Goal: Task Accomplishment & Management: Use online tool/utility

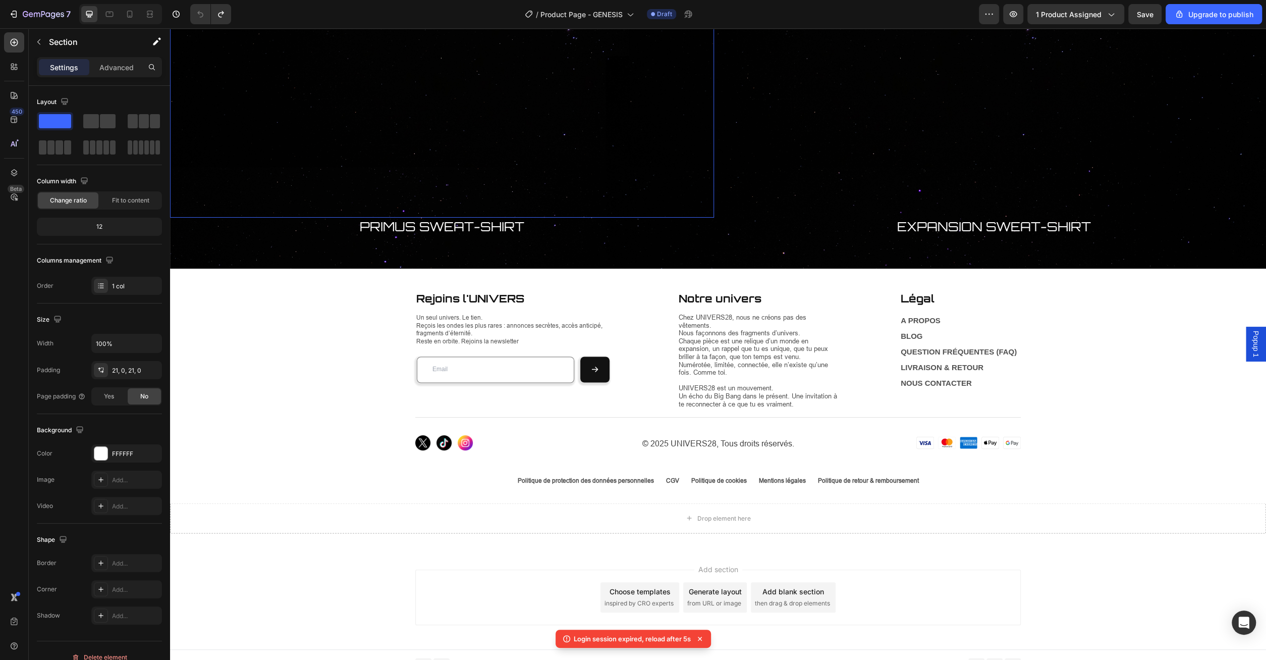
scroll to position [1511, 0]
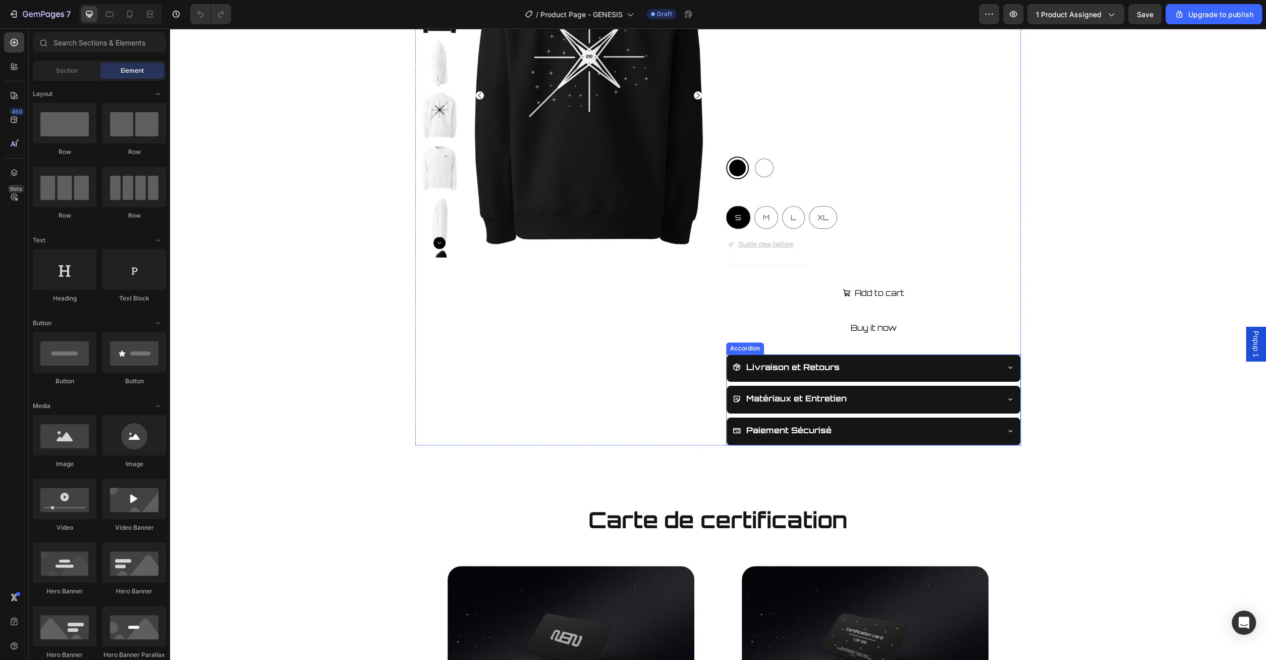
scroll to position [315, 0]
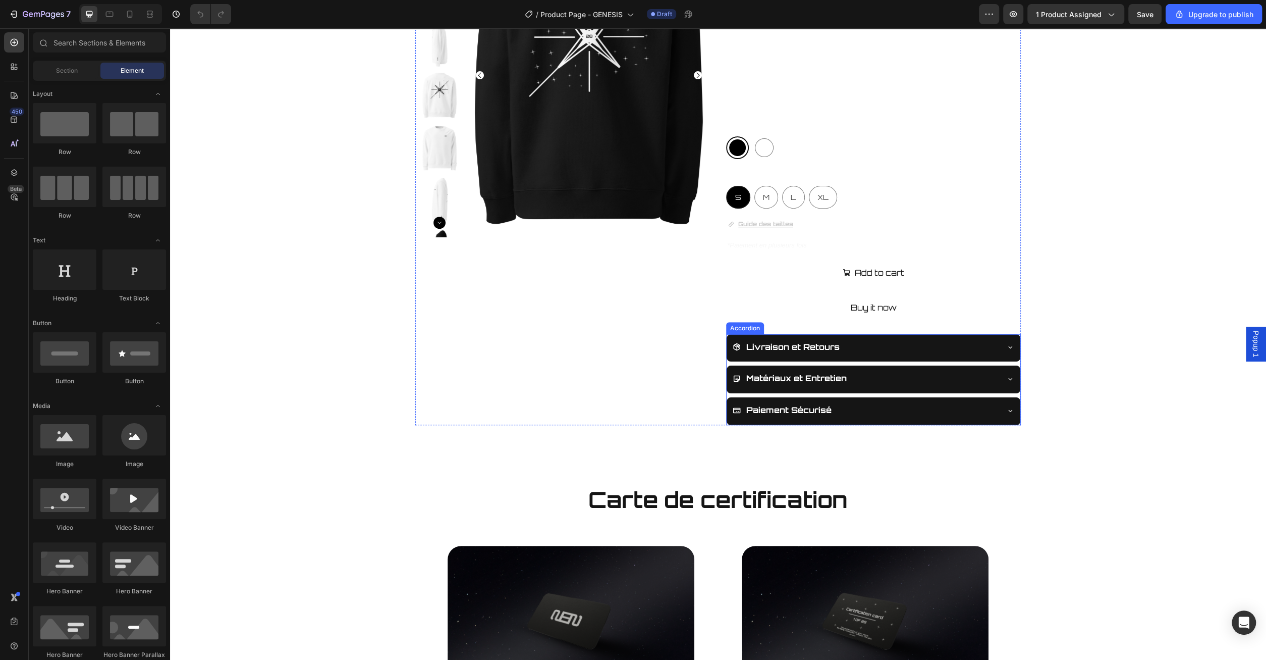
click at [1000, 346] on div "Livraison et Retours" at bounding box center [874, 348] width 294 height 28
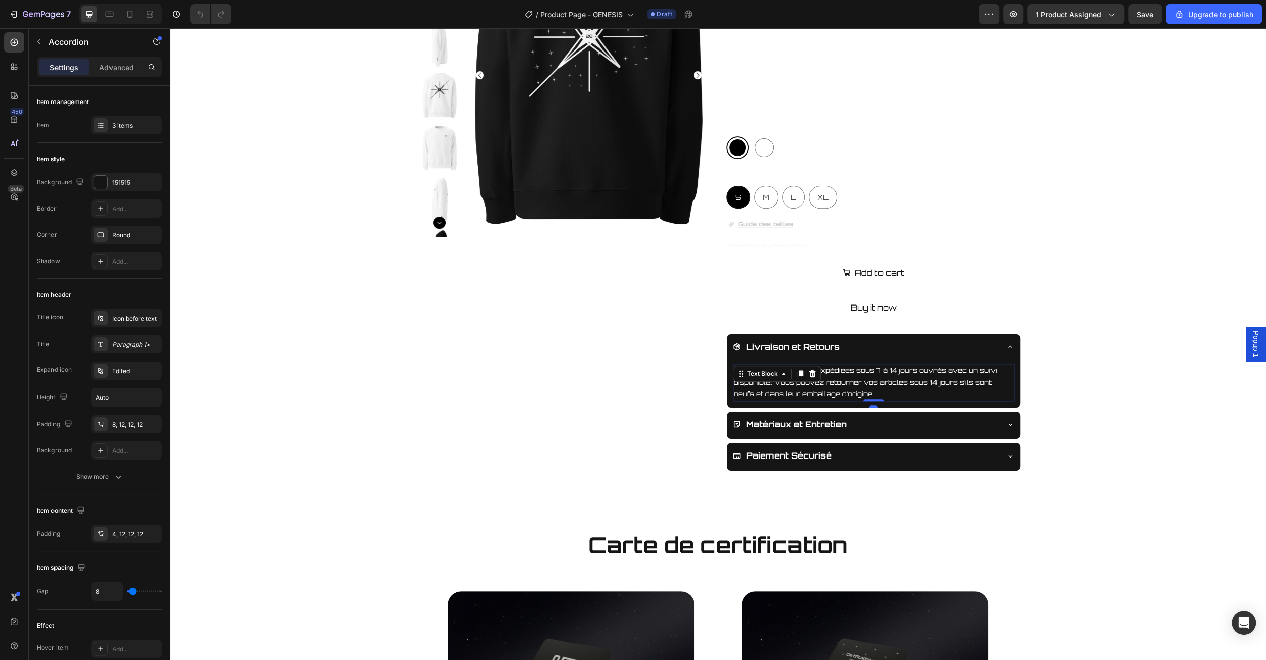
click at [899, 371] on p "Vos commandes sont expédiées sous 7 à 14 jours ouvrés avec un suivi disponible.…" at bounding box center [874, 381] width 280 height 35
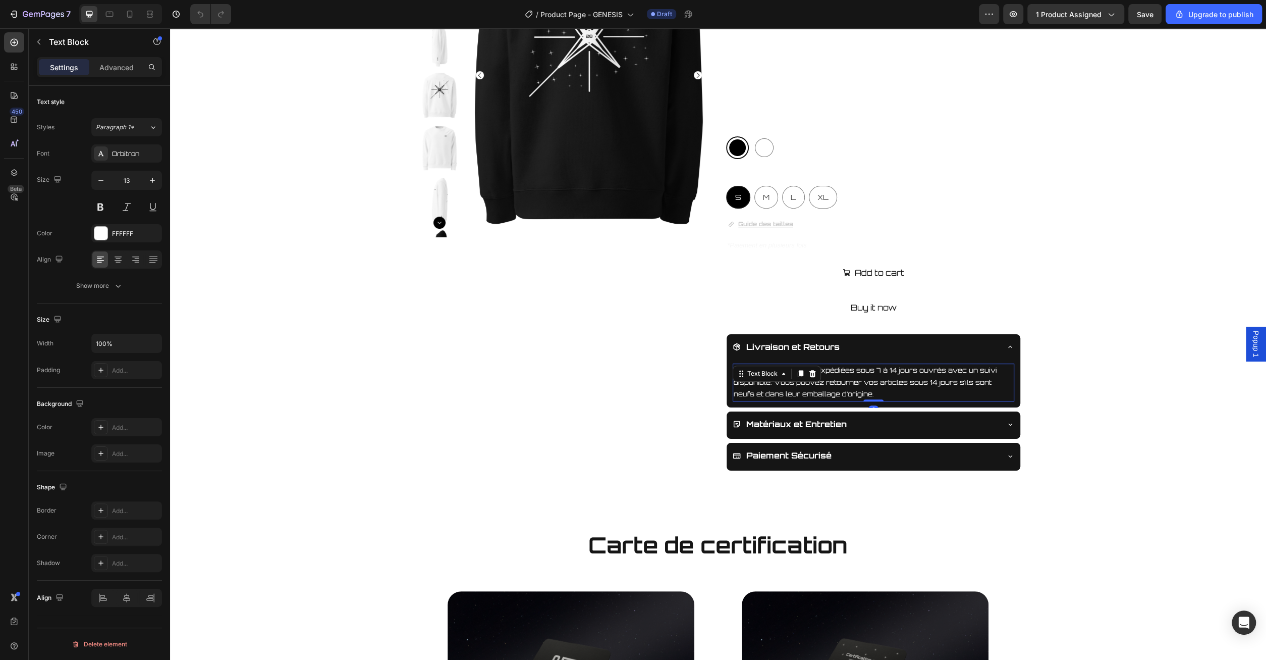
click at [884, 379] on p "Vos commandes sont expédiées sous 7 à 14 jours ouvrés avec un suivi disponible.…" at bounding box center [874, 381] width 280 height 35
click at [870, 382] on p "Vos commandes sont expédiées sous 7 à 14 jours ouvrés avec un suivi disponible.…" at bounding box center [874, 381] width 280 height 35
drag, startPoint x: 874, startPoint y: 369, endPoint x: 891, endPoint y: 370, distance: 17.7
click at [891, 370] on p "Vos commandes sont expédiées sous 7 à 14 jours ouvrés avec un suivi disponible.…" at bounding box center [874, 381] width 280 height 35
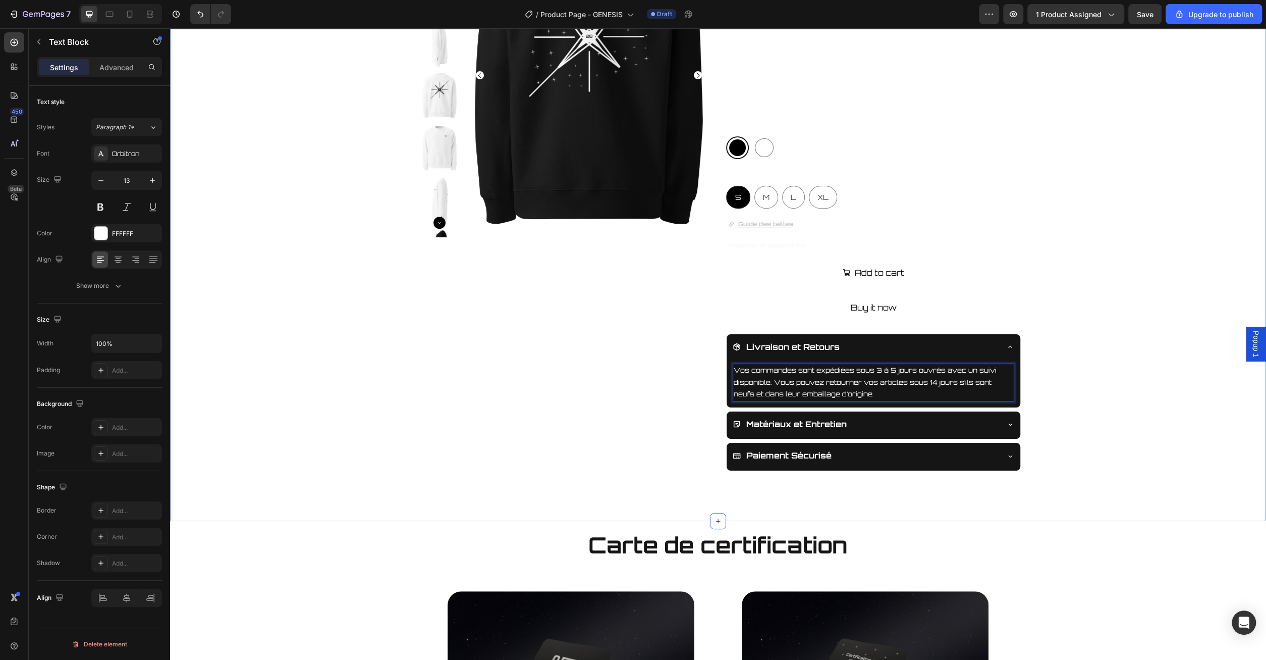
click at [1074, 348] on div "Product Images UNIVERS28 Product Vendor GENESIS SWEAT-SHIRT Product Title Produ…" at bounding box center [718, 192] width 1095 height 557
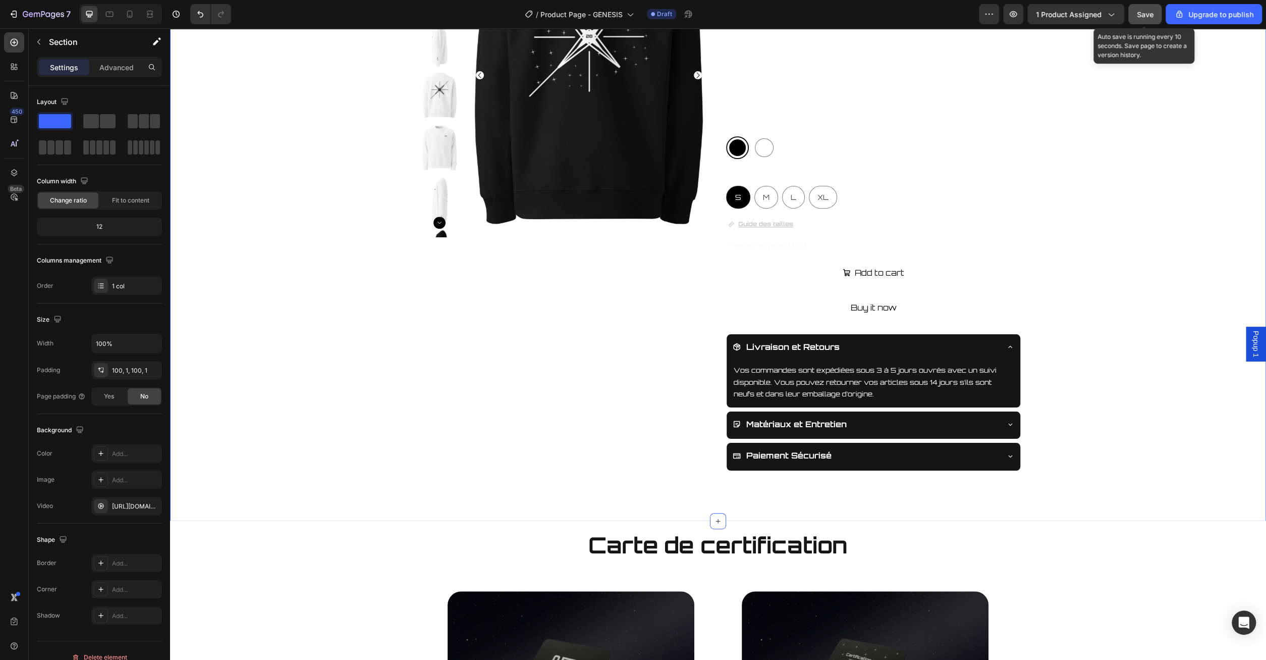
click at [1142, 22] on button "Save" at bounding box center [1145, 14] width 33 height 20
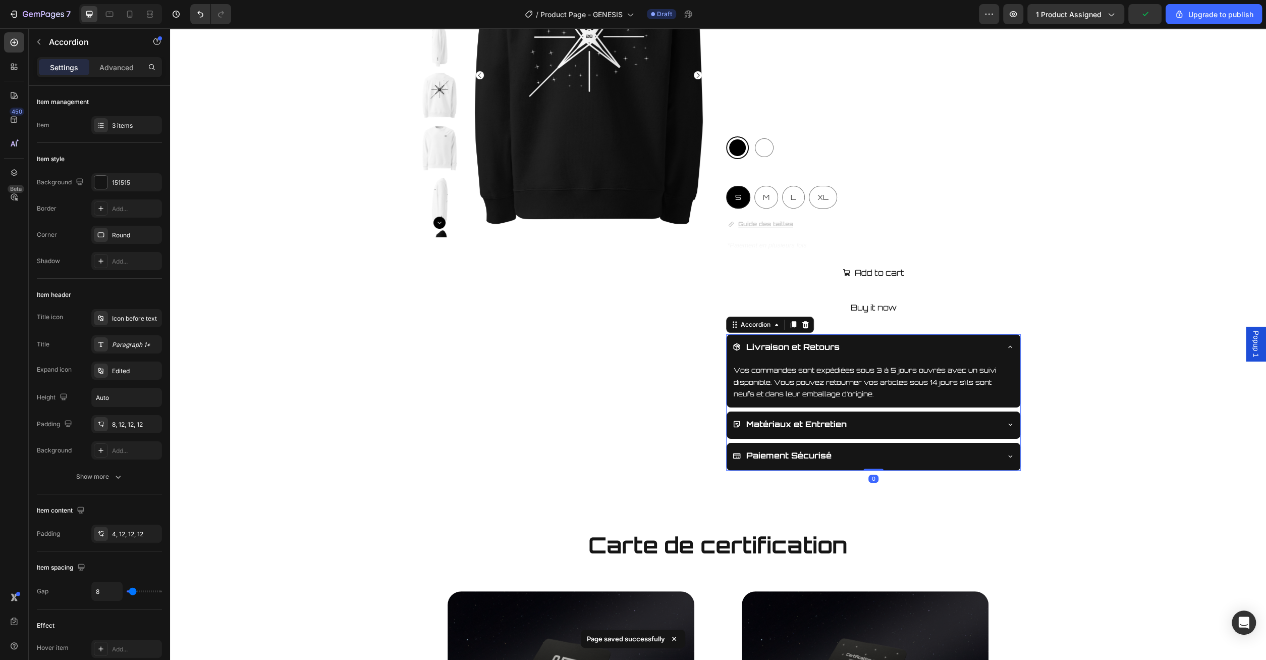
click at [1009, 346] on icon at bounding box center [1010, 347] width 8 height 8
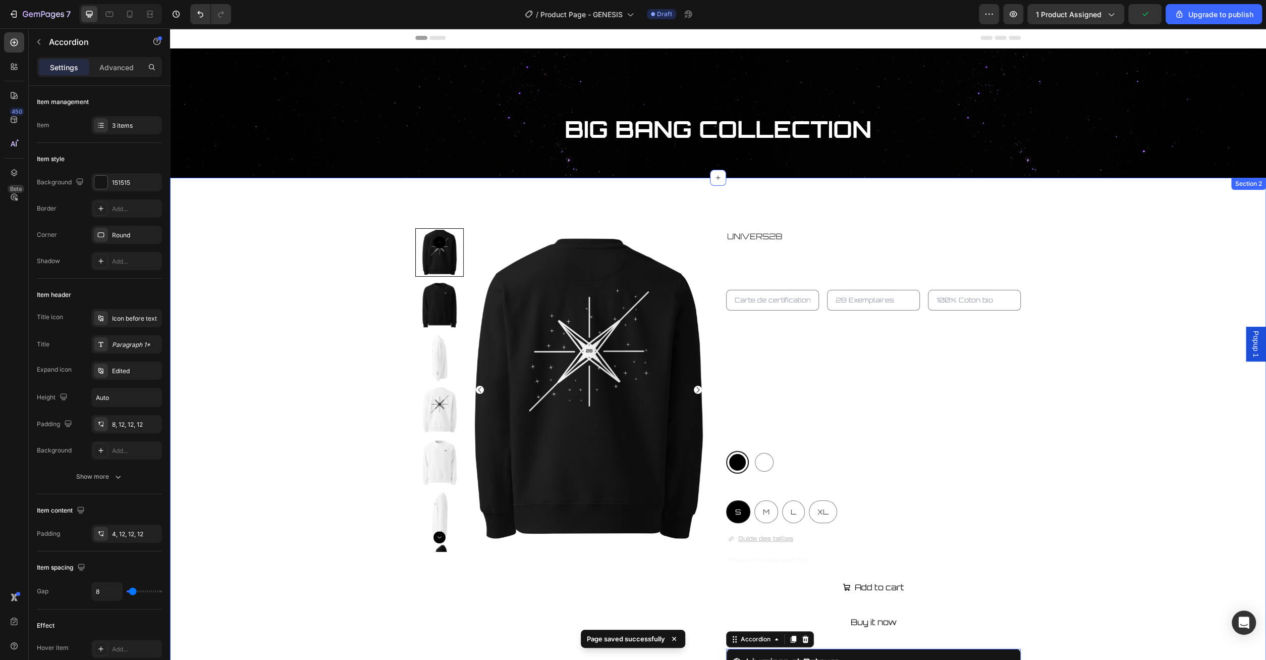
scroll to position [0, 0]
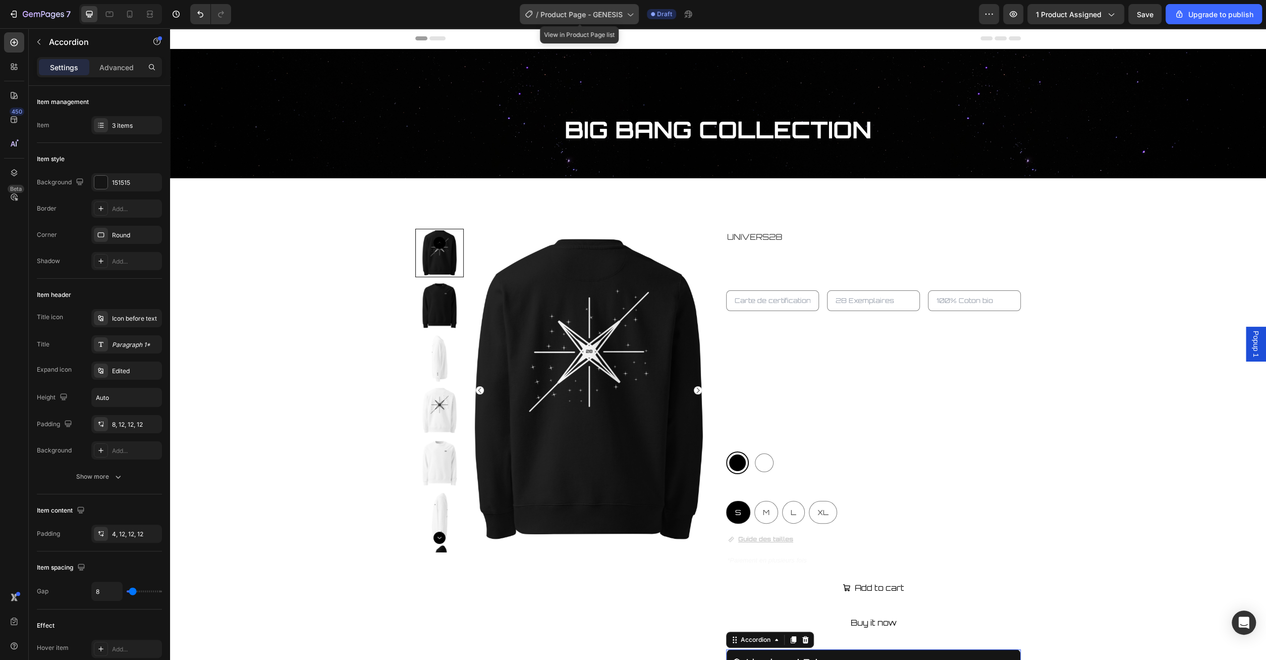
click at [609, 19] on span "Product Page - GENESIS" at bounding box center [582, 14] width 82 height 11
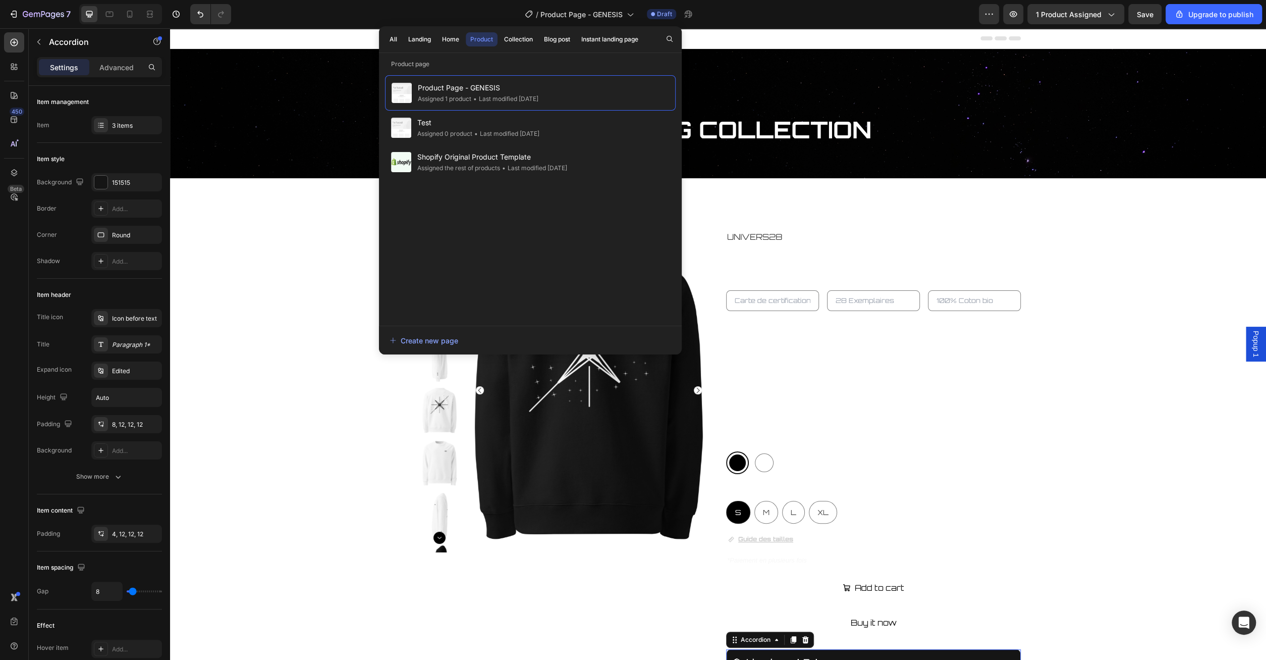
click at [484, 41] on div "Product" at bounding box center [481, 39] width 23 height 9
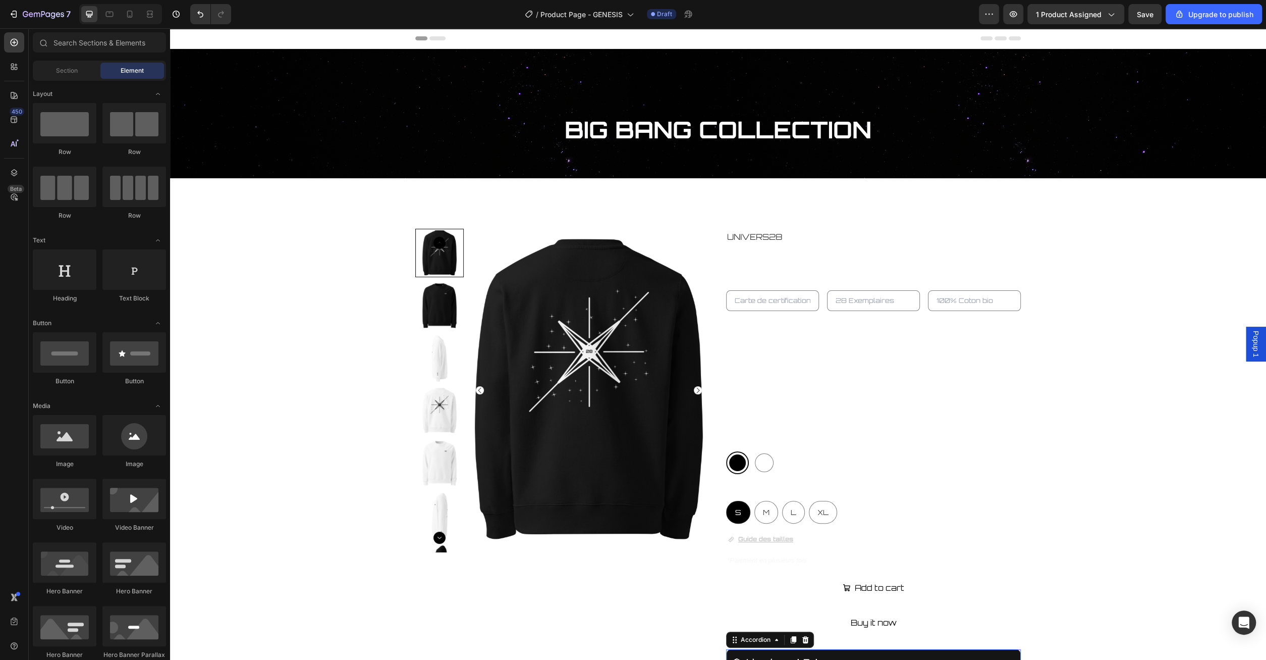
click at [760, 39] on div "Header" at bounding box center [718, 38] width 606 height 20
click at [633, 21] on div "/ Product Page - GENESIS" at bounding box center [579, 14] width 119 height 20
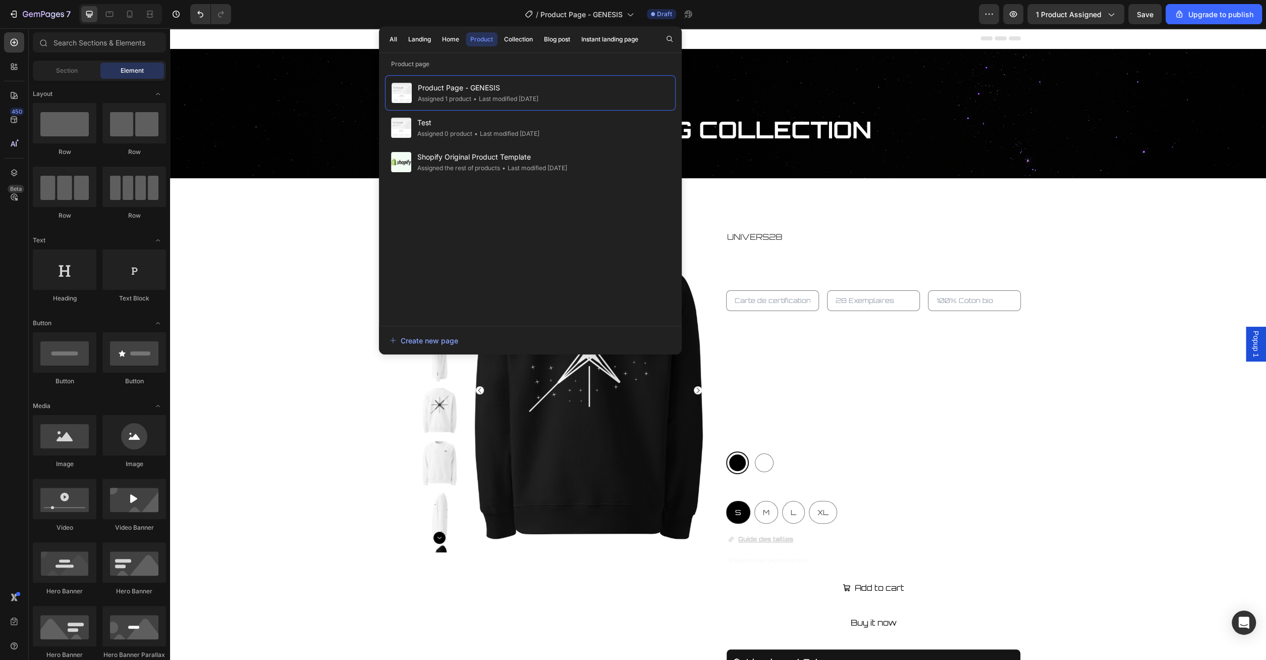
click at [494, 261] on div "Product Page - GENESIS Assigned 1 product • Last modified 3 days ago Test Assig…" at bounding box center [530, 195] width 291 height 240
click at [239, 150] on div "BIG BANG COLLECTION Heading Section 1 You can create reusable sections Create T…" at bounding box center [718, 113] width 1096 height 129
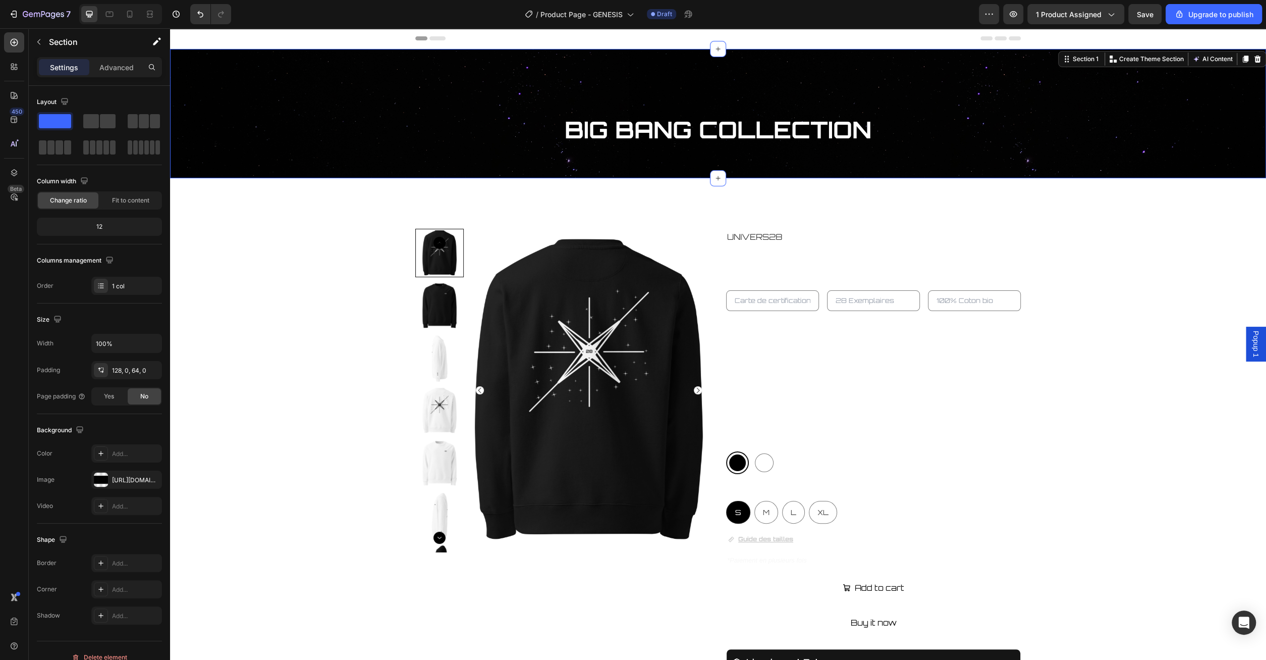
click at [220, 0] on div "7 / Product Page - GENESIS Draft Preview 1 product assigned Save Upgrade to pub…" at bounding box center [633, 14] width 1266 height 29
click at [997, 11] on button "button" at bounding box center [989, 14] width 20 height 20
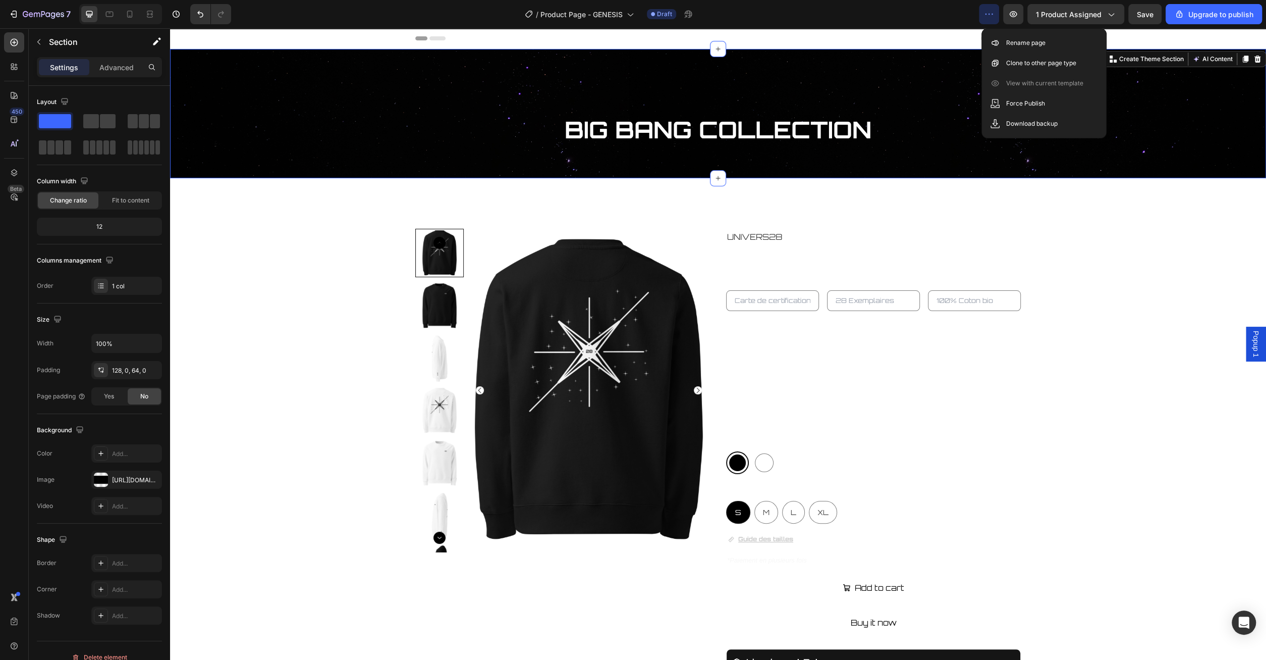
click at [997, 11] on button "button" at bounding box center [989, 14] width 20 height 20
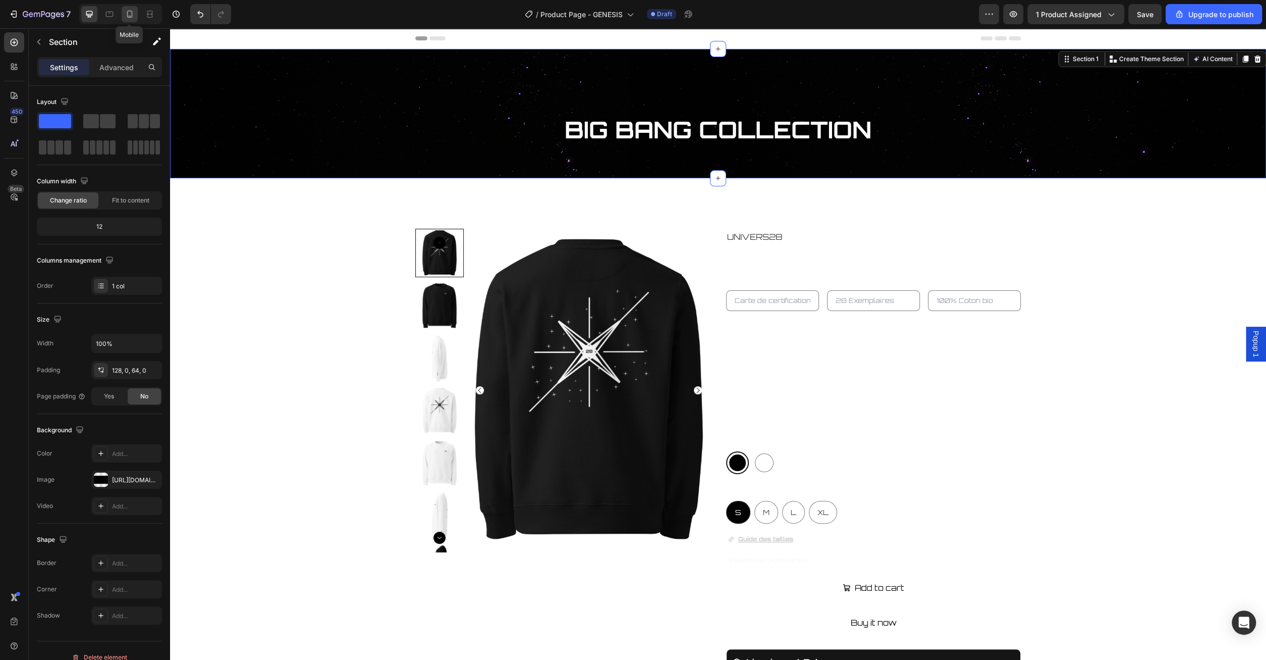
click at [124, 16] on div at bounding box center [130, 14] width 16 height 16
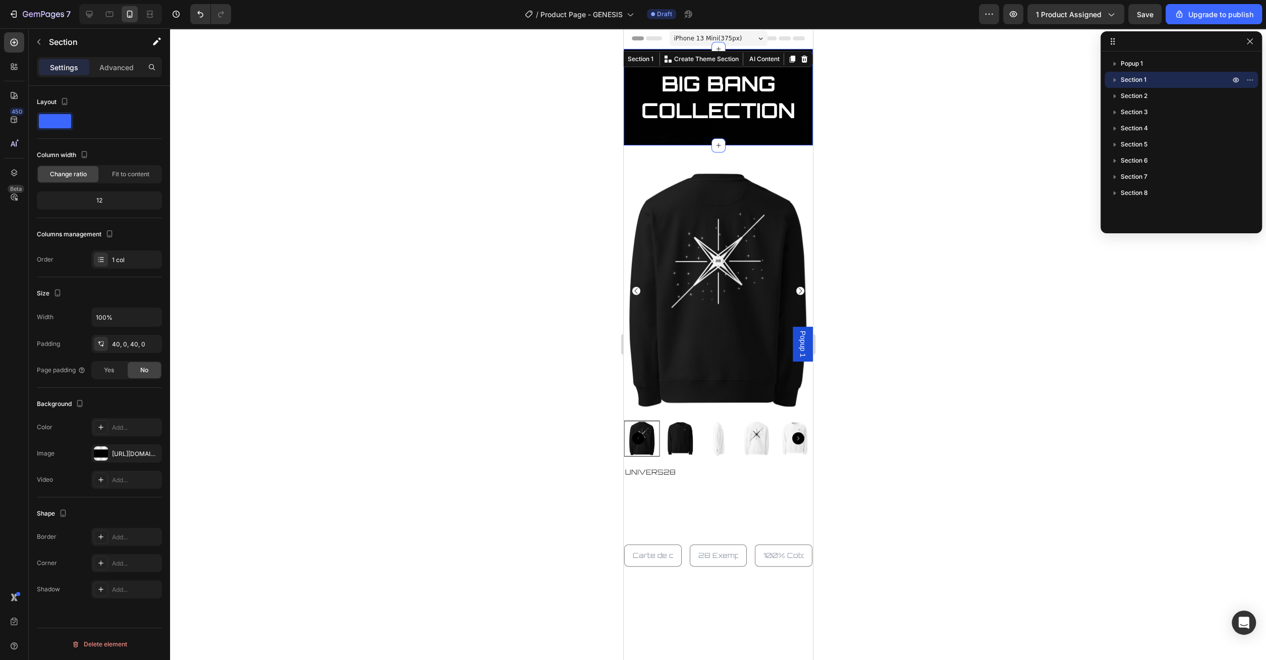
click at [866, 134] on div at bounding box center [718, 343] width 1096 height 631
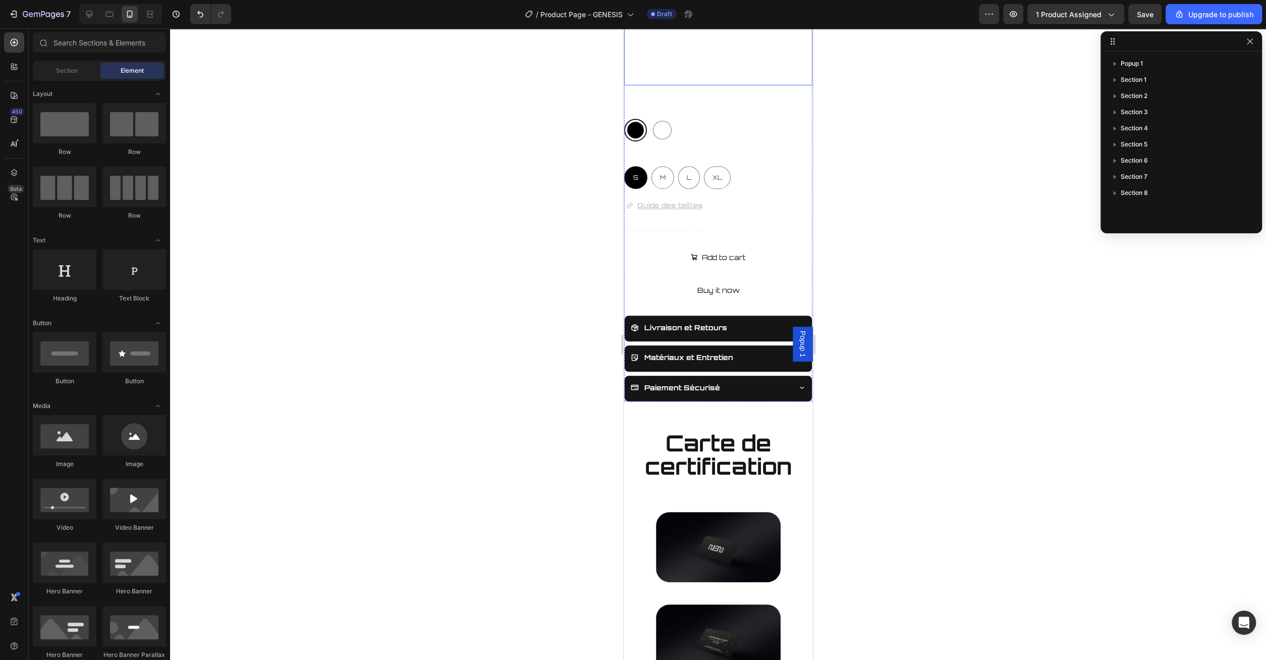
scroll to position [630, 0]
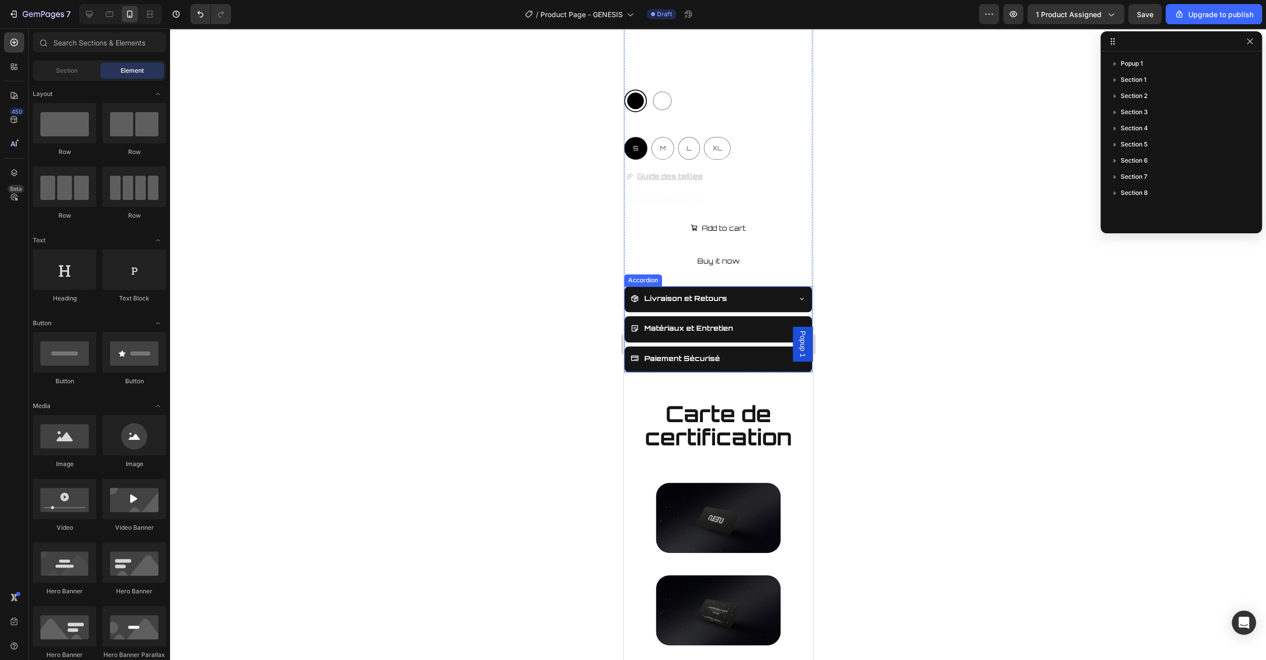
click at [791, 300] on div "Livraison et Retours" at bounding box center [717, 299] width 187 height 26
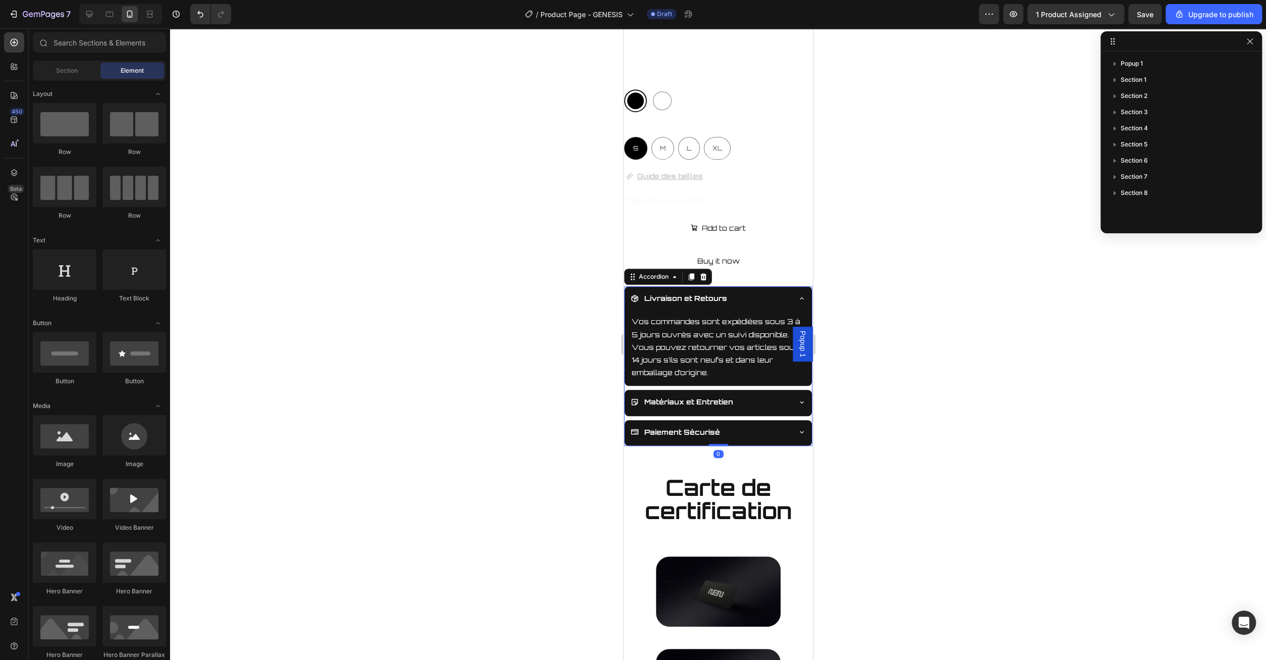
scroll to position [239, 0]
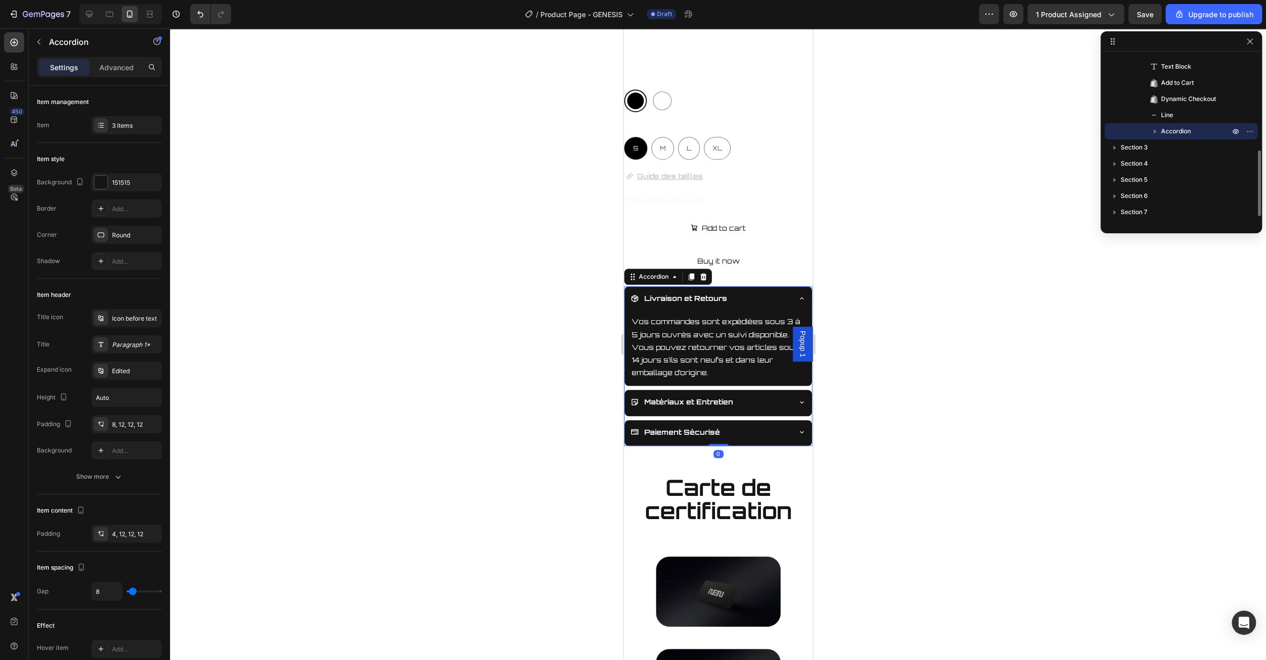
click at [794, 300] on div "Livraison et Retours" at bounding box center [717, 299] width 187 height 26
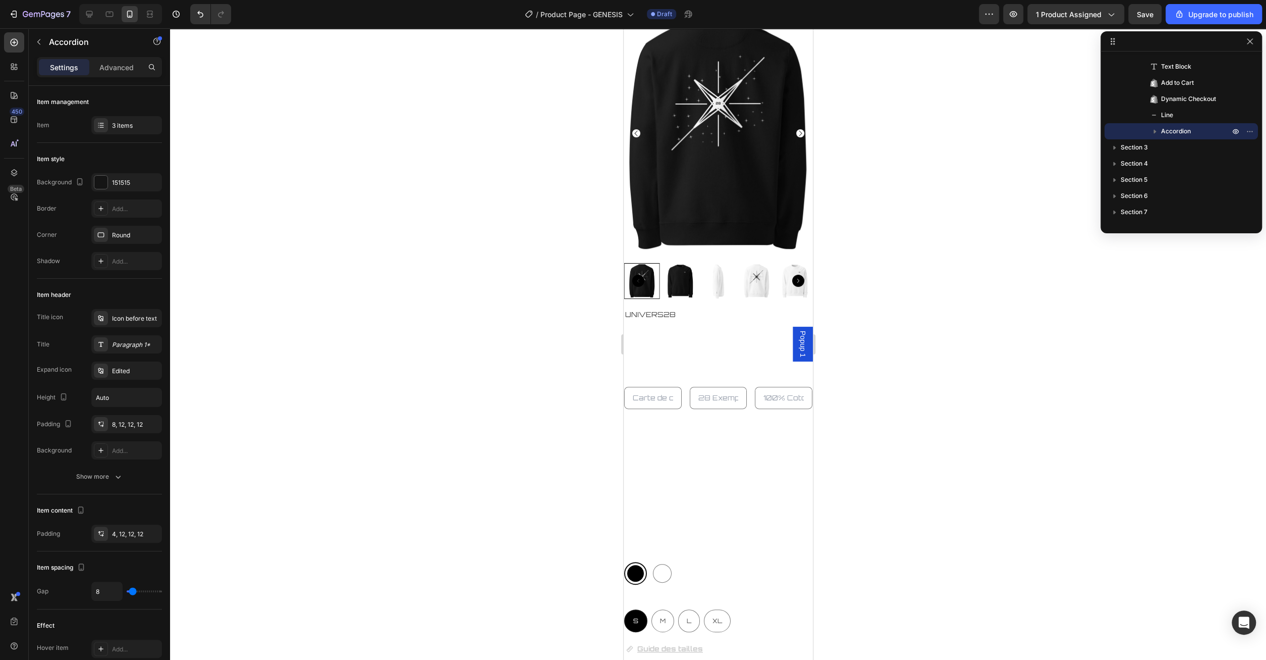
scroll to position [0, 0]
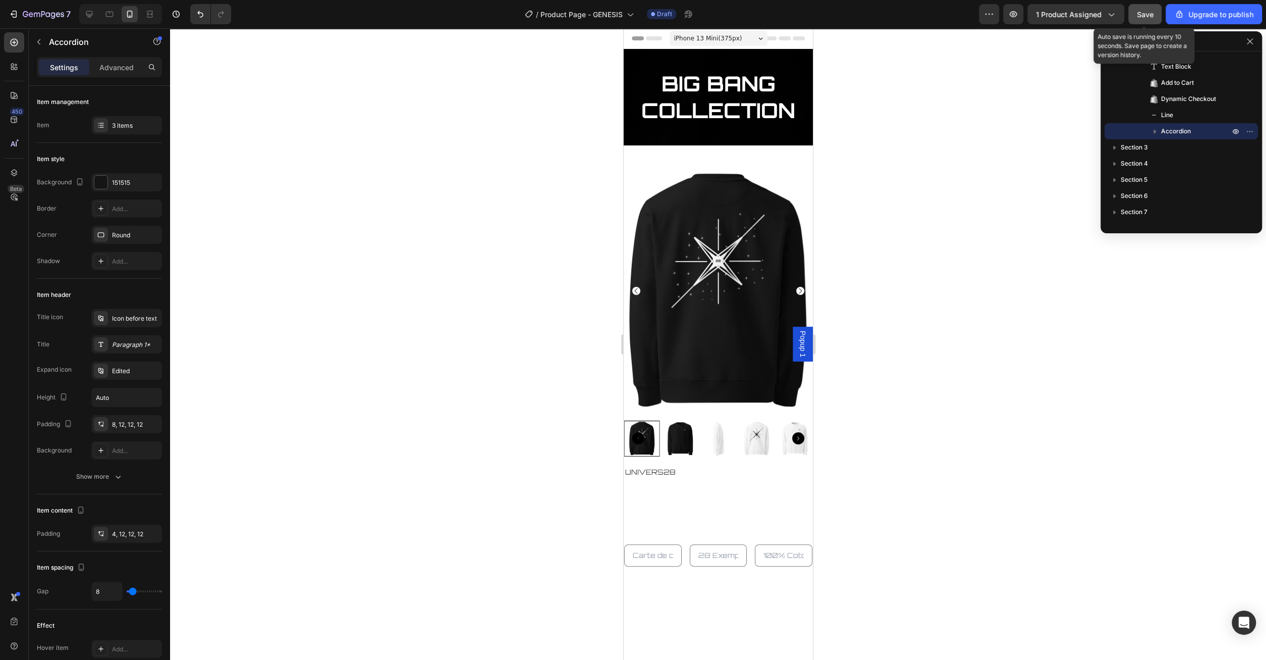
click at [1155, 16] on button "Save" at bounding box center [1145, 14] width 33 height 20
click at [752, 34] on div "iPhone 13 Mini ( 375 px)" at bounding box center [718, 38] width 98 height 15
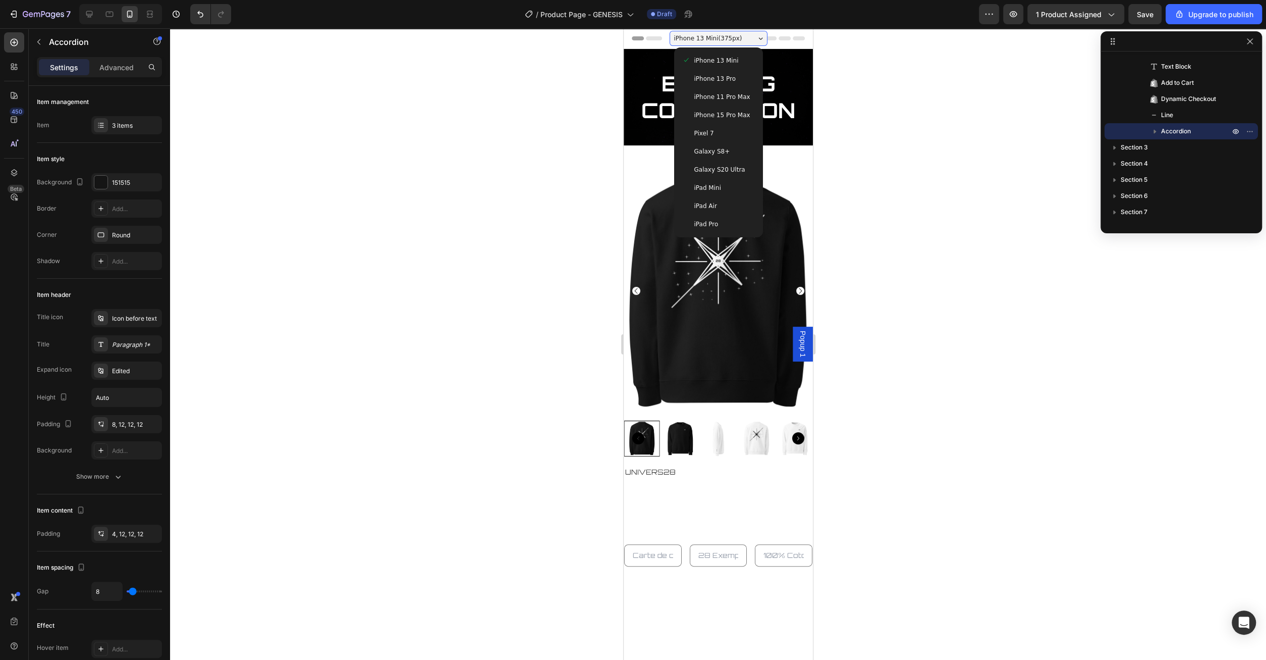
click at [735, 119] on span "iPhone 15 Pro Max" at bounding box center [722, 115] width 56 height 10
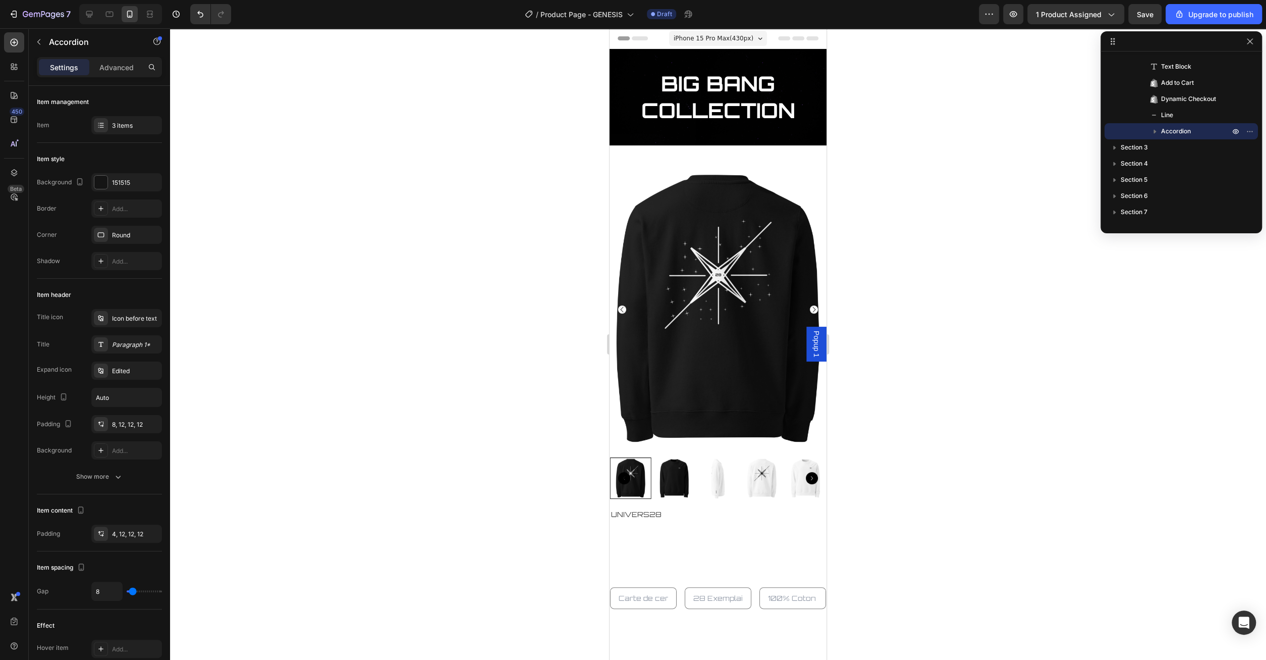
click at [928, 174] on div at bounding box center [718, 343] width 1096 height 631
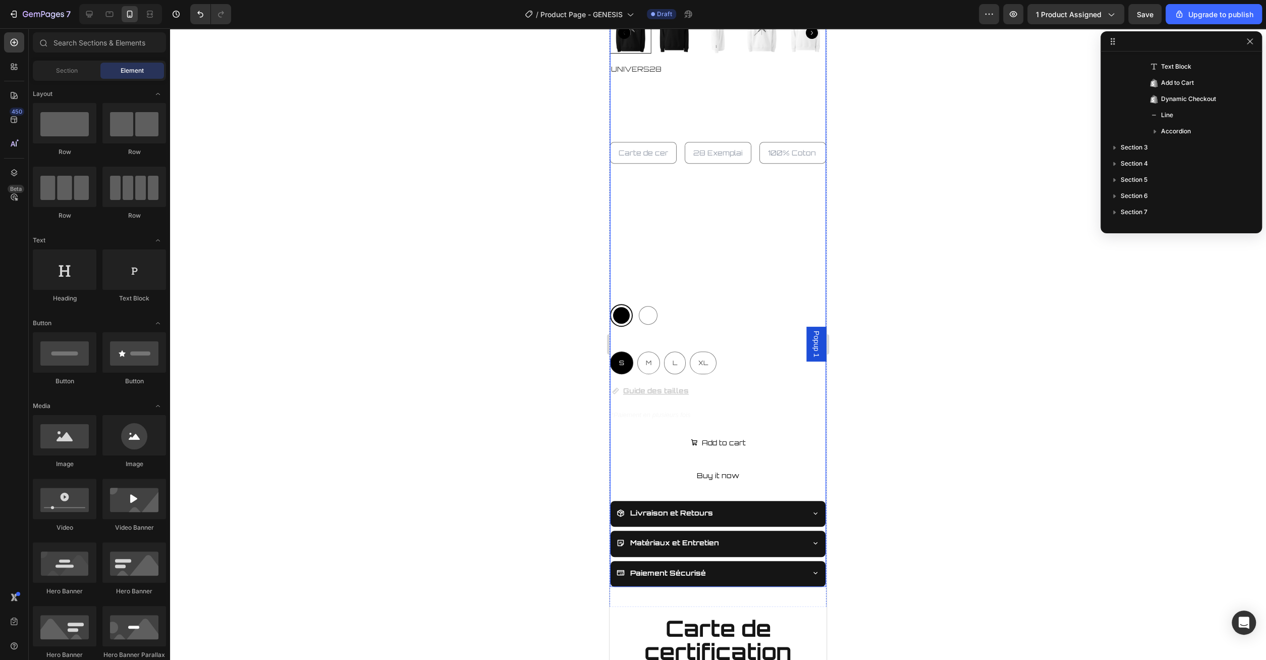
scroll to position [472, 0]
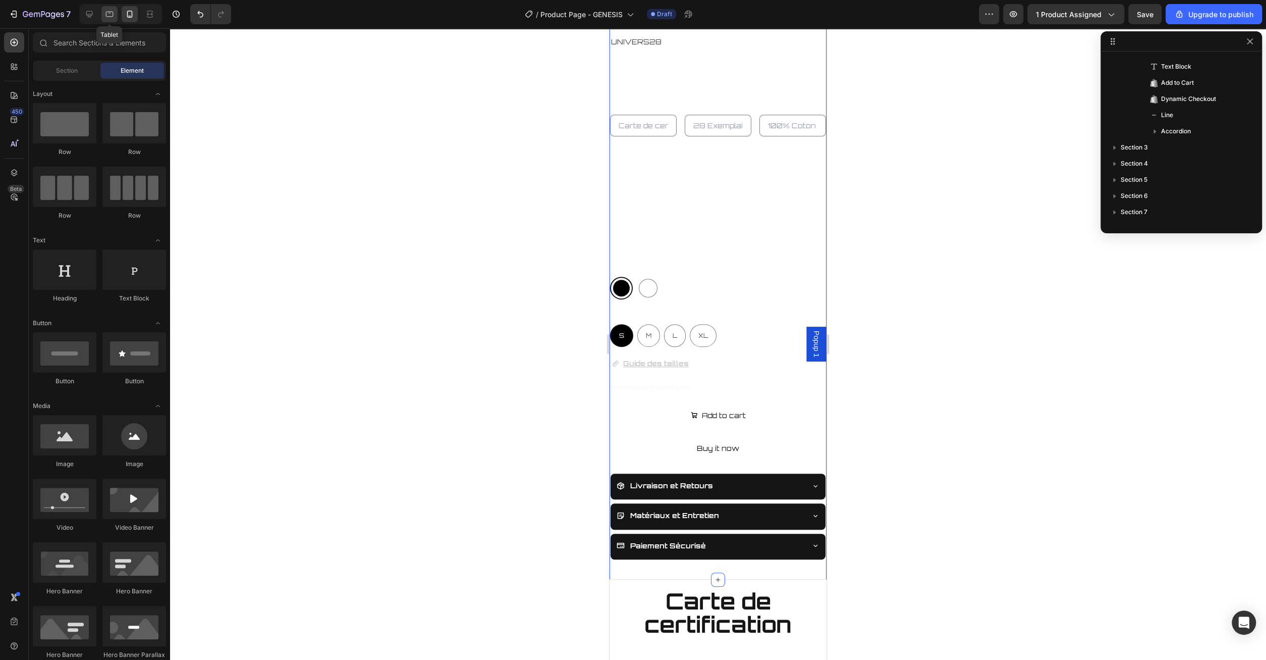
click at [101, 15] on div at bounding box center [109, 14] width 16 height 16
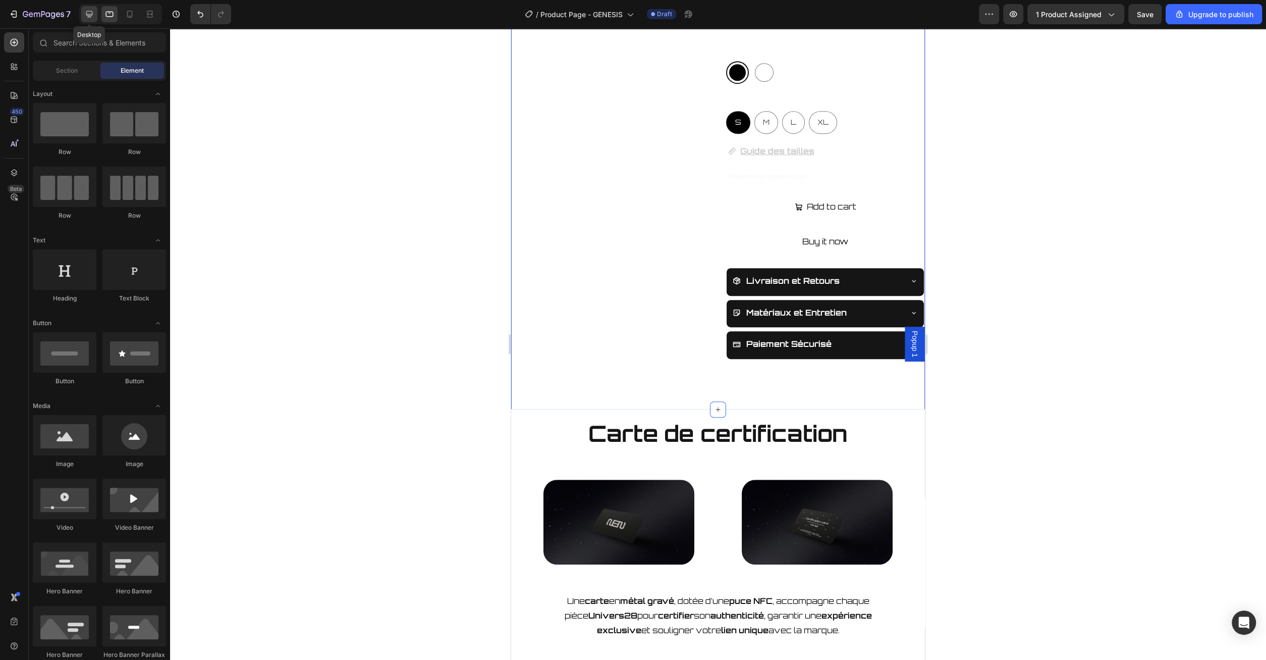
click at [85, 17] on icon at bounding box center [89, 14] width 10 height 10
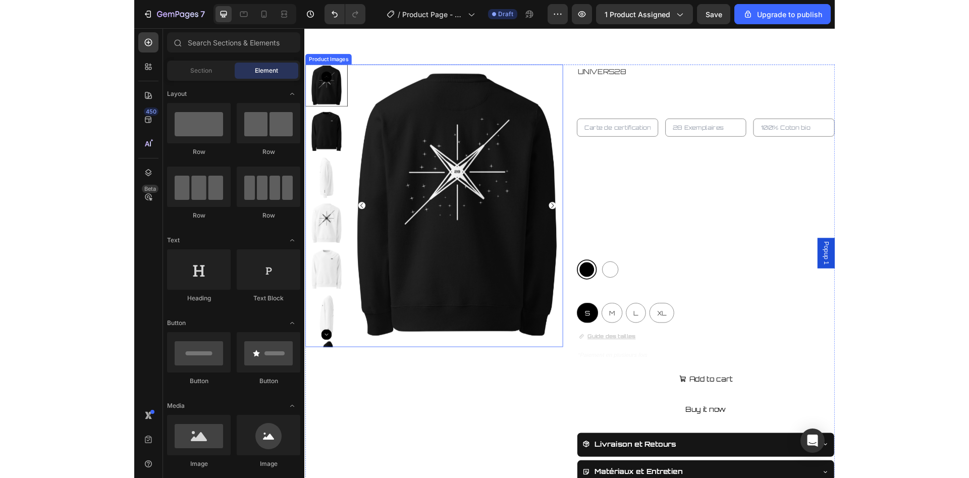
scroll to position [52, 0]
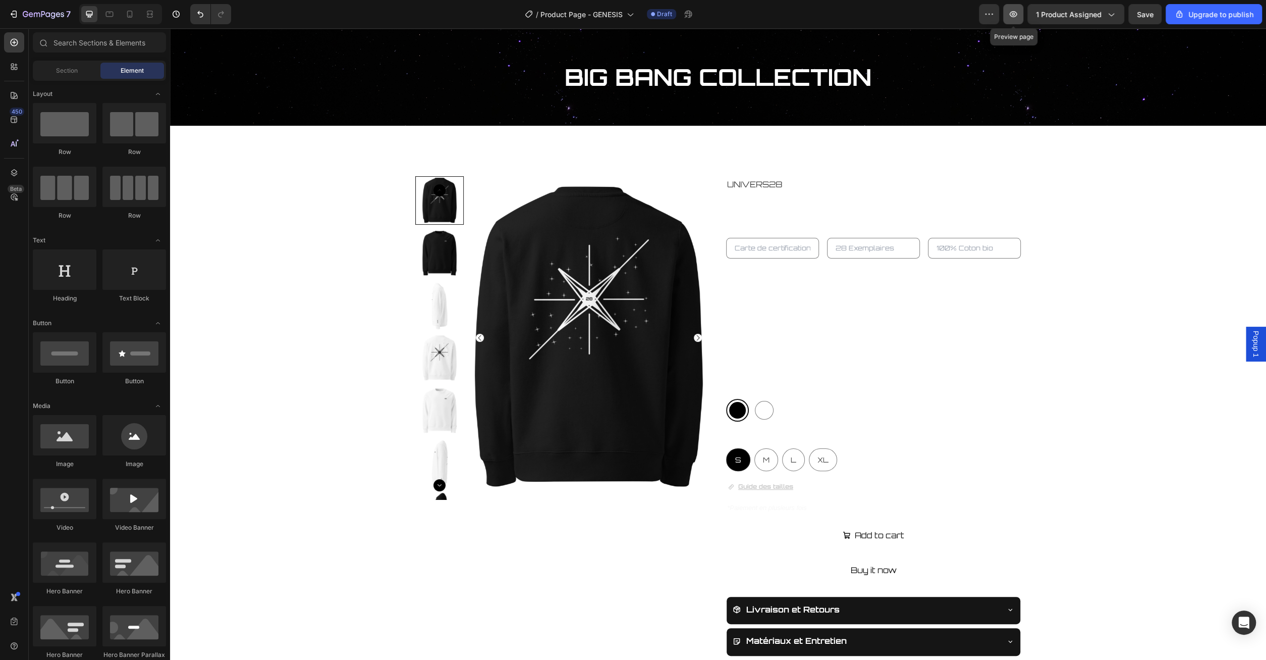
click at [1013, 14] on icon "button" at bounding box center [1013, 14] width 10 height 10
click at [1018, 14] on icon "button" at bounding box center [1014, 14] width 8 height 6
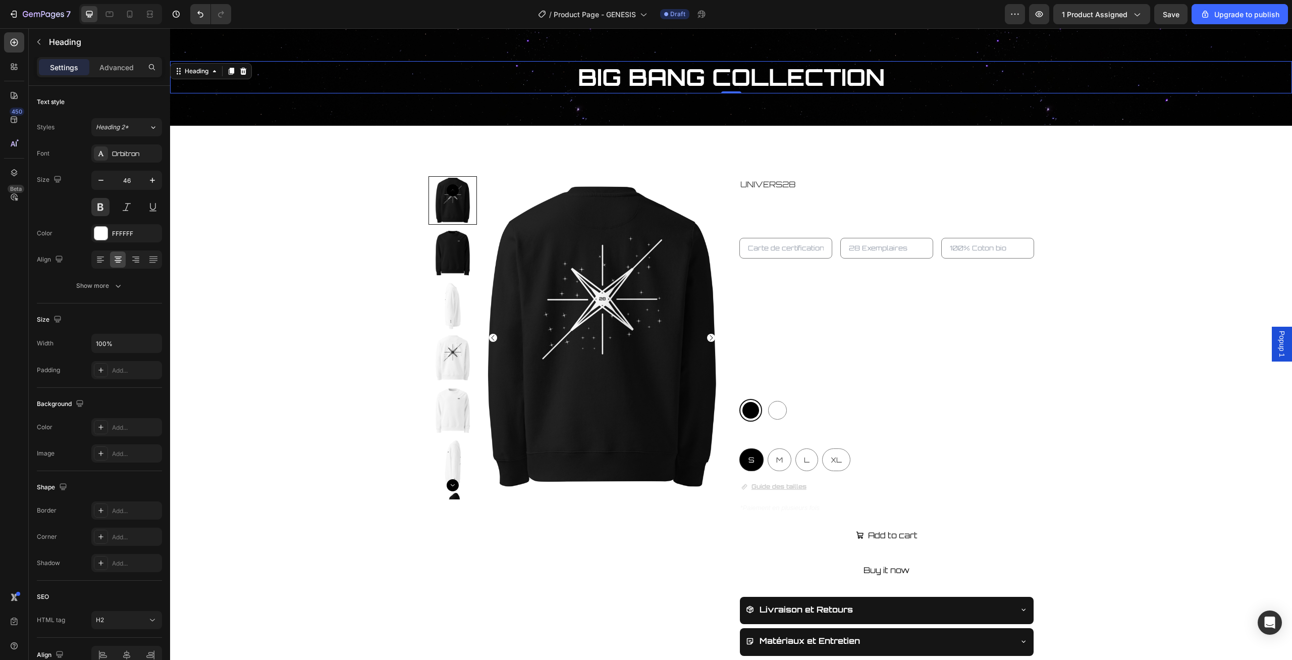
click at [374, 76] on h2 "BIG BANG COLLECTION" at bounding box center [731, 77] width 1122 height 32
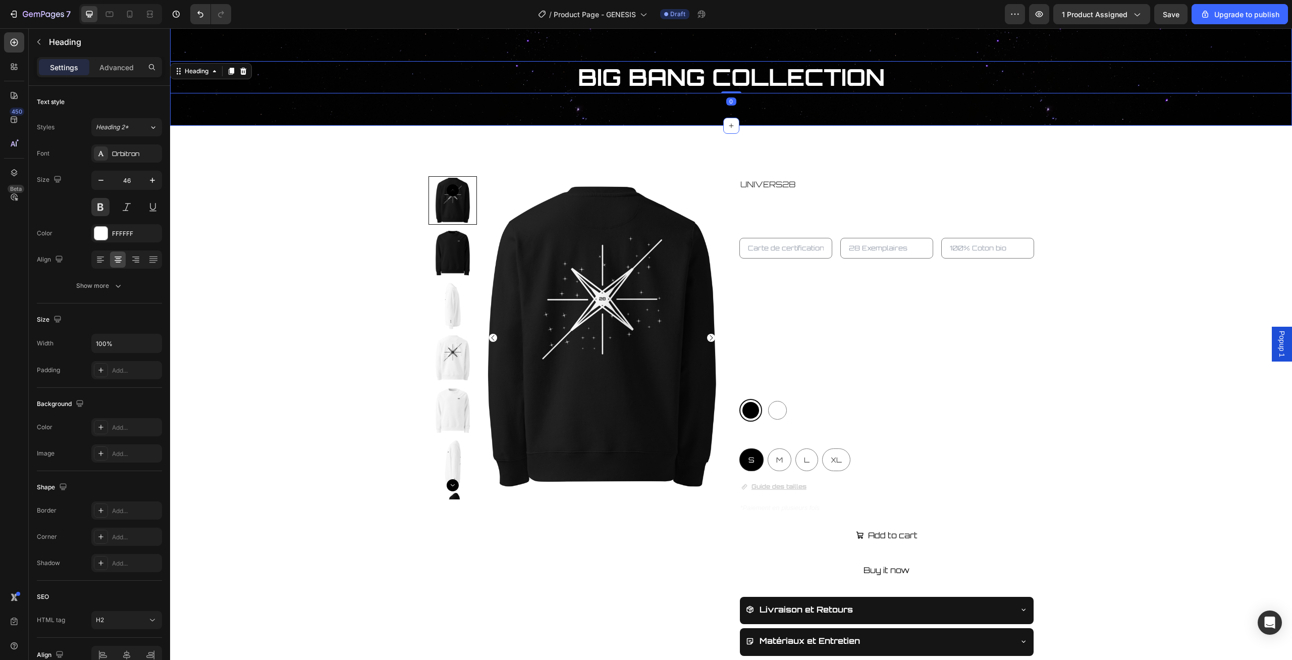
click at [384, 41] on div "BIG BANG COLLECTION Heading 0 Section 1" at bounding box center [731, 60] width 1122 height 129
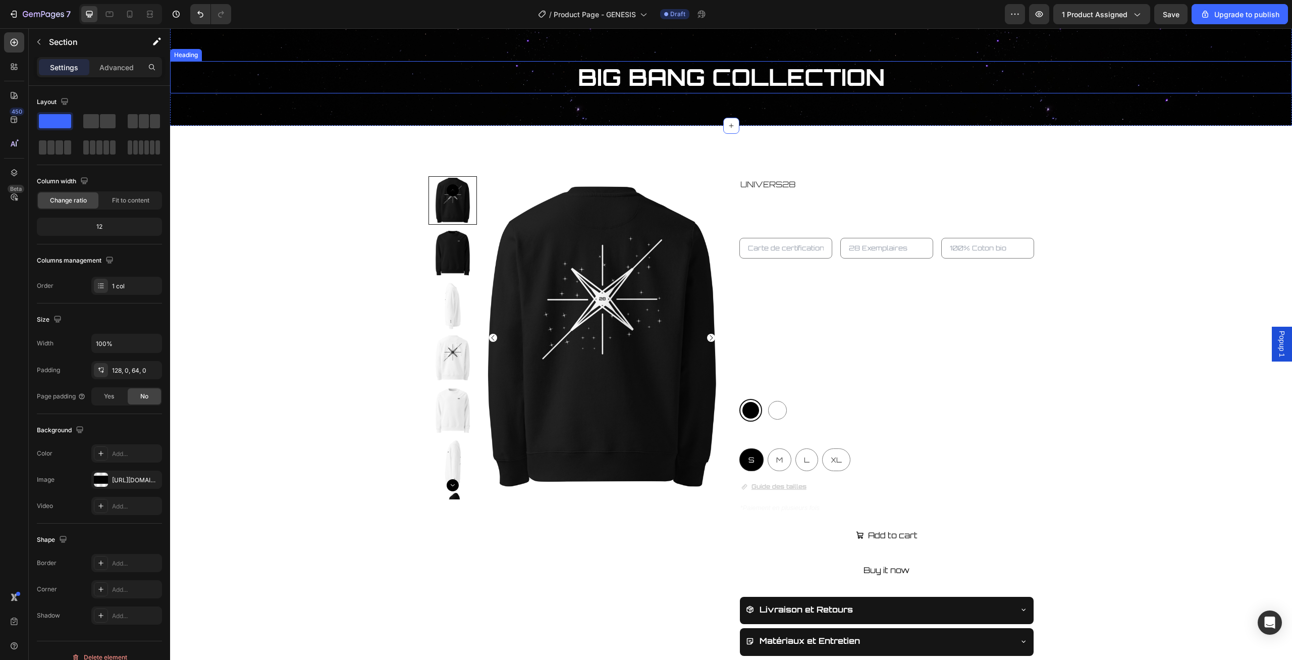
click at [237, 70] on div "BIG BANG COLLECTION Heading" at bounding box center [731, 77] width 1122 height 32
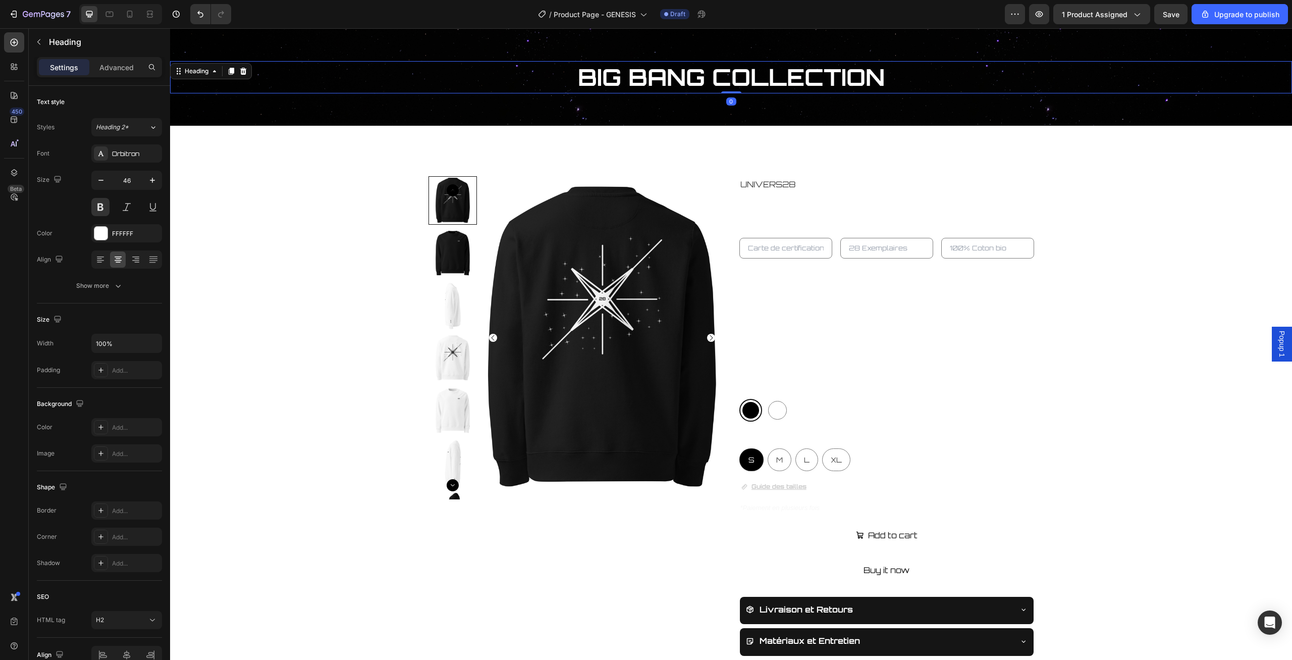
click at [237, 70] on div at bounding box center [231, 71] width 12 height 12
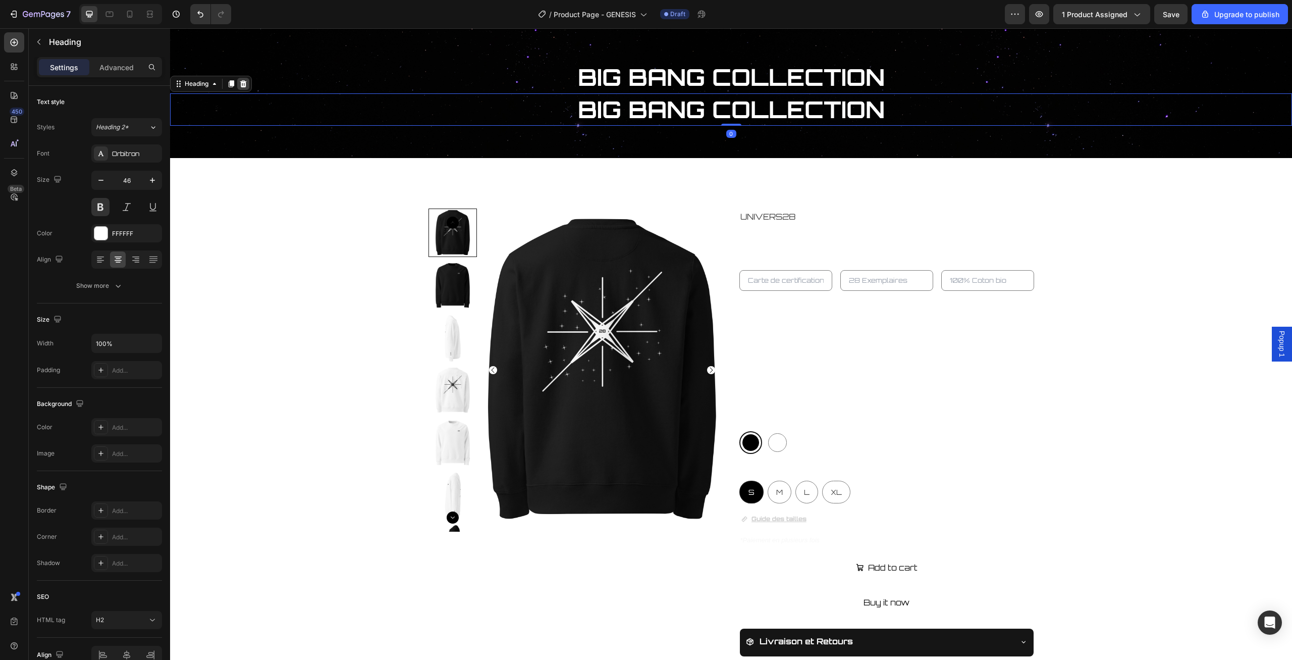
click at [246, 82] on icon at bounding box center [243, 83] width 7 height 7
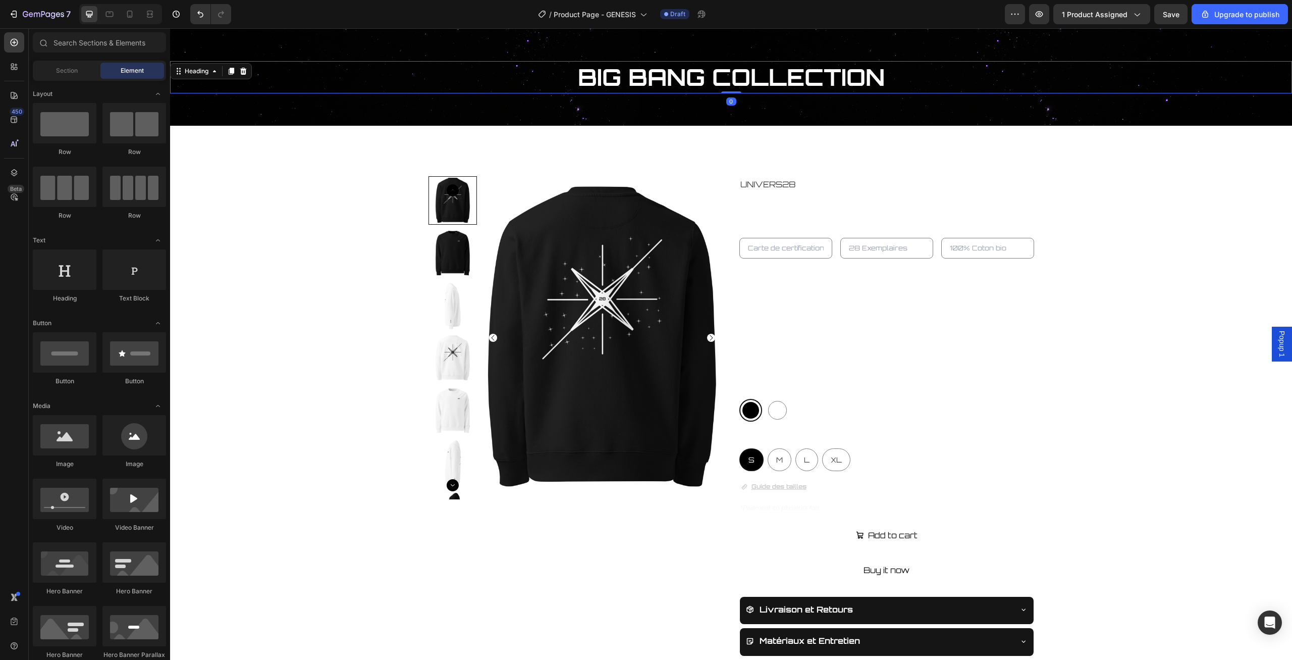
click at [246, 82] on h2 "BIG BANG COLLECTION" at bounding box center [731, 77] width 1122 height 32
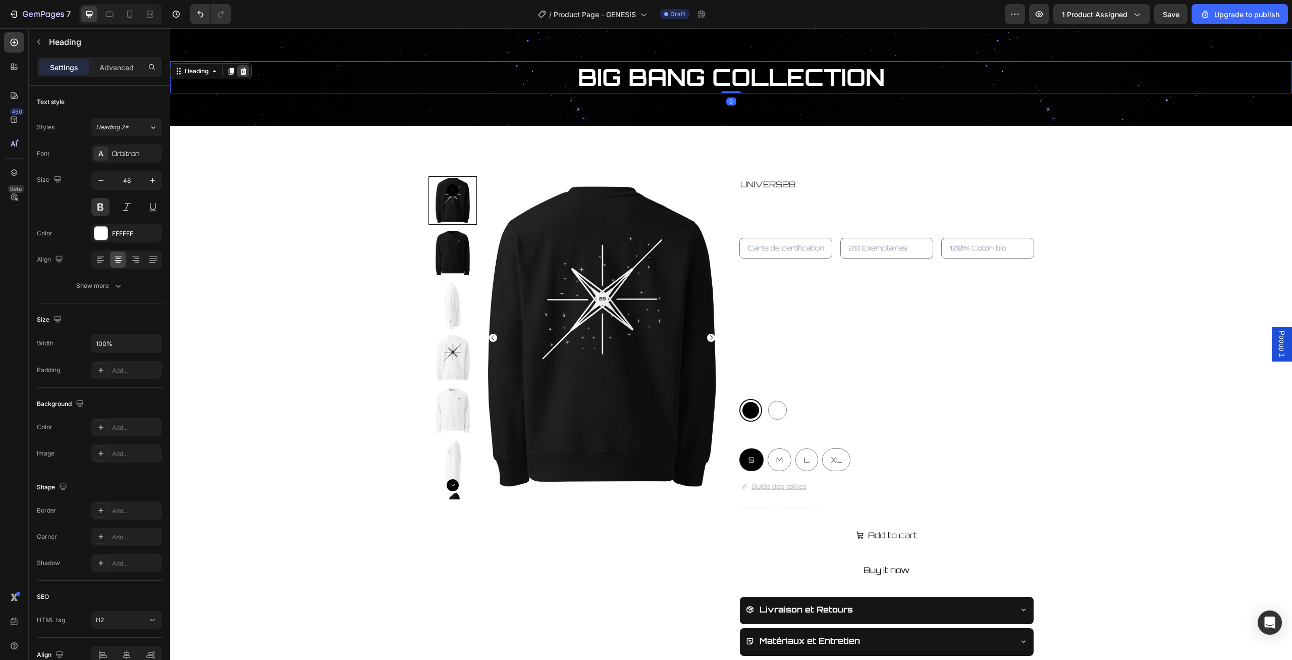
click at [243, 74] on icon at bounding box center [243, 71] width 7 height 7
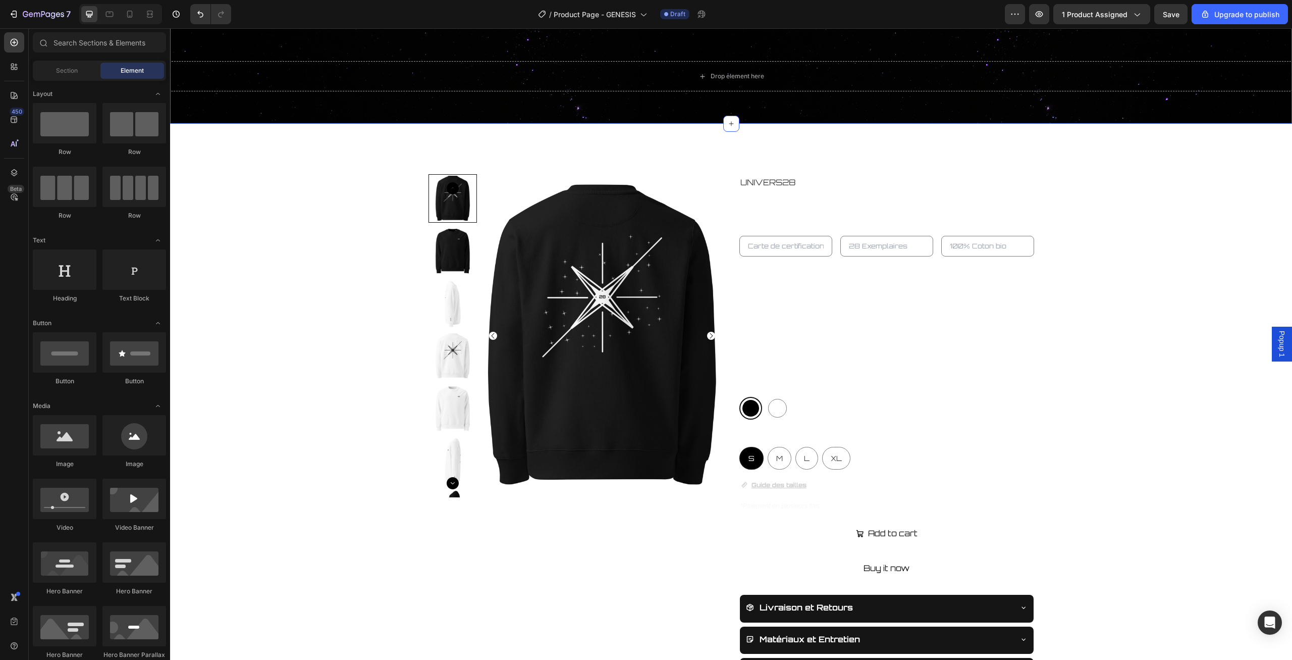
click at [243, 74] on div "Drop element here" at bounding box center [731, 76] width 1122 height 30
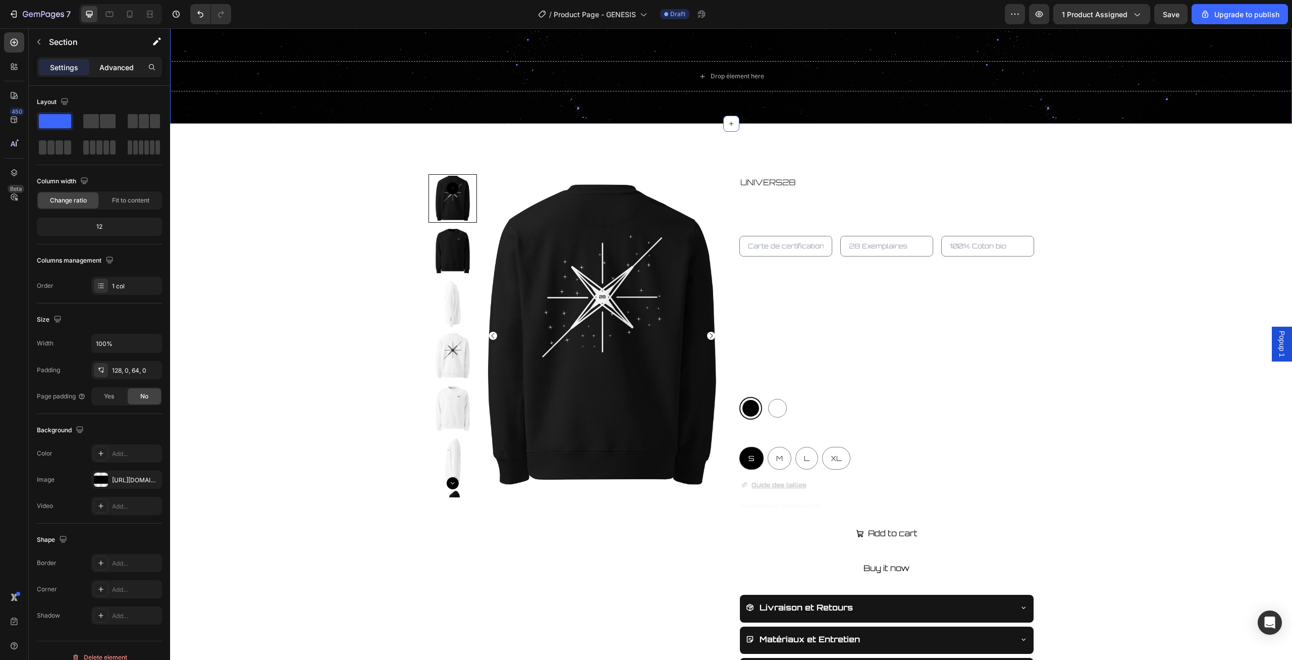
click at [138, 71] on div "Advanced" at bounding box center [116, 67] width 50 height 16
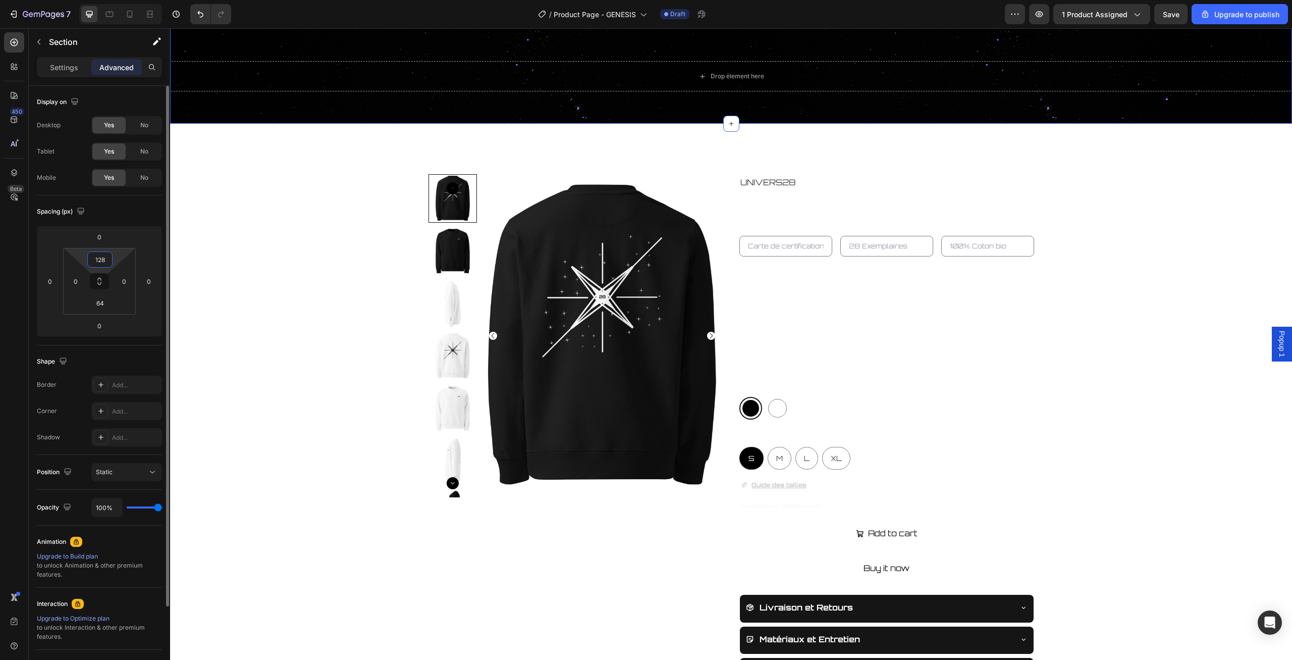
click at [92, 260] on input "128" at bounding box center [100, 259] width 20 height 15
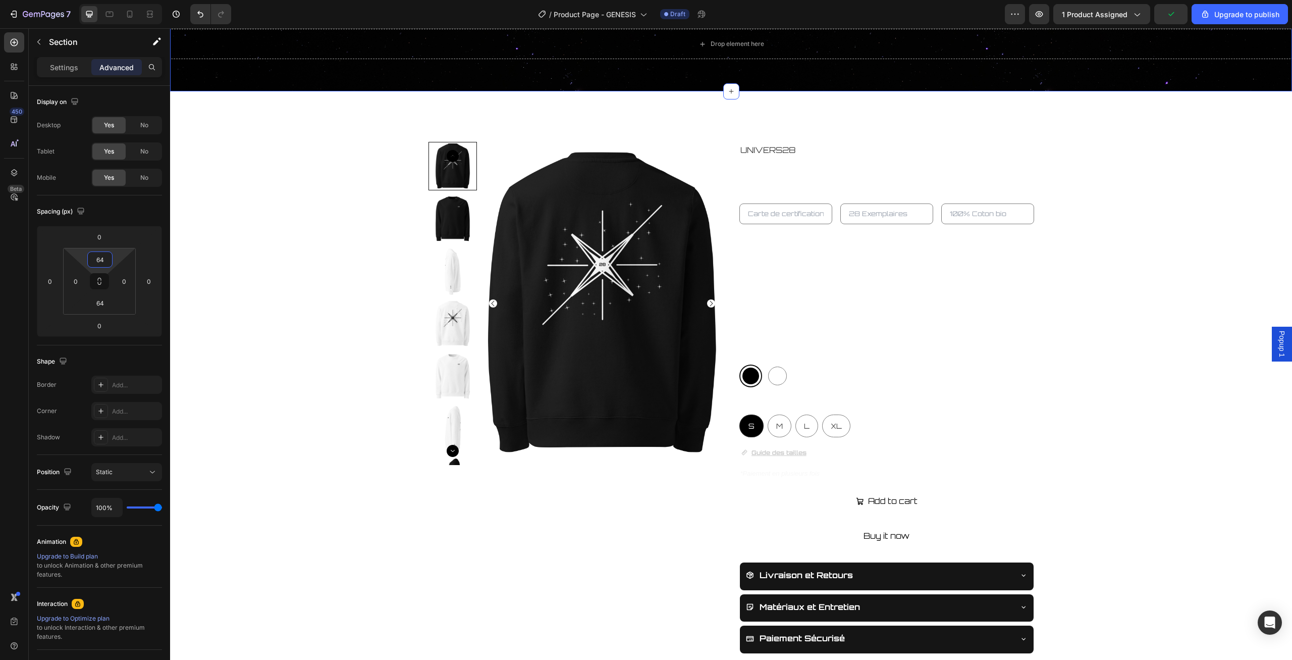
type input "64"
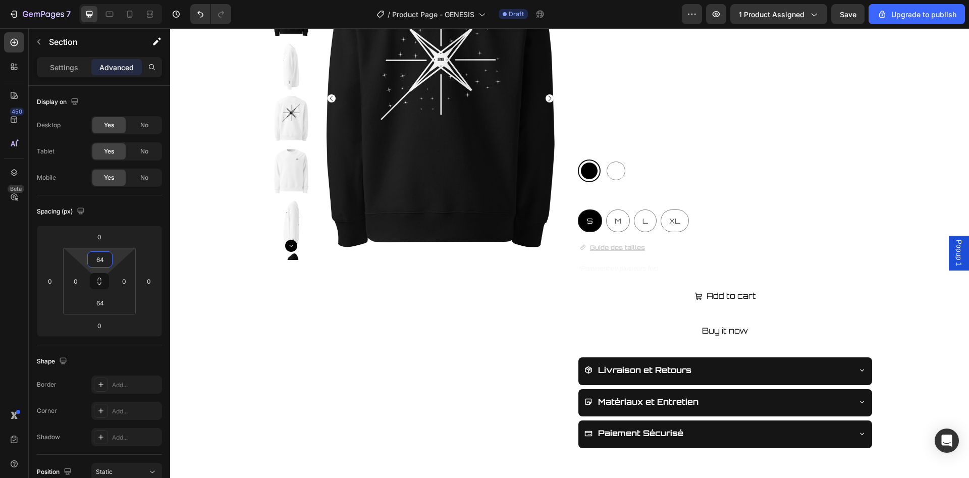
scroll to position [0, 0]
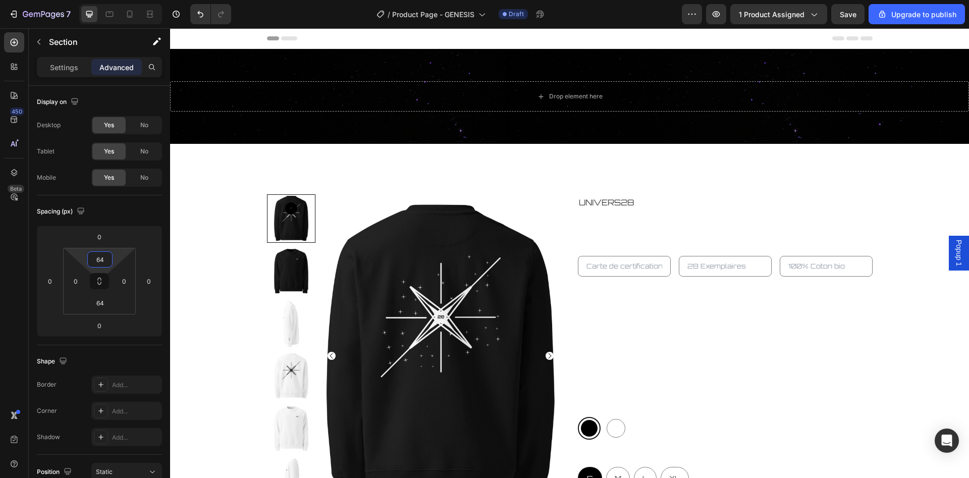
click at [472, 76] on div "Drop element here Section 1" at bounding box center [569, 96] width 799 height 95
click at [435, 140] on div "Drop element here Section 1" at bounding box center [569, 96] width 799 height 95
click at [435, 139] on div "Drop element here Section 1" at bounding box center [569, 96] width 799 height 95
click at [439, 130] on div "Drop element here Section 1" at bounding box center [569, 96] width 799 height 95
click at [249, 80] on div "Drop element here Section 1" at bounding box center [569, 96] width 799 height 95
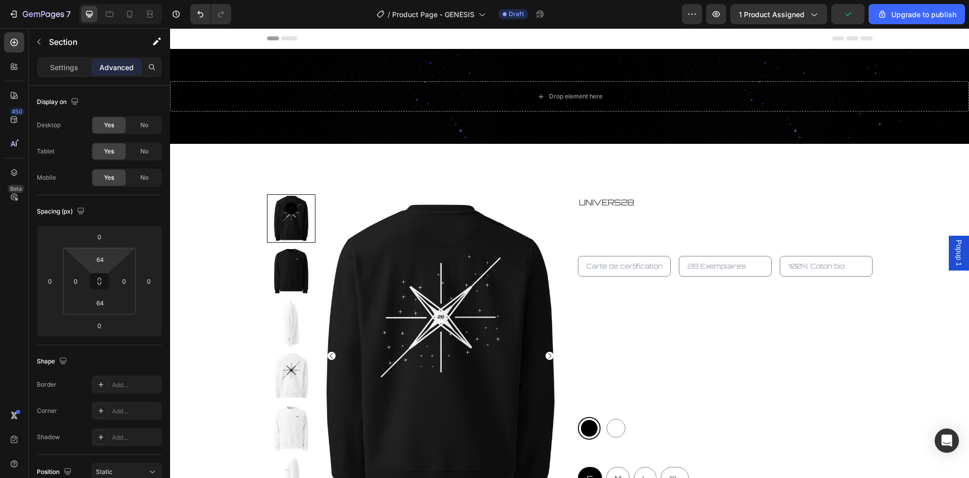
click at [253, 66] on div "Drop element here Section 1" at bounding box center [569, 96] width 799 height 95
click at [262, 90] on div "Drop element here" at bounding box center [569, 96] width 799 height 30
click at [262, 55] on div "Drop element here Section 1" at bounding box center [569, 96] width 799 height 95
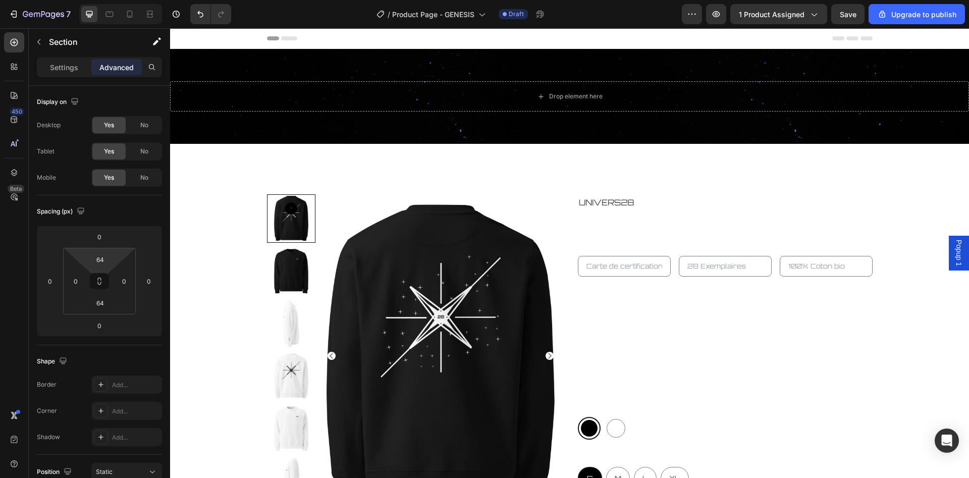
click at [262, 70] on div "Drop element here Section 1" at bounding box center [569, 96] width 799 height 95
click at [37, 43] on icon "button" at bounding box center [39, 42] width 8 height 8
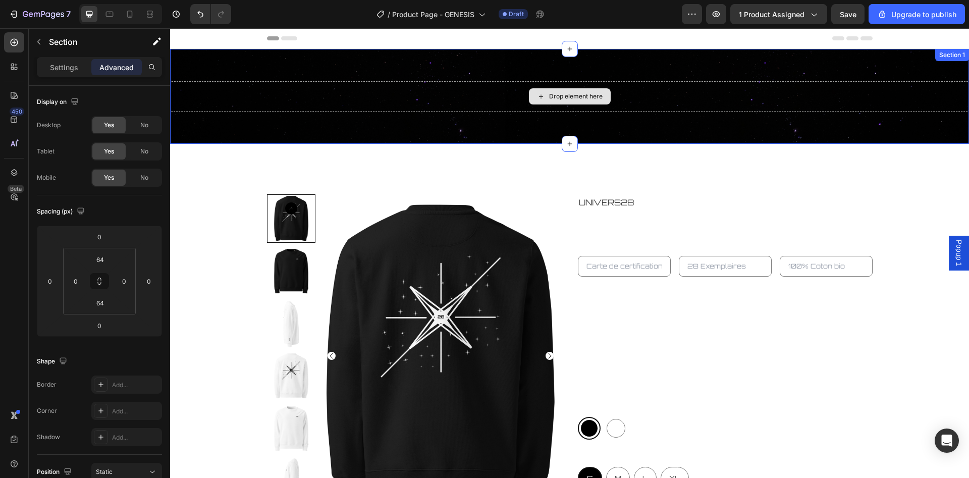
click at [261, 78] on div "Drop element here Section 1" at bounding box center [569, 96] width 799 height 95
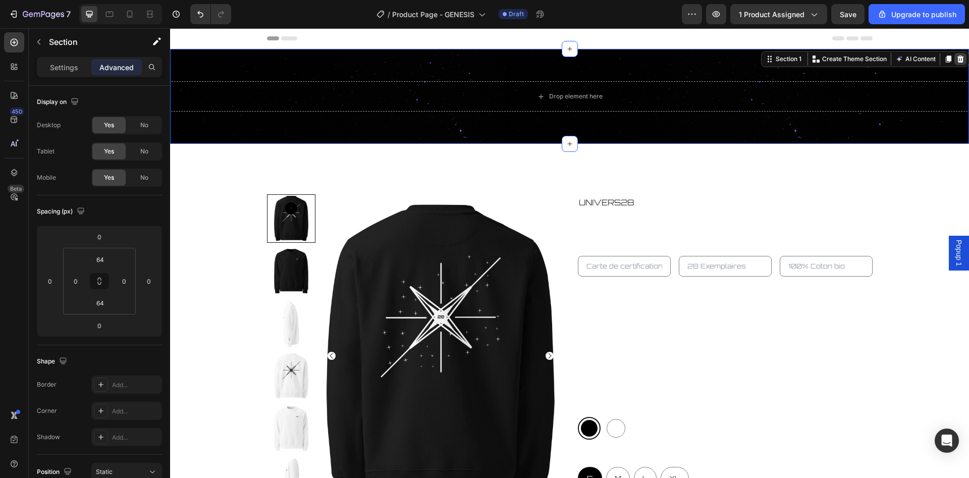
click at [958, 60] on icon at bounding box center [960, 59] width 8 height 8
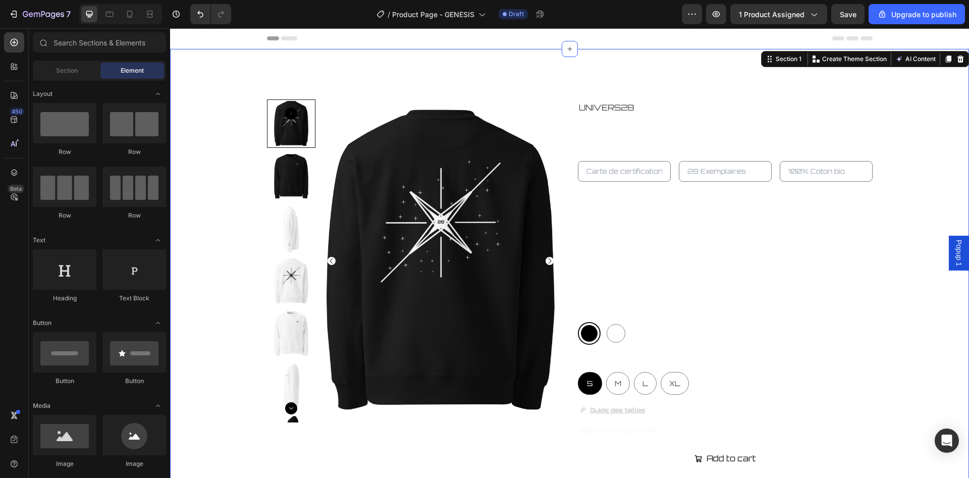
click at [835, 72] on div at bounding box center [569, 355] width 799 height 612
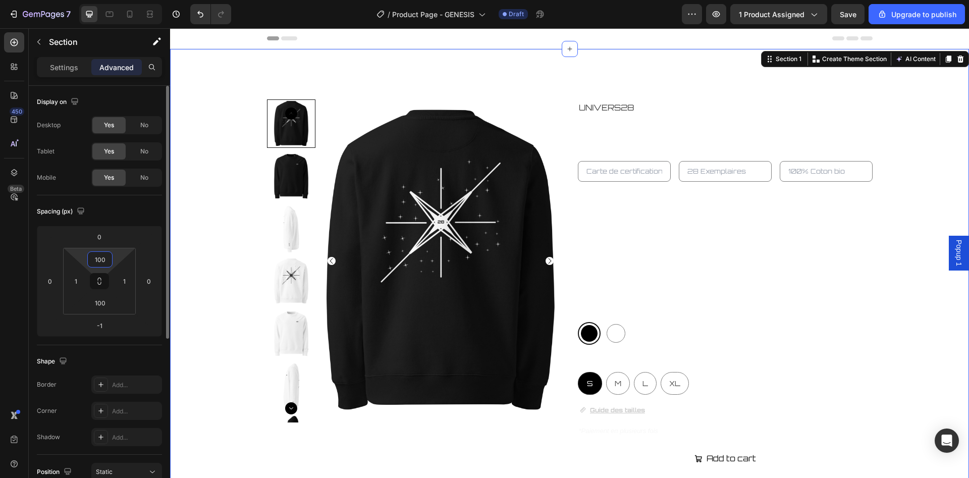
click at [101, 257] on input "100" at bounding box center [100, 259] width 20 height 15
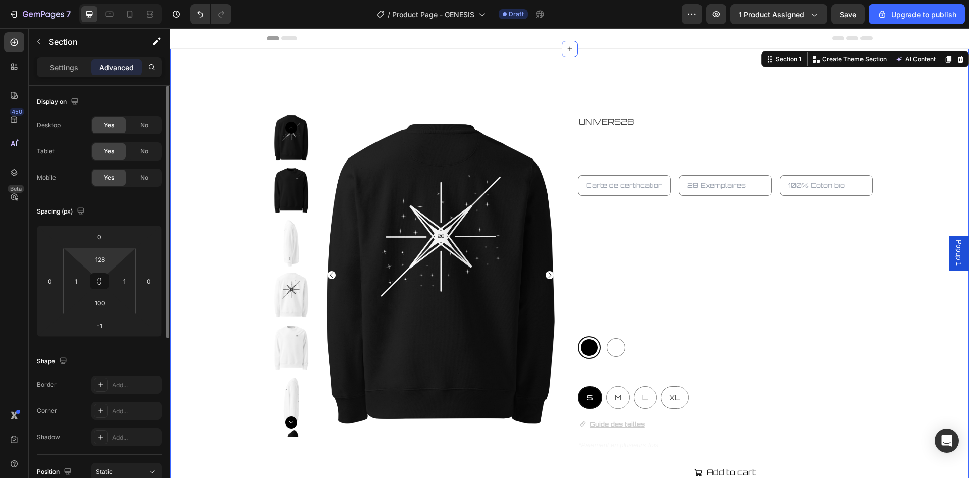
click at [0, 0] on div "Spacing (px) 0 0 -1 0 128 1 100 1" at bounding box center [0, 0] width 0 height 0
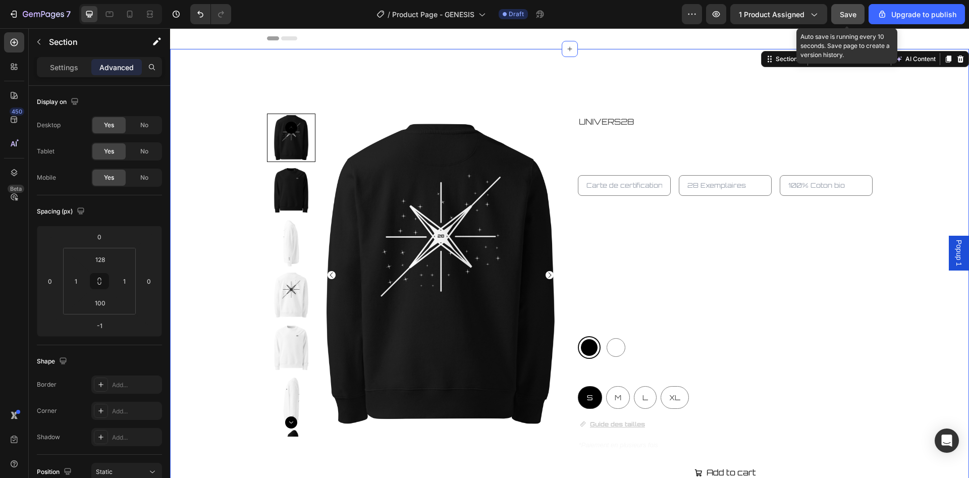
click at [850, 18] on span "Save" at bounding box center [848, 14] width 17 height 9
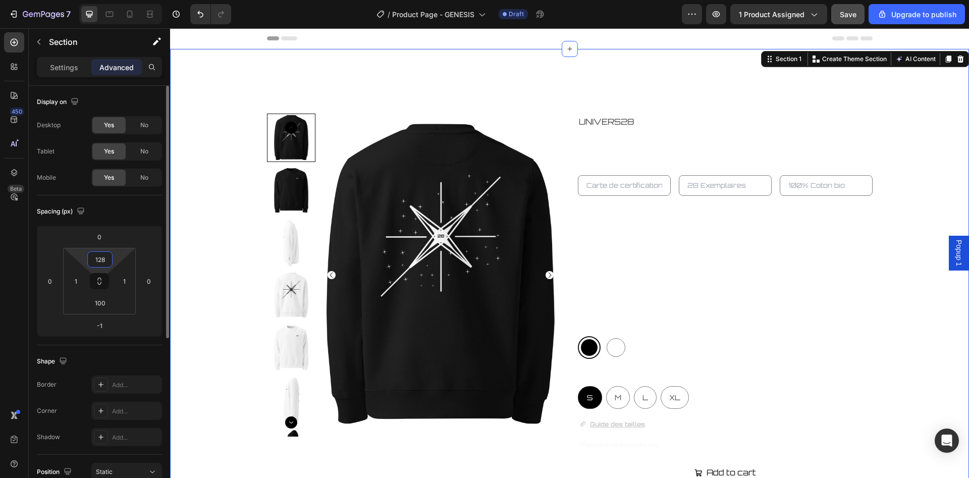
click at [107, 260] on input "128" at bounding box center [100, 259] width 20 height 15
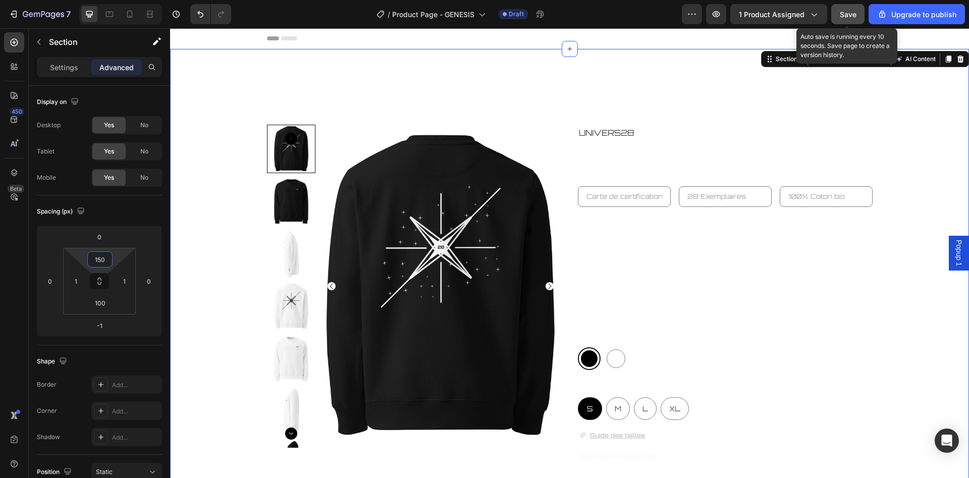
click at [861, 23] on button "Save" at bounding box center [847, 14] width 33 height 20
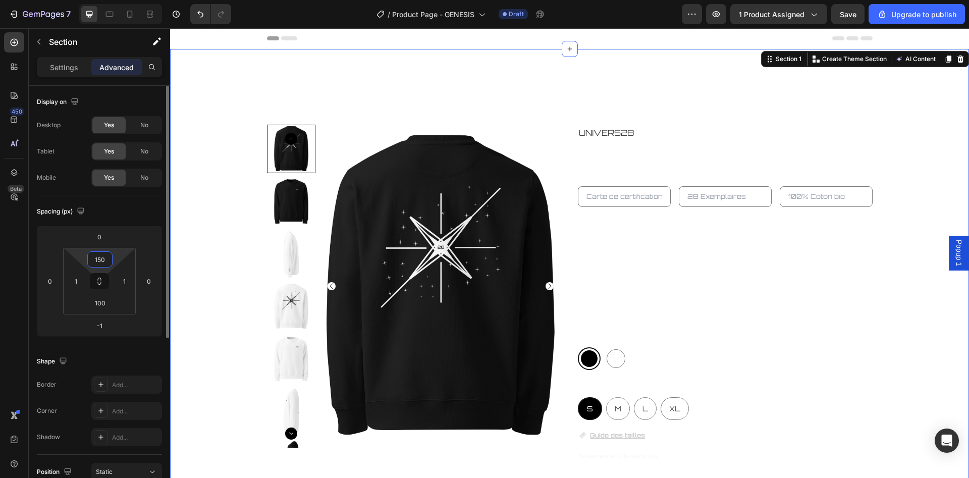
click at [107, 259] on input "150" at bounding box center [100, 259] width 20 height 15
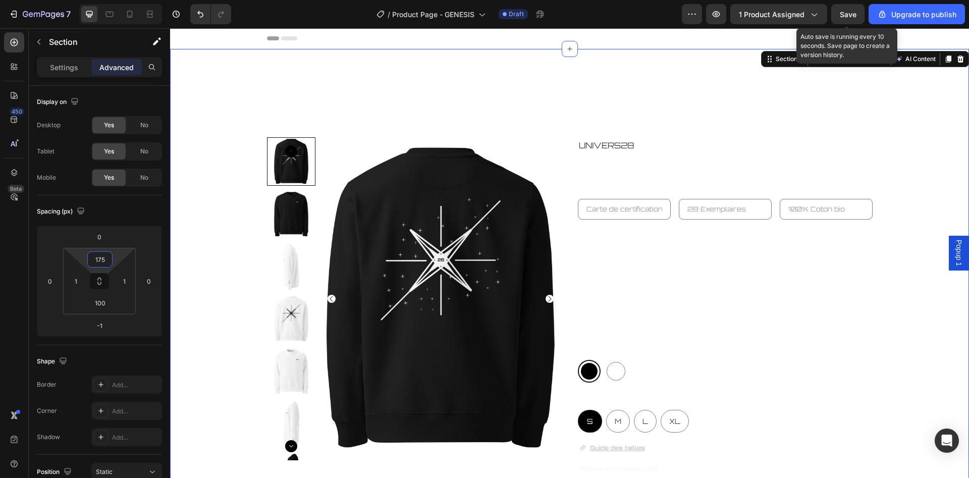
type input "175"
click at [843, 15] on span "Save" at bounding box center [848, 14] width 17 height 9
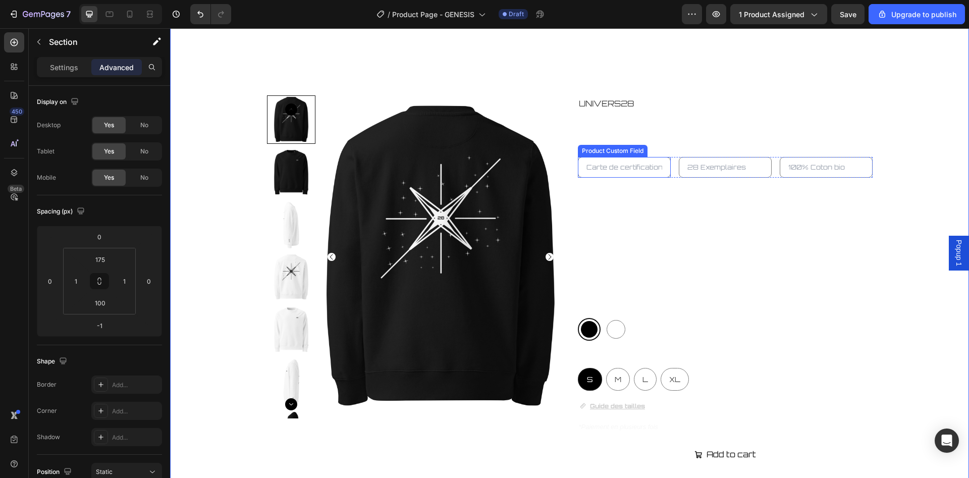
scroll to position [51, 0]
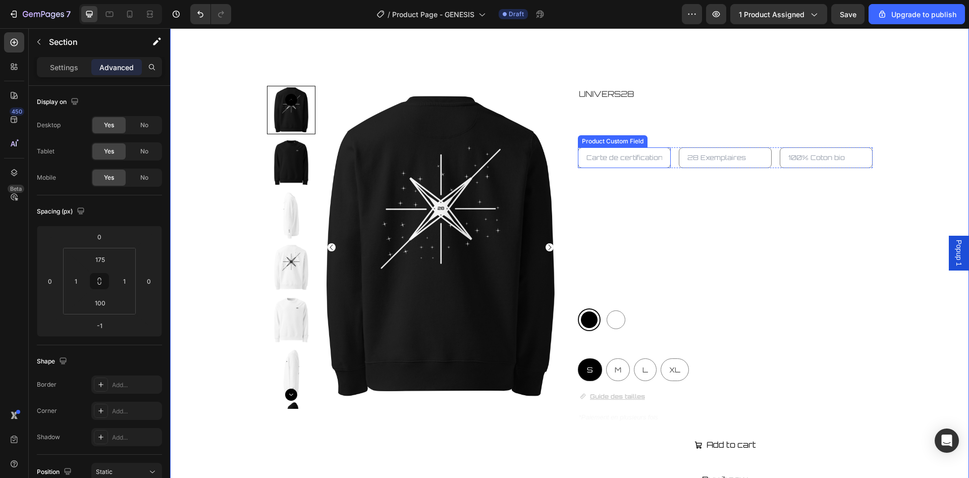
click at [627, 156] on input "text" at bounding box center [624, 157] width 93 height 21
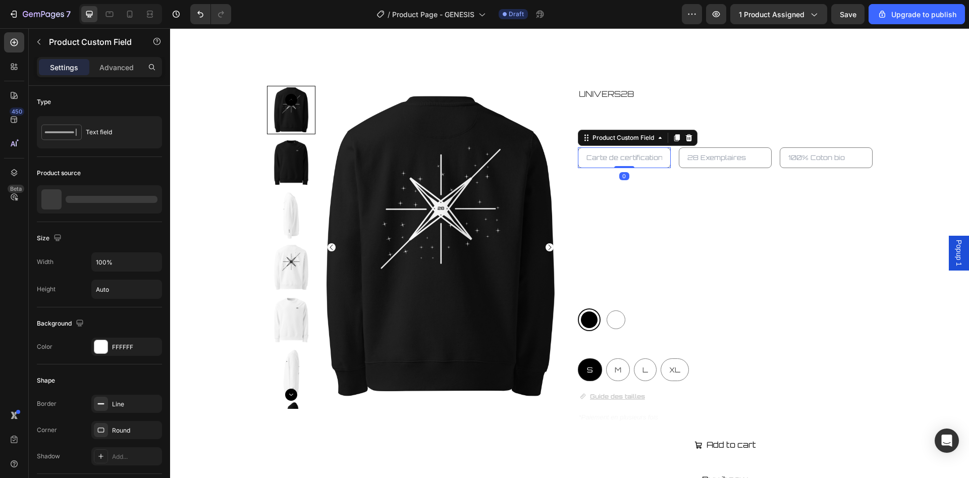
click at [627, 156] on input "text" at bounding box center [624, 157] width 93 height 21
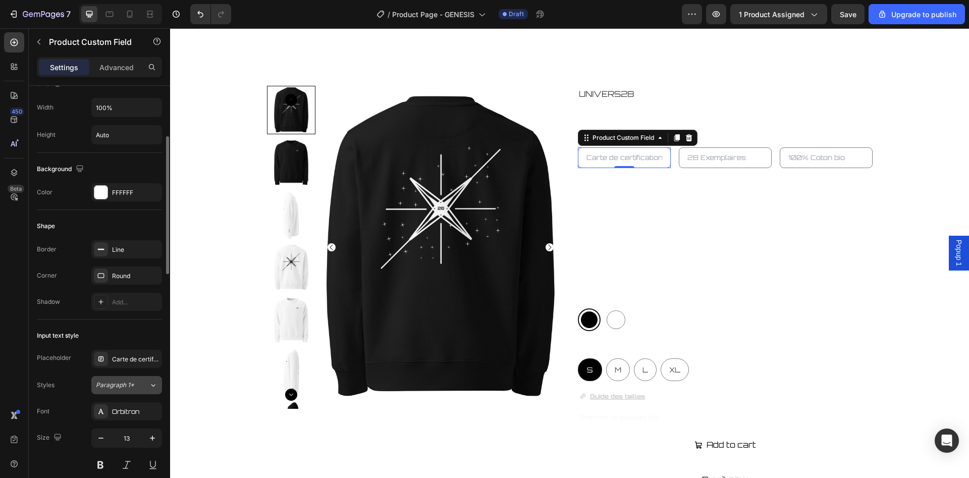
scroll to position [257, 0]
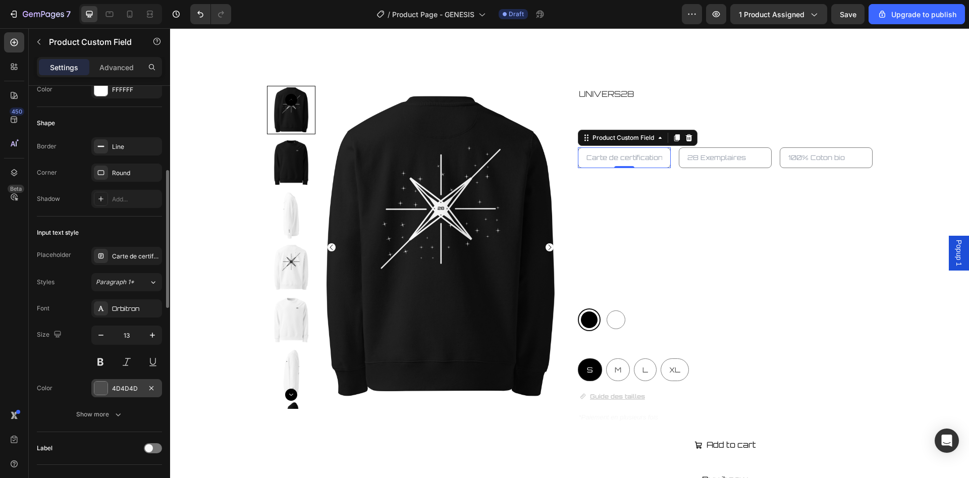
click at [124, 392] on div "4D4D4D" at bounding box center [126, 388] width 29 height 9
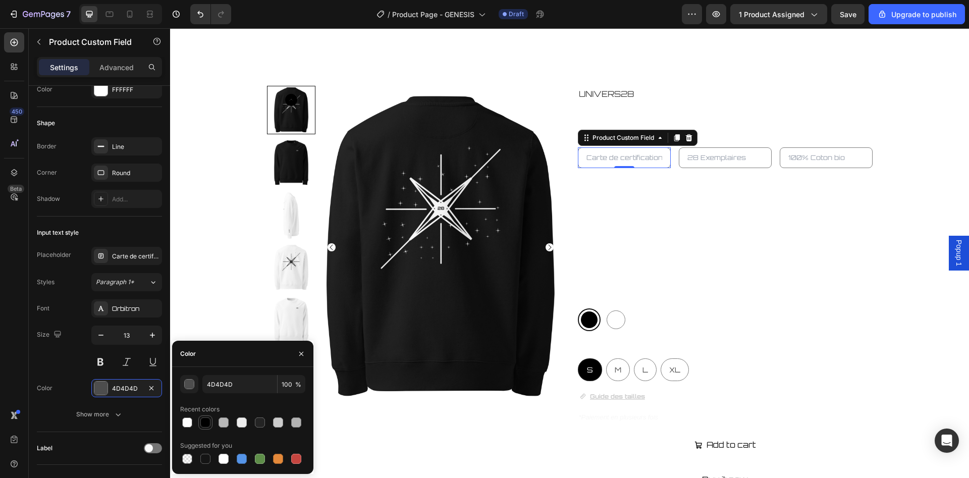
click at [204, 422] on div at bounding box center [205, 422] width 10 height 10
type input "000000"
click at [104, 416] on div "Show more" at bounding box center [99, 414] width 47 height 10
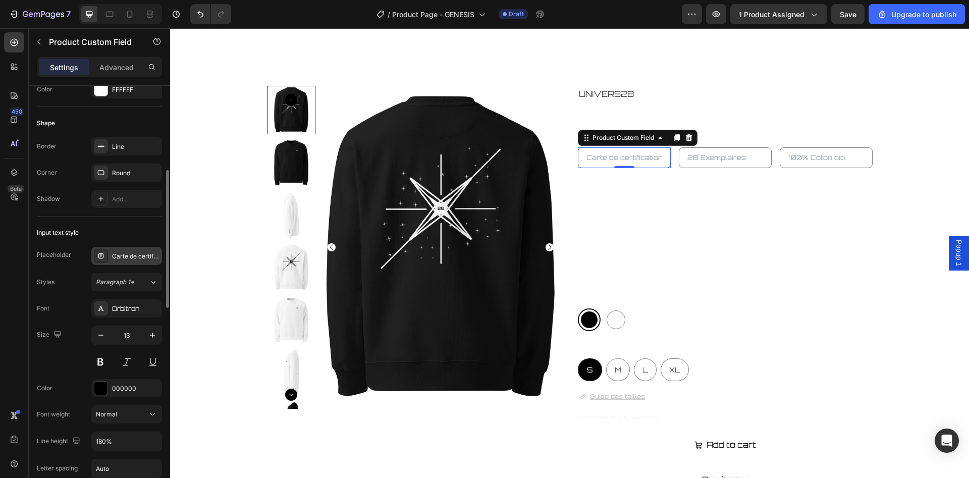
click at [137, 257] on div "Carte de certification" at bounding box center [135, 256] width 47 height 9
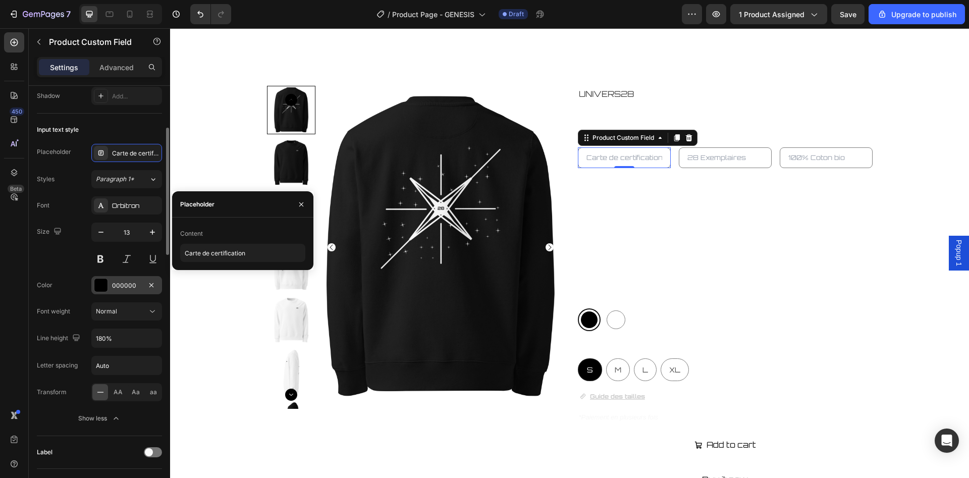
scroll to position [309, 0]
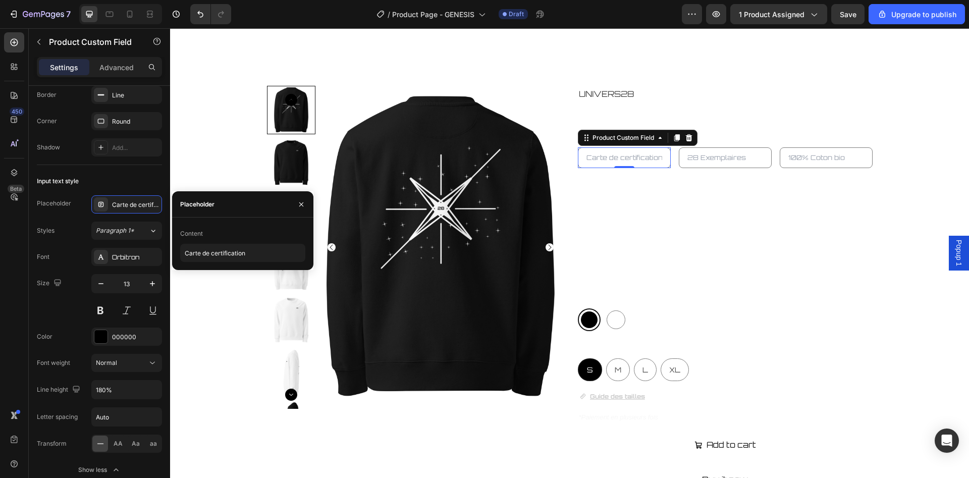
click at [626, 164] on input "text" at bounding box center [624, 157] width 93 height 21
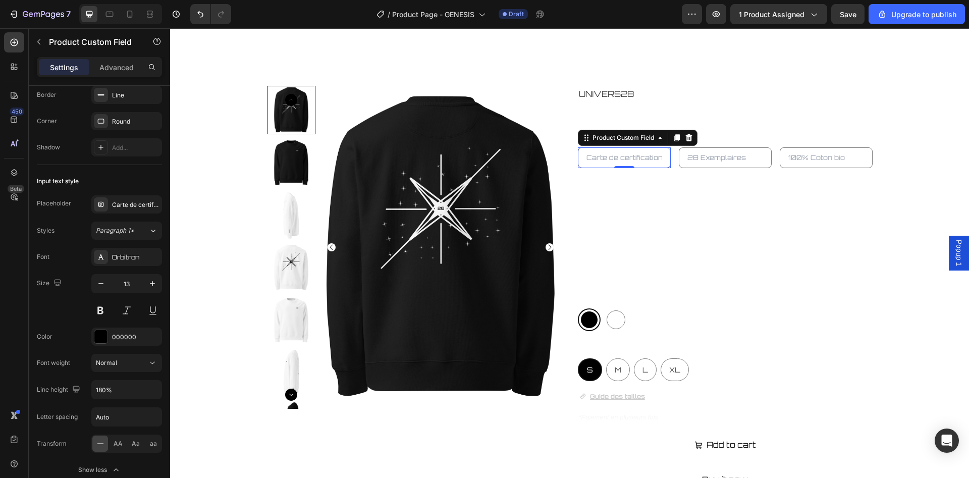
click at [626, 164] on input "text" at bounding box center [624, 157] width 93 height 21
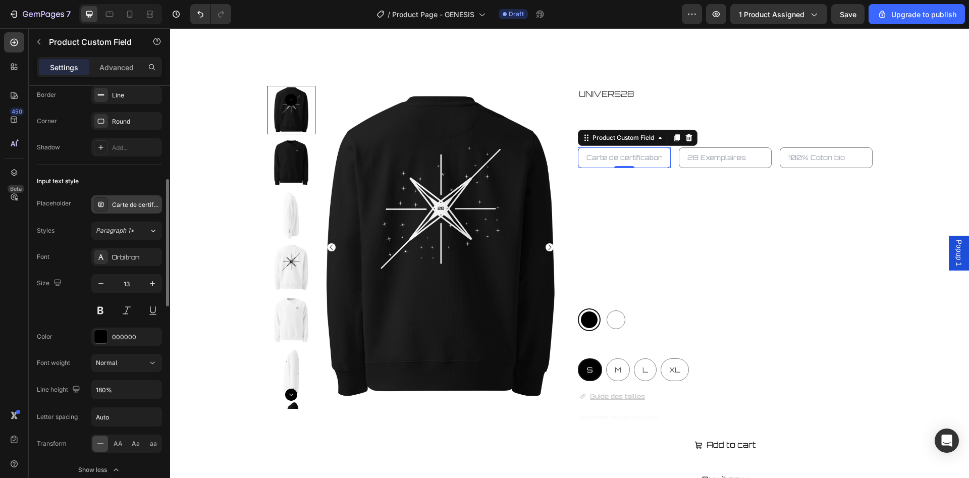
click at [135, 211] on div "Carte de certification" at bounding box center [126, 204] width 71 height 18
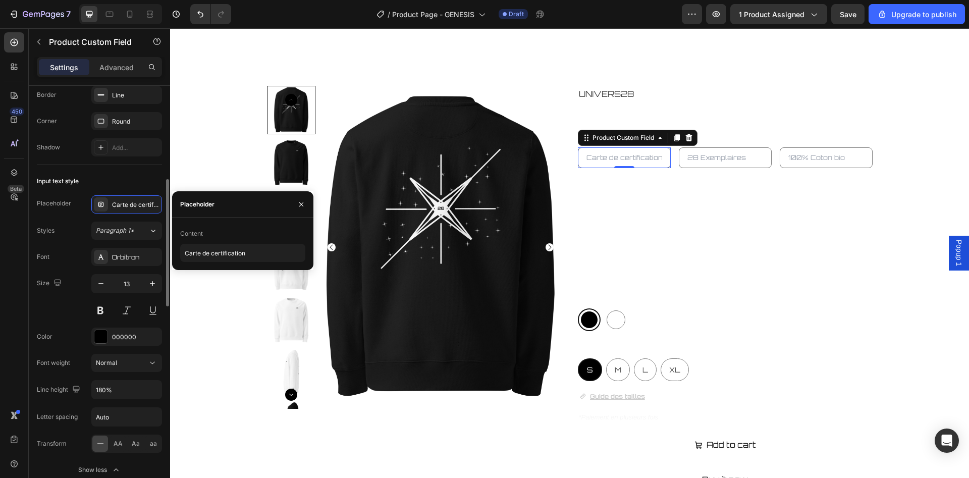
click at [143, 247] on div "Styles Paragraph 1* Font Orbitron Size 13 Color 000000 Font weight Normal Line …" at bounding box center [99, 350] width 125 height 257
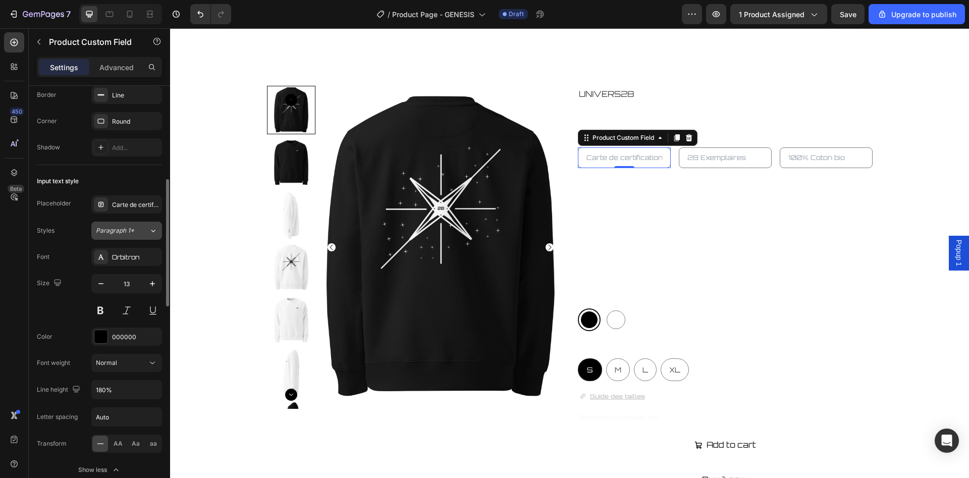
click at [140, 232] on div "Paragraph 1*" at bounding box center [122, 230] width 53 height 9
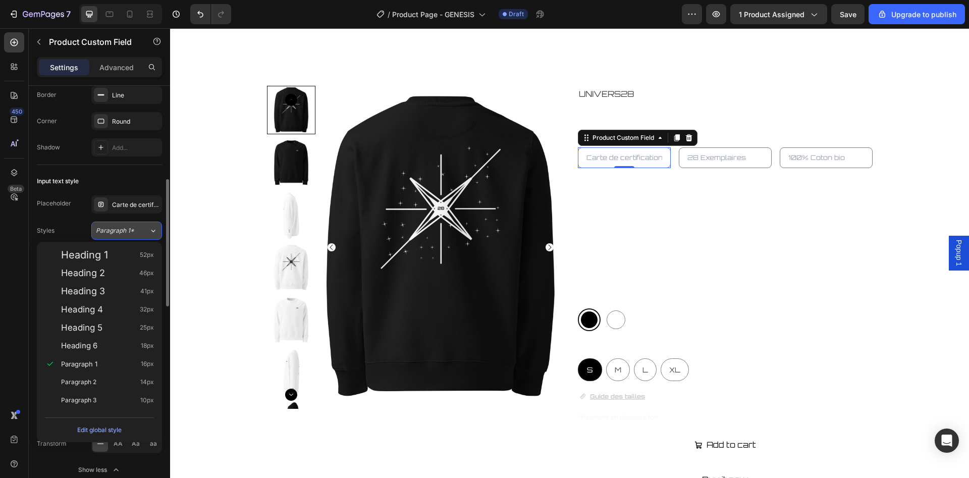
click at [140, 232] on div "Paragraph 1*" at bounding box center [122, 230] width 53 height 9
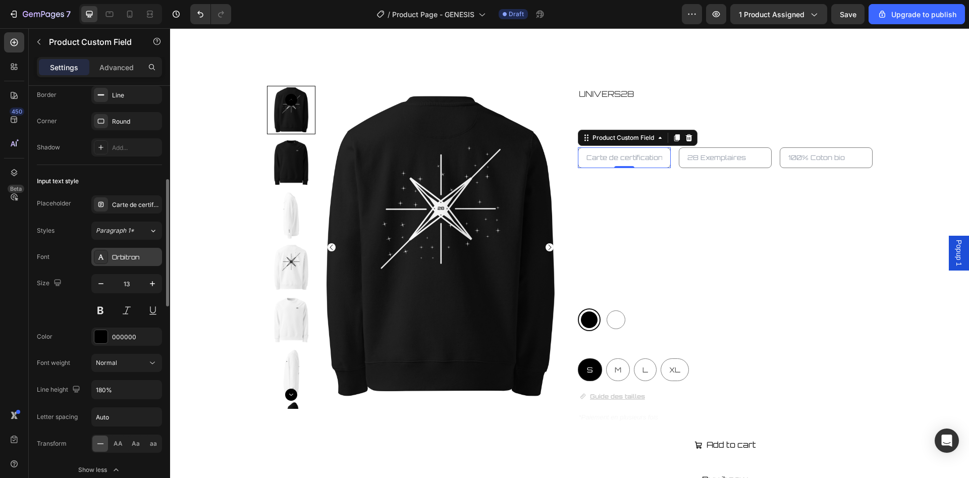
click at [134, 261] on div "Orbitron" at bounding box center [135, 257] width 47 height 9
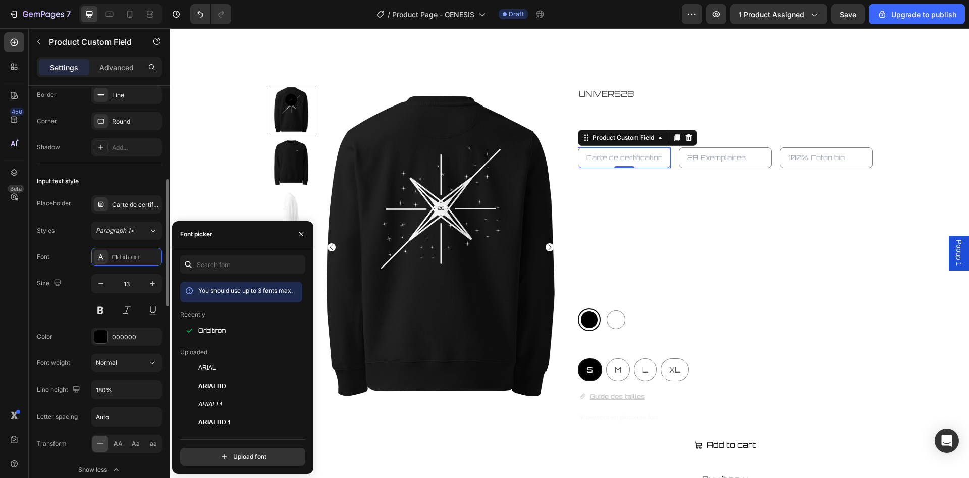
click at [136, 266] on div "Font Orbitron Size 13 Color 000000 Font weight Normal Line height 180% Letter s…" at bounding box center [99, 363] width 125 height 231
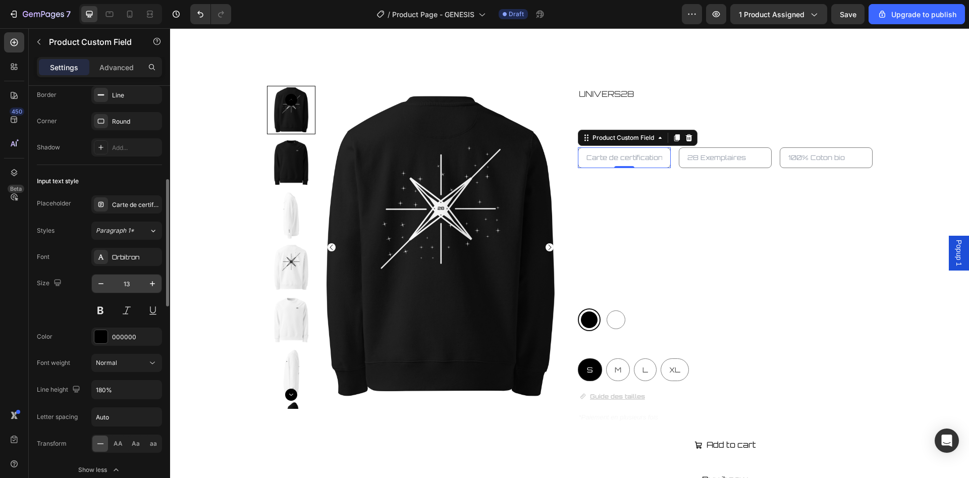
click at [137, 287] on input "13" at bounding box center [126, 284] width 33 height 18
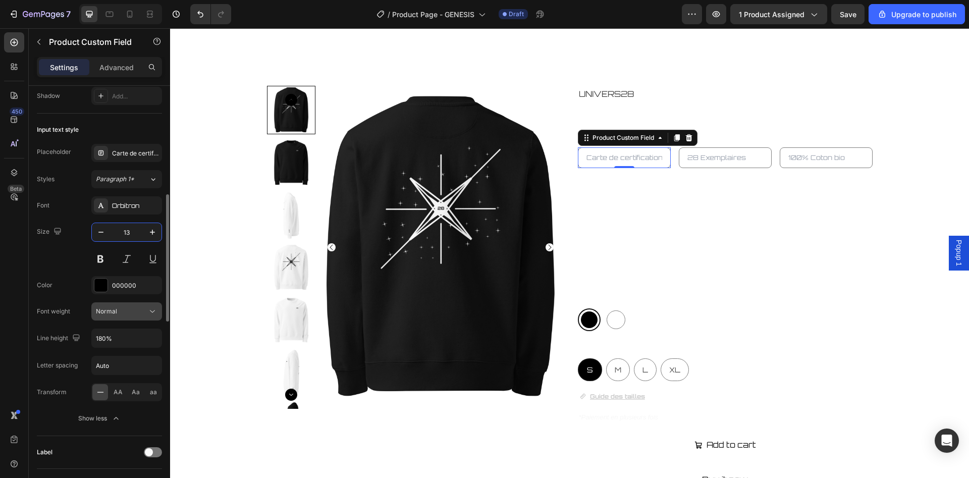
click at [131, 307] on div "Normal" at bounding box center [121, 311] width 51 height 9
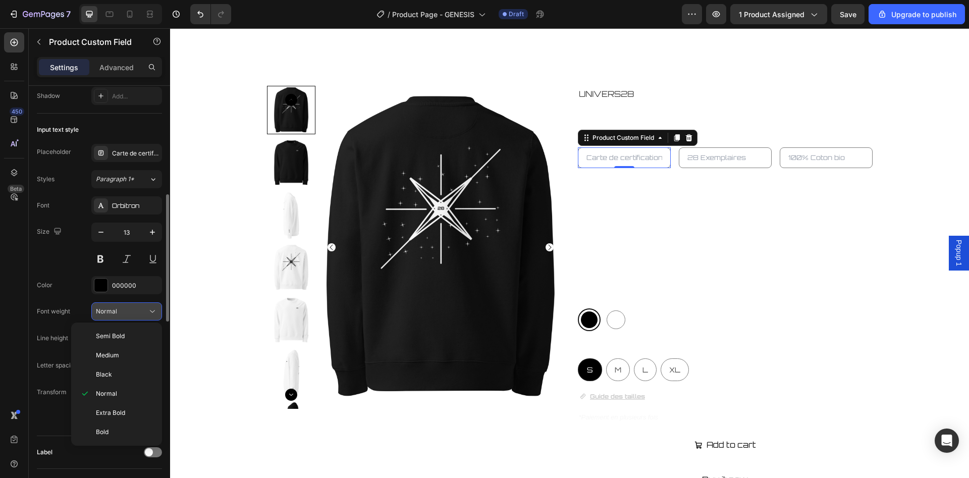
click at [131, 307] on div "Normal" at bounding box center [121, 311] width 51 height 9
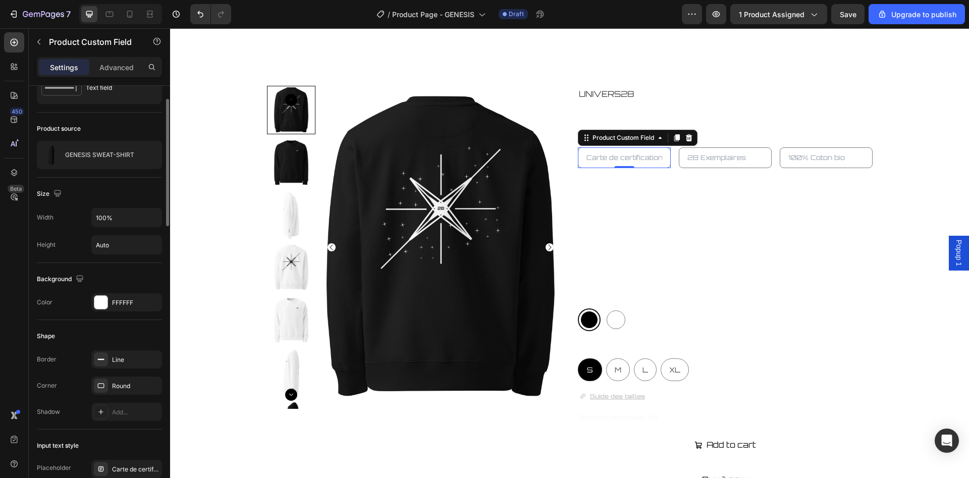
scroll to position [0, 0]
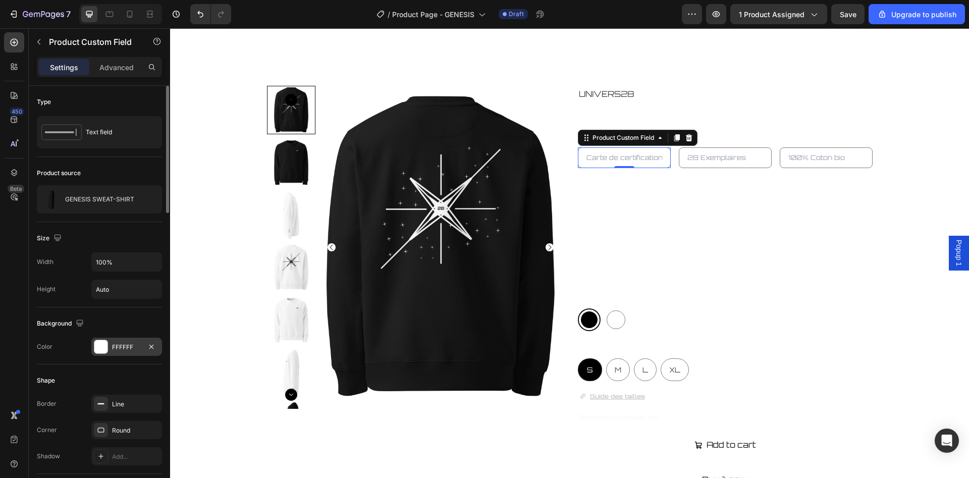
click at [123, 347] on div "FFFFFF" at bounding box center [126, 347] width 29 height 9
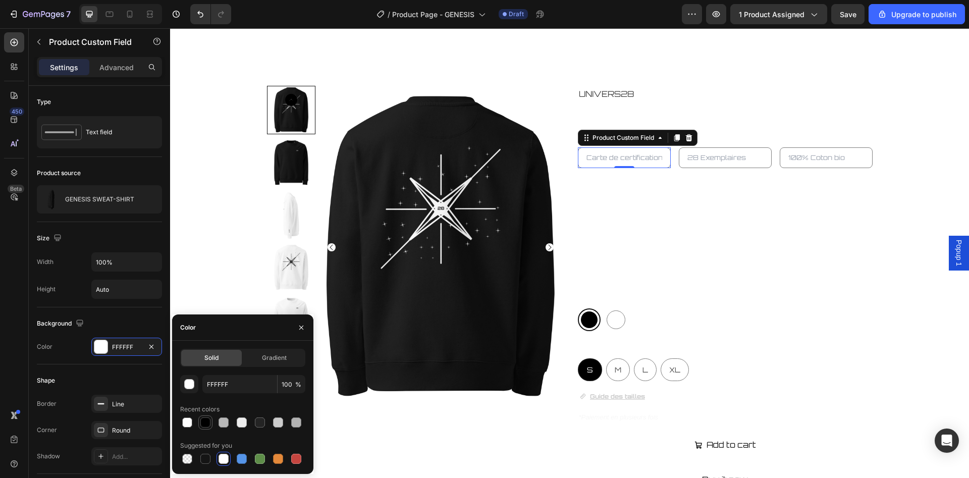
click at [199, 422] on div at bounding box center [205, 422] width 14 height 14
click at [226, 462] on div at bounding box center [224, 459] width 10 height 10
type input "FFFFFF"
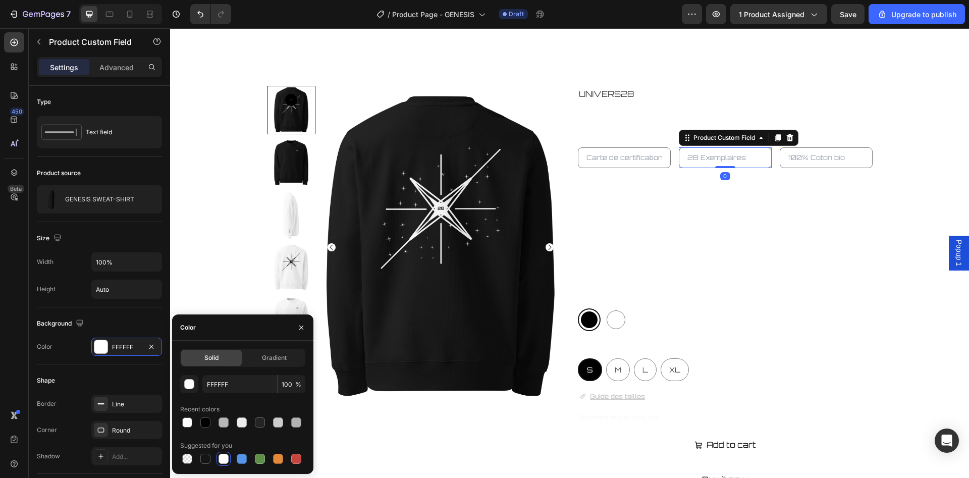
click at [685, 164] on input "text" at bounding box center [725, 157] width 93 height 21
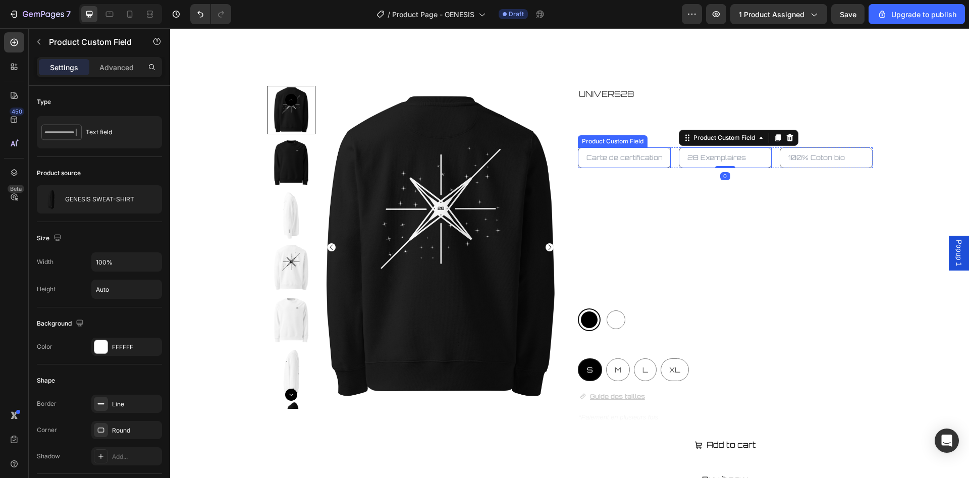
click at [621, 159] on input "text" at bounding box center [624, 157] width 93 height 21
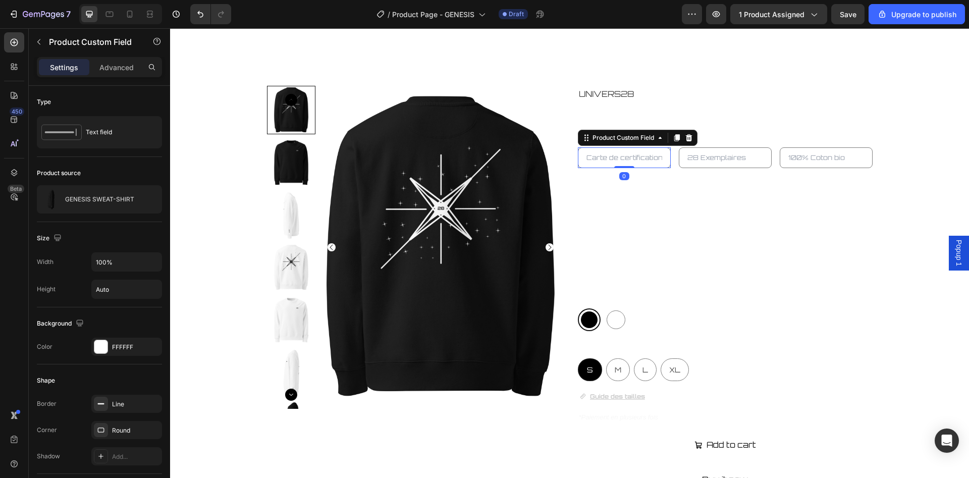
click at [621, 159] on input "text" at bounding box center [624, 157] width 93 height 21
click at [641, 138] on div "Product Custom Field" at bounding box center [624, 137] width 66 height 9
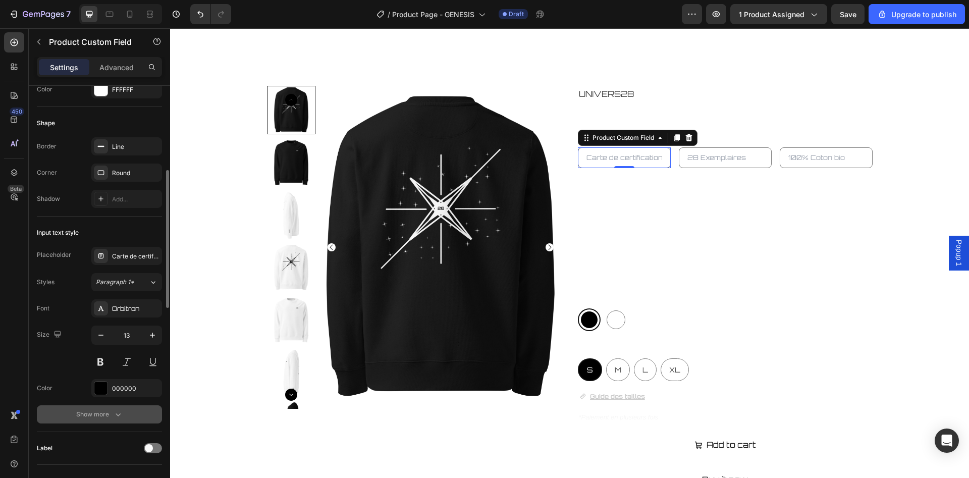
scroll to position [360, 0]
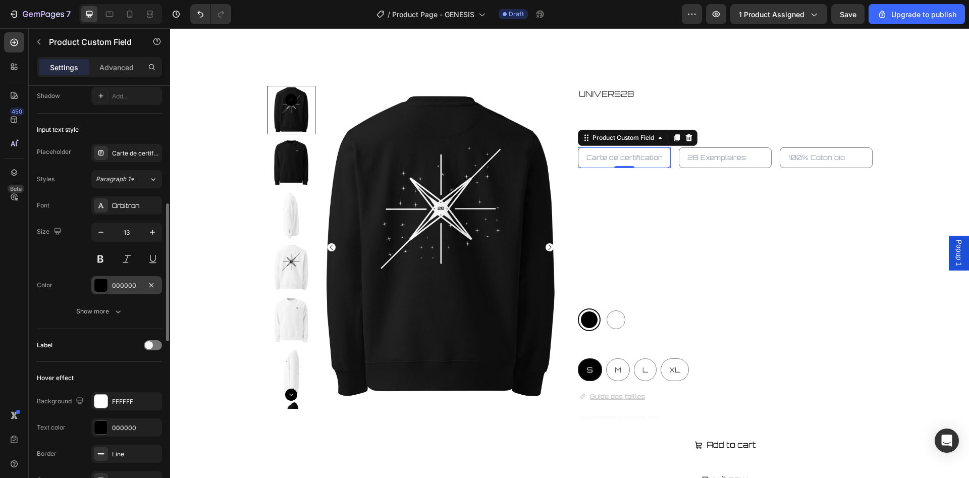
click at [125, 279] on div "000000" at bounding box center [126, 285] width 71 height 18
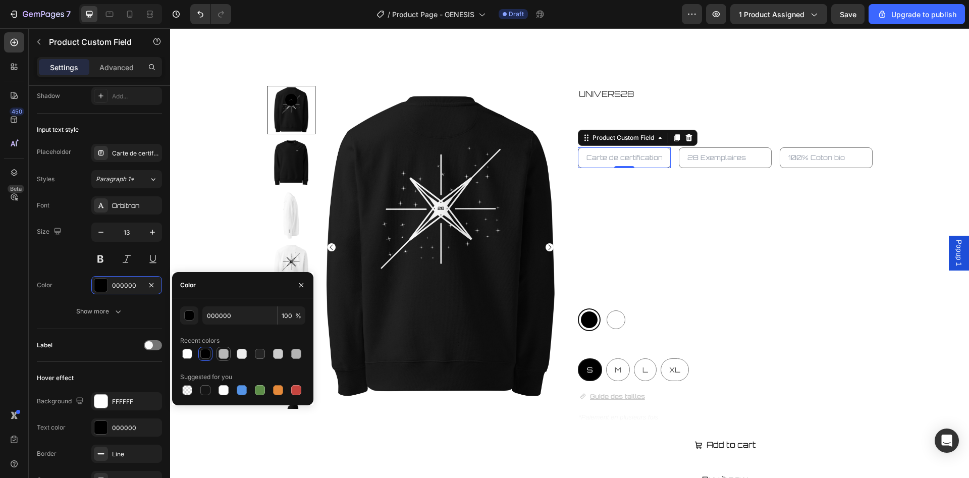
click at [219, 354] on div at bounding box center [224, 354] width 10 height 10
click at [238, 388] on div at bounding box center [242, 390] width 10 height 10
click at [257, 390] on div at bounding box center [260, 390] width 10 height 10
click at [270, 388] on div at bounding box center [242, 390] width 125 height 14
click at [275, 390] on div at bounding box center [278, 390] width 10 height 10
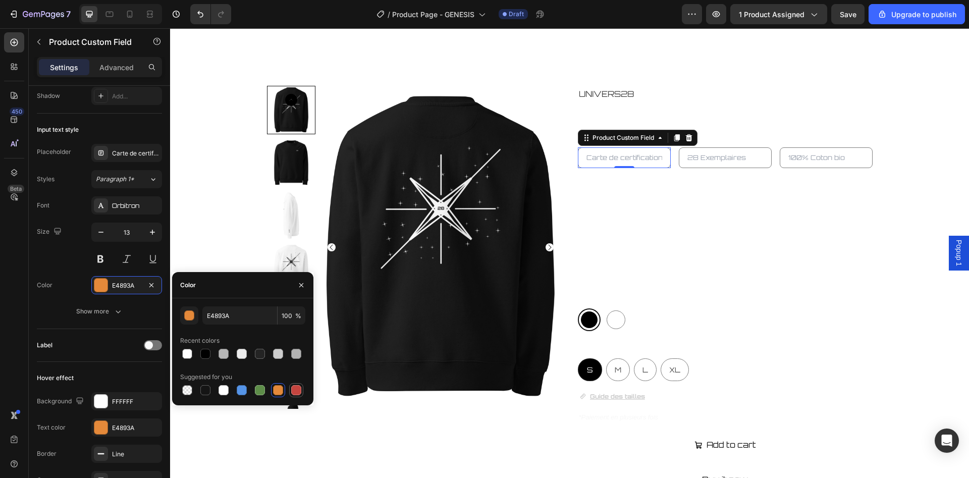
click at [291, 389] on div at bounding box center [296, 390] width 10 height 10
type input "C5453F"
click at [636, 159] on input "text" at bounding box center [624, 157] width 93 height 21
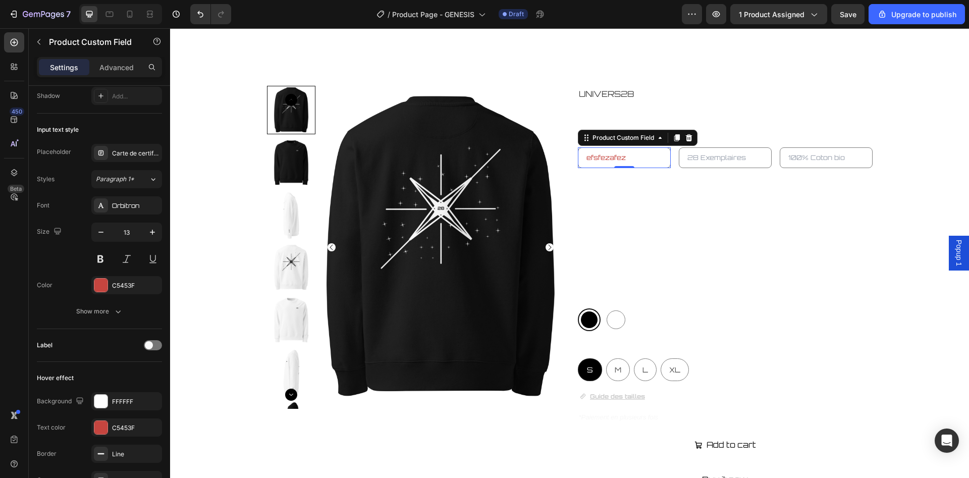
type input "efsfezafez"
click at [854, 14] on span "Save" at bounding box center [848, 14] width 17 height 9
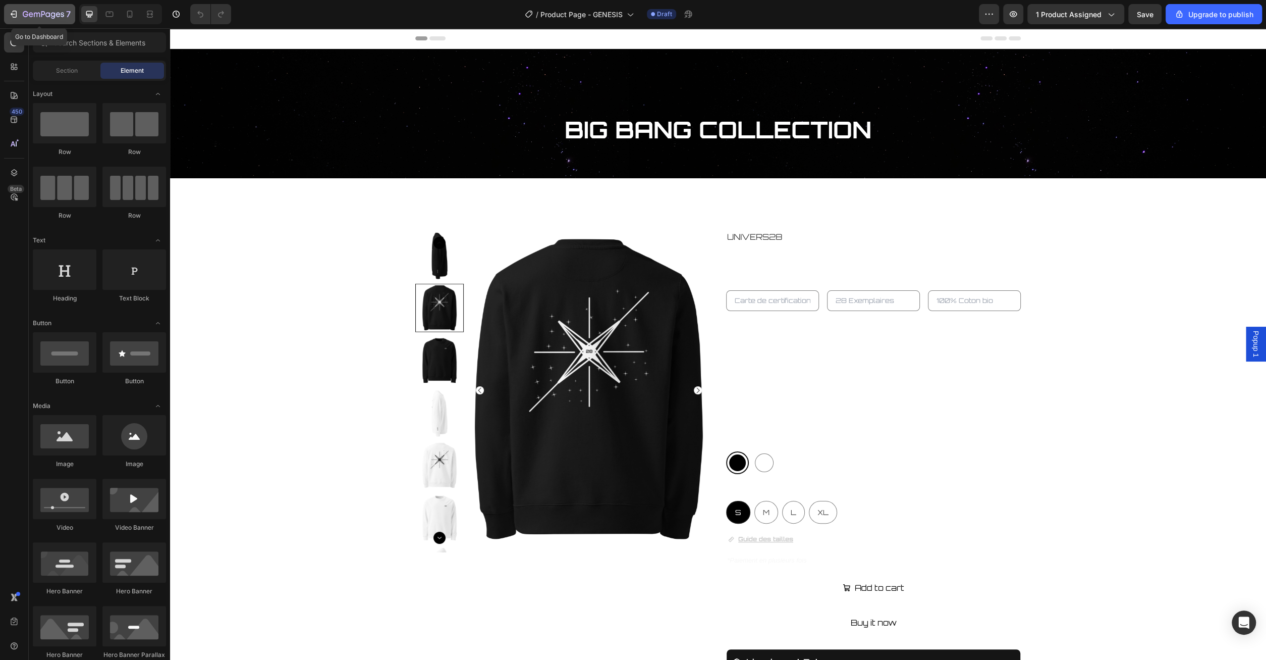
click at [16, 14] on icon "button" at bounding box center [15, 14] width 5 height 7
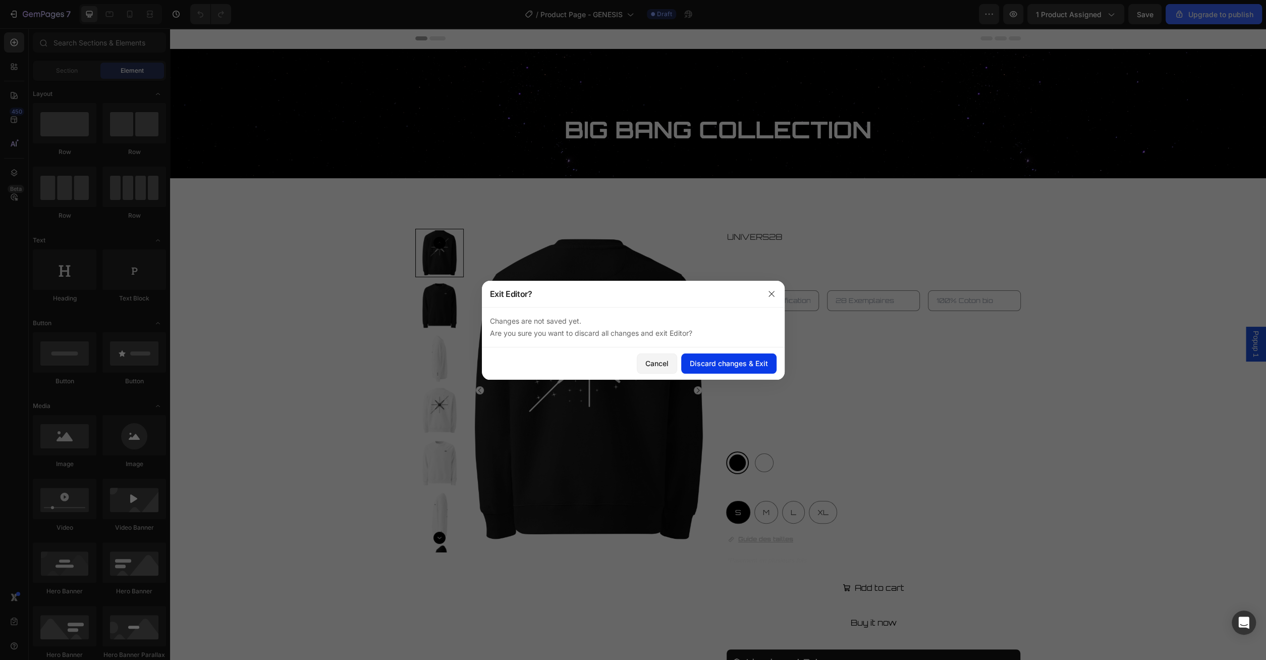
click at [739, 363] on div "Discard changes & Exit" at bounding box center [729, 363] width 78 height 11
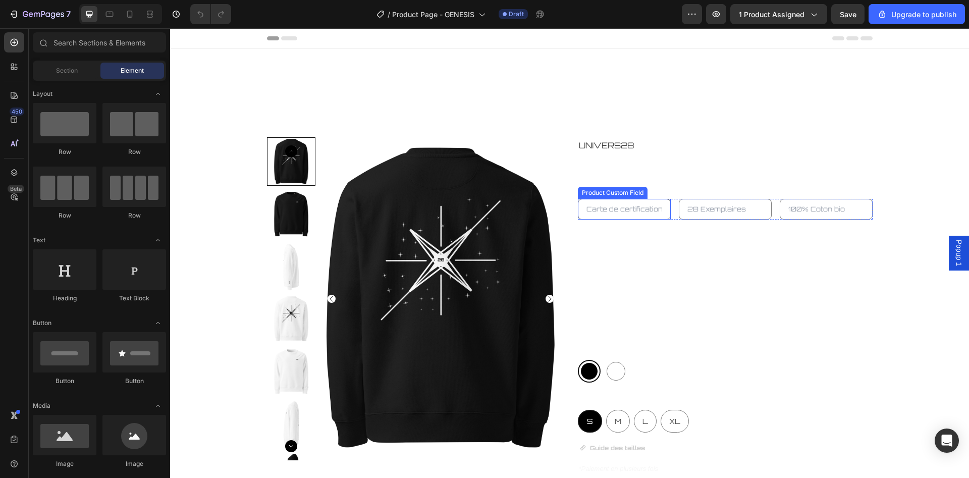
click at [626, 208] on input "text" at bounding box center [624, 209] width 93 height 21
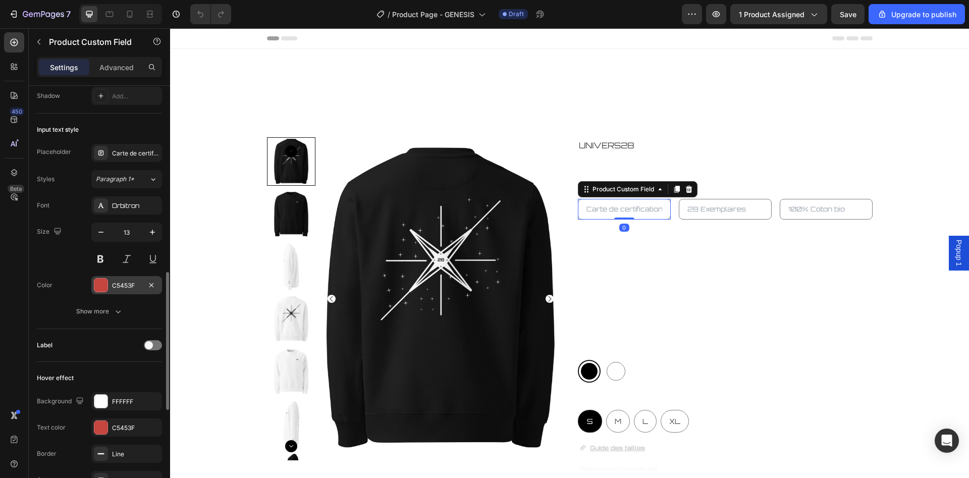
scroll to position [412, 0]
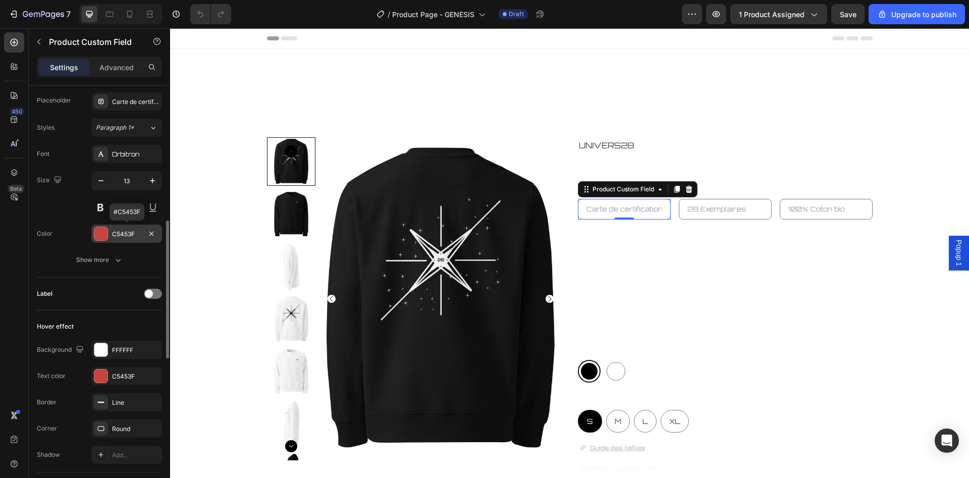
click at [109, 233] on div "C5453F" at bounding box center [126, 234] width 71 height 18
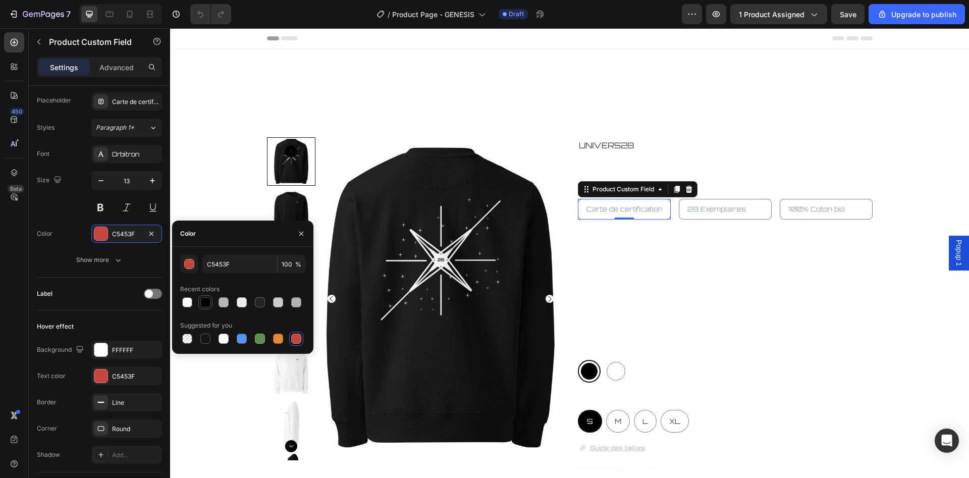
click at [200, 300] on div at bounding box center [205, 302] width 12 height 12
type input "000000"
click at [642, 203] on input "text" at bounding box center [624, 209] width 93 height 21
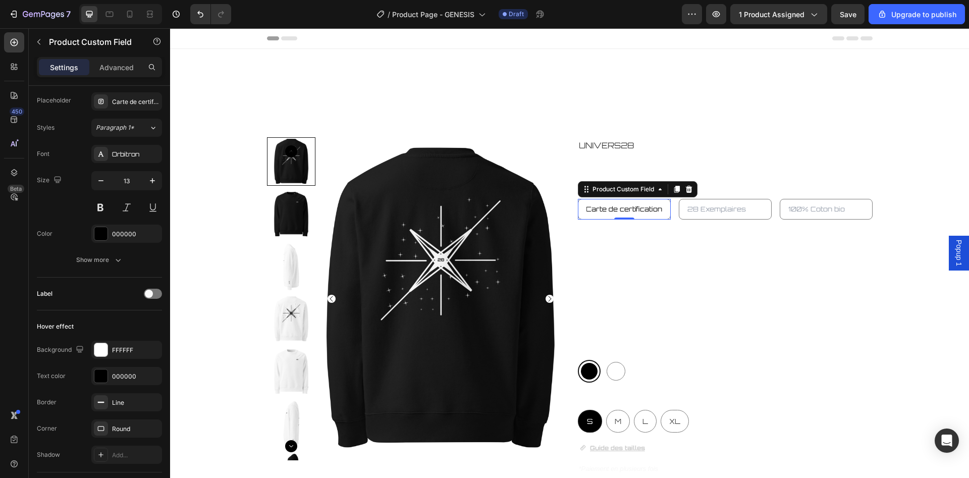
scroll to position [0, 0]
type input "Carte de certification"
click at [780, 245] on div "UNIVERS28 Product Vendor GENESIS SWEAT-SHIRT Product Title Carte de certificati…" at bounding box center [725, 392] width 295 height 511
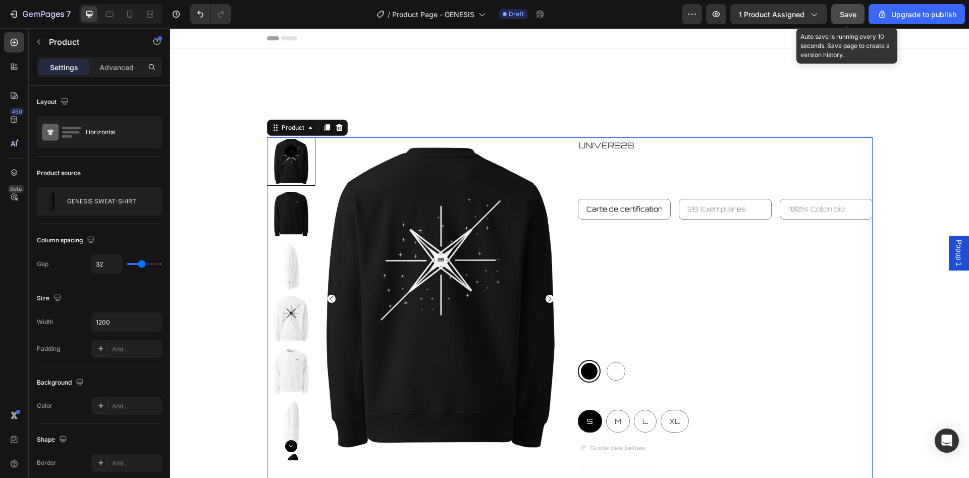
click at [861, 14] on button "Save" at bounding box center [847, 14] width 33 height 20
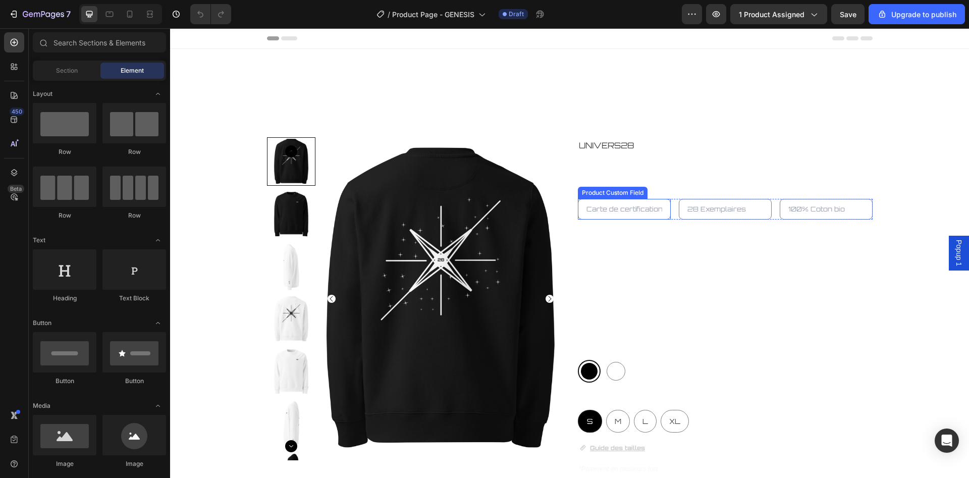
click at [634, 216] on input "text" at bounding box center [624, 209] width 93 height 21
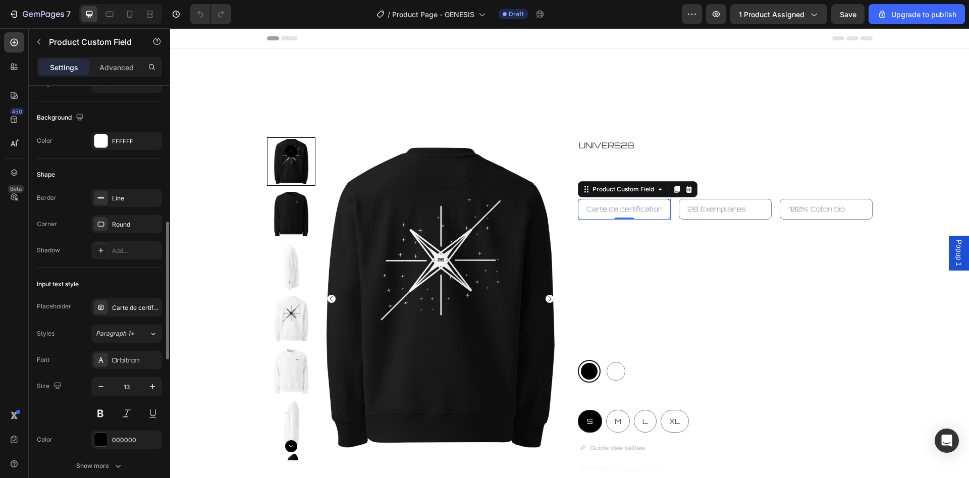
scroll to position [257, 0]
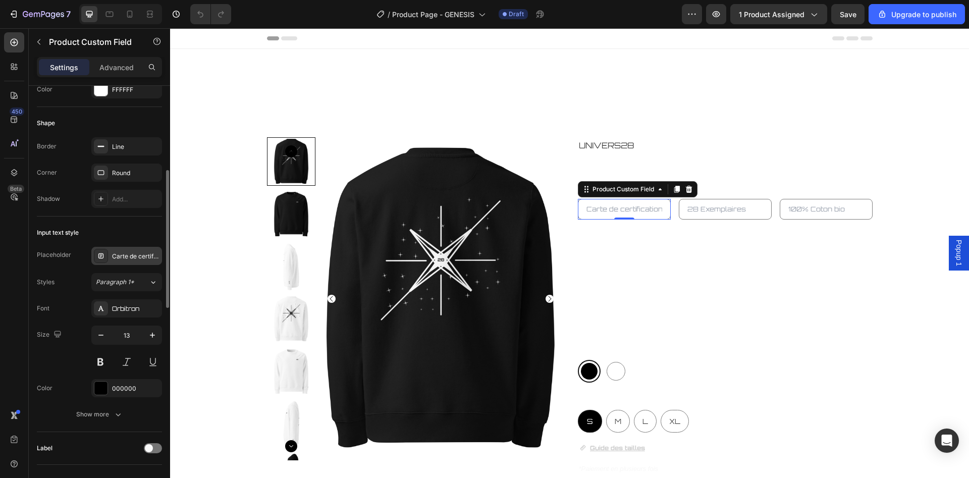
click at [135, 247] on div "Carte de certification" at bounding box center [126, 256] width 71 height 18
click at [100, 360] on button at bounding box center [100, 362] width 18 height 18
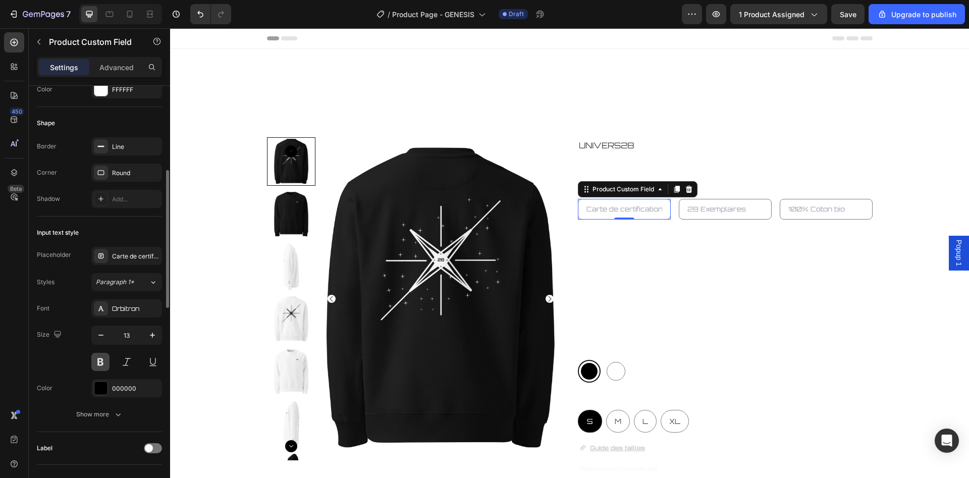
click at [100, 360] on button at bounding box center [100, 362] width 18 height 18
click at [96, 391] on div at bounding box center [100, 388] width 13 height 13
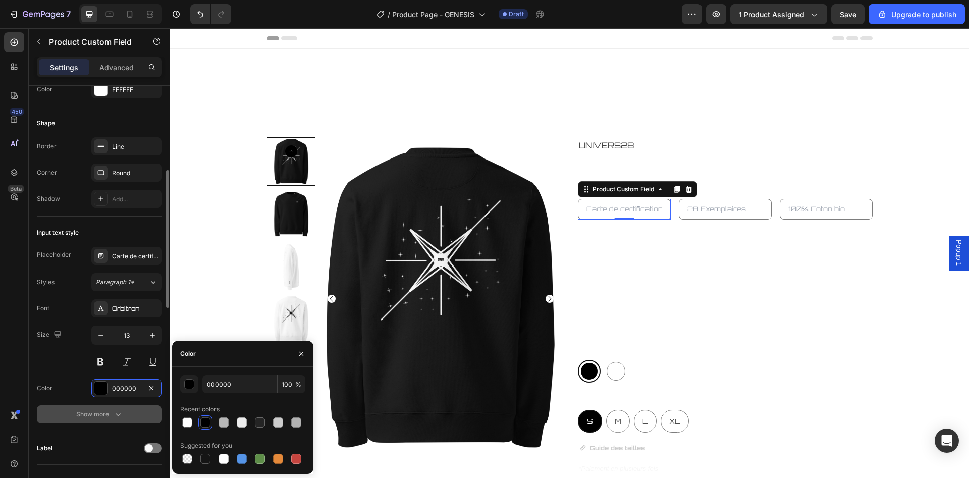
click at [127, 408] on button "Show more" at bounding box center [99, 414] width 125 height 18
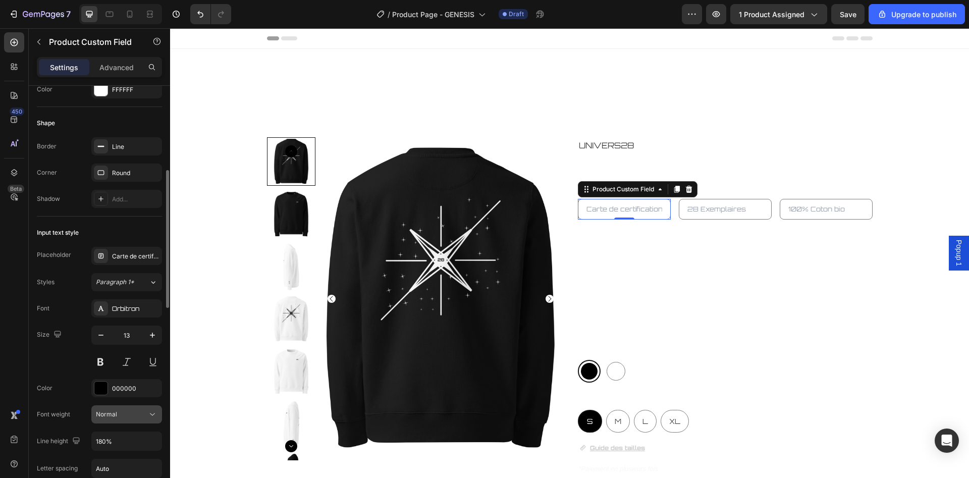
scroll to position [360, 0]
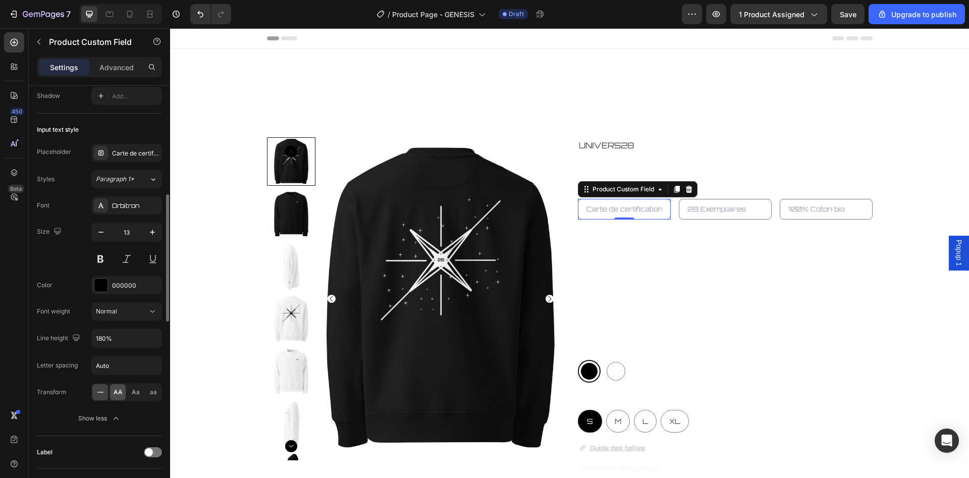
click at [118, 394] on span "AA" at bounding box center [118, 392] width 9 height 9
click at [98, 394] on icon at bounding box center [100, 392] width 10 height 10
click at [743, 213] on input "text" at bounding box center [725, 209] width 93 height 21
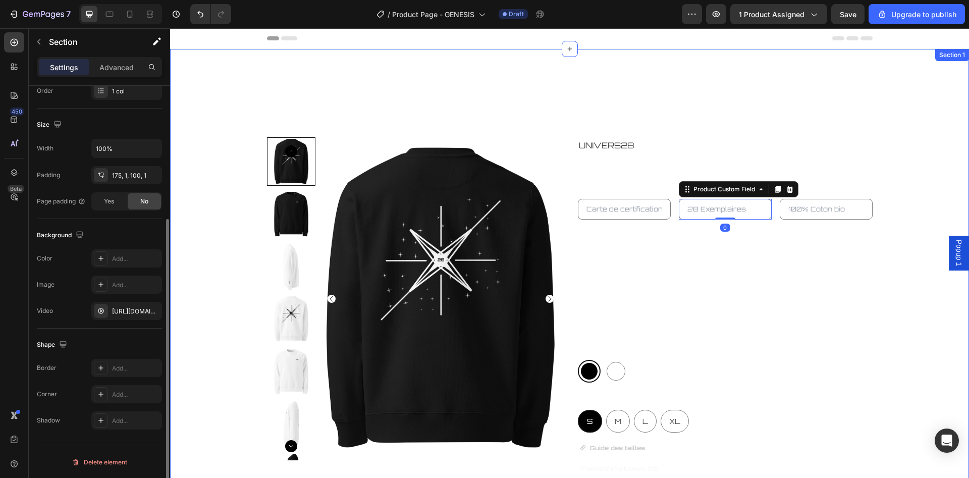
click at [918, 224] on div "Product Images UNIVERS28 Product Vendor GENESIS SWEAT-SHIRT Product Title Produ…" at bounding box center [570, 392] width 798 height 511
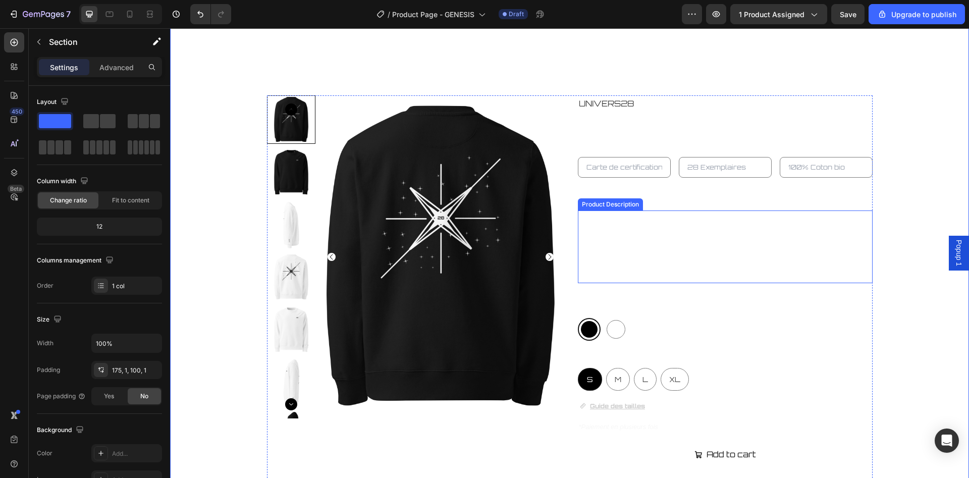
scroll to position [0, 0]
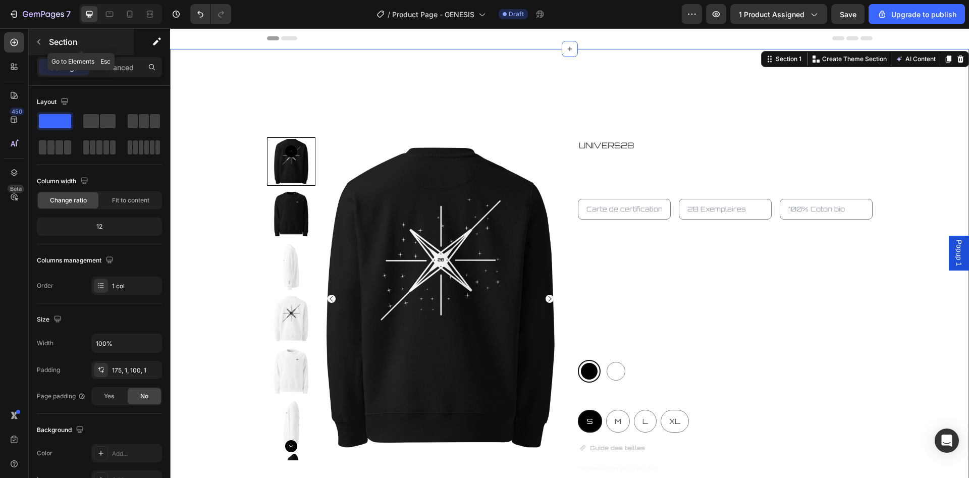
click at [43, 42] on button "button" at bounding box center [39, 42] width 16 height 16
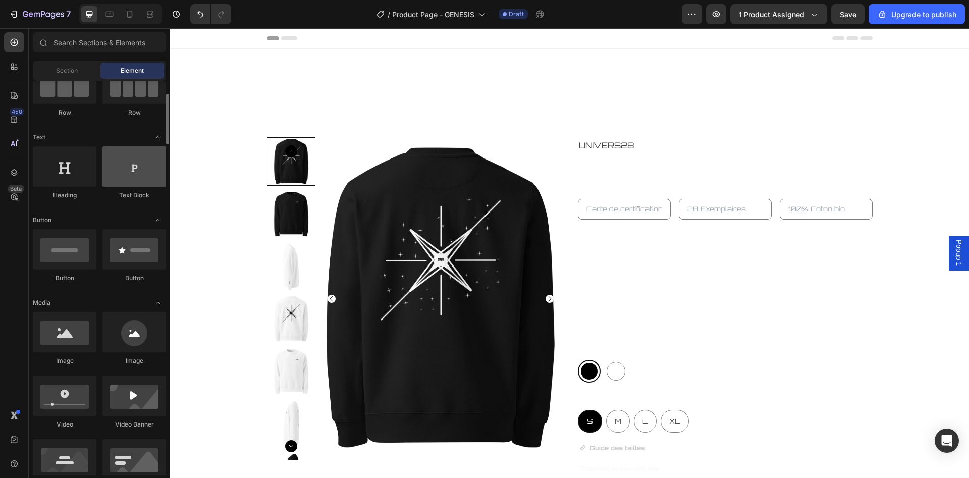
scroll to position [154, 0]
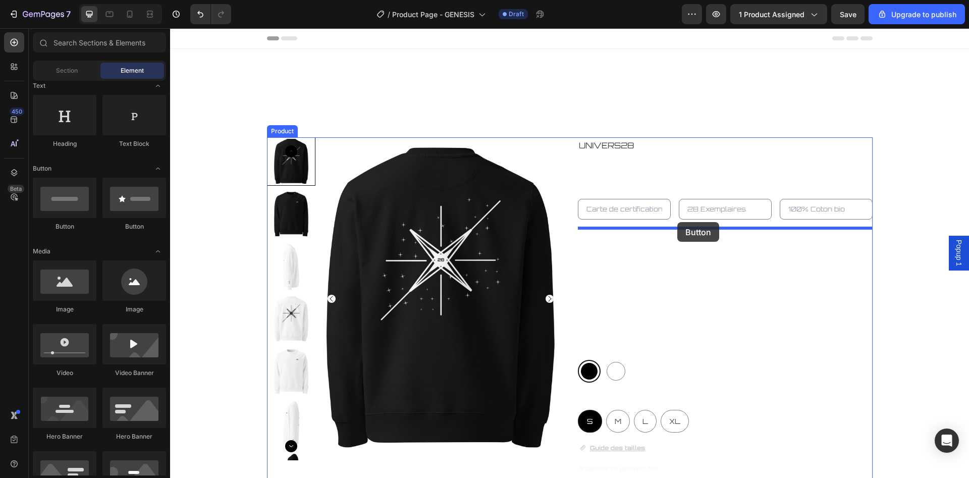
drag, startPoint x: 242, startPoint y: 237, endPoint x: 677, endPoint y: 222, distance: 435.4
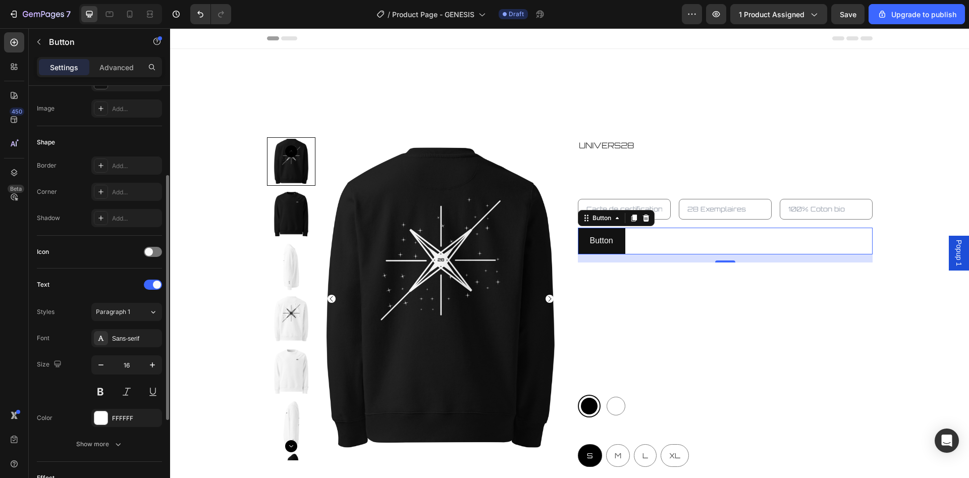
scroll to position [206, 0]
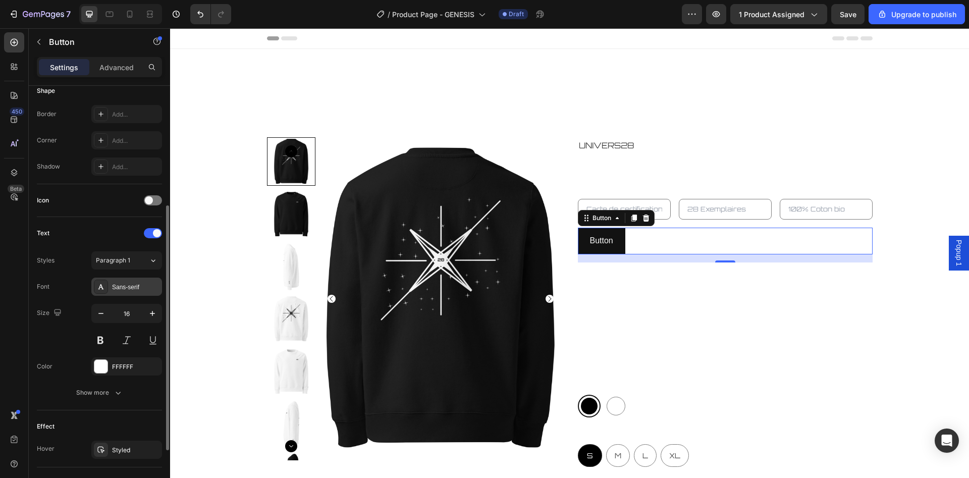
click at [132, 283] on div "Sans-serif" at bounding box center [135, 287] width 47 height 9
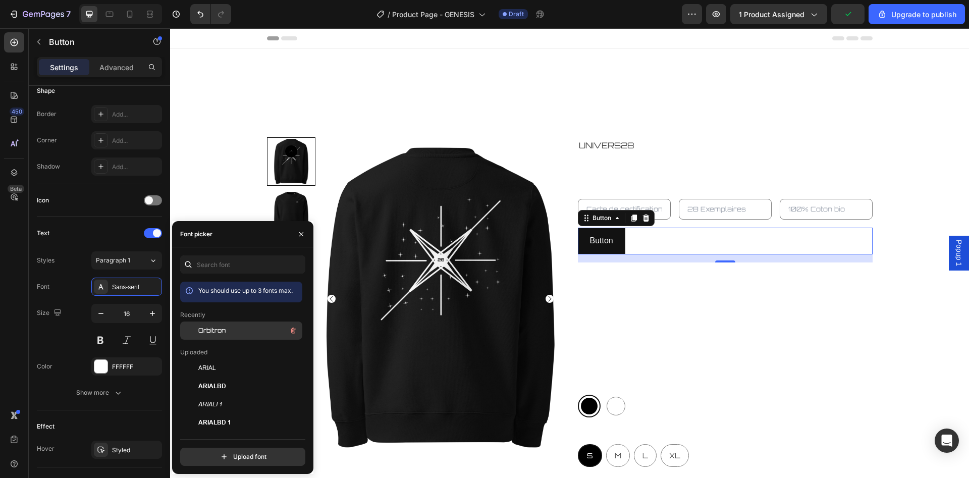
click at [220, 332] on span "Orbitron" at bounding box center [211, 330] width 27 height 9
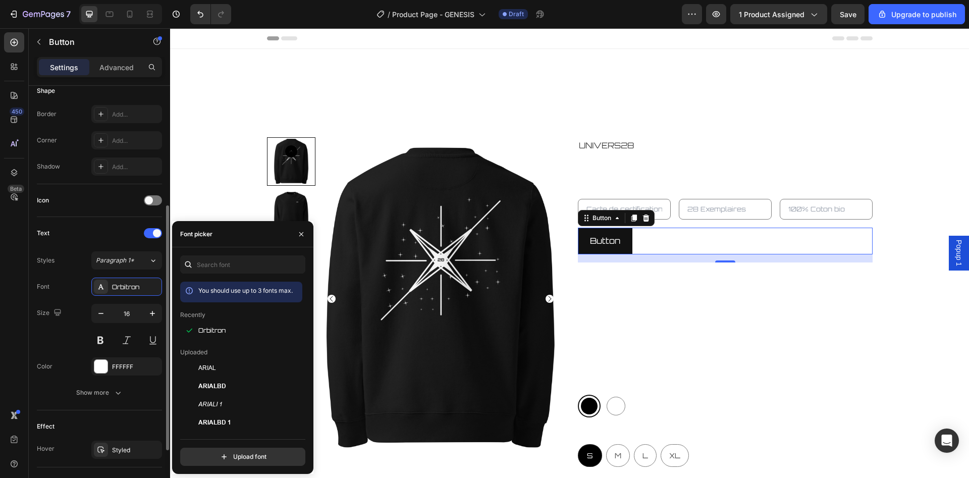
click at [113, 226] on div "Text" at bounding box center [99, 233] width 125 height 16
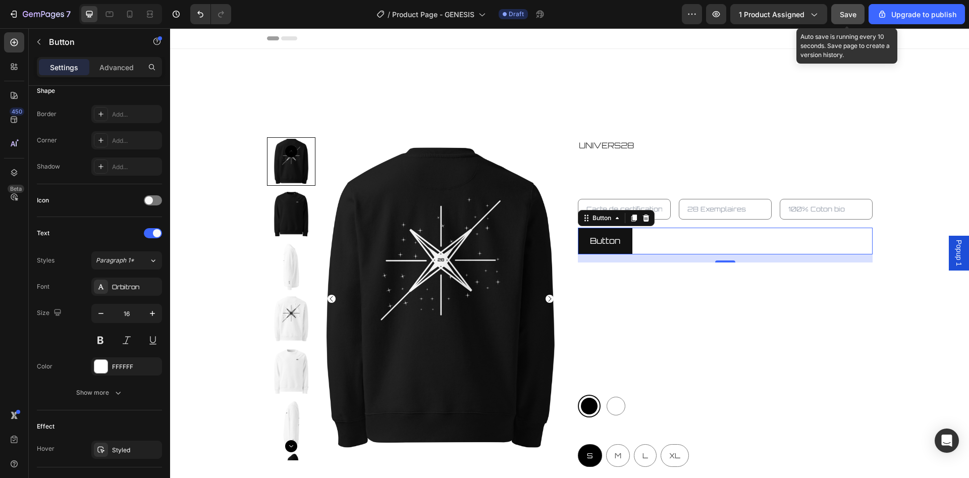
click at [858, 13] on button "Save" at bounding box center [847, 14] width 33 height 20
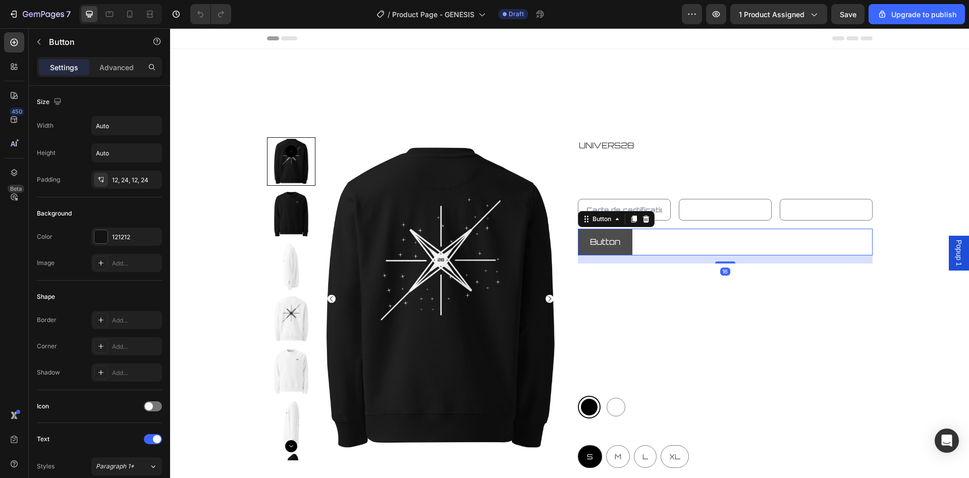
click at [621, 246] on button "Button" at bounding box center [605, 242] width 55 height 27
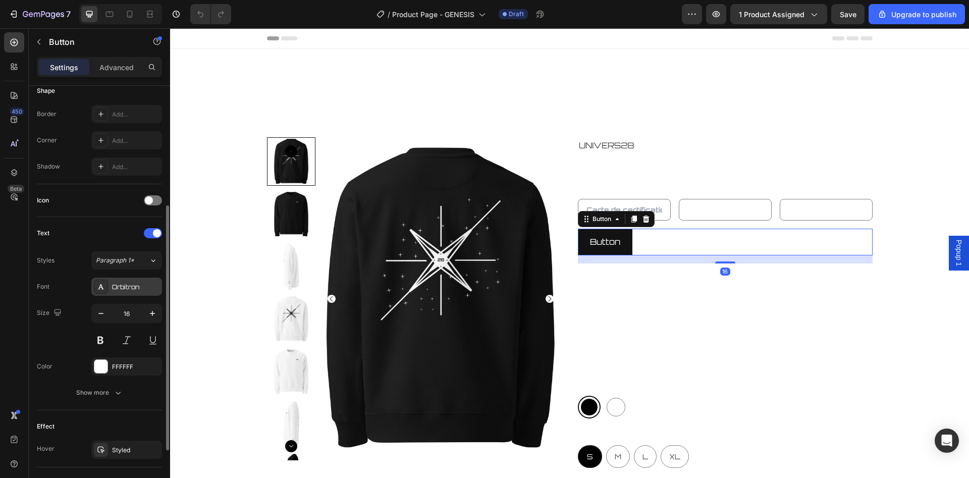
click at [134, 283] on div "Orbitron" at bounding box center [135, 287] width 47 height 9
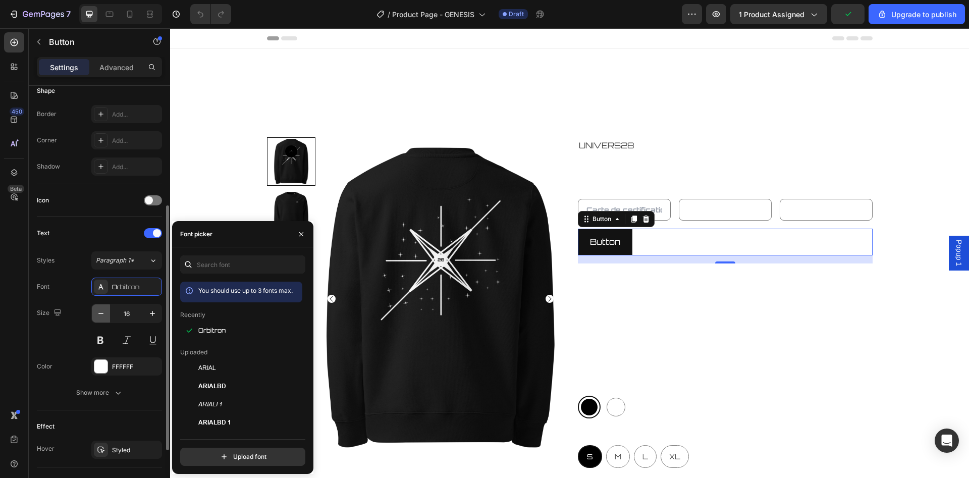
click at [102, 321] on button "button" at bounding box center [101, 313] width 18 height 18
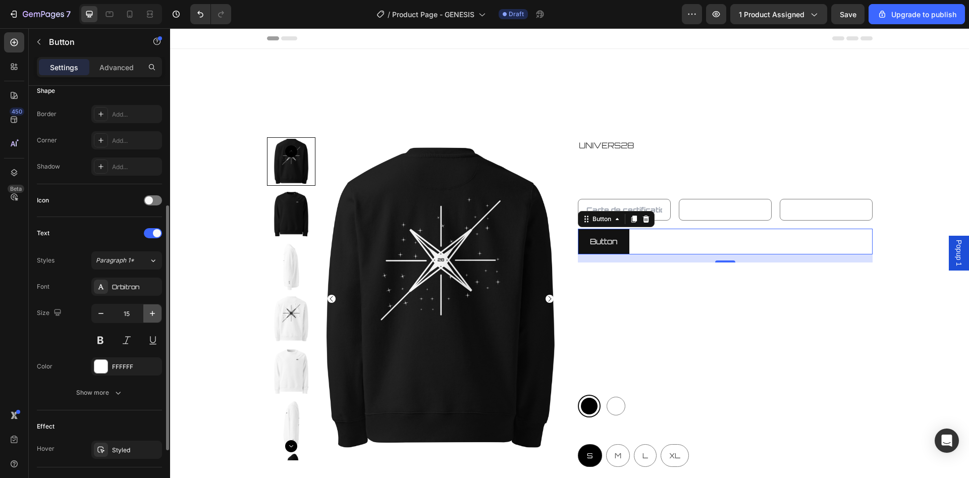
click at [150, 316] on icon "button" at bounding box center [152, 313] width 10 height 10
type input "16"
click at [102, 385] on button "Show more" at bounding box center [99, 393] width 125 height 18
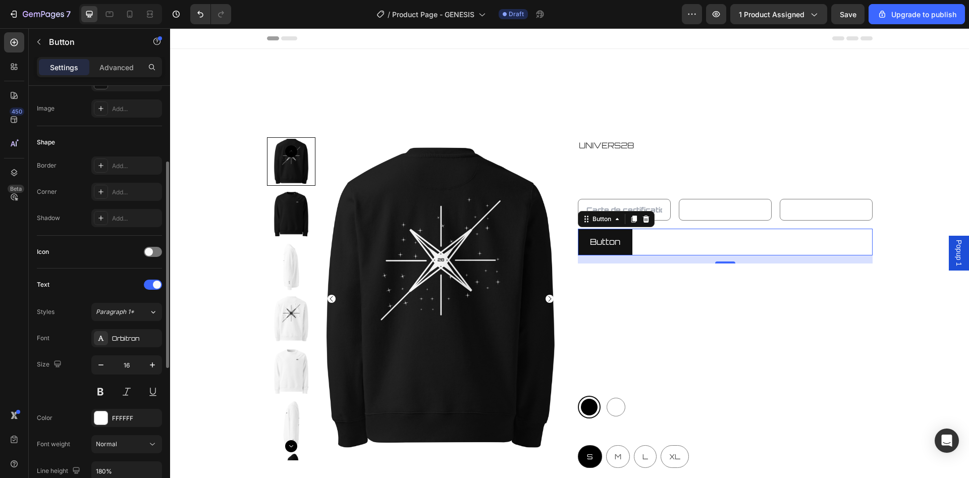
scroll to position [257, 0]
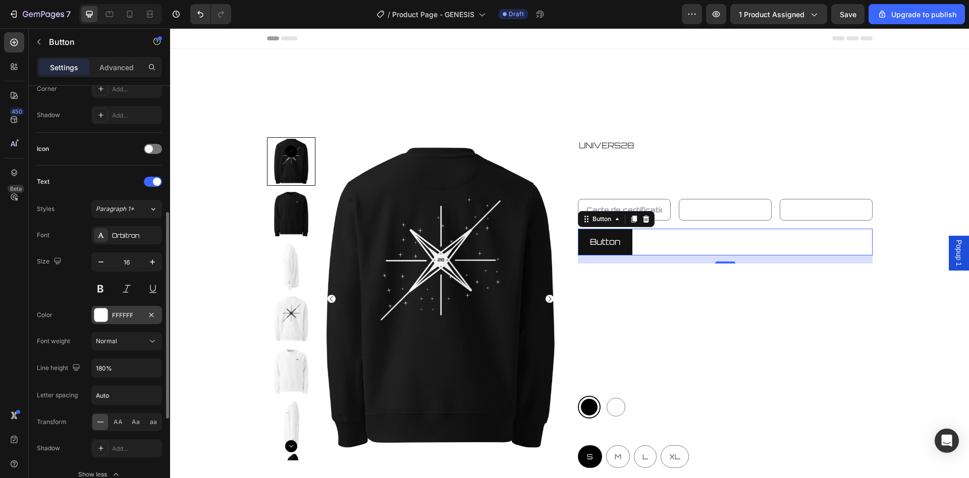
click at [135, 312] on div "FFFFFF" at bounding box center [126, 315] width 29 height 9
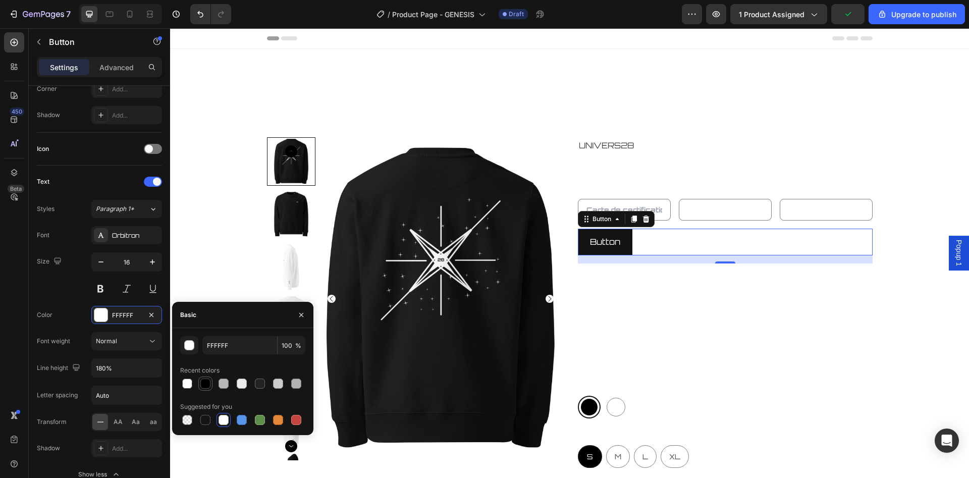
click at [201, 386] on div at bounding box center [205, 384] width 10 height 10
type input "000000"
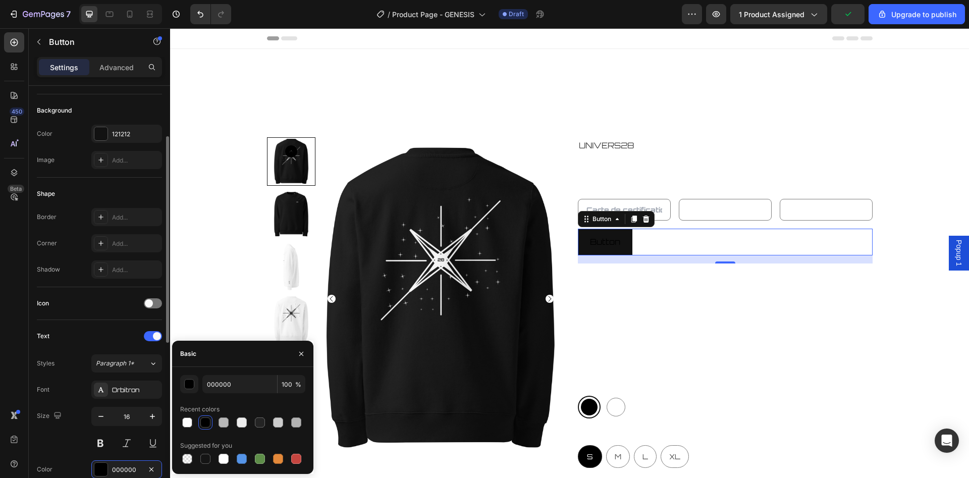
scroll to position [51, 0]
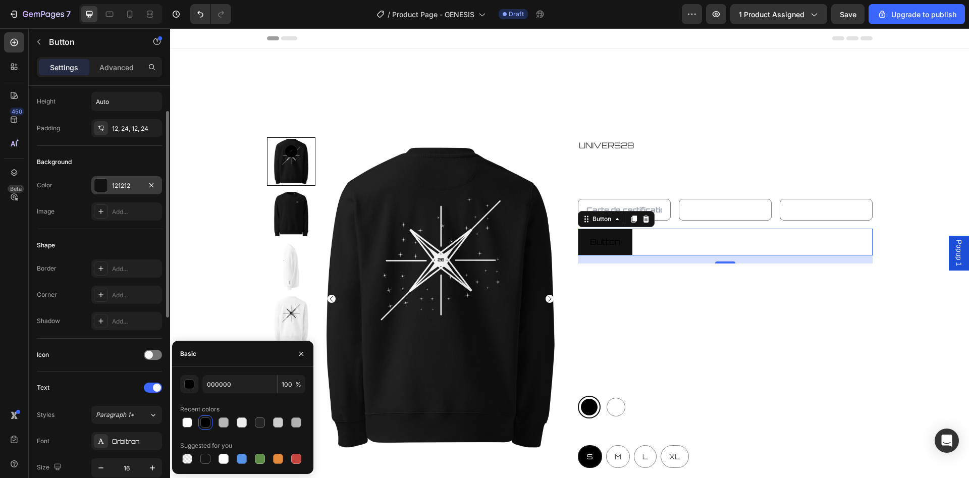
click at [118, 182] on div "121212" at bounding box center [126, 185] width 29 height 9
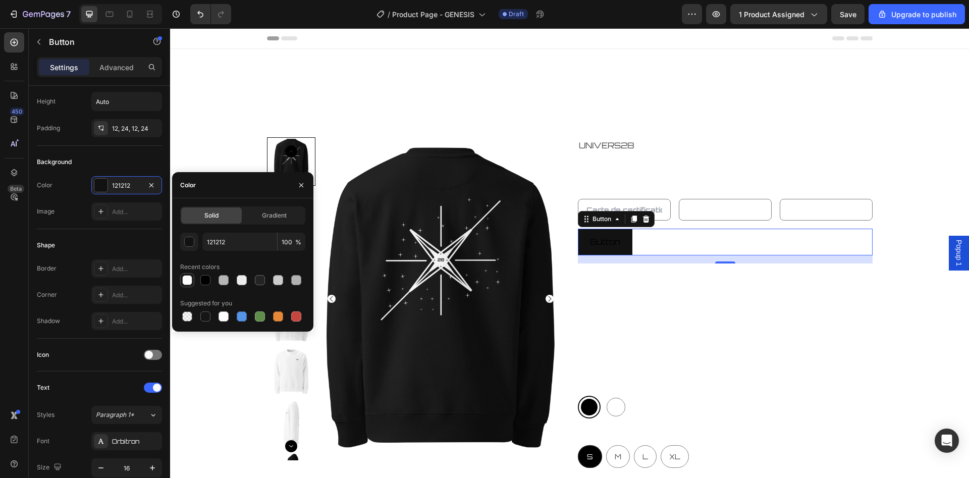
click at [187, 280] on div at bounding box center [187, 280] width 10 height 10
type input "FFFFFF"
click at [228, 311] on div at bounding box center [224, 316] width 12 height 12
type input "100"
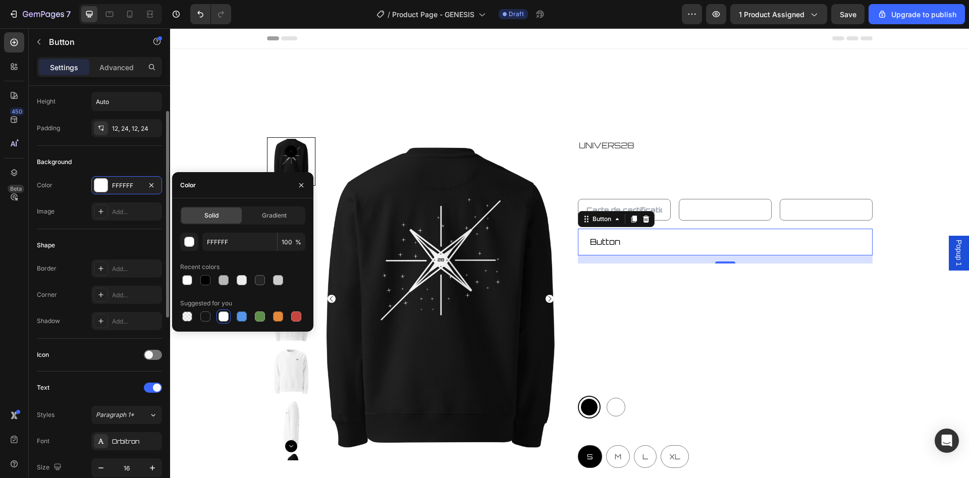
click at [81, 230] on div "Shape Border Add... Corner Add... Shadow Add..." at bounding box center [99, 284] width 125 height 110
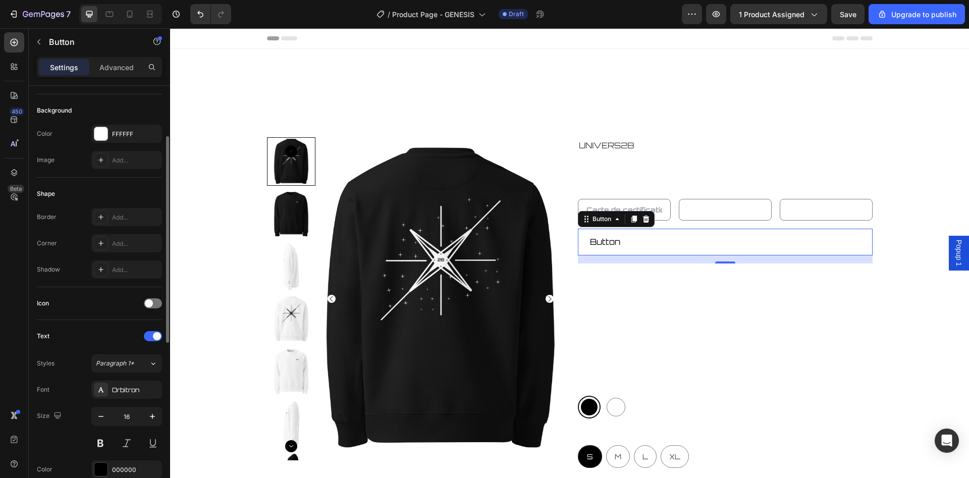
scroll to position [154, 0]
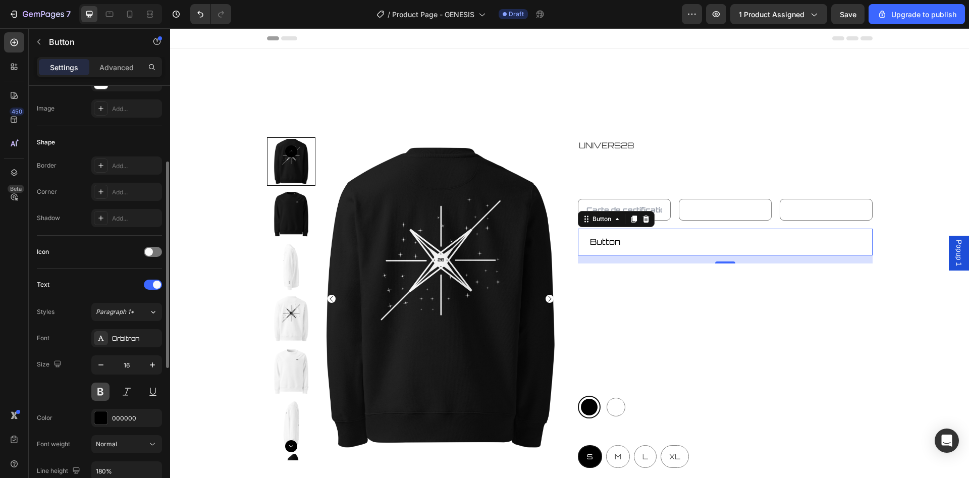
click at [105, 392] on button at bounding box center [100, 392] width 18 height 18
click at [100, 388] on button at bounding box center [100, 392] width 18 height 18
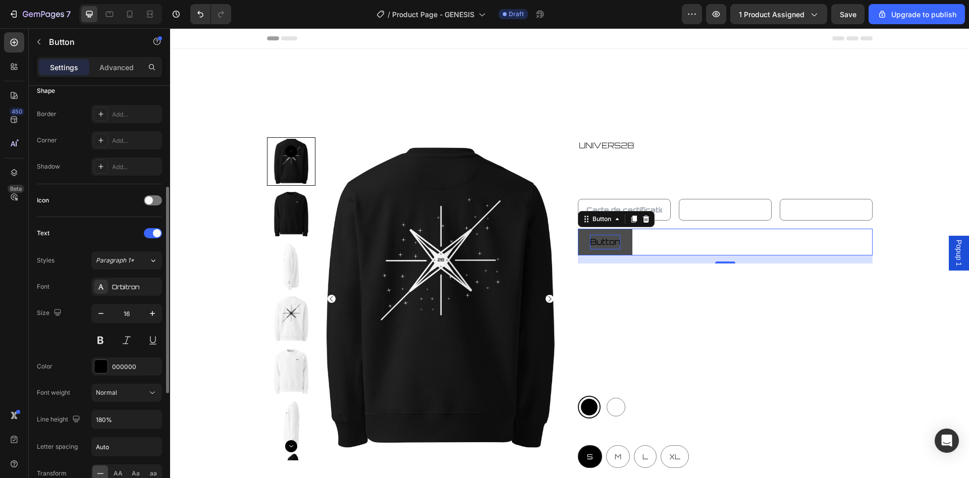
click at [616, 244] on p "Button" at bounding box center [605, 242] width 30 height 15
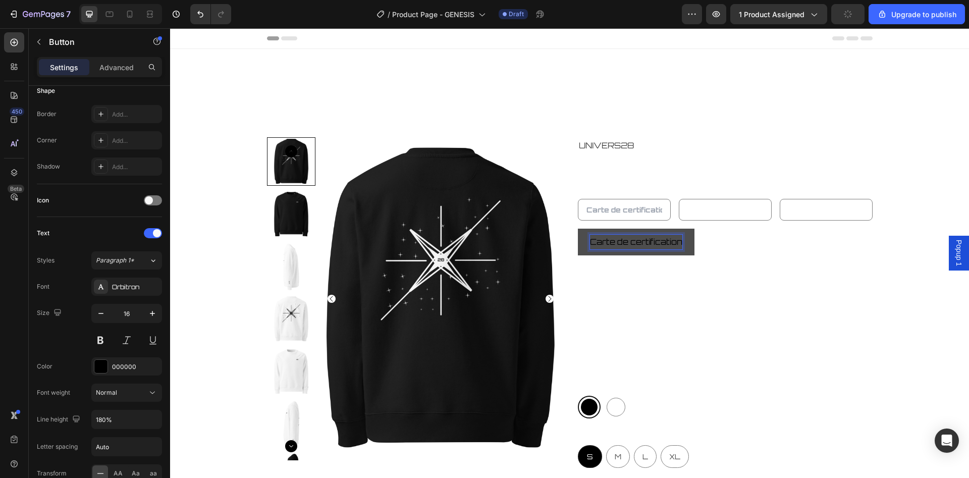
click at [772, 223] on div "UNIVERS28 Product Vendor GENESIS SWEAT-SHIRT Product Title Product Custom Field…" at bounding box center [725, 410] width 295 height 547
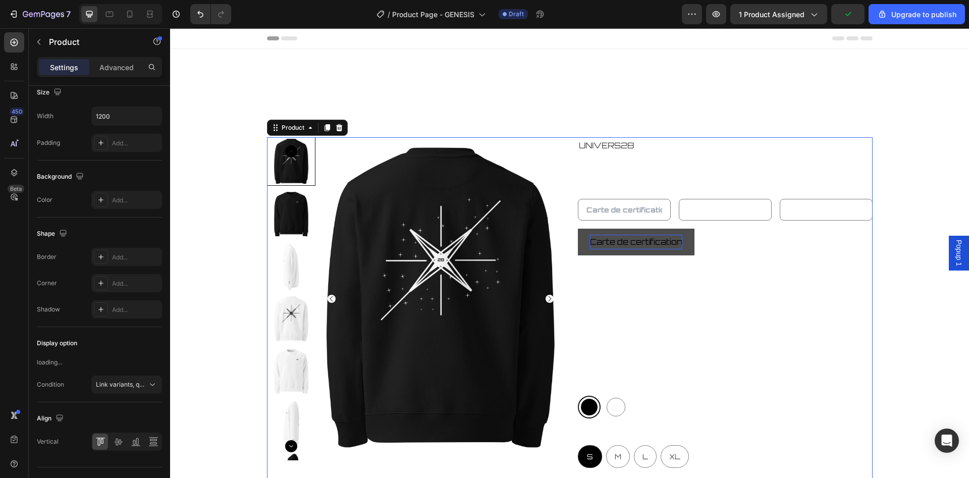
scroll to position [0, 0]
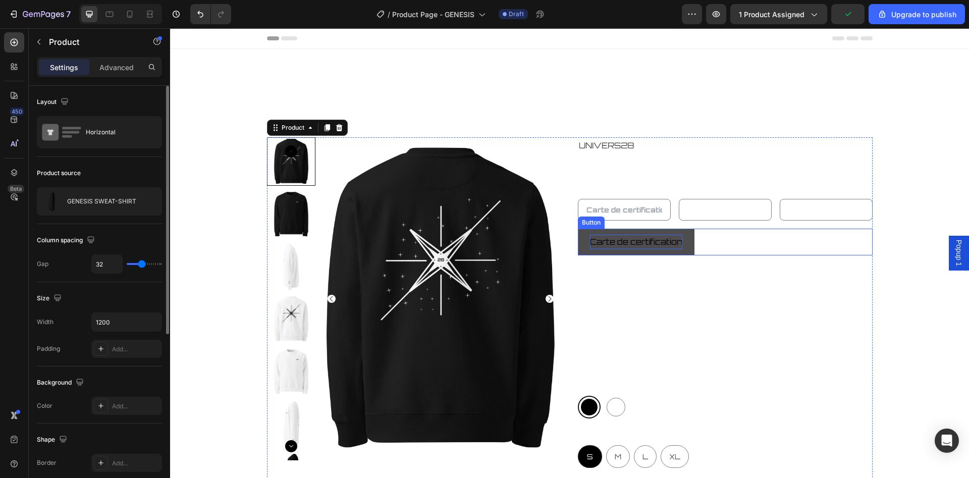
click at [683, 245] on button "Carte de certification" at bounding box center [636, 242] width 117 height 27
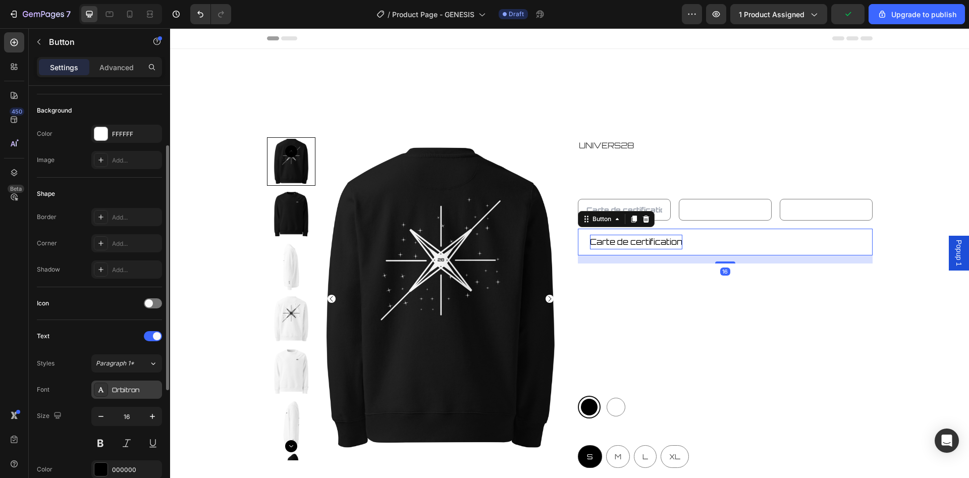
scroll to position [206, 0]
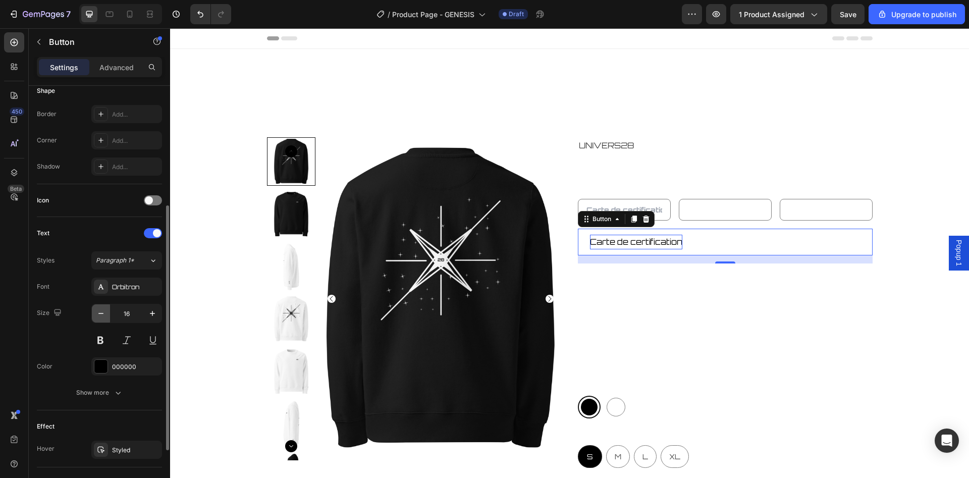
click at [104, 321] on button "button" at bounding box center [101, 313] width 18 height 18
type input "12"
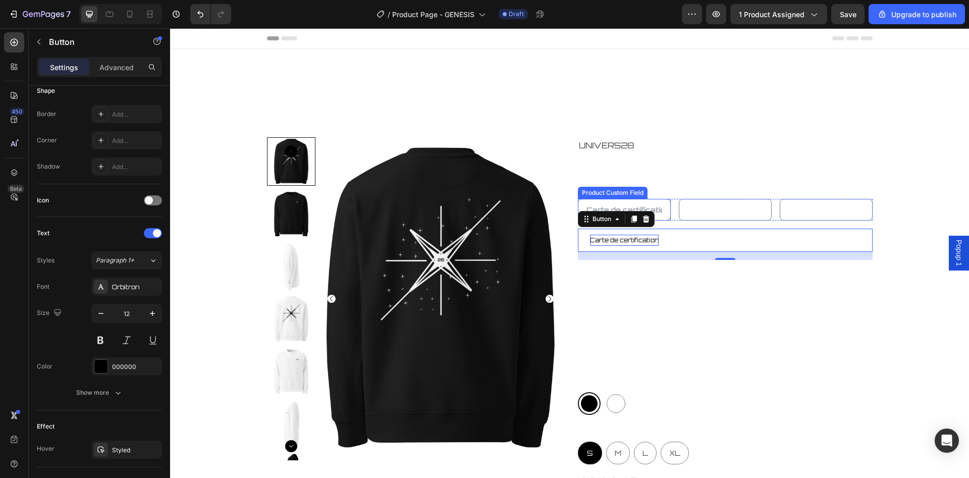
click at [656, 206] on input "text" at bounding box center [624, 210] width 93 height 22
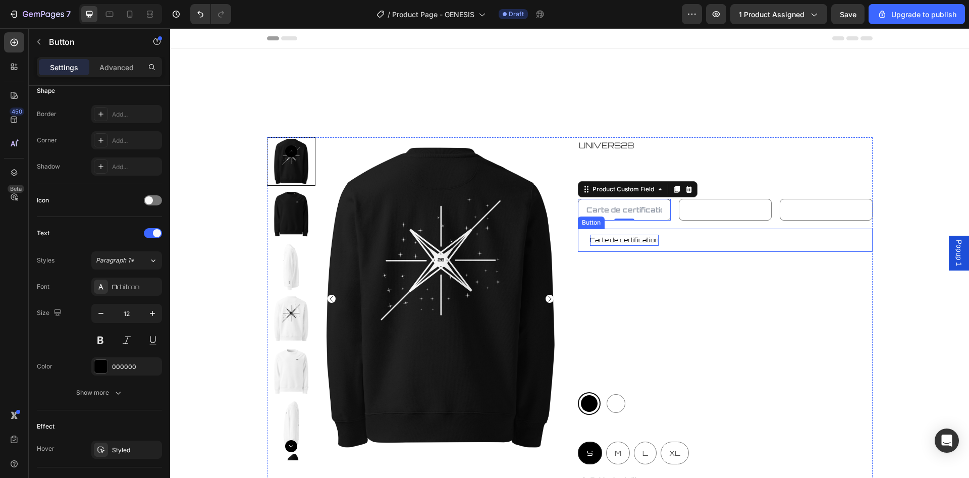
click at [620, 242] on p "Carte de certification" at bounding box center [624, 240] width 69 height 11
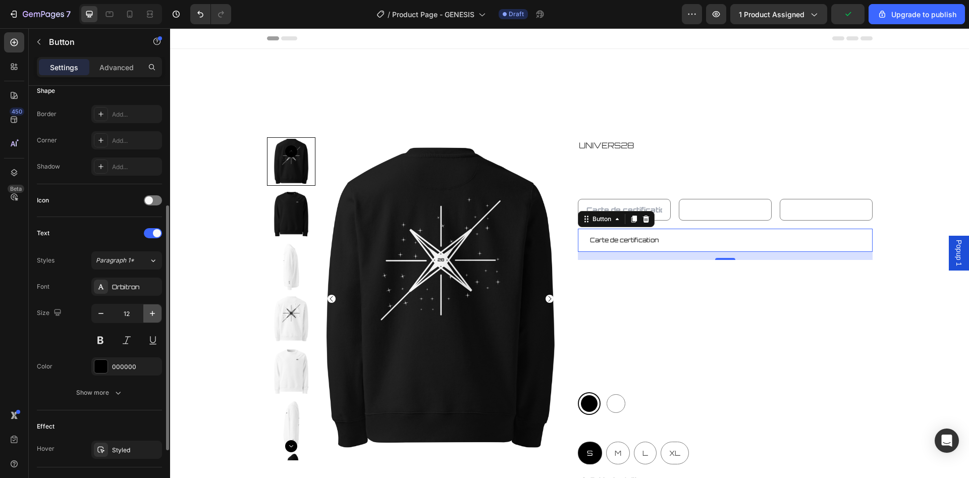
click at [151, 314] on icon "button" at bounding box center [152, 313] width 10 height 10
type input "14"
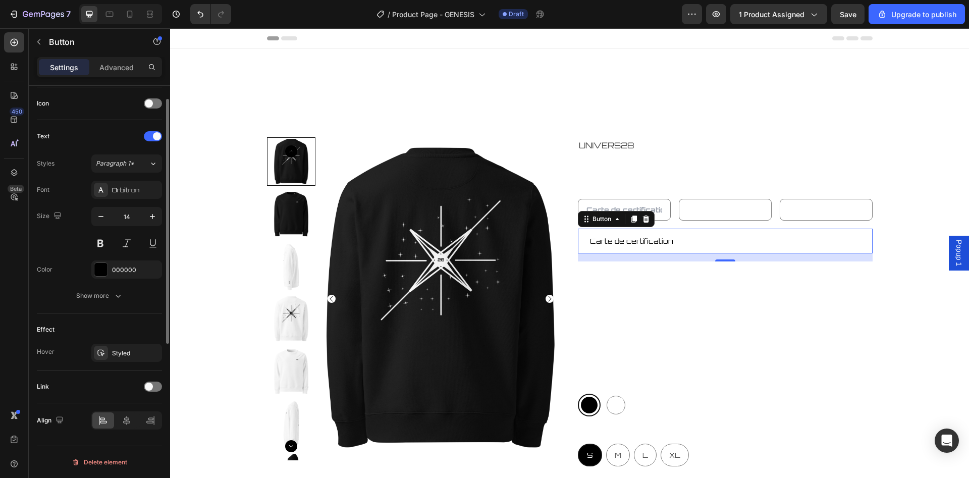
scroll to position [45, 0]
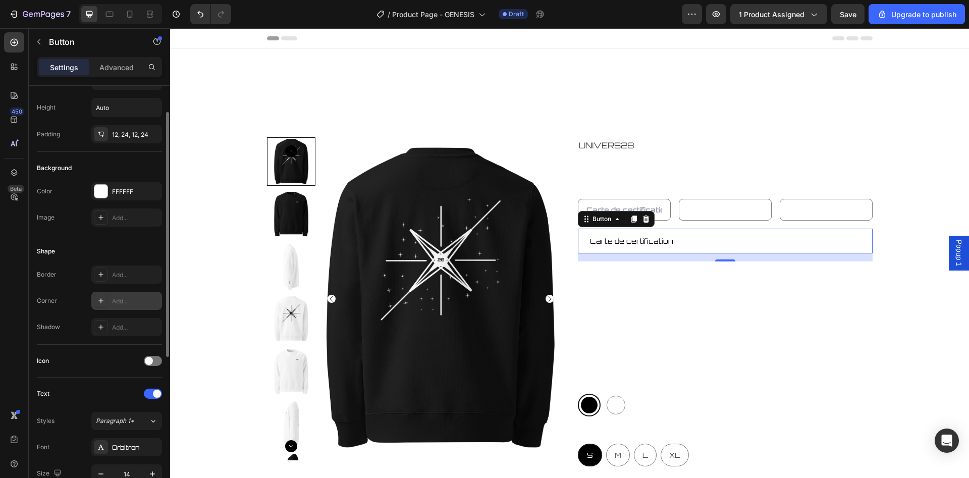
click at [133, 300] on div "Add..." at bounding box center [135, 301] width 47 height 9
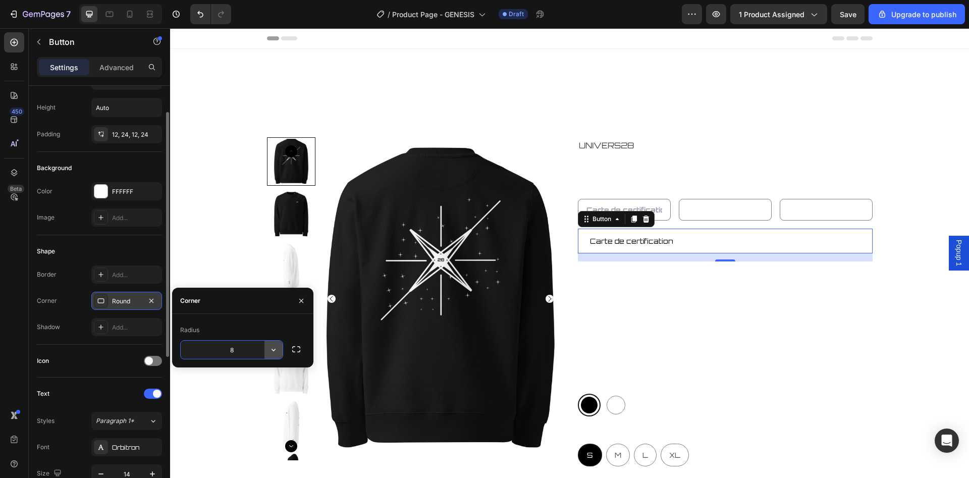
click at [279, 346] on button "button" at bounding box center [273, 350] width 18 height 18
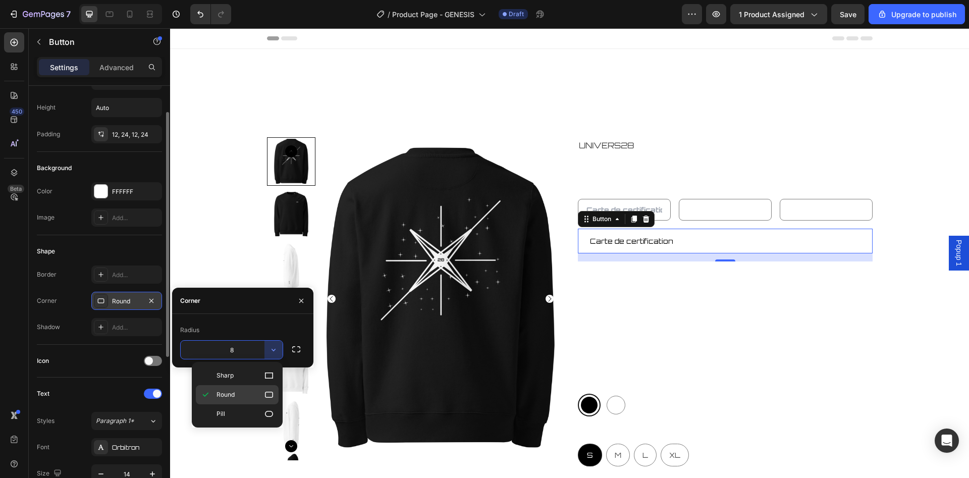
click at [247, 397] on p "Round" at bounding box center [246, 395] width 58 height 10
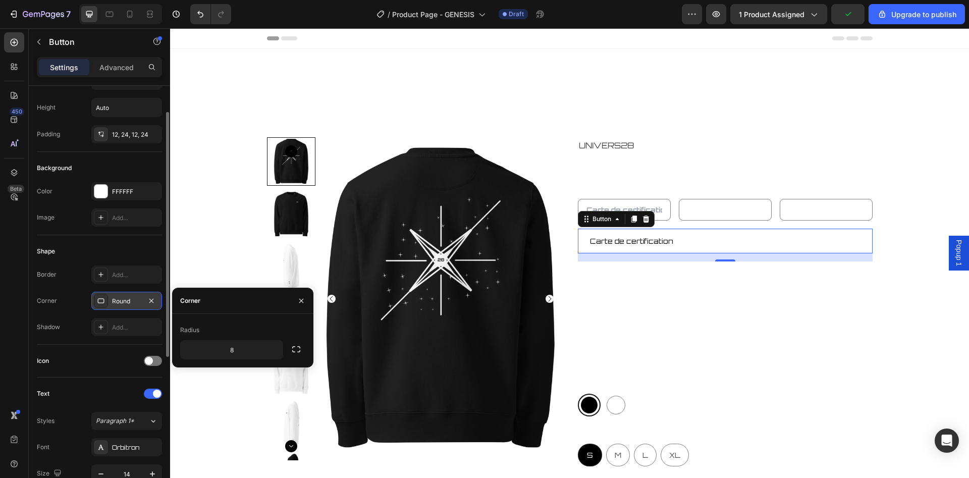
click at [734, 244] on div "Carte de certification Button 16" at bounding box center [725, 241] width 295 height 25
click at [894, 273] on div "Product Images UNIVERS28 Product Vendor GENESIS SWEAT-SHIRT Product Title Produ…" at bounding box center [570, 409] width 798 height 545
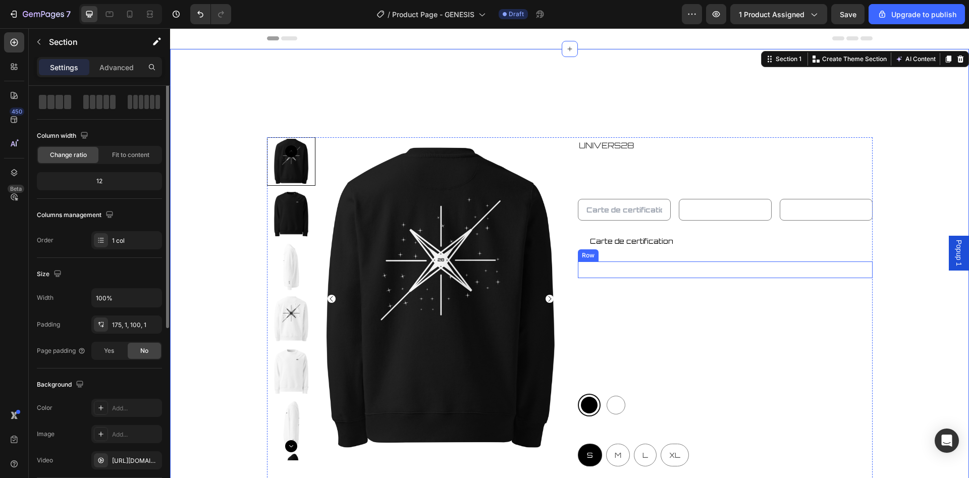
scroll to position [0, 0]
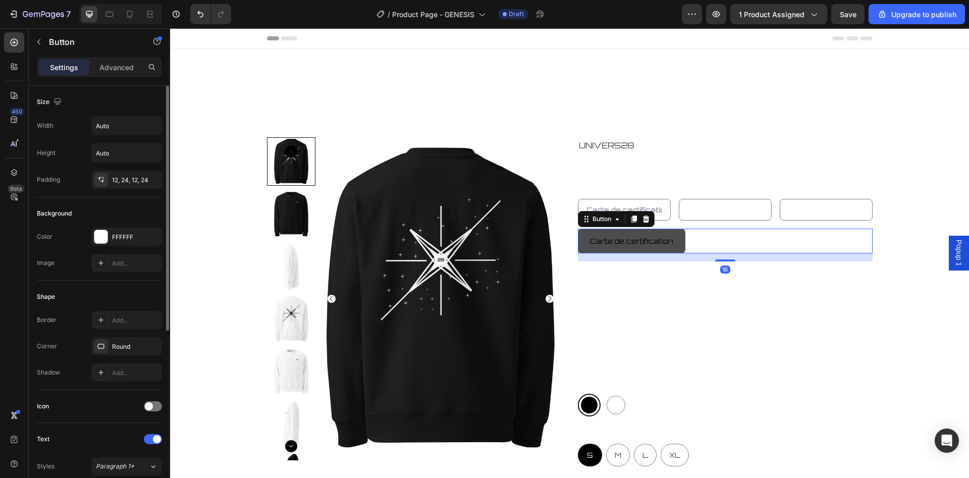
click at [676, 239] on button "Carte de certification" at bounding box center [632, 241] width 108 height 25
click at [138, 169] on div "Width Auto Height Auto Padding 12, 24, 12, 24" at bounding box center [99, 152] width 125 height 73
click at [140, 183] on div "12, 24, 12, 24" at bounding box center [126, 180] width 29 height 9
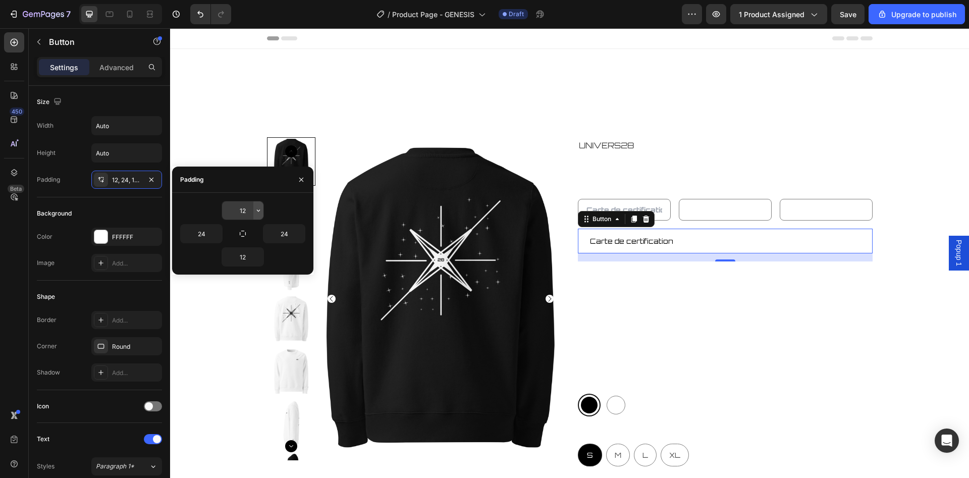
click at [259, 214] on icon "button" at bounding box center [258, 210] width 8 height 8
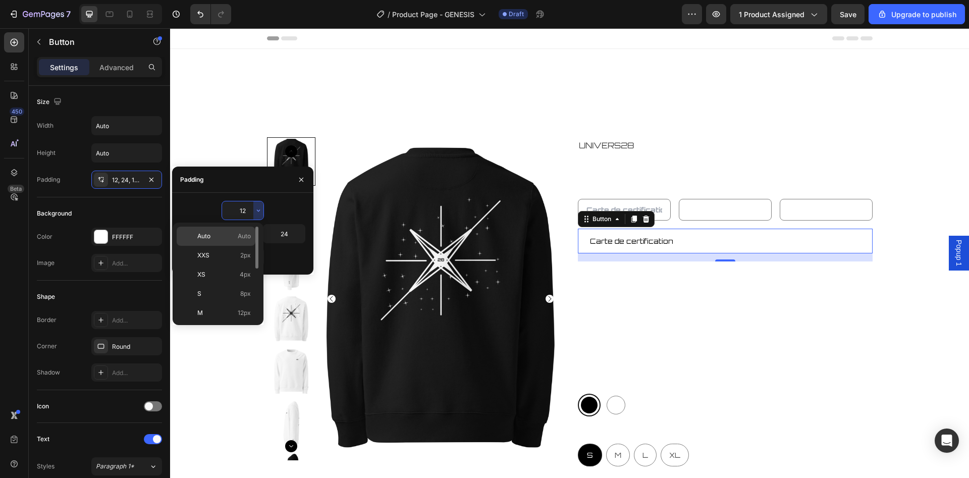
click at [232, 237] on p "Auto Auto" at bounding box center [224, 236] width 54 height 9
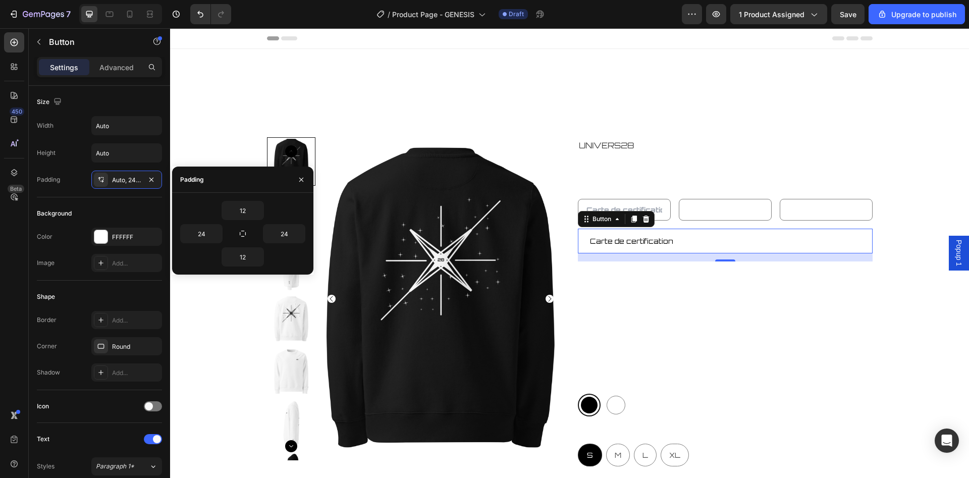
type input "Auto"
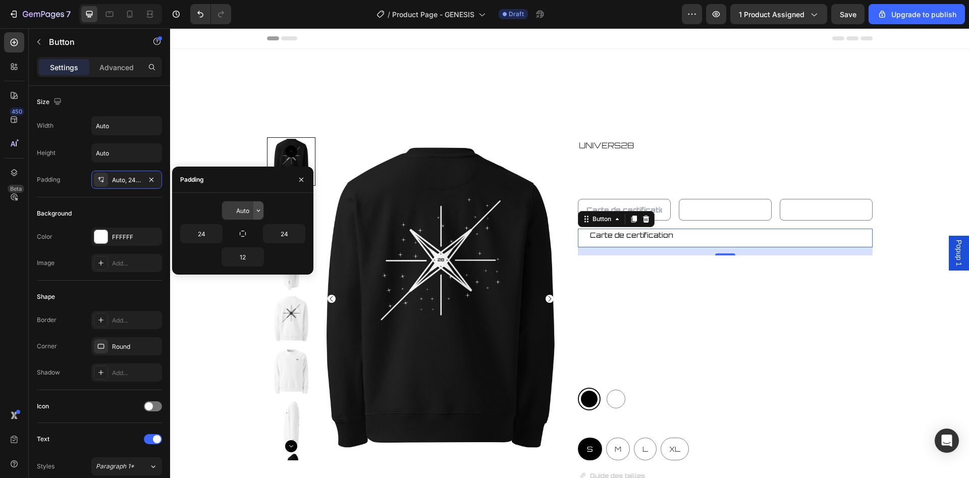
click at [256, 209] on icon "button" at bounding box center [258, 210] width 8 height 8
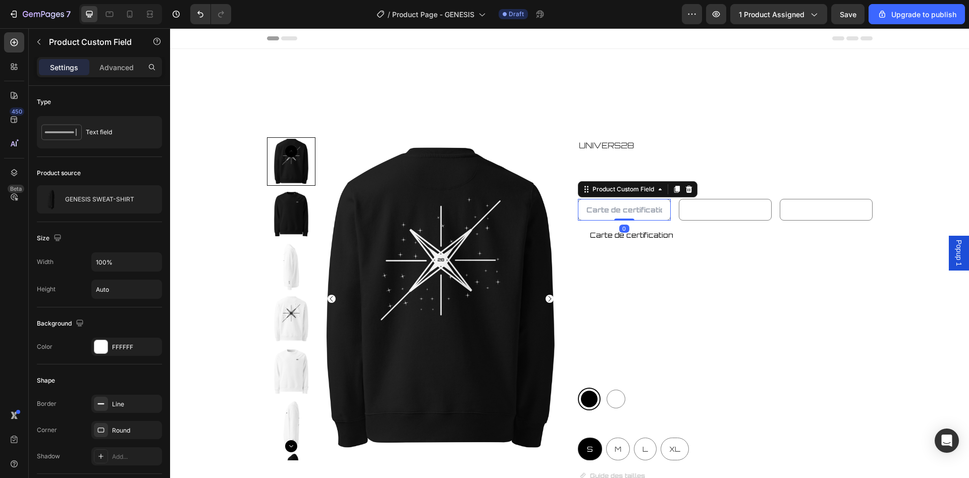
click at [663, 201] on input "text" at bounding box center [624, 210] width 93 height 22
click at [106, 282] on input "Auto" at bounding box center [127, 289] width 70 height 18
click at [152, 293] on icon "button" at bounding box center [152, 289] width 10 height 10
click at [130, 272] on div "Width 100% Height Auto" at bounding box center [99, 275] width 125 height 46
click at [157, 290] on button "button" at bounding box center [152, 289] width 18 height 18
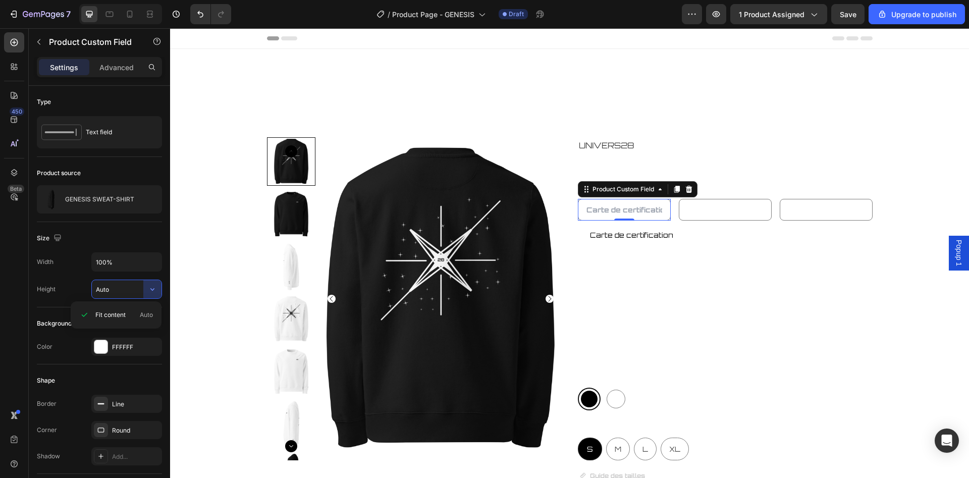
click at [154, 275] on div "Width 100% Height Auto" at bounding box center [99, 275] width 125 height 46
click at [154, 264] on icon "button" at bounding box center [152, 262] width 10 height 10
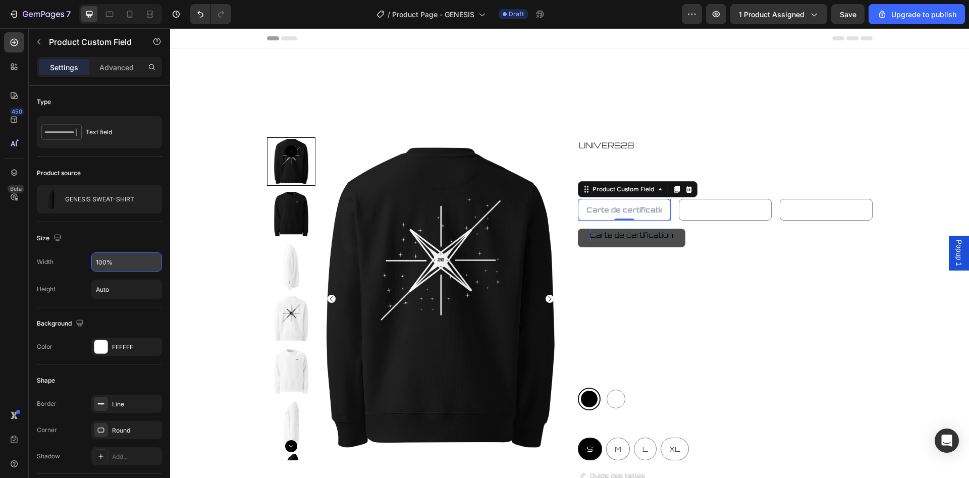
click at [669, 230] on p "Carte de certification" at bounding box center [631, 235] width 83 height 13
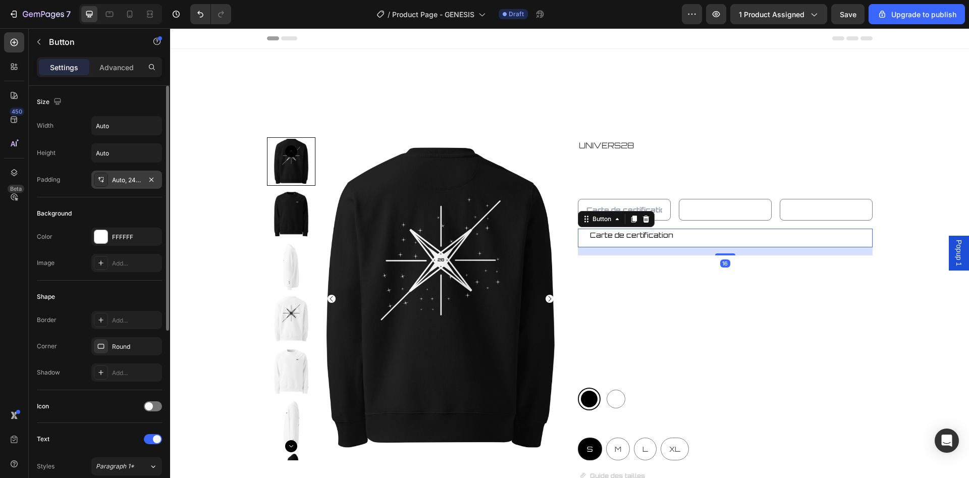
click at [118, 185] on div "Auto, 24, 12, 24" at bounding box center [126, 180] width 71 height 18
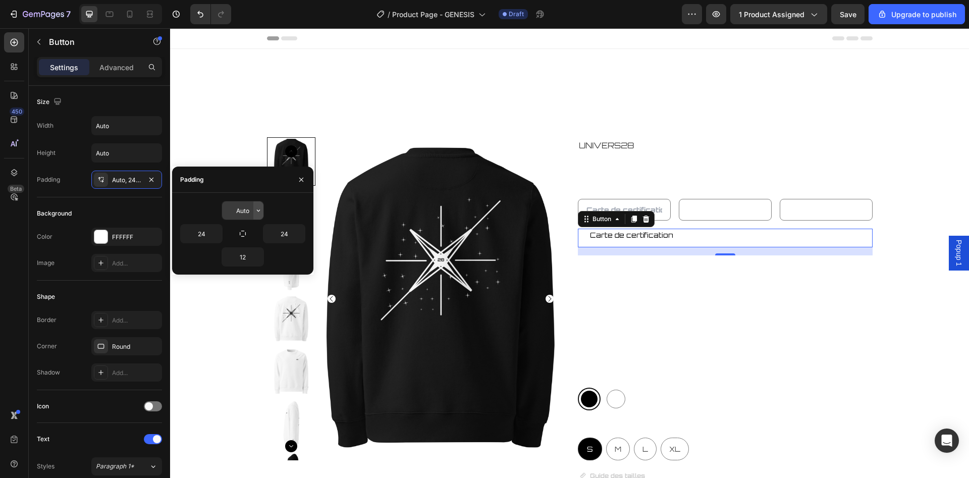
click at [259, 208] on icon "button" at bounding box center [258, 210] width 8 height 8
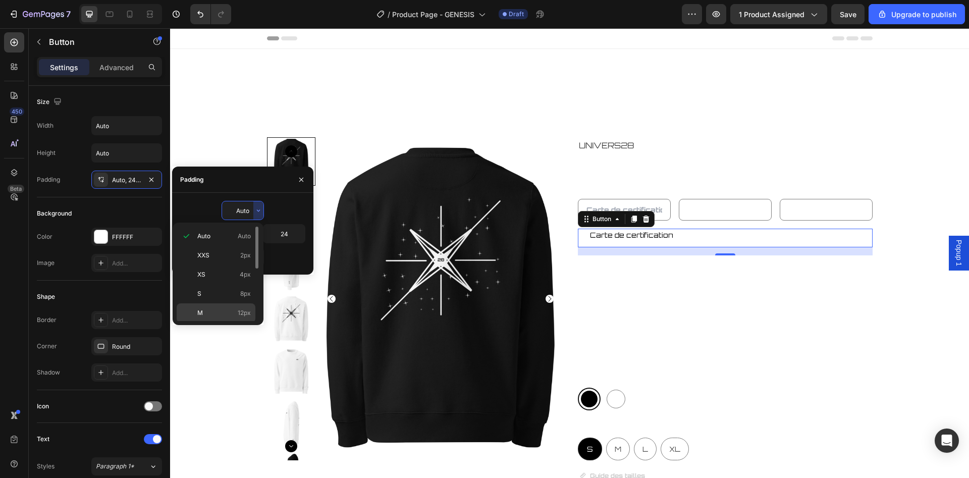
click at [236, 323] on div "M 12px" at bounding box center [216, 332] width 79 height 19
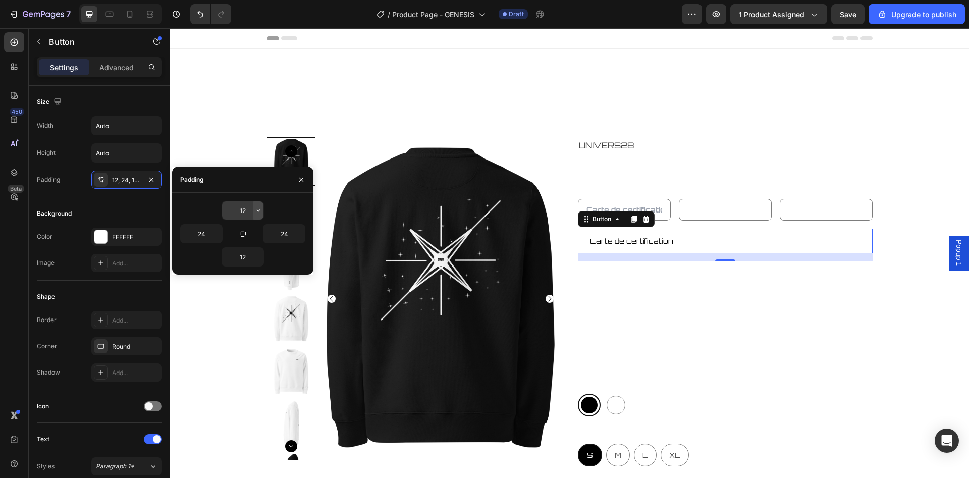
click at [254, 212] on icon "button" at bounding box center [258, 210] width 8 height 8
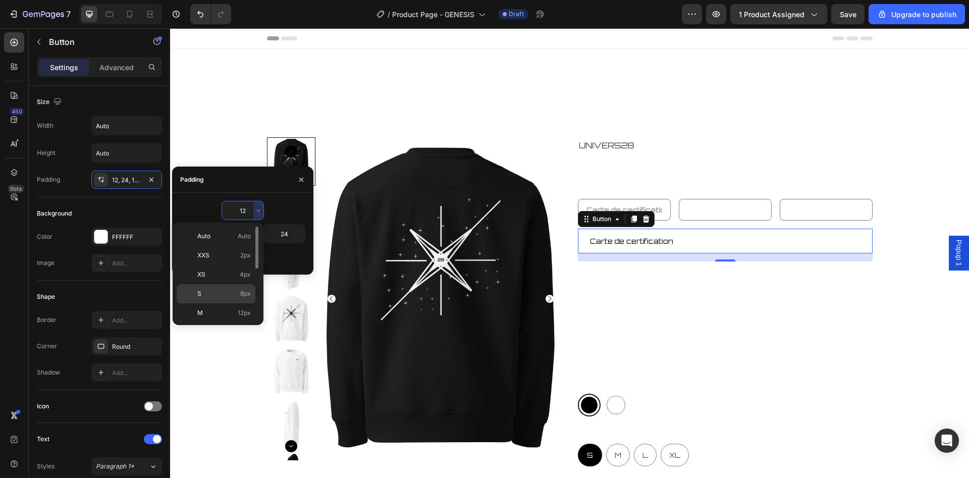
click at [244, 291] on span "8px" at bounding box center [245, 293] width 11 height 9
type input "8"
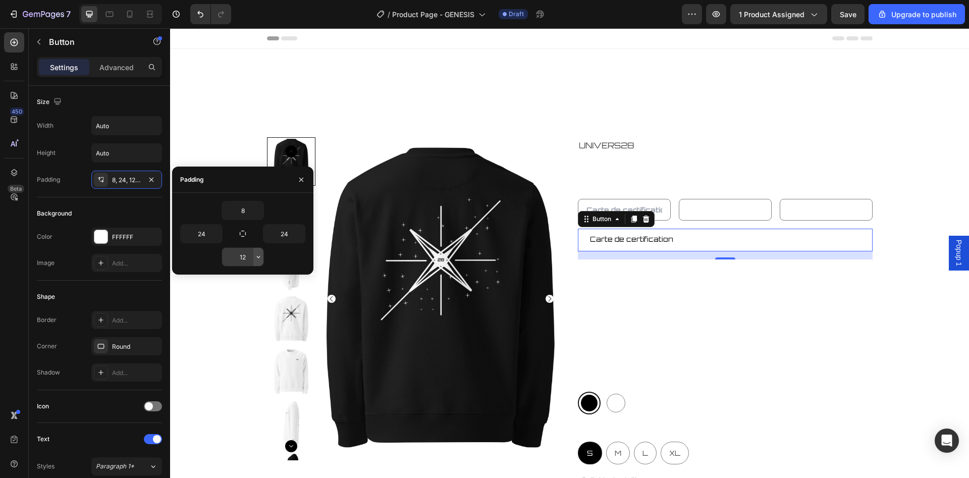
click at [254, 261] on button "button" at bounding box center [258, 257] width 10 height 18
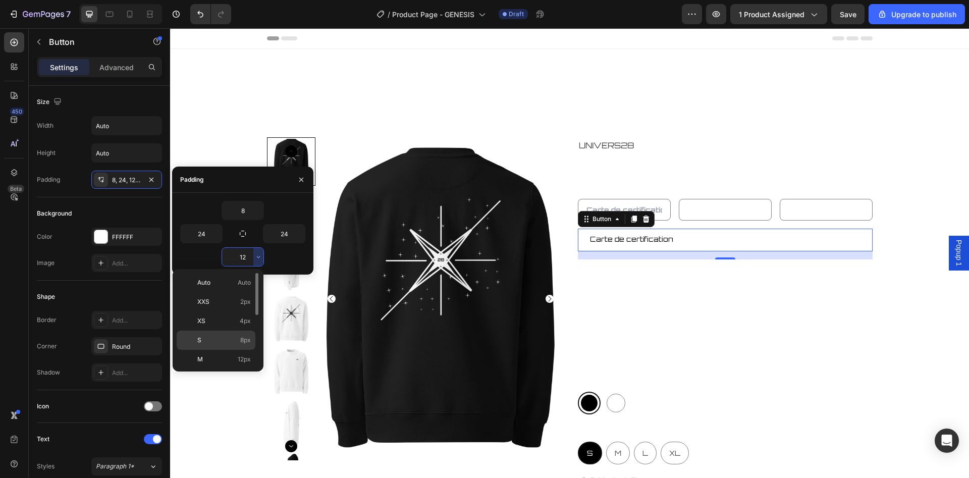
click at [238, 350] on div "S 8px" at bounding box center [216, 359] width 79 height 19
type input "8"
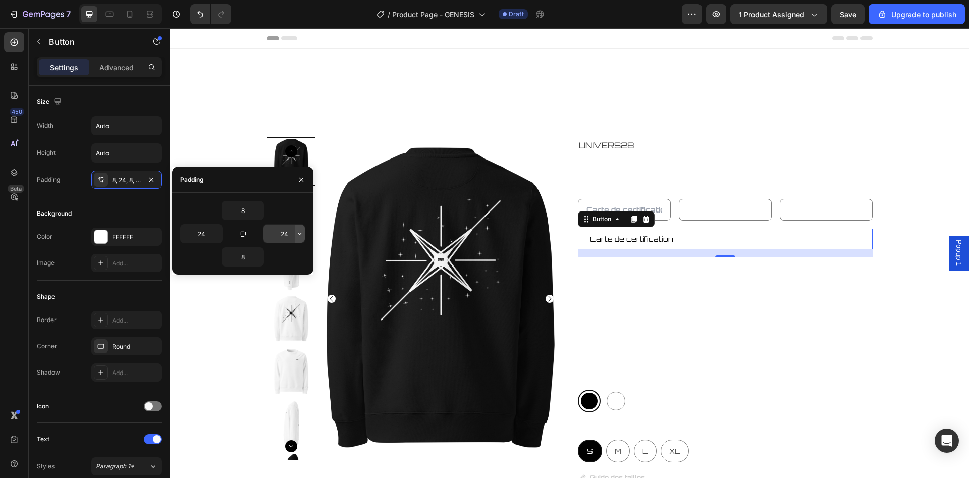
click at [299, 237] on icon "button" at bounding box center [300, 234] width 8 height 8
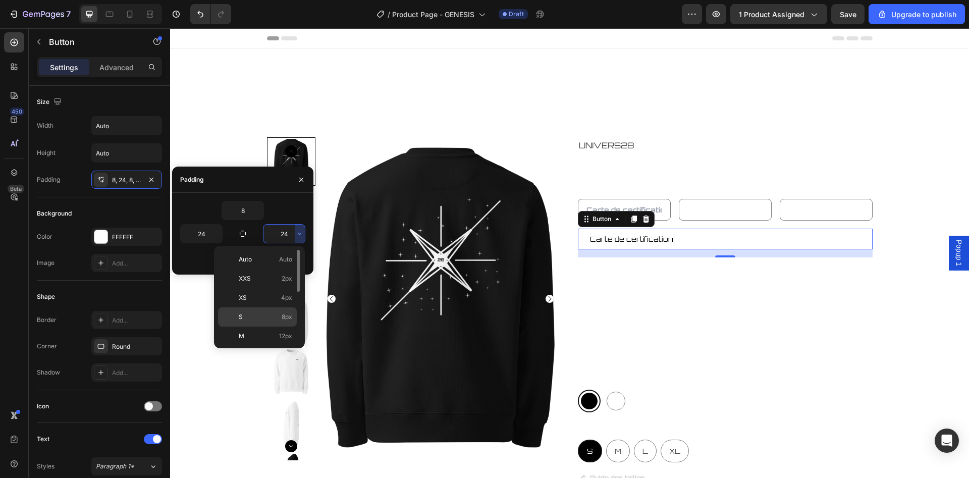
click at [276, 313] on p "S 8px" at bounding box center [266, 316] width 54 height 9
type input "8"
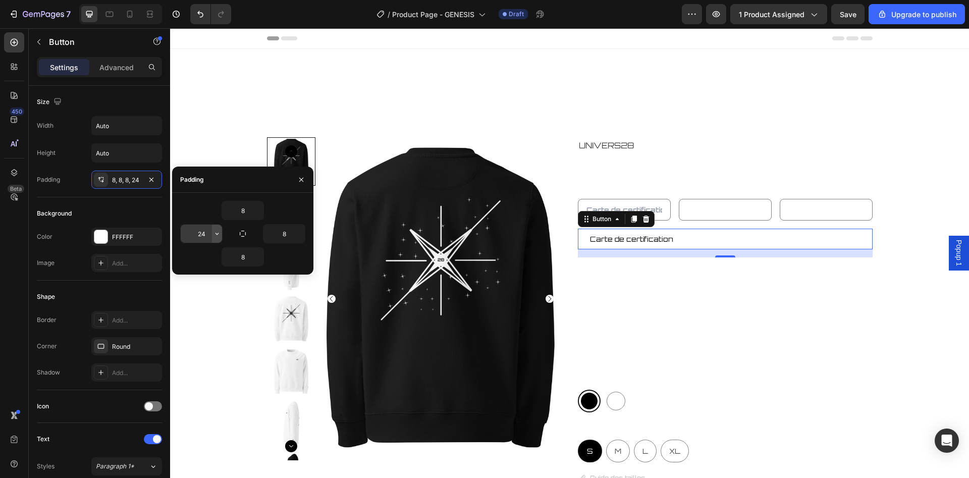
click at [216, 237] on icon "button" at bounding box center [217, 234] width 8 height 8
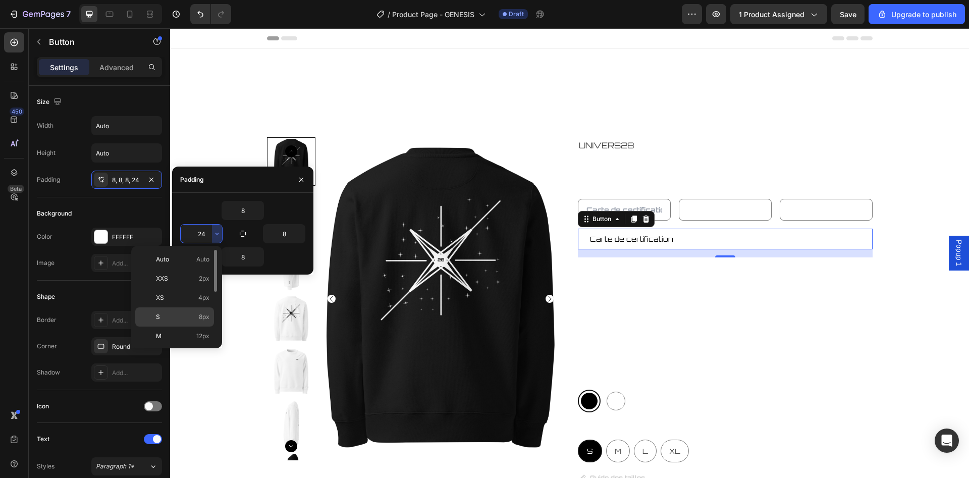
click at [196, 327] on div "S 8px" at bounding box center [174, 336] width 79 height 19
type input "8"
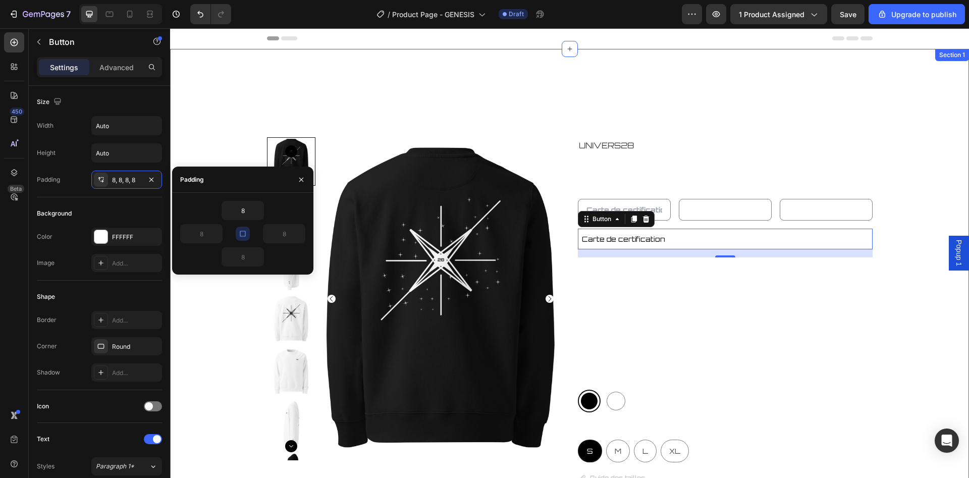
click at [916, 253] on div "Product Images UNIVERS28 Product Vendor GENESIS SWEAT-SHIRT Product Title Produ…" at bounding box center [570, 407] width 798 height 541
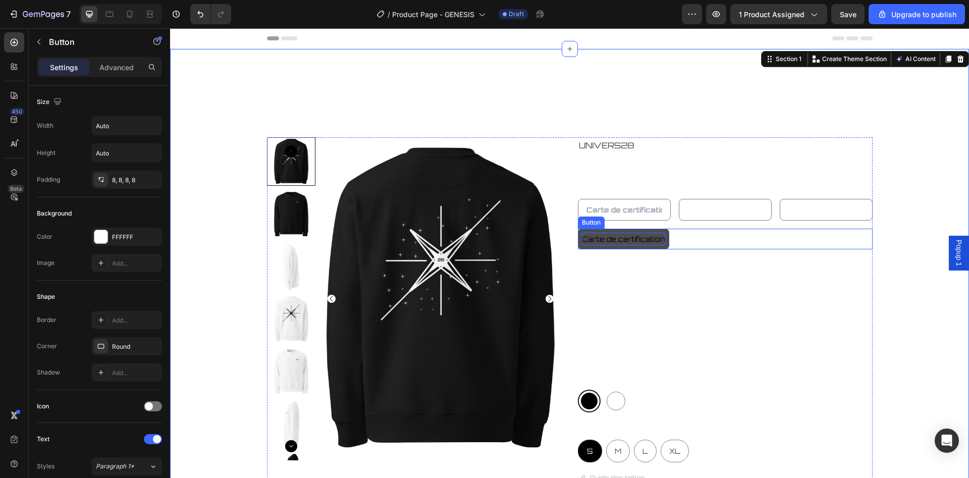
click at [662, 243] on p "Carte de certification" at bounding box center [623, 239] width 83 height 13
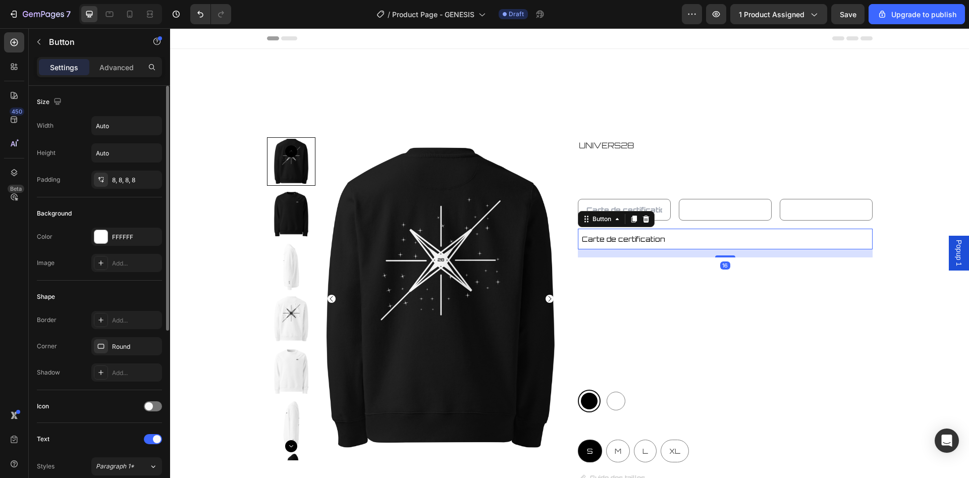
scroll to position [154, 0]
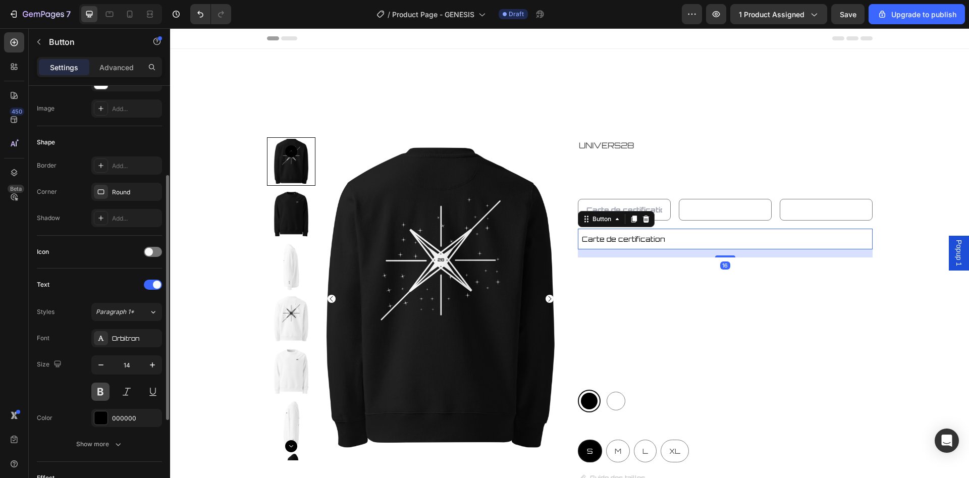
click at [98, 389] on button at bounding box center [100, 392] width 18 height 18
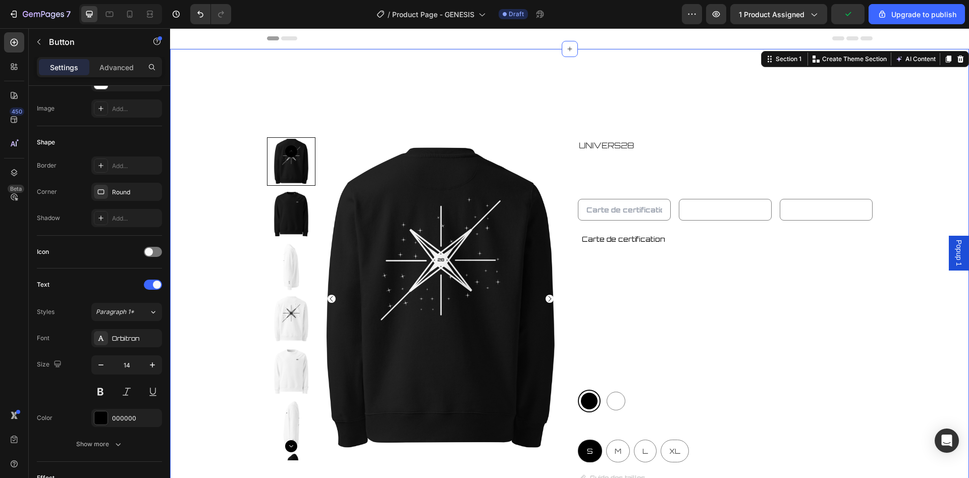
click at [878, 226] on div "Product Images UNIVERS28 Product Vendor GENESIS SWEAT-SHIRT Product Title Produ…" at bounding box center [570, 407] width 798 height 541
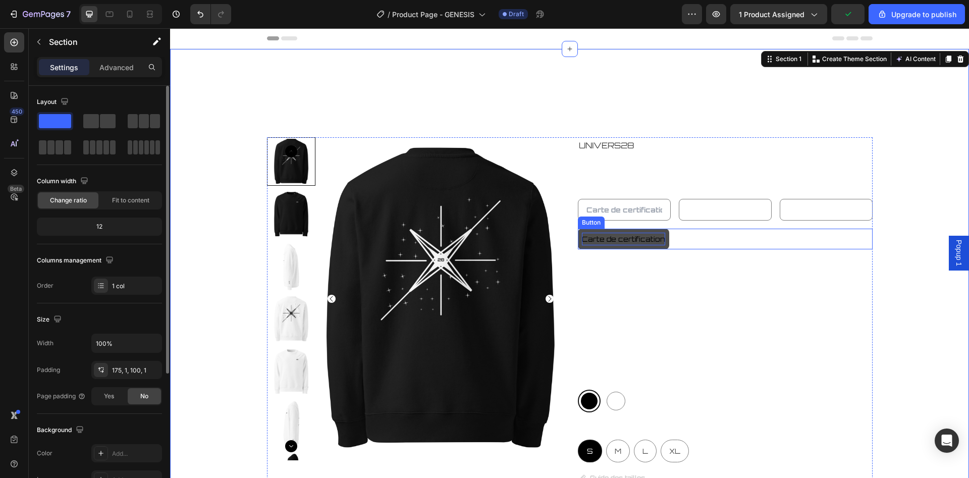
click at [660, 244] on p "Carte de certification" at bounding box center [623, 239] width 83 height 13
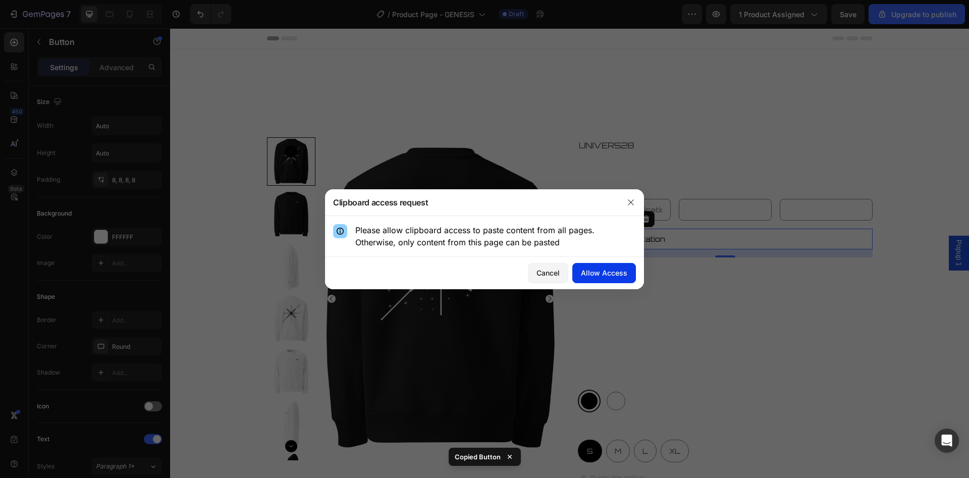
click at [608, 272] on div "Allow Access" at bounding box center [604, 273] width 46 height 11
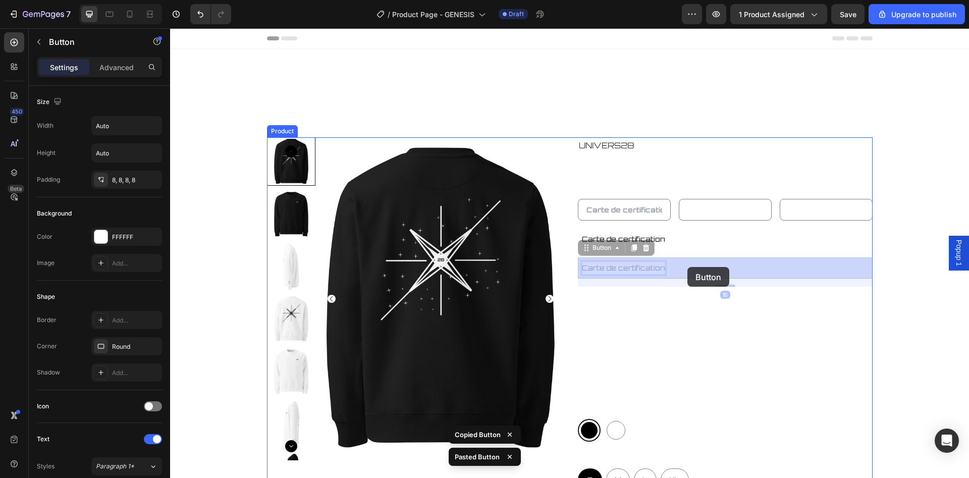
drag, startPoint x: 646, startPoint y: 267, endPoint x: 682, endPoint y: 268, distance: 36.3
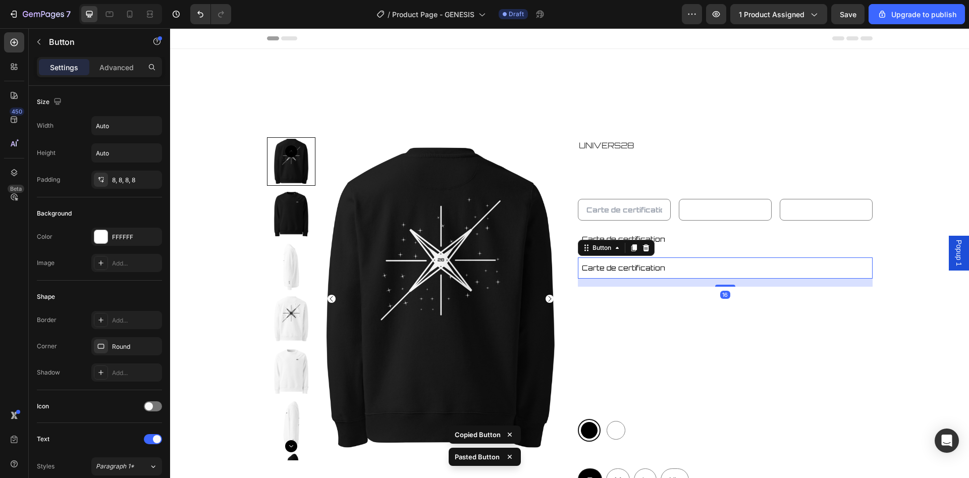
click at [687, 269] on div "Carte de certification Button 16" at bounding box center [725, 267] width 295 height 21
click at [714, 271] on div "Carte de certification Button 16" at bounding box center [725, 267] width 295 height 21
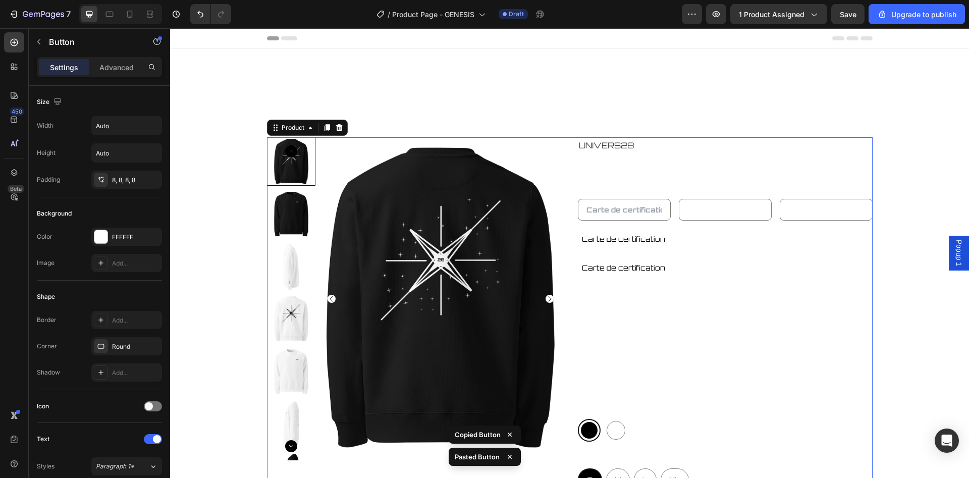
click at [853, 257] on div "Carte de certification Button" at bounding box center [725, 243] width 295 height 29
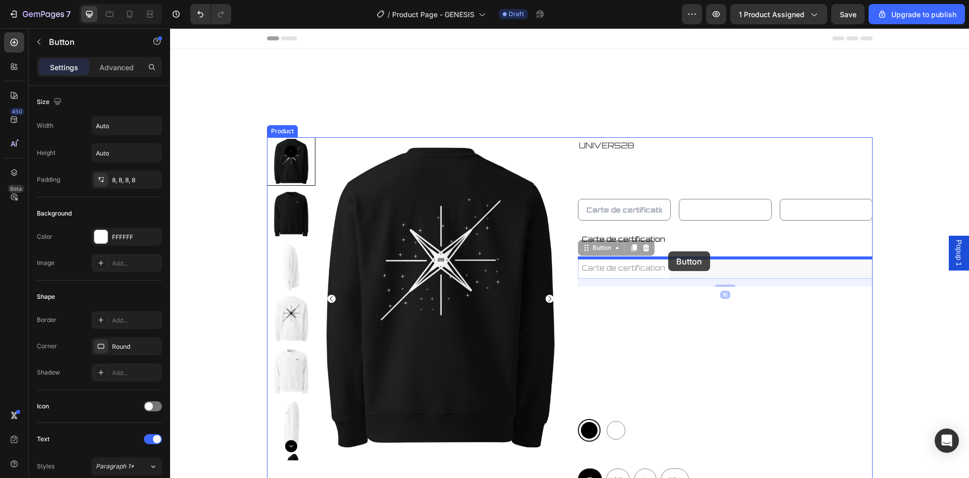
drag, startPoint x: 647, startPoint y: 269, endPoint x: 668, endPoint y: 251, distance: 27.3
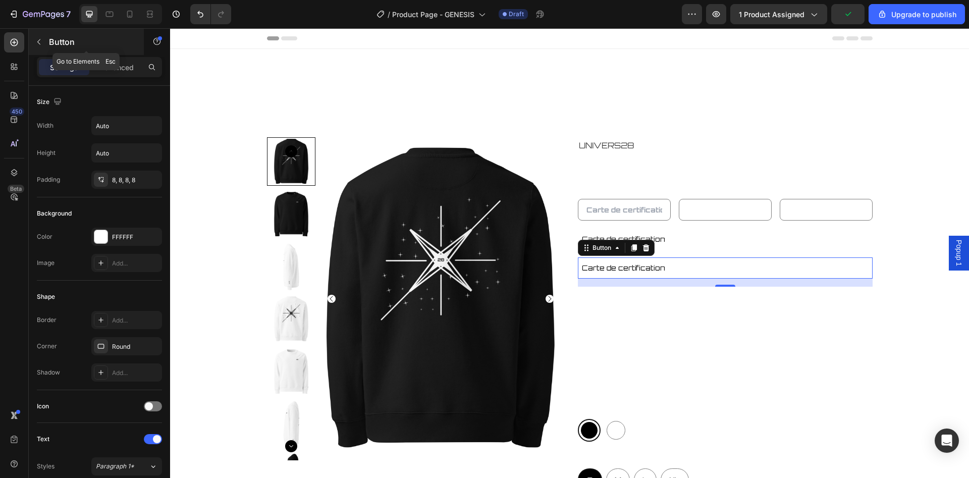
click at [48, 45] on div "Button" at bounding box center [86, 42] width 115 height 26
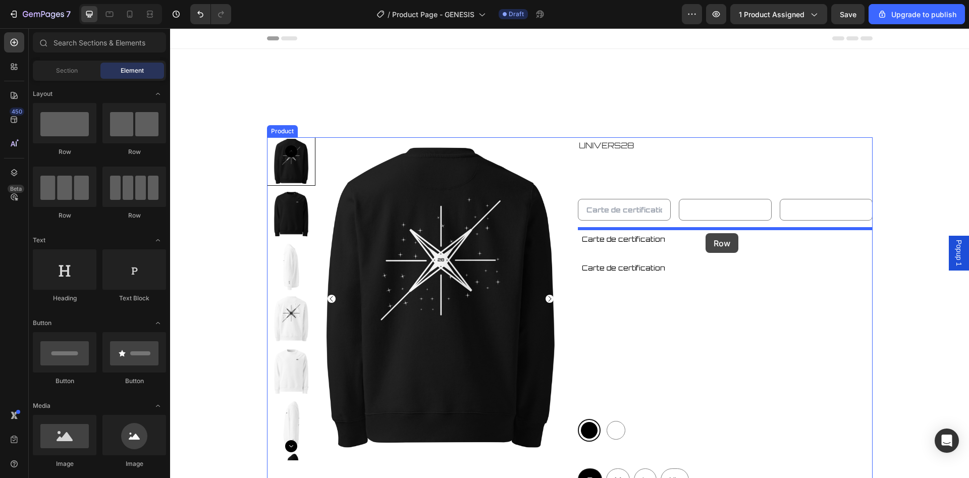
drag, startPoint x: 308, startPoint y: 155, endPoint x: 706, endPoint y: 233, distance: 404.9
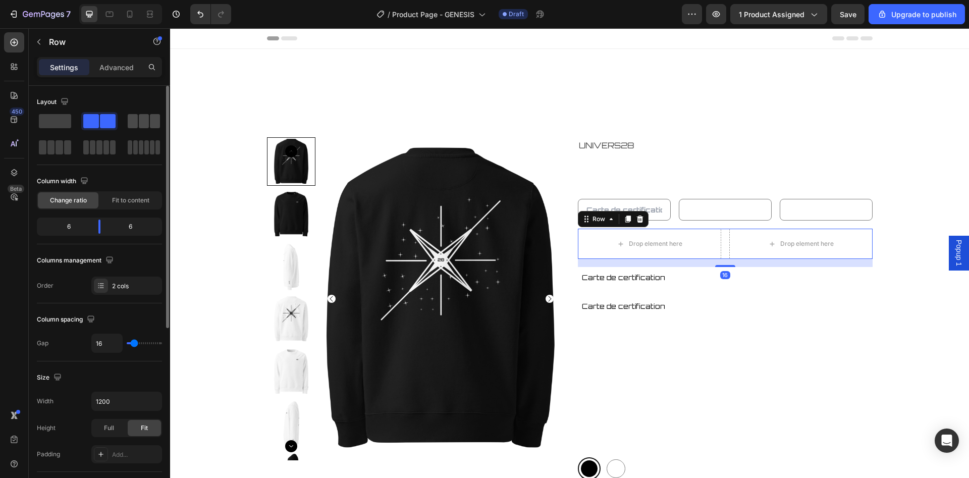
click at [128, 124] on span at bounding box center [133, 121] width 10 height 14
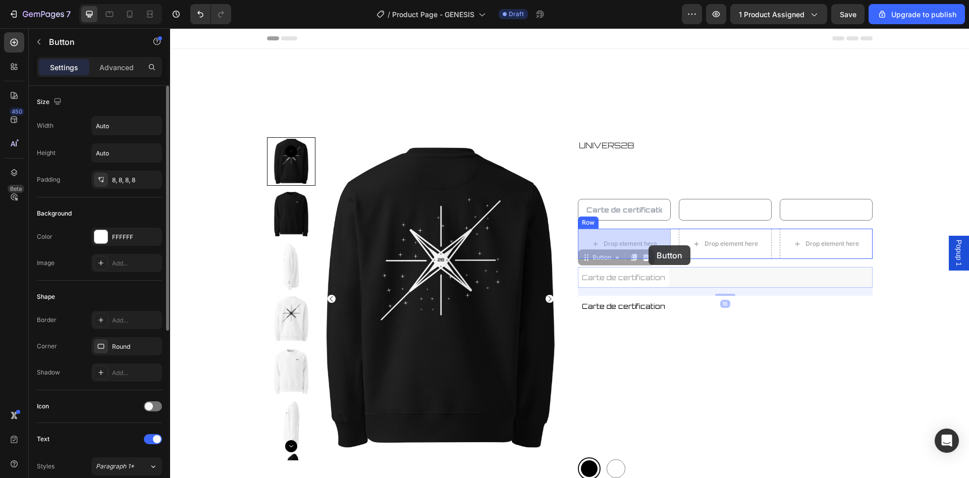
drag, startPoint x: 643, startPoint y: 277, endPoint x: 649, endPoint y: 245, distance: 31.8
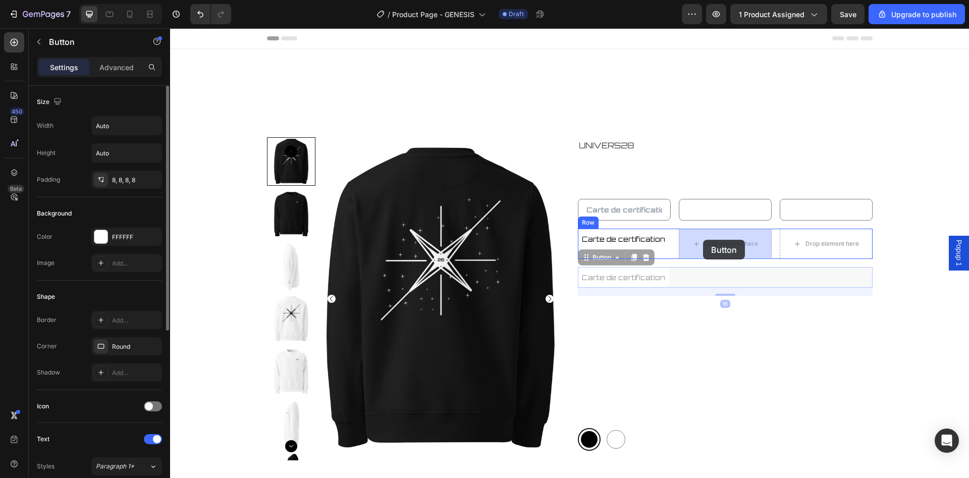
drag, startPoint x: 645, startPoint y: 277, endPoint x: 703, endPoint y: 240, distance: 69.4
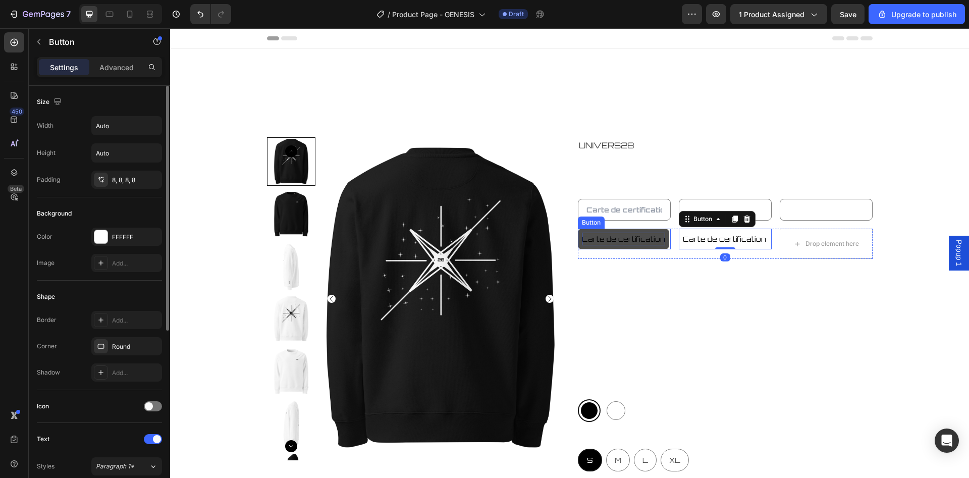
click at [648, 241] on p "Carte de certification" at bounding box center [623, 239] width 83 height 13
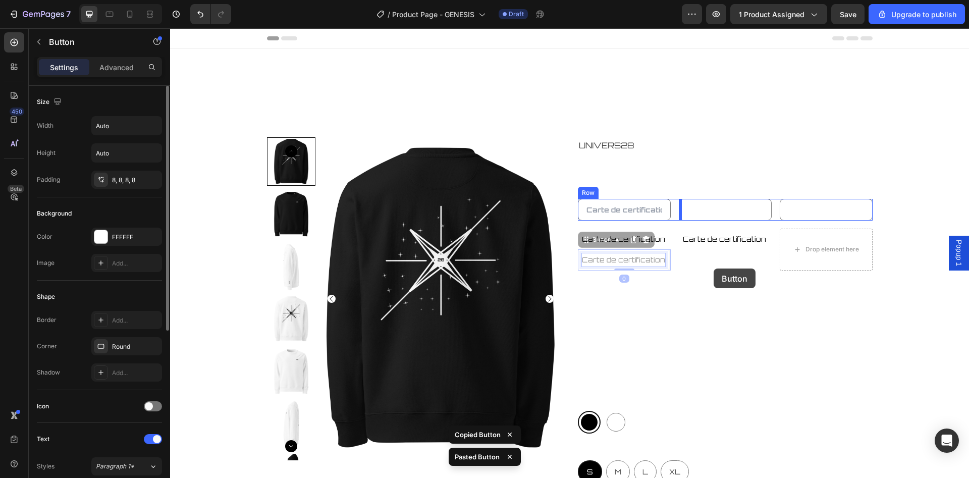
drag, startPoint x: 637, startPoint y: 261, endPoint x: 714, endPoint y: 269, distance: 77.0
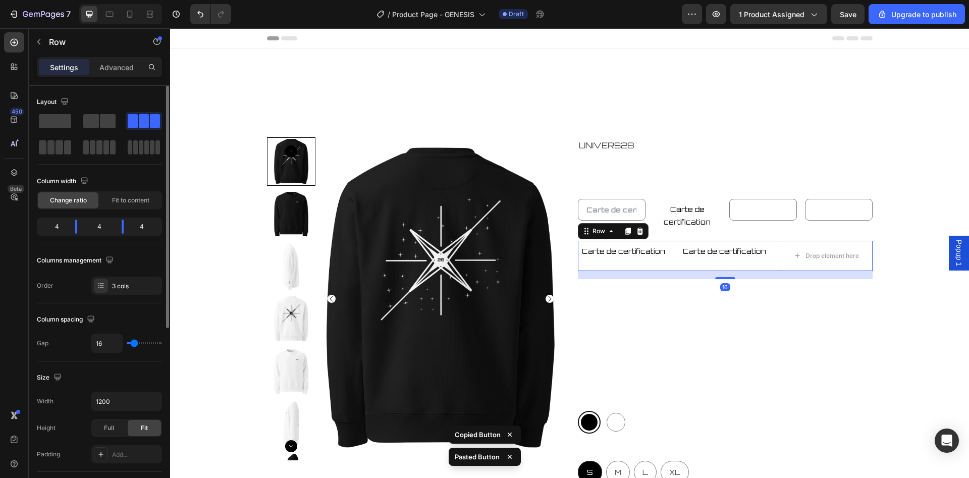
click at [713, 269] on div "Carte de certification Button" at bounding box center [725, 256] width 93 height 30
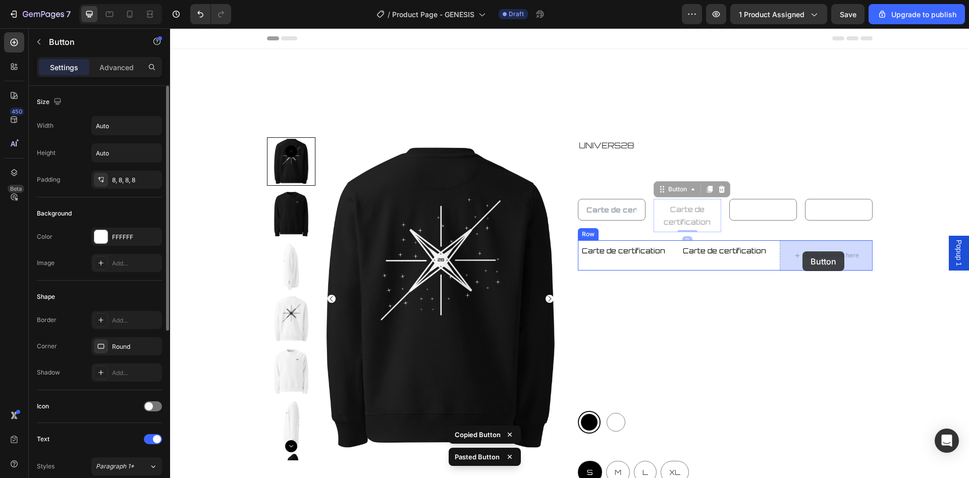
drag, startPoint x: 708, startPoint y: 208, endPoint x: 803, endPoint y: 251, distance: 104.1
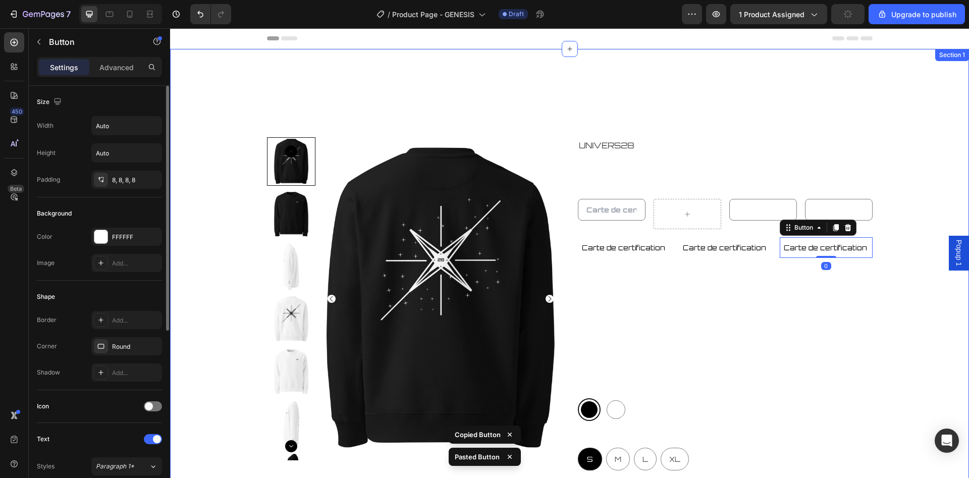
click at [883, 243] on div "Product Images UNIVERS28 Product Vendor GENESIS SWEAT-SHIRT Product Title Produ…" at bounding box center [570, 412] width 798 height 550
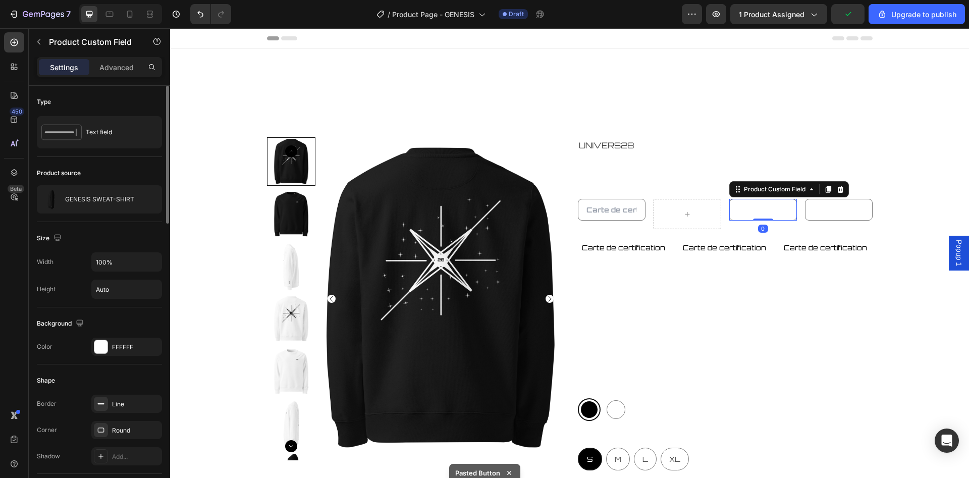
click at [746, 208] on input "text" at bounding box center [763, 210] width 68 height 22
click at [722, 207] on div "Product Custom Field Product Custom Field 0 Product Custom Field Row" at bounding box center [725, 214] width 295 height 30
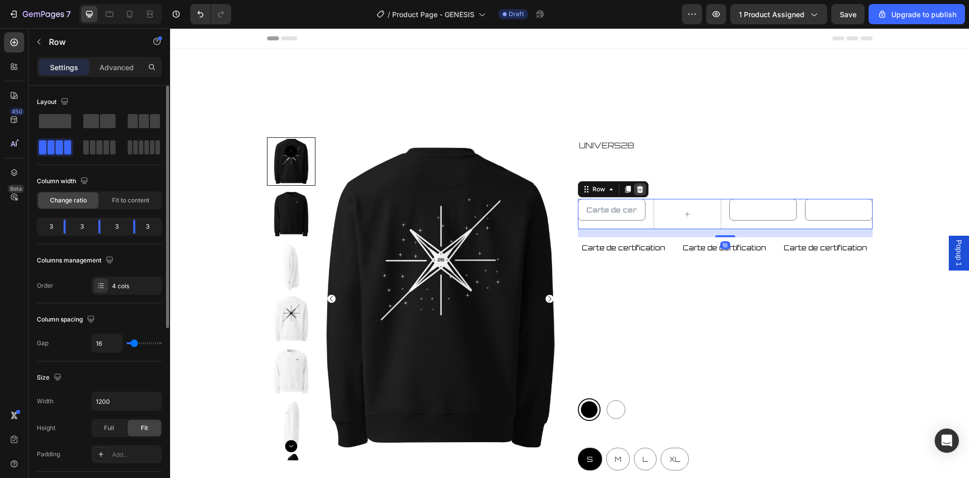
click at [640, 190] on icon at bounding box center [639, 189] width 7 height 7
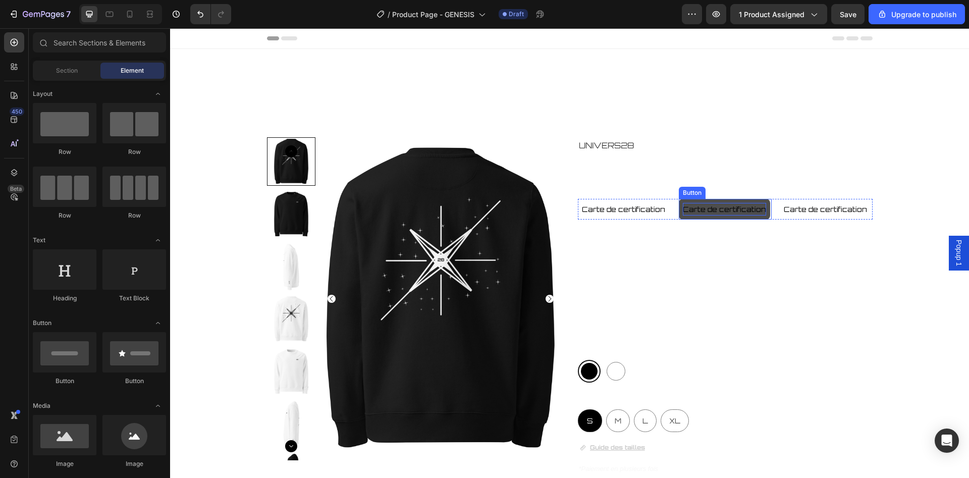
click at [739, 209] on p "Carte de certification" at bounding box center [724, 209] width 83 height 13
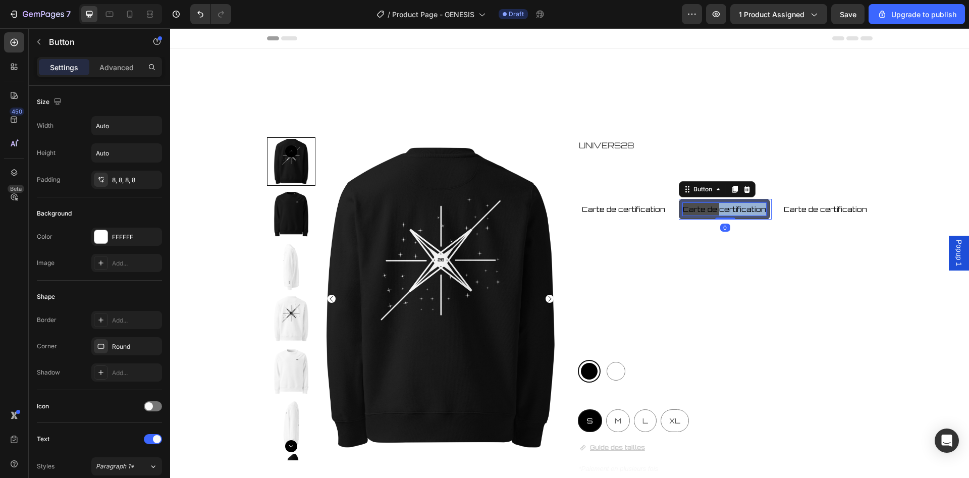
click at [739, 209] on p "Carte de certification" at bounding box center [724, 209] width 83 height 13
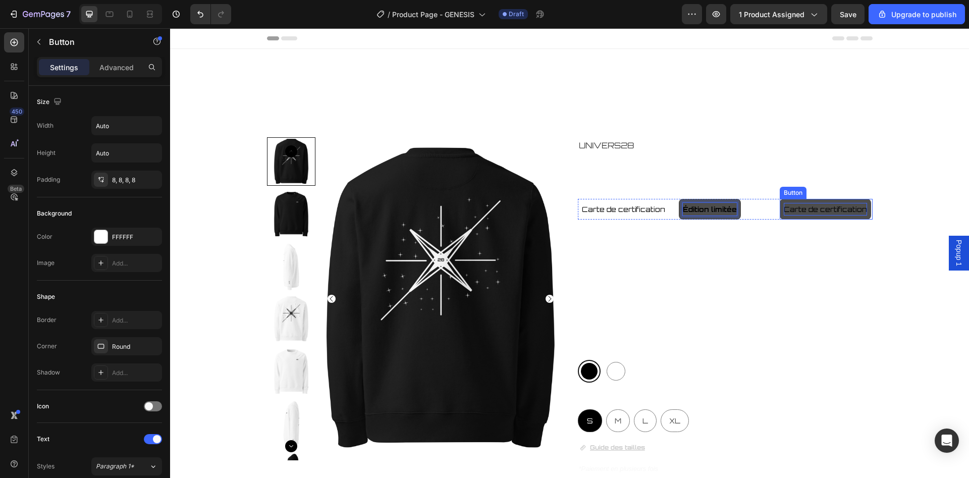
click at [837, 212] on p "Carte de certification" at bounding box center [825, 209] width 83 height 13
click at [835, 211] on p "Carte de certification" at bounding box center [825, 209] width 83 height 13
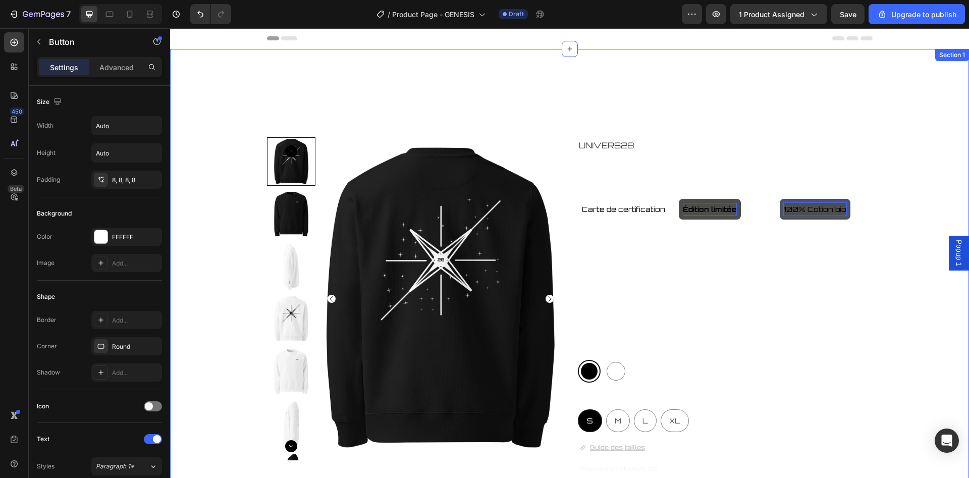
click at [891, 234] on div "Product Images UNIVERS28 Product Vendor GENESIS SWEAT-SHIRT Product Title Carte…" at bounding box center [570, 392] width 798 height 511
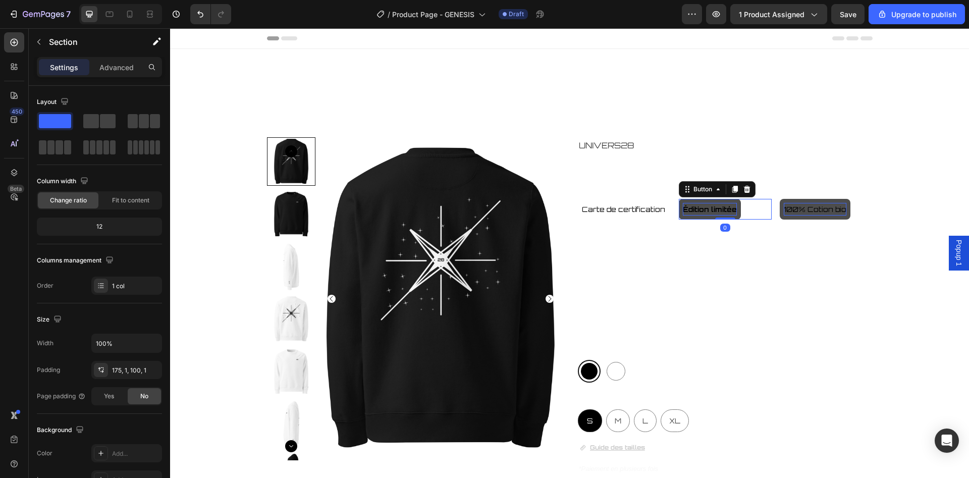
click at [725, 208] on strong "Édition limitée" at bounding box center [710, 209] width 54 height 9
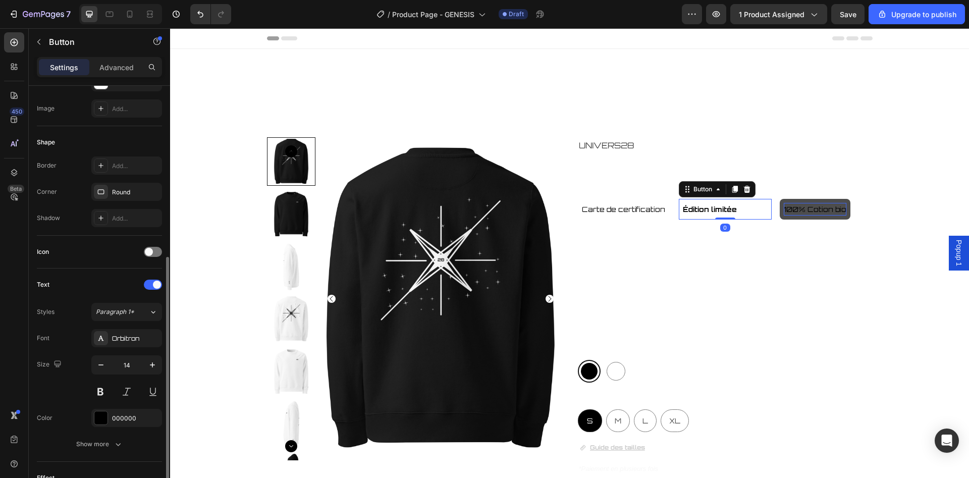
scroll to position [257, 0]
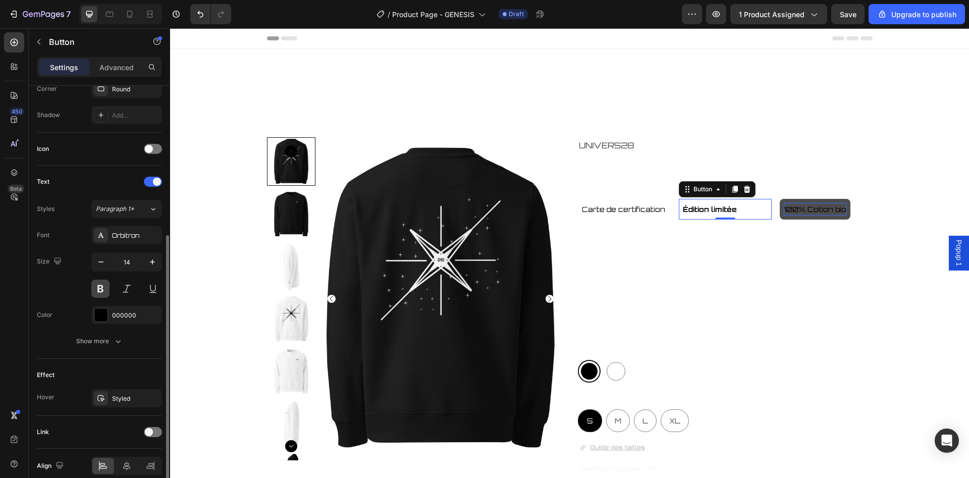
click at [100, 284] on button at bounding box center [100, 289] width 18 height 18
click at [98, 293] on button at bounding box center [100, 289] width 18 height 18
click at [95, 287] on button at bounding box center [100, 289] width 18 height 18
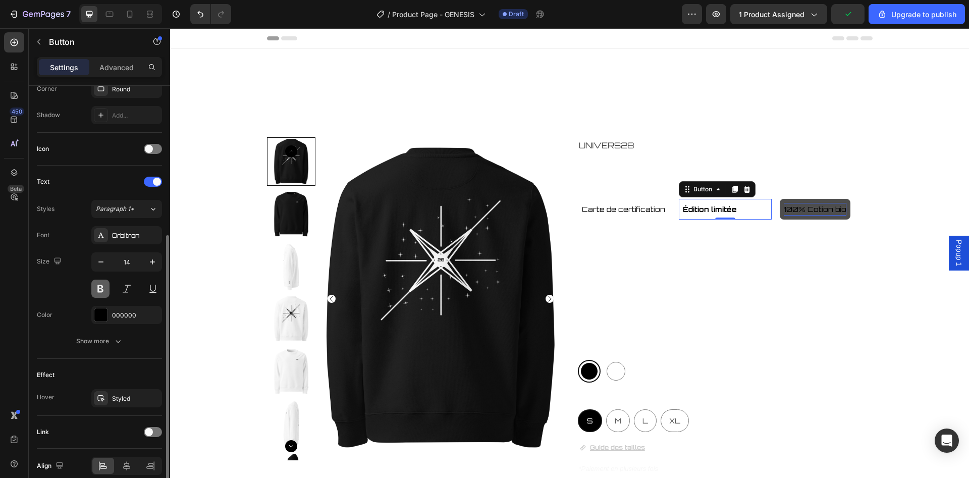
click at [95, 287] on button at bounding box center [100, 289] width 18 height 18
click at [726, 204] on p "Édition limitée" at bounding box center [710, 209] width 54 height 13
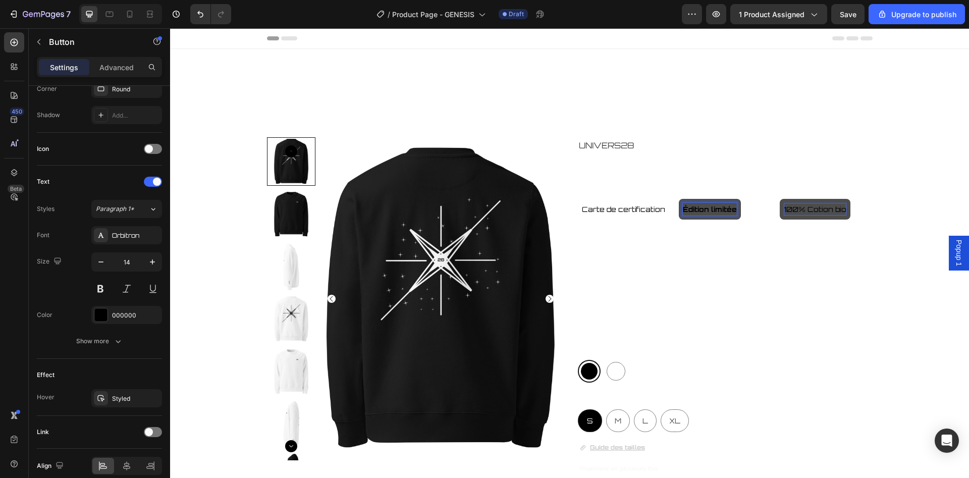
click at [726, 204] on p "Édition limitée" at bounding box center [710, 209] width 54 height 13
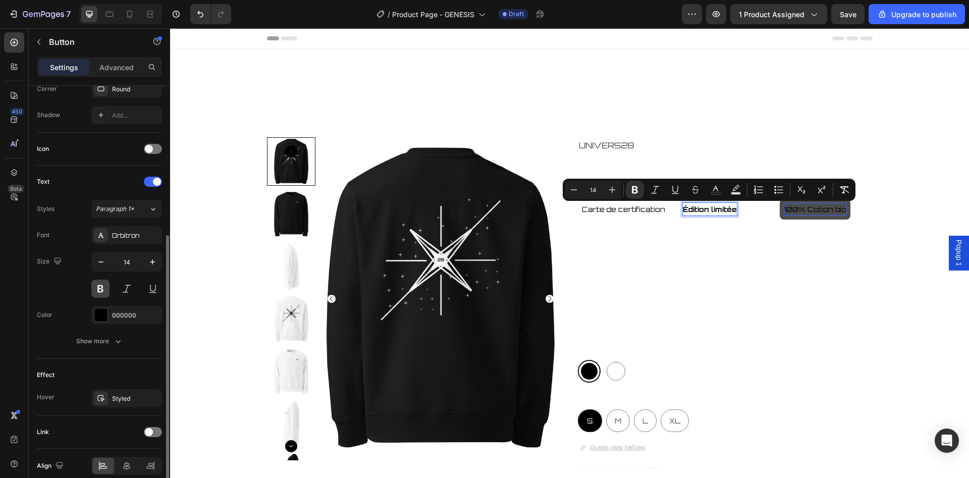
click at [105, 294] on button at bounding box center [100, 289] width 18 height 18
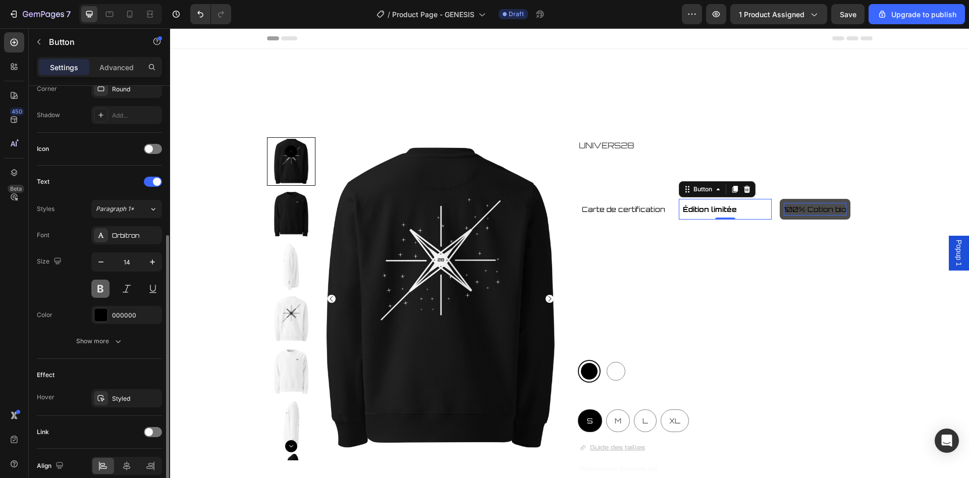
click at [105, 294] on button at bounding box center [100, 289] width 18 height 18
click at [745, 192] on icon at bounding box center [747, 189] width 8 height 8
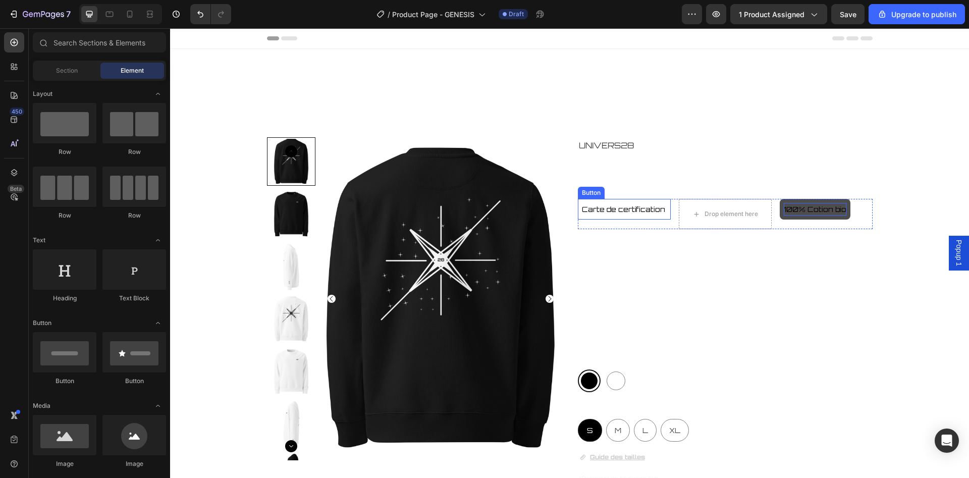
click at [667, 211] on div "Carte de certification Button" at bounding box center [624, 209] width 93 height 21
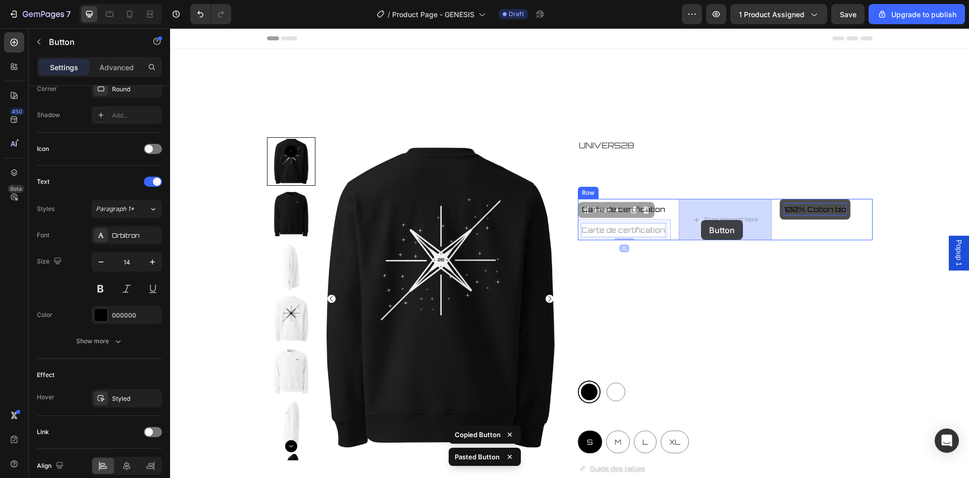
drag, startPoint x: 623, startPoint y: 226, endPoint x: 698, endPoint y: 239, distance: 75.3
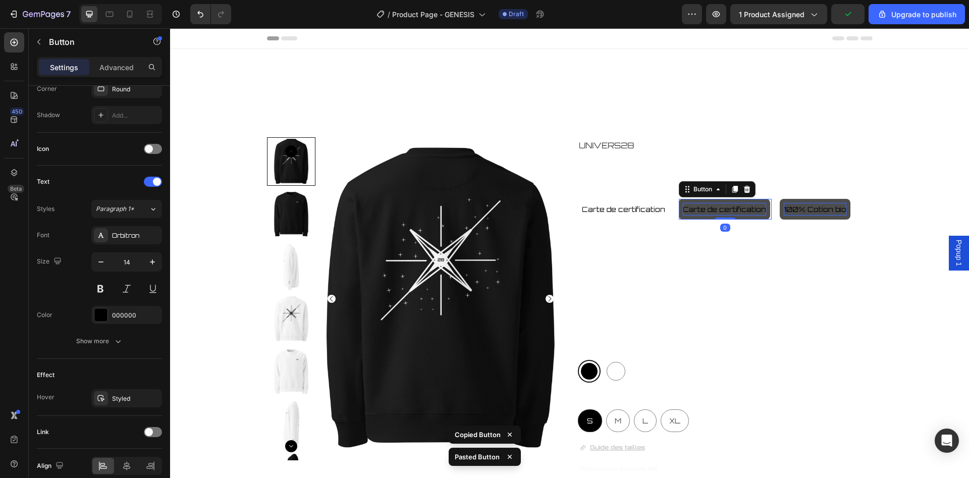
click at [711, 211] on p "Carte de certification" at bounding box center [724, 209] width 83 height 13
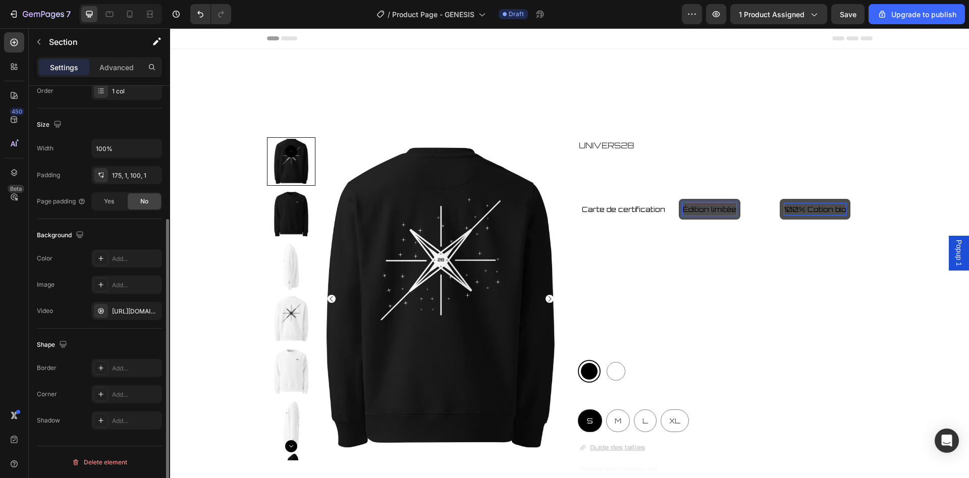
click at [920, 221] on div "Product Images UNIVERS28 Product Vendor GENESIS SWEAT-SHIRT Product Title Carte…" at bounding box center [570, 392] width 798 height 511
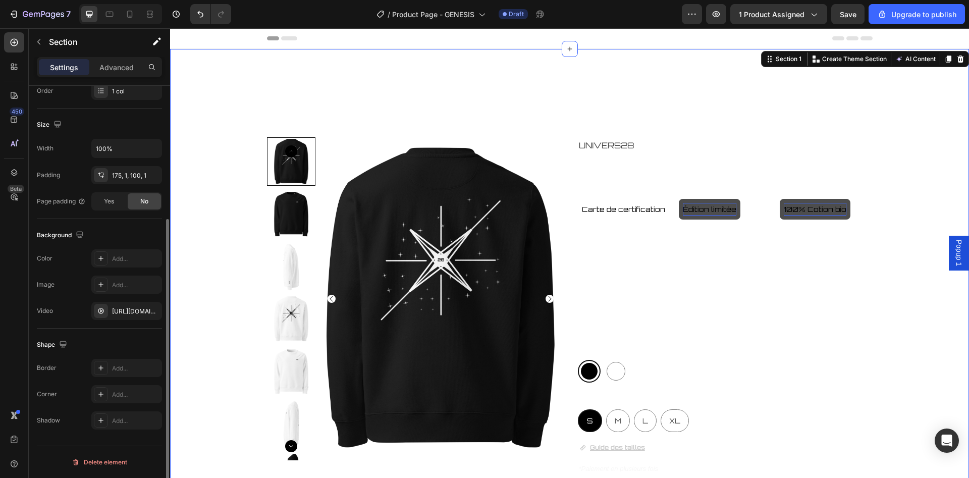
scroll to position [0, 0]
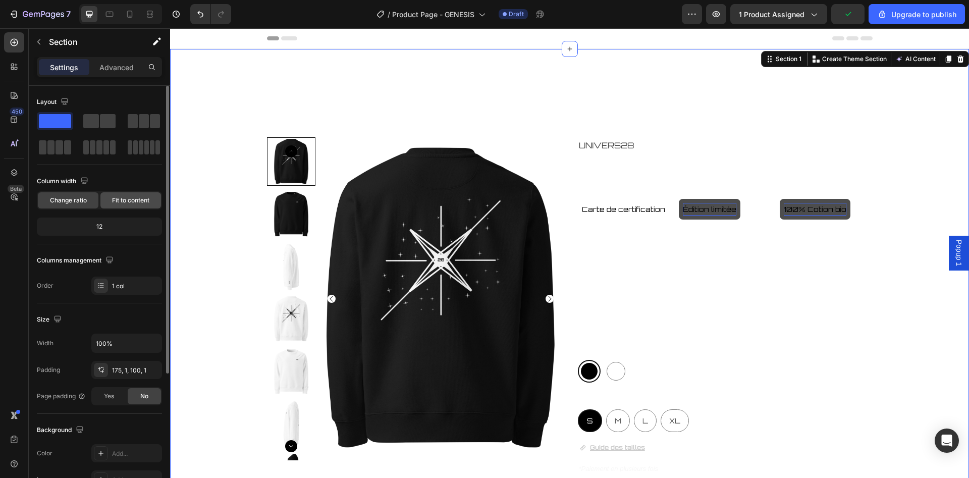
click at [119, 203] on span "Fit to content" at bounding box center [130, 200] width 37 height 9
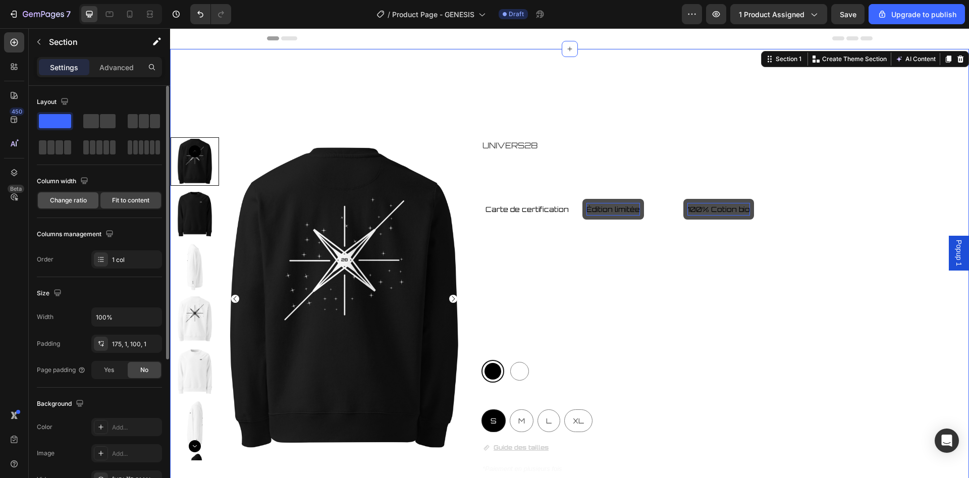
click at [90, 205] on div "Change ratio" at bounding box center [68, 200] width 61 height 16
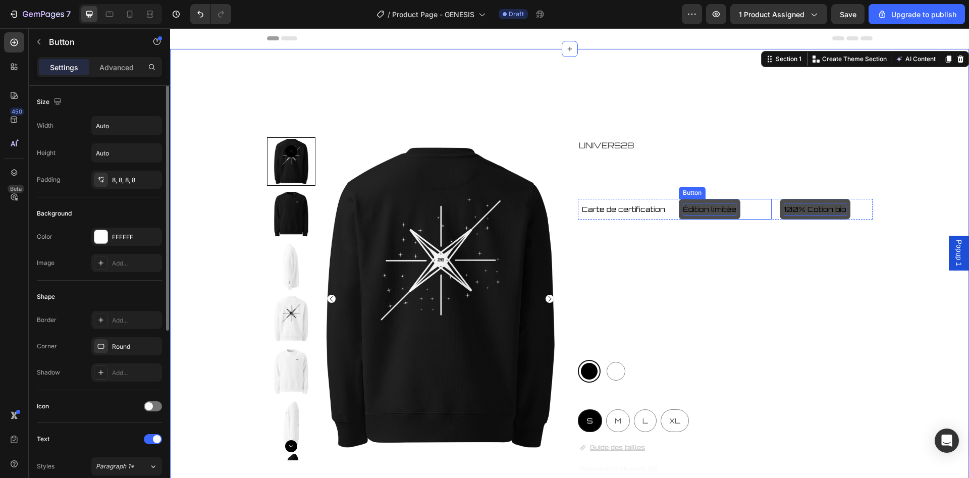
click at [749, 205] on div "Édition limitée Button" at bounding box center [725, 209] width 93 height 21
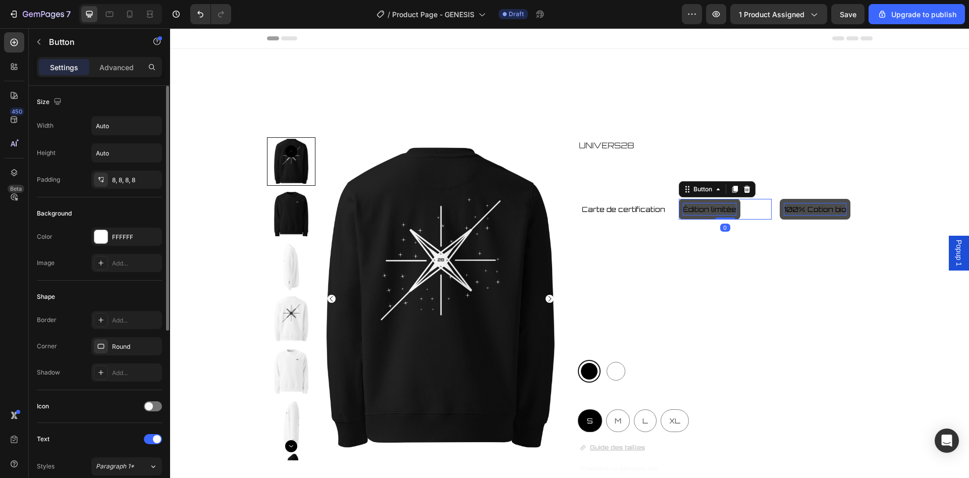
click at [773, 207] on div "Carte de certification Button Édition limitée Button 0 100% Cotion bio Button R…" at bounding box center [725, 209] width 295 height 21
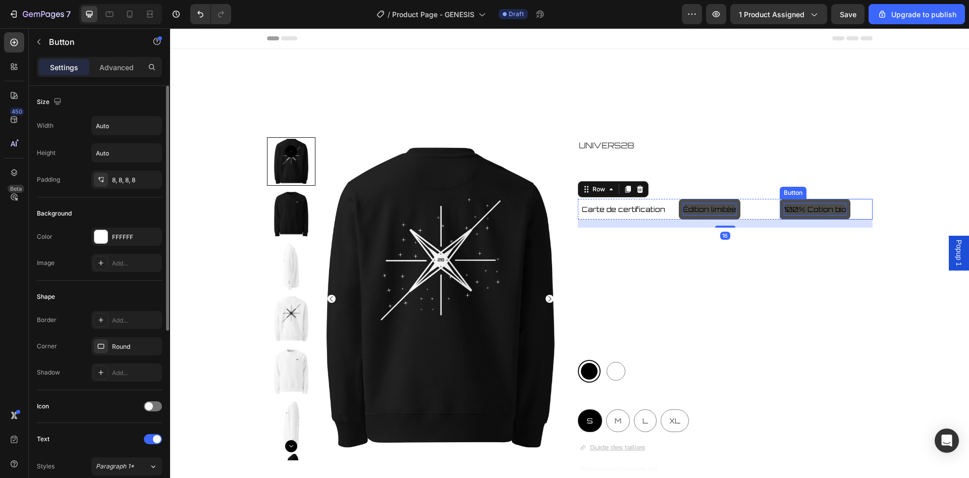
click at [854, 210] on div "100% Cotion bio Button" at bounding box center [826, 209] width 93 height 21
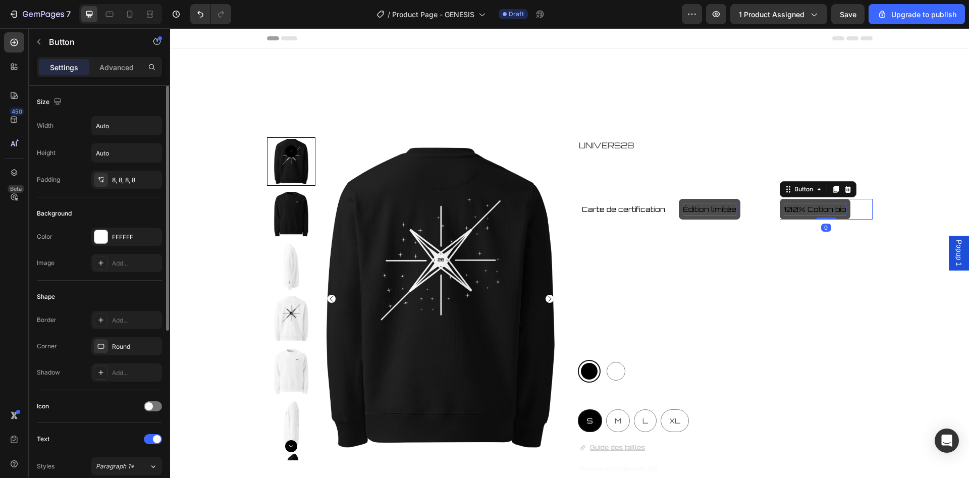
click at [887, 210] on div "Product Images UNIVERS28 Product Vendor GENESIS SWEAT-SHIRT Product Title Carte…" at bounding box center [570, 392] width 798 height 511
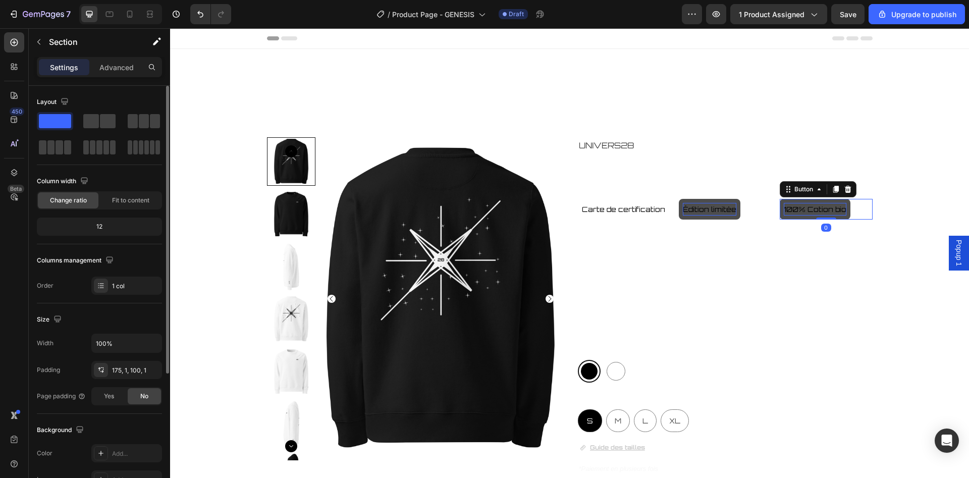
click at [863, 210] on div "100% Cotion bio Button 0" at bounding box center [826, 209] width 93 height 21
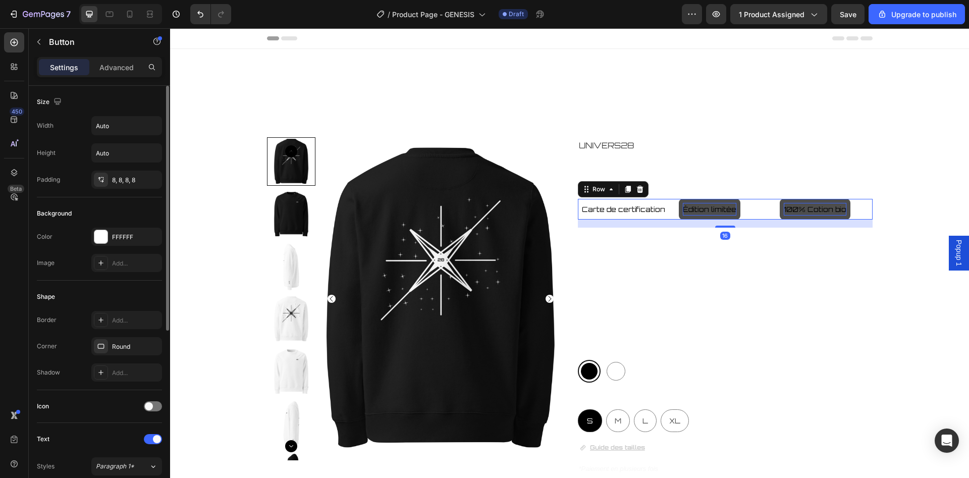
click at [779, 212] on div "Carte de certification Button Édition limitée Button 100% Cotion bio Button Row…" at bounding box center [725, 209] width 295 height 21
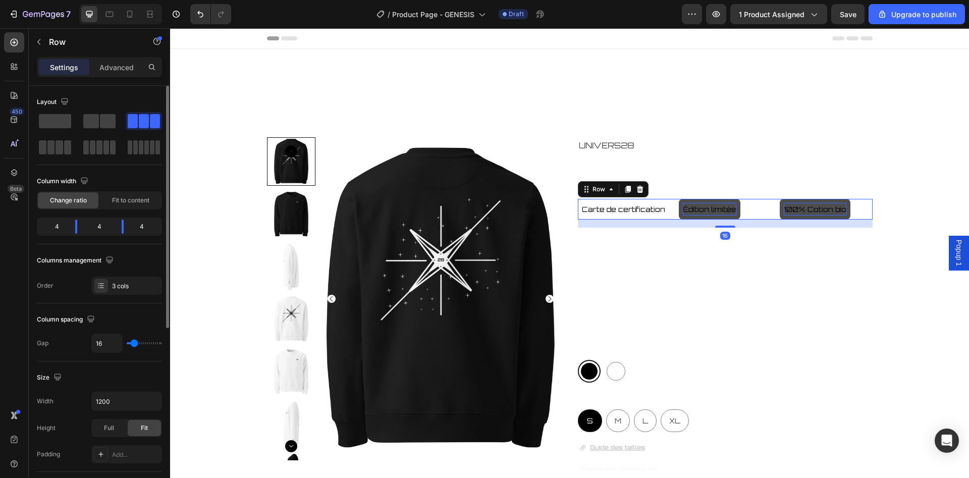
click at [132, 190] on div "Column width Change ratio Fit to content" at bounding box center [99, 191] width 125 height 36
click at [130, 200] on span "Fit to content" at bounding box center [130, 200] width 37 height 9
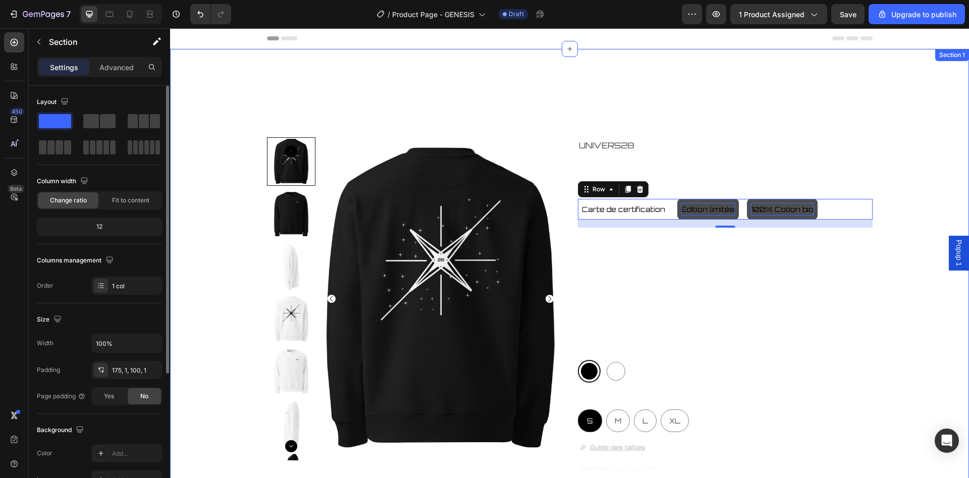
click at [954, 196] on div "Product Images UNIVERS28 Product Vendor GENESIS SWEAT-SHIRT Product Title Carte…" at bounding box center [570, 392] width 798 height 511
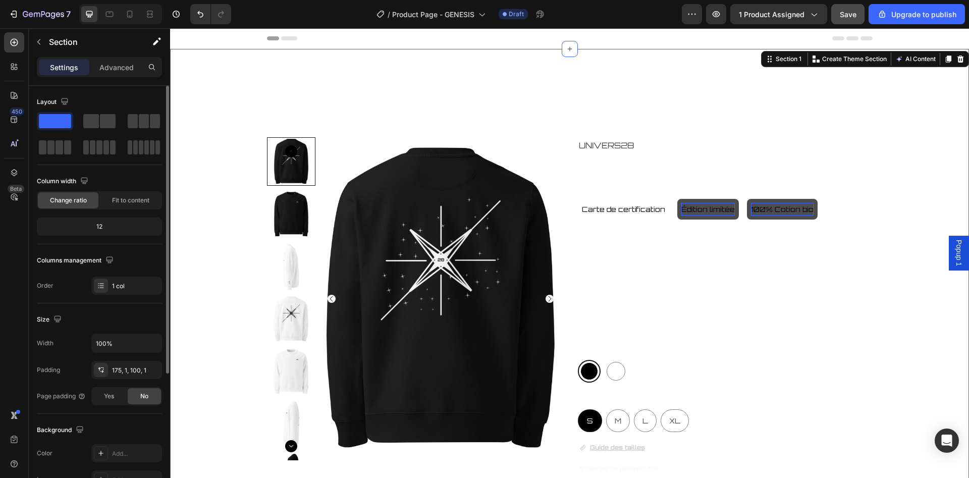
click at [856, 20] on button "Save" at bounding box center [847, 14] width 33 height 20
click at [615, 148] on h2 "UNIVERS28" at bounding box center [725, 145] width 295 height 17
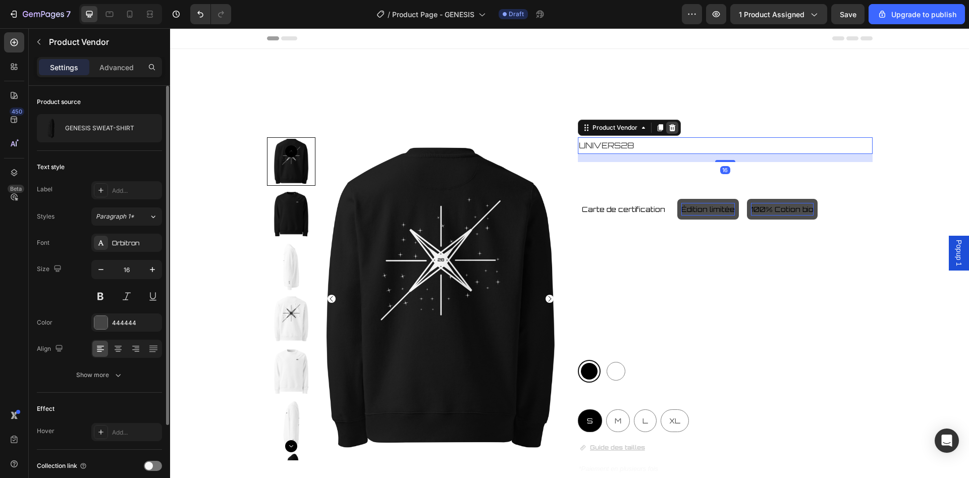
click at [675, 128] on icon at bounding box center [672, 127] width 7 height 7
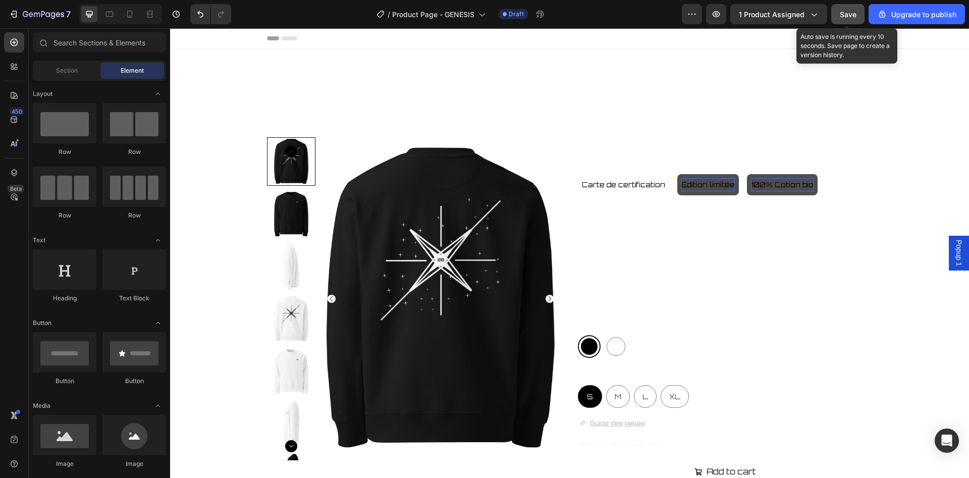
click at [846, 20] on button "Save" at bounding box center [847, 14] width 33 height 20
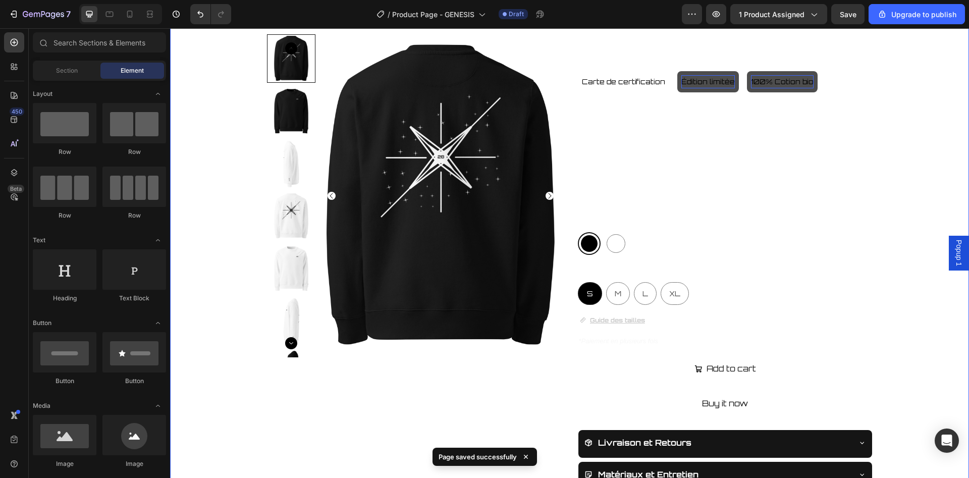
scroll to position [51, 0]
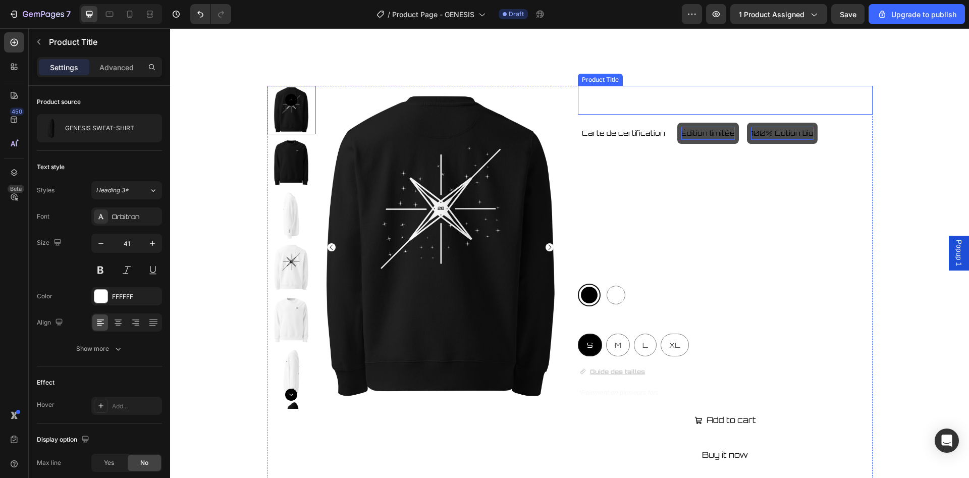
click at [641, 103] on h2 "GENESIS SWEAT-SHIRT" at bounding box center [725, 100] width 295 height 29
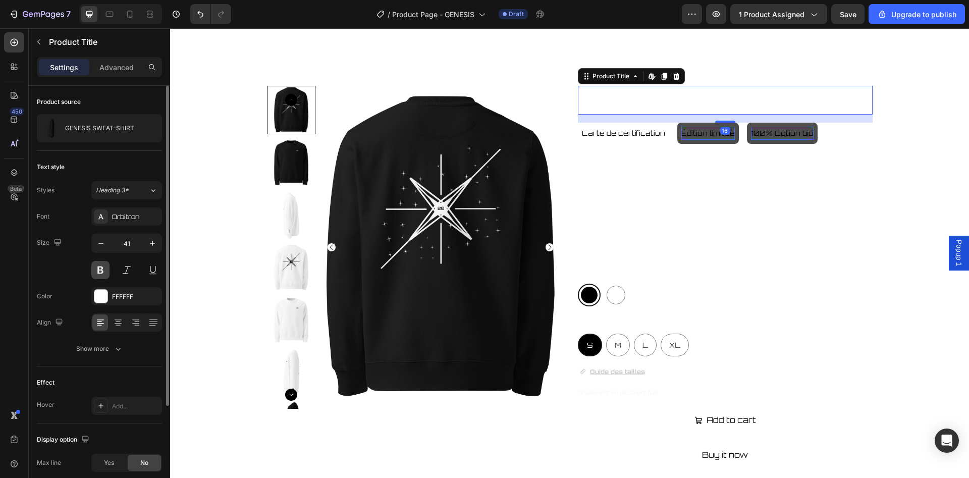
click at [104, 274] on button at bounding box center [100, 270] width 18 height 18
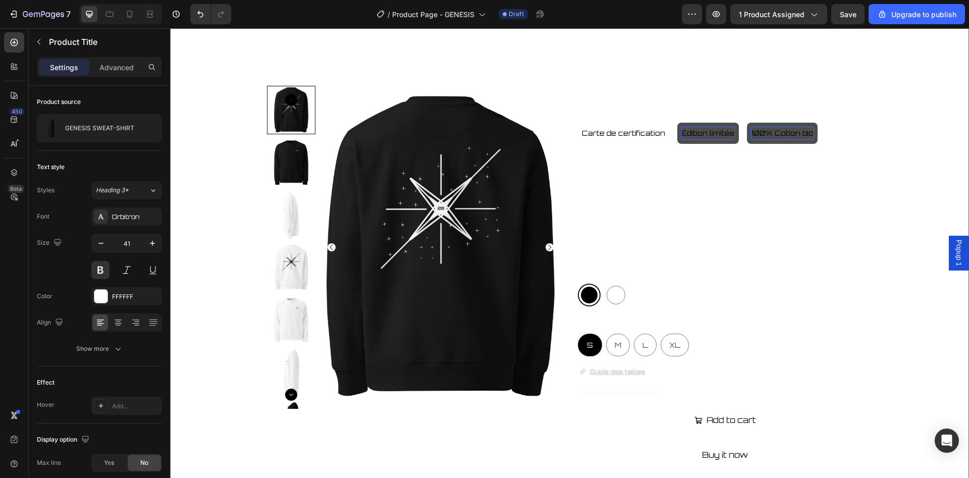
click at [901, 158] on div "Product Images GENESIS SWEAT-SHIRT Product Title Carte de certification Button …" at bounding box center [570, 329] width 798 height 487
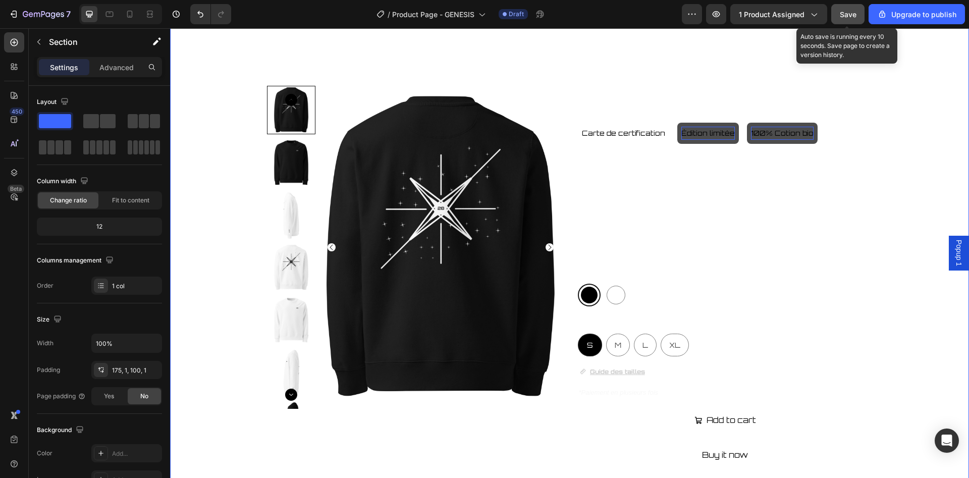
click at [836, 22] on button "Save" at bounding box center [847, 14] width 33 height 20
click at [228, 179] on div "Product Images GENESIS SWEAT-SHIRT Product Title Carte de certification Button …" at bounding box center [570, 329] width 798 height 487
click at [125, 76] on div "Settings Advanced" at bounding box center [99, 67] width 125 height 20
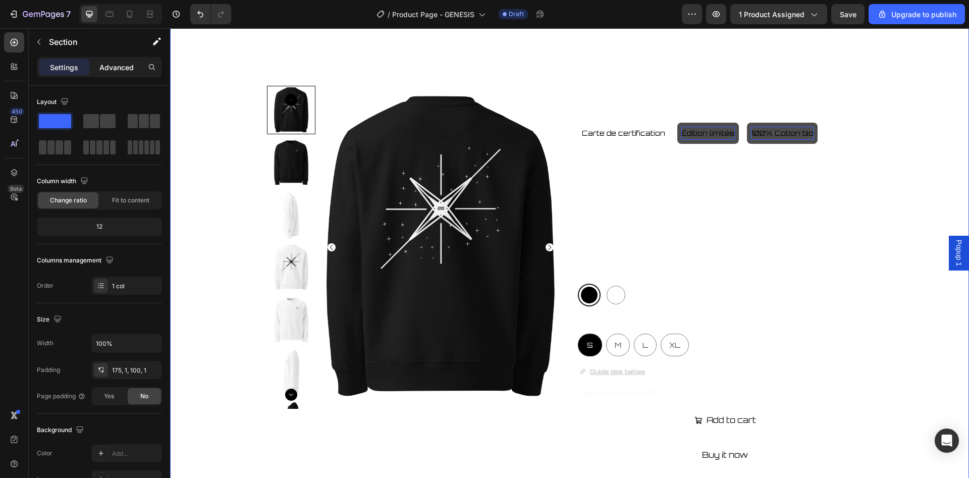
click at [101, 69] on p "Advanced" at bounding box center [116, 67] width 34 height 11
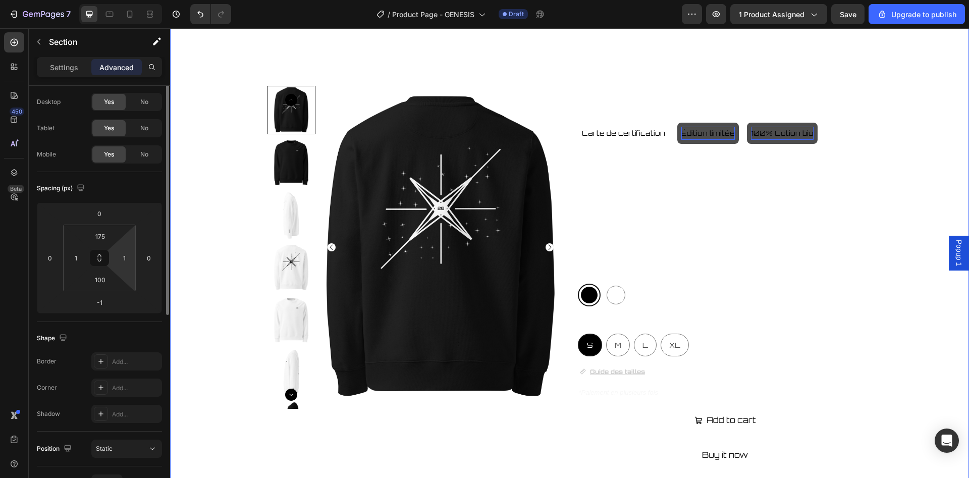
scroll to position [0, 0]
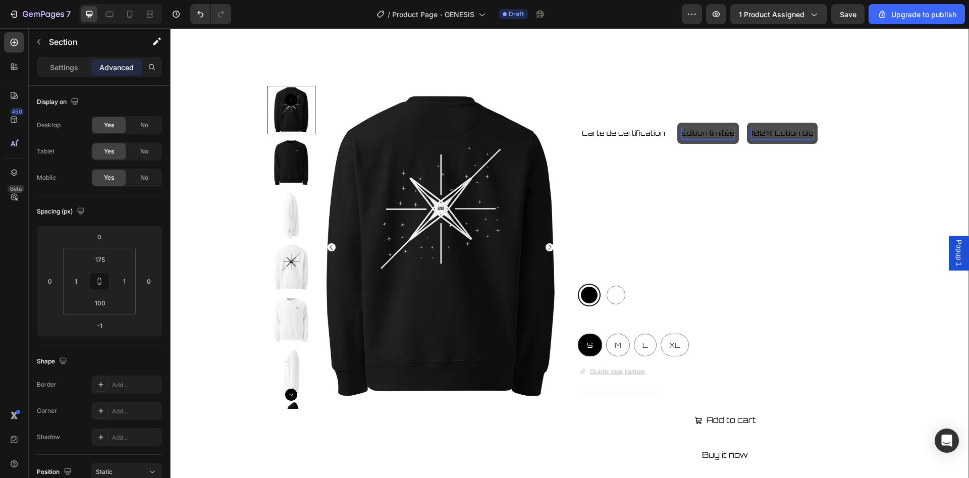
click at [64, 78] on div "Settings Advanced" at bounding box center [99, 71] width 141 height 29
click at [67, 78] on div "Settings Advanced" at bounding box center [99, 71] width 141 height 29
click at [68, 74] on div "Settings" at bounding box center [64, 67] width 50 height 16
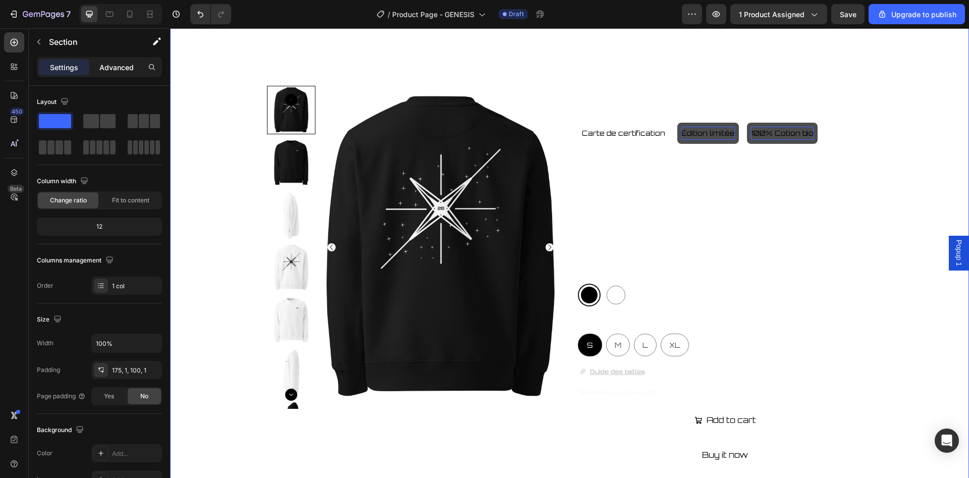
click at [118, 73] on div "Advanced" at bounding box center [116, 67] width 50 height 16
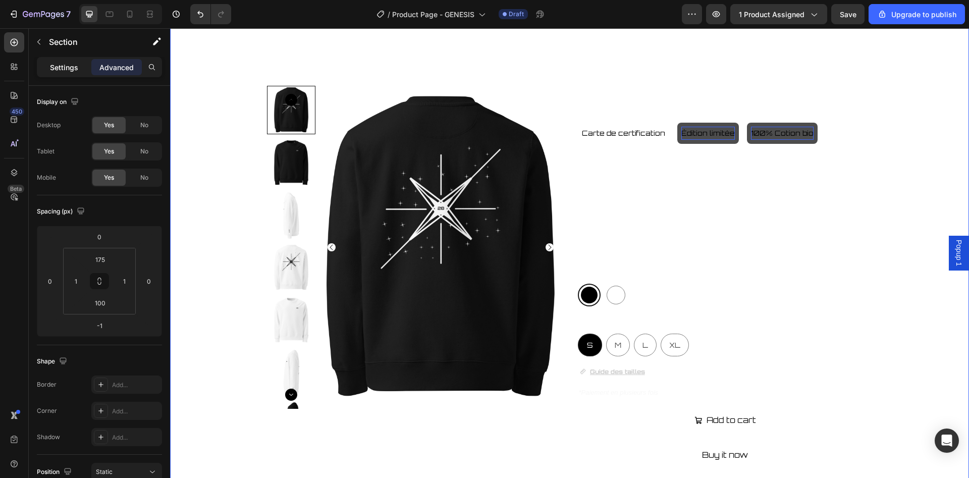
click at [69, 72] on p "Settings" at bounding box center [64, 67] width 28 height 11
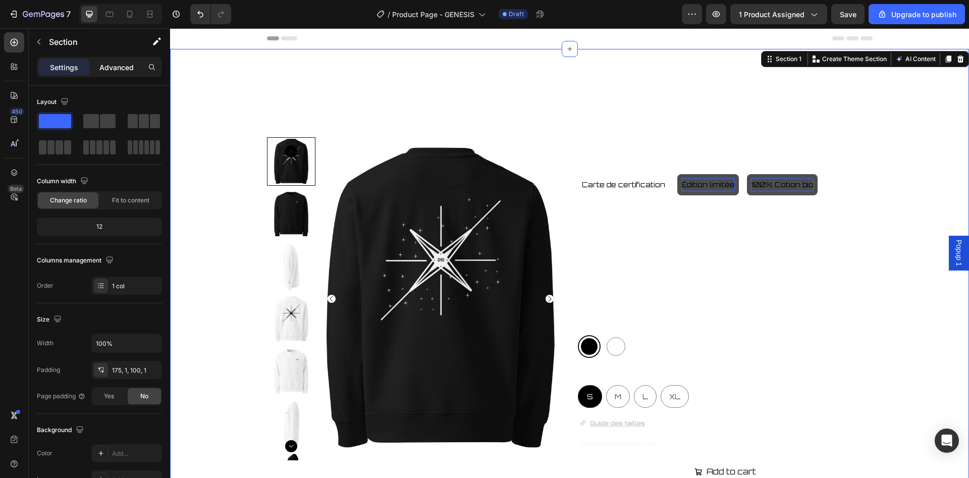
click at [119, 68] on p "Advanced" at bounding box center [116, 67] width 34 height 11
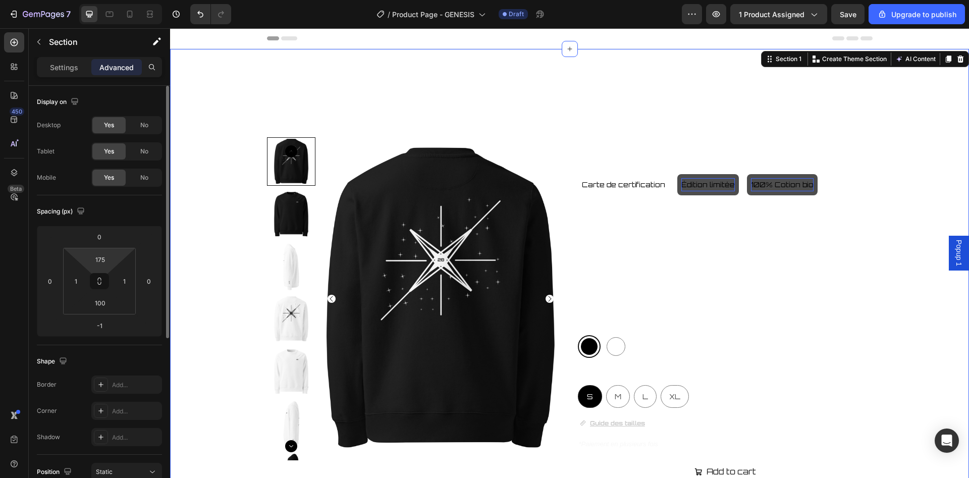
scroll to position [281, 0]
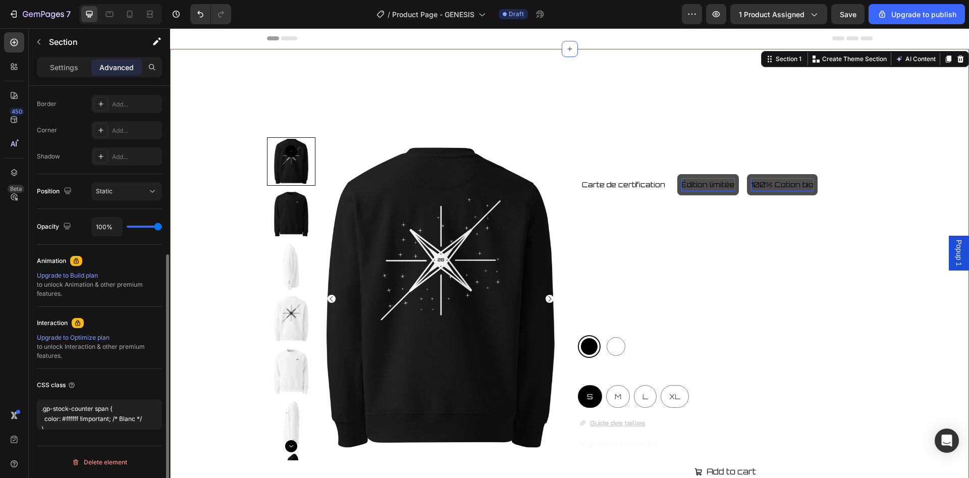
click at [205, 221] on div "Product Images GENESIS SWEAT-SHIRT Product Title Carte de certification Button …" at bounding box center [570, 380] width 798 height 487
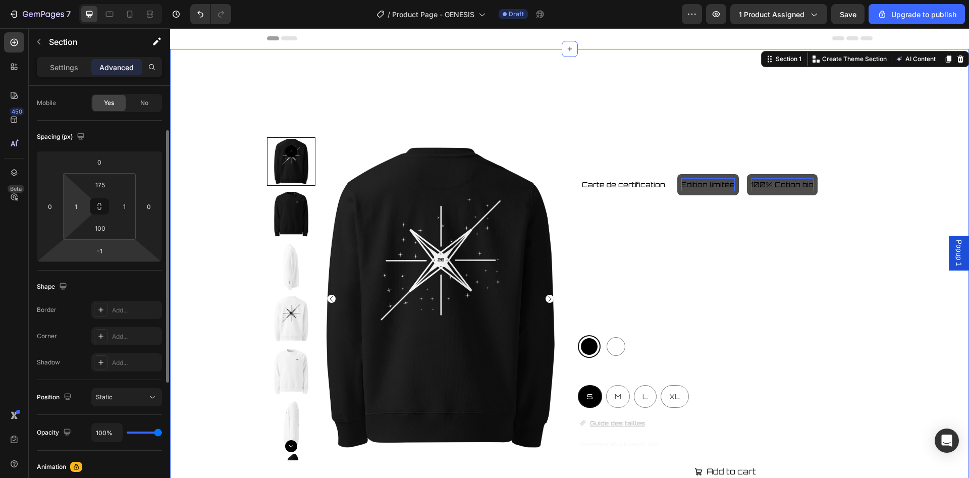
scroll to position [0, 0]
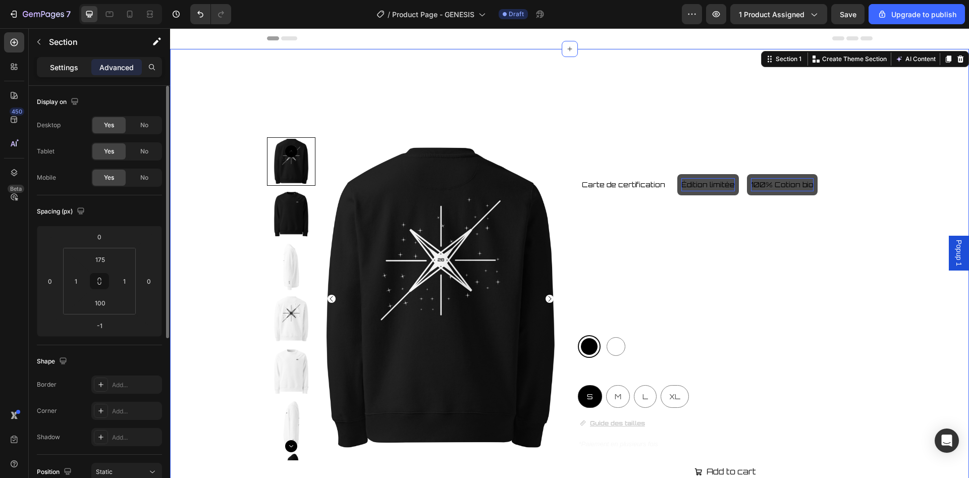
click at [65, 59] on div "Settings" at bounding box center [64, 67] width 50 height 16
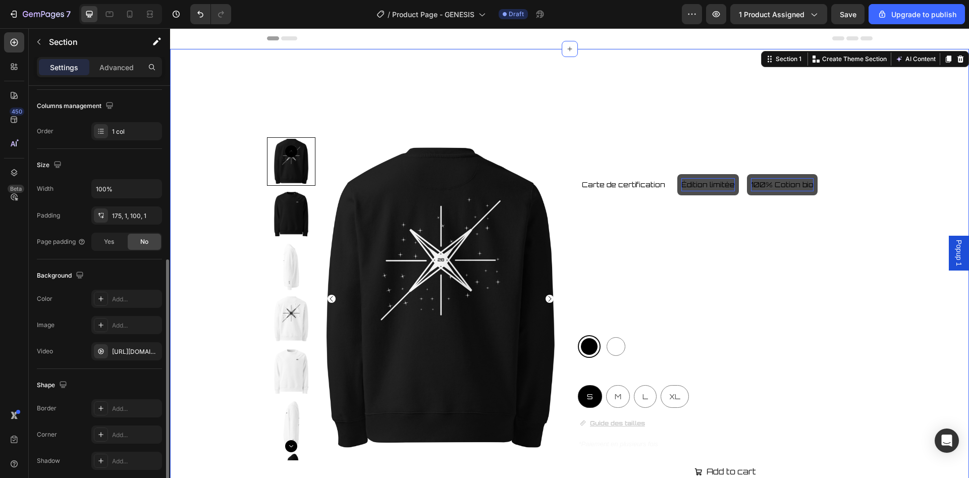
scroll to position [195, 0]
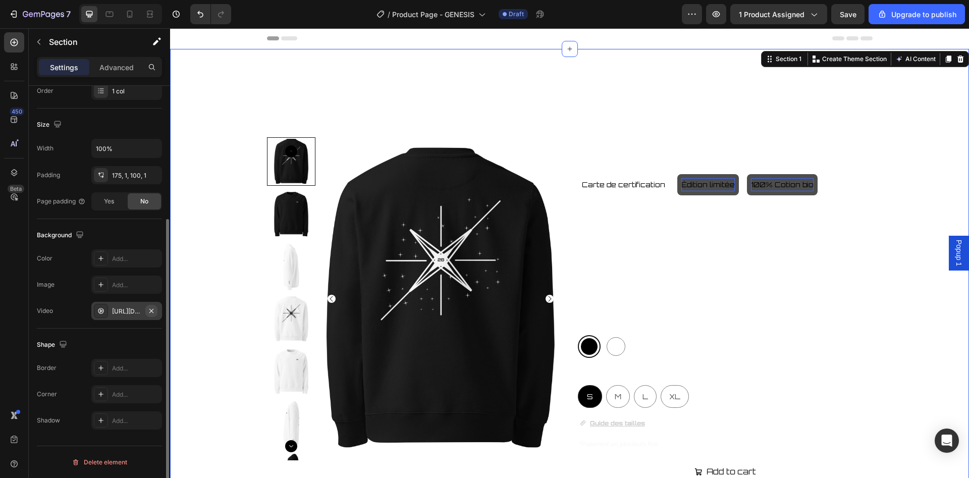
click at [146, 311] on button "button" at bounding box center [151, 311] width 12 height 12
click at [124, 283] on div "Add..." at bounding box center [135, 285] width 47 height 9
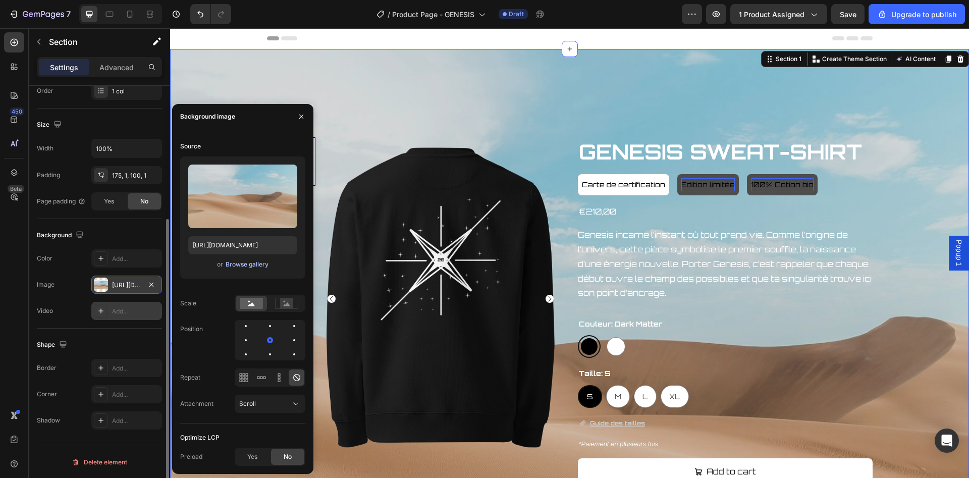
click at [257, 264] on div "Browse gallery" at bounding box center [247, 264] width 43 height 9
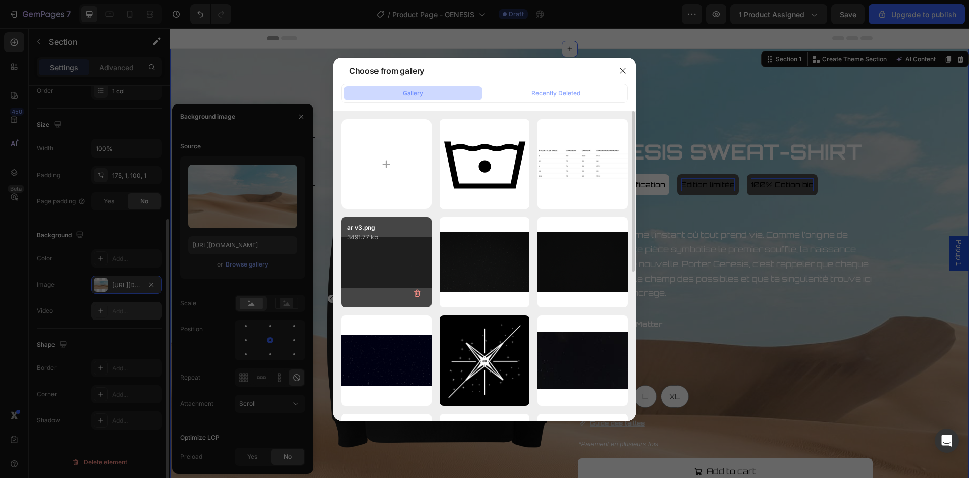
scroll to position [51, 0]
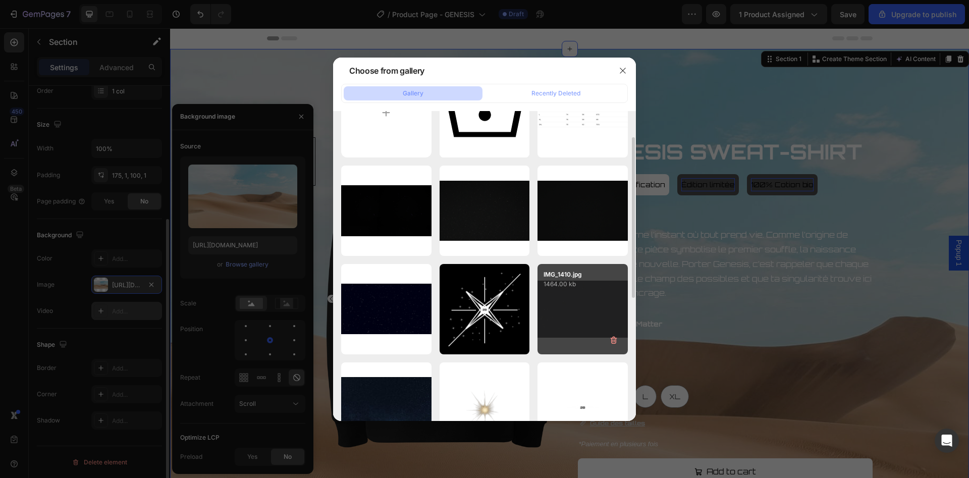
click at [589, 309] on div "IMG_1410.jpg 1464.00 kb" at bounding box center [583, 309] width 90 height 90
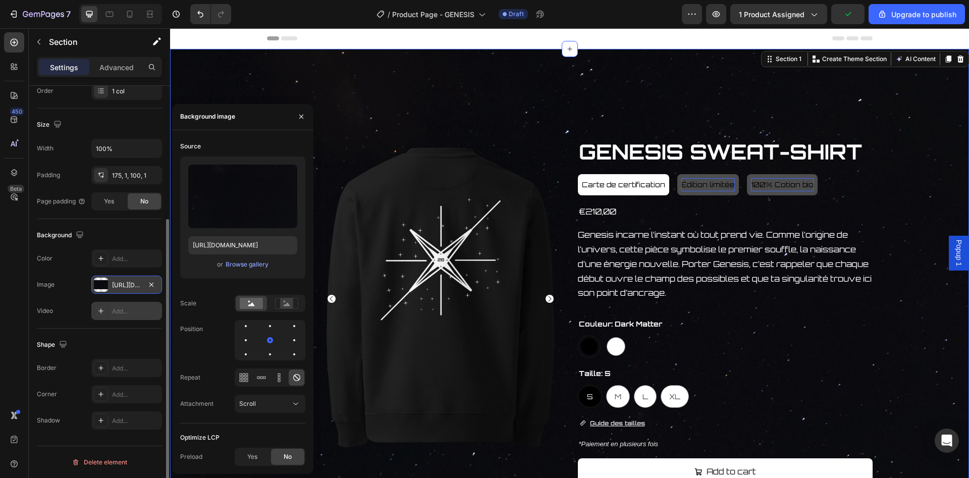
click at [334, 96] on div "Product Images GENESIS SWEAT-SHIRT Product Title Carte de certification Button …" at bounding box center [569, 361] width 799 height 625
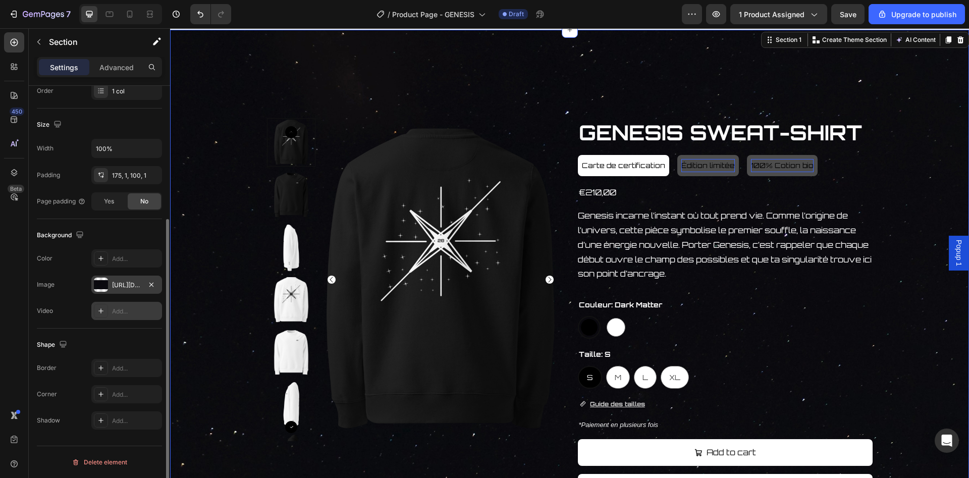
scroll to position [0, 0]
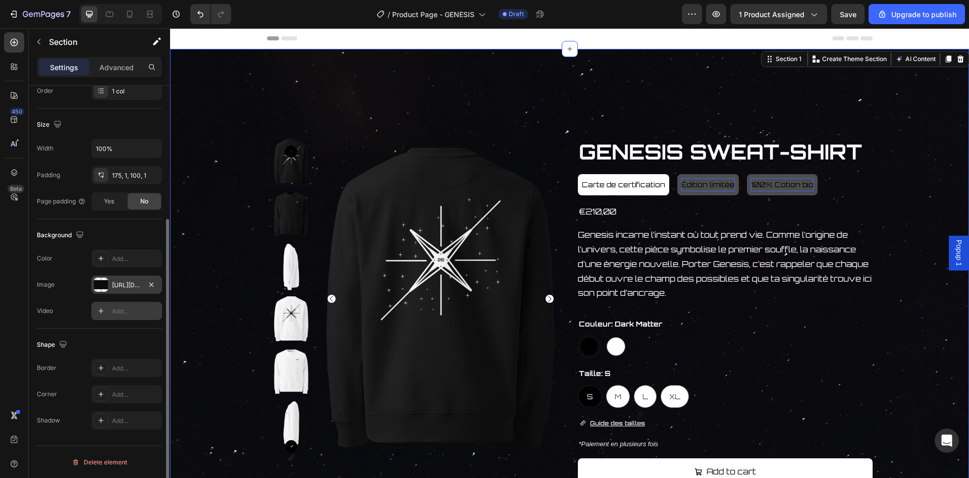
click at [247, 162] on div "Product Images GENESIS SWEAT-SHIRT Product Title Carte de certification Button …" at bounding box center [570, 380] width 798 height 487
click at [139, 290] on div "https://cdn.shopify.com/s/files/1/0894/2364/2960/files/gempages_563521886198170…" at bounding box center [126, 285] width 71 height 18
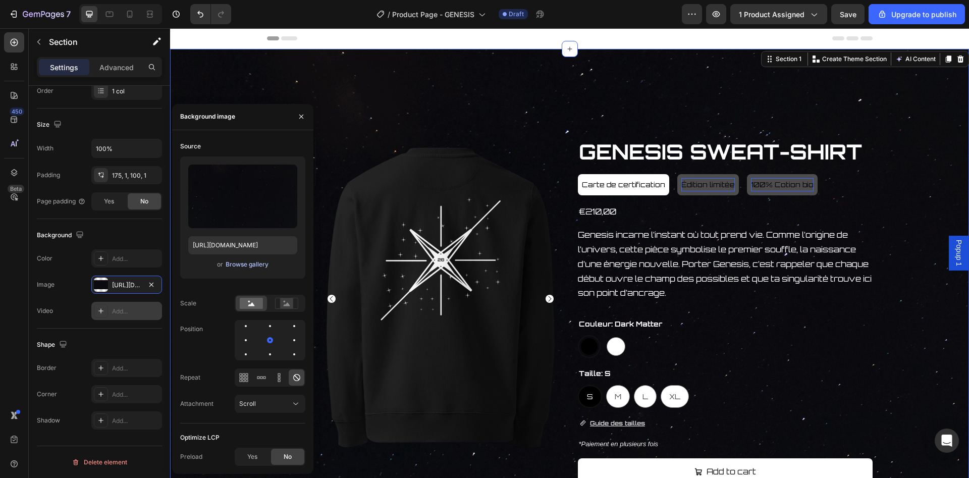
click at [257, 263] on div "Browse gallery" at bounding box center [247, 264] width 43 height 9
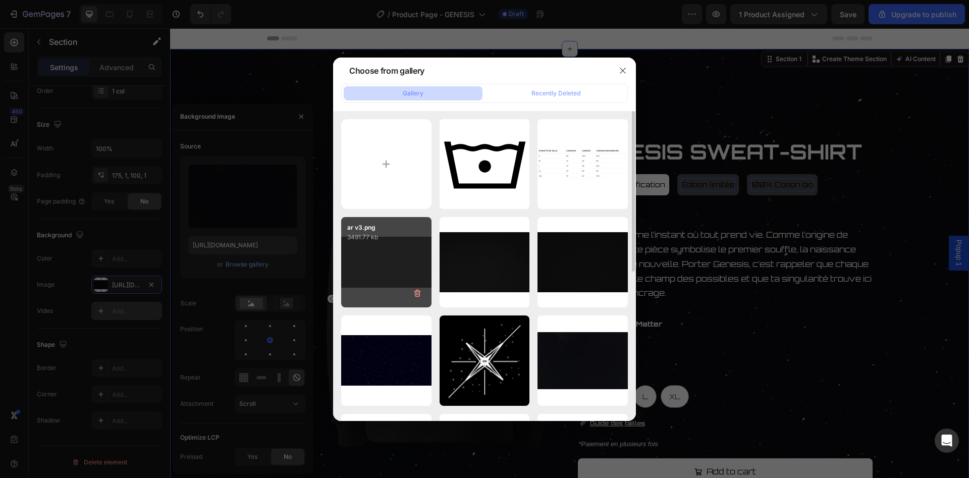
click at [413, 261] on div "ar v3.png 3491.77 kb" at bounding box center [386, 262] width 90 height 90
type input "[URL][DOMAIN_NAME]"
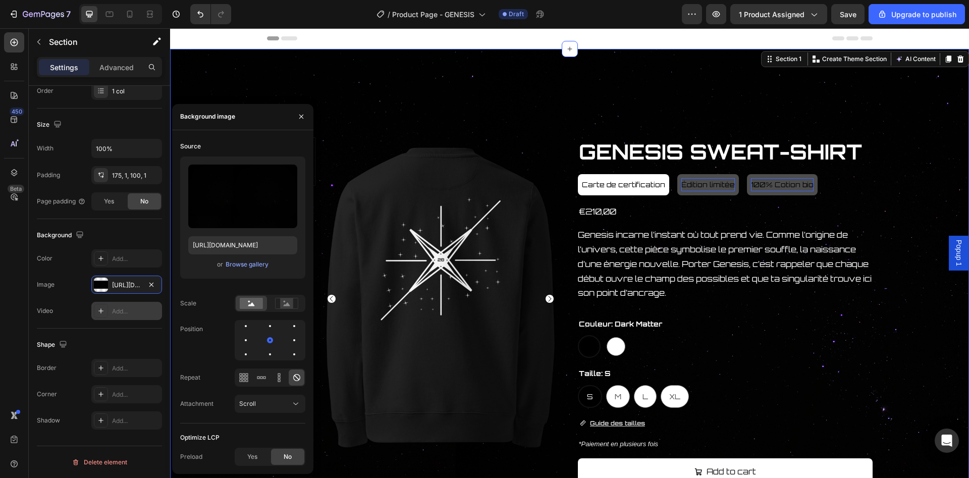
click at [440, 97] on div "Product Images GENESIS SWEAT-SHIRT Product Title Carte de certification Button …" at bounding box center [569, 361] width 799 height 625
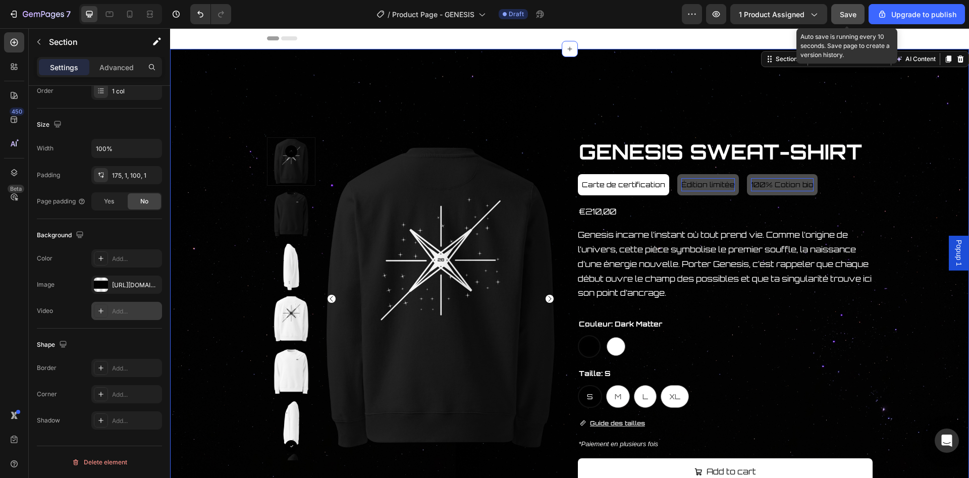
click at [844, 22] on button "Save" at bounding box center [847, 14] width 33 height 20
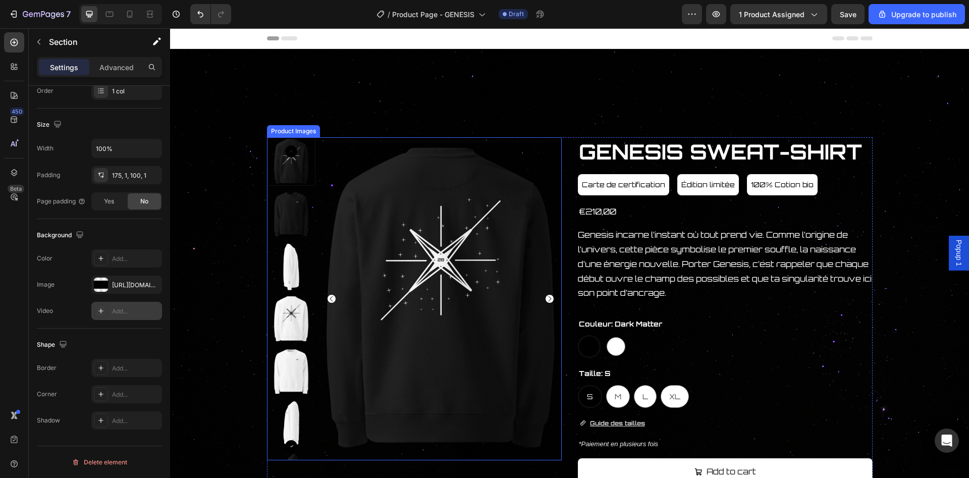
scroll to position [51, 0]
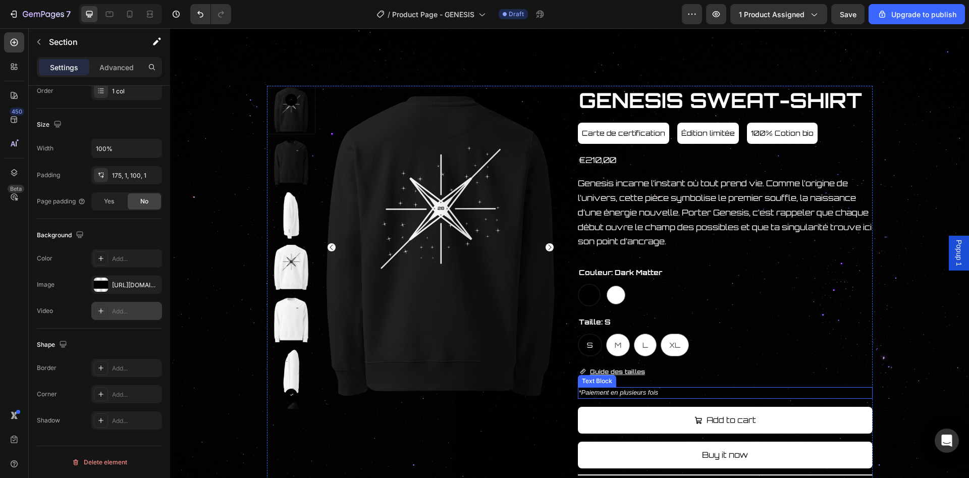
click at [659, 392] on p "*Paiement en plusieurs fois" at bounding box center [725, 393] width 293 height 10
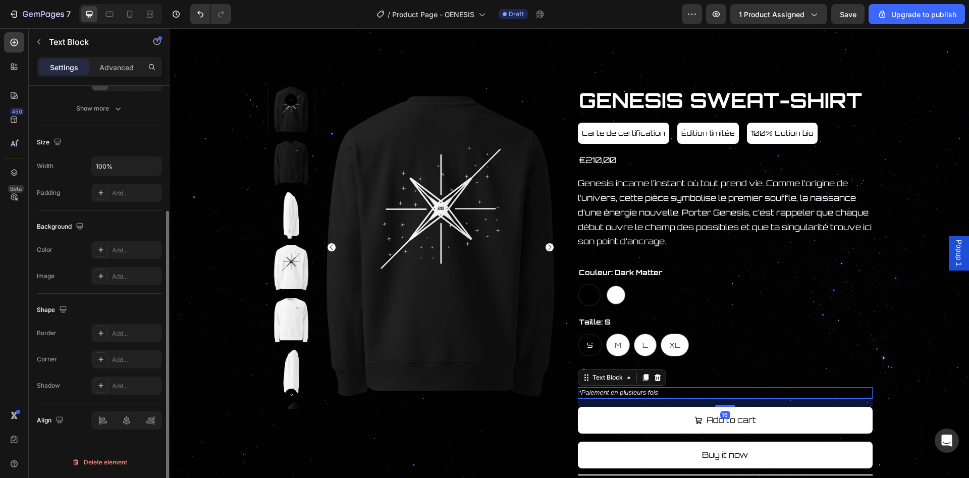
scroll to position [0, 0]
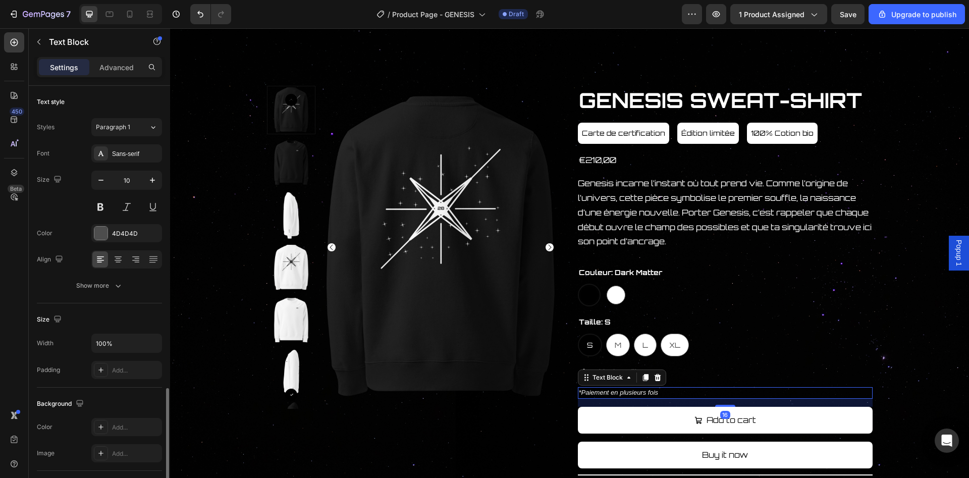
click at [659, 392] on p "*Paiement en plusieurs fois" at bounding box center [725, 393] width 293 height 10
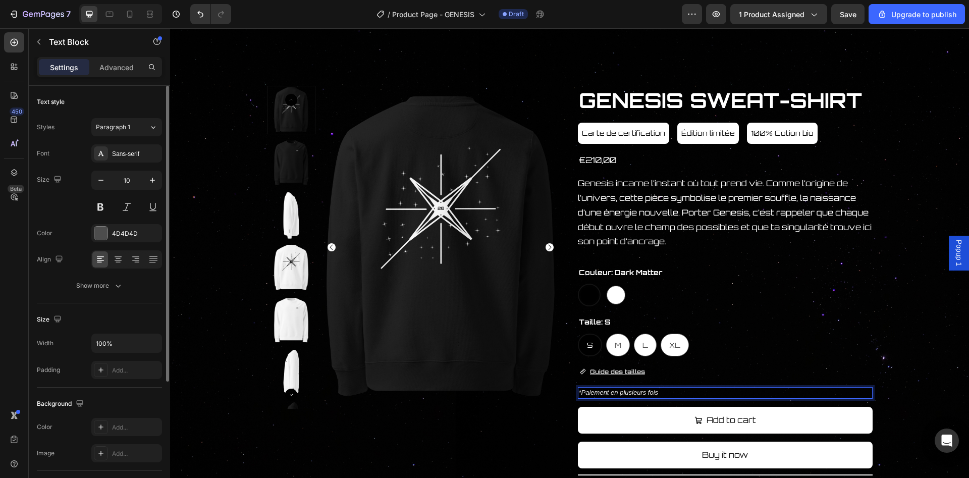
click at [673, 397] on p "*Paiement en plusieurs fois" at bounding box center [725, 393] width 293 height 10
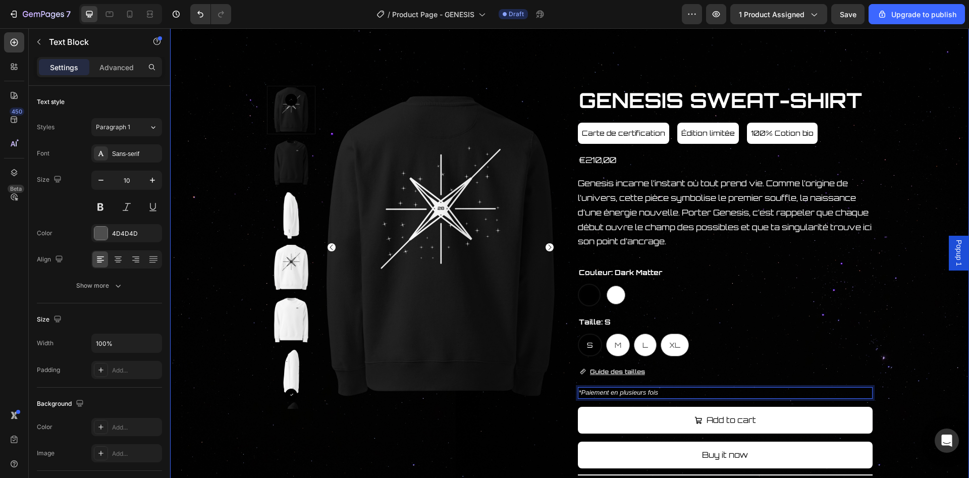
click at [932, 332] on div "Product Images GENESIS SWEAT-SHIRT Product Title Carte de certification Button …" at bounding box center [570, 329] width 798 height 487
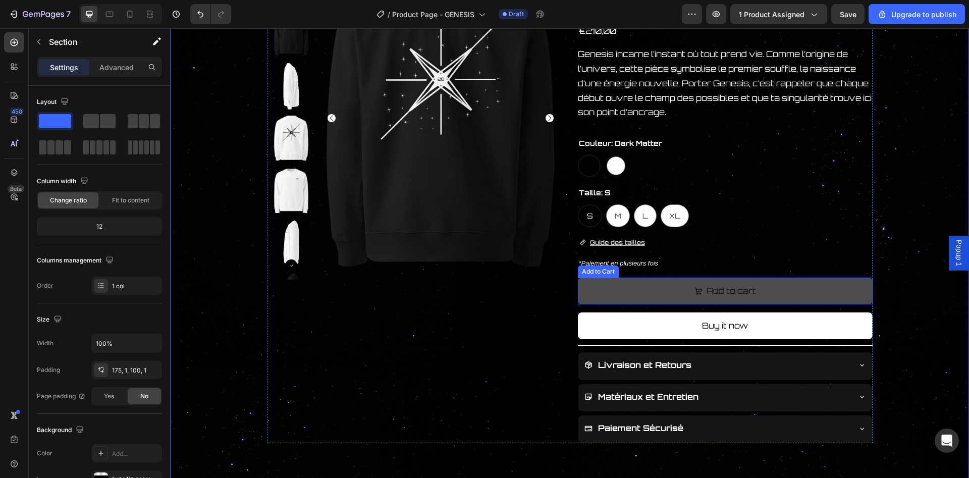
scroll to position [257, 0]
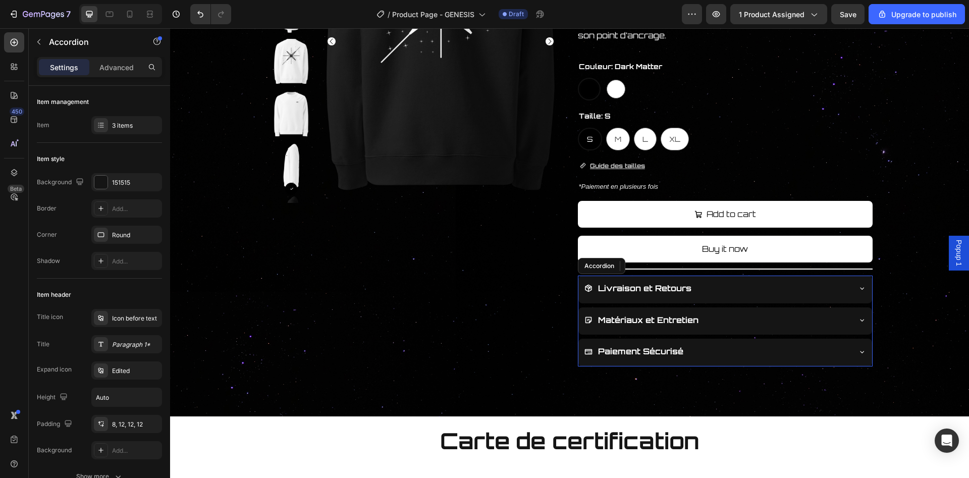
click at [868, 289] on div "Livraison et Retours" at bounding box center [725, 290] width 294 height 28
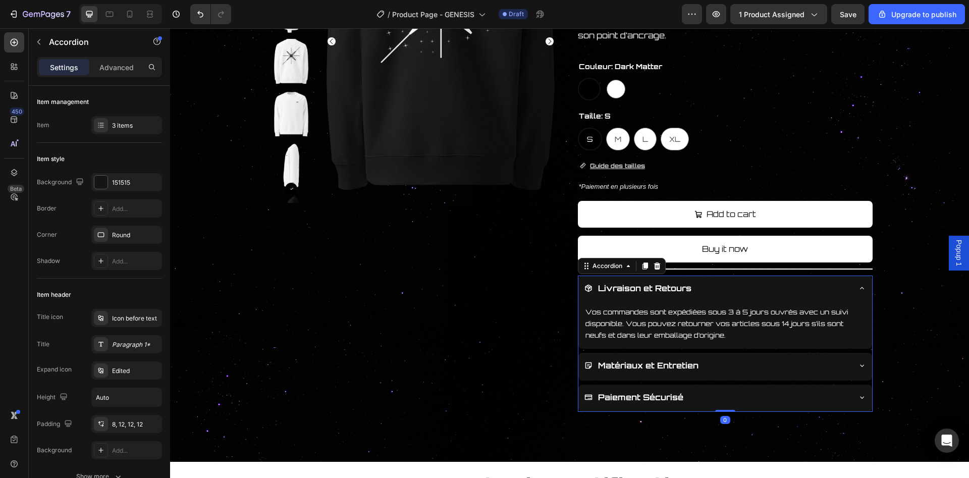
click at [857, 369] on div "Matériaux et Entretien" at bounding box center [725, 367] width 294 height 28
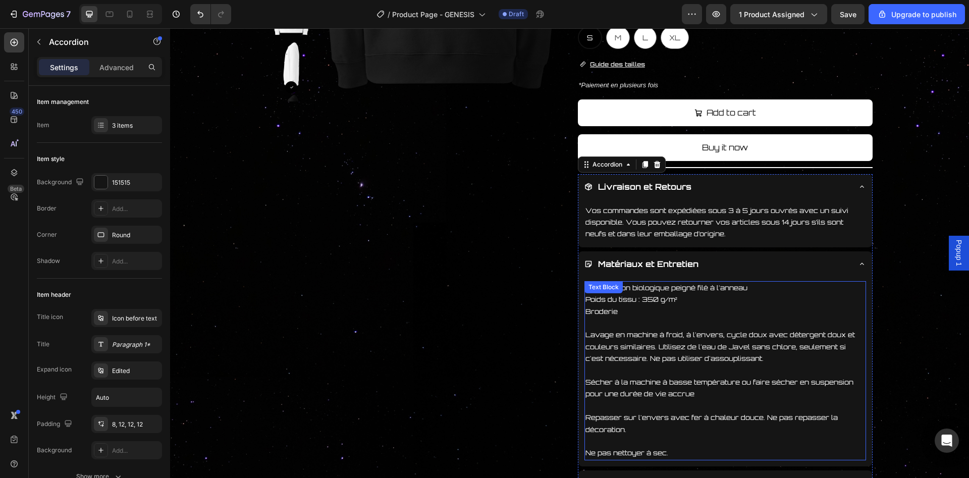
scroll to position [360, 0]
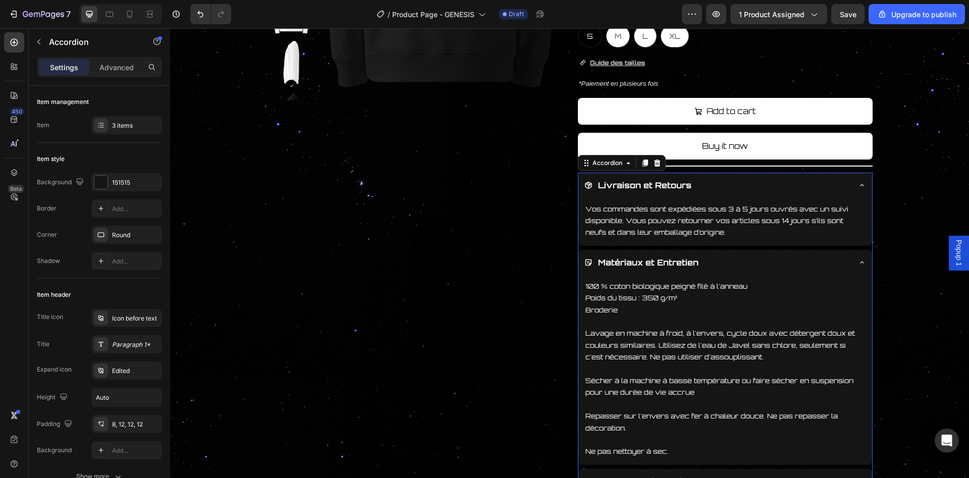
click at [851, 248] on div "Livraison et Retours Vos commandes sont expédiées sous 3 à 5 jours ouvrés avec …" at bounding box center [725, 335] width 295 height 324
click at [857, 260] on div "Matériaux et Entretien" at bounding box center [725, 264] width 294 height 28
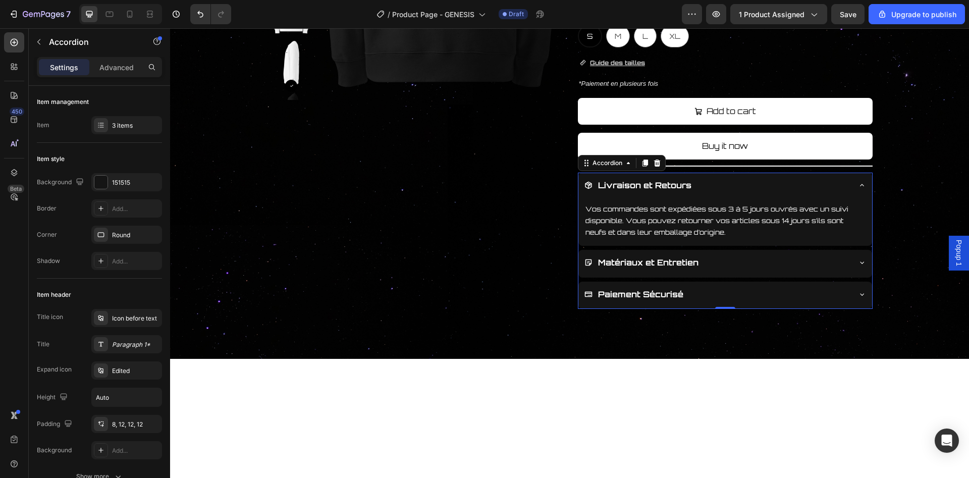
click at [858, 297] on icon at bounding box center [862, 294] width 8 height 8
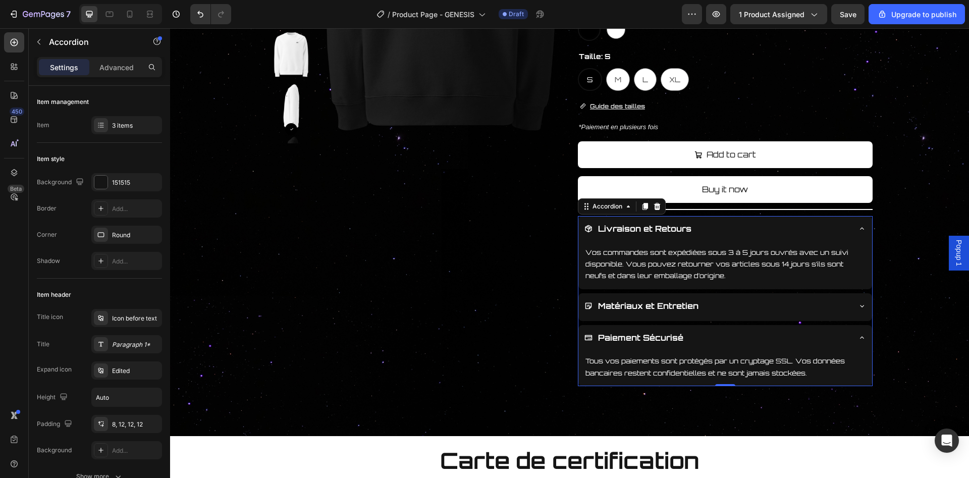
scroll to position [309, 0]
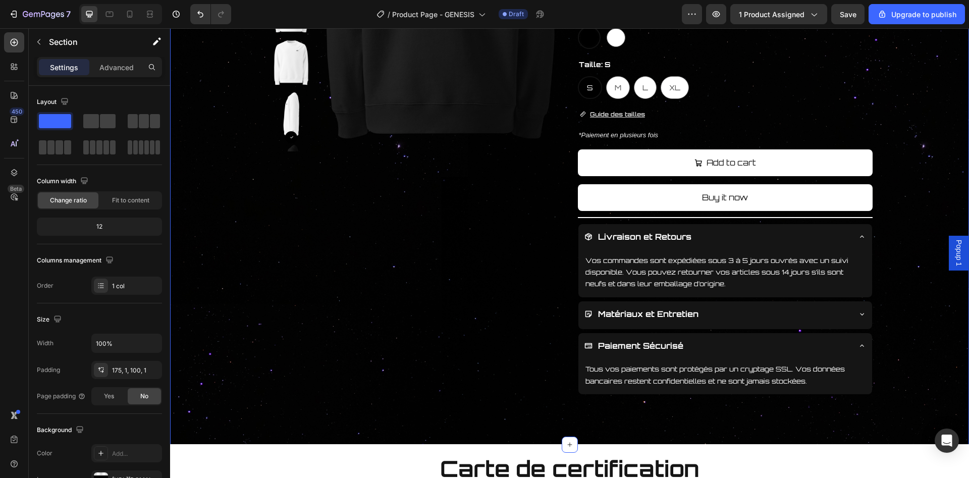
click at [892, 298] on div "Product Images GENESIS SWEAT-SHIRT Product Title Carte de certification Button …" at bounding box center [570, 111] width 798 height 566
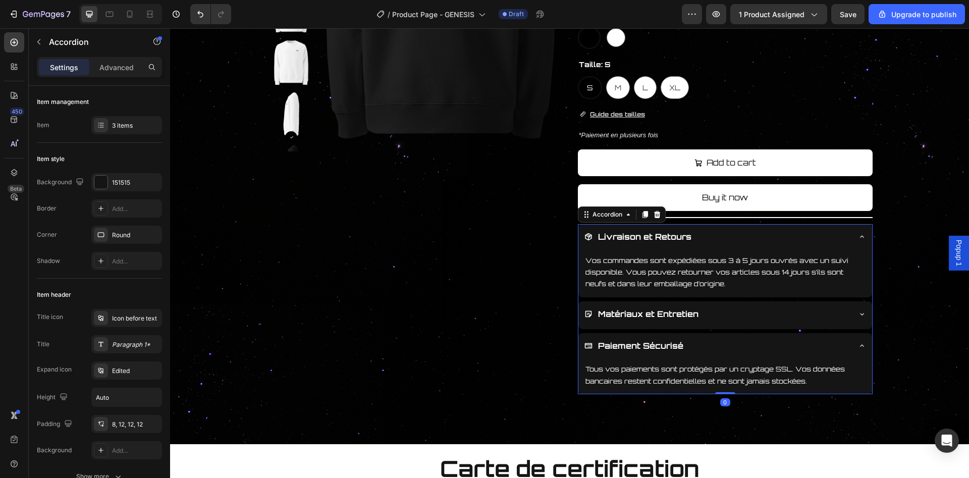
click at [865, 239] on icon at bounding box center [862, 237] width 8 height 8
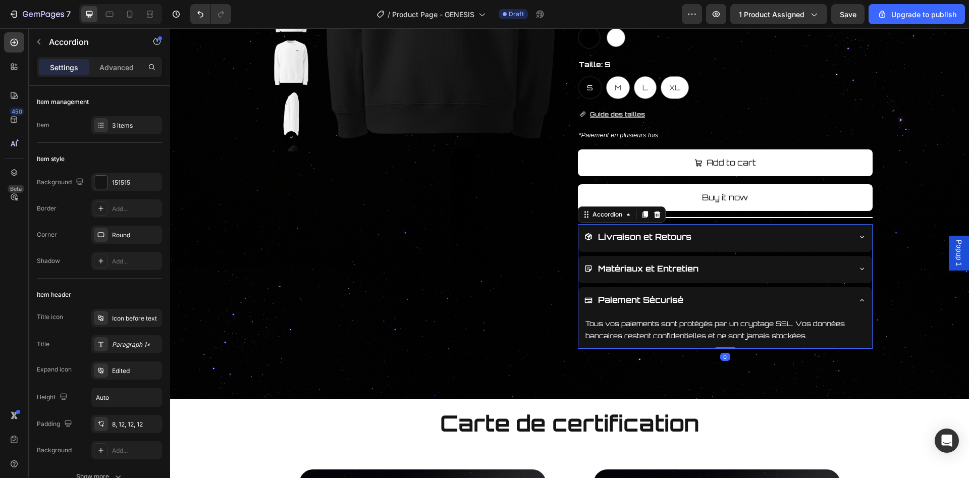
click at [863, 300] on icon at bounding box center [862, 300] width 8 height 8
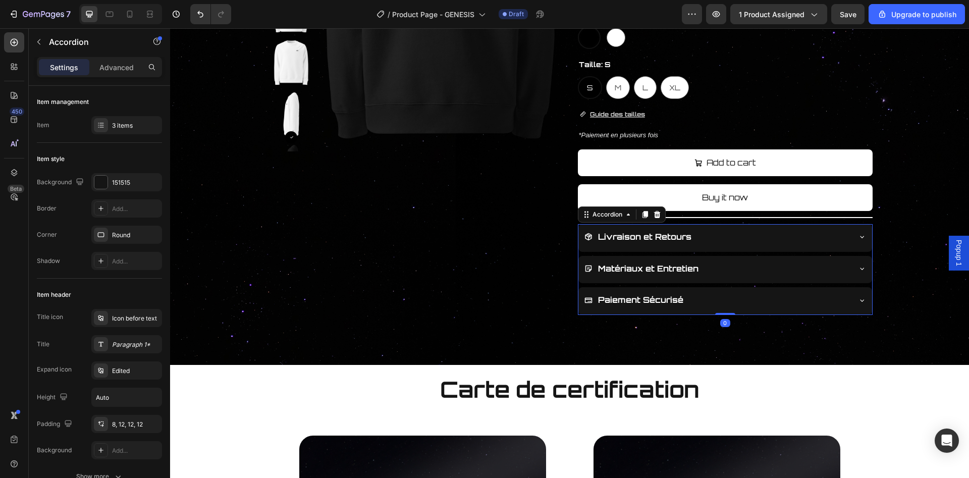
click at [863, 262] on div "Matériaux et Entretien" at bounding box center [725, 270] width 294 height 28
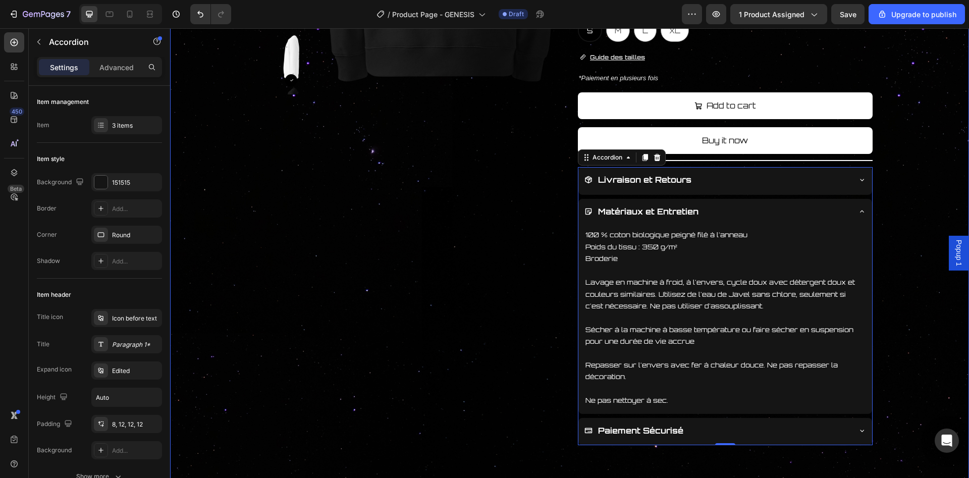
scroll to position [360, 0]
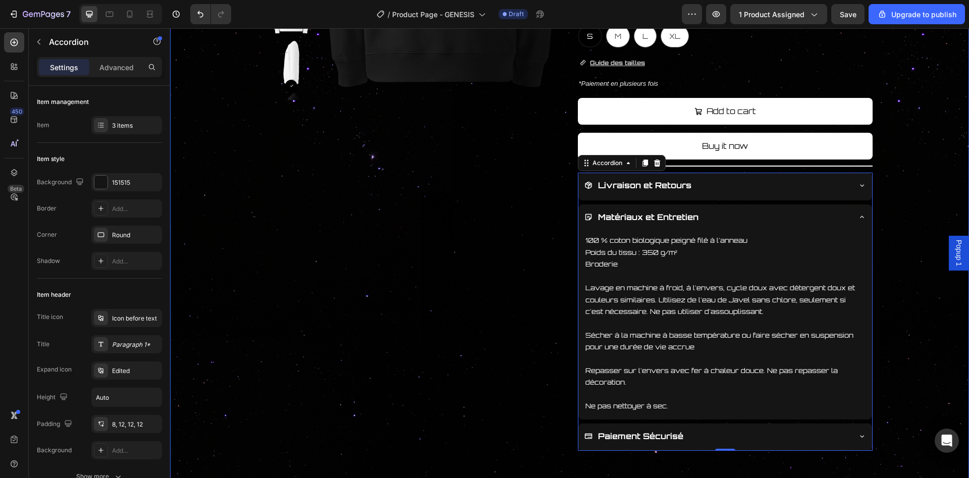
click at [884, 312] on div "Product Images GENESIS SWEAT-SHIRT Product Title Carte de certification Button …" at bounding box center [570, 114] width 798 height 674
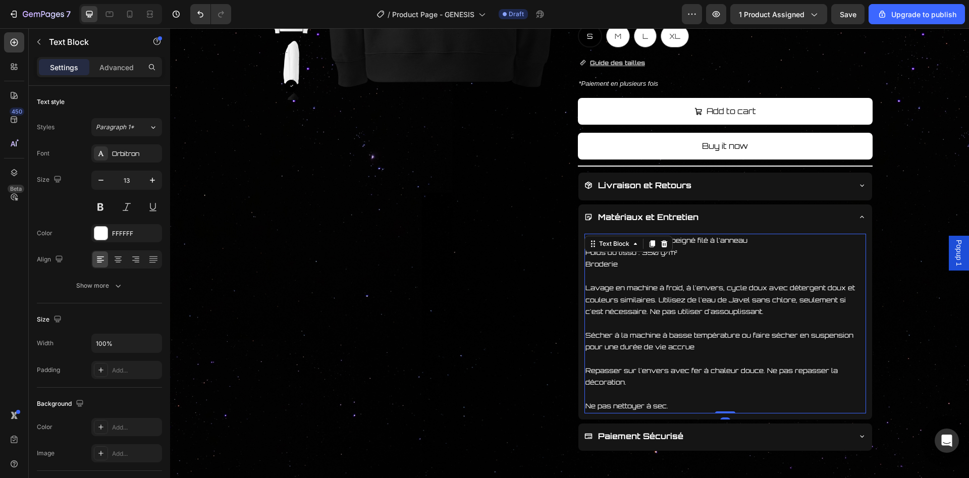
click at [700, 403] on p "Ne pas nettoyer à sec." at bounding box center [726, 406] width 280 height 12
click at [686, 410] on p "Ne pas nettoyer à sec." at bounding box center [726, 406] width 280 height 12
click at [654, 387] on p "Repasser sur l'envers avec fer à chaleur douce. Ne pas repasser la décoration." at bounding box center [726, 377] width 280 height 24
drag, startPoint x: 625, startPoint y: 384, endPoint x: 593, endPoint y: 384, distance: 32.8
click at [593, 384] on p "Repasser sur l'envers avec fer à chaleur douce. Ne pas repasser la décoration." at bounding box center [726, 377] width 280 height 24
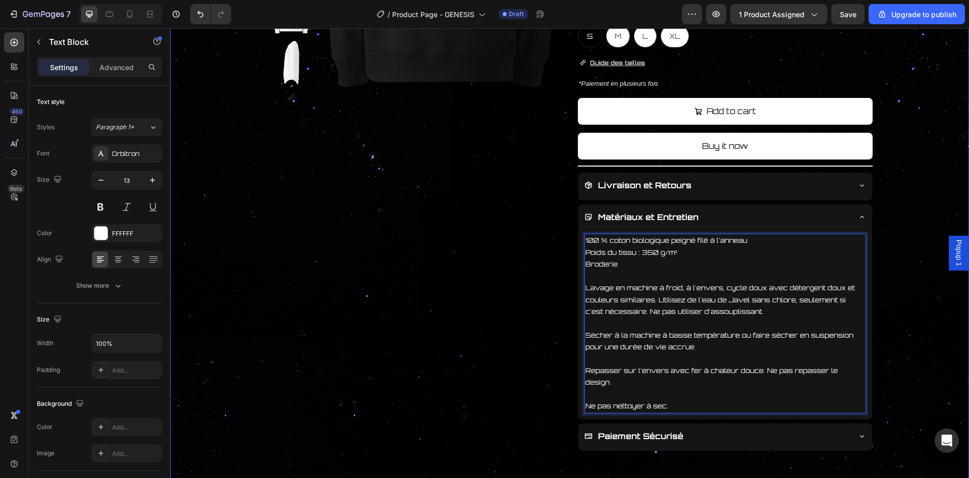
click at [874, 219] on div "Product Images GENESIS SWEAT-SHIRT Product Title Carte de certification Button …" at bounding box center [570, 114] width 798 height 674
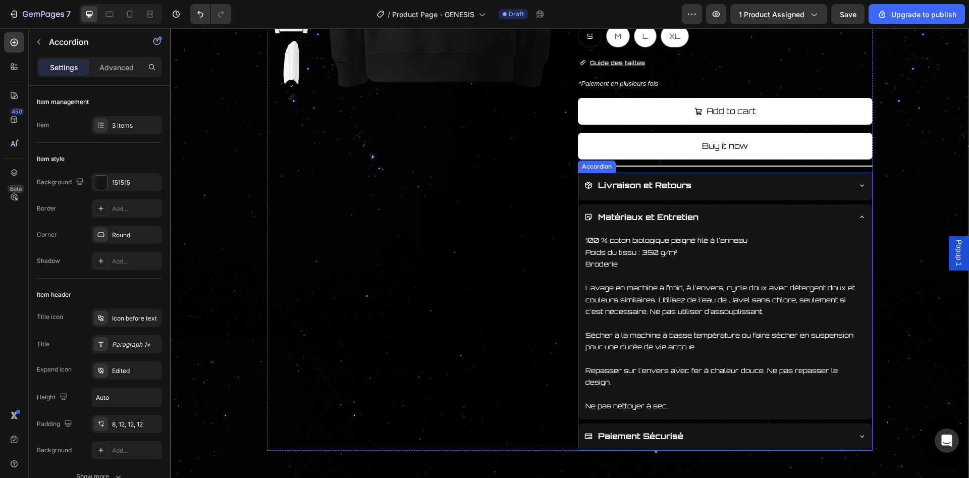
click at [861, 221] on icon at bounding box center [862, 217] width 8 height 8
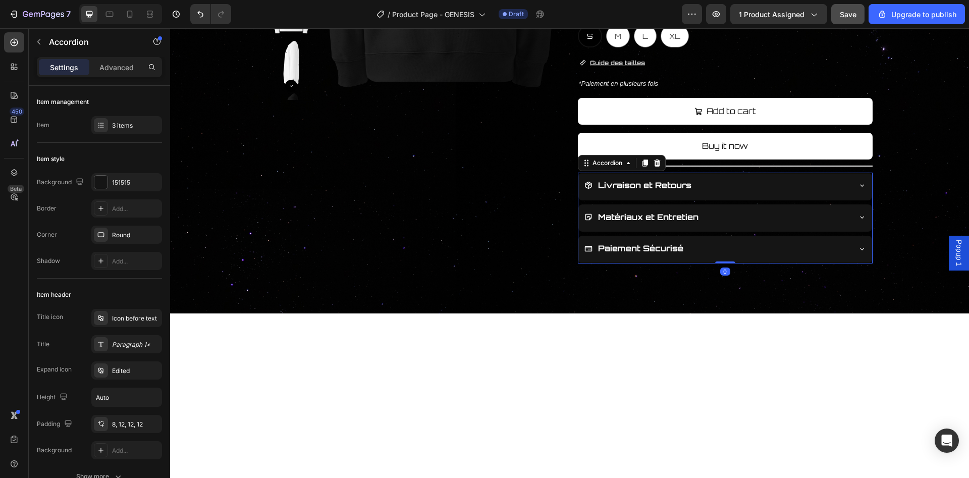
click at [859, 21] on button "Save" at bounding box center [847, 14] width 33 height 20
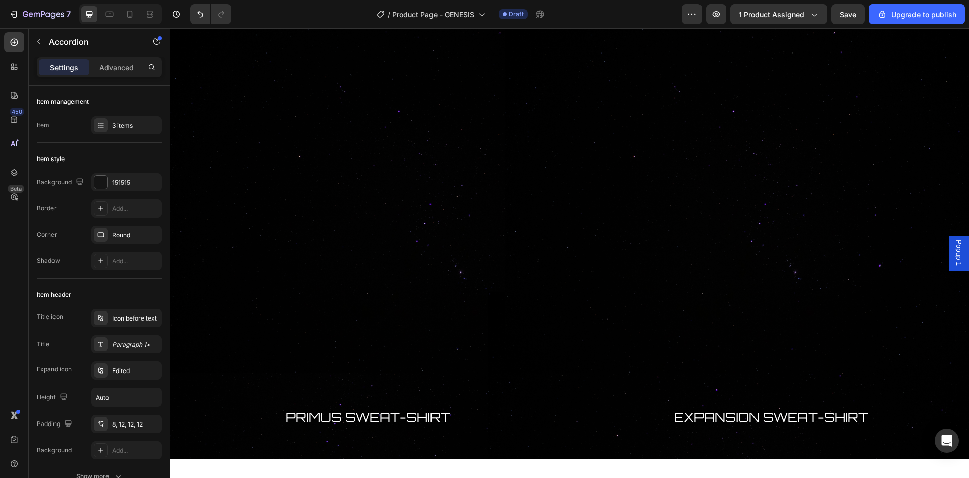
scroll to position [1081, 0]
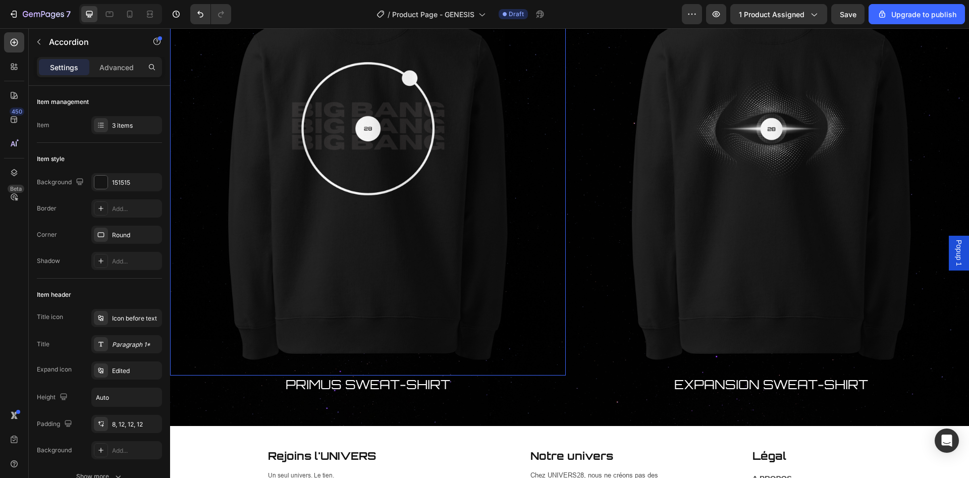
click at [444, 319] on img at bounding box center [368, 178] width 396 height 396
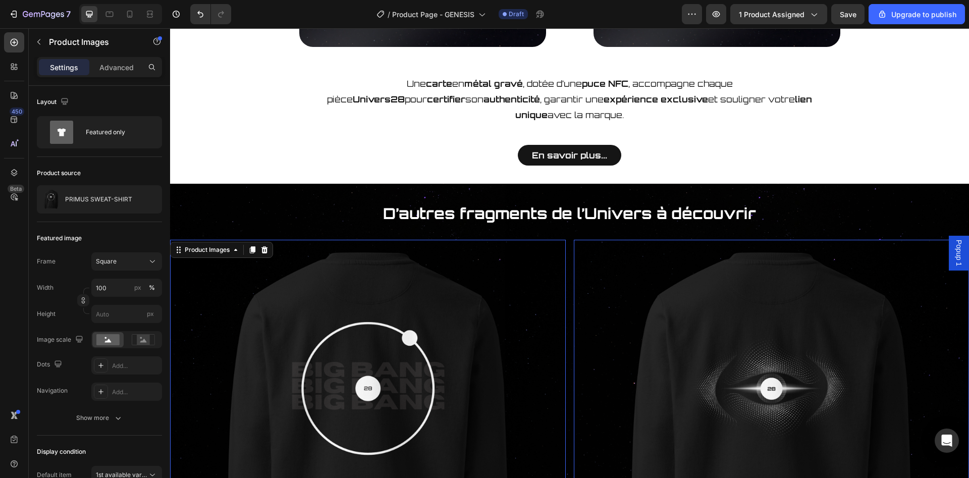
scroll to position [824, 0]
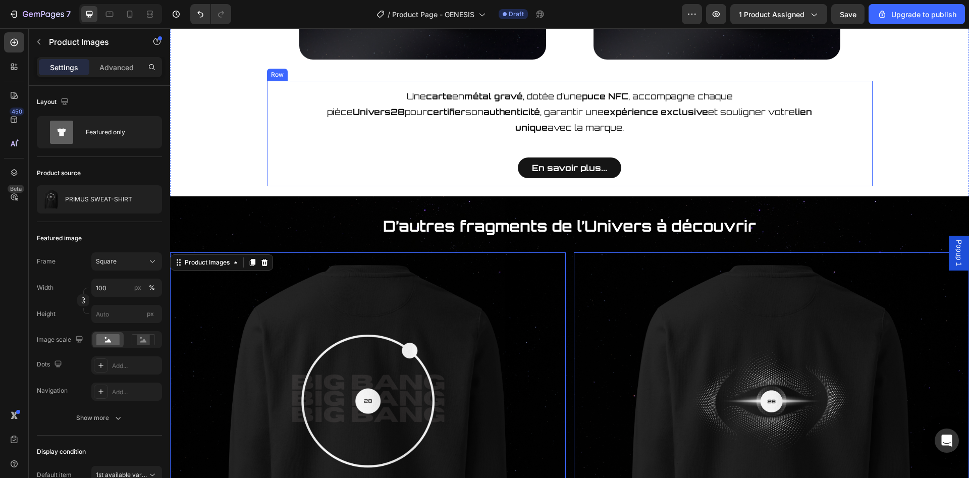
click at [849, 169] on div "Une carte en métal gravé , dotée d’une puce NFC , accompagne chaque pièce Unive…" at bounding box center [570, 133] width 606 height 105
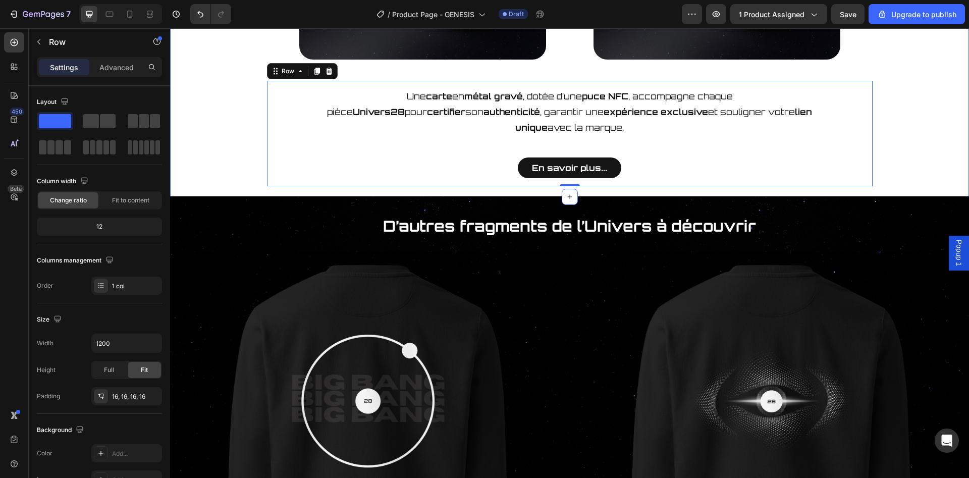
click at [894, 162] on div "Carte de certification Heading Image Image Row Une carte en métal gravé , dotée…" at bounding box center [569, 24] width 799 height 326
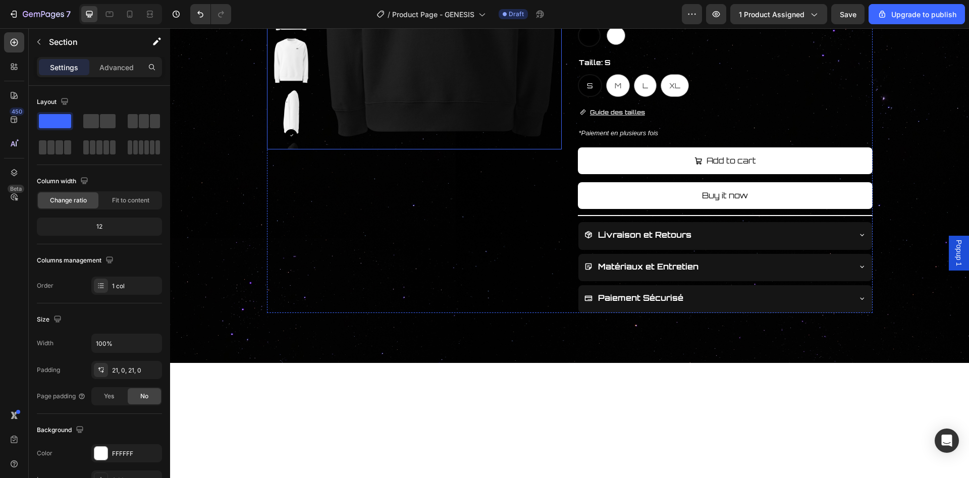
scroll to position [504, 0]
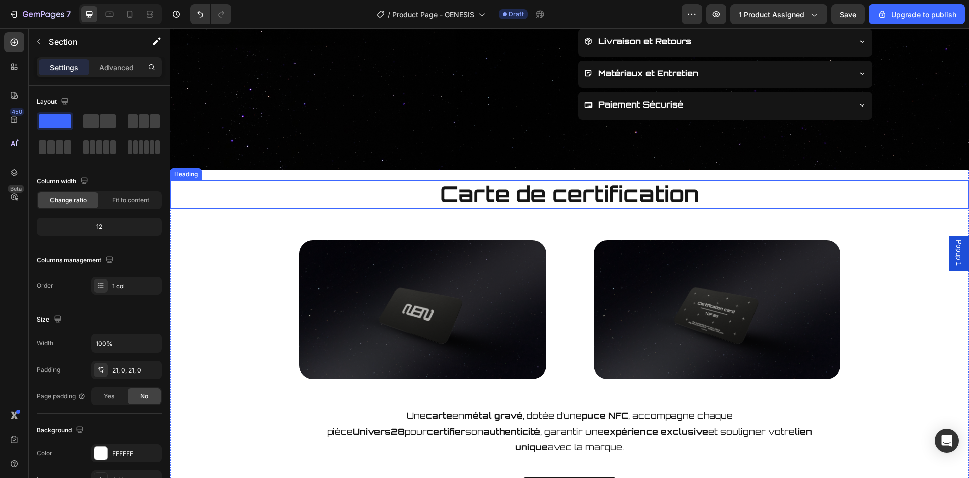
click at [318, 217] on div "Carte de certification Heading Image Image Row Une carte en métal gravé , dotée…" at bounding box center [569, 343] width 799 height 326
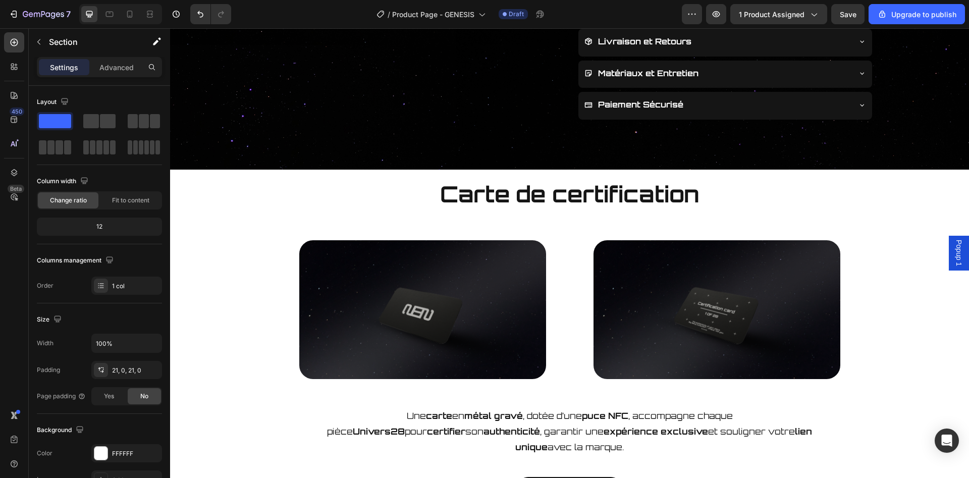
click at [232, 215] on div "Carte de certification Heading Image Image Row Une carte en métal gravé , dotée…" at bounding box center [569, 343] width 799 height 326
click at [35, 44] on icon "button" at bounding box center [39, 42] width 8 height 8
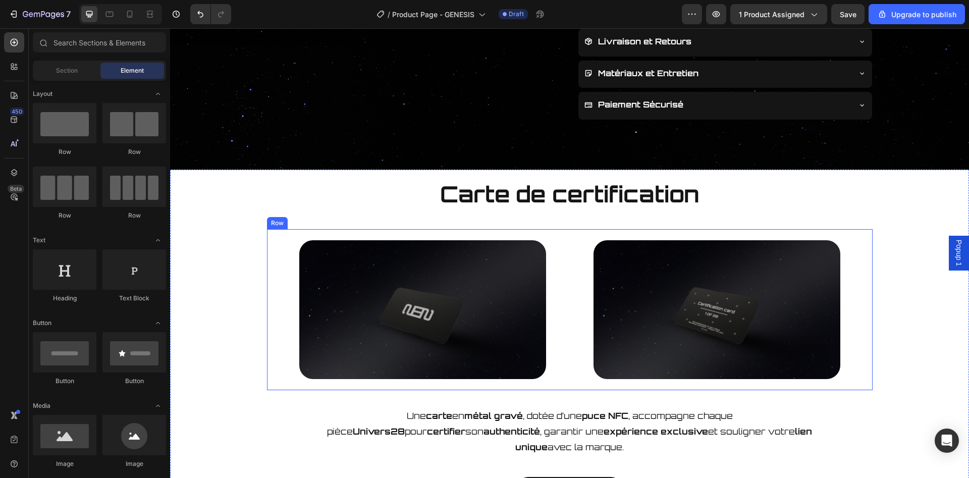
click at [315, 238] on div "Image" at bounding box center [423, 309] width 290 height 161
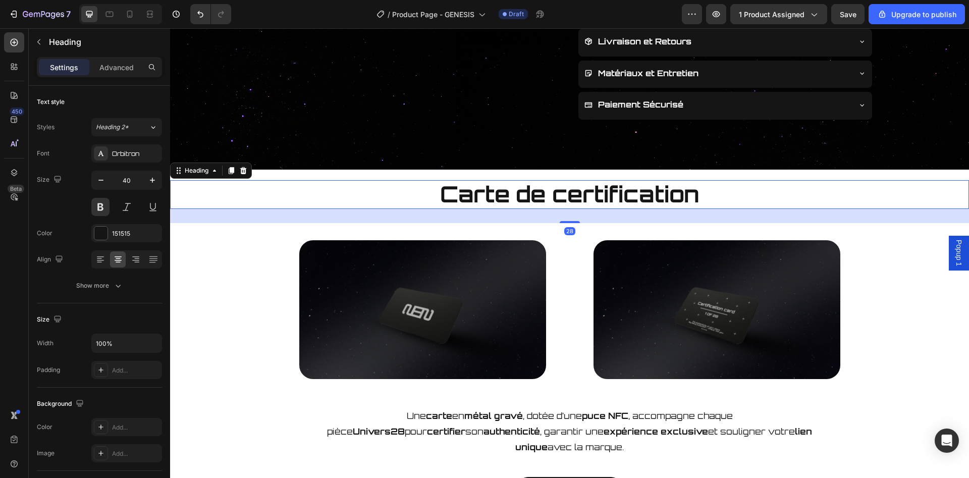
click at [313, 192] on h2 "Carte de certification" at bounding box center [569, 194] width 799 height 29
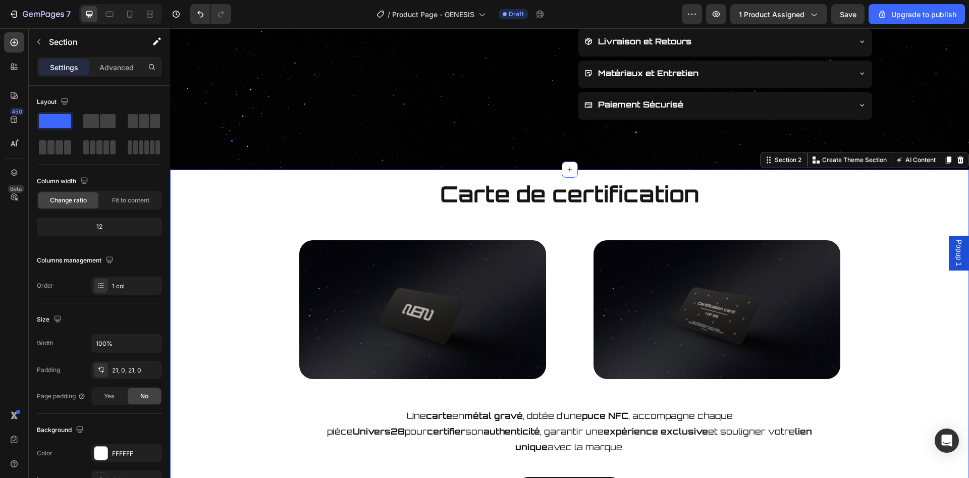
click at [293, 175] on div "⁠⁠⁠⁠⁠⁠⁠ Carte de certification Heading Image Image Row Une carte en métal gravé…" at bounding box center [569, 343] width 799 height 347
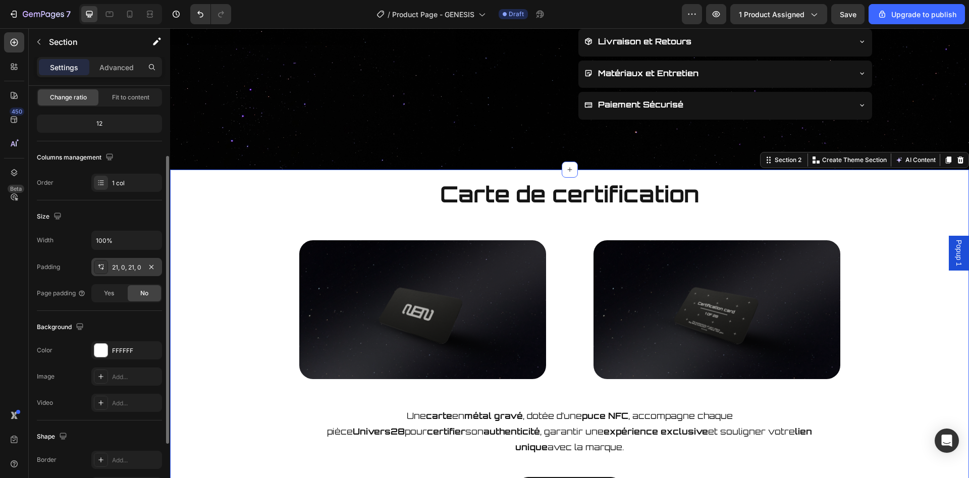
click at [142, 268] on div "21, 0, 21, 0" at bounding box center [126, 267] width 71 height 18
click at [119, 68] on p "Advanced" at bounding box center [116, 67] width 34 height 11
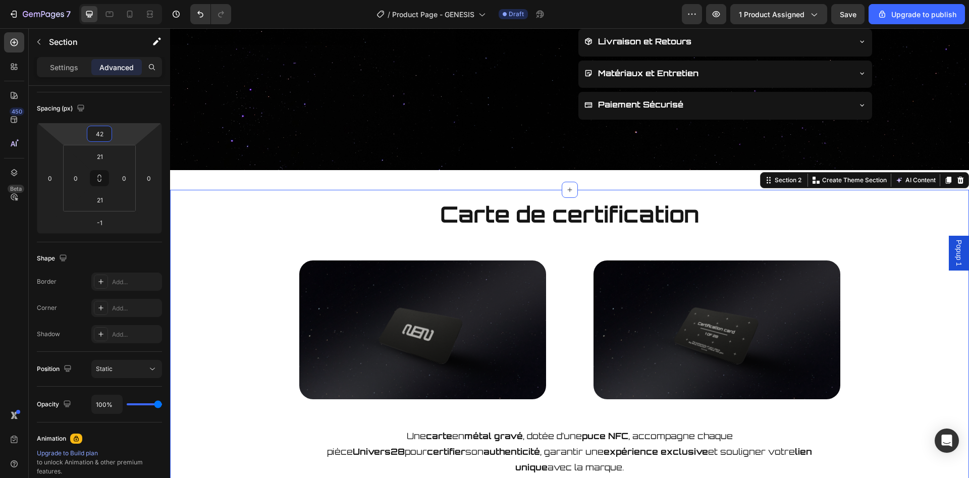
type input "44"
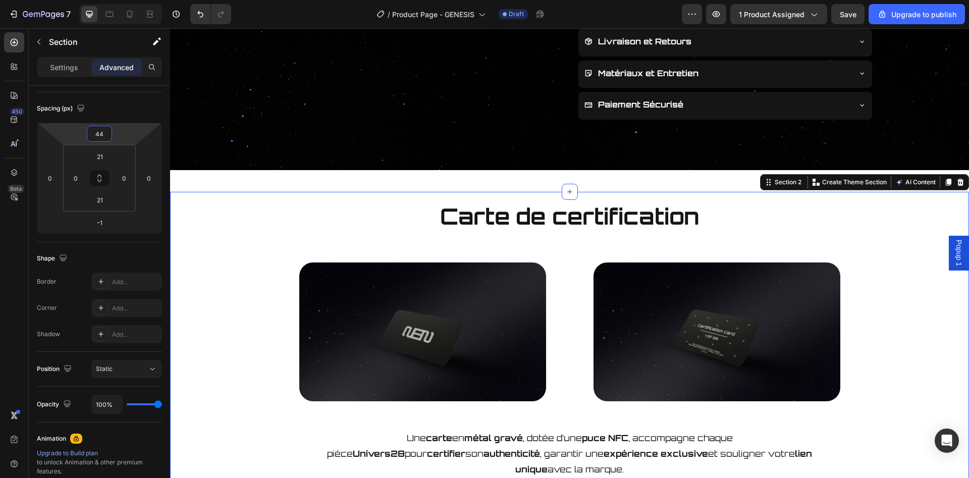
drag, startPoint x: 114, startPoint y: 133, endPoint x: 119, endPoint y: 122, distance: 12.0
click at [119, 0] on html "7 / Product Page - GENESIS Draft Preview 1 product assigned Save Upgrade to pub…" at bounding box center [484, 0] width 969 height 0
click at [105, 158] on input "21" at bounding box center [100, 156] width 20 height 15
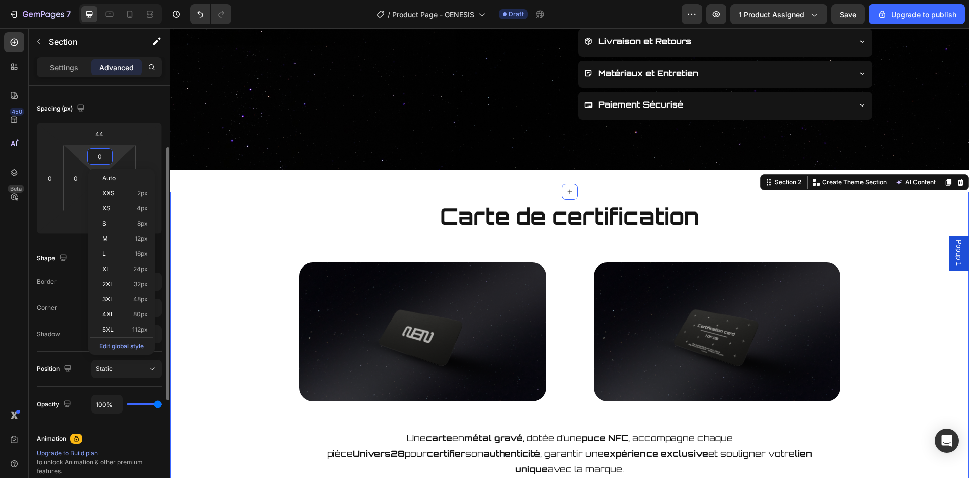
type input "0"
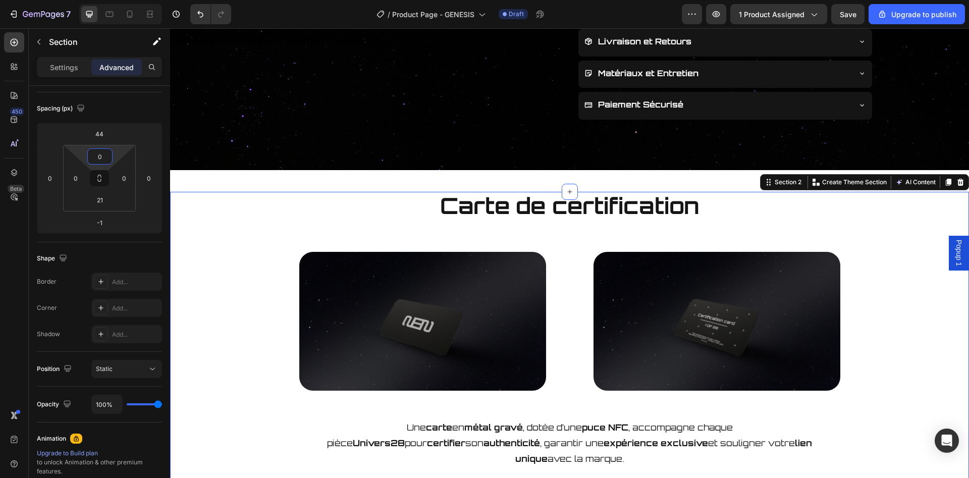
click at [235, 236] on div "⁠⁠⁠⁠⁠⁠⁠ Carte de certification Heading Image Image Row Une carte en métal gravé…" at bounding box center [569, 355] width 799 height 326
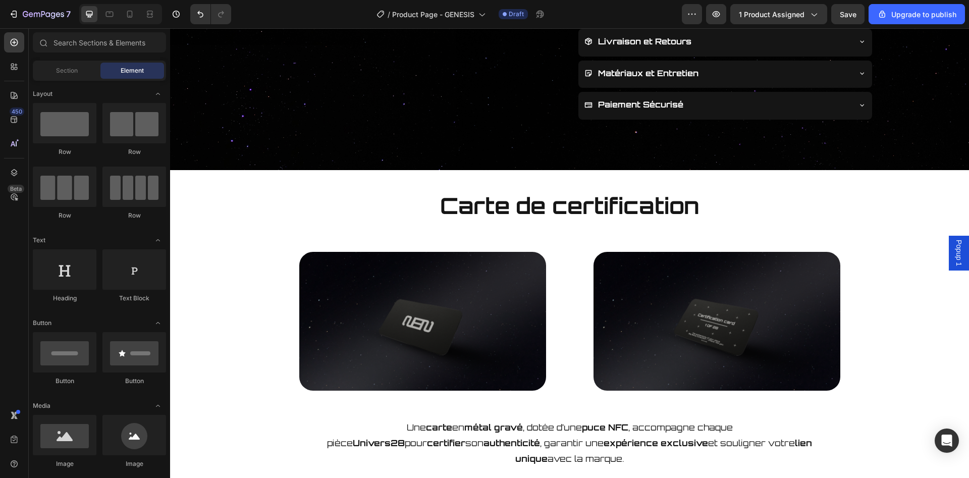
click at [310, 178] on div "Product Images GENESIS SWEAT-SHIRT Product Title Carte de certification Button …" at bounding box center [569, 428] width 799 height 1766
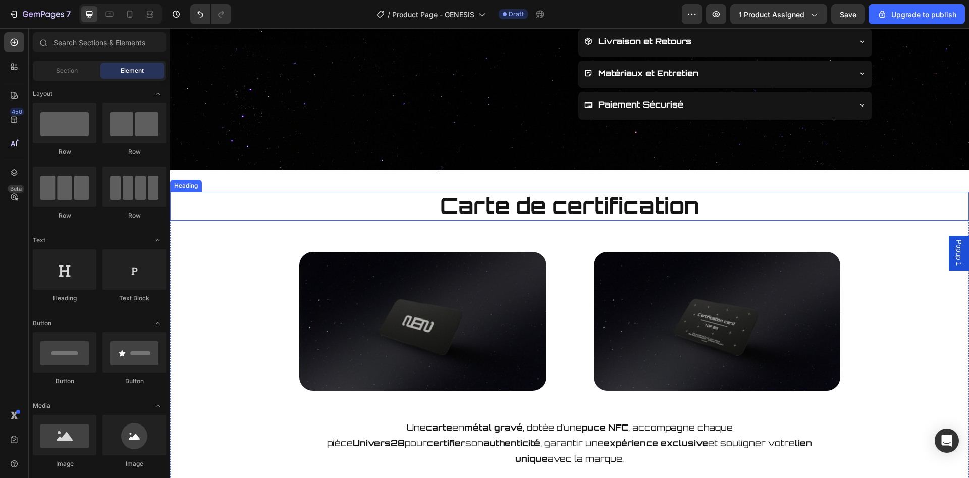
click at [468, 214] on span "Carte de certification" at bounding box center [569, 206] width 259 height 28
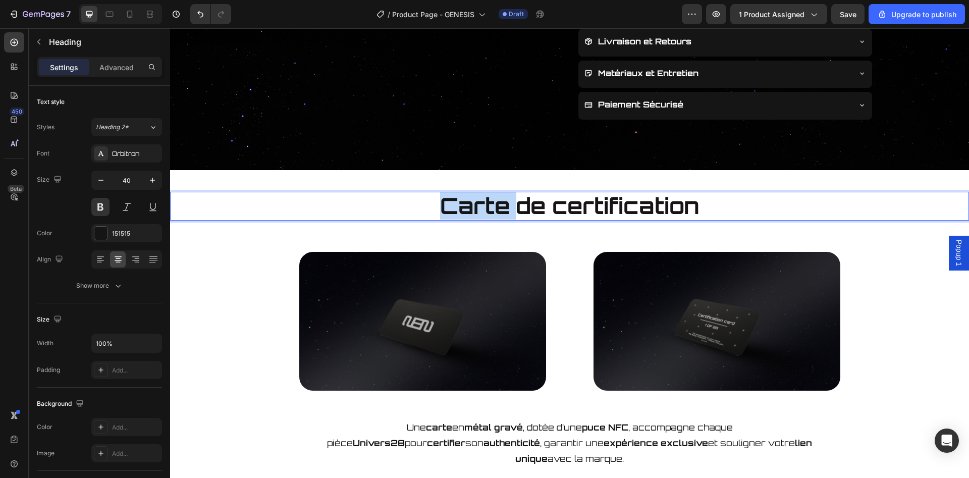
click at [469, 211] on span "Carte de certification" at bounding box center [569, 206] width 259 height 28
click at [221, 283] on div "Carte de certification Heading 28 Image Image Row Une carte en métal gravé , do…" at bounding box center [569, 355] width 799 height 326
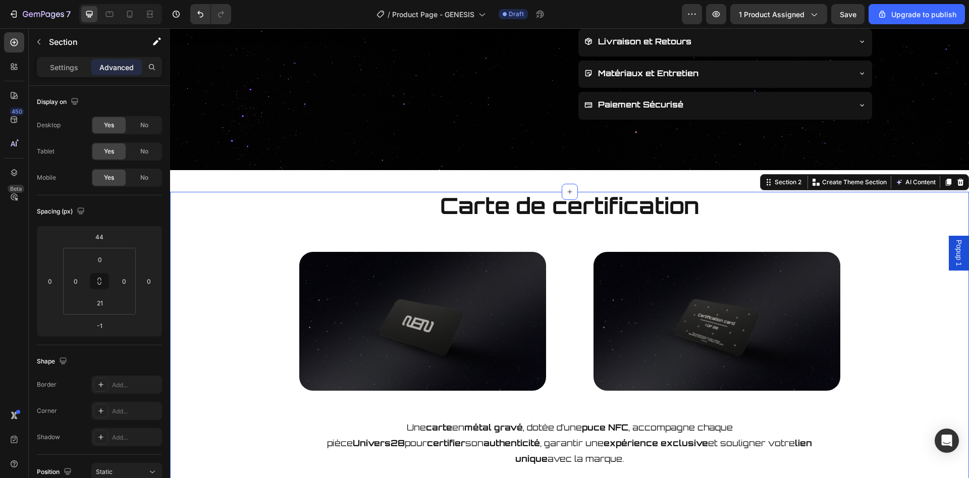
click at [489, 199] on span "Carte de certification" at bounding box center [569, 206] width 259 height 28
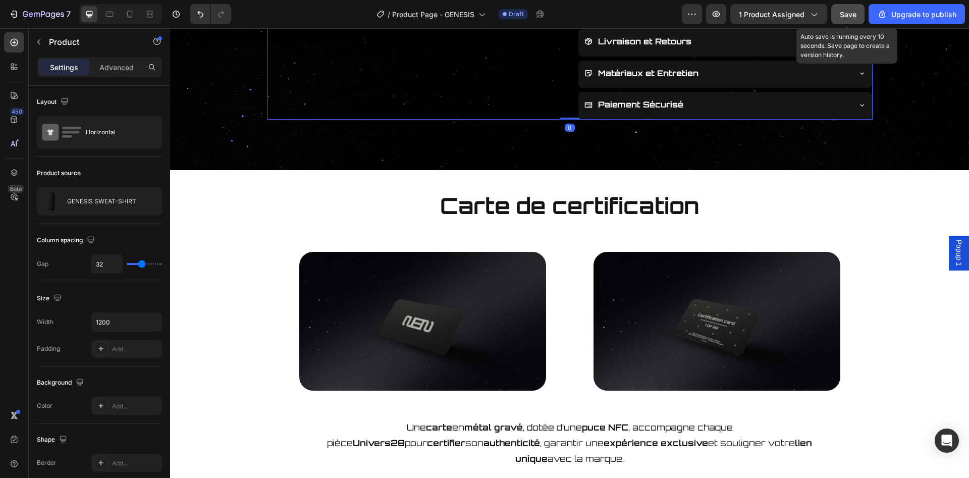
click at [841, 15] on span "Save" at bounding box center [848, 14] width 17 height 9
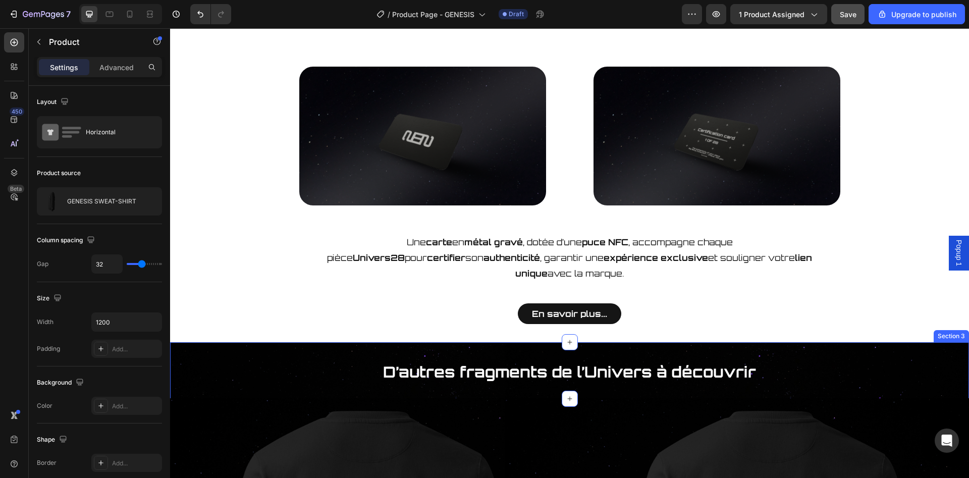
scroll to position [696, 0]
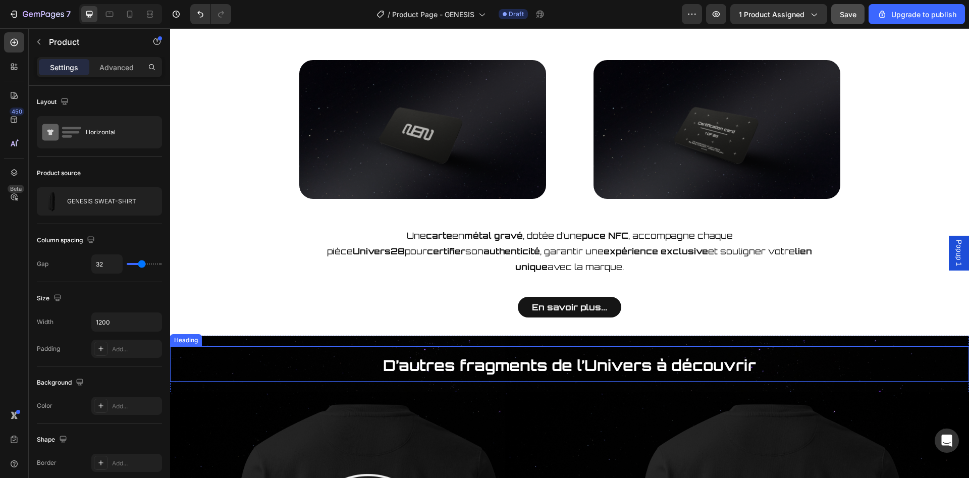
click at [856, 346] on h2 "D’autres fragments de l’Univers à découvrir" at bounding box center [570, 363] width 606 height 35
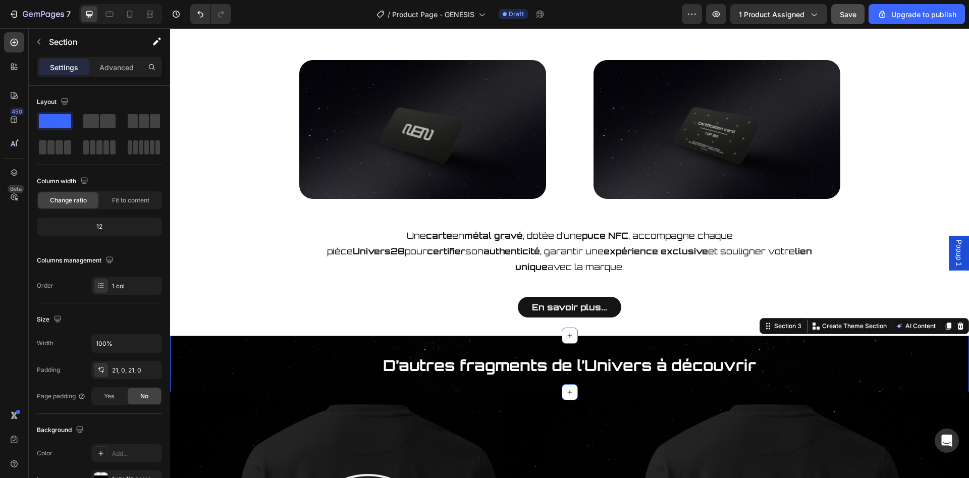
click at [280, 336] on div "D’autres fragments de l’Univers à découvrir Heading Section 3 You can create re…" at bounding box center [569, 364] width 799 height 57
click at [119, 69] on p "Advanced" at bounding box center [116, 67] width 34 height 11
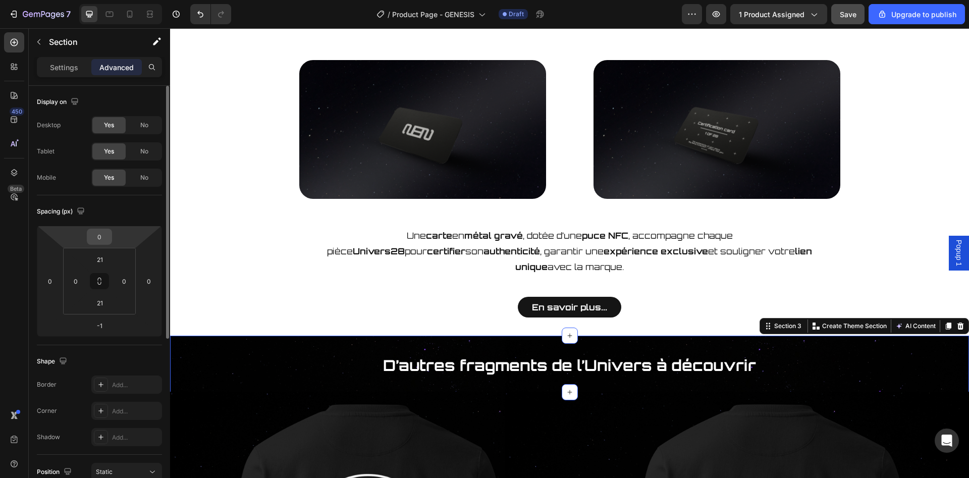
click at [107, 236] on input "0" at bounding box center [99, 236] width 20 height 15
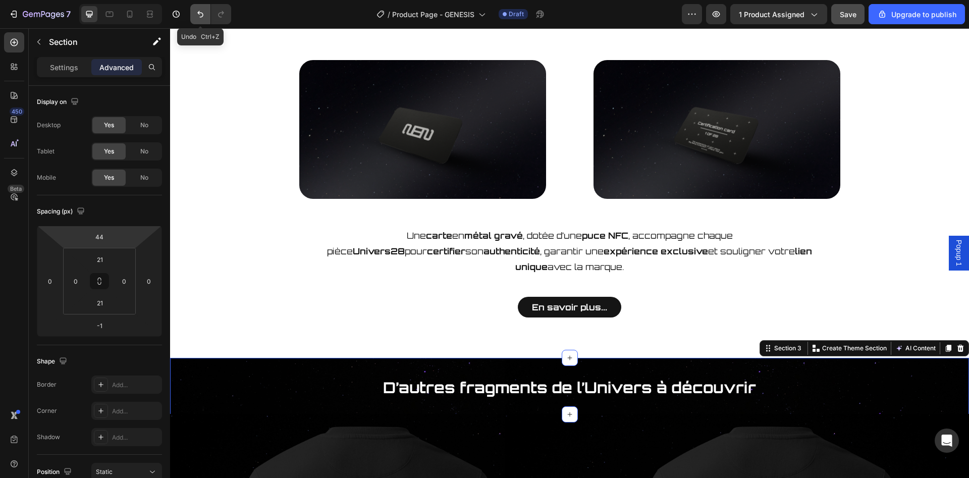
click at [196, 17] on icon "Undo/Redo" at bounding box center [200, 14] width 10 height 10
click at [226, 19] on icon "Undo/Redo" at bounding box center [221, 14] width 10 height 10
click at [198, 16] on icon "Undo/Redo" at bounding box center [200, 14] width 10 height 10
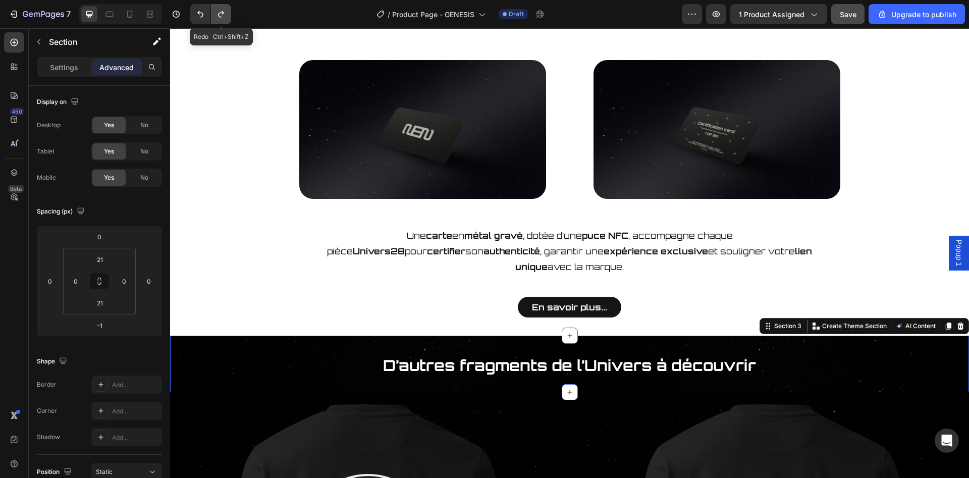
click at [218, 16] on icon "Undo/Redo" at bounding box center [221, 14] width 10 height 10
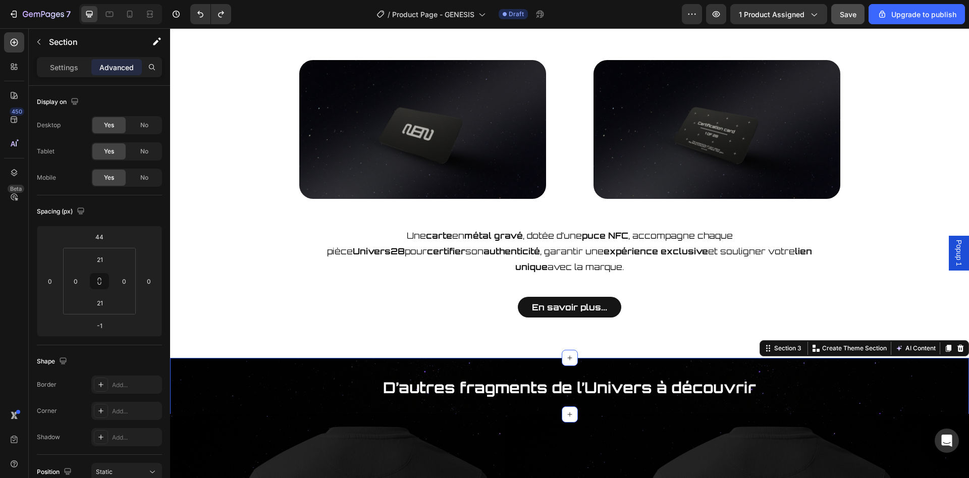
click at [187, 14] on div at bounding box center [208, 14] width 45 height 20
click at [193, 14] on button "Undo/Redo" at bounding box center [200, 14] width 20 height 20
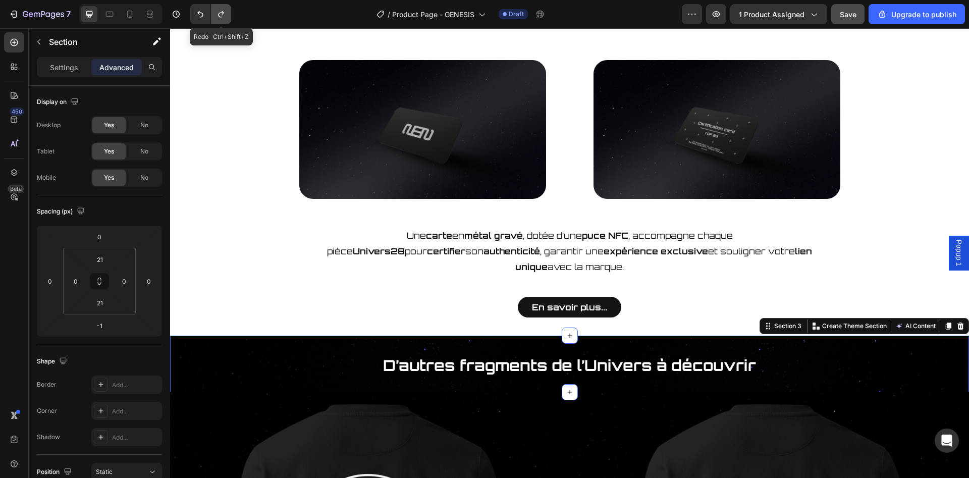
click at [227, 15] on button "Undo/Redo" at bounding box center [221, 14] width 20 height 20
type input "44"
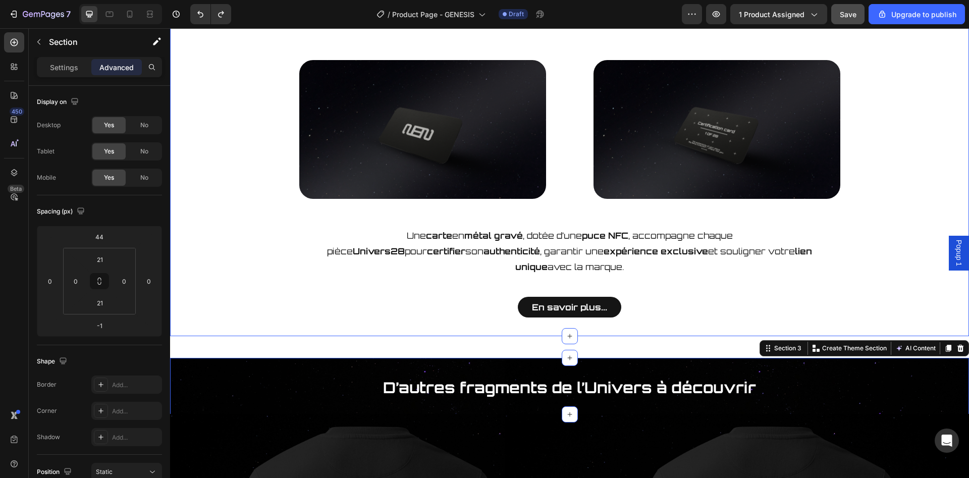
click at [254, 276] on div "Carte de certification Heading Image Image Row Une carte en métal gravé , dotée…" at bounding box center [569, 163] width 799 height 326
click at [252, 358] on div "D’autres fragments de l’Univers à découvrir Heading Section 3 You can create re…" at bounding box center [569, 386] width 799 height 57
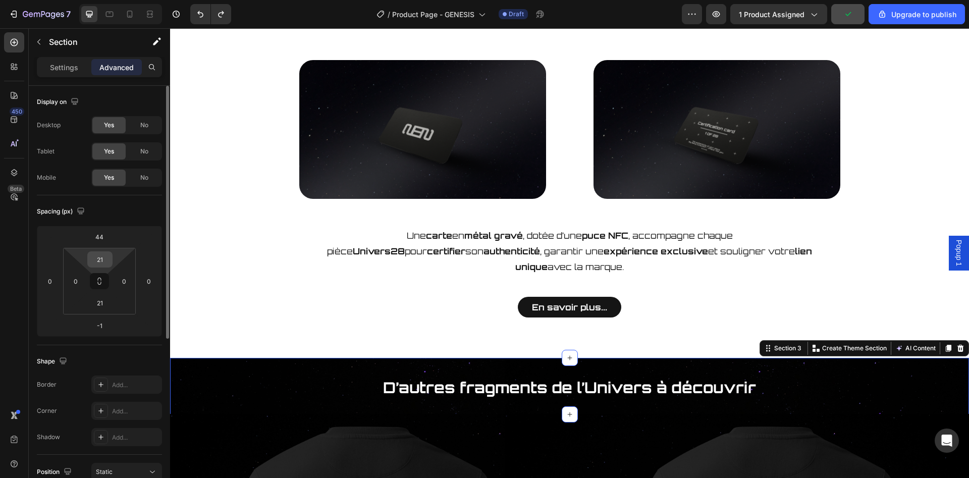
click at [99, 263] on input "21" at bounding box center [100, 259] width 20 height 15
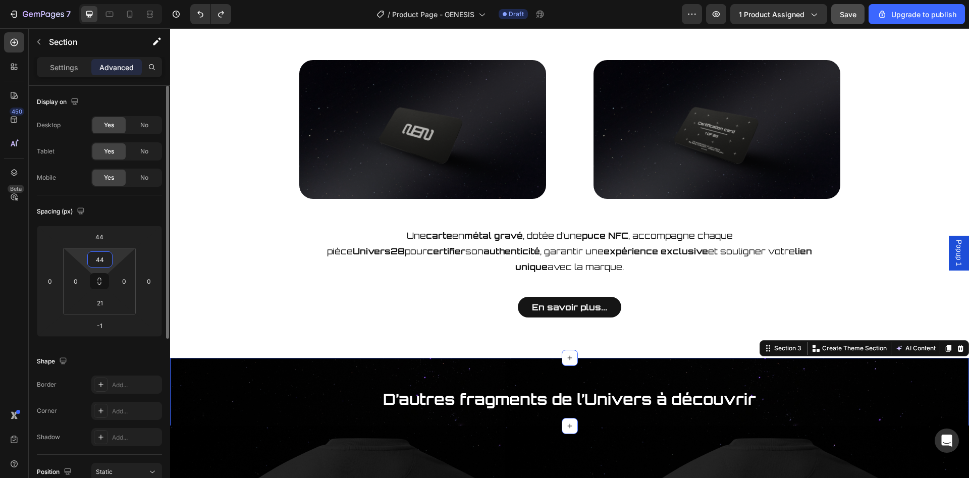
type input "44"
click at [229, 291] on div "Carte de certification Heading Image Image Row Une carte en métal gravé , dotée…" at bounding box center [569, 163] width 799 height 326
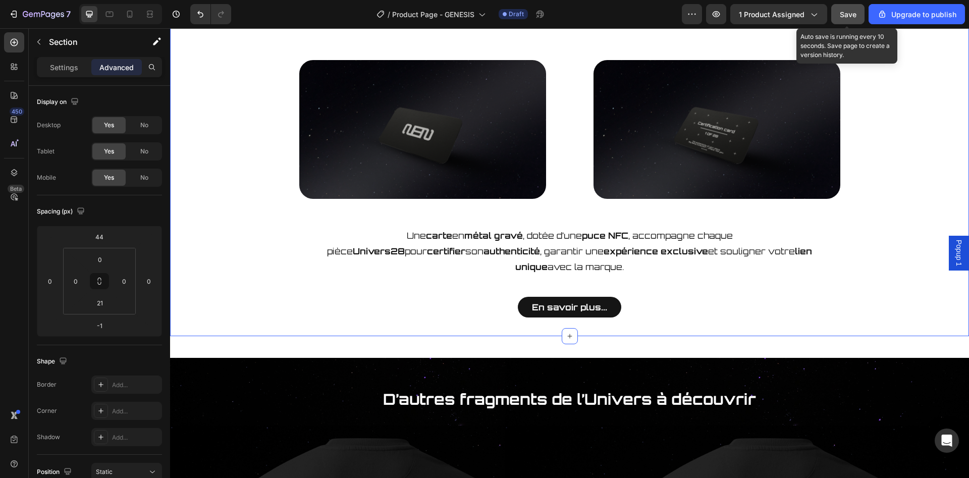
click at [855, 11] on span "Save" at bounding box center [848, 14] width 17 height 9
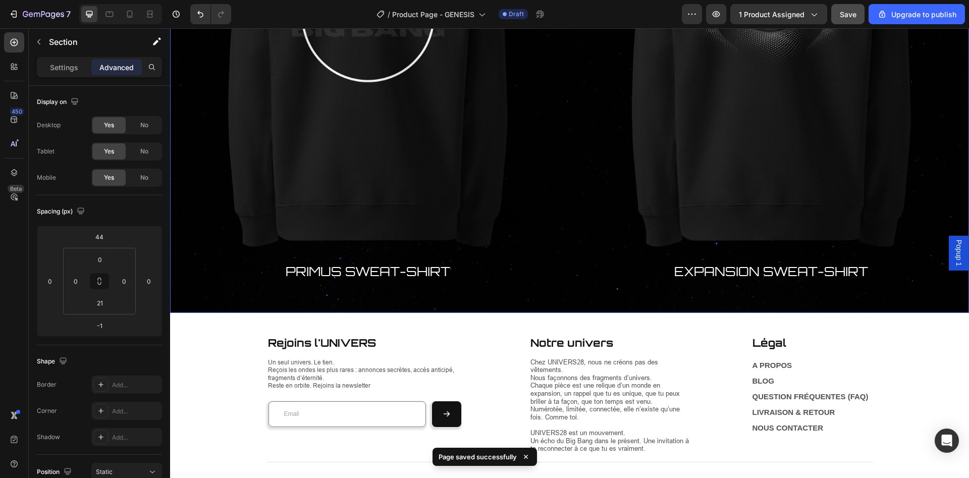
scroll to position [1211, 0]
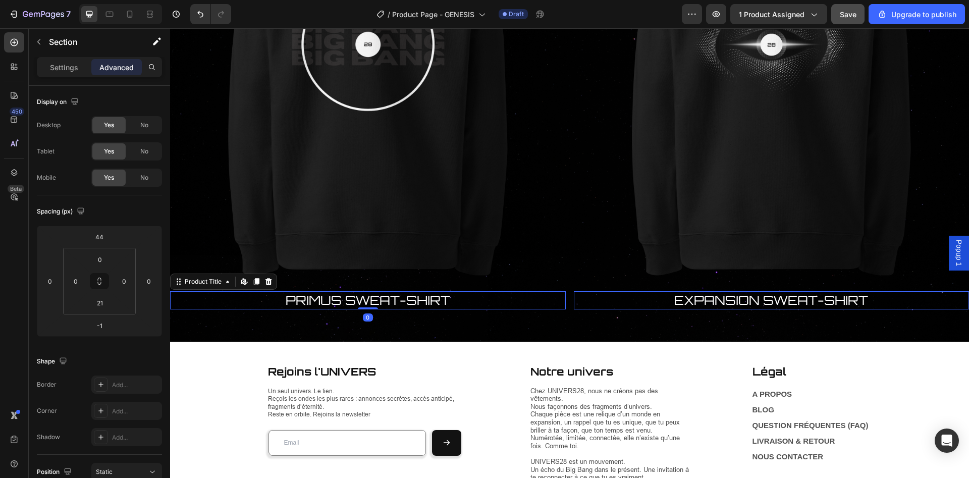
click at [419, 294] on h2 "PRIMUS SWEAT-SHIRT" at bounding box center [368, 300] width 396 height 19
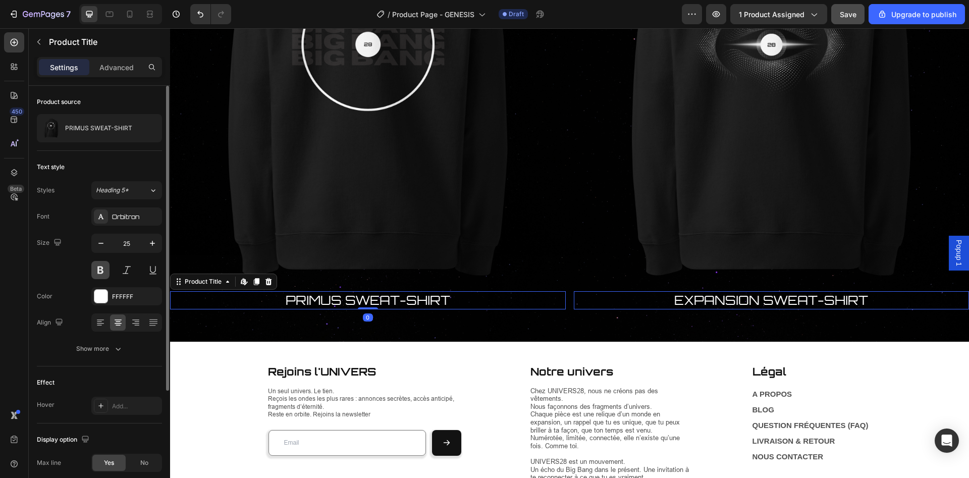
click at [102, 268] on button at bounding box center [100, 270] width 18 height 18
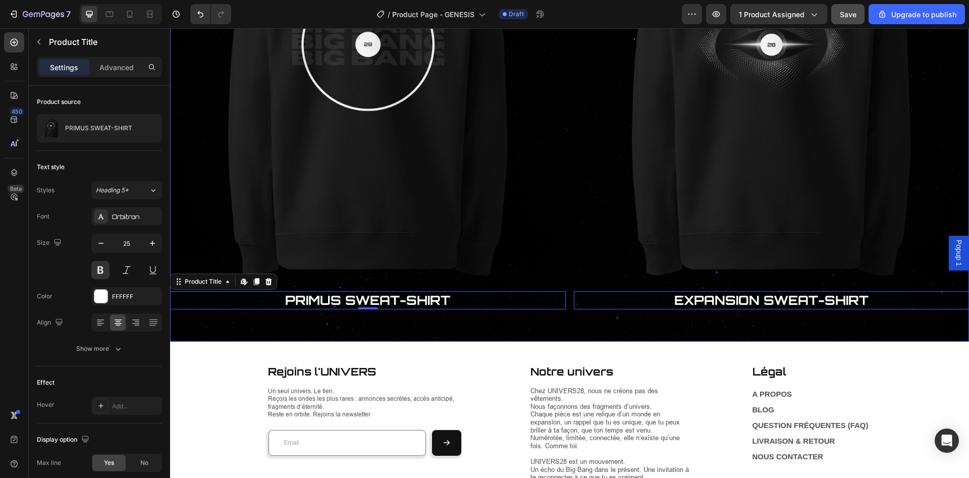
click at [538, 330] on div "Product Images PRIMUS SWEAT-SHIRT Product Title Edit content in Shopify 0 Row R…" at bounding box center [569, 119] width 799 height 446
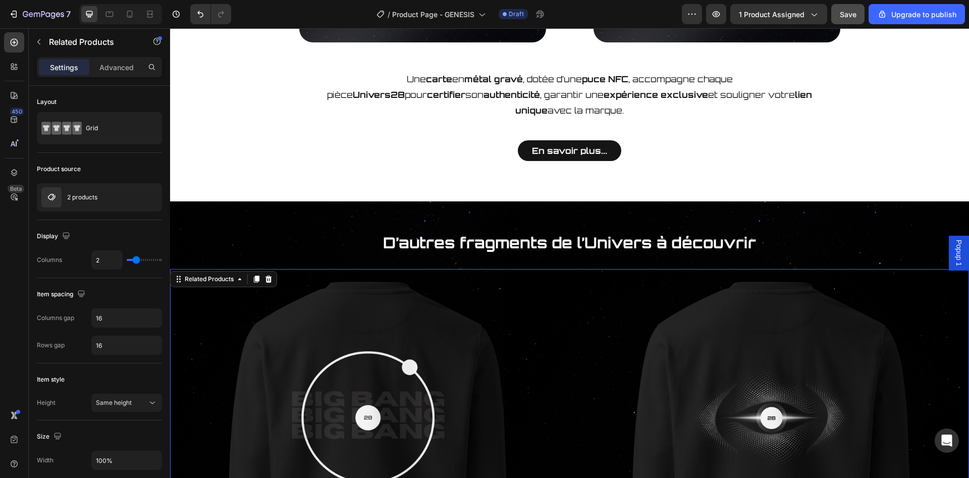
scroll to position [850, 0]
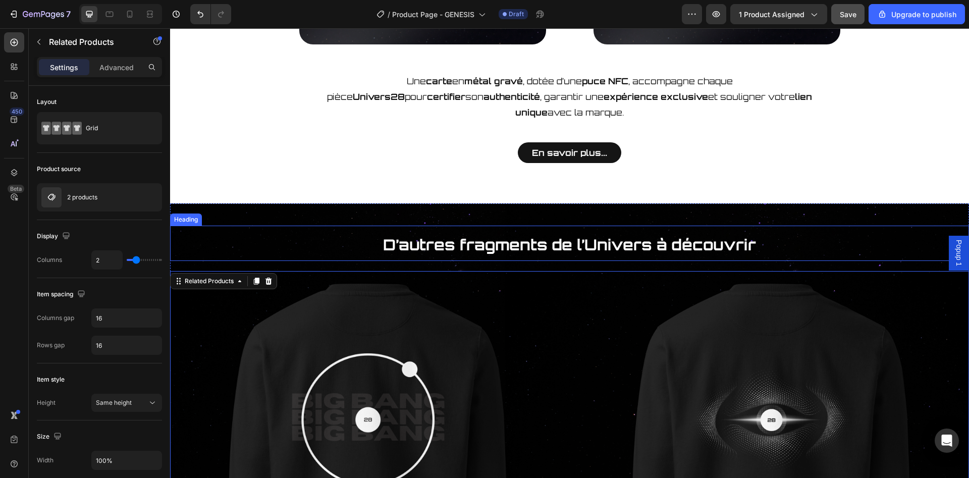
click at [549, 237] on span "D’autres fragments de l’Univers à découvrir" at bounding box center [569, 244] width 373 height 19
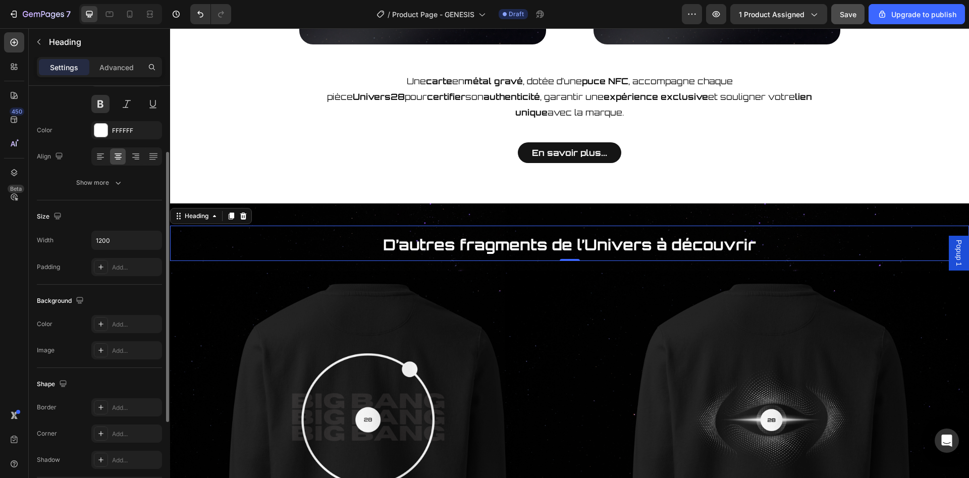
scroll to position [0, 0]
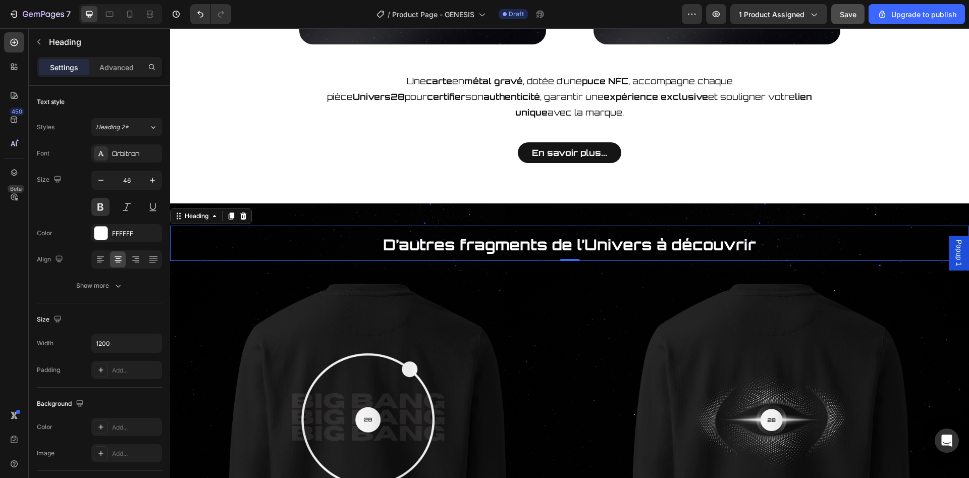
click at [773, 228] on h2 "D’autres fragments de l’Univers à découvrir" at bounding box center [570, 243] width 606 height 35
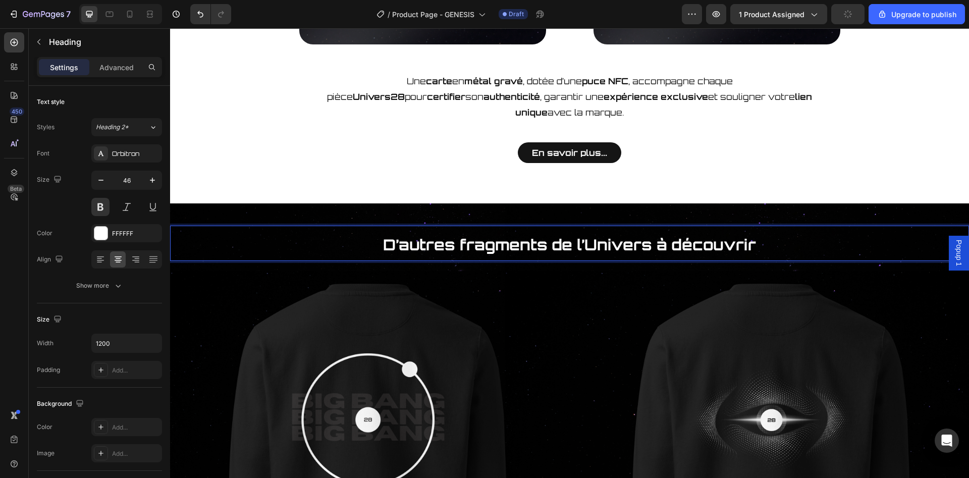
click at [545, 235] on span "D’autres fragments de l’Univers à découvrir" at bounding box center [569, 244] width 373 height 19
click at [854, 21] on button "Save" at bounding box center [847, 14] width 33 height 20
click at [673, 235] on span "D’autres fragments de l’Univers à découvrir" at bounding box center [569, 244] width 373 height 19
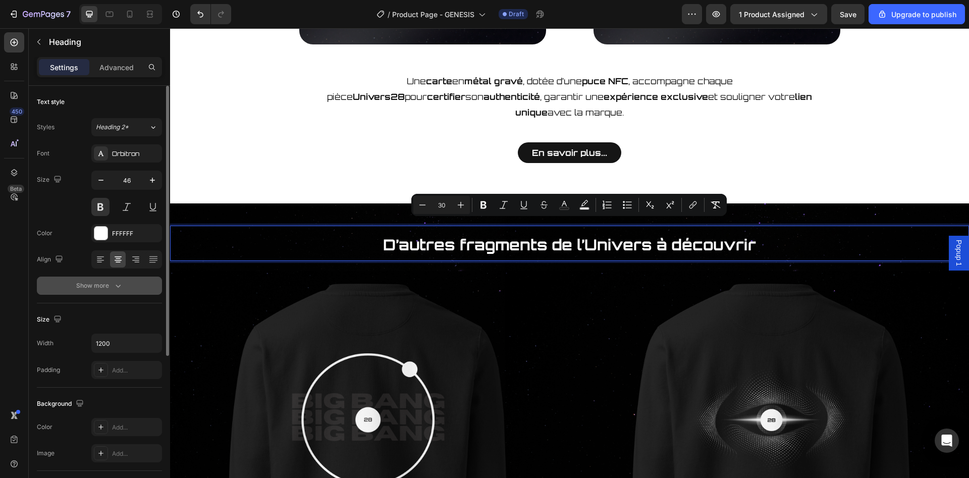
click at [113, 281] on icon "button" at bounding box center [118, 286] width 10 height 10
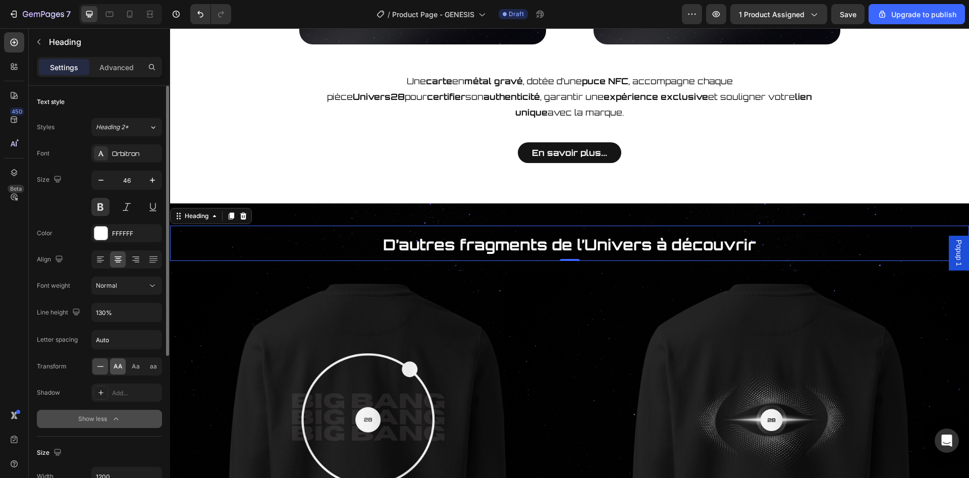
click at [111, 366] on div "AA" at bounding box center [118, 366] width 16 height 16
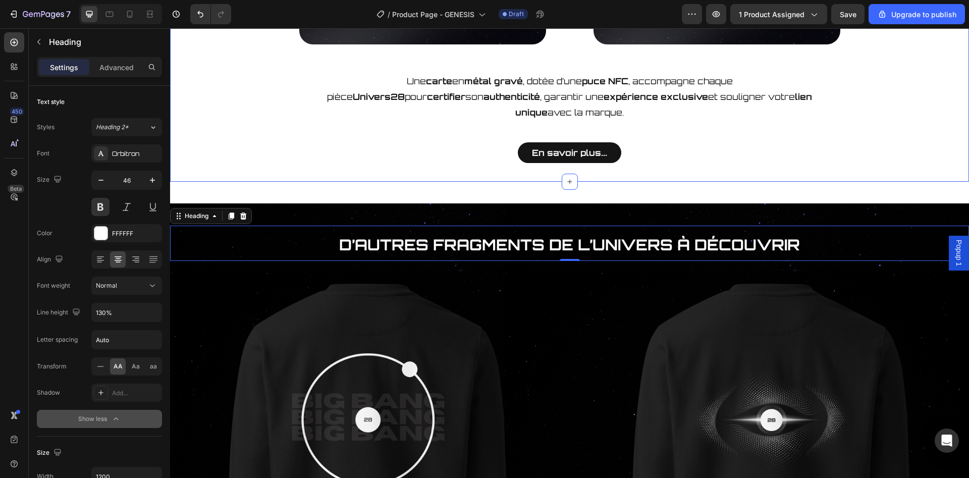
click at [359, 165] on div "Carte de certification Heading Image Image Row Une carte en métal gravé , dotée…" at bounding box center [569, 14] width 799 height 336
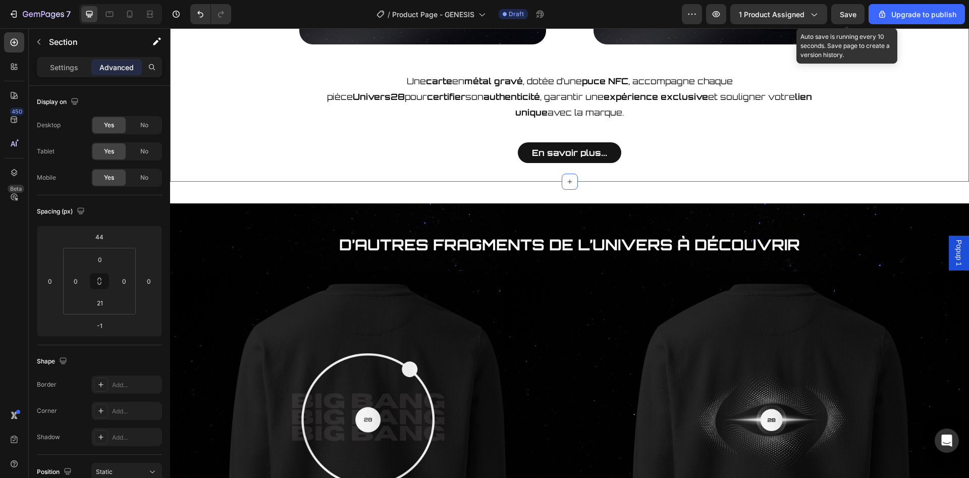
click at [855, 15] on span "Save" at bounding box center [848, 14] width 17 height 9
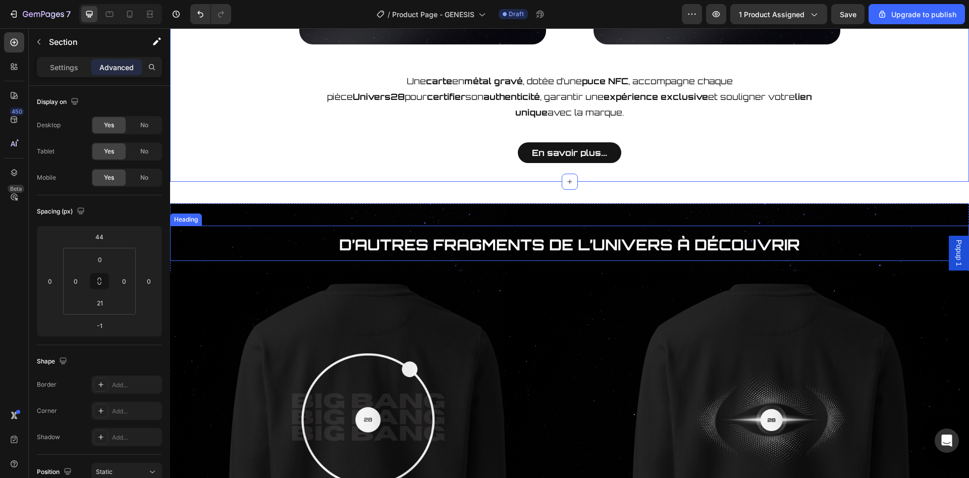
click at [364, 240] on p "⁠⁠⁠⁠⁠⁠⁠ D’autres fragments de l’Univers à découvrir" at bounding box center [570, 243] width 604 height 33
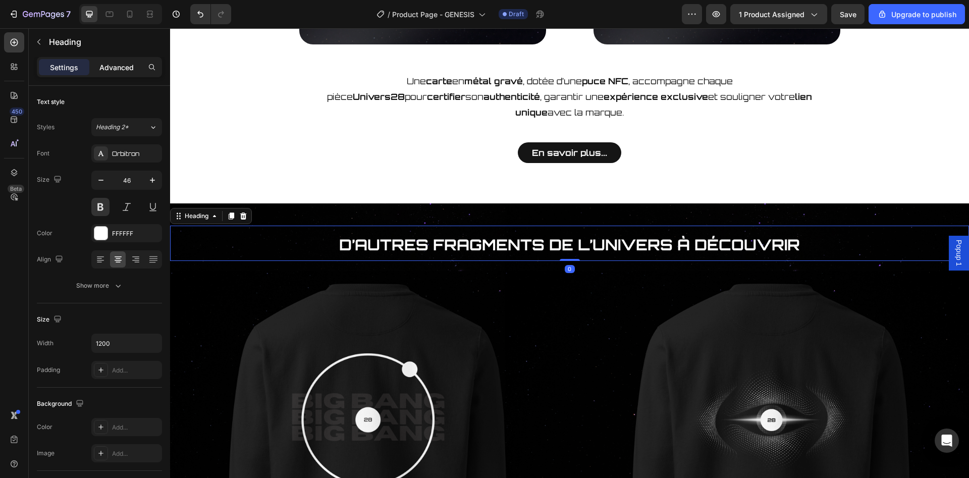
click at [122, 60] on div "Advanced" at bounding box center [116, 67] width 50 height 16
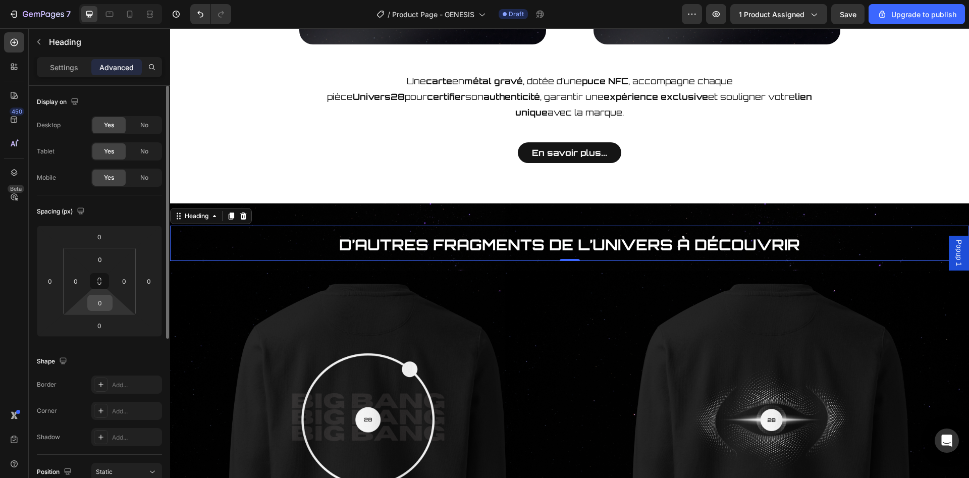
click at [103, 307] on input "0" at bounding box center [100, 302] width 20 height 15
type input "2"
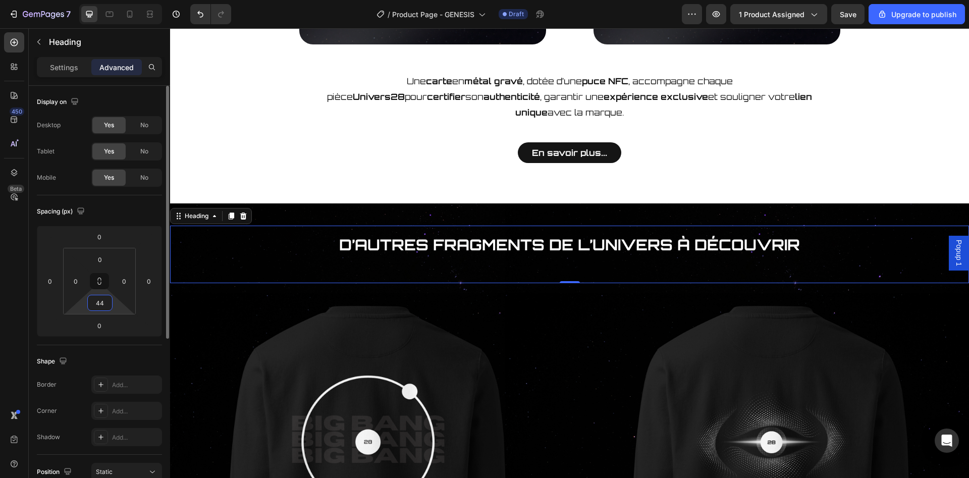
type input "44"
click at [297, 257] on div "⁠⁠⁠⁠⁠⁠⁠ D’autres fragments de l’Univers à découvrir Heading 0" at bounding box center [569, 255] width 799 height 58
click at [304, 119] on div "Une carte en métal gravé , dotée d’une puce NFC , accompagne chaque pièce Unive…" at bounding box center [570, 118] width 590 height 89
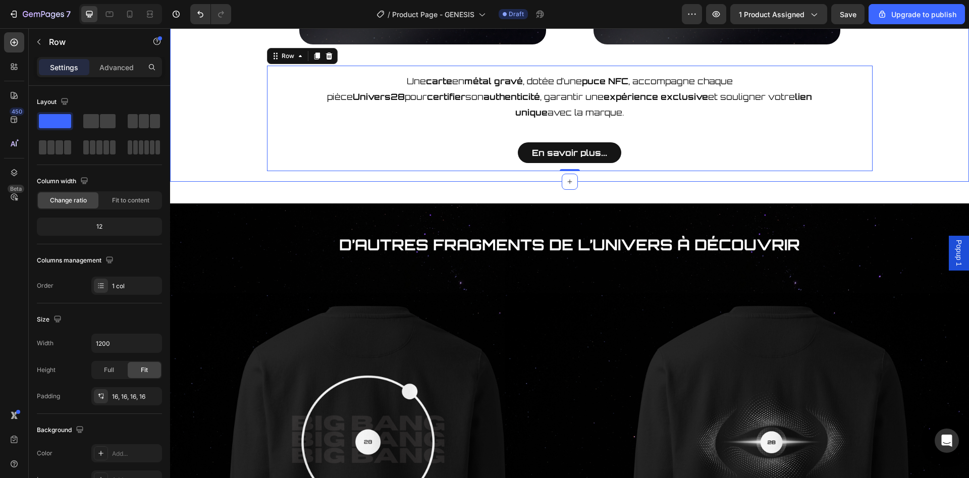
click at [252, 119] on div "Carte de certification Heading Image Image Row Une carte en métal gravé , dotée…" at bounding box center [569, 9] width 799 height 326
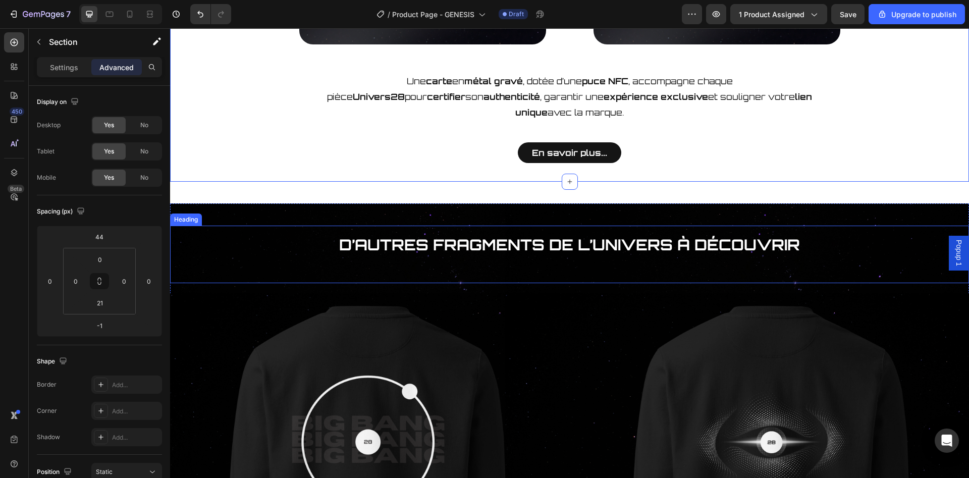
click at [311, 229] on p "⁠⁠⁠⁠⁠⁠⁠ D’autres fragments de l’Univers à découvrir" at bounding box center [570, 243] width 604 height 33
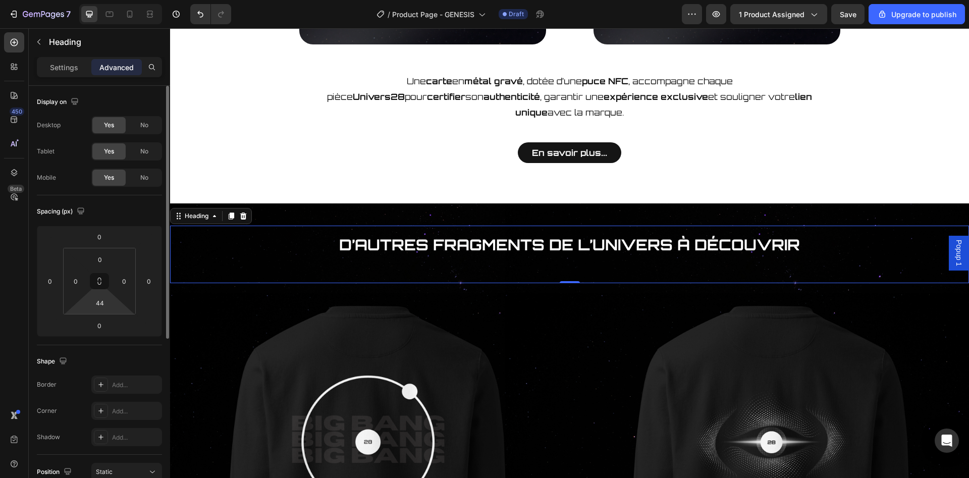
click at [118, 0] on html "7 / Product Page - GENESIS Draft Preview 1 product assigned Save Upgrade to pub…" at bounding box center [484, 0] width 969 height 0
type input "40"
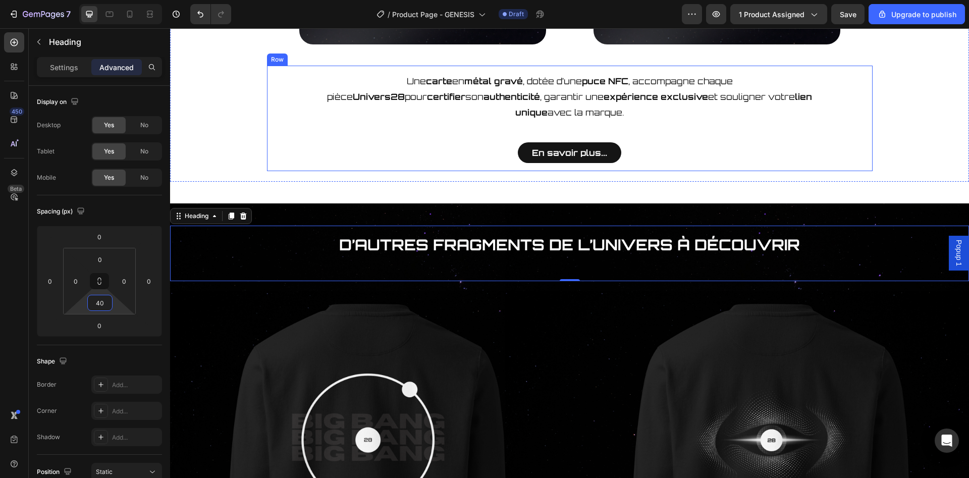
click at [268, 112] on div "Une carte en métal gravé , dotée d’une puce NFC , accompagne chaque pièce Unive…" at bounding box center [570, 118] width 606 height 105
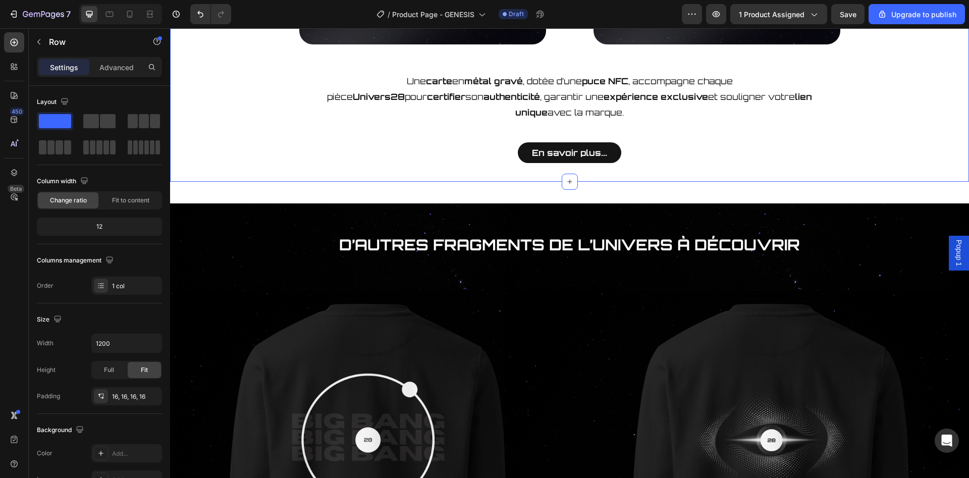
click at [244, 98] on div "Carte de certification Heading Image Image Row Une carte en métal gravé , dotée…" at bounding box center [569, 9] width 799 height 326
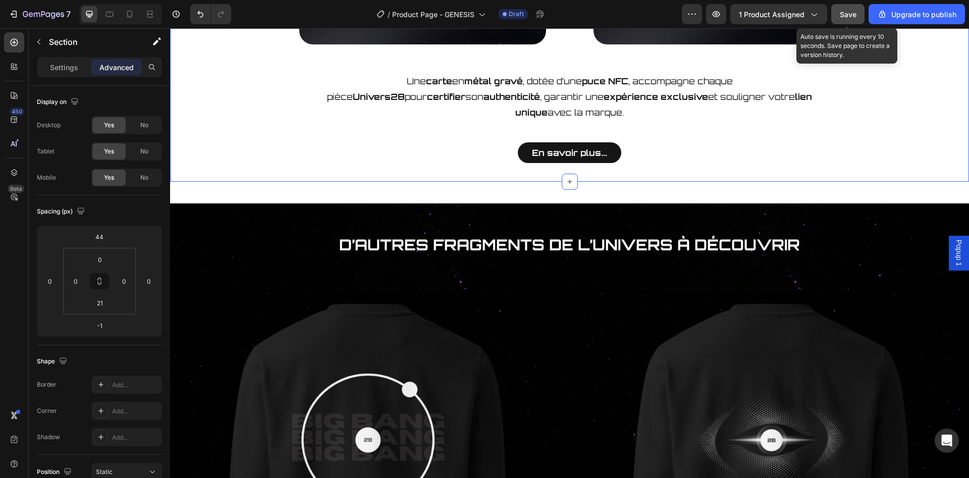
click at [858, 9] on button "Save" at bounding box center [847, 14] width 33 height 20
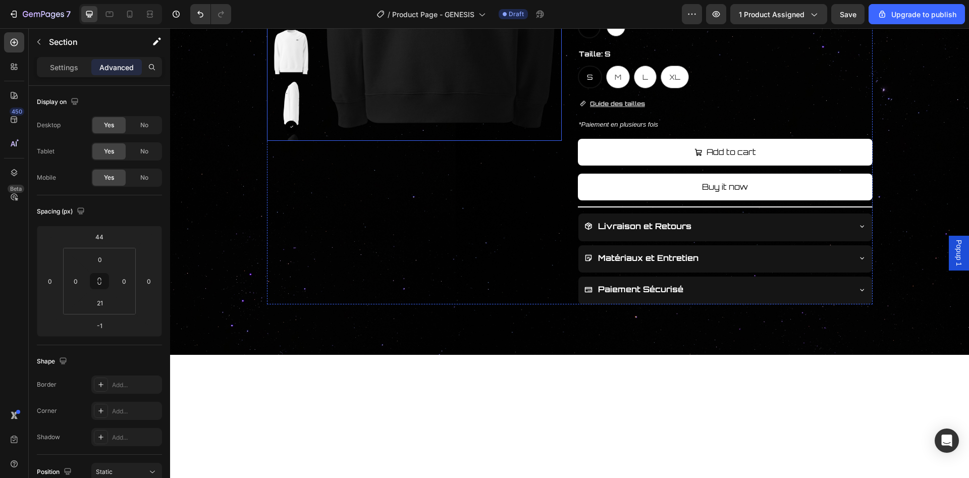
scroll to position [412, 0]
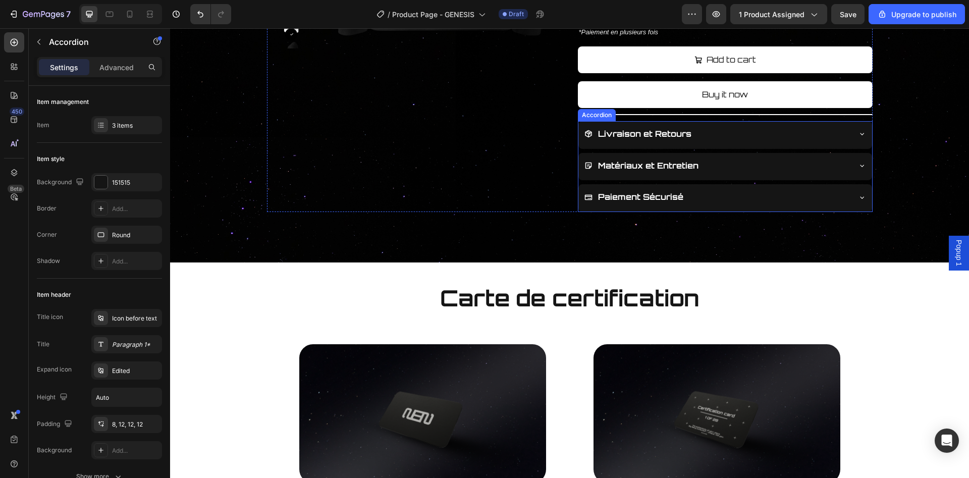
click at [626, 170] on p "Matériaux et Entretien" at bounding box center [648, 165] width 100 height 15
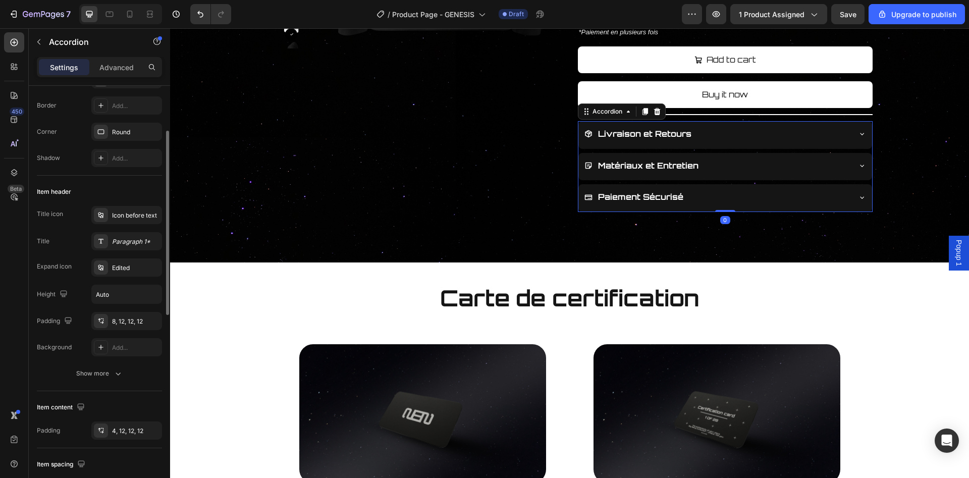
scroll to position [154, 0]
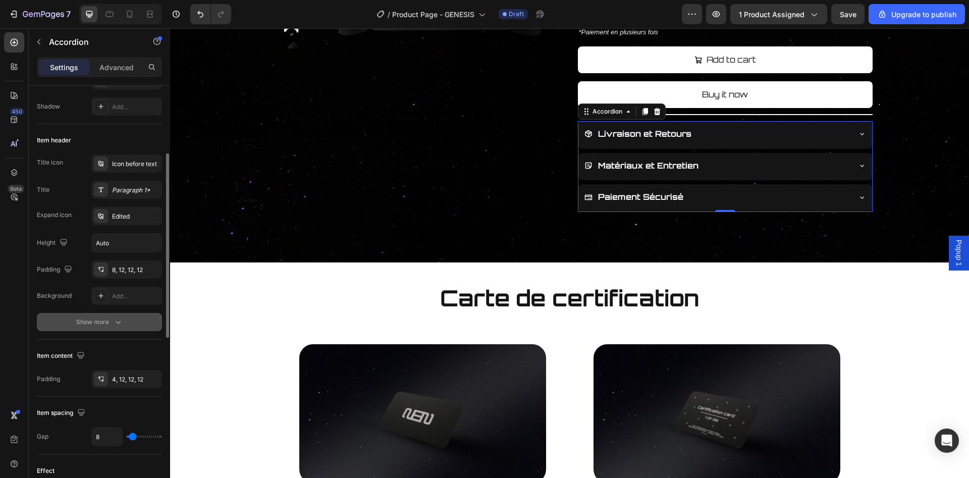
click at [100, 314] on button "Show more" at bounding box center [99, 322] width 125 height 18
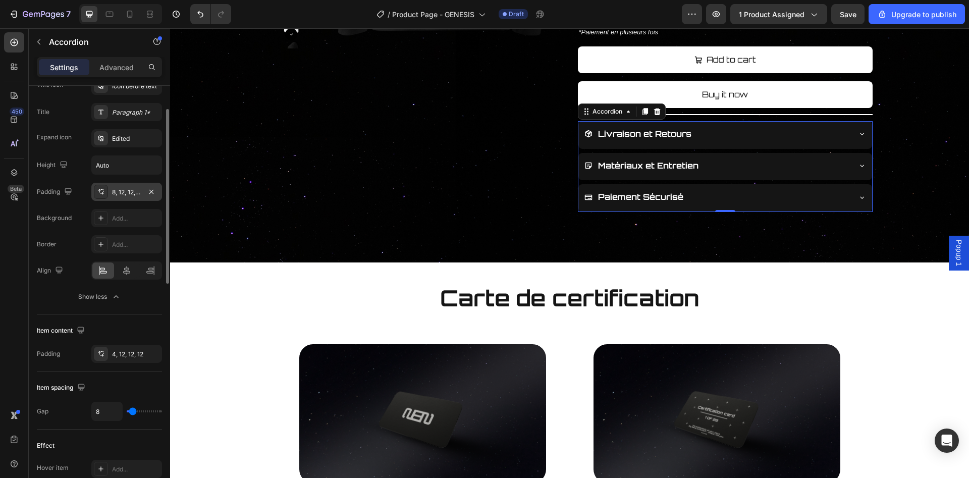
scroll to position [0, 0]
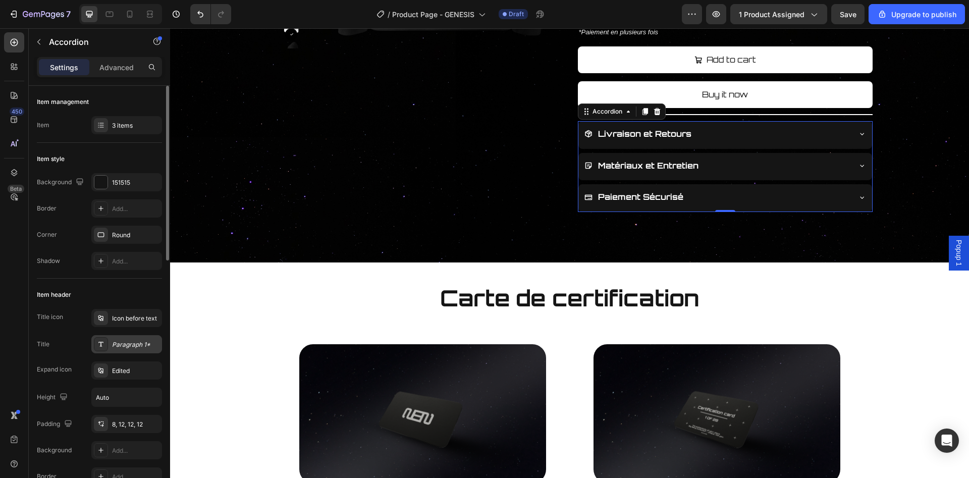
click at [130, 350] on div "Paragraph 1*" at bounding box center [126, 344] width 71 height 18
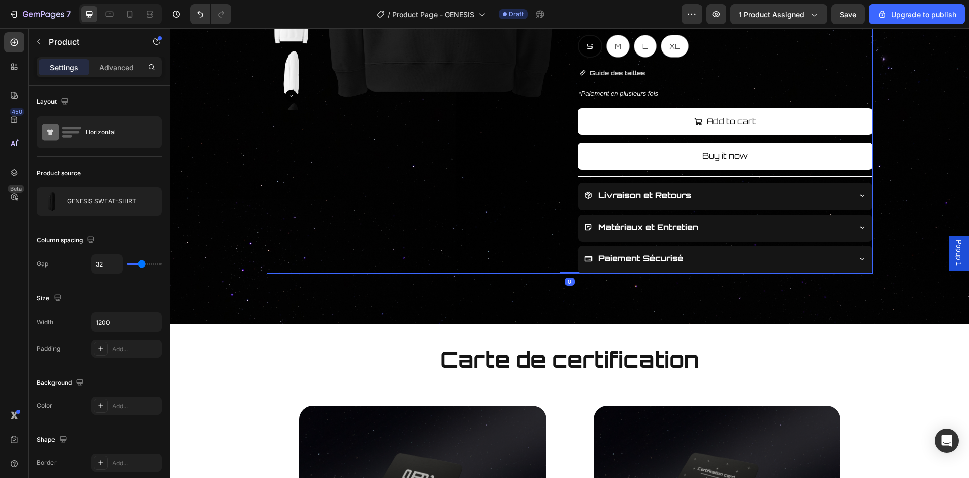
scroll to position [206, 0]
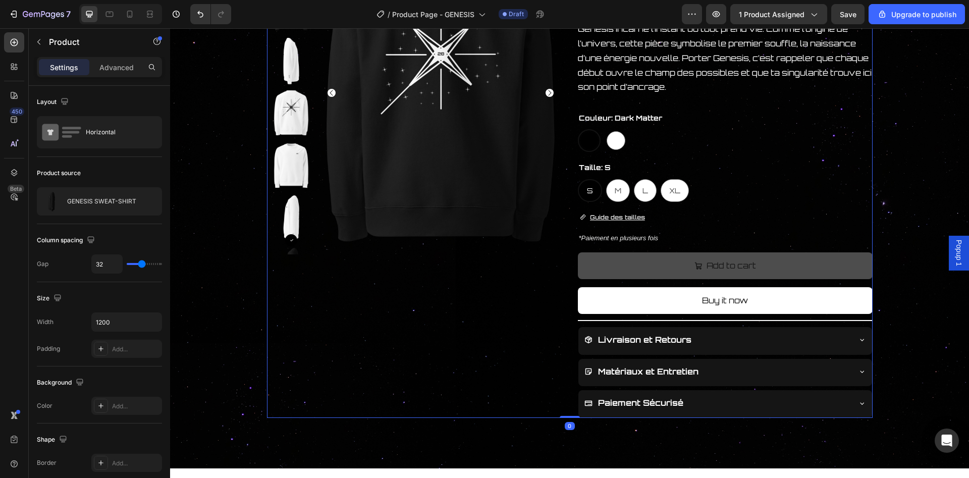
click at [763, 261] on button "Add to cart" at bounding box center [725, 265] width 295 height 27
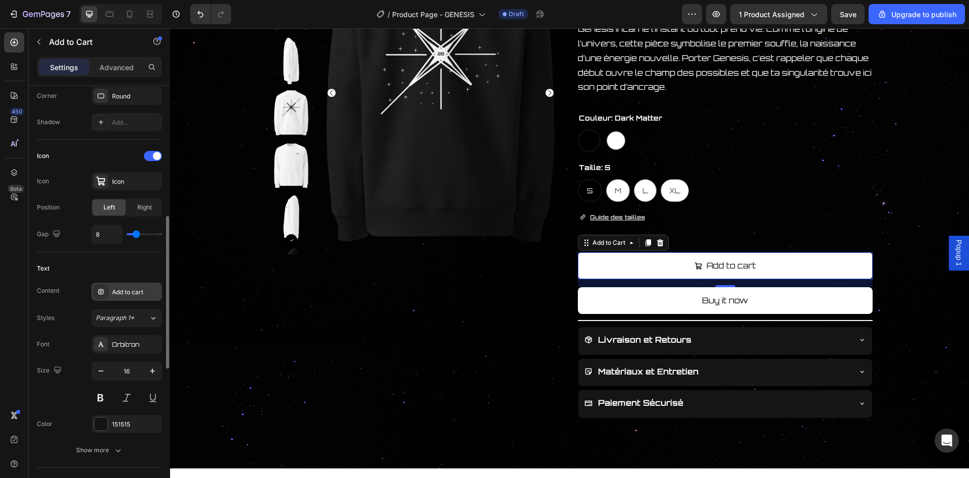
scroll to position [412, 0]
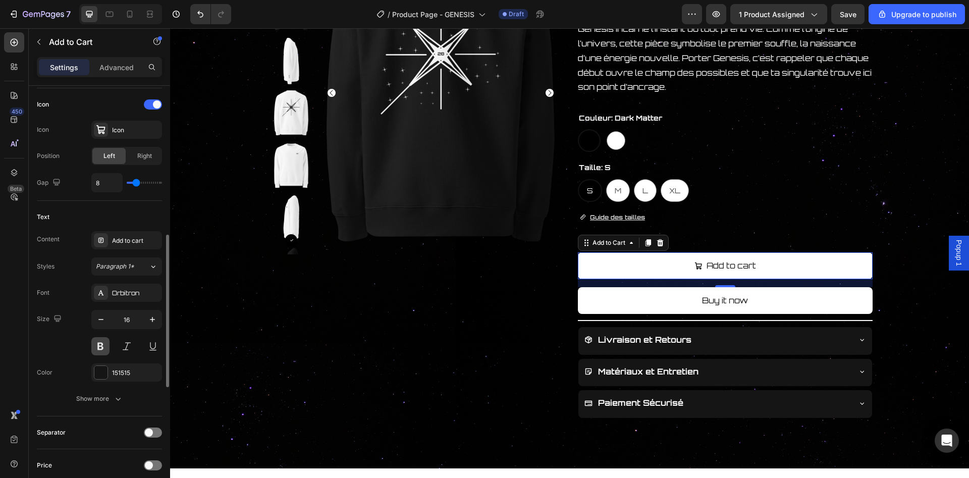
click at [102, 353] on button at bounding box center [100, 346] width 18 height 18
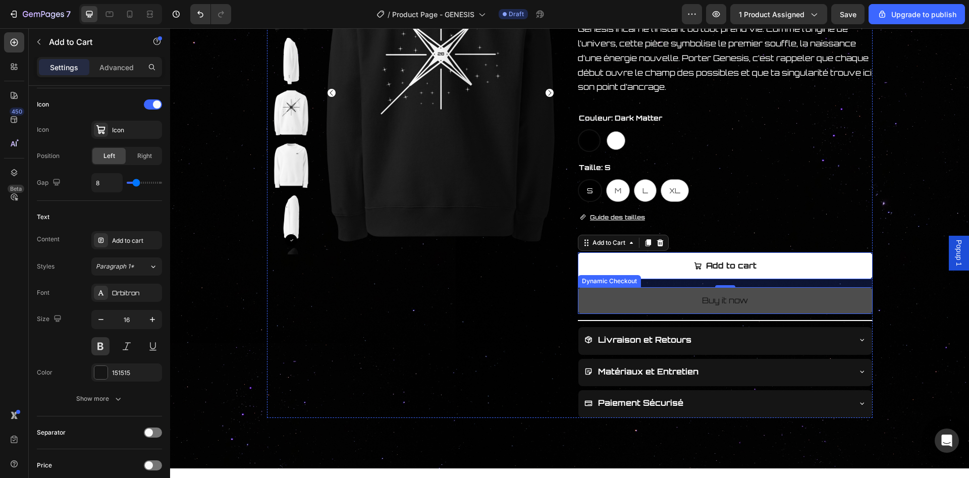
click at [691, 305] on button "Buy it now" at bounding box center [725, 300] width 295 height 27
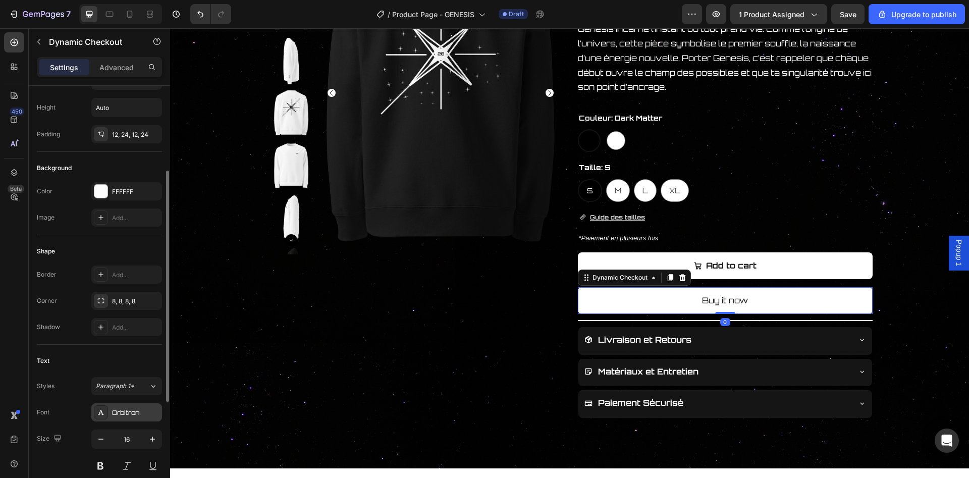
scroll to position [206, 0]
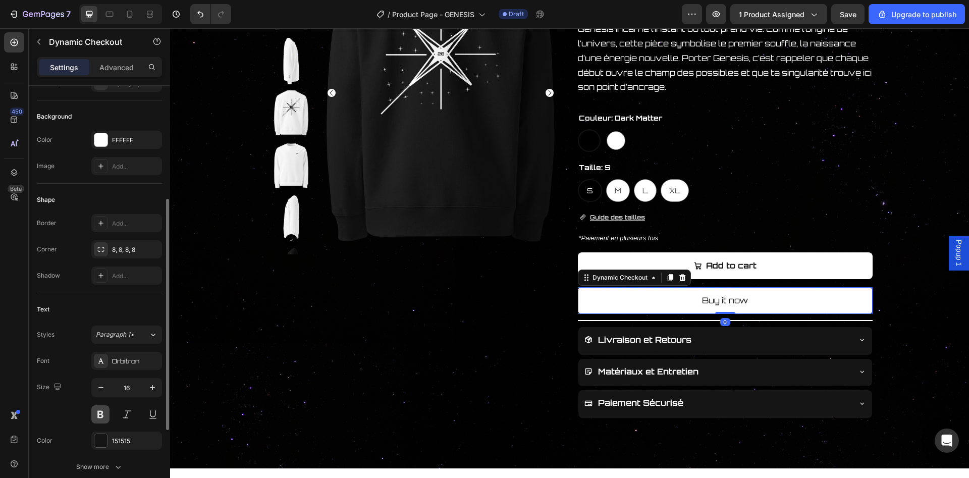
click at [103, 416] on button at bounding box center [100, 414] width 18 height 18
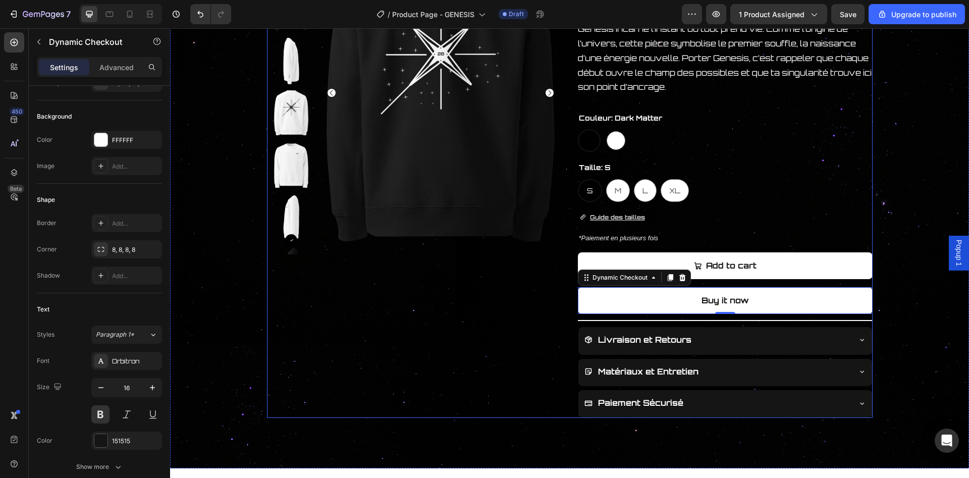
click at [445, 340] on div "Product Images" at bounding box center [414, 174] width 295 height 487
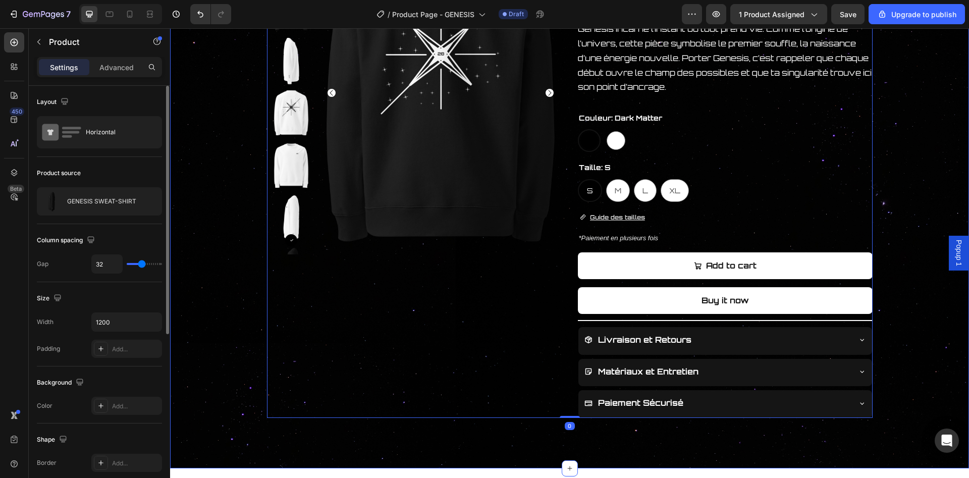
click at [885, 237] on div "Product Images GENESIS SWEAT-SHIRT Product Title Carte de certification Button …" at bounding box center [570, 174] width 798 height 487
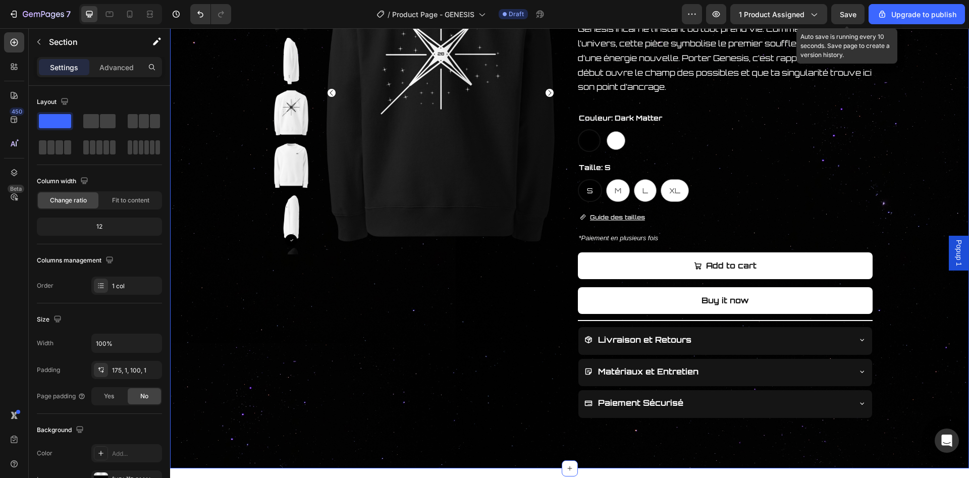
click at [842, 12] on span "Save" at bounding box center [848, 14] width 17 height 9
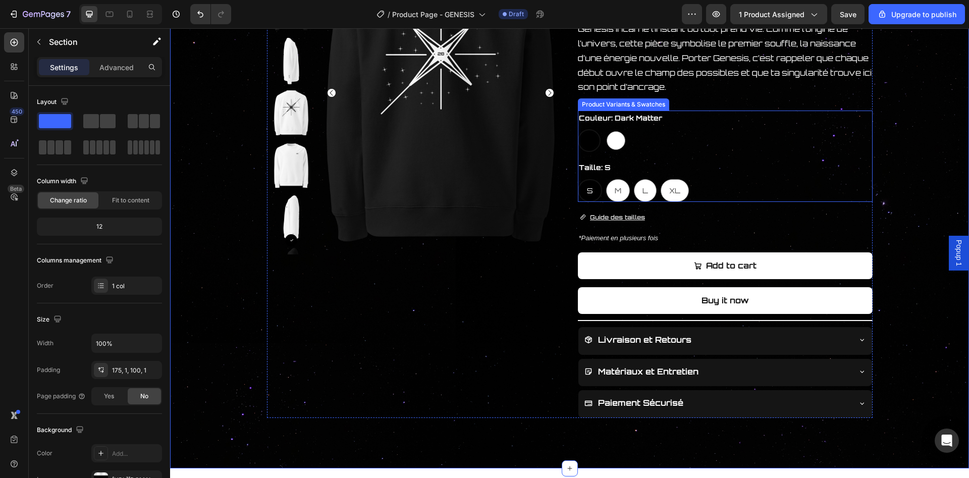
click at [700, 193] on div "S S S M M M L L L XL XL XL" at bounding box center [725, 190] width 295 height 23
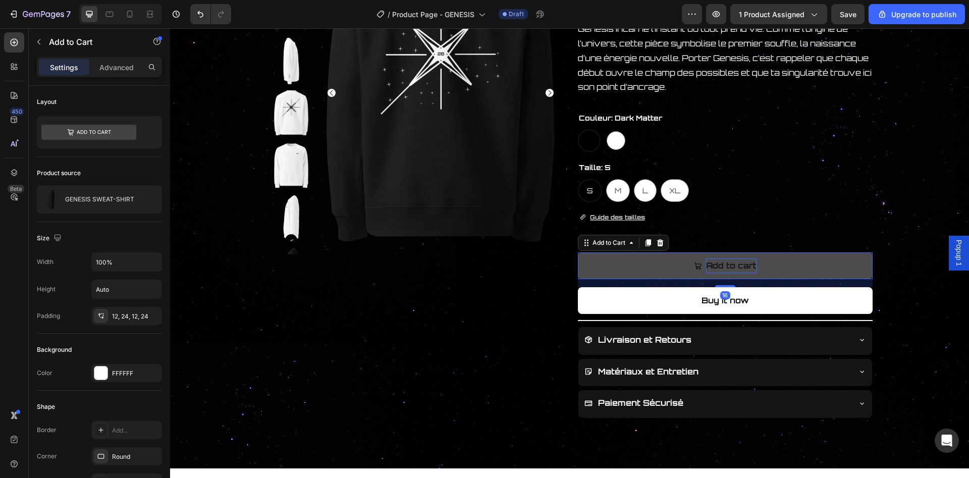
click at [725, 263] on div "Add to cart" at bounding box center [731, 265] width 50 height 15
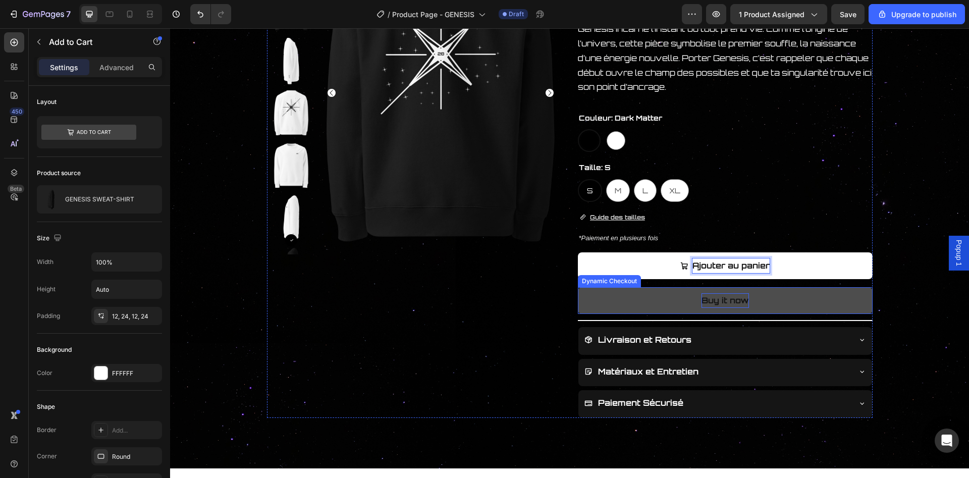
click at [741, 302] on div "Buy it now" at bounding box center [725, 300] width 47 height 15
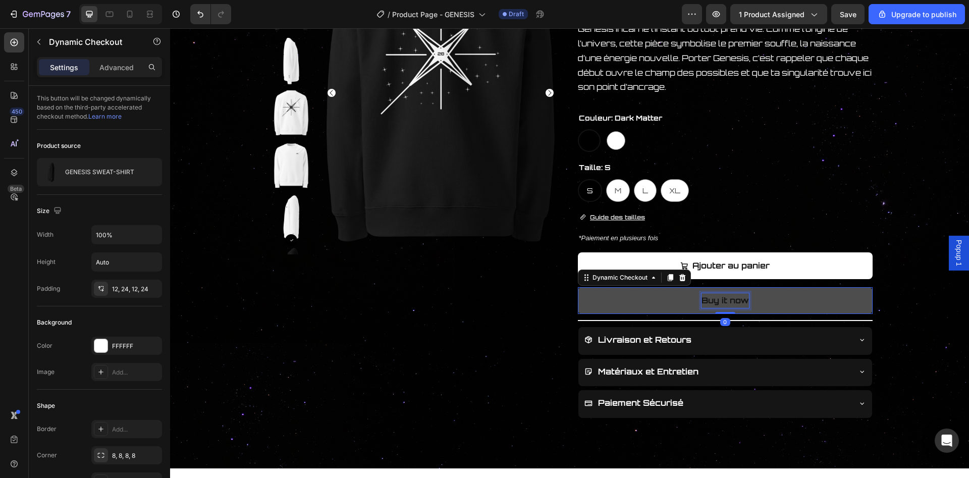
click at [741, 302] on div "Buy it now" at bounding box center [725, 300] width 47 height 15
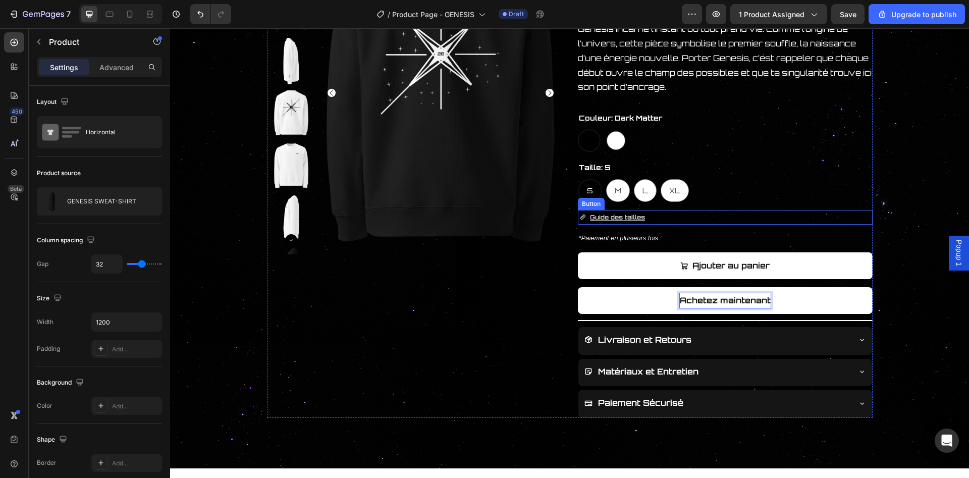
click at [850, 206] on div "GENESIS SWEAT-SHIRT Product Title Carte de certification Button Édition limitée…" at bounding box center [725, 174] width 295 height 487
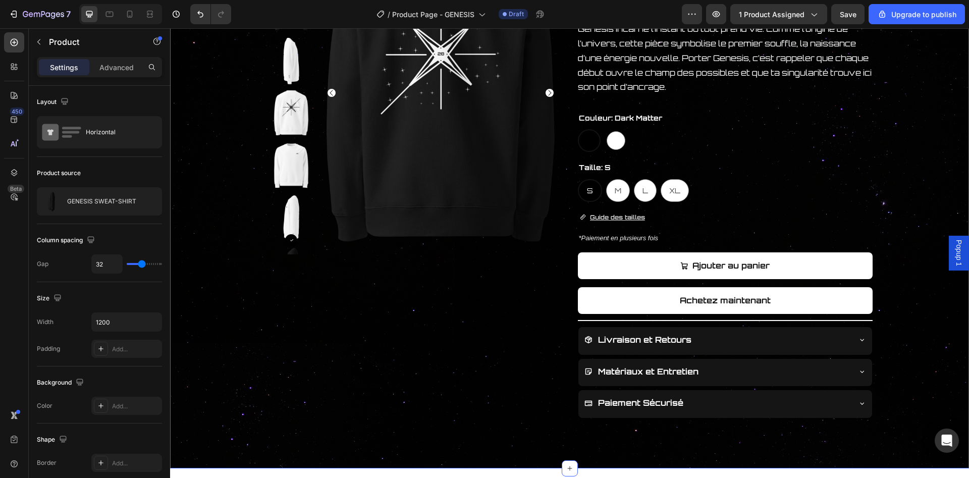
click at [935, 169] on div "Product Images GENESIS SWEAT-SHIRT Product Title Carte de certification Button …" at bounding box center [570, 174] width 798 height 487
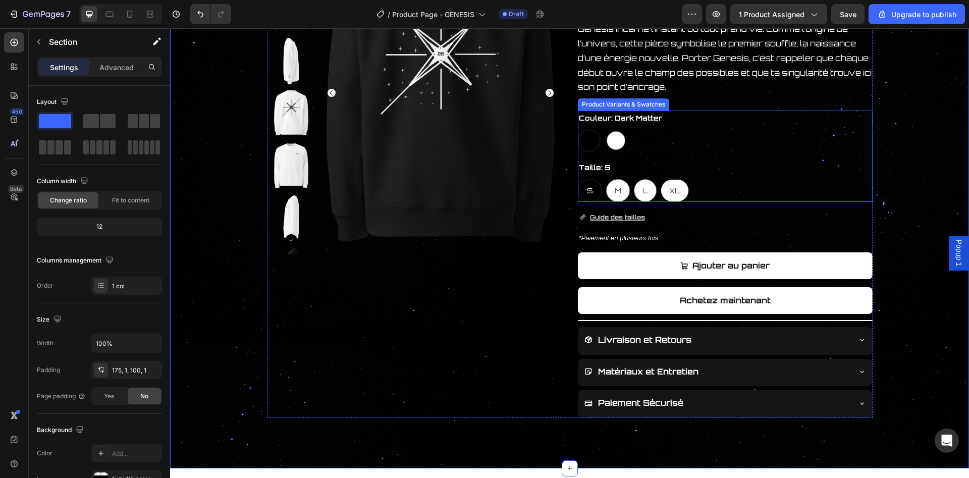
click at [687, 193] on div "XL" at bounding box center [674, 190] width 27 height 21
click at [661, 179] on input "XL XL XL" at bounding box center [660, 179] width 1 height 1
radio input "true"
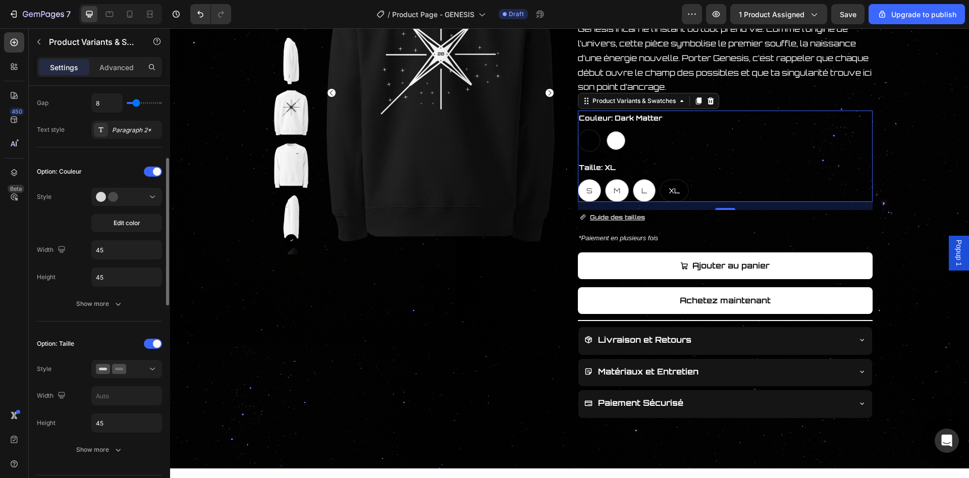
scroll to position [257, 0]
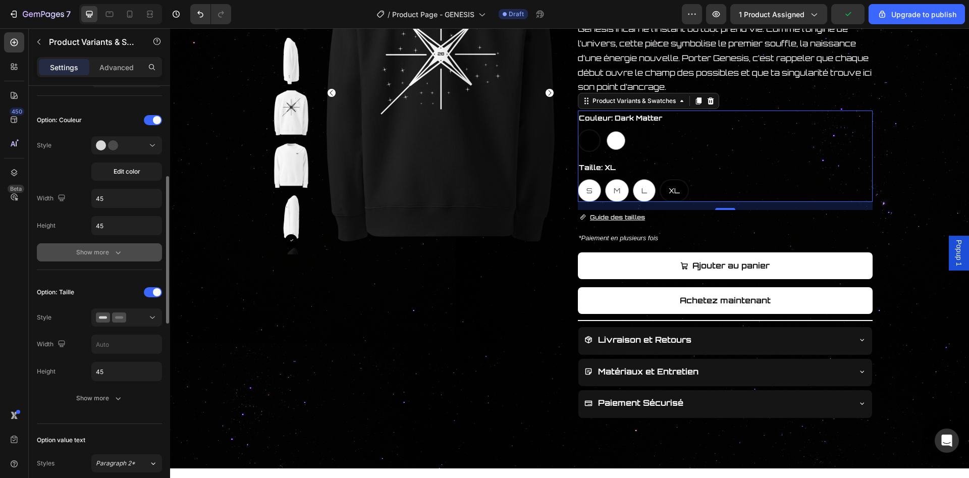
click at [110, 246] on button "Show more" at bounding box center [99, 252] width 125 height 18
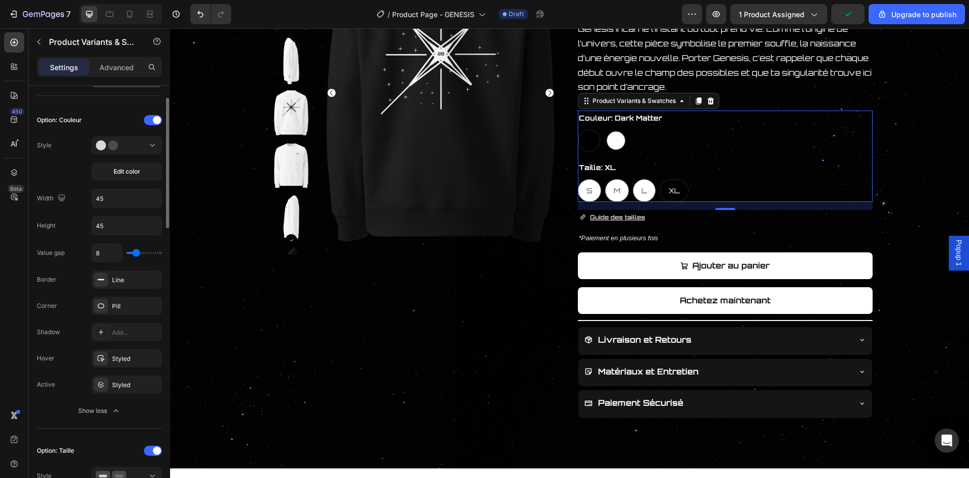
scroll to position [154, 0]
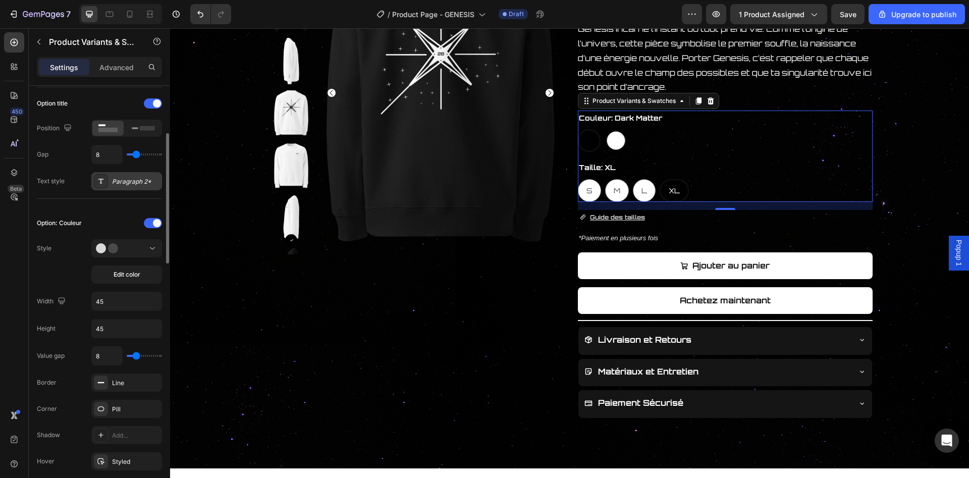
click at [111, 184] on div "Paragraph 2*" at bounding box center [126, 181] width 71 height 18
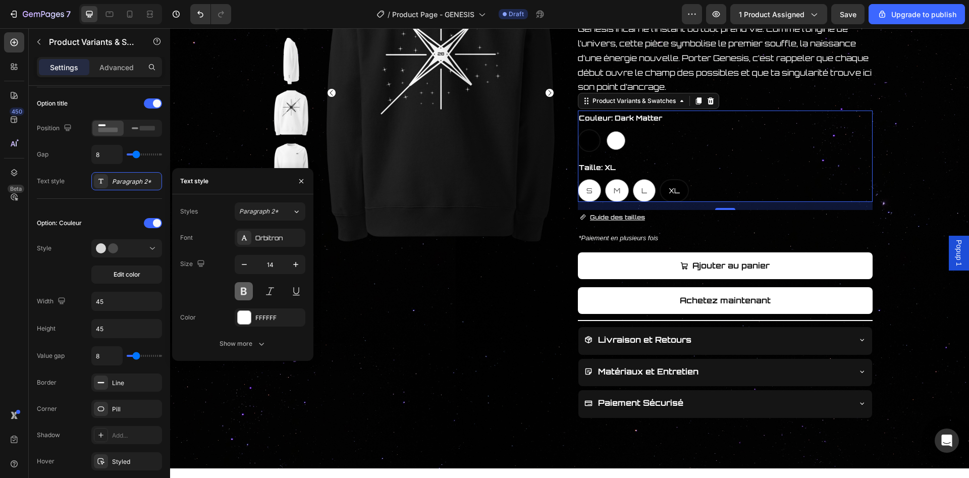
click at [246, 291] on button at bounding box center [244, 291] width 18 height 18
click at [97, 208] on div "Option: Couleur Style Edit color Width 45 Height 45 Value gap 8 Border Line Cor…" at bounding box center [99, 369] width 125 height 325
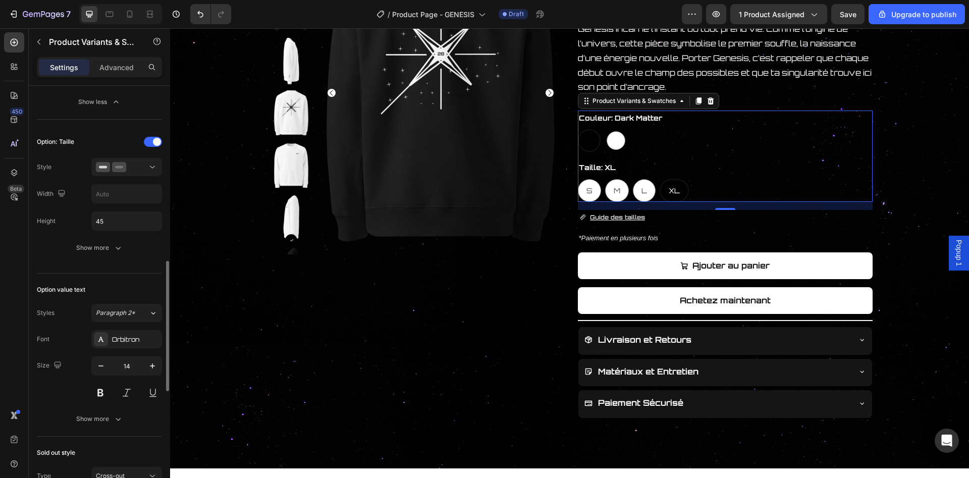
scroll to position [669, 0]
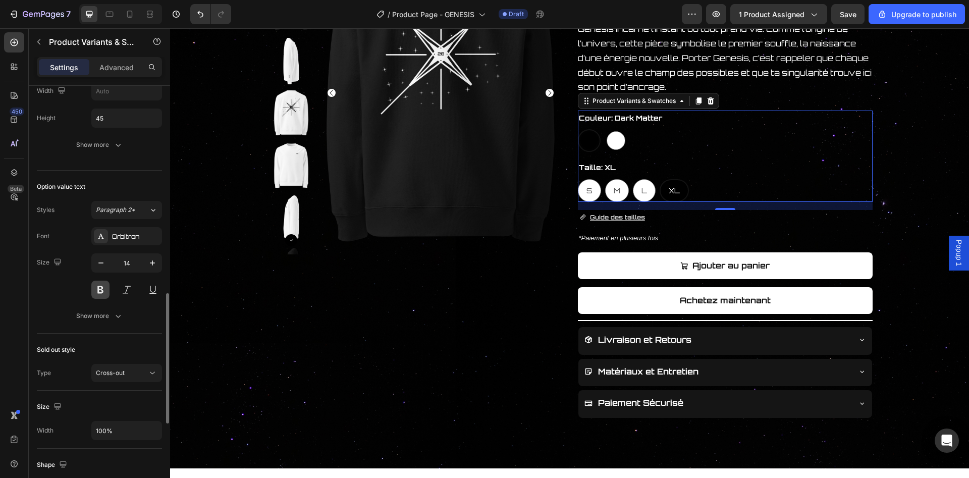
click at [102, 287] on button at bounding box center [100, 290] width 18 height 18
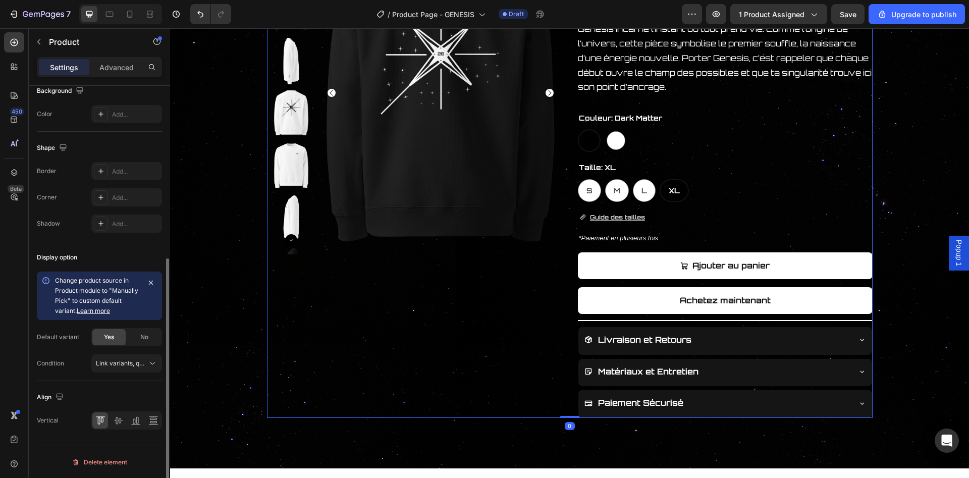
click at [391, 283] on div "Product Images" at bounding box center [414, 174] width 295 height 487
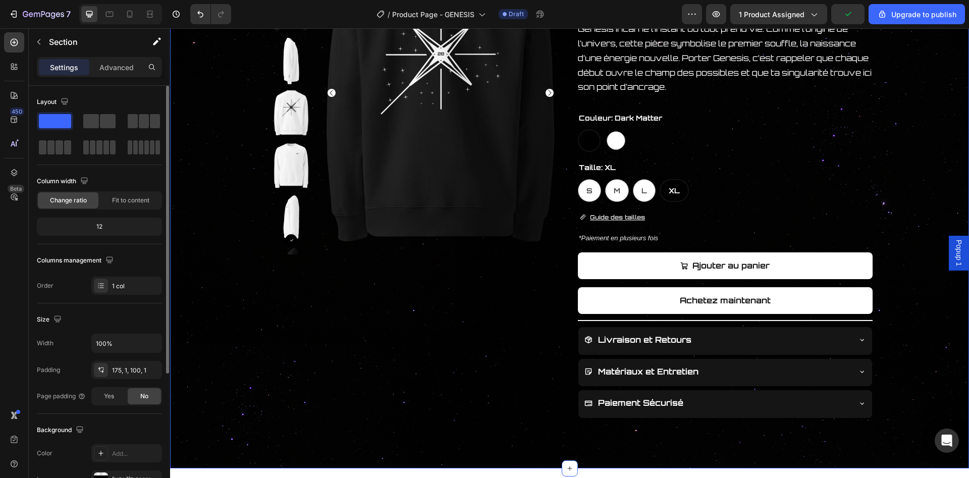
click at [923, 90] on div "Product Images GENESIS SWEAT-SHIRT Product Title Carte de certification Button …" at bounding box center [570, 174] width 798 height 487
click at [856, 18] on span "Save" at bounding box center [848, 14] width 17 height 9
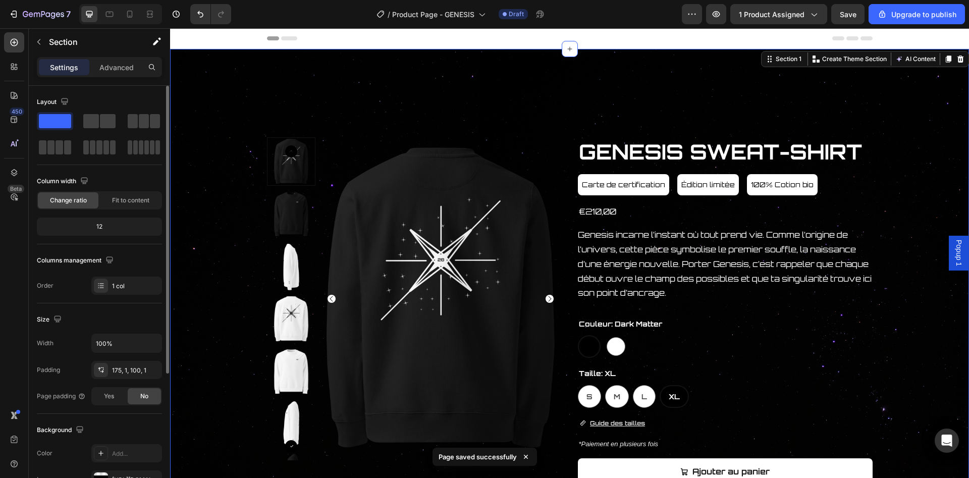
click at [886, 176] on div "Product Images GENESIS SWEAT-SHIRT Product Title Carte de certification Button …" at bounding box center [570, 380] width 798 height 487
click at [805, 26] on div "7 / Product Page - GENESIS Draft Preview 1 product assigned Save Upgrade to pub…" at bounding box center [484, 14] width 969 height 29
click at [805, 18] on span "1 product assigned" at bounding box center [772, 14] width 66 height 11
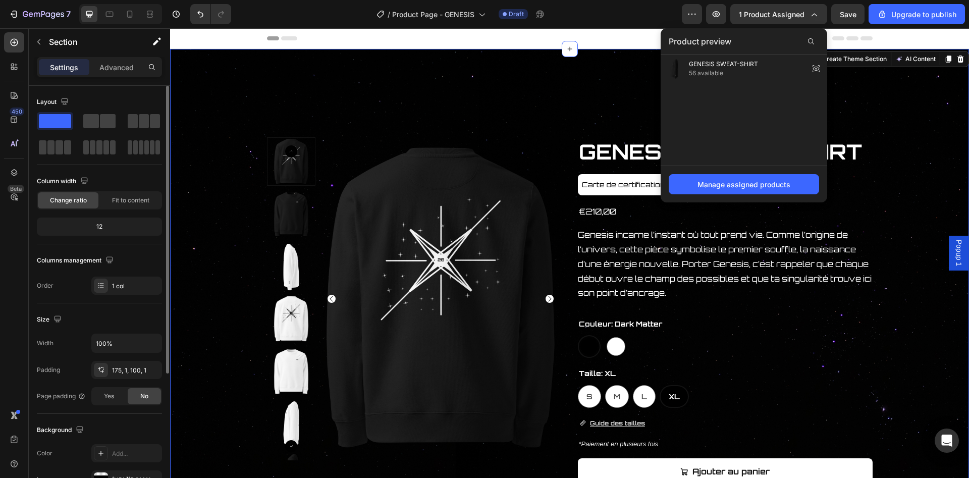
click at [912, 109] on div "Product Images GENESIS SWEAT-SHIRT Product Title Carte de certification Button …" at bounding box center [569, 361] width 799 height 625
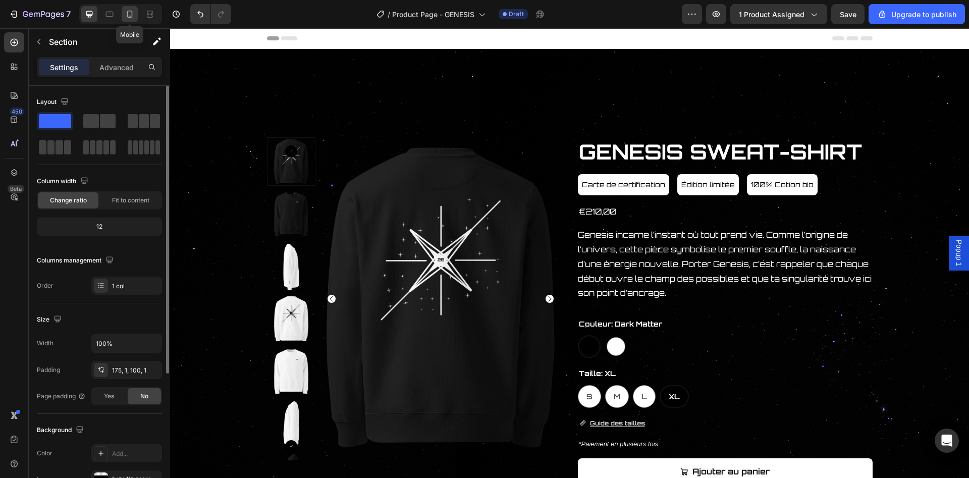
click at [128, 12] on icon at bounding box center [130, 14] width 10 height 10
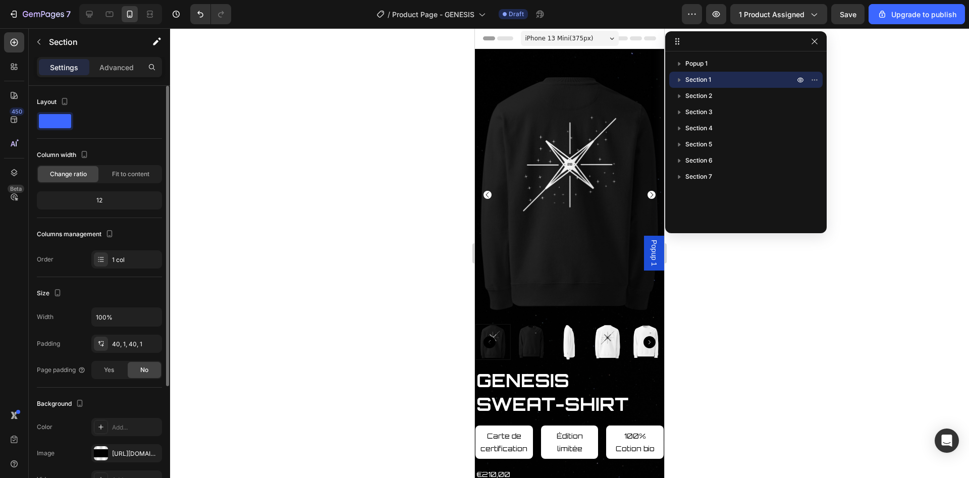
click at [344, 113] on div at bounding box center [569, 253] width 799 height 450
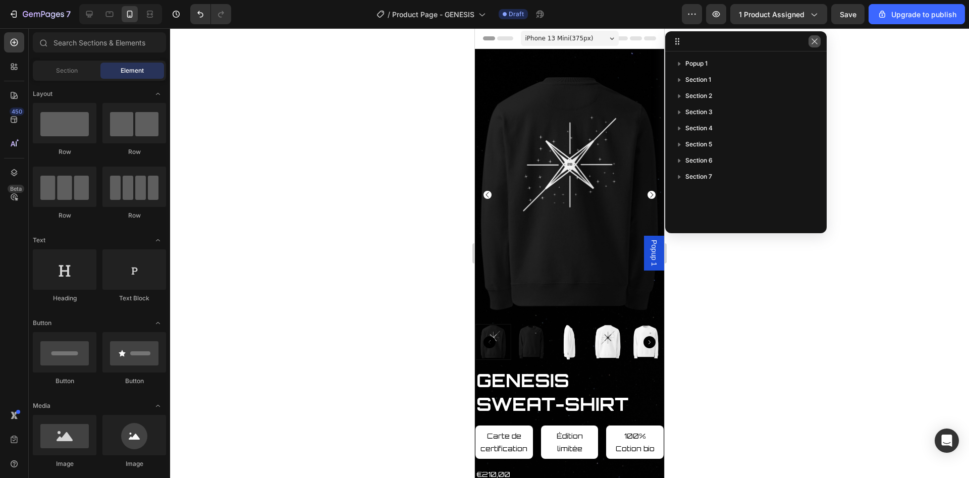
click at [815, 46] on button "button" at bounding box center [815, 41] width 12 height 12
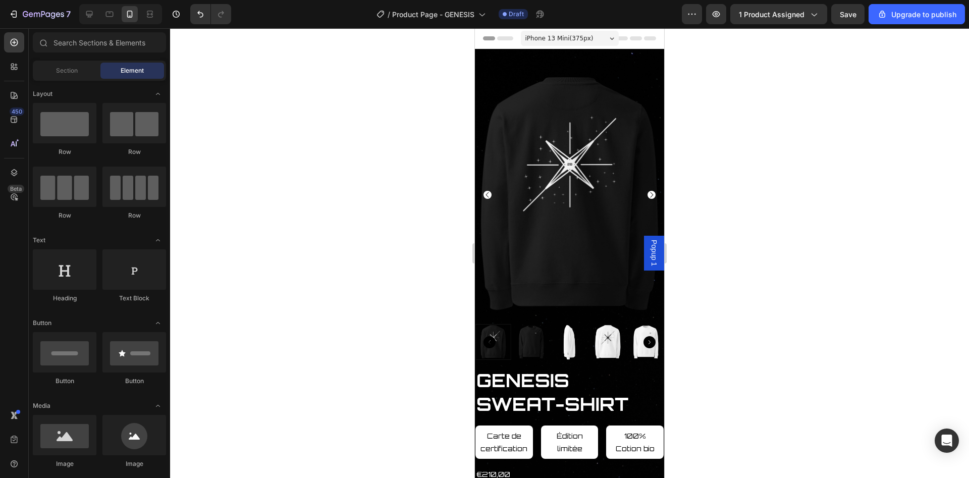
click at [598, 44] on div "iPhone 13 Mini ( 375 px)" at bounding box center [570, 38] width 98 height 15
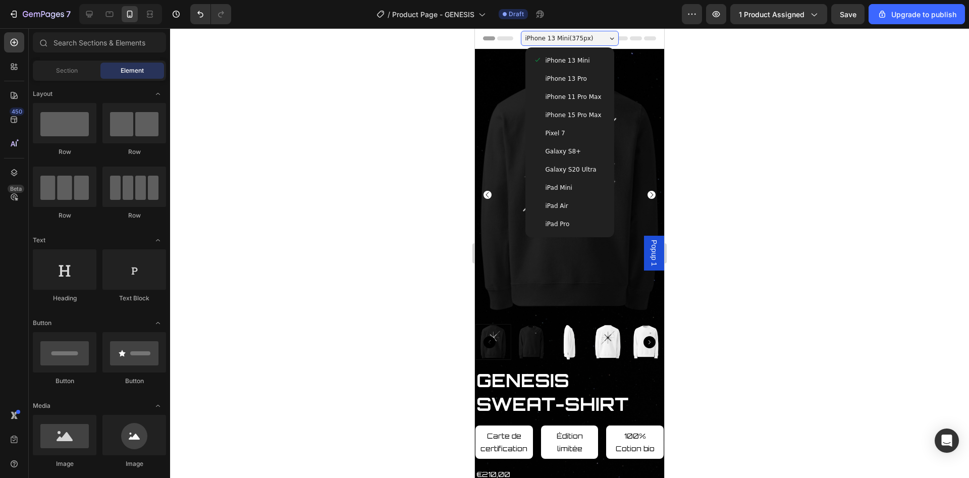
click at [570, 75] on span "iPhone 13 Pro" at bounding box center [566, 79] width 41 height 10
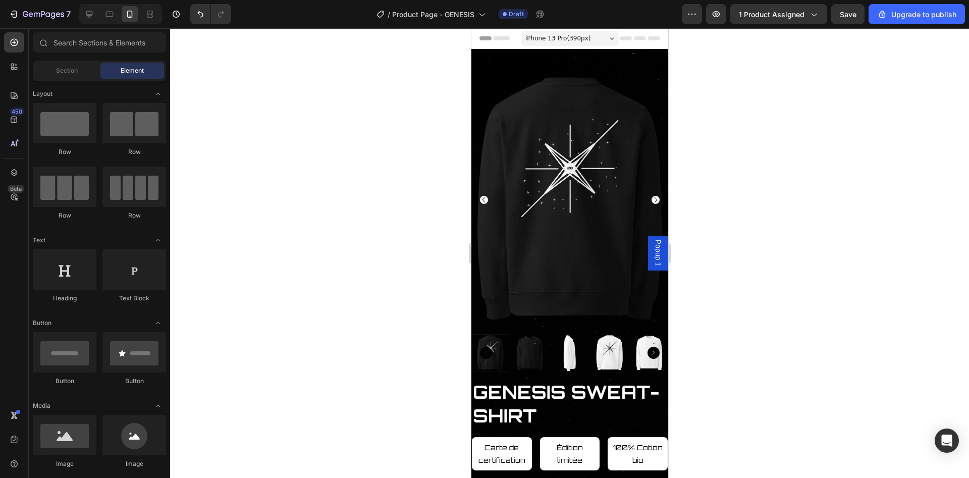
click at [697, 140] on div at bounding box center [569, 253] width 799 height 450
click at [850, 21] on button "Save" at bounding box center [847, 14] width 33 height 20
click at [711, 356] on div at bounding box center [569, 253] width 799 height 450
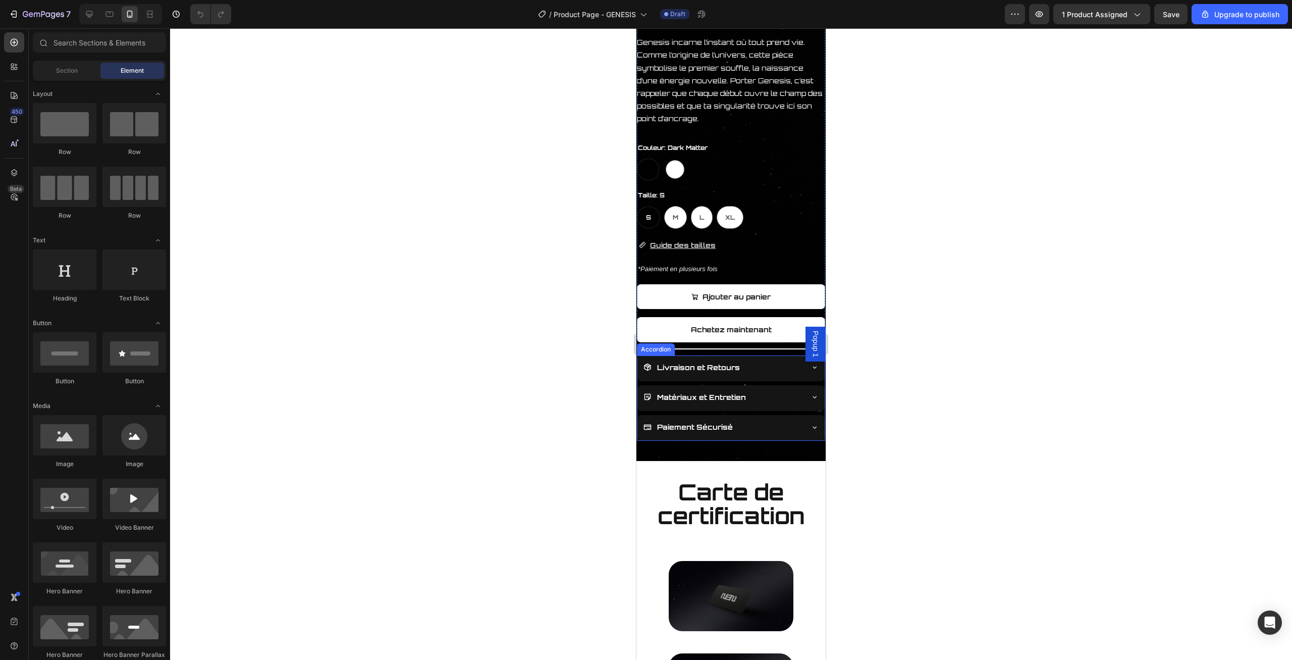
scroll to position [420, 0]
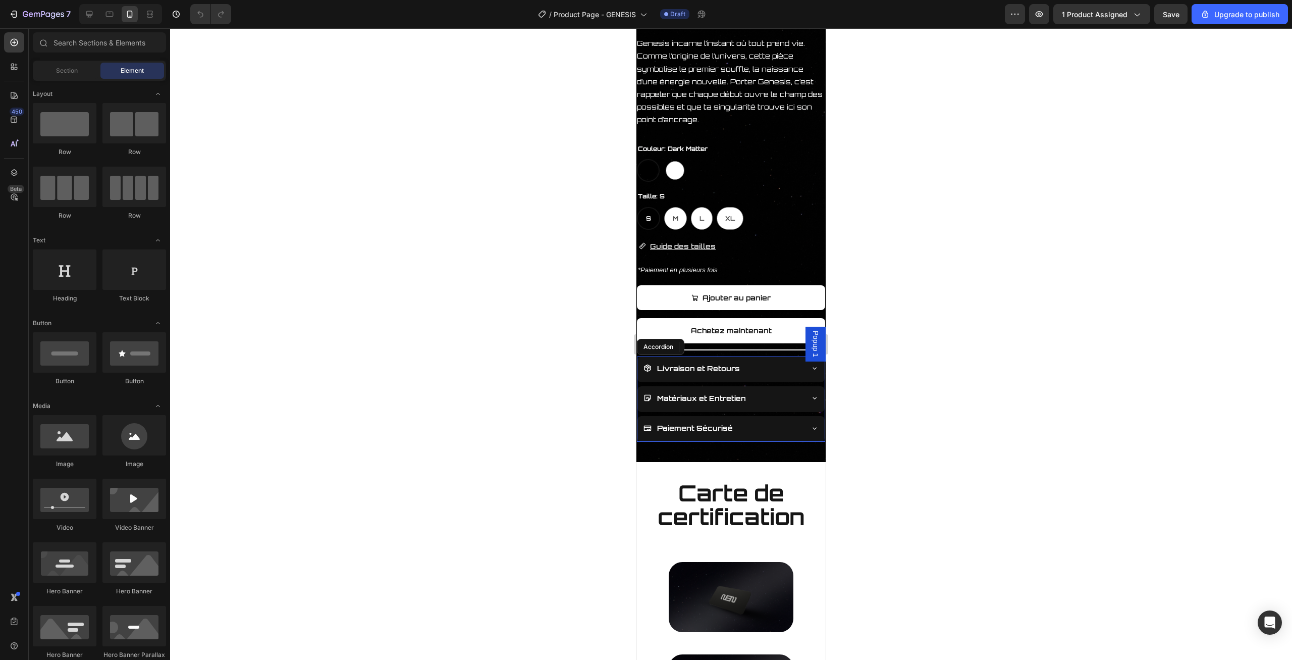
click at [813, 400] on icon at bounding box center [815, 398] width 8 height 8
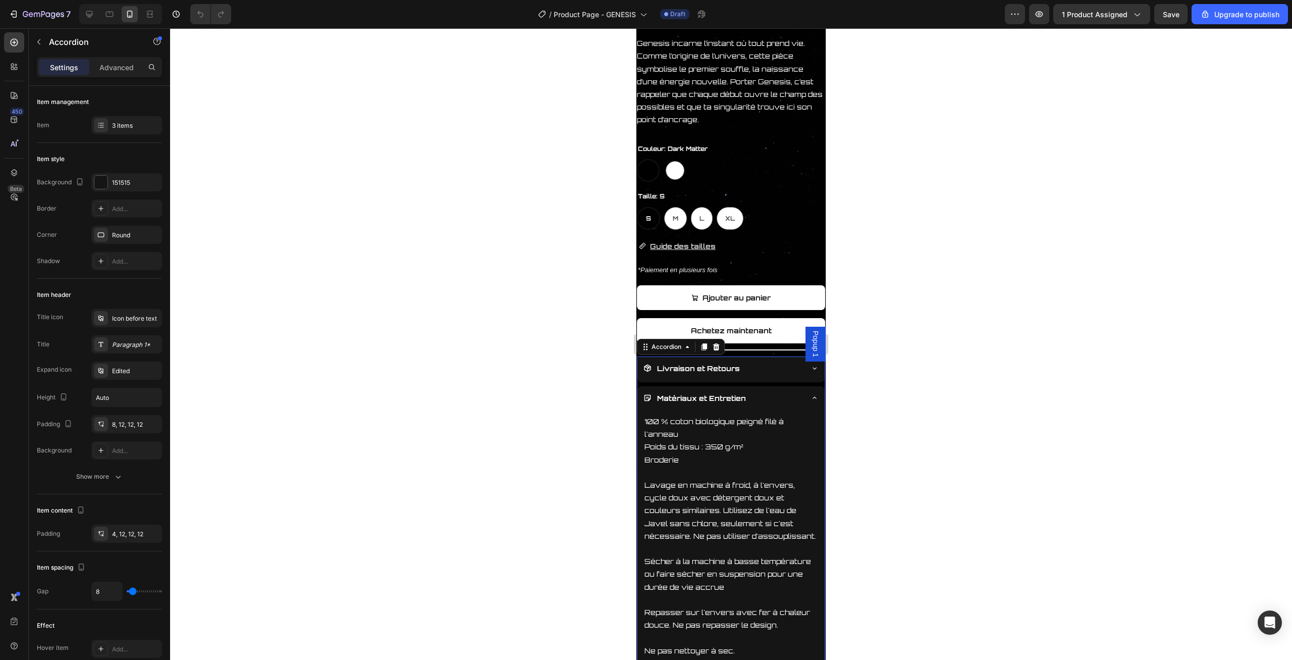
click at [813, 400] on icon at bounding box center [815, 398] width 8 height 8
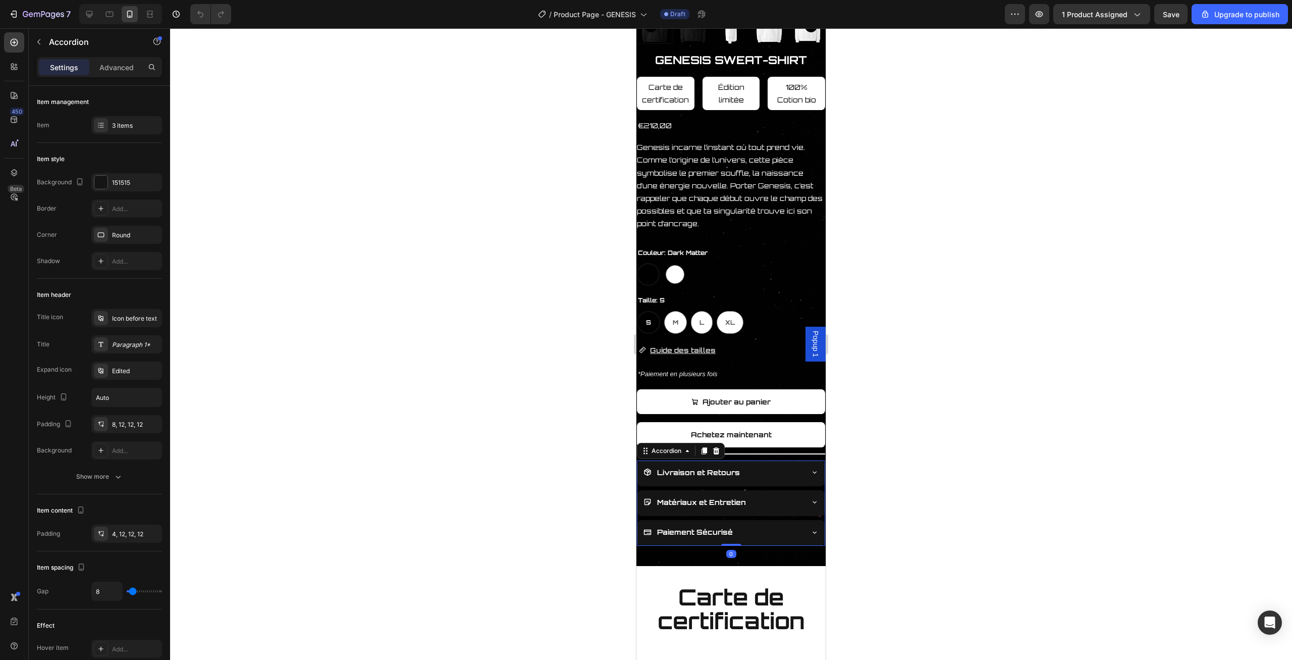
scroll to position [315, 0]
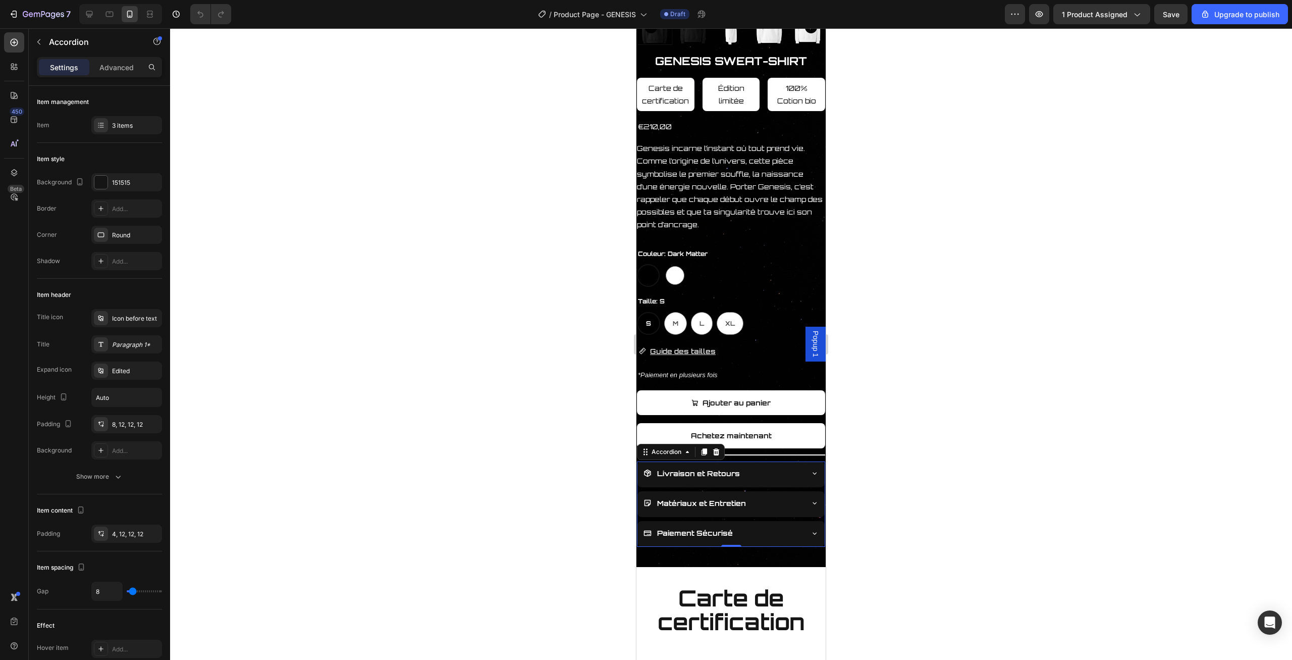
click at [815, 474] on icon at bounding box center [815, 473] width 4 height 2
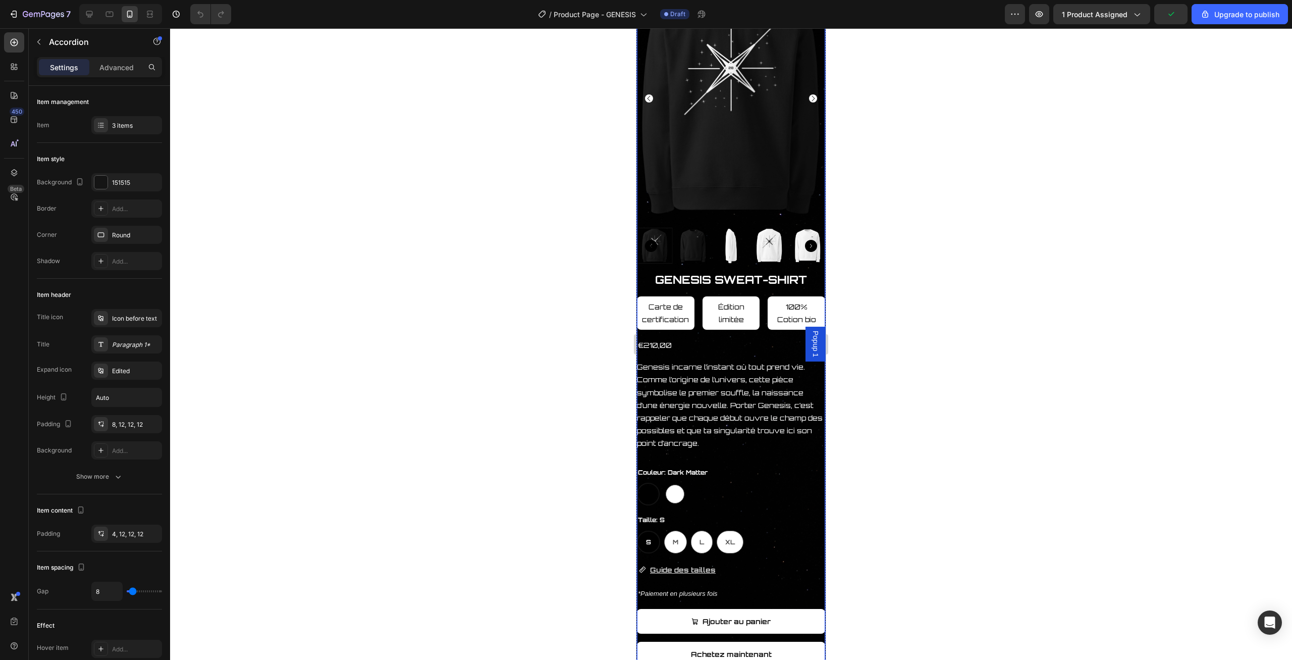
scroll to position [0, 0]
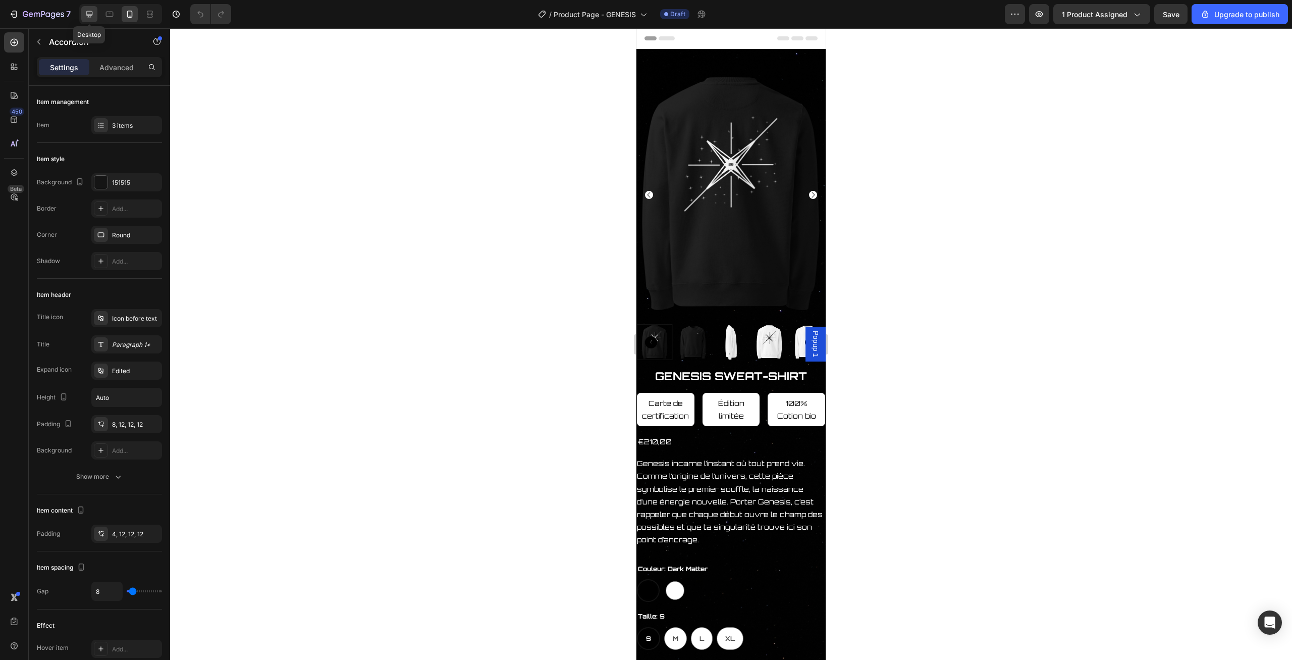
click at [87, 14] on icon at bounding box center [89, 14] width 10 height 10
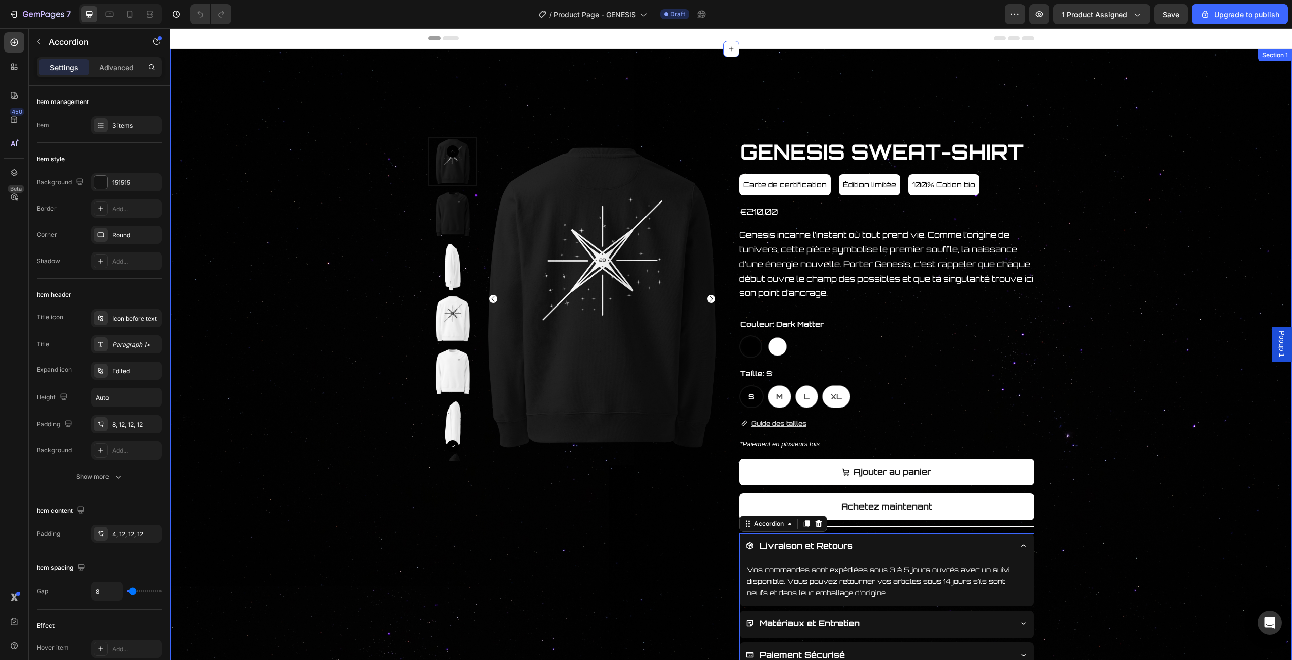
click at [1128, 358] on div "Product Images GENESIS SWEAT-SHIRT Product Title Carte de certification Button …" at bounding box center [731, 403] width 1121 height 532
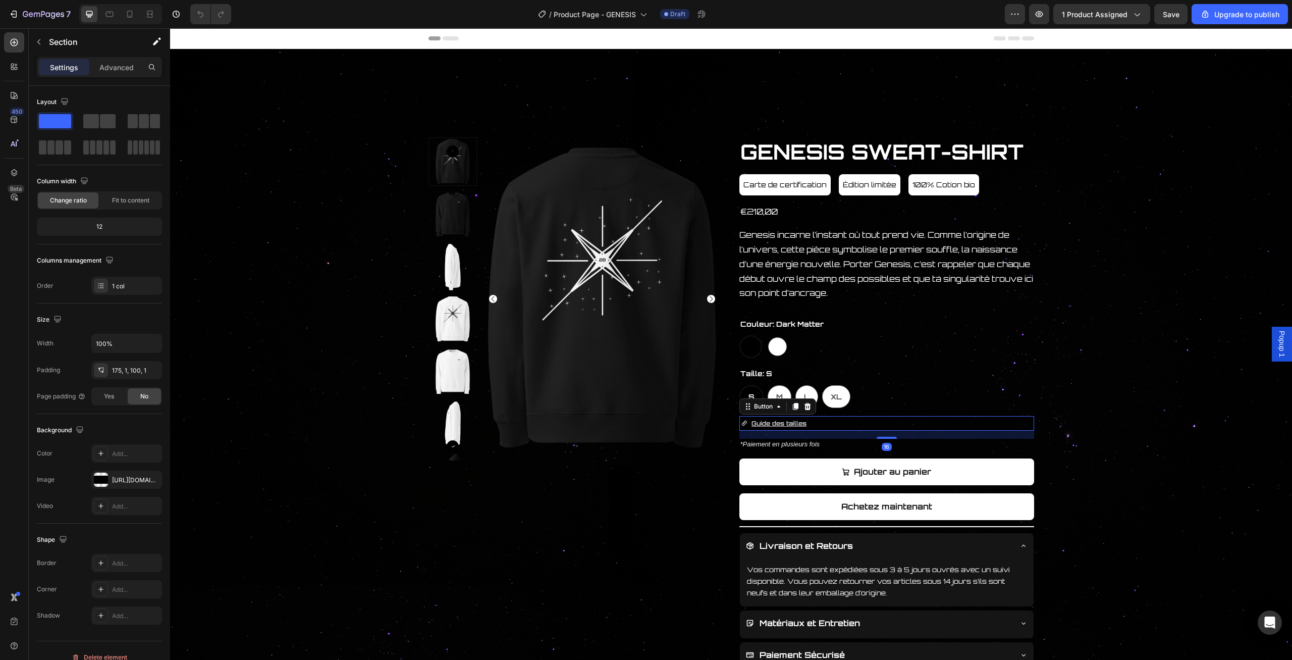
click at [821, 421] on div "Guide des tailles Button 16" at bounding box center [886, 423] width 295 height 15
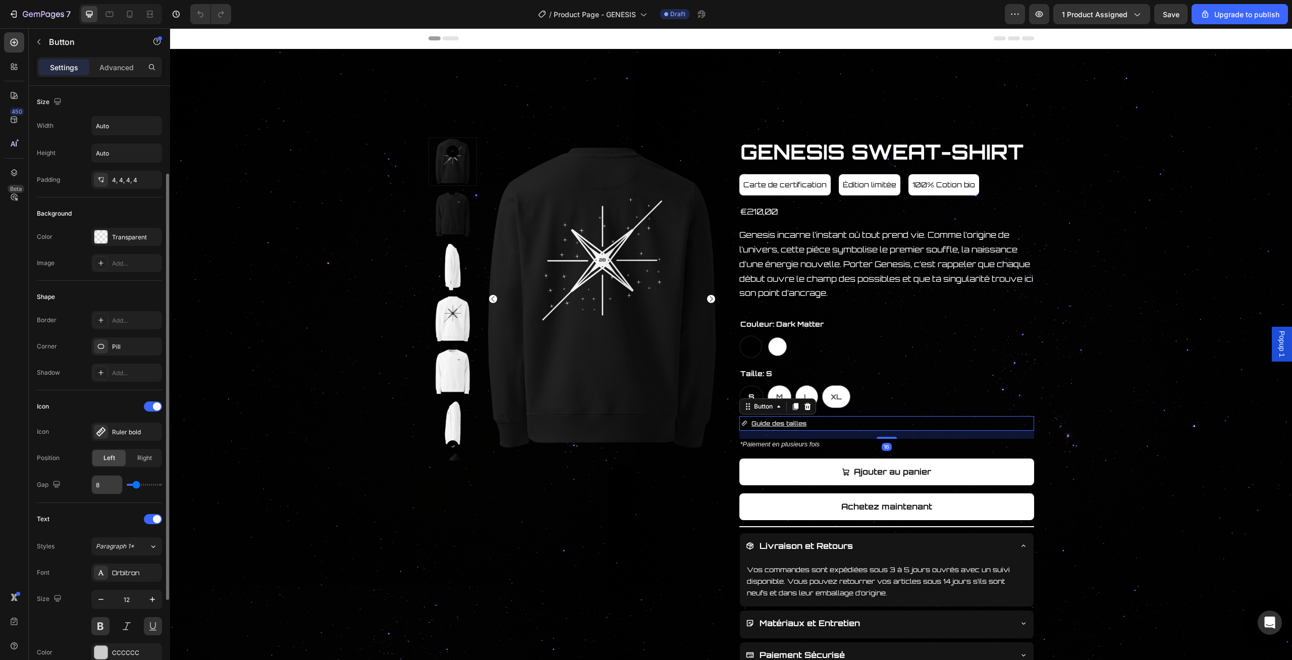
scroll to position [103, 0]
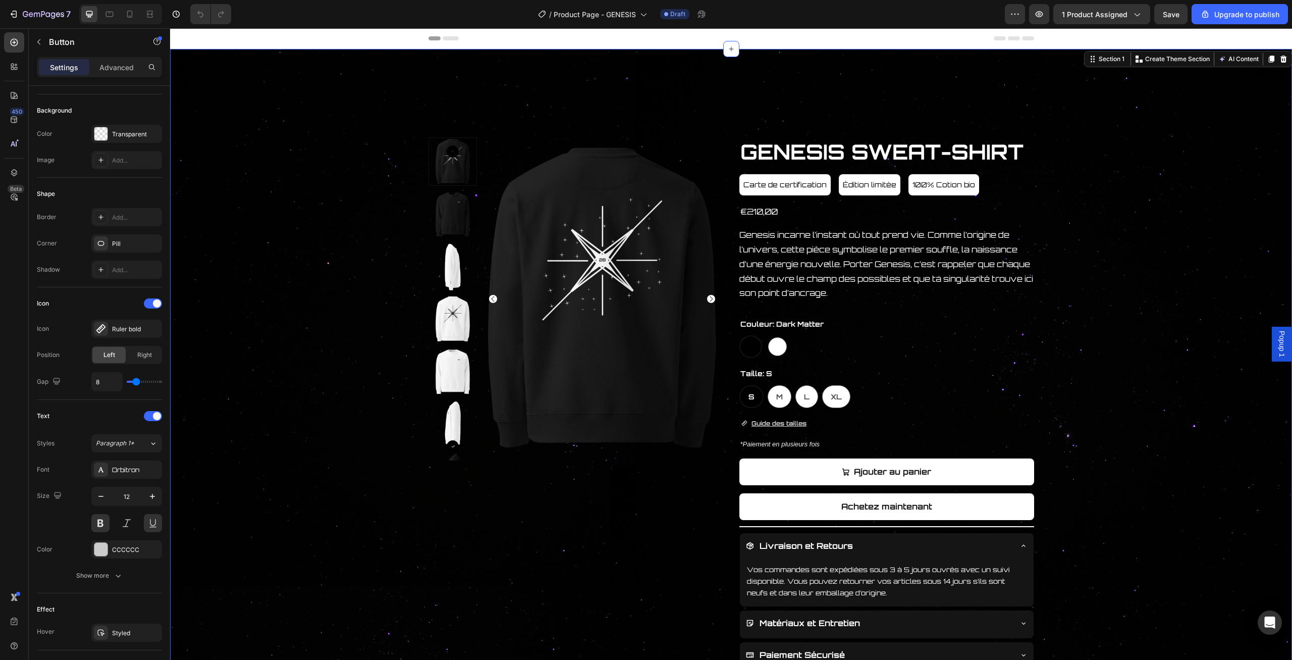
click at [1179, 373] on div "Product Images GENESIS SWEAT-SHIRT Product Title Carte de certification Button …" at bounding box center [731, 403] width 1121 height 532
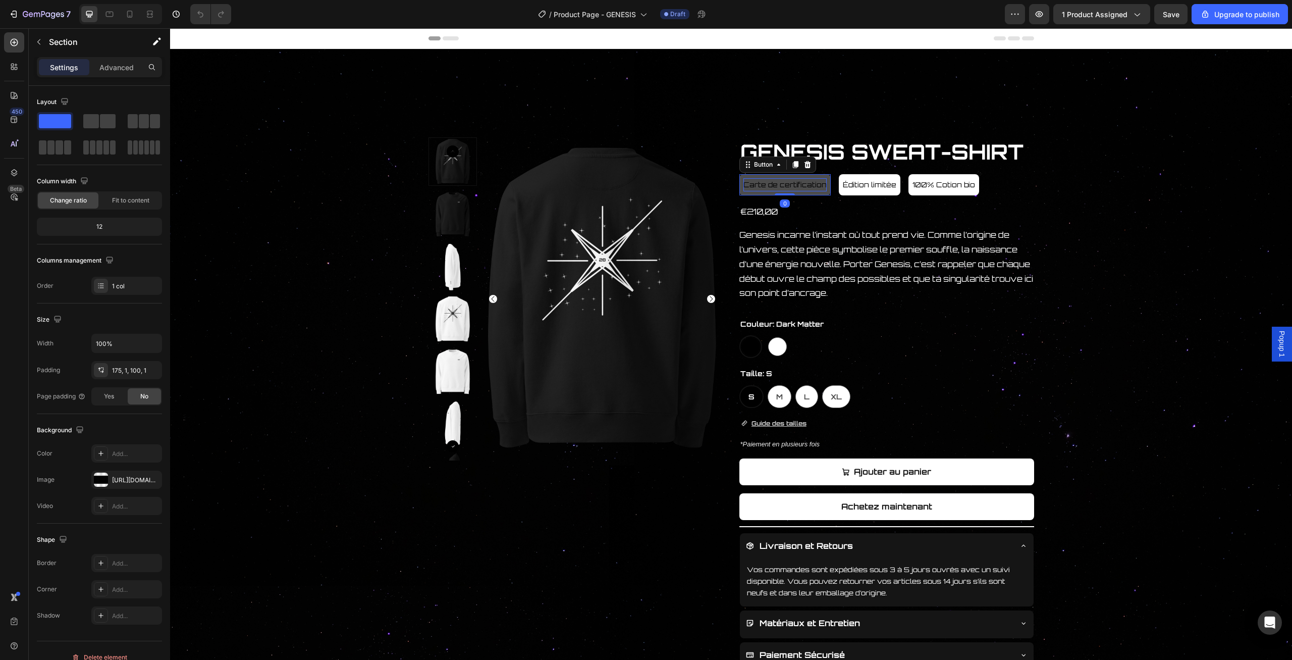
click at [793, 190] on p "Carte de certification" at bounding box center [784, 184] width 83 height 13
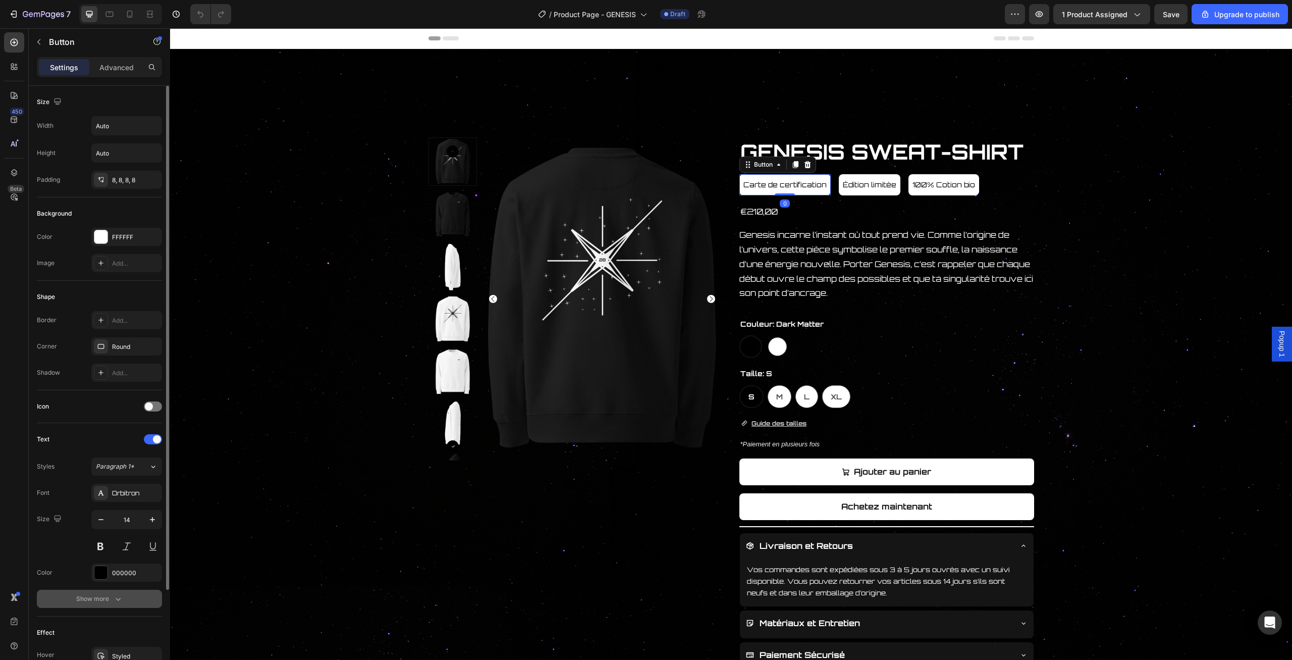
scroll to position [119, 0]
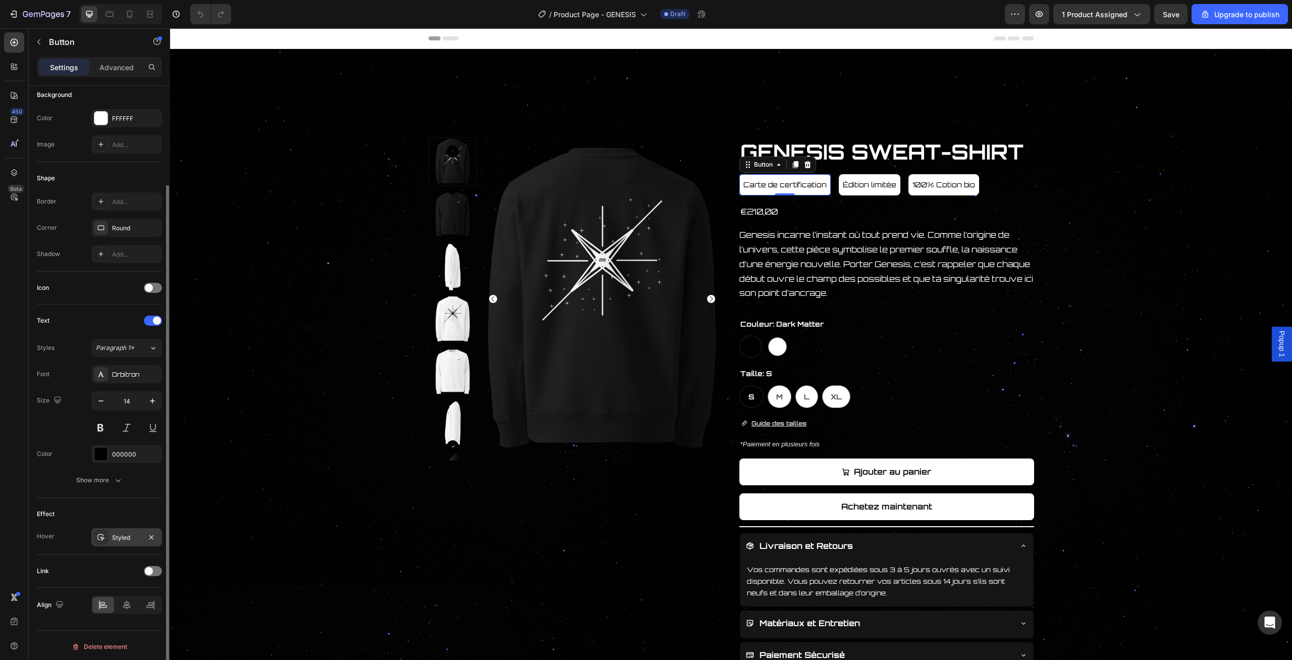
click at [118, 533] on div "Styled" at bounding box center [126, 537] width 29 height 9
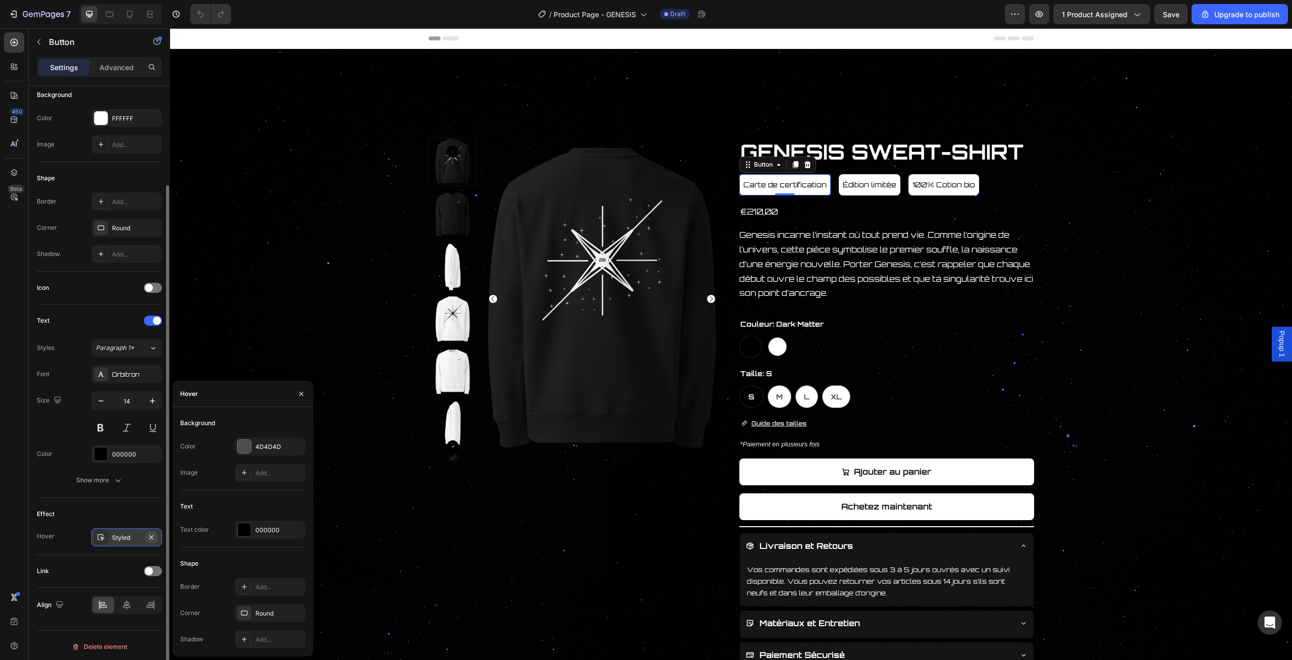
click at [154, 533] on icon "button" at bounding box center [151, 537] width 8 height 8
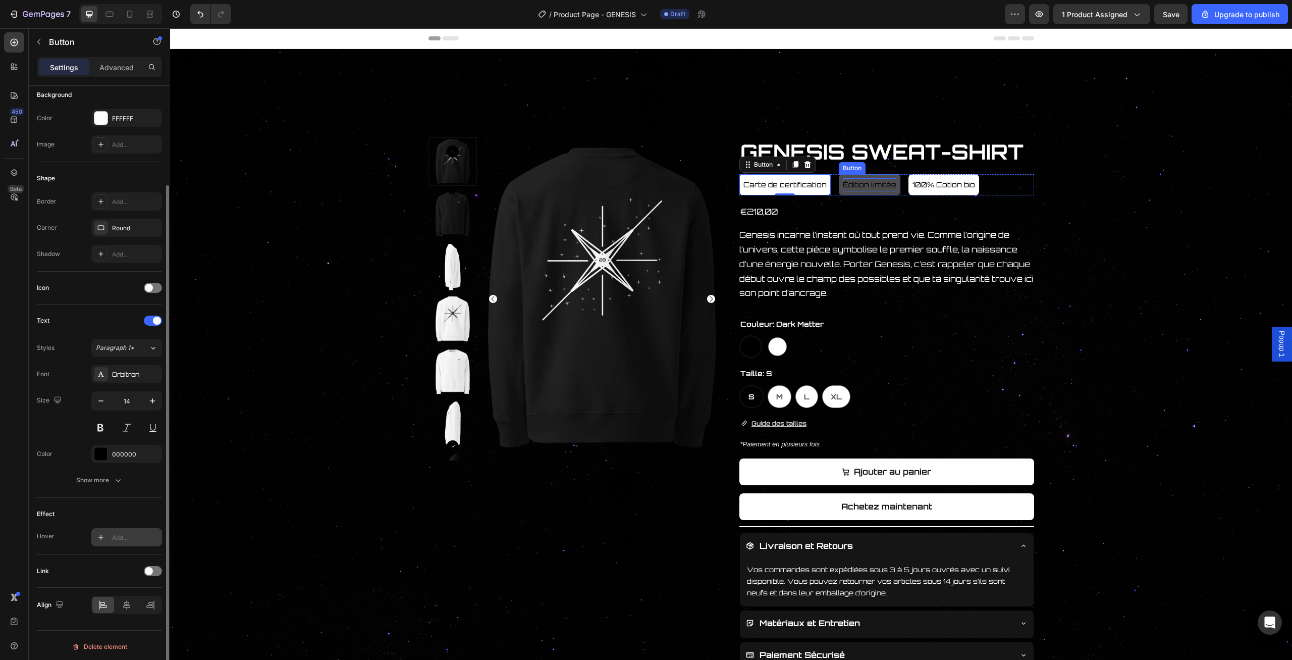
click at [858, 186] on p "Édition limitée" at bounding box center [870, 184] width 54 height 13
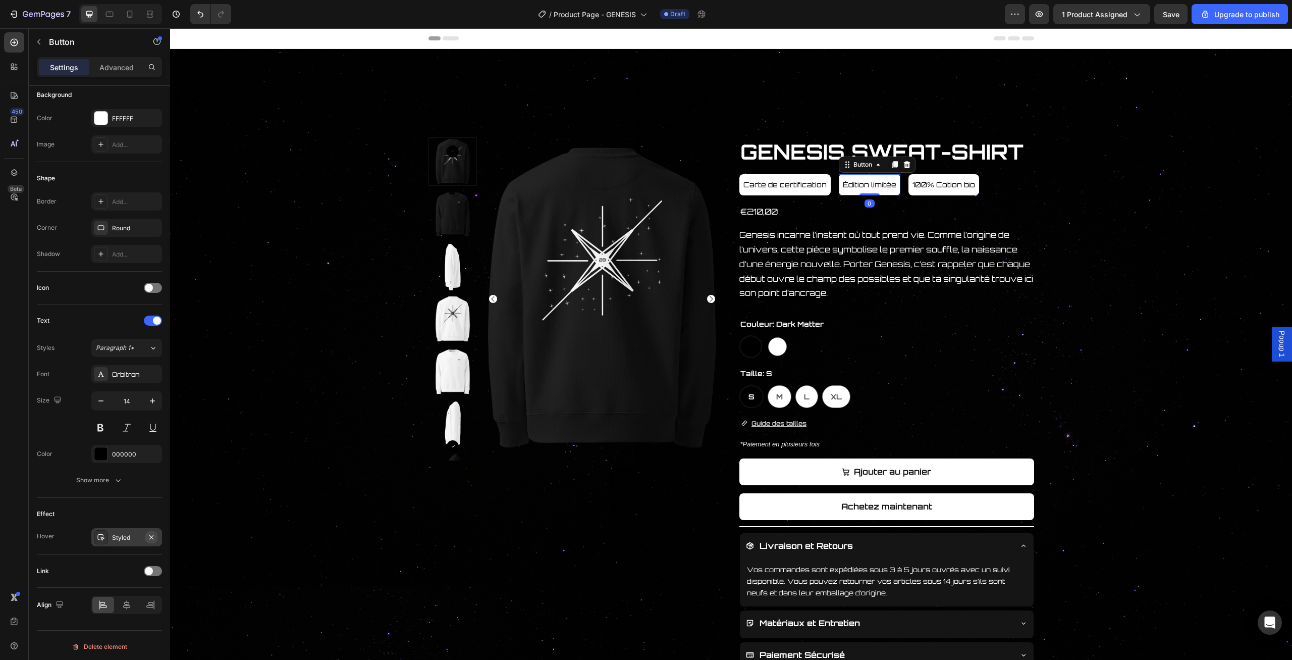
drag, startPoint x: 153, startPoint y: 534, endPoint x: 261, endPoint y: 421, distance: 155.6
click at [153, 535] on icon "button" at bounding box center [151, 537] width 4 height 4
click at [916, 185] on p "100% Cotion bio" at bounding box center [944, 184] width 63 height 13
click at [154, 537] on icon "button" at bounding box center [151, 538] width 8 height 8
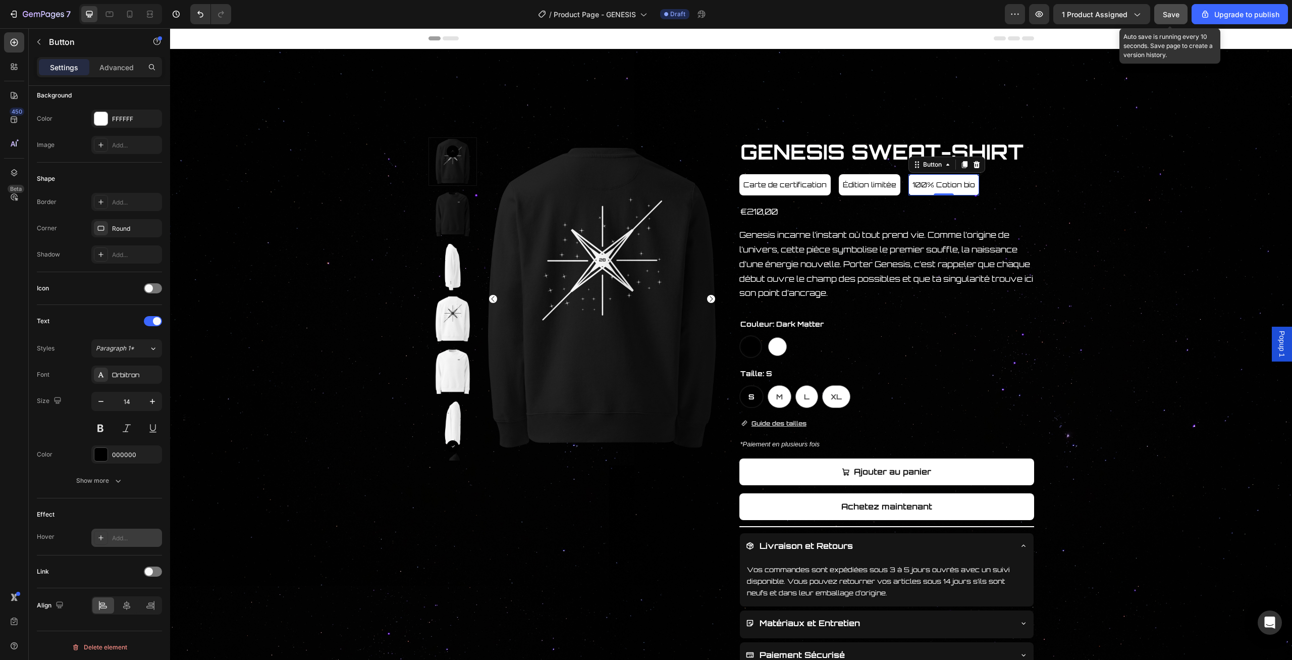
click at [1167, 18] on span "Save" at bounding box center [1171, 14] width 17 height 9
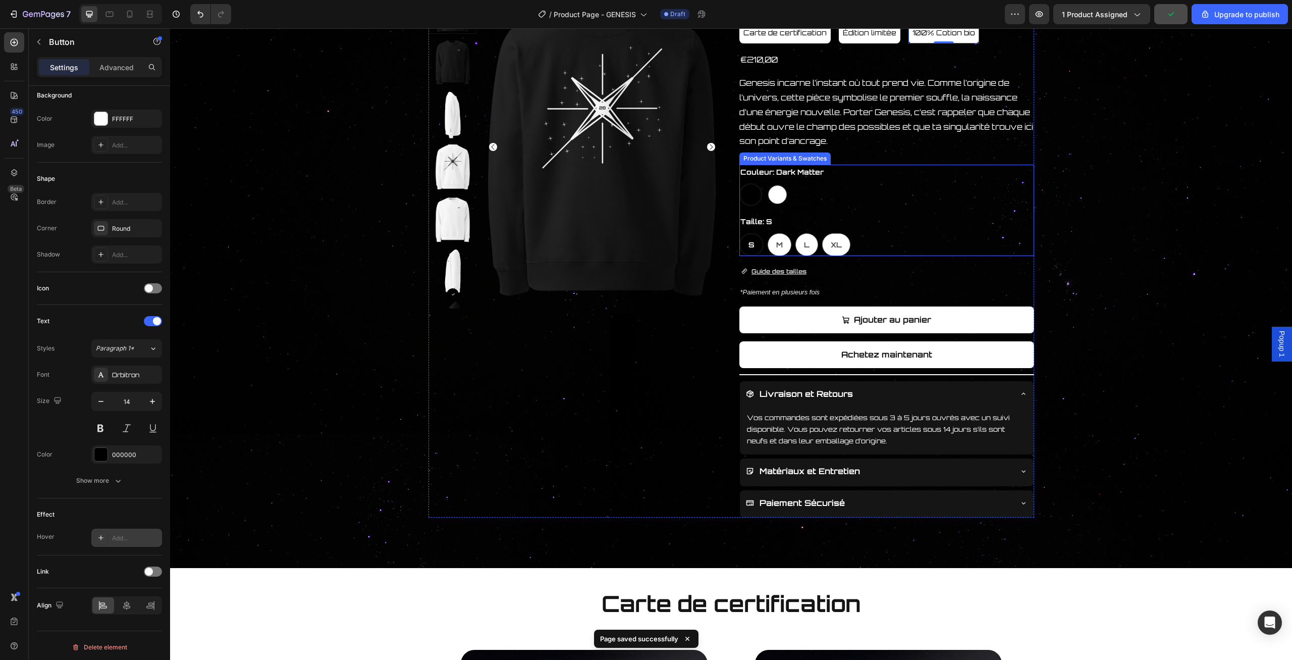
scroll to position [157, 0]
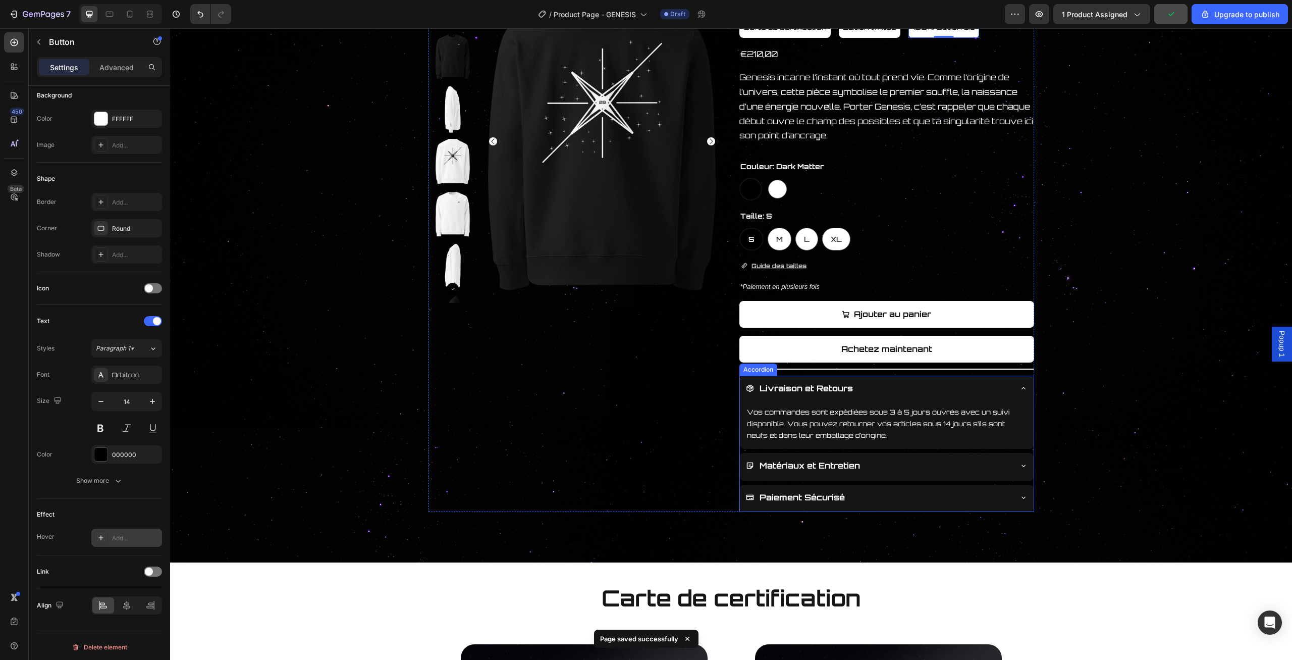
click at [932, 469] on div "Matériaux et Entretien" at bounding box center [878, 466] width 265 height 18
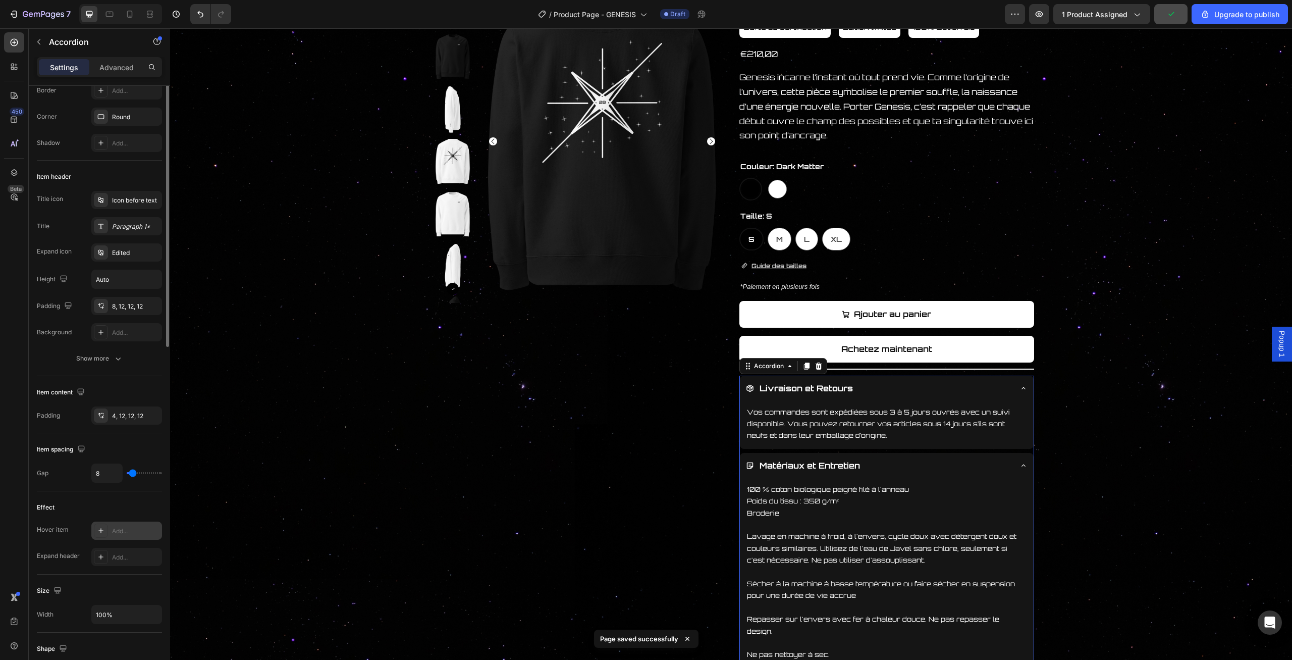
scroll to position [0, 0]
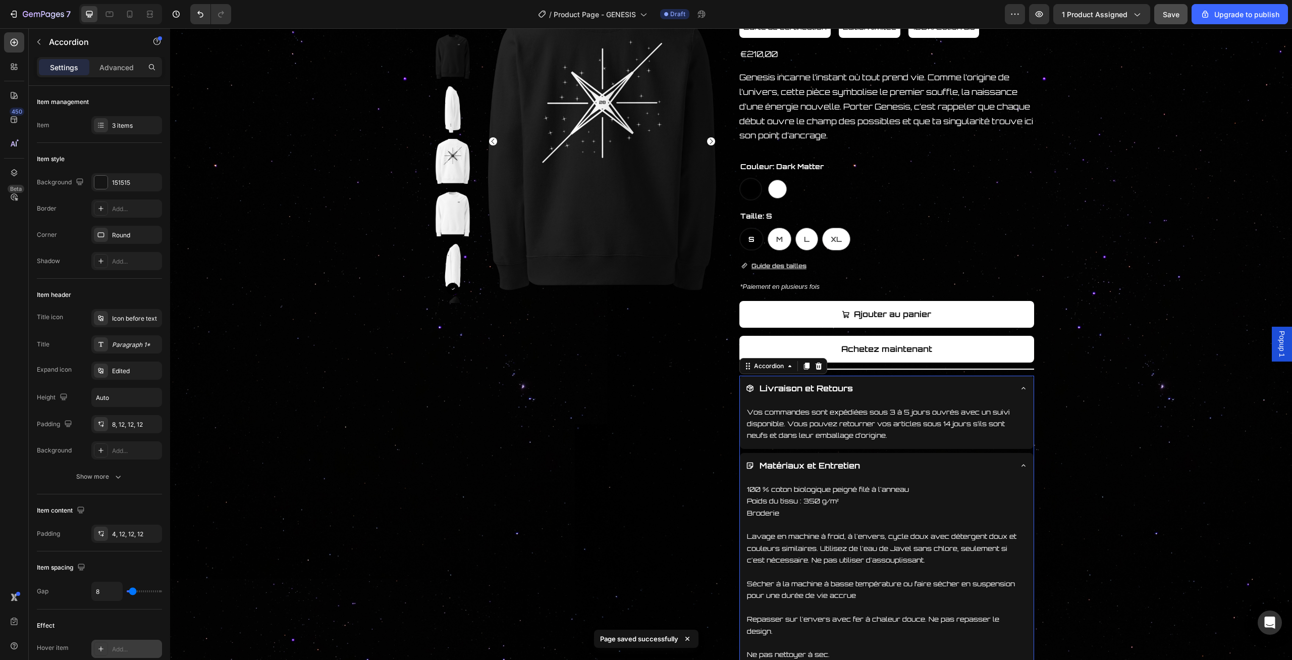
click at [932, 469] on div "Matériaux et Entretien" at bounding box center [878, 466] width 265 height 18
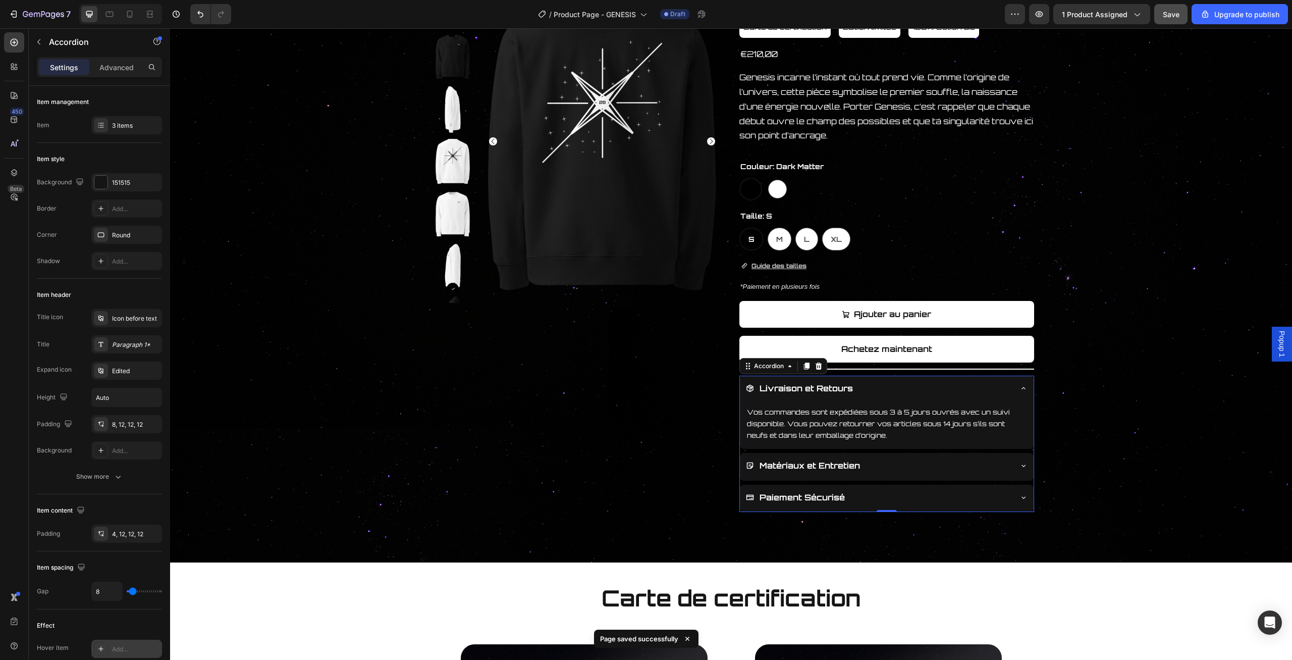
click at [1008, 387] on div "Livraison et Retours" at bounding box center [878, 389] width 265 height 18
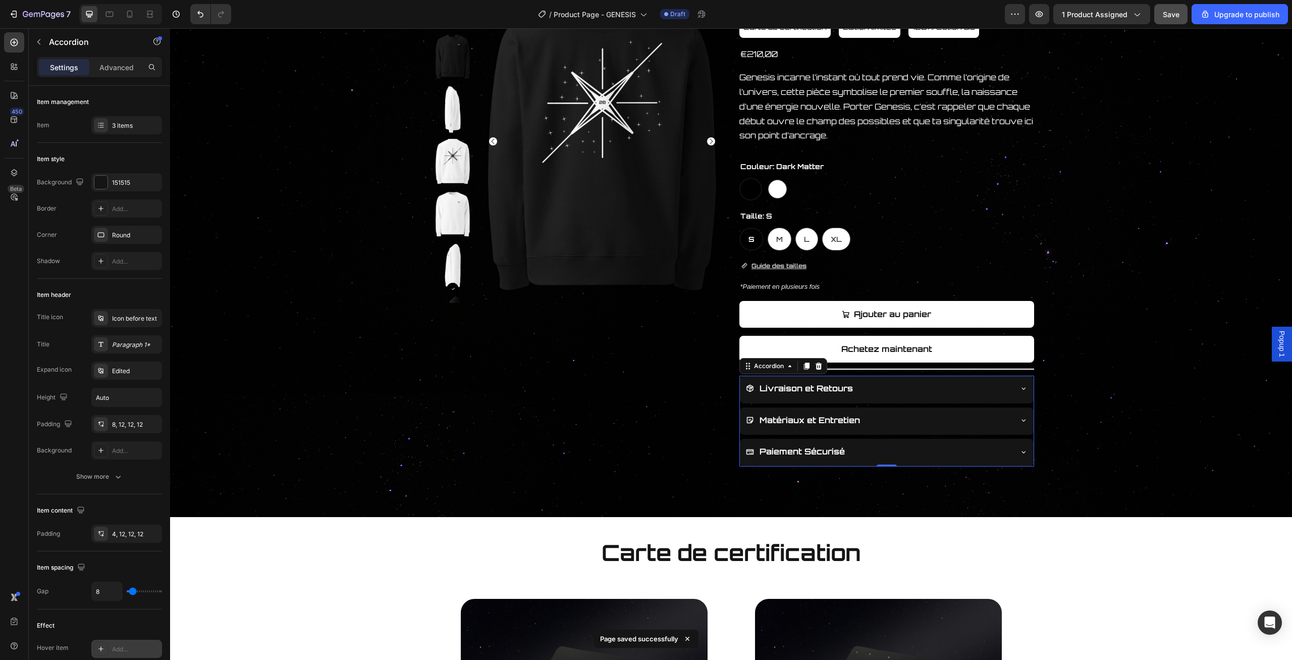
click at [1008, 387] on div "Livraison et Retours" at bounding box center [878, 389] width 265 height 18
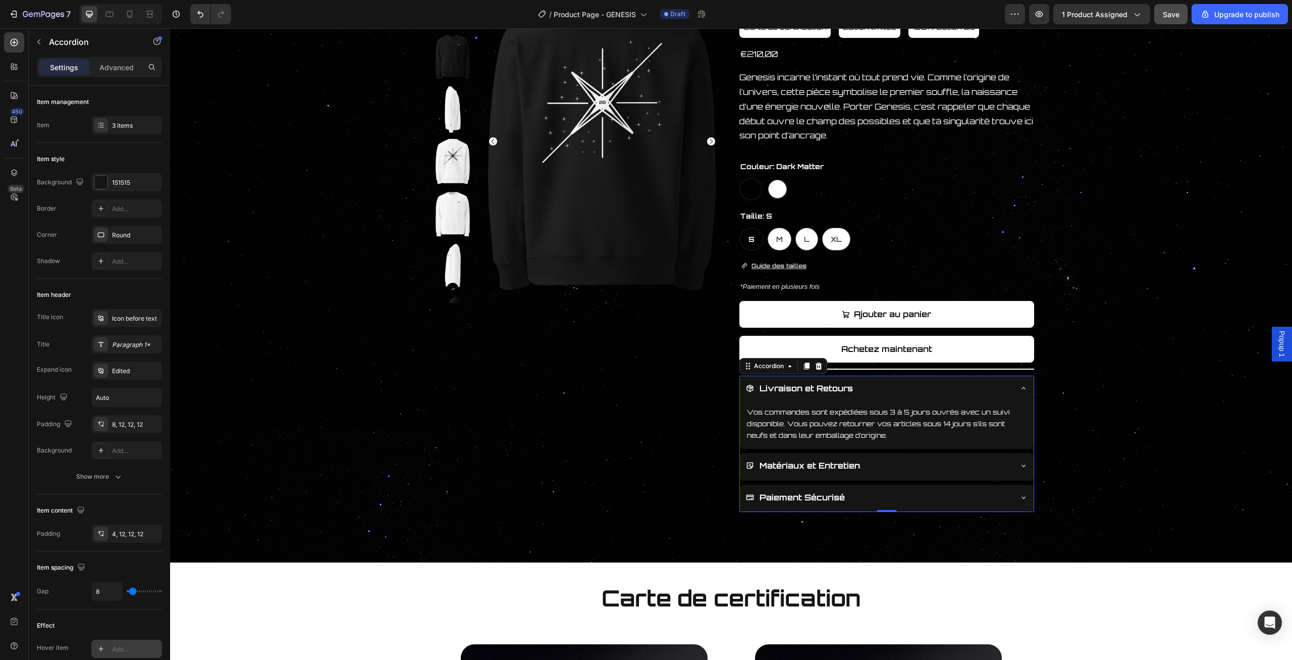
click at [945, 466] on div "Matériaux et Entretien" at bounding box center [878, 466] width 265 height 18
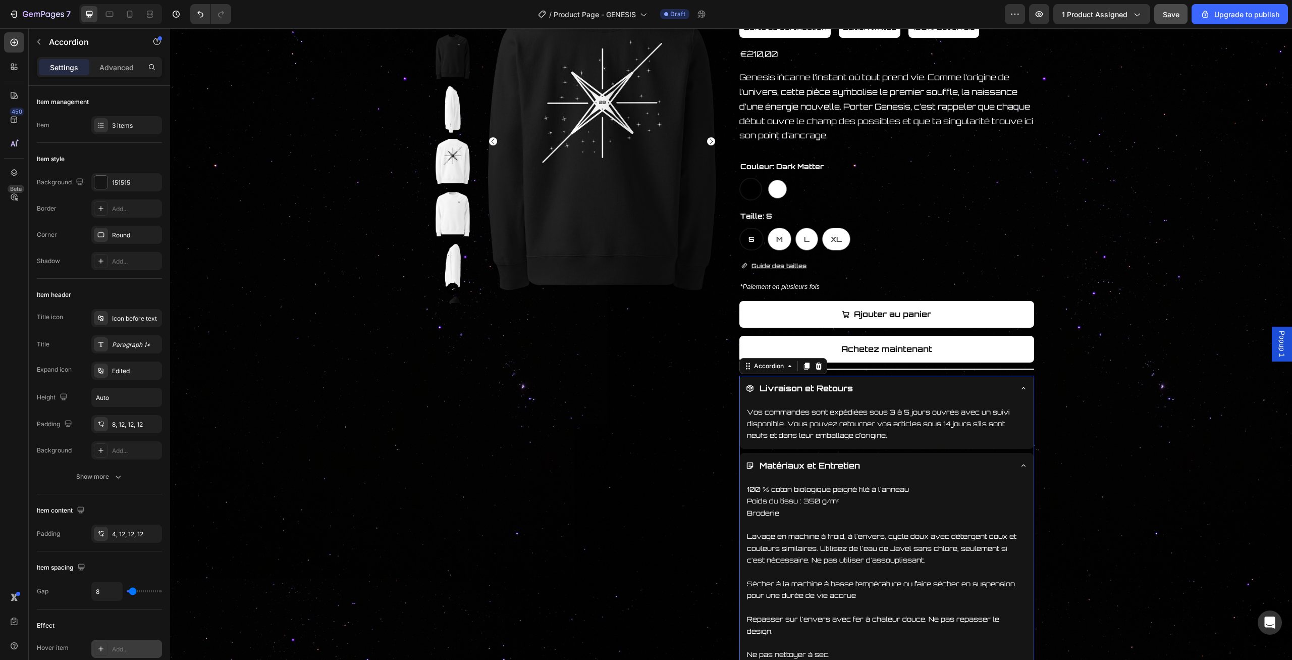
click at [945, 466] on div "Matériaux et Entretien" at bounding box center [878, 466] width 265 height 18
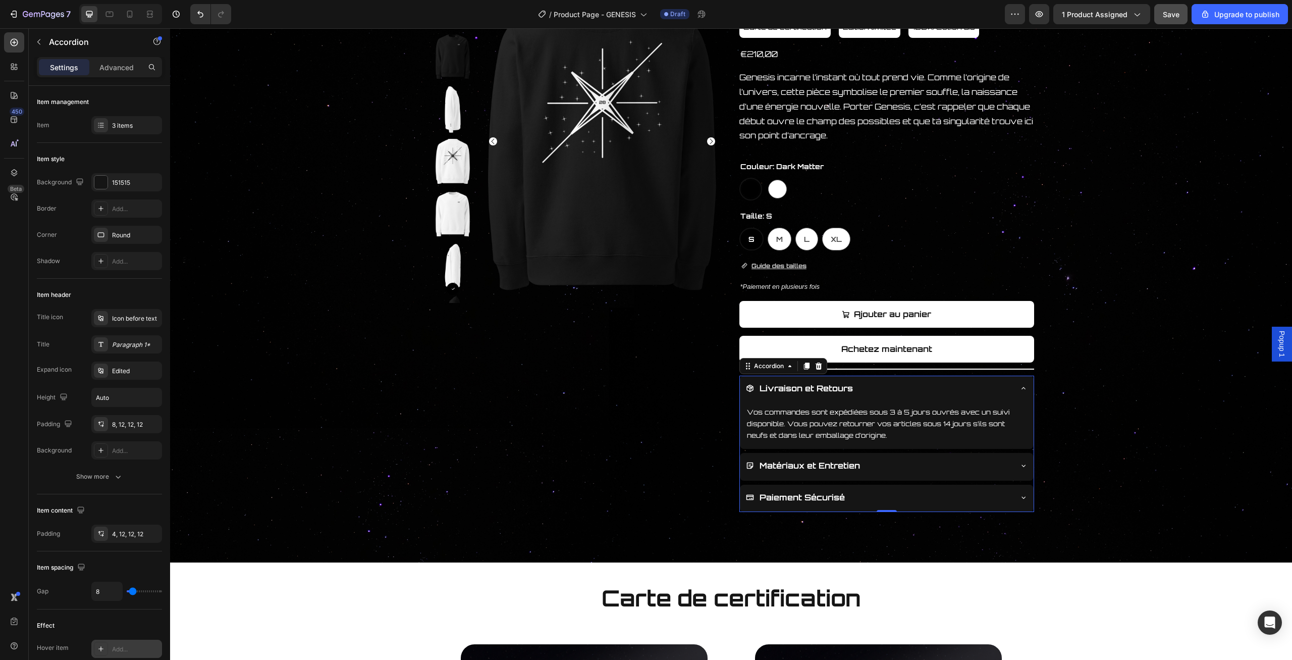
click at [1023, 389] on icon at bounding box center [1024, 388] width 8 height 8
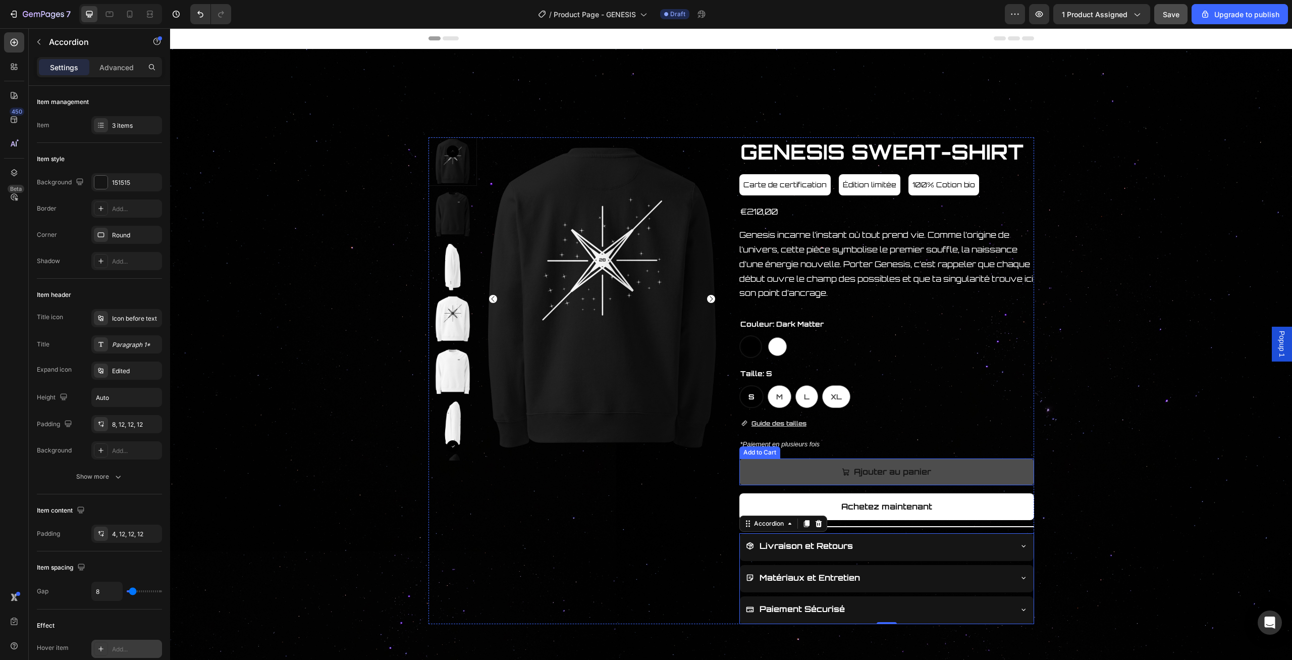
click at [978, 485] on button "Ajouter au panier" at bounding box center [886, 471] width 295 height 27
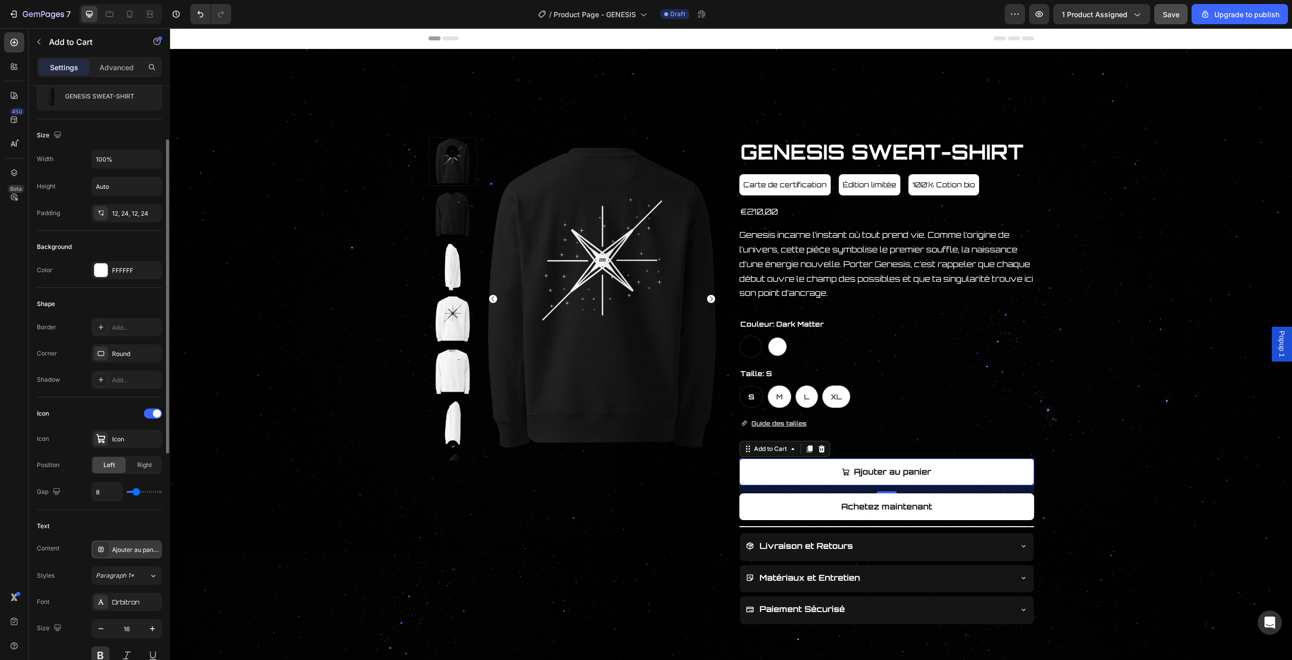
scroll to position [206, 0]
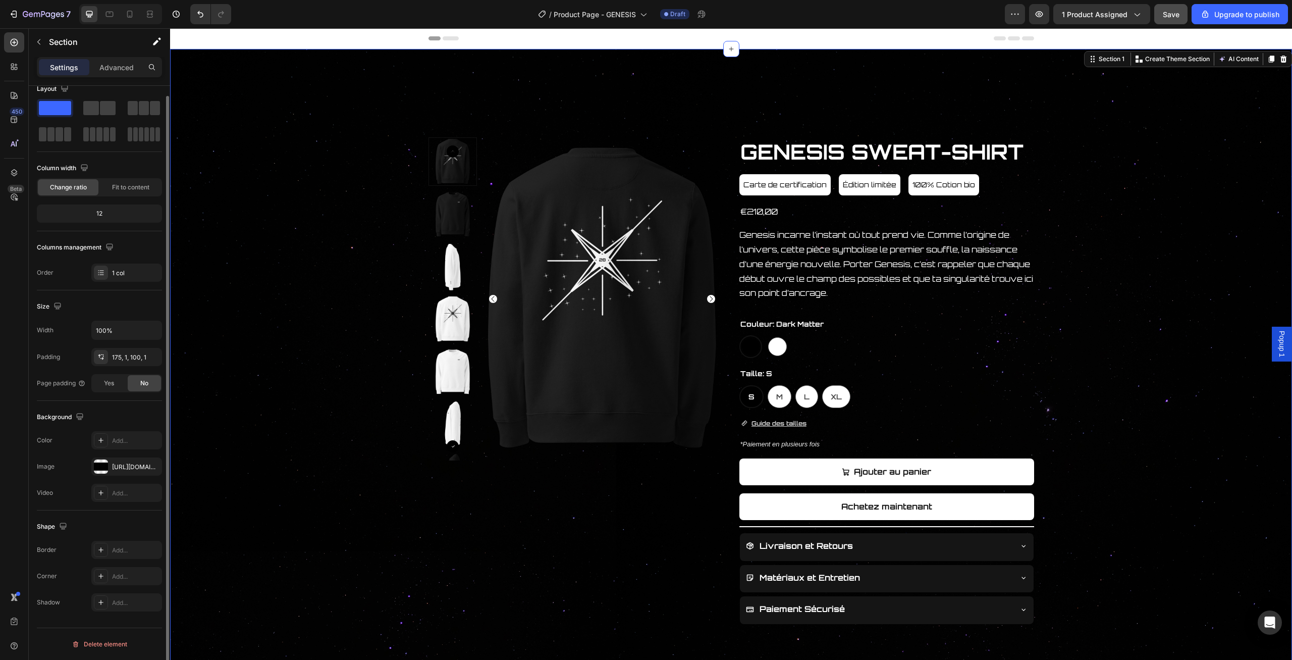
click at [346, 484] on div "Product Images GENESIS SWEAT-SHIRT Product Title Carte de certification Button …" at bounding box center [731, 380] width 1121 height 487
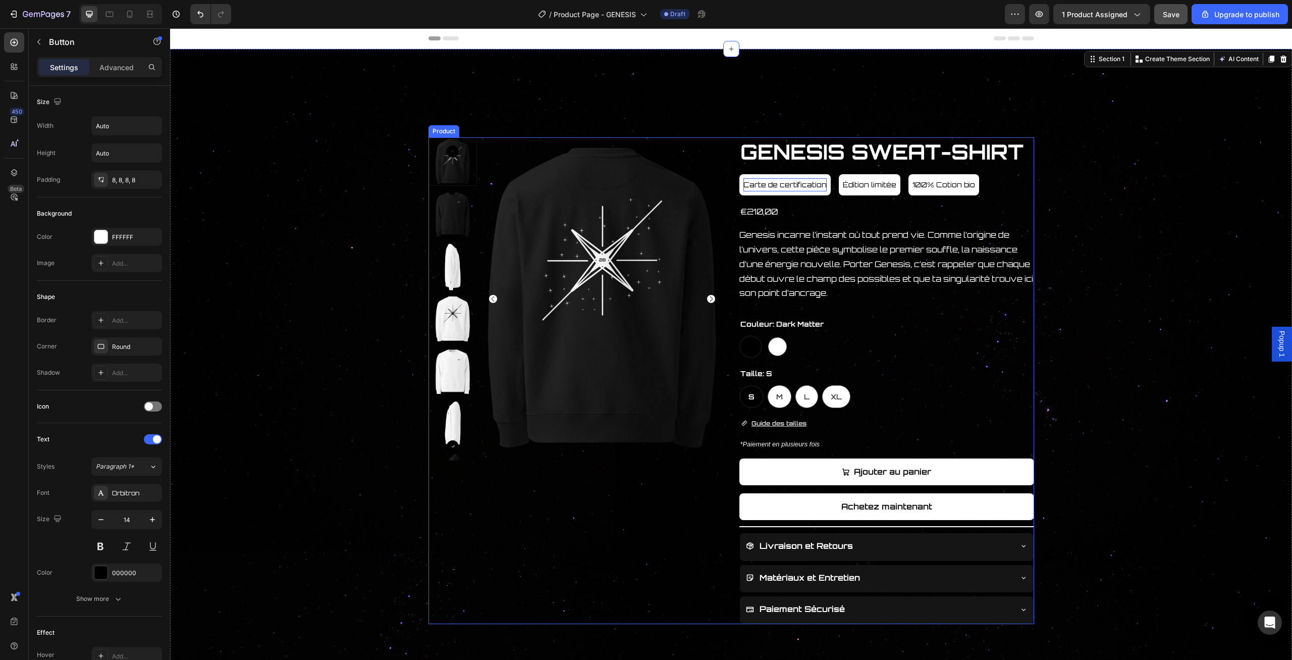
click at [803, 179] on p "Carte de certification" at bounding box center [784, 184] width 83 height 13
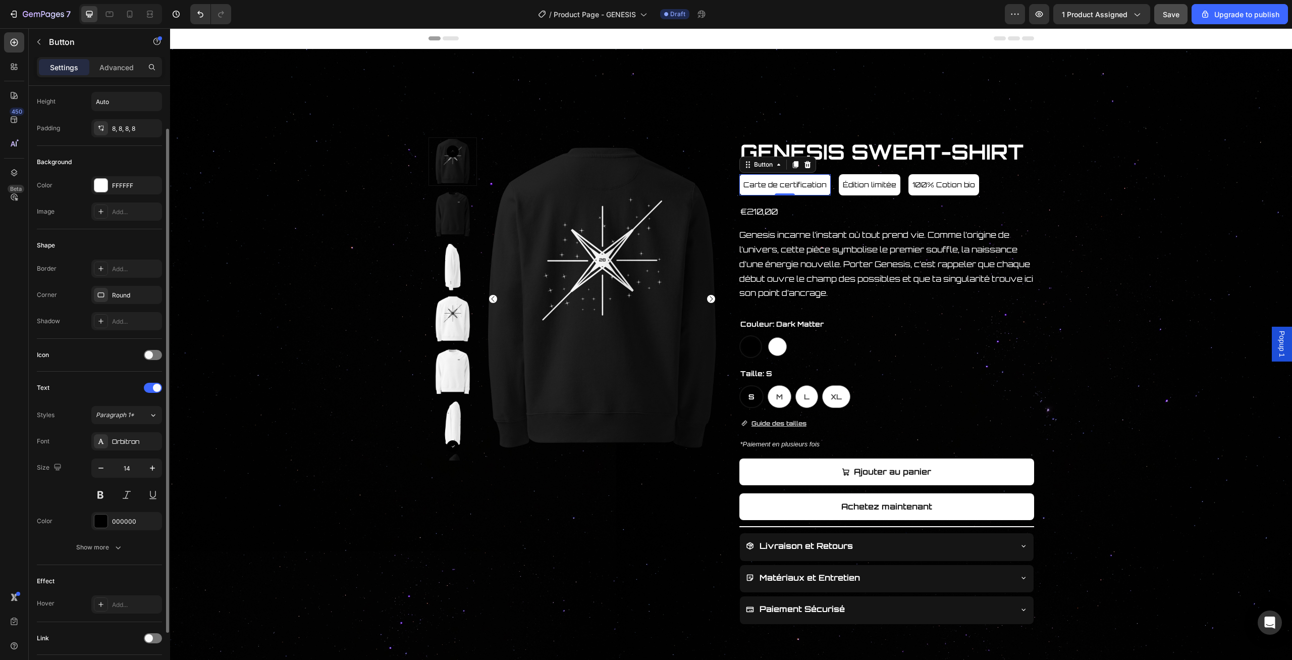
scroll to position [103, 0]
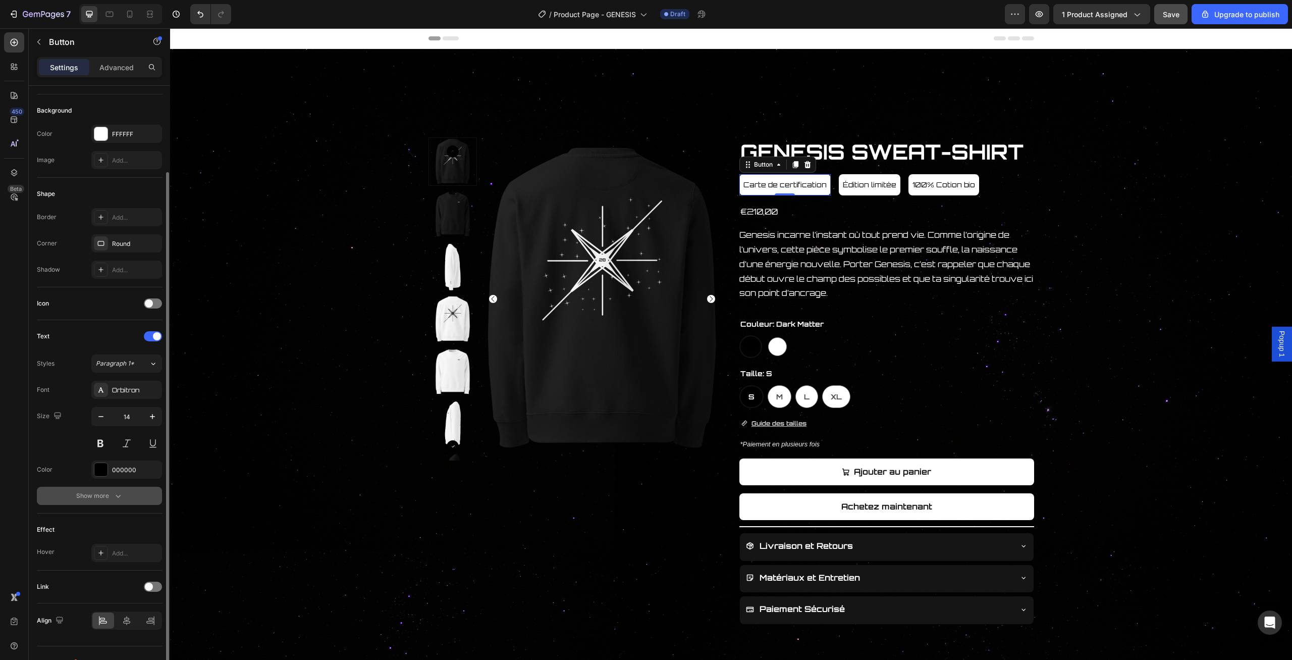
click at [122, 491] on icon "button" at bounding box center [118, 496] width 10 height 10
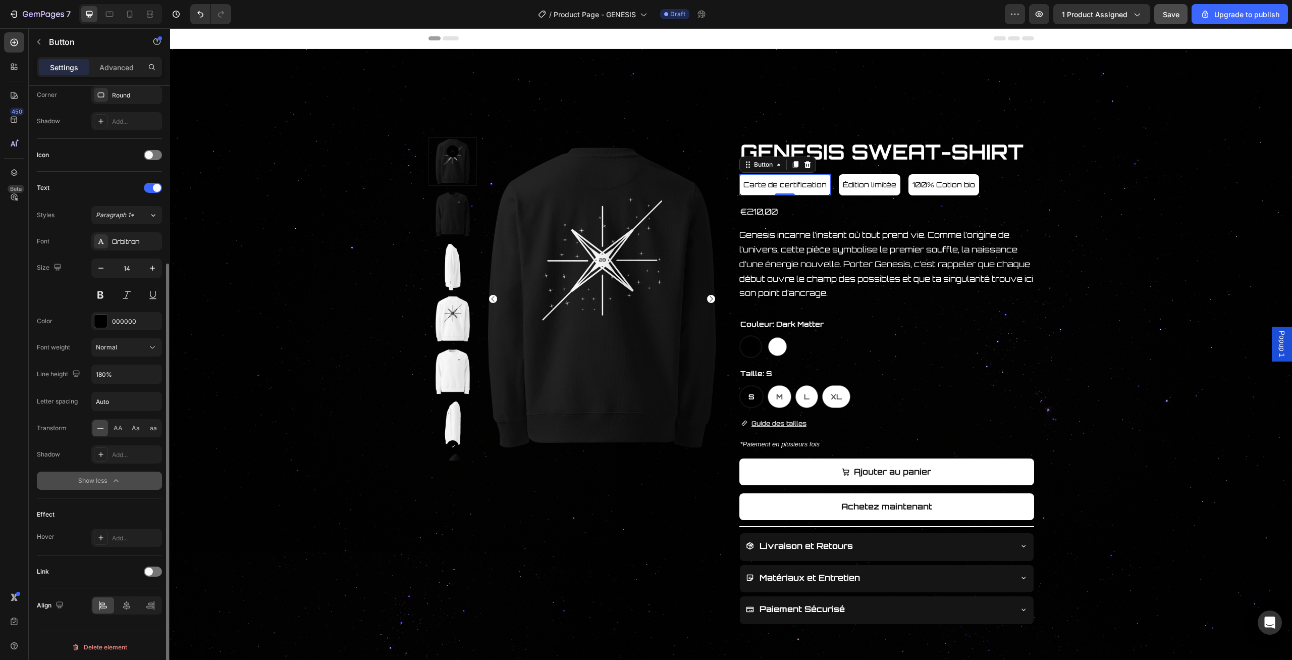
scroll to position [251, 0]
click at [128, 601] on icon at bounding box center [127, 605] width 10 height 10
click at [107, 601] on icon at bounding box center [103, 605] width 10 height 10
click at [123, 606] on icon at bounding box center [127, 605] width 10 height 10
click at [147, 606] on icon at bounding box center [149, 607] width 7 height 3
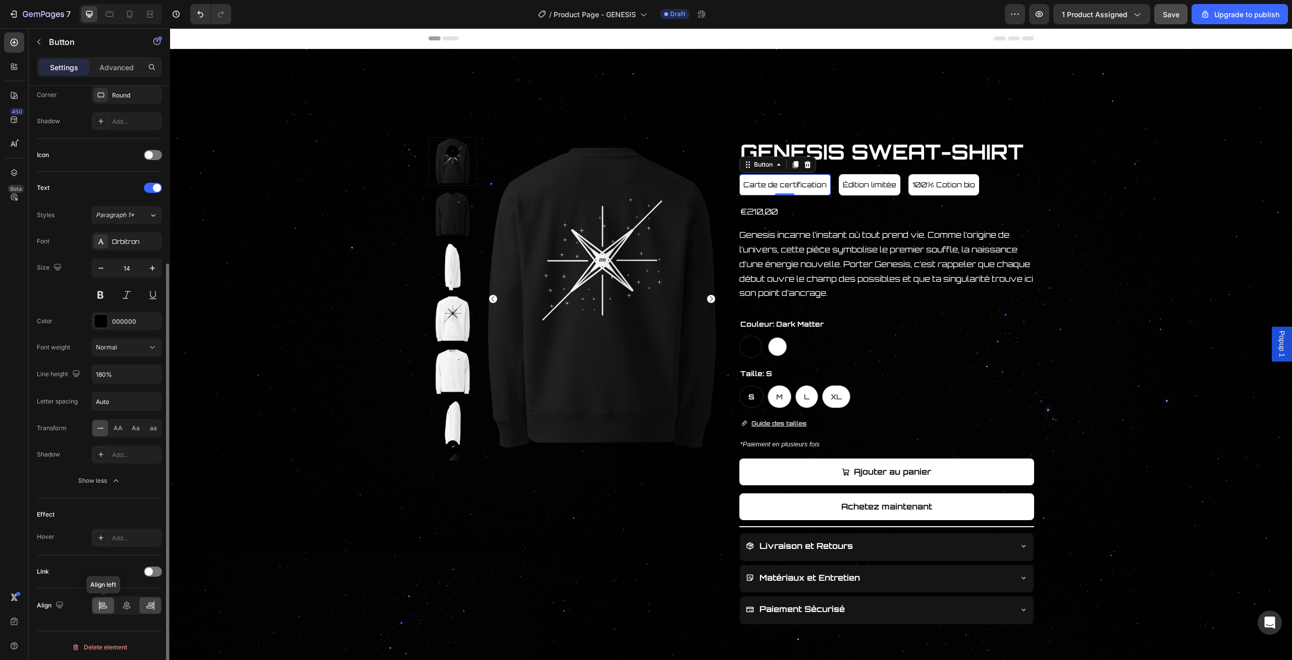
click at [104, 603] on icon at bounding box center [103, 605] width 10 height 10
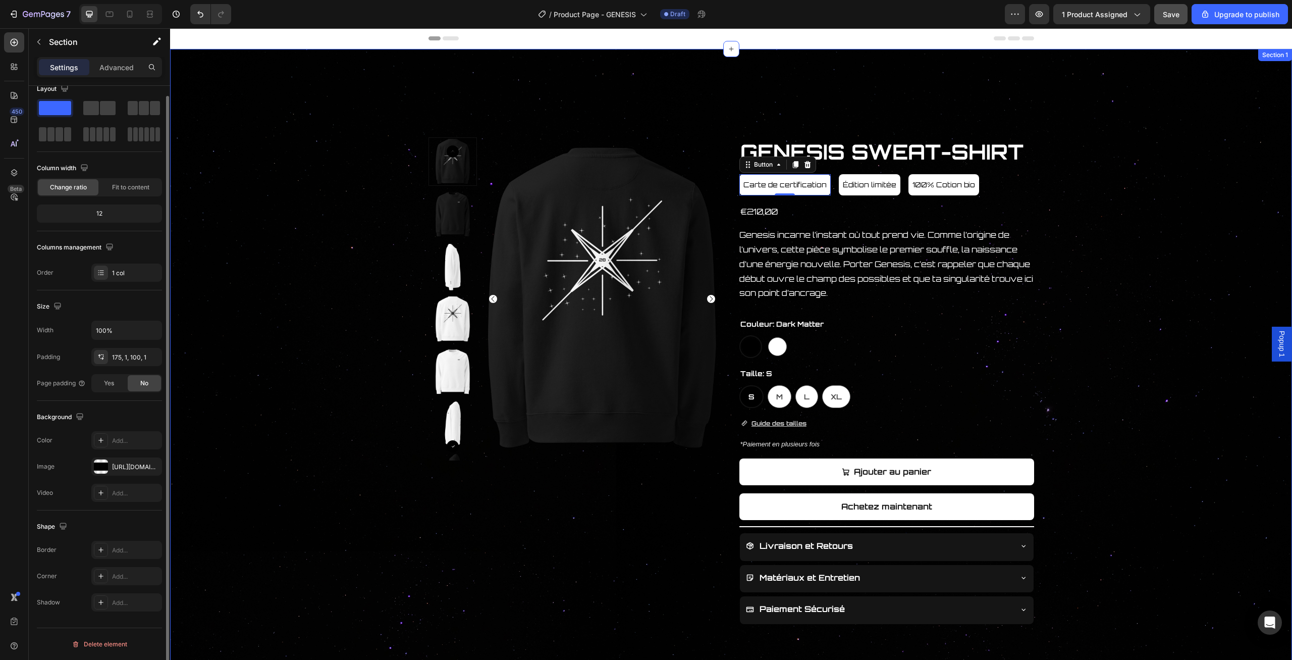
click at [1112, 292] on div "Product Images GENESIS SWEAT-SHIRT Product Title Carte de certification Button …" at bounding box center [731, 380] width 1121 height 487
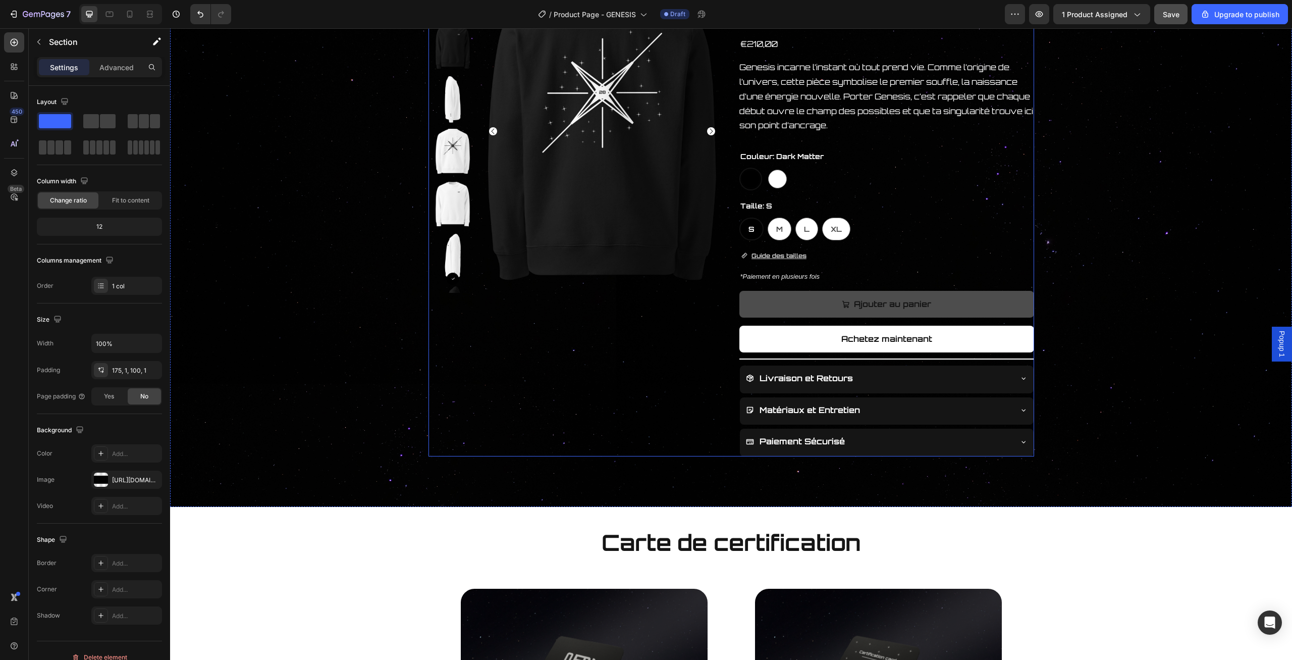
scroll to position [162, 0]
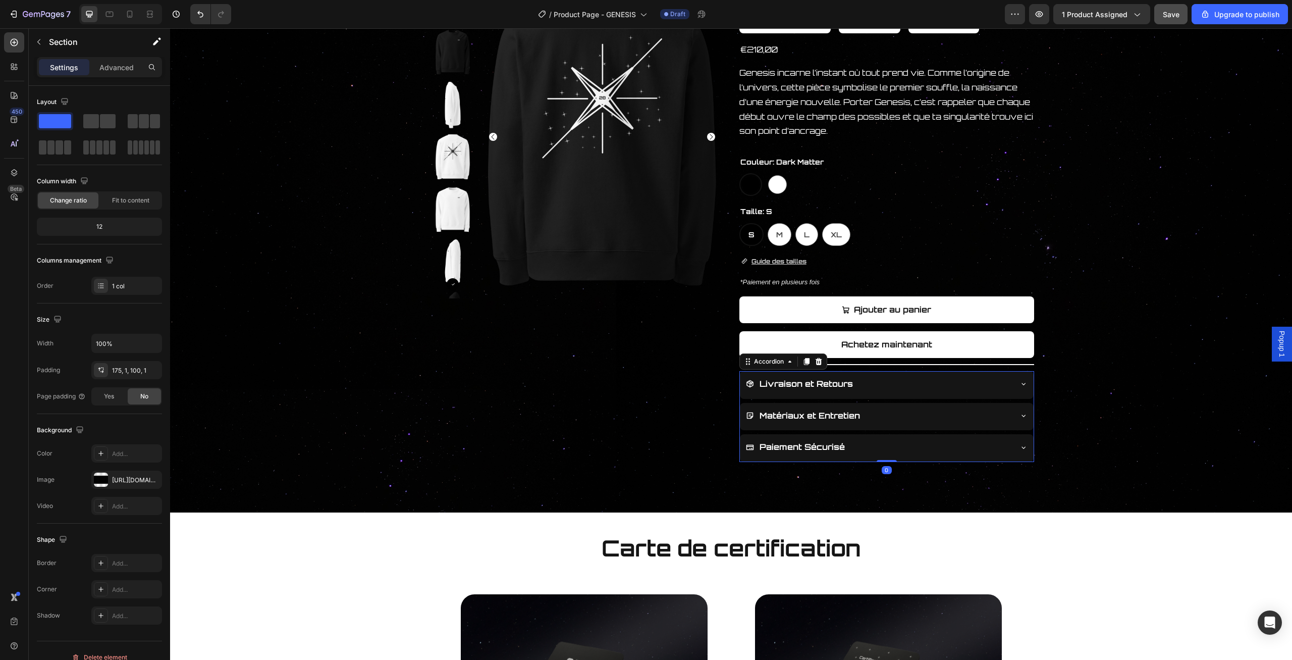
click at [1016, 387] on div "Livraison et Retours" at bounding box center [887, 385] width 294 height 28
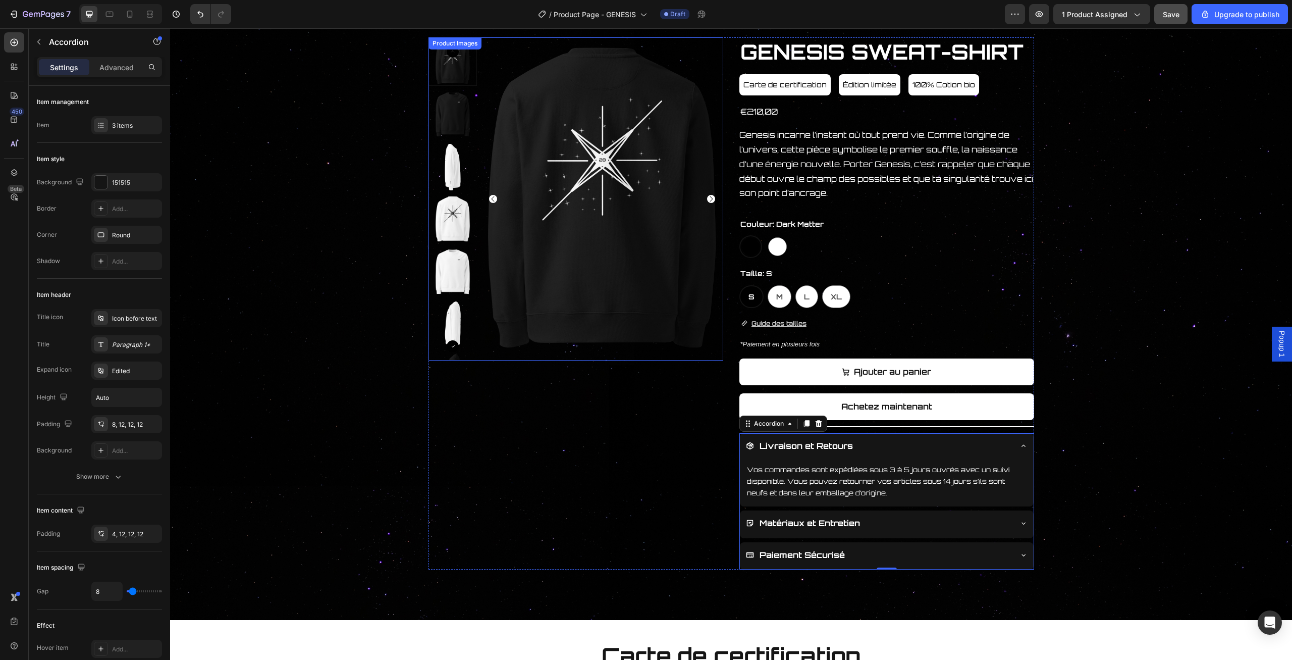
scroll to position [5, 0]
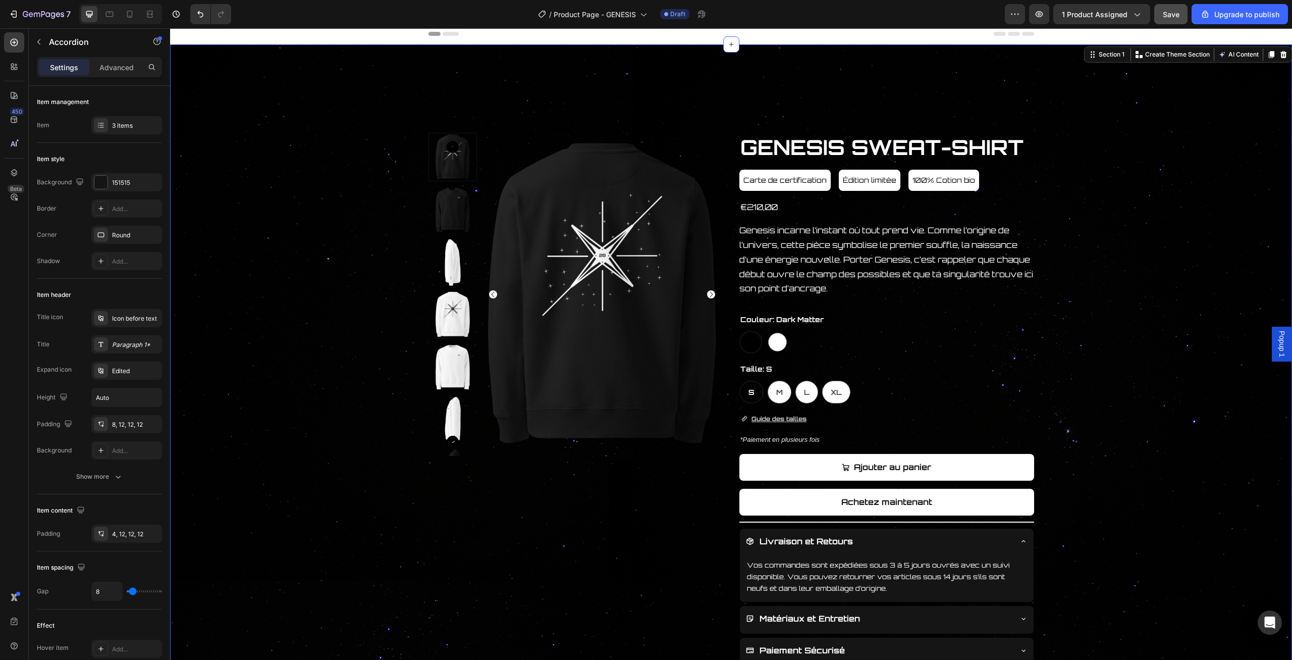
click at [1085, 297] on div "Product Images GENESIS SWEAT-SHIRT Product Title Carte de certification Button …" at bounding box center [731, 399] width 1121 height 532
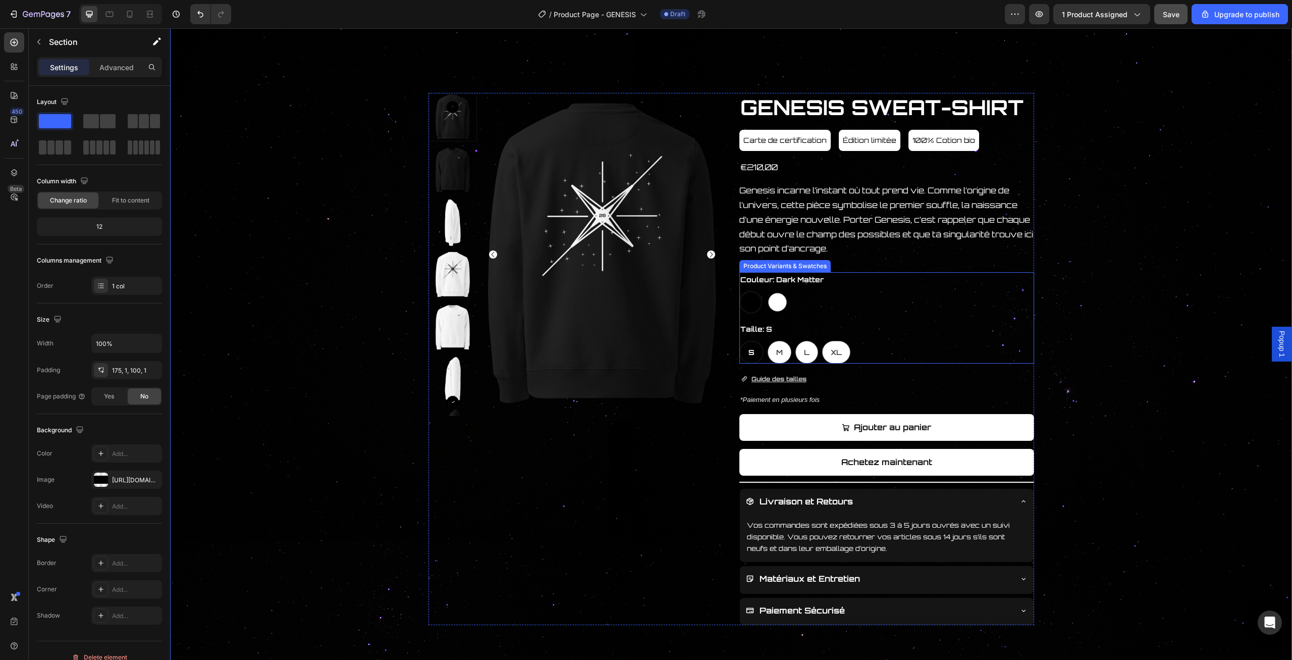
scroll to position [157, 0]
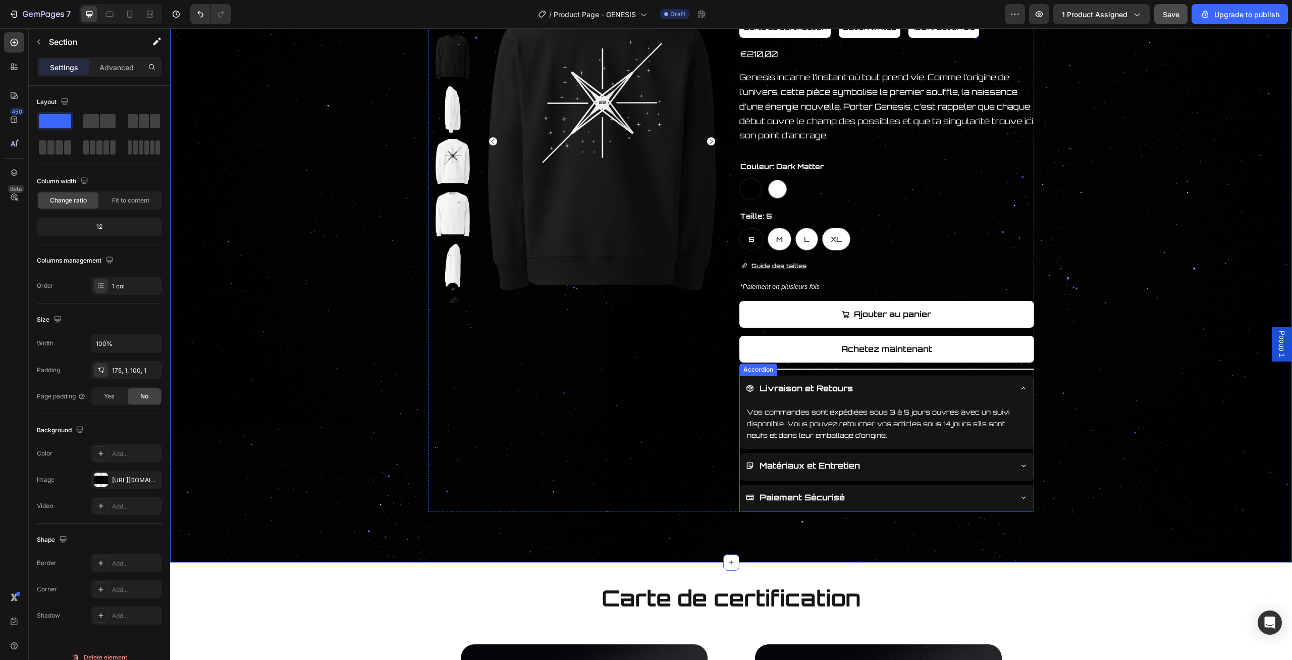
click at [1025, 469] on icon at bounding box center [1024, 465] width 8 height 8
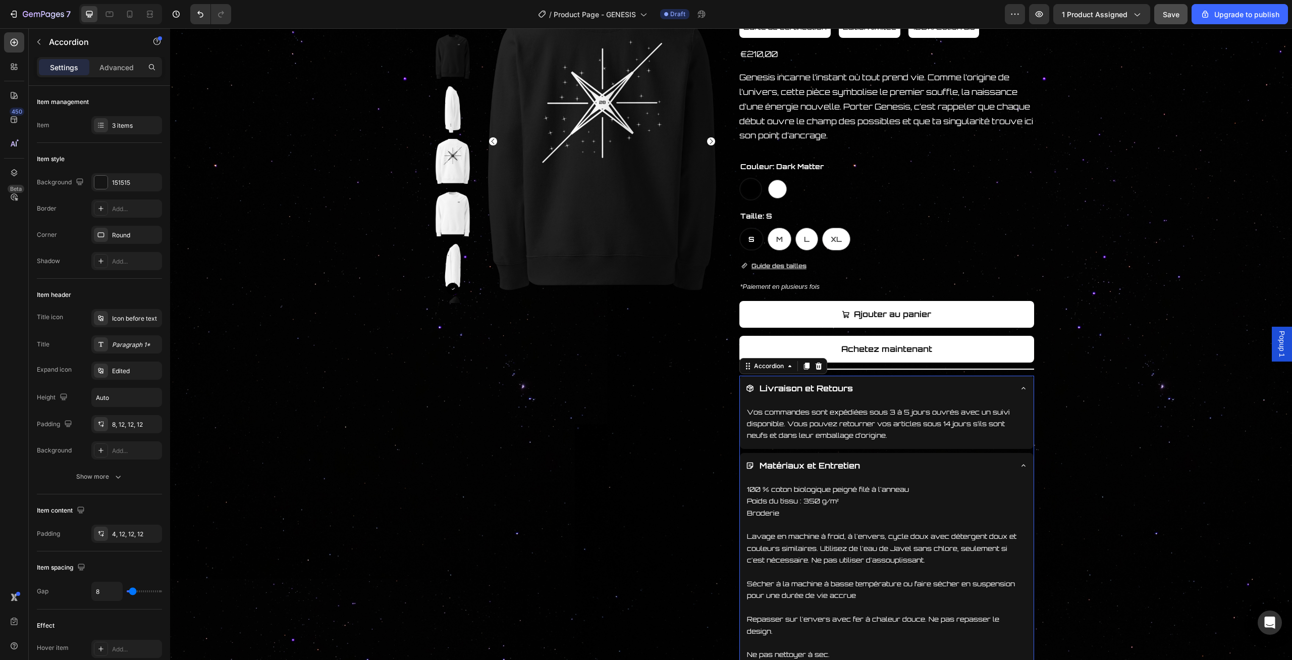
click at [1020, 470] on div "Matériaux et Entretien" at bounding box center [887, 467] width 294 height 28
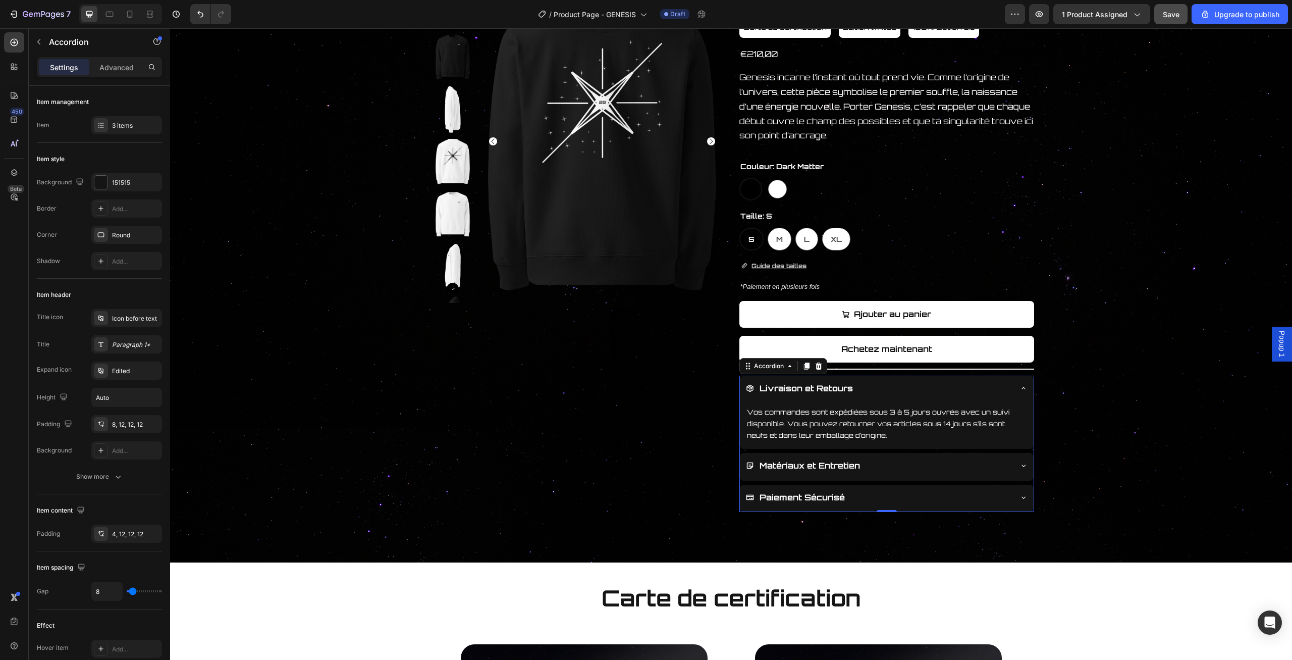
click at [1025, 392] on div "Livraison et Retours" at bounding box center [887, 390] width 294 height 28
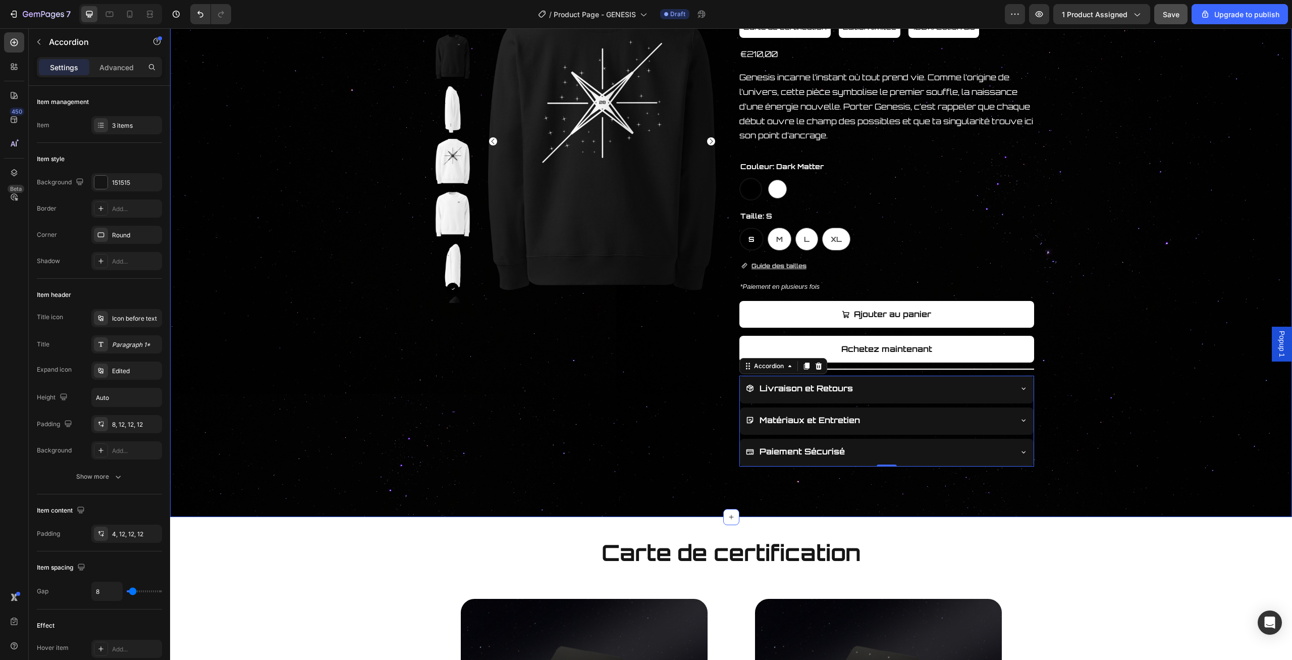
click at [1095, 158] on div "Product Images GENESIS SWEAT-SHIRT Product Title Carte de certification Button …" at bounding box center [731, 223] width 1121 height 487
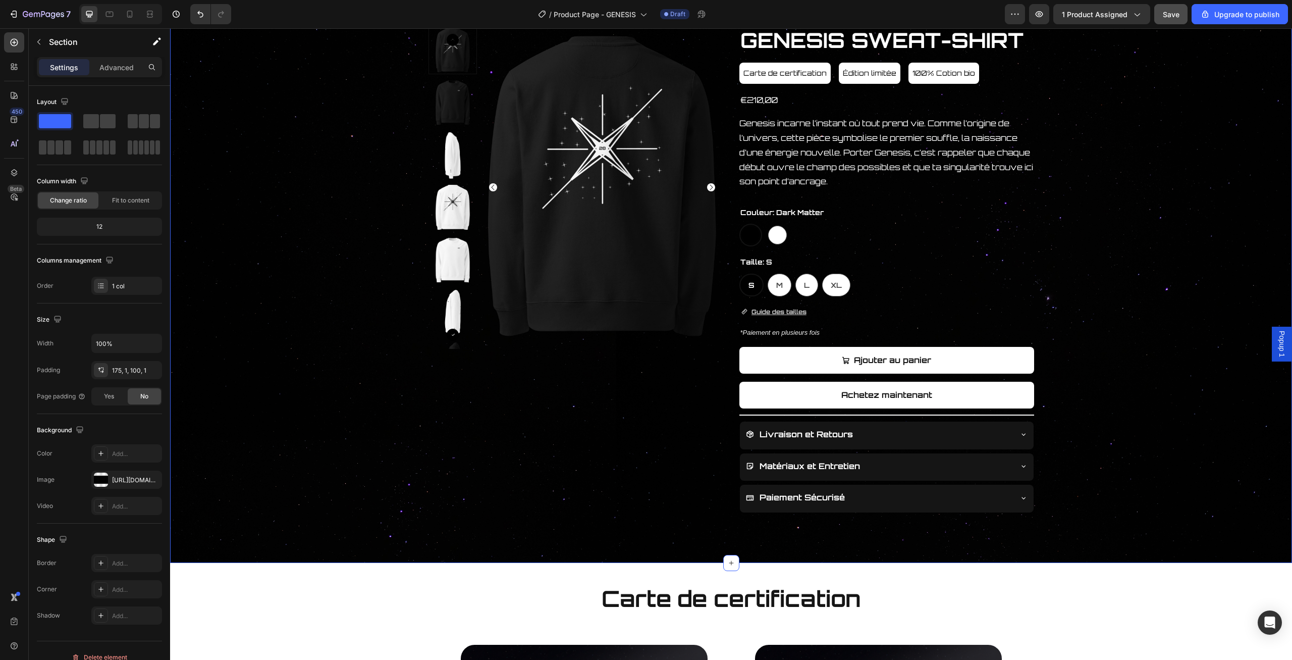
scroll to position [0, 0]
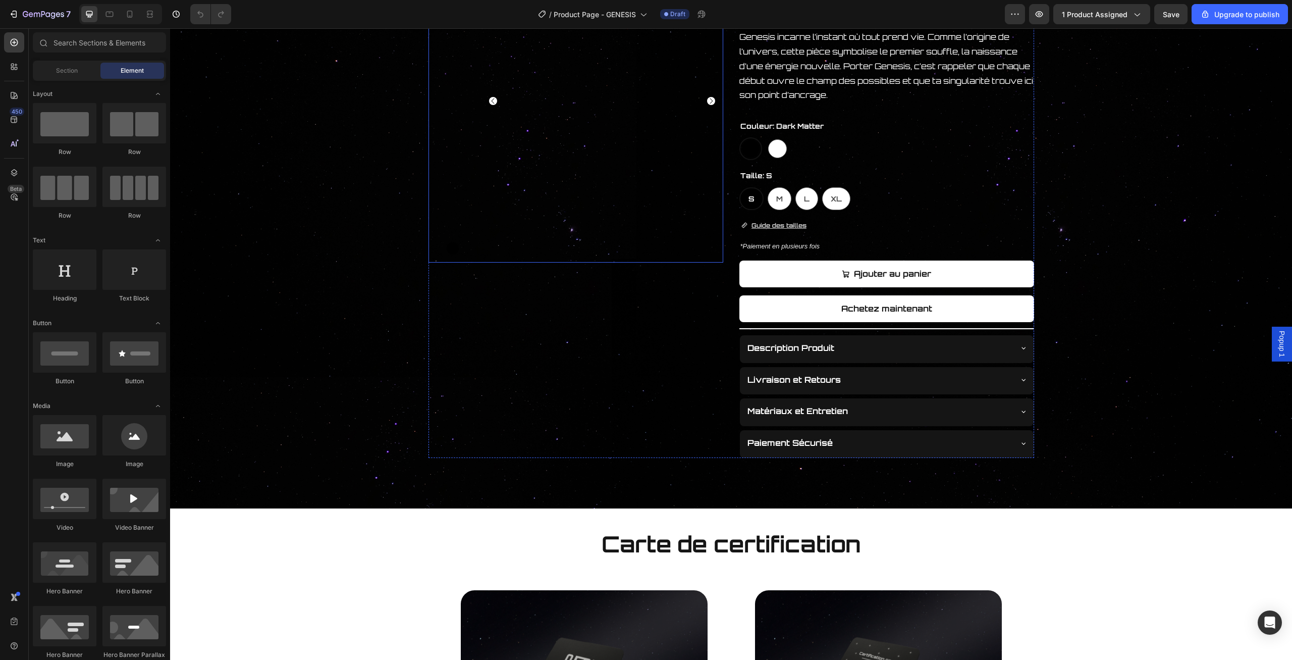
scroll to position [210, 0]
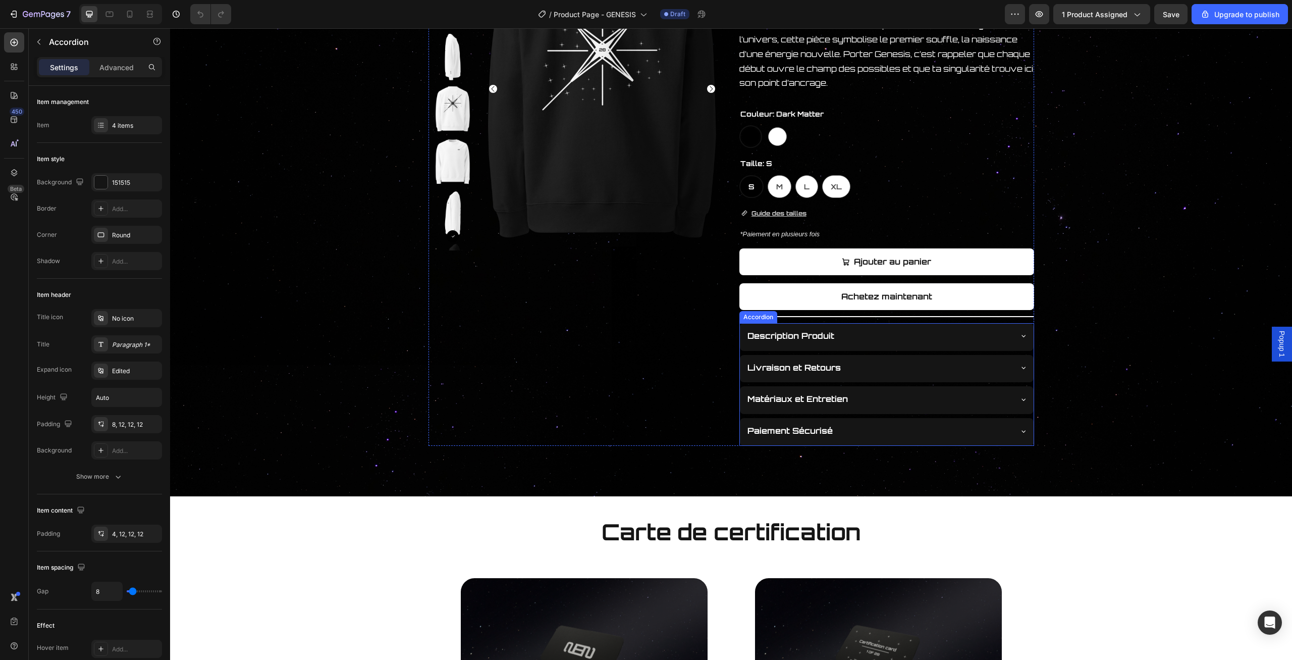
click at [1026, 337] on icon at bounding box center [1024, 336] width 8 height 8
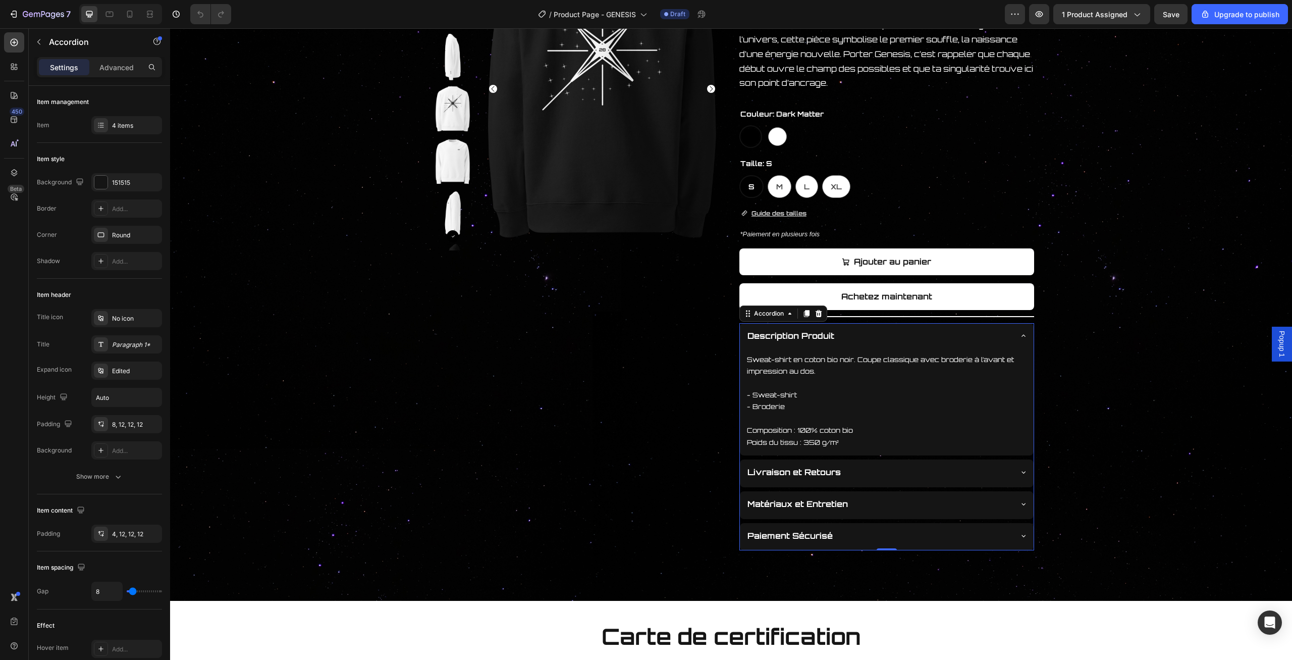
click at [1009, 498] on div "Matériaux et Entretien" at bounding box center [878, 504] width 265 height 18
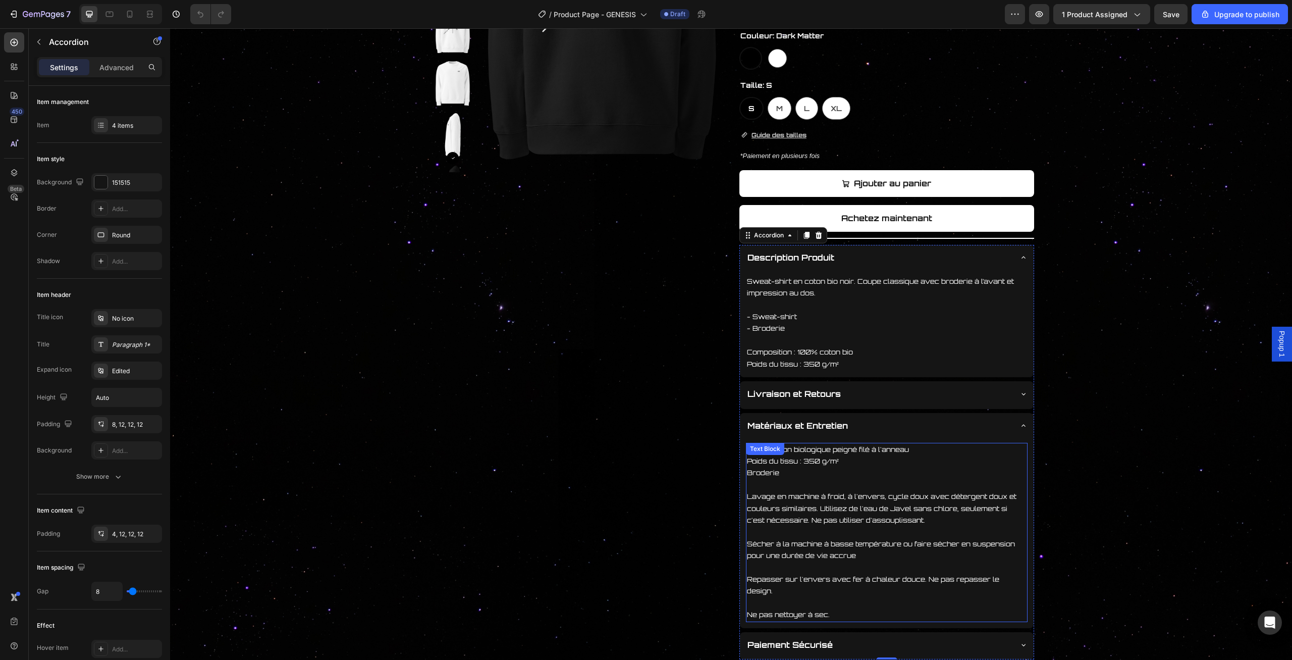
scroll to position [315, 0]
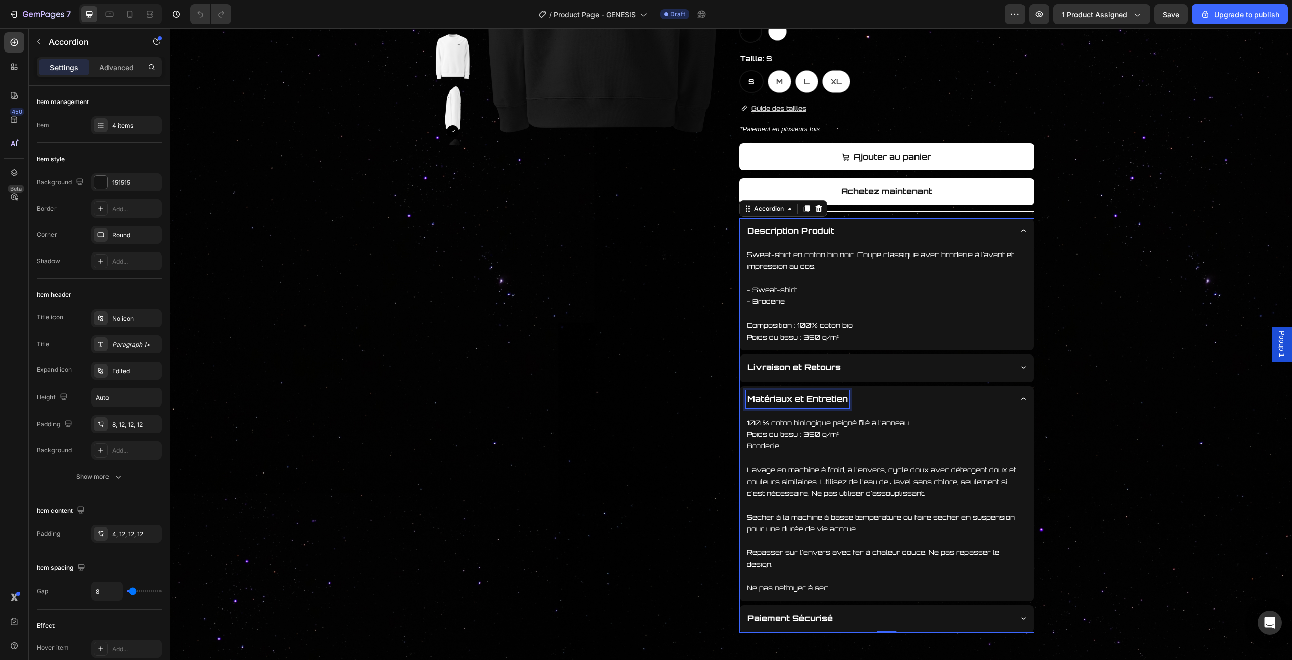
click at [804, 402] on p "Matériaux et Entretien" at bounding box center [798, 399] width 100 height 15
click at [805, 401] on p "Matériaux et Entretien" at bounding box center [798, 399] width 100 height 15
click at [805, 400] on p "Matériaux et Entretien" at bounding box center [798, 399] width 100 height 15
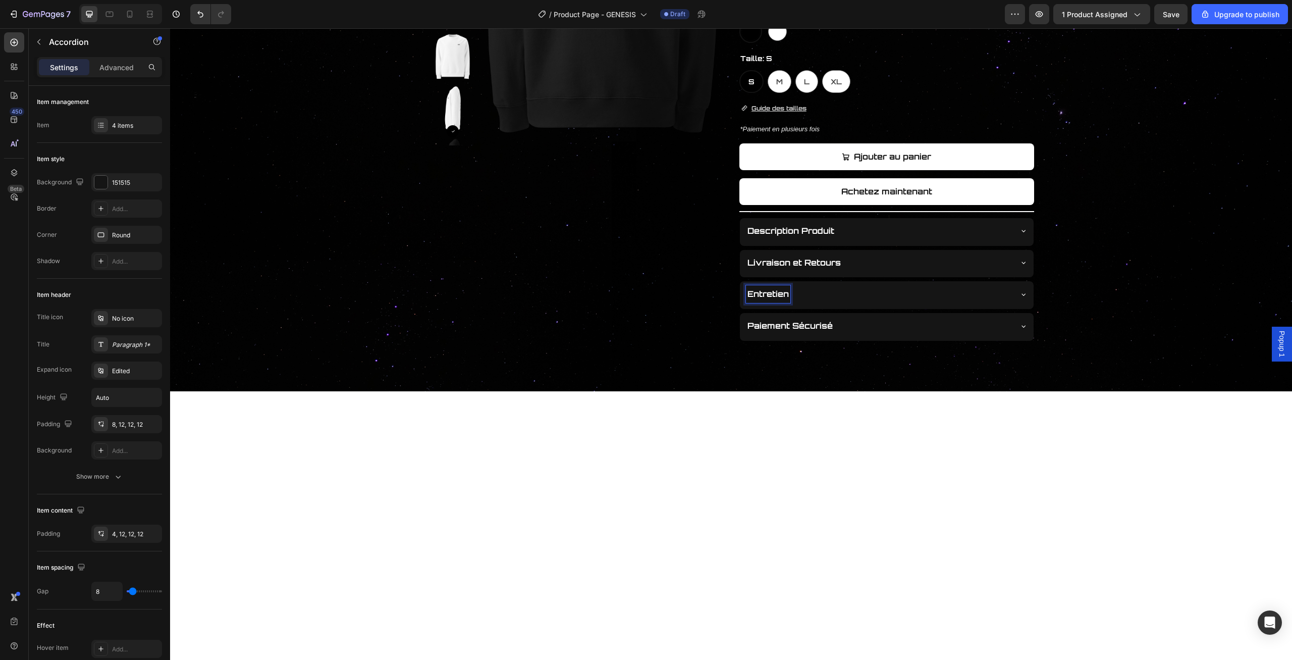
click at [783, 290] on p "Entretien" at bounding box center [768, 294] width 41 height 15
click at [788, 294] on p "Entretien" at bounding box center [768, 294] width 41 height 15
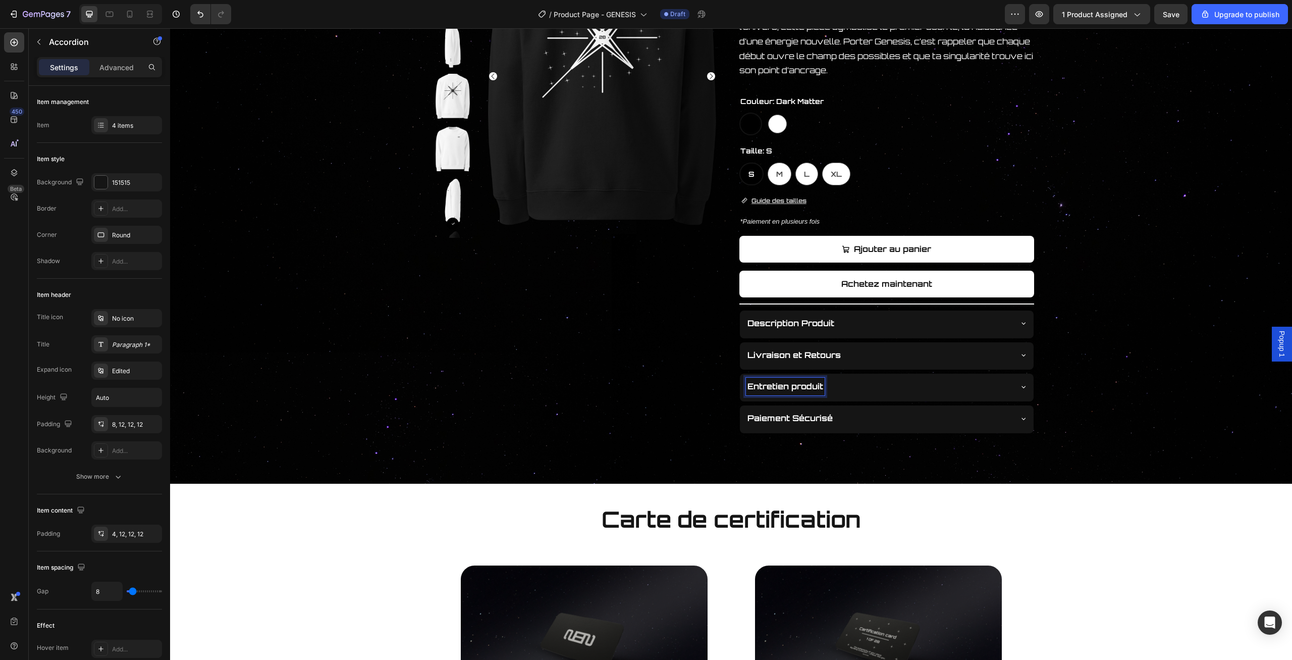
scroll to position [210, 0]
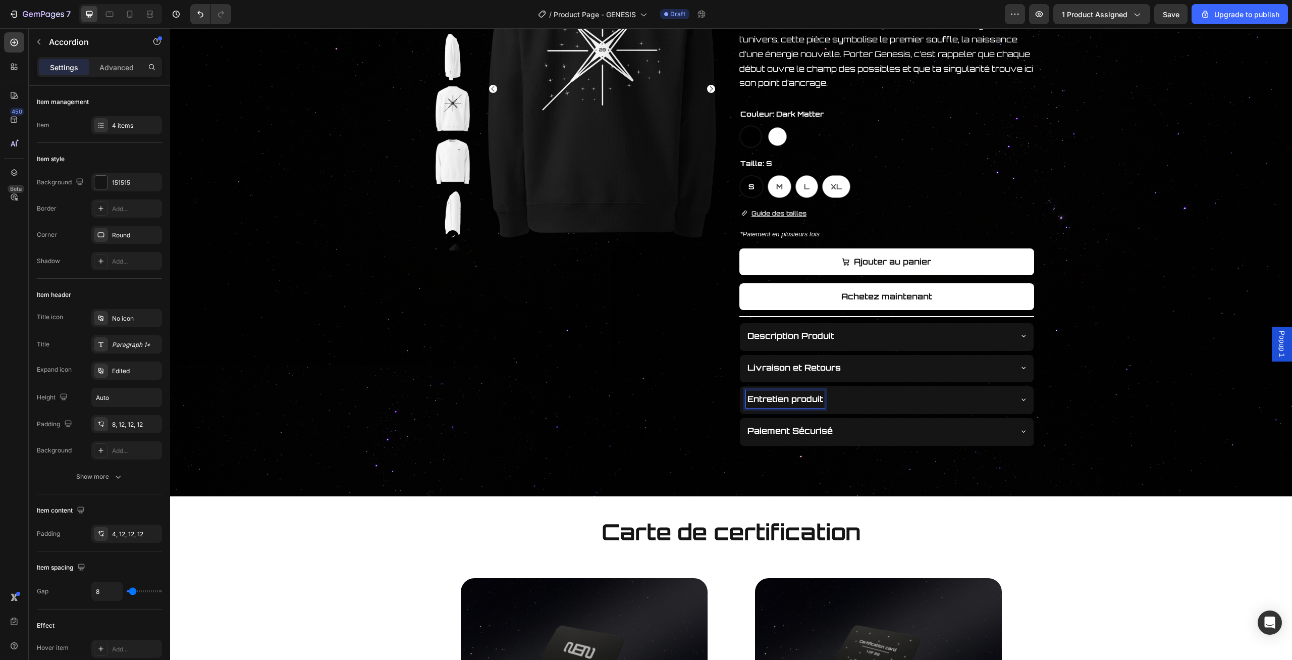
click at [1020, 396] on icon at bounding box center [1024, 399] width 8 height 8
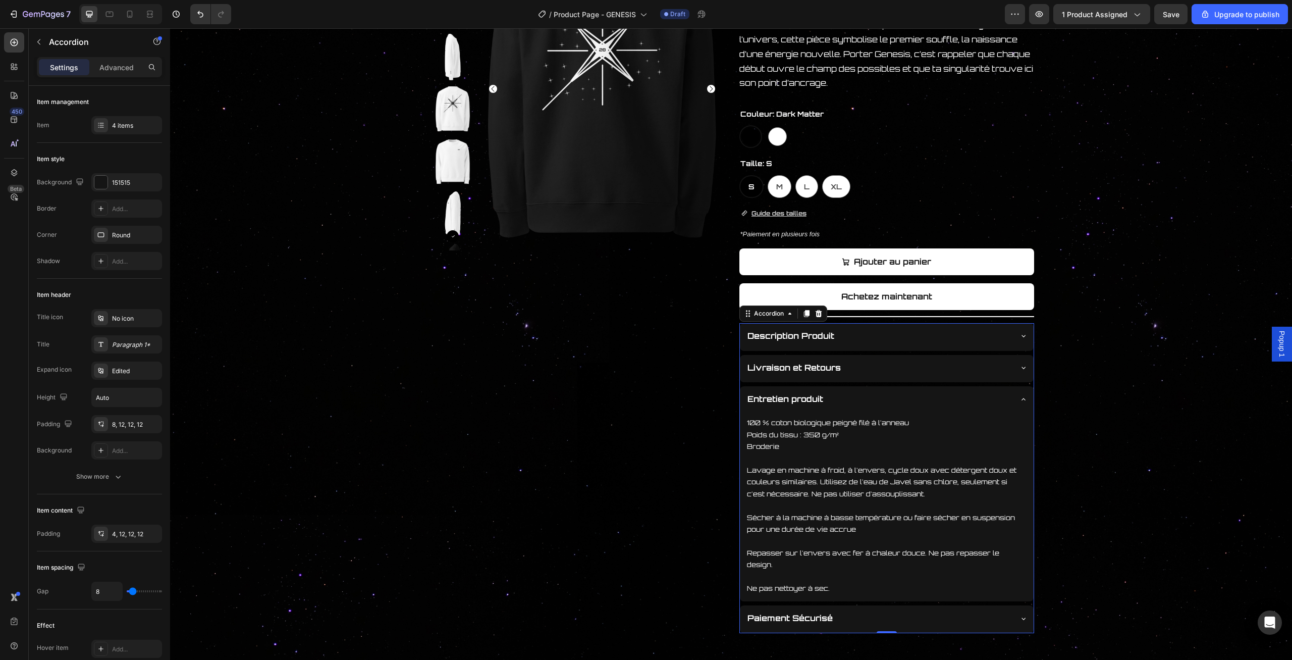
click at [1020, 396] on icon at bounding box center [1024, 399] width 8 height 8
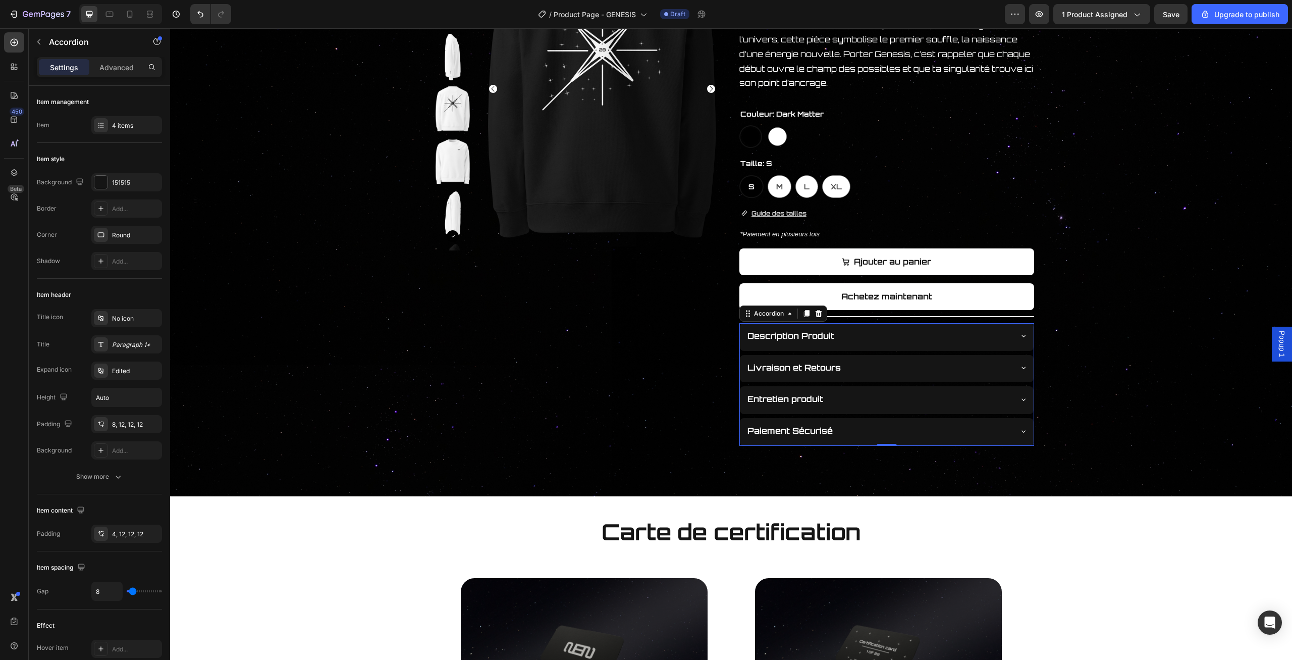
click at [956, 365] on div "Livraison et Retours" at bounding box center [878, 368] width 265 height 18
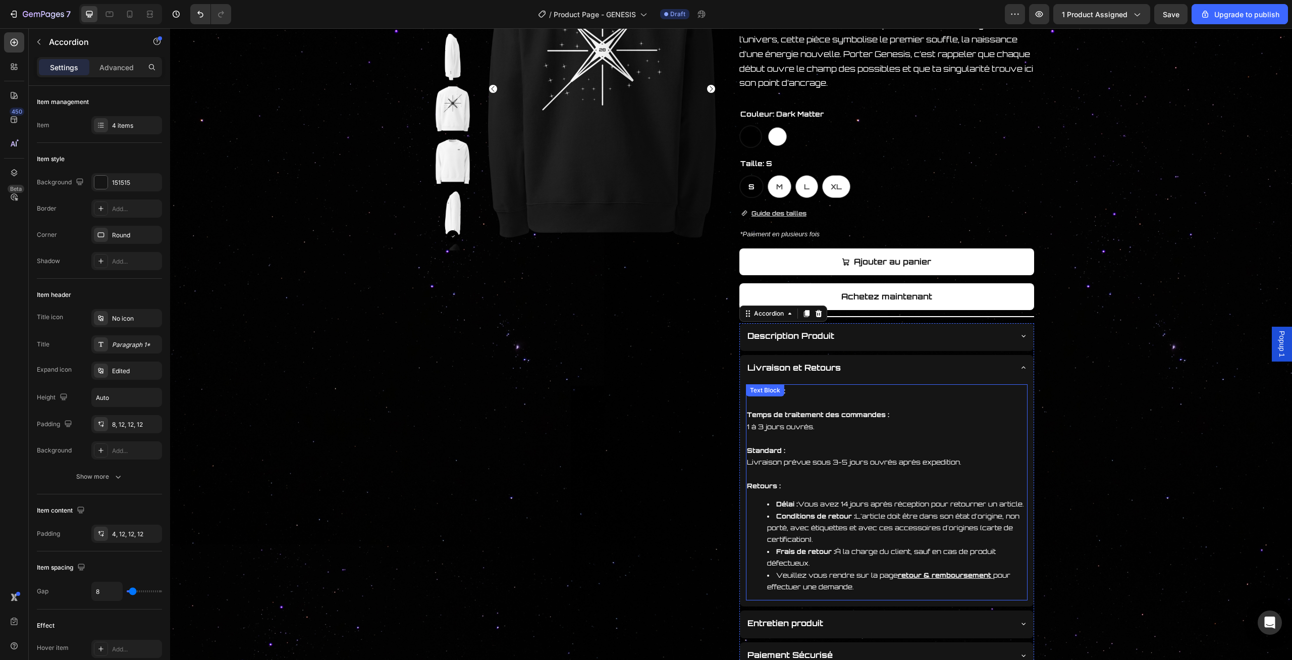
drag, startPoint x: 888, startPoint y: 364, endPoint x: 867, endPoint y: 408, distance: 49.4
click at [891, 445] on div "Livraison et Retours Livraison : Temps de traitement des commandes : 1 à 3 jour…" at bounding box center [887, 481] width 294 height 252
click at [827, 371] on p "Livraison et Retours" at bounding box center [794, 367] width 93 height 15
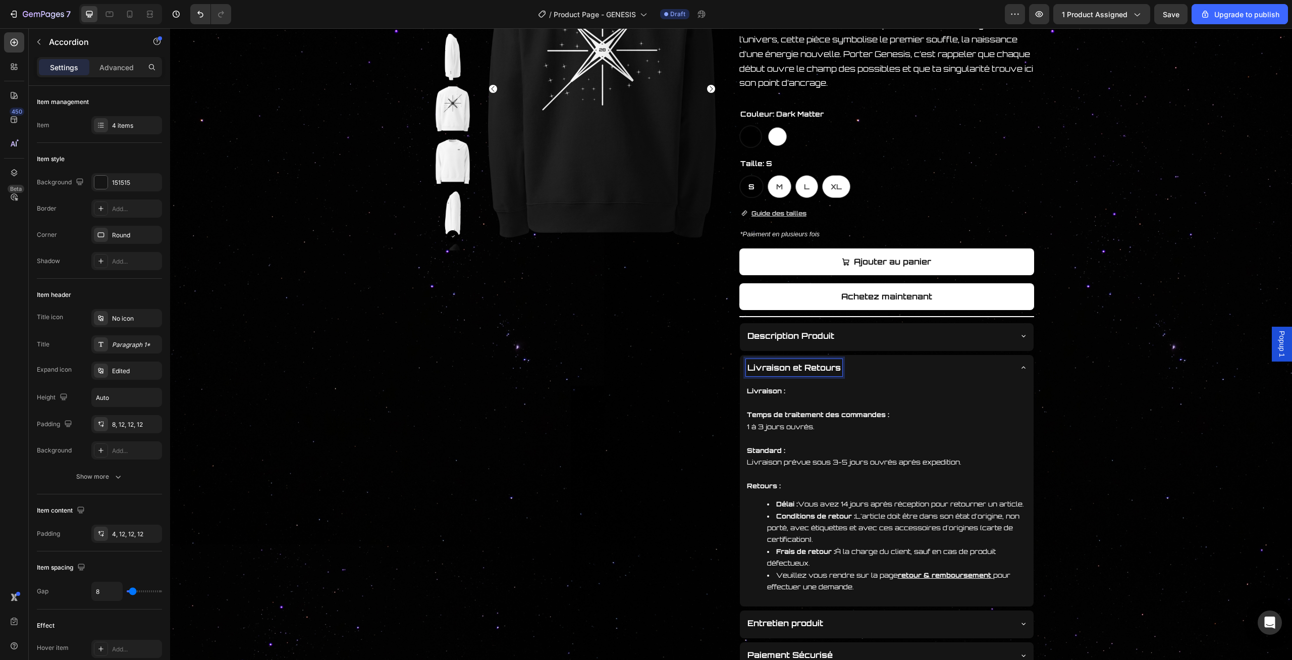
click at [857, 370] on div "Livraison et Retours" at bounding box center [878, 368] width 265 height 18
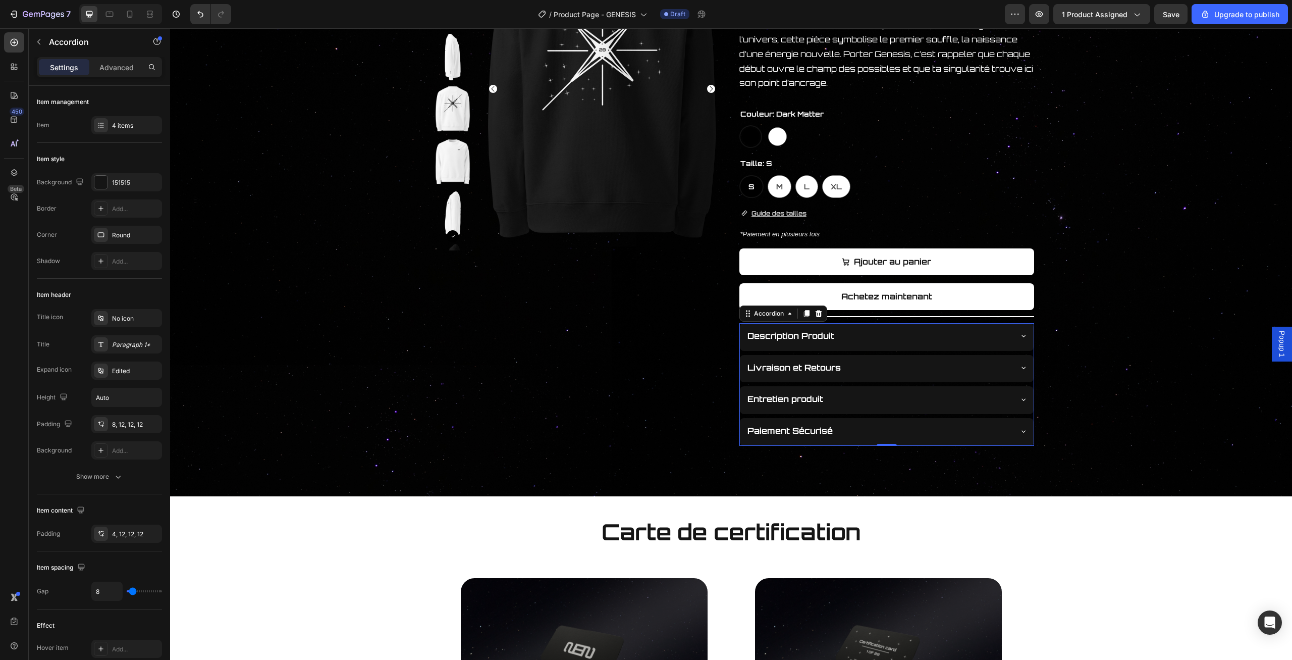
drag, startPoint x: 854, startPoint y: 367, endPoint x: 869, endPoint y: 386, distance: 24.4
click at [869, 386] on div "Description Produit Livraison et Retours Entretien produit Paiement Sécurisé" at bounding box center [886, 384] width 295 height 123
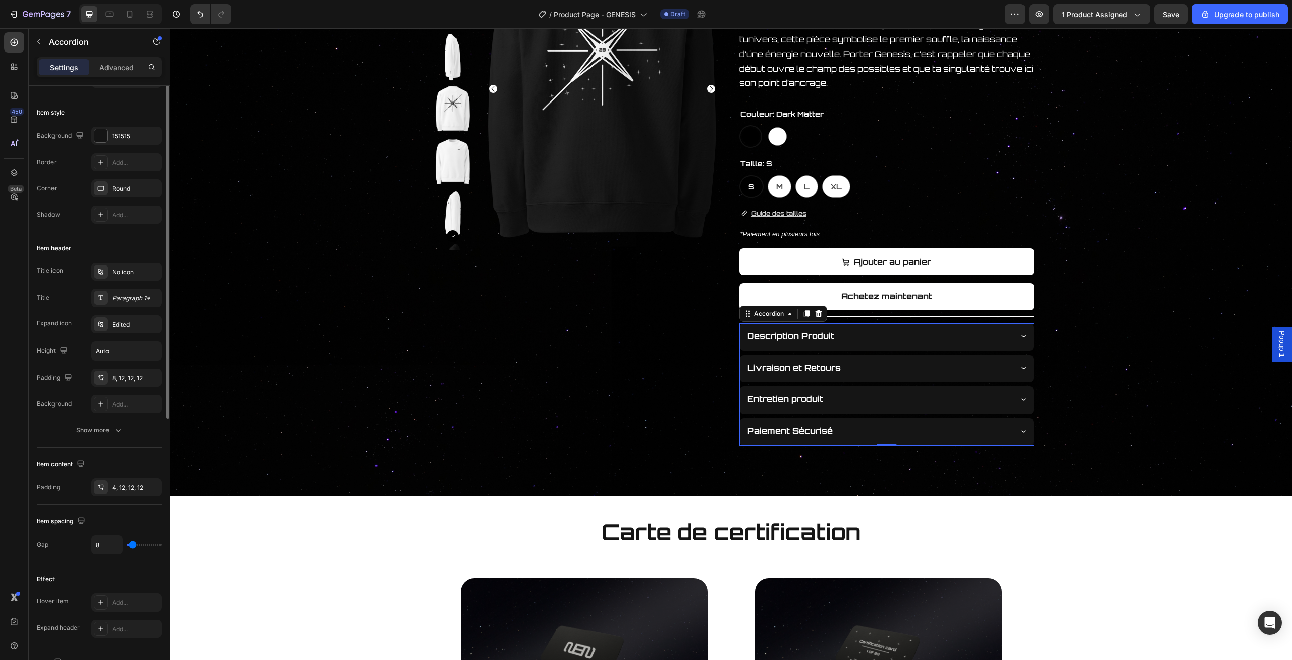
scroll to position [0, 0]
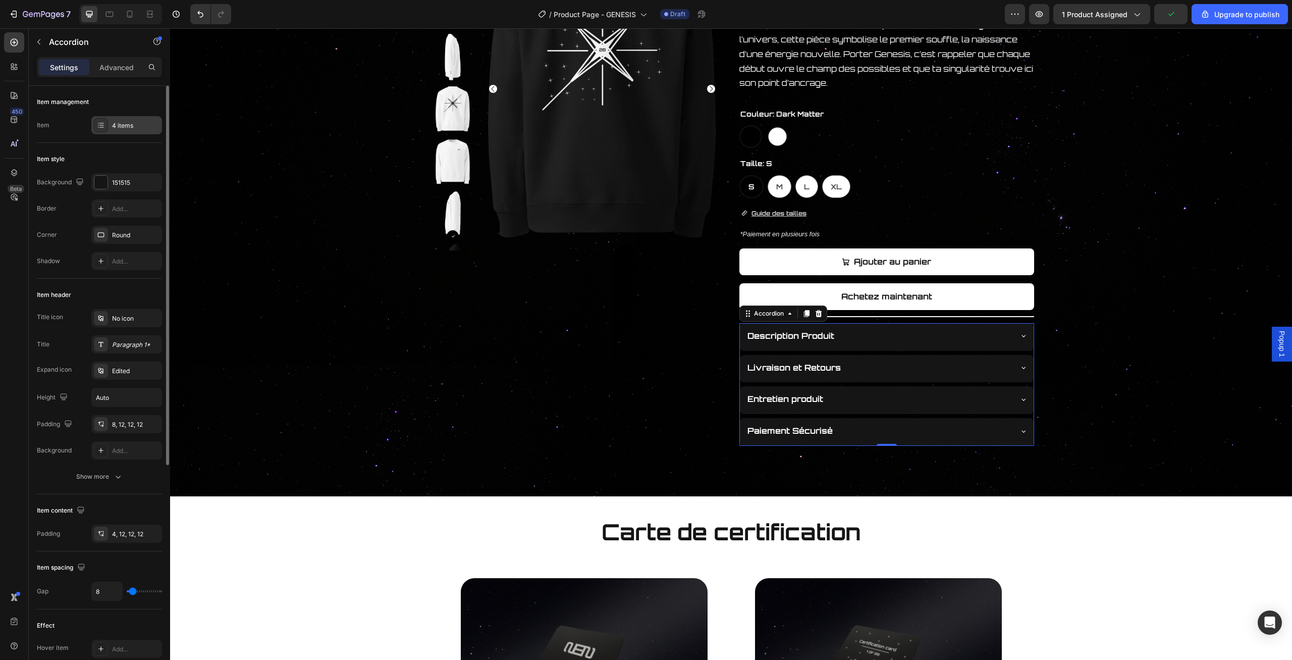
click at [112, 124] on div "4 items" at bounding box center [126, 125] width 71 height 18
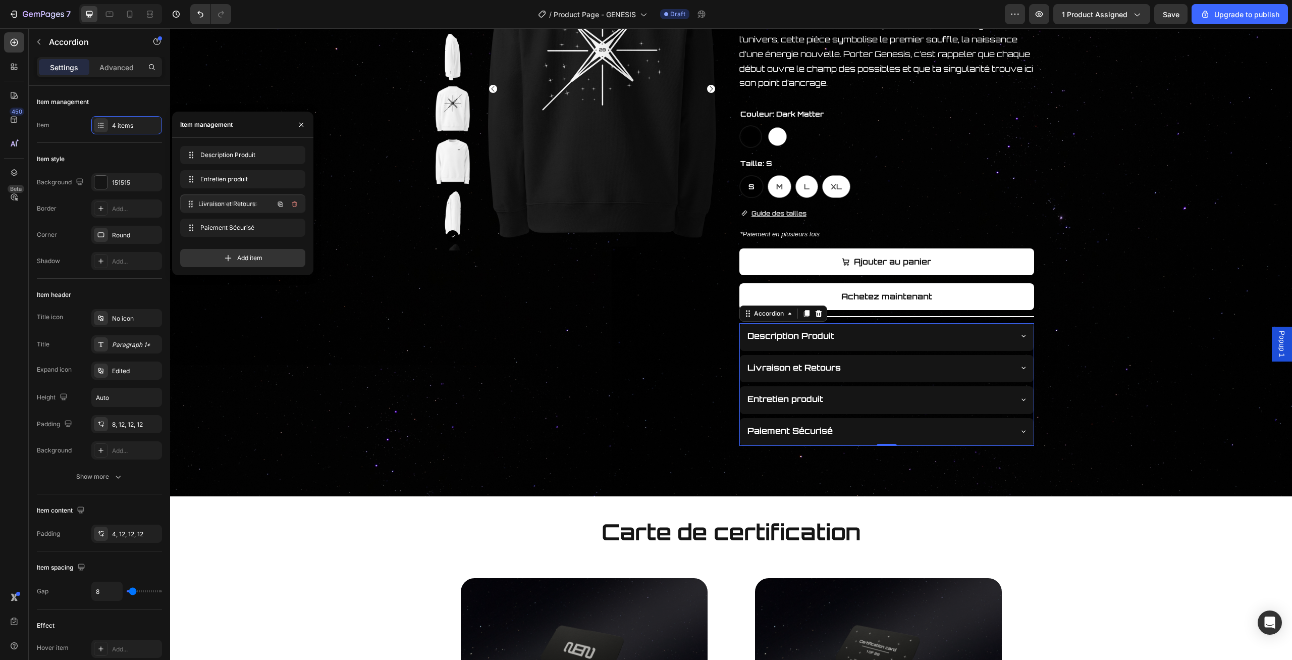
drag, startPoint x: 192, startPoint y: 182, endPoint x: 192, endPoint y: 207, distance: 24.7
click at [1005, 357] on div "Entretien produit" at bounding box center [887, 369] width 294 height 28
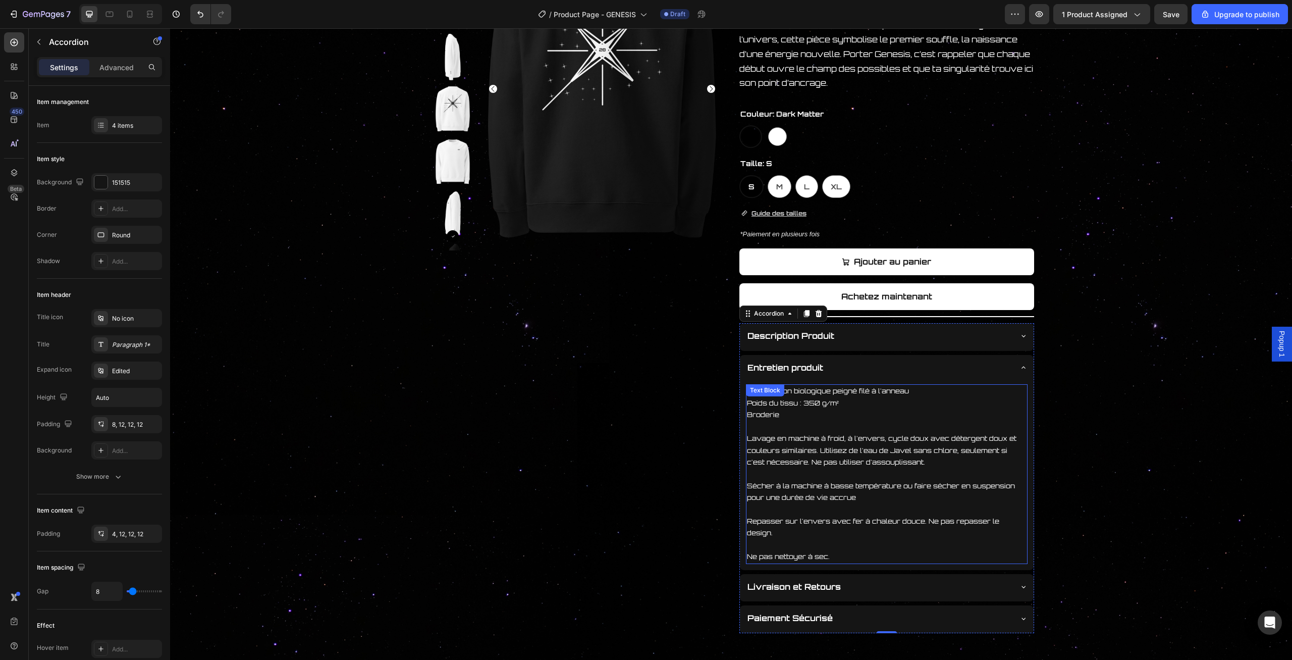
click at [887, 391] on p "100 % coton biologique peigné filé à l'anneau" at bounding box center [887, 391] width 280 height 12
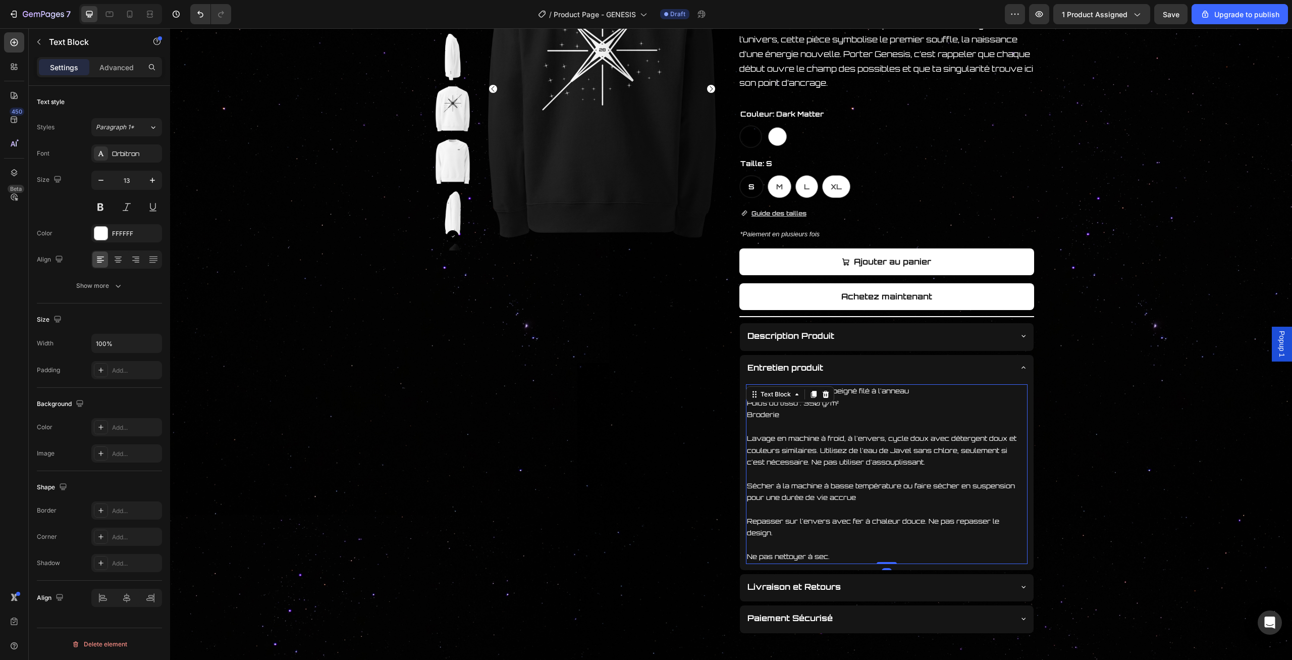
click at [793, 409] on p "Broderie" at bounding box center [887, 415] width 280 height 12
click at [763, 438] on p "Lavage en machine à froid, à l'envers, cycle doux avec détergent doux et couleu…" at bounding box center [887, 450] width 280 height 35
click at [749, 435] on p "Lavage en machine à froid, à l'envers, cycle doux avec détergent doux et couleu…" at bounding box center [887, 450] width 280 height 35
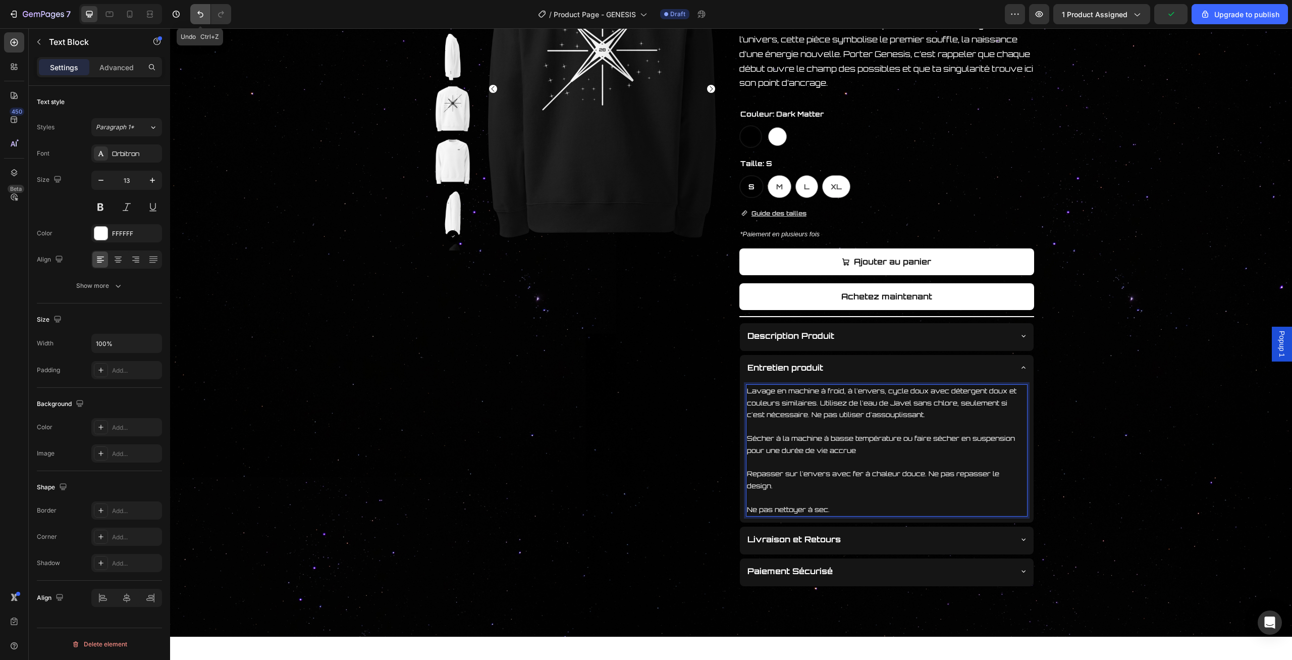
click at [205, 19] on button "Undo/Redo" at bounding box center [200, 14] width 20 height 20
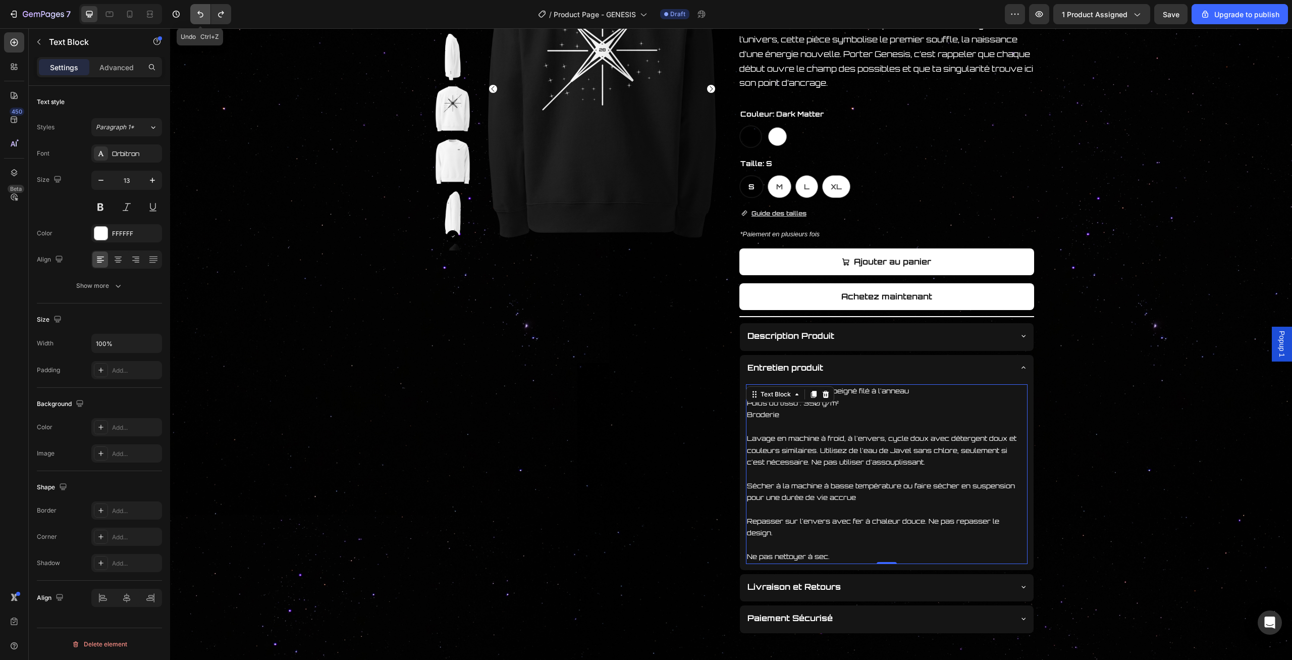
click at [205, 19] on button "Undo/Redo" at bounding box center [200, 14] width 20 height 20
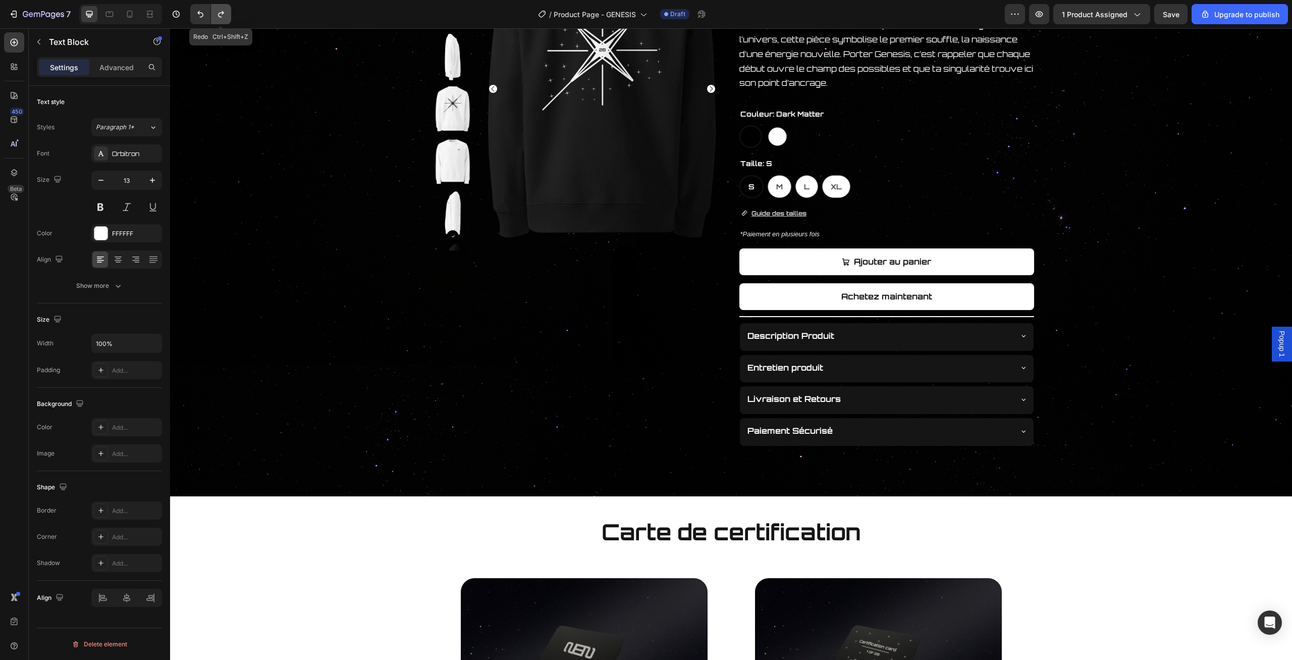
click at [222, 19] on icon "Undo/Redo" at bounding box center [221, 14] width 10 height 10
click at [1020, 367] on icon at bounding box center [1024, 367] width 8 height 8
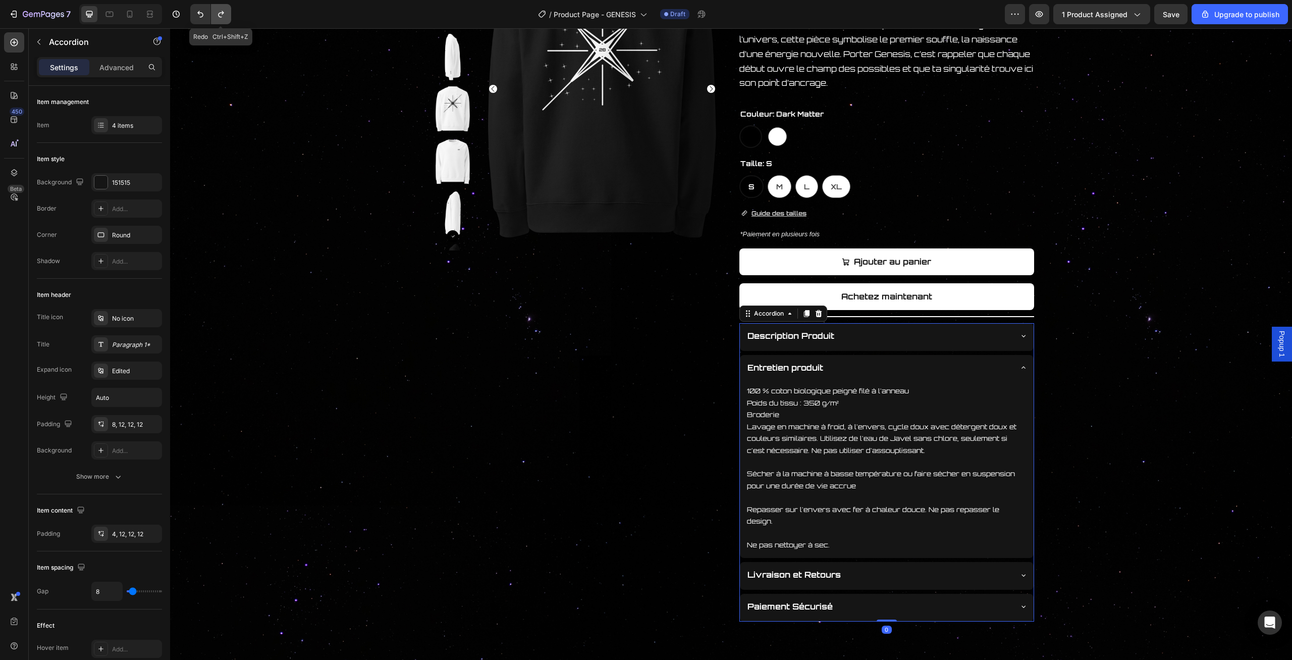
click at [219, 16] on icon "Undo/Redo" at bounding box center [221, 14] width 6 height 7
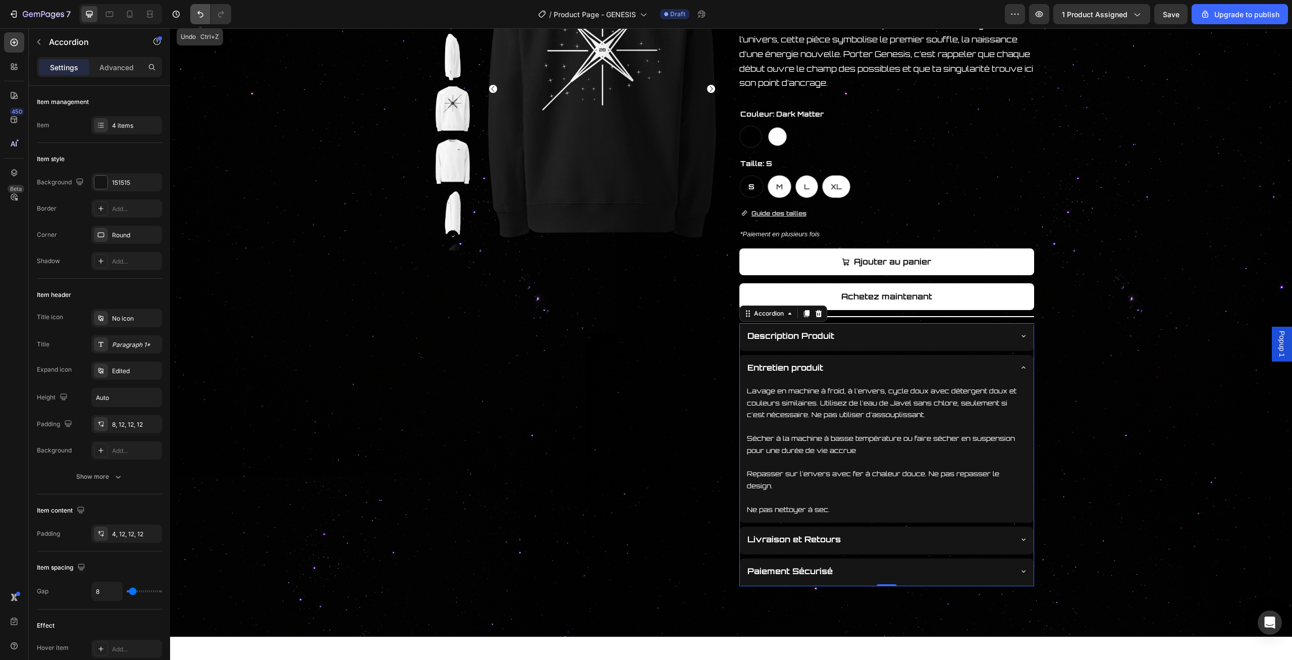
click at [198, 16] on icon "Undo/Redo" at bounding box center [200, 14] width 10 height 10
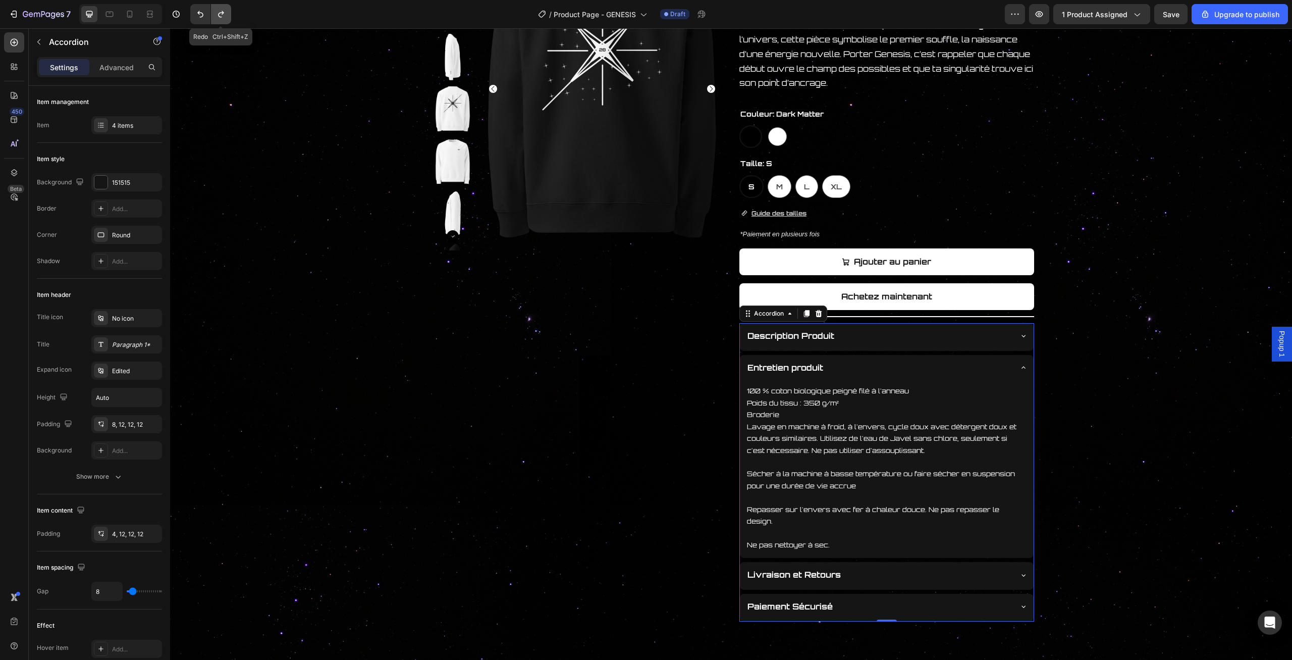
click at [225, 15] on icon "Undo/Redo" at bounding box center [221, 14] width 10 height 10
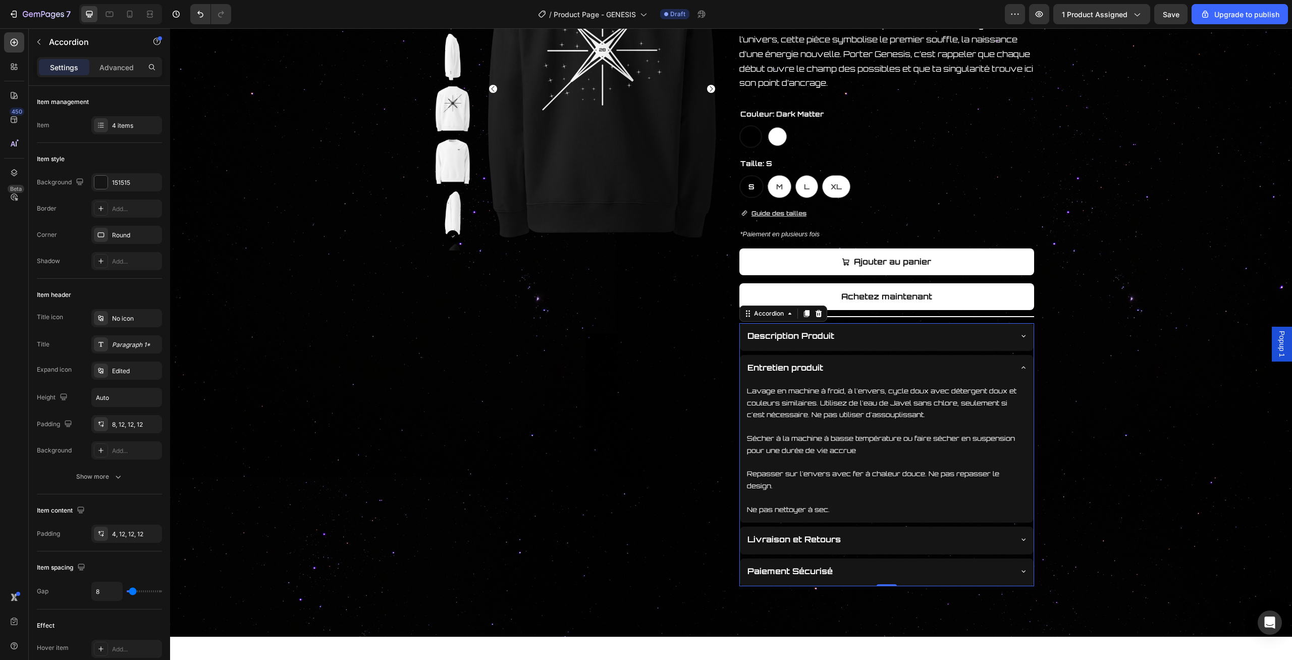
click at [1019, 369] on div "Entretien produit" at bounding box center [887, 369] width 294 height 28
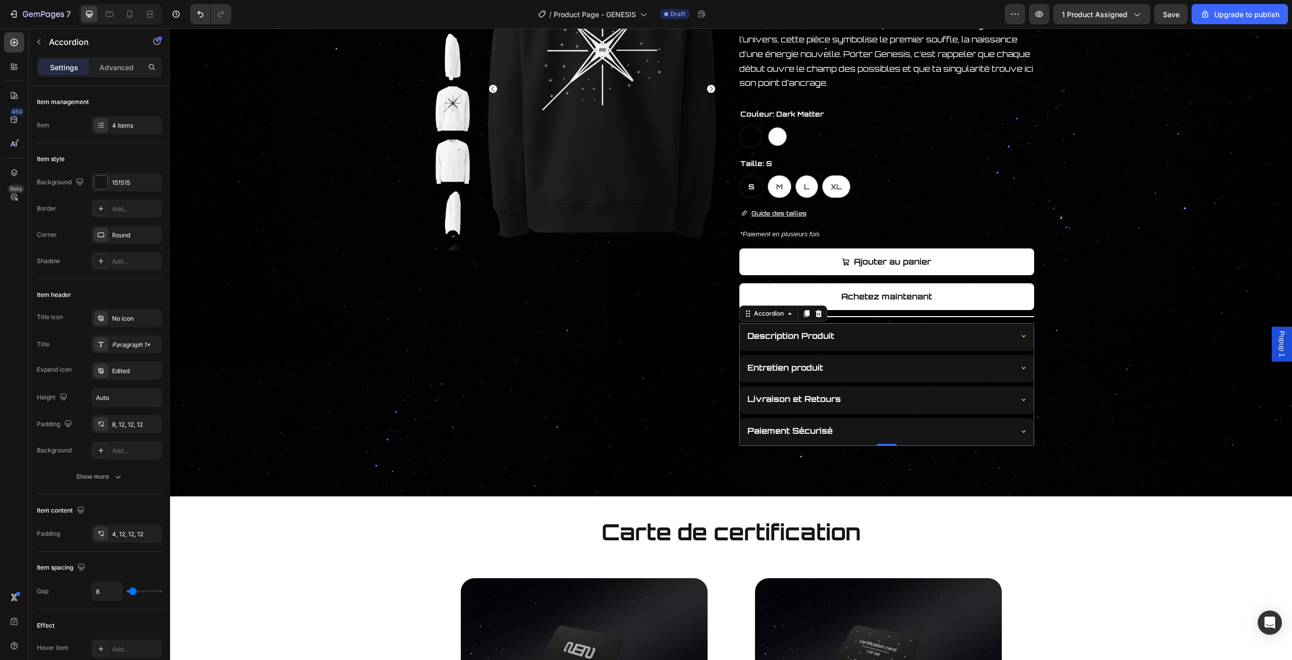
click at [1004, 334] on div "Description Produit" at bounding box center [878, 336] width 265 height 18
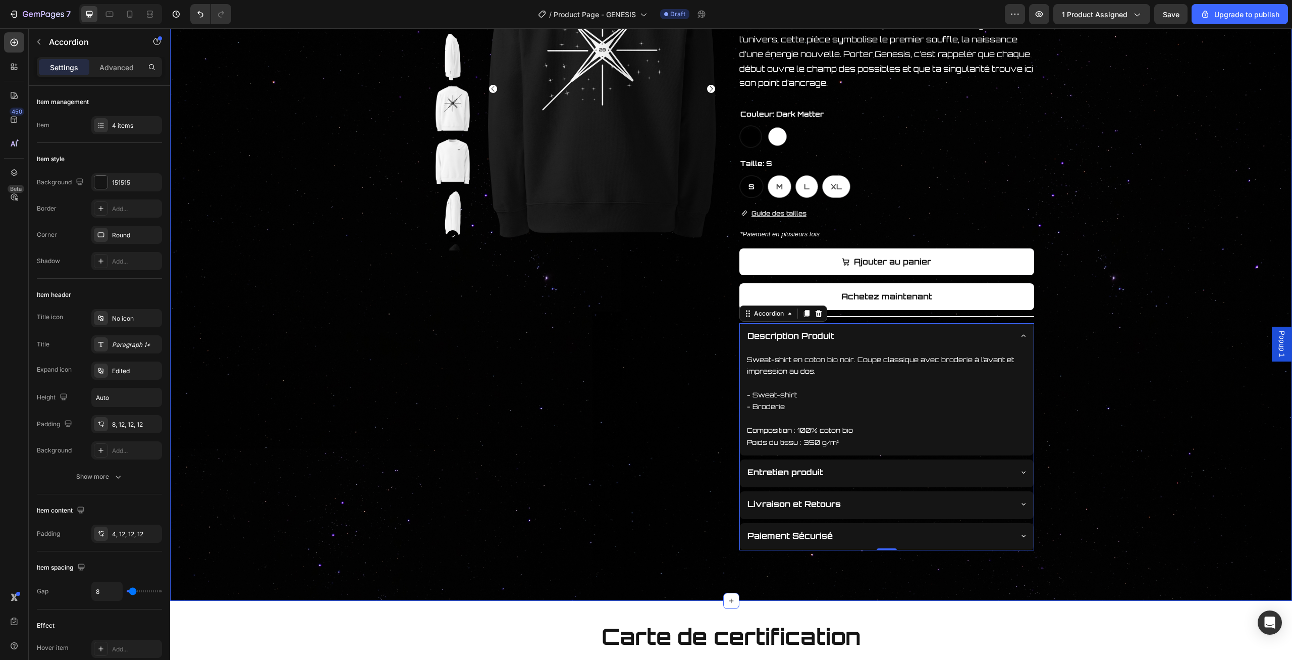
click at [1072, 367] on div "Product Images GENESIS SWEAT-SHIRT Product Title Carte de certification Button …" at bounding box center [731, 238] width 1121 height 623
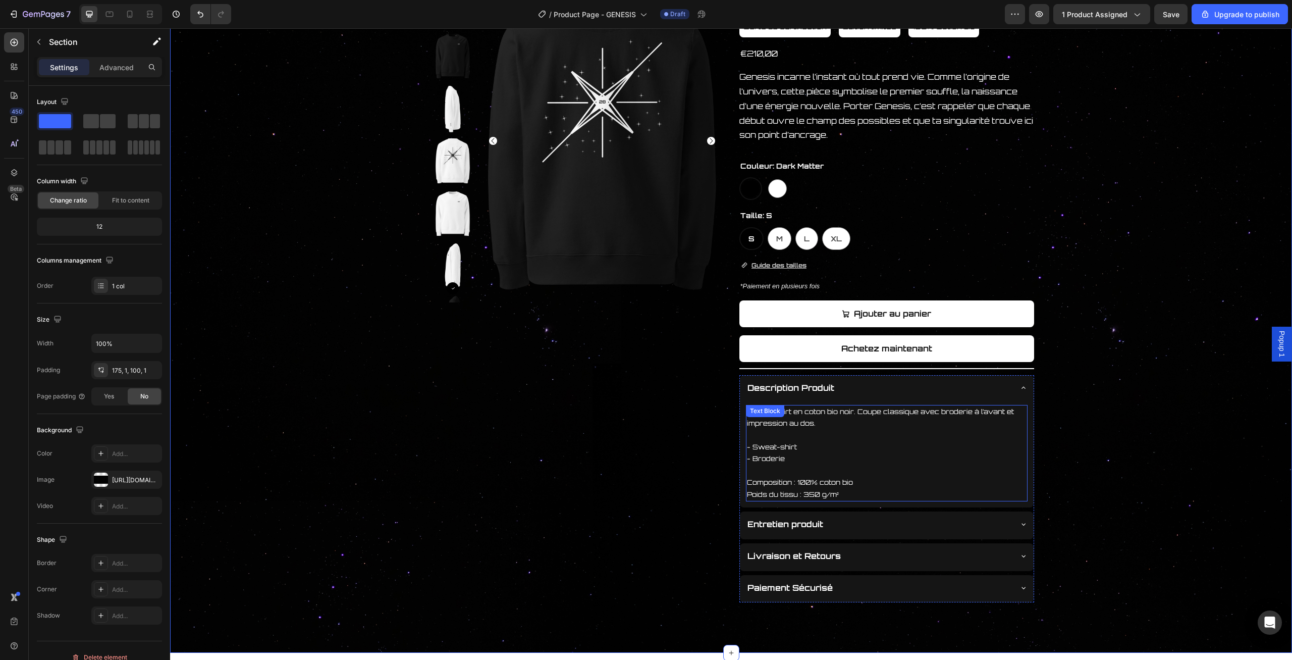
scroll to position [157, 0]
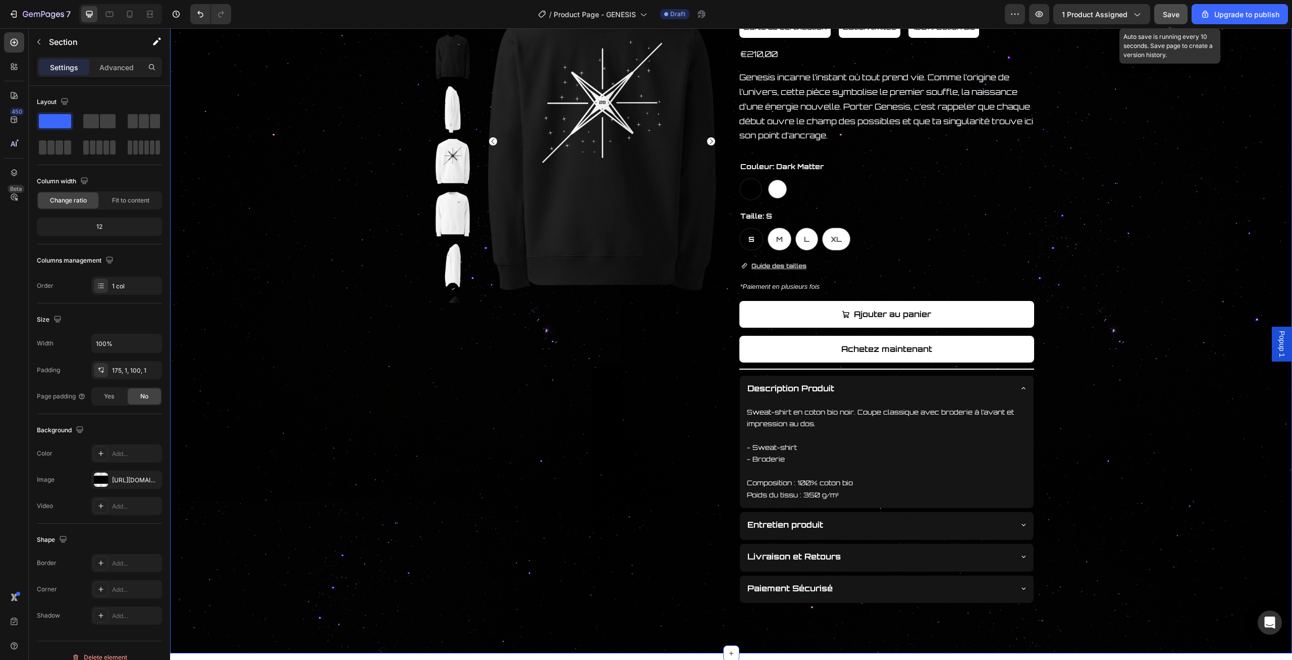
click at [1184, 12] on button "Save" at bounding box center [1170, 14] width 33 height 20
click at [1025, 380] on div "Description Produit" at bounding box center [887, 390] width 294 height 28
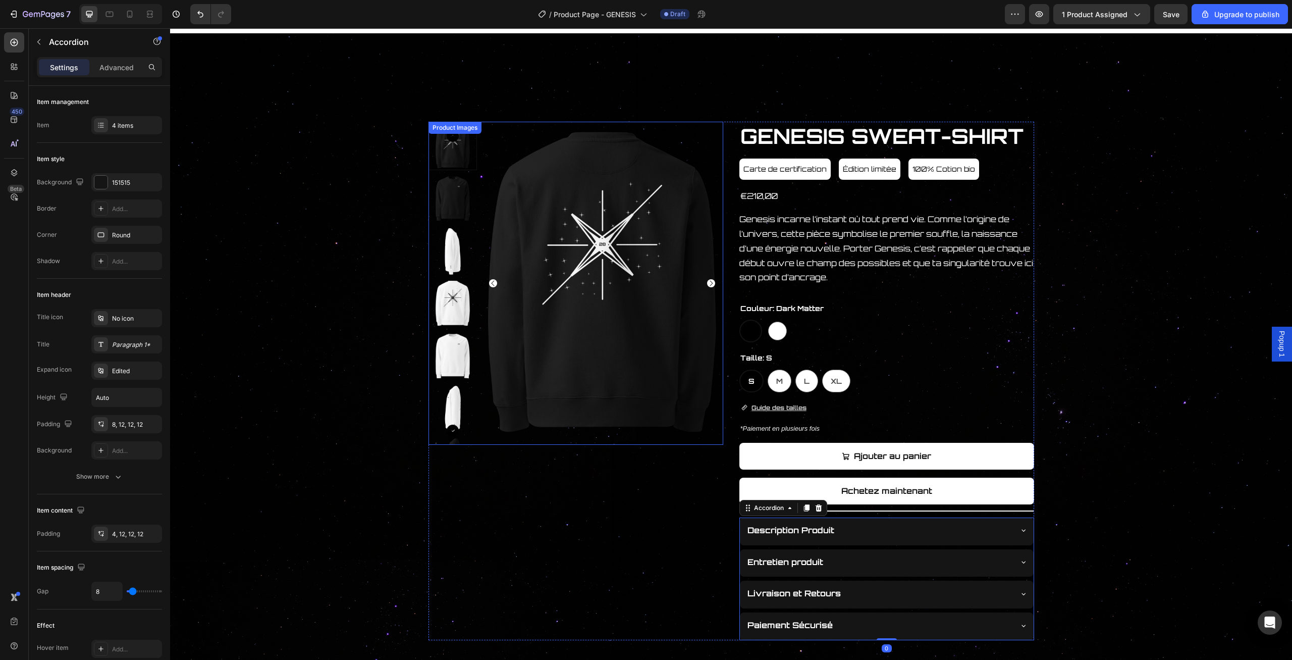
scroll to position [0, 0]
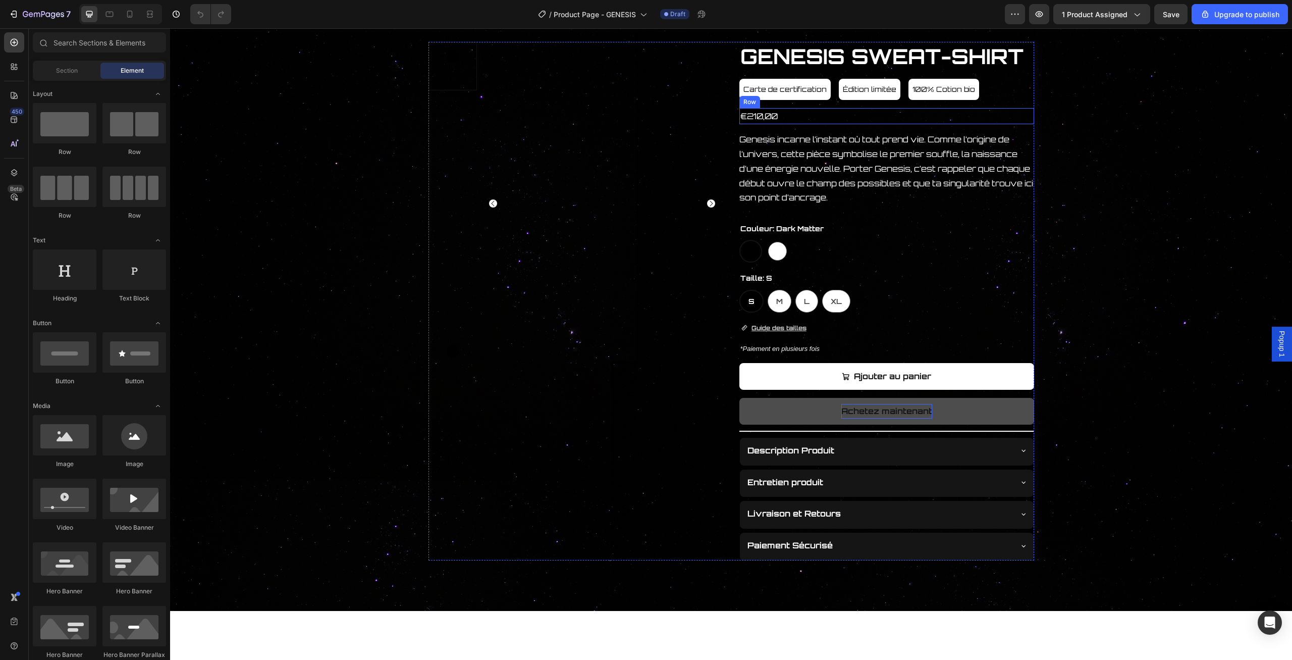
scroll to position [157, 0]
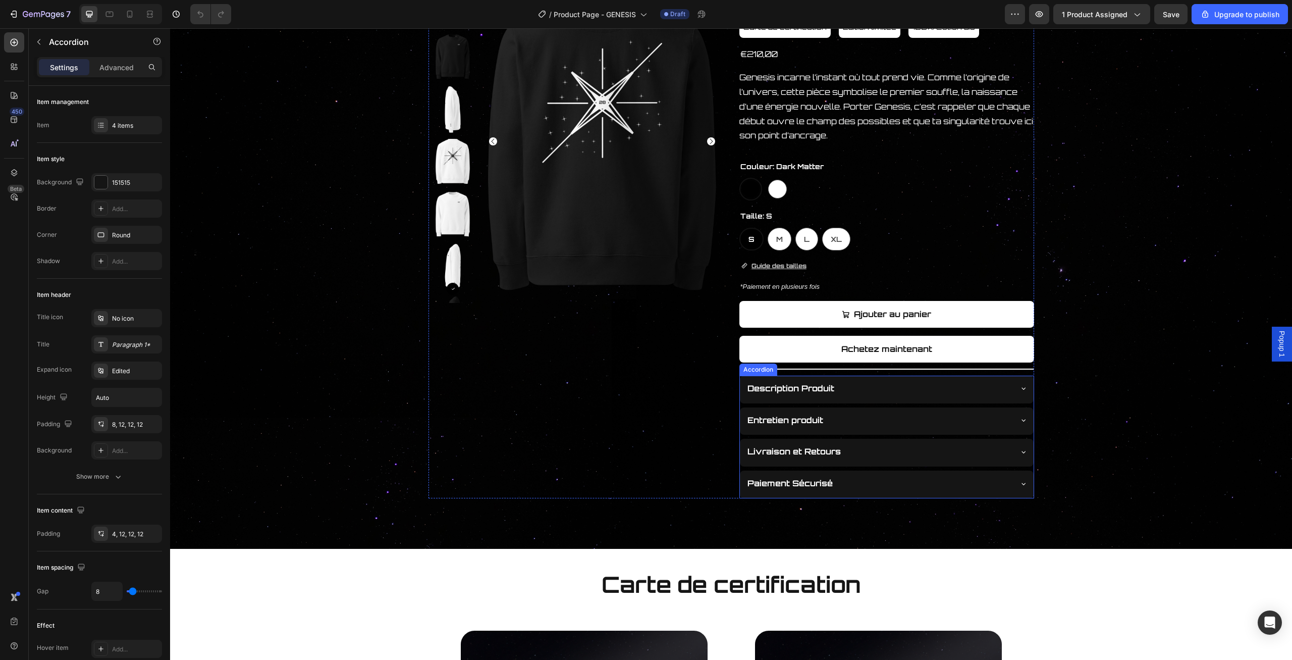
click at [959, 398] on div "Description Produit" at bounding box center [887, 390] width 294 height 28
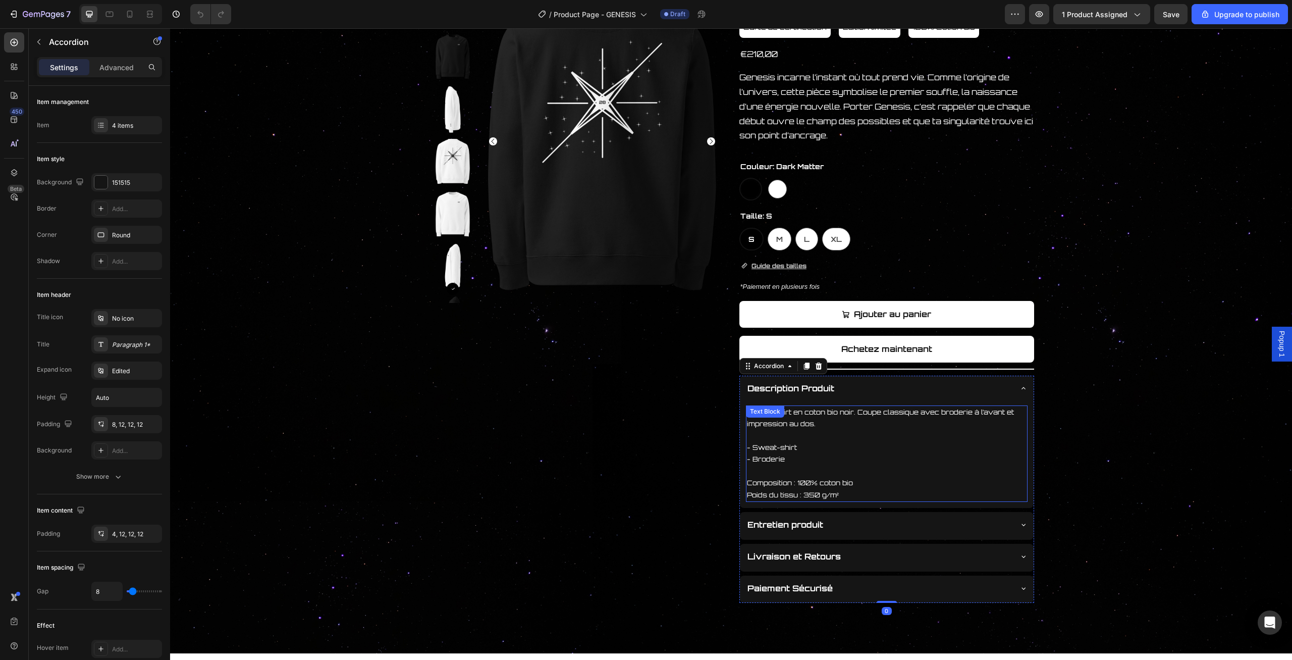
click at [846, 413] on p "Sweat-shirt en coton bio noir. Coupe classique avec broderie à l’avant et impre…" at bounding box center [887, 418] width 280 height 24
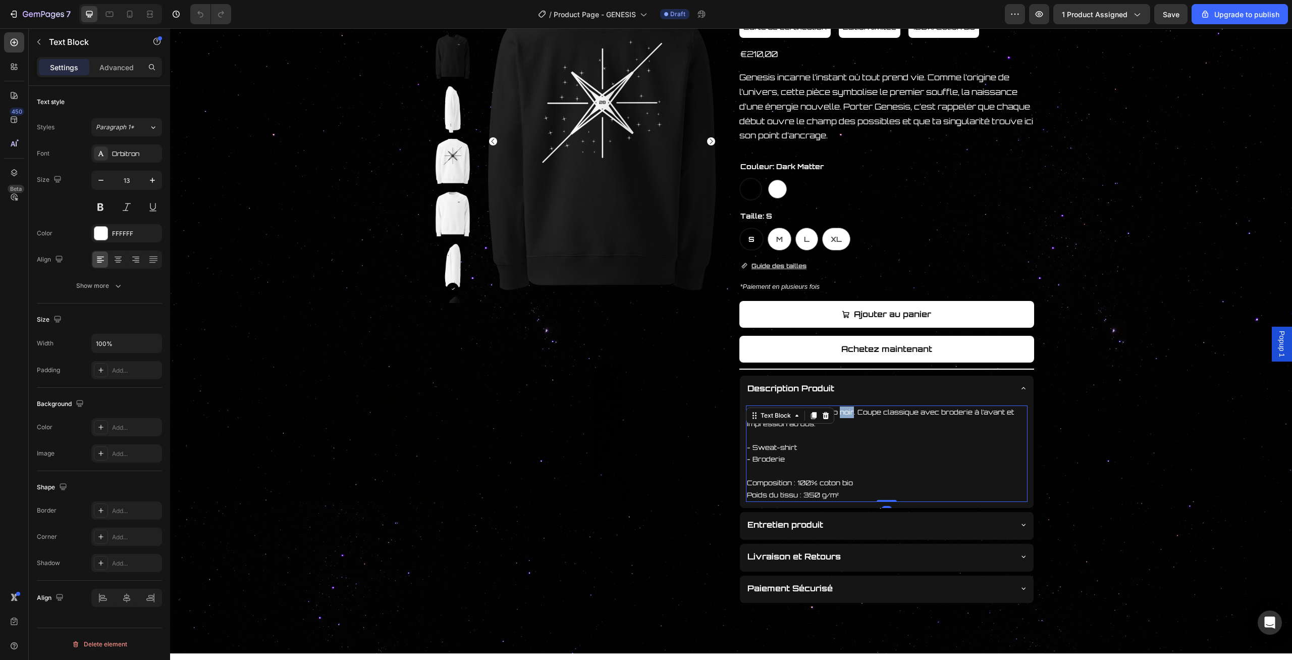
click at [846, 413] on p "Sweat-shirt en coton bio noir. Coupe classique avec broderie à l’avant et impre…" at bounding box center [887, 418] width 280 height 24
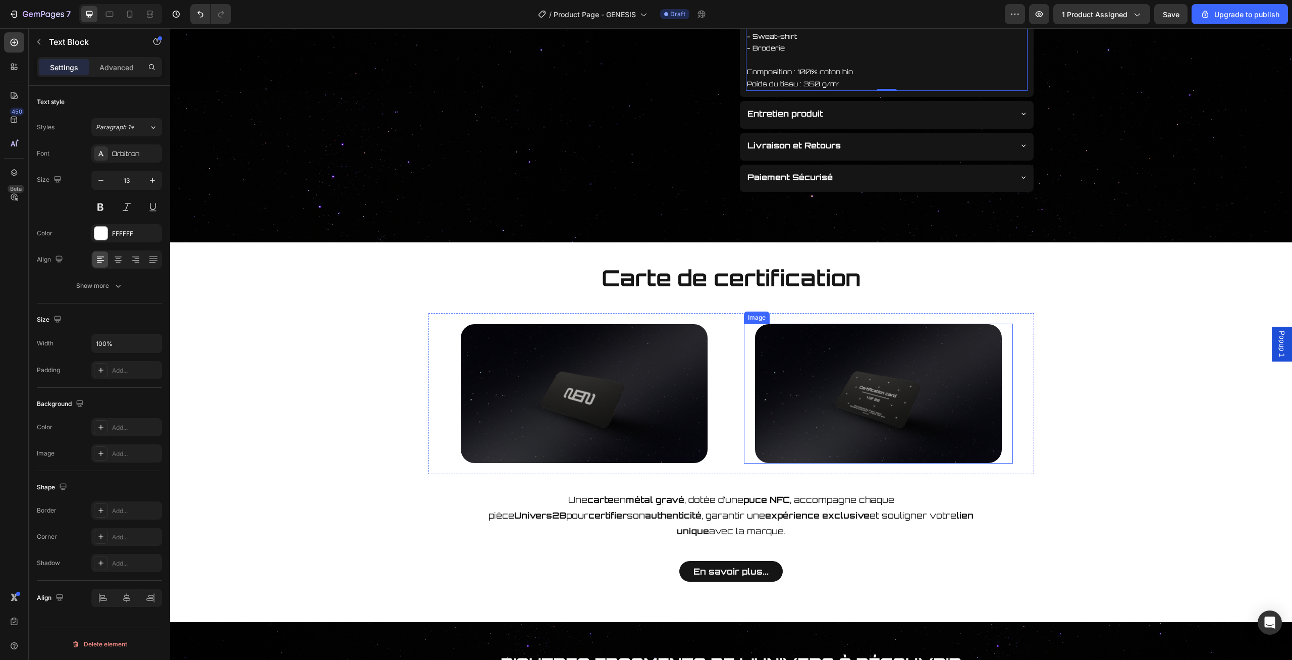
scroll to position [306, 0]
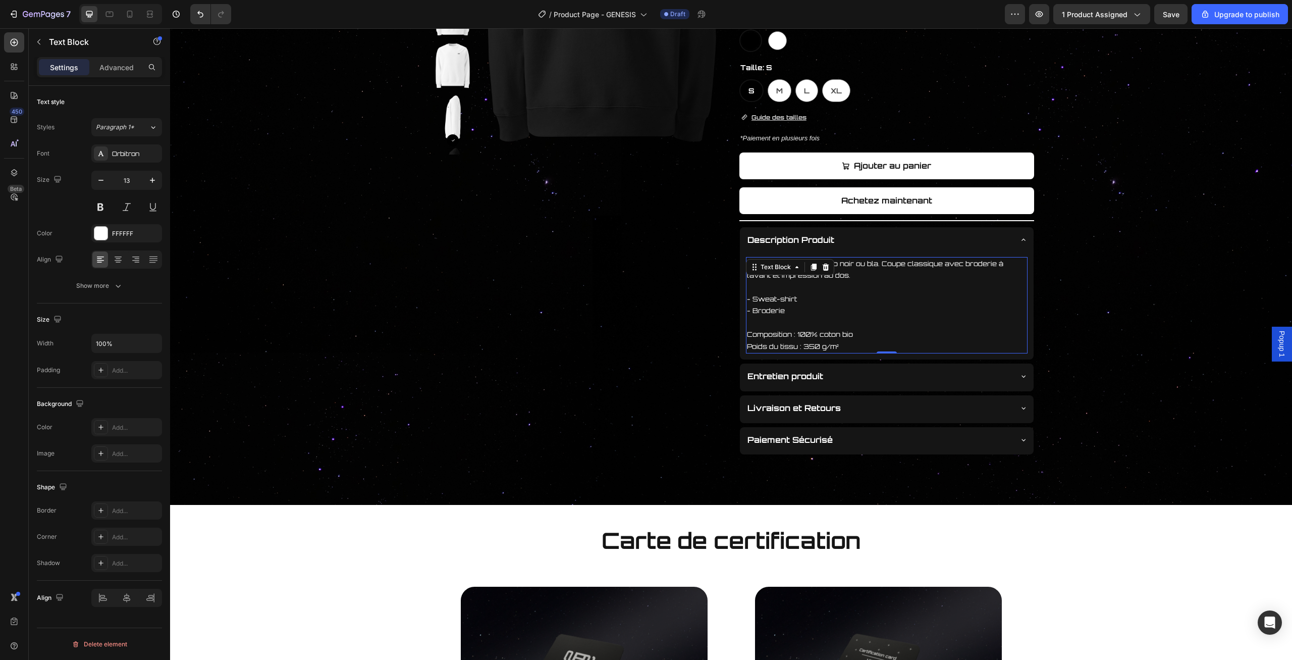
click at [907, 305] on p "- Broderie" at bounding box center [887, 311] width 280 height 12
click at [875, 262] on p "Sweat-shirt en coton bio noir ou bla. Coupe classique avec broderie à l’avant e…" at bounding box center [887, 270] width 280 height 24
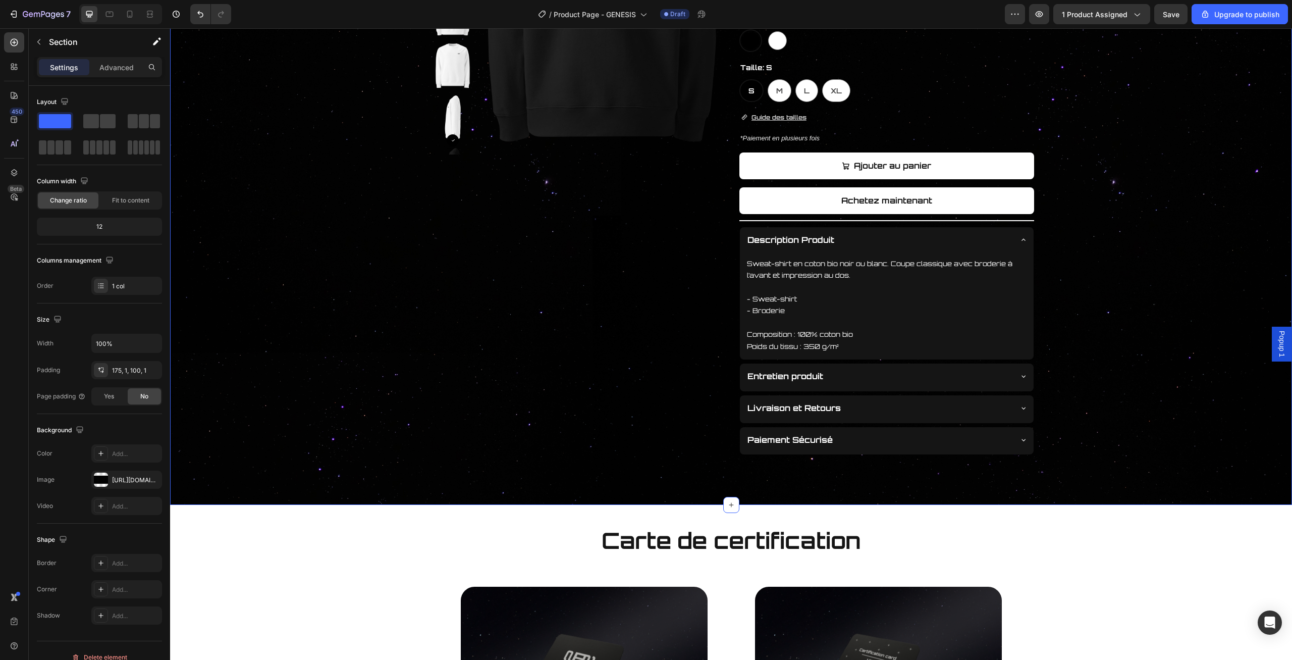
click at [1069, 257] on div "Product Images GENESIS SWEAT-SHIRT Product Title Carte de certification Button …" at bounding box center [731, 142] width 1121 height 623
click at [1173, 19] on button "button" at bounding box center [1170, 14] width 33 height 20
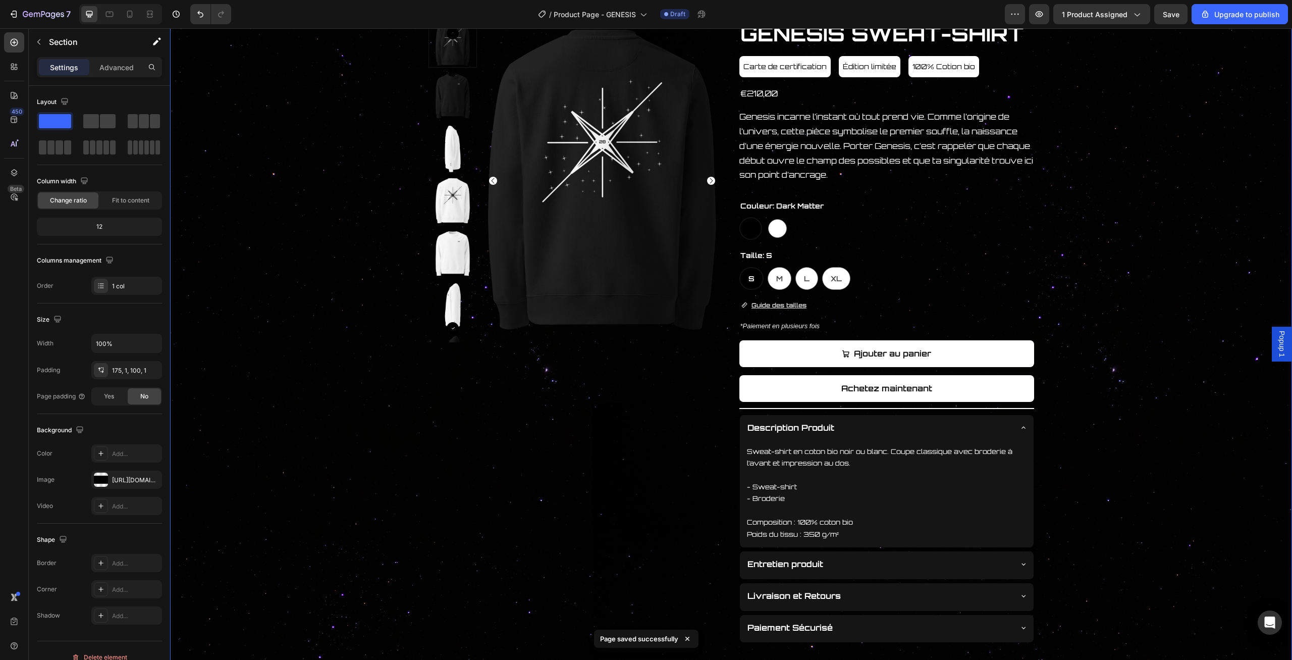
scroll to position [96, 0]
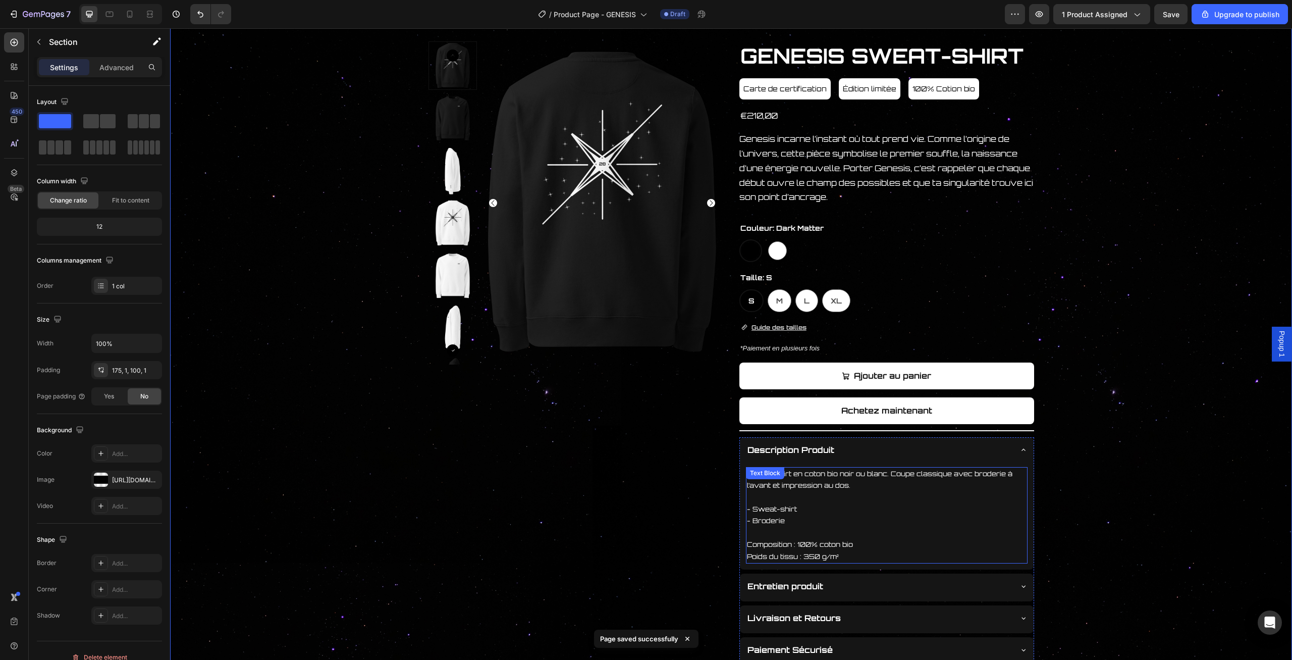
click at [866, 473] on p "Sweat-shirt en coton bio noir ou blanc. Coupe classique avec broderie à l’avant…" at bounding box center [887, 480] width 280 height 24
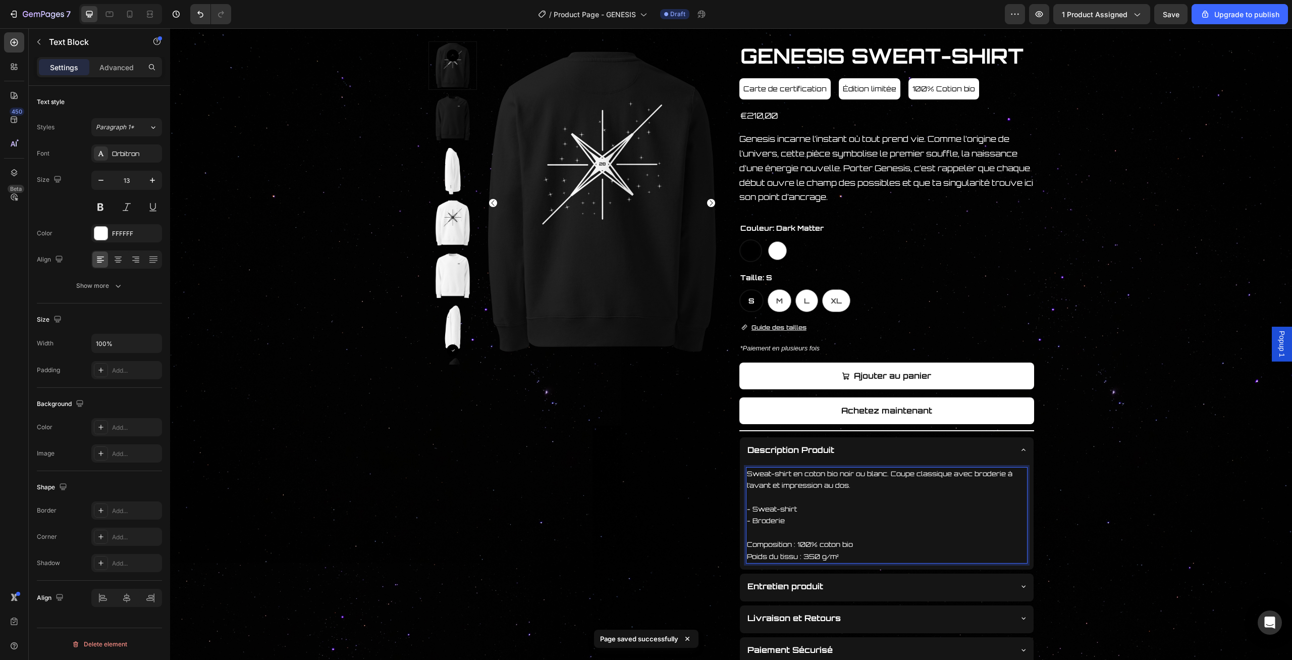
click at [859, 474] on p "Sweat-shirt en coton bio noir ou blanc. Coupe classique avec broderie à l’avant…" at bounding box center [887, 480] width 280 height 24
drag, startPoint x: 864, startPoint y: 472, endPoint x: 855, endPoint y: 473, distance: 9.1
click at [855, 473] on p "Sweat-shirt en coton bio noir ou blanc. Coupe classique avec broderie à l’avant…" at bounding box center [887, 480] width 280 height 24
click at [868, 473] on p "Sweat-shirt en coton bio noir ou blanc. Coupe classique avec broderie à l’avant…" at bounding box center [887, 480] width 280 height 24
drag, startPoint x: 884, startPoint y: 472, endPoint x: 841, endPoint y: 474, distance: 42.5
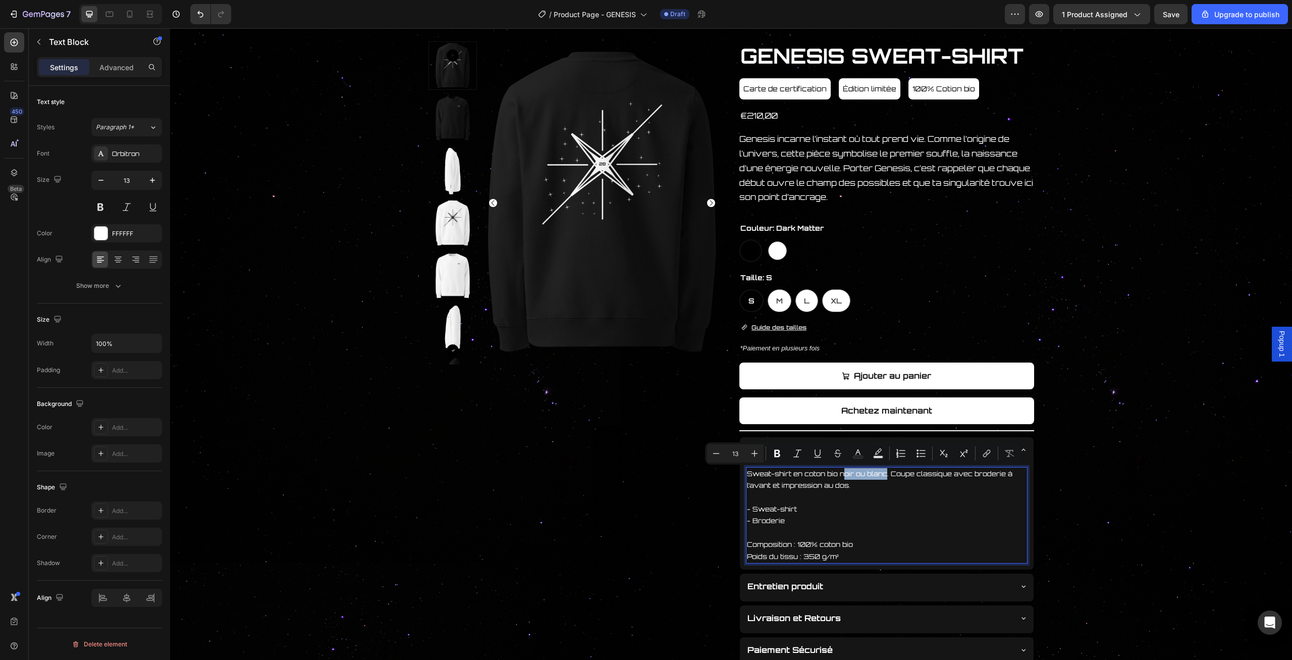
click at [841, 474] on p "Sweat-shirt en coton bio noir ou blanc. Coupe classique avec broderie à l’avant…" at bounding box center [887, 480] width 280 height 24
click at [1171, 21] on button "Save" at bounding box center [1170, 14] width 33 height 20
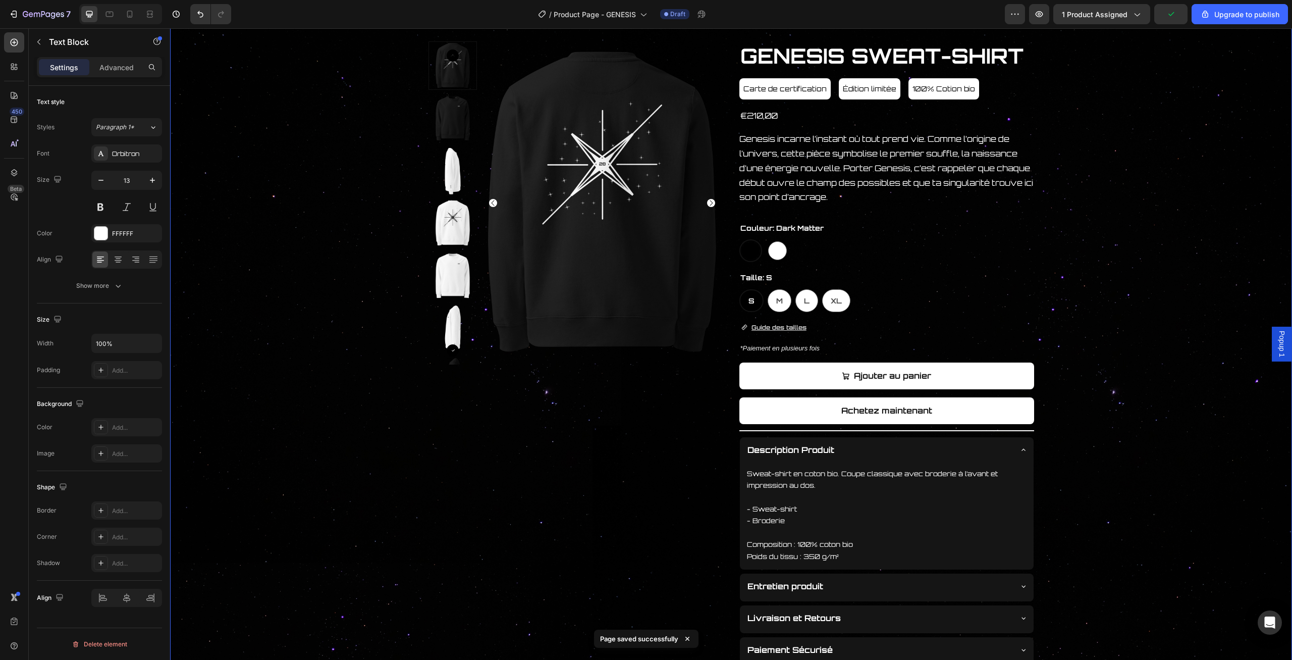
click at [1087, 476] on div "Product Images GENESIS SWEAT-SHIRT Product Title Carte de certification Button …" at bounding box center [731, 352] width 1121 height 623
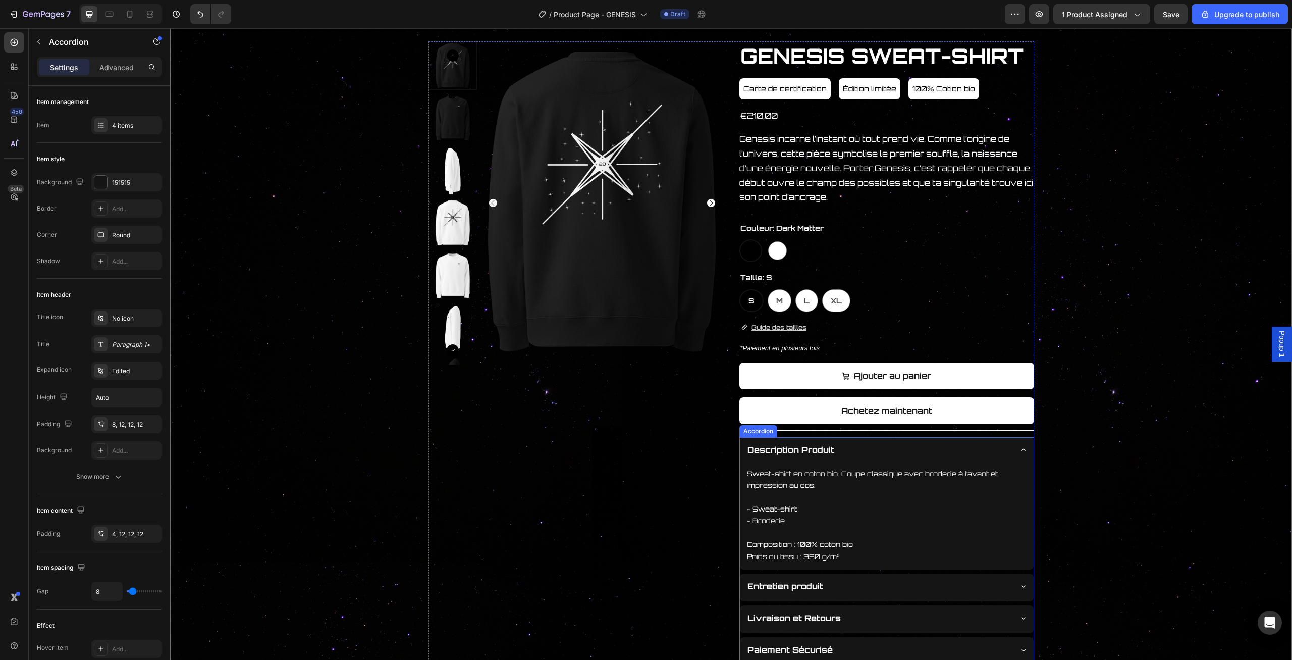
click at [1021, 451] on icon at bounding box center [1024, 450] width 8 height 8
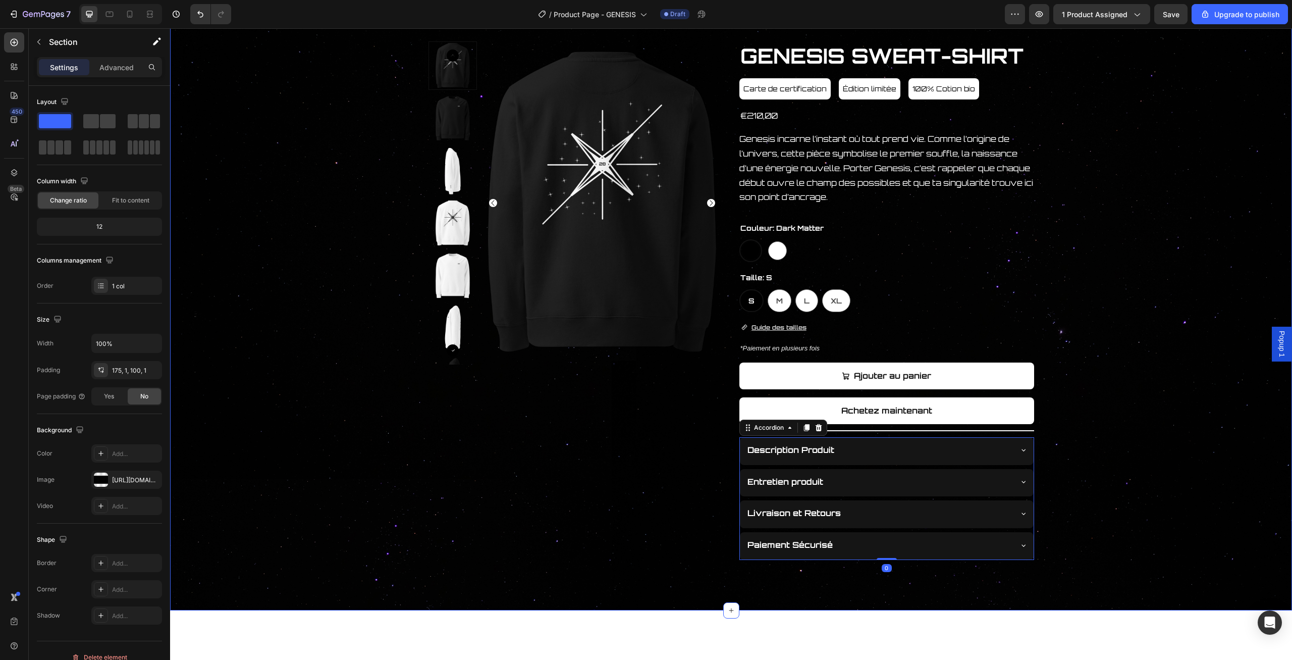
click at [1110, 359] on div "Product Images GENESIS SWEAT-SHIRT Product Title Carte de certification Button …" at bounding box center [731, 300] width 1121 height 518
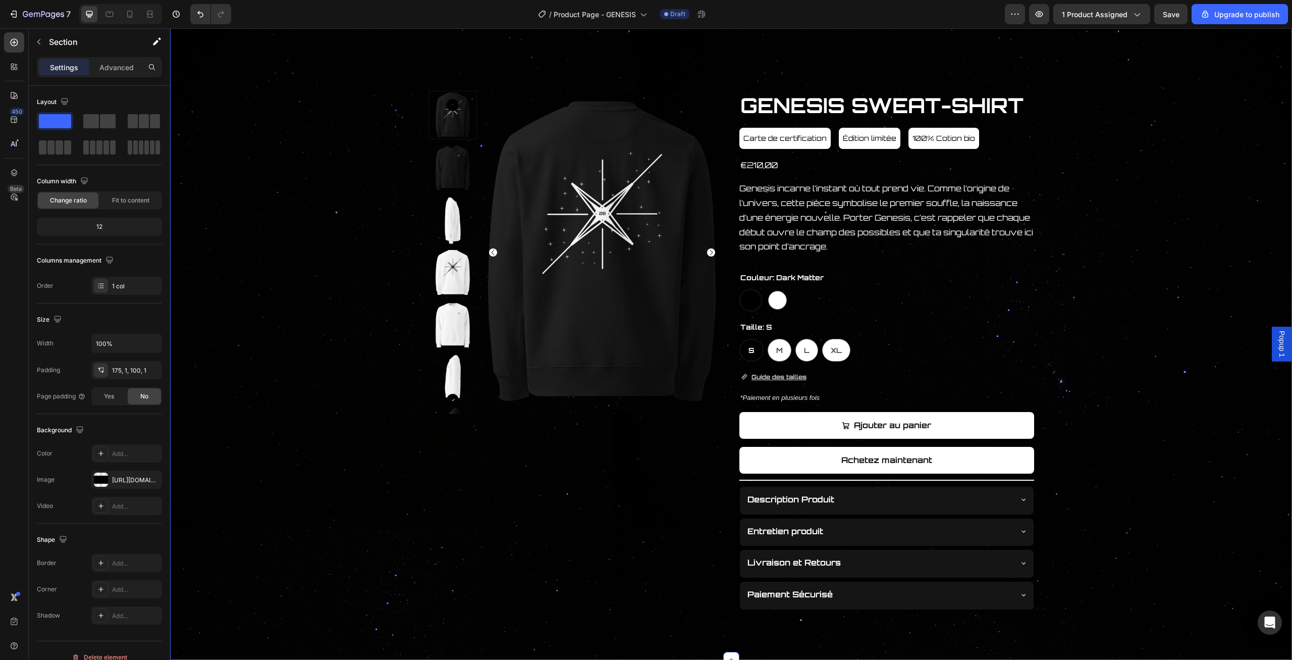
scroll to position [43, 0]
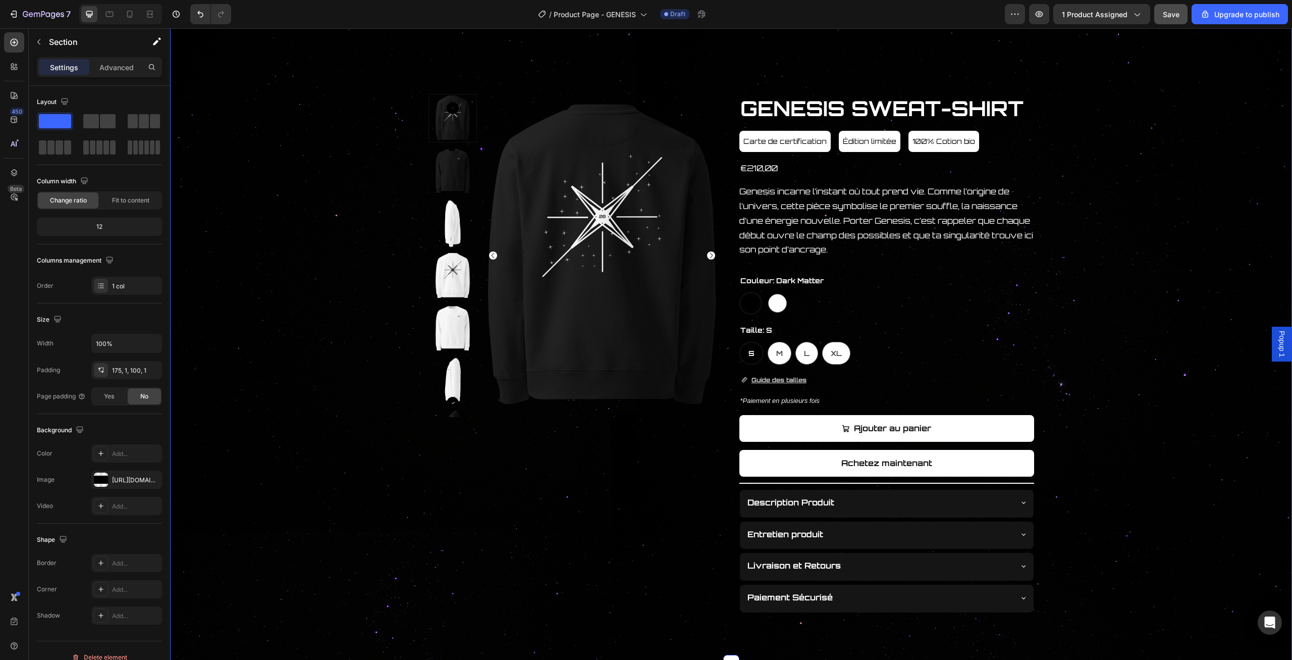
click at [1176, 4] on button "Save" at bounding box center [1170, 14] width 33 height 20
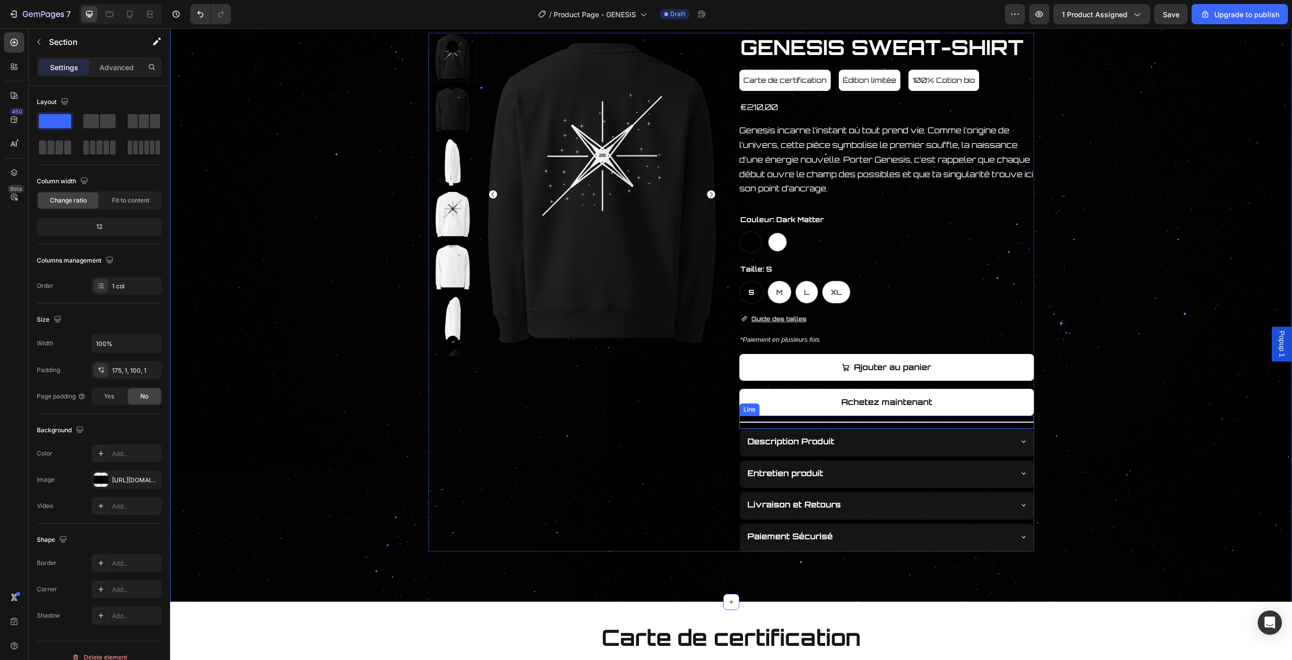
scroll to position [105, 0]
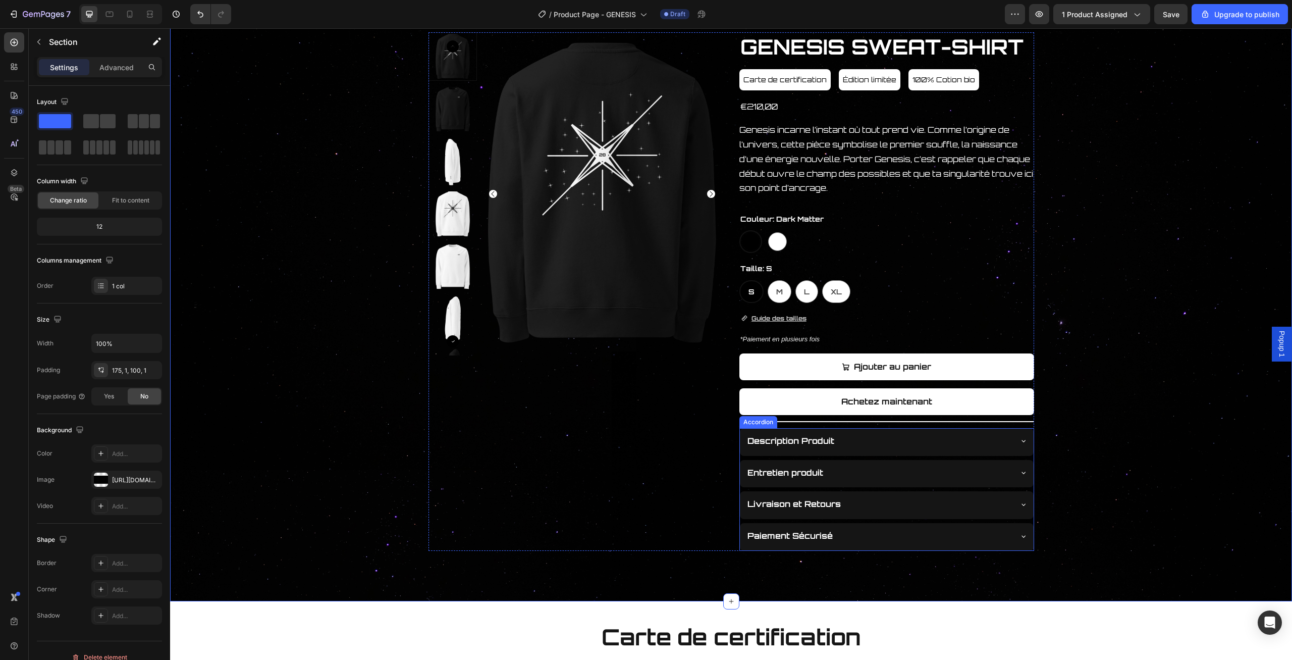
click at [1001, 472] on div "Entretien produit" at bounding box center [878, 473] width 265 height 18
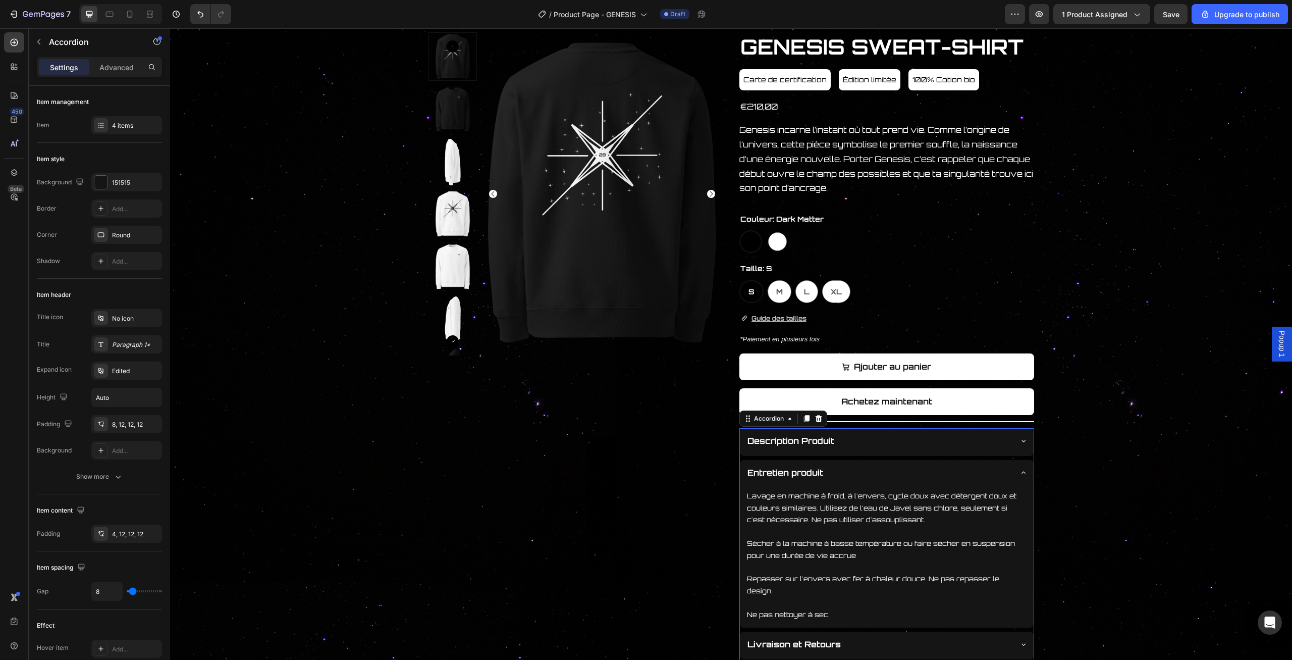
click at [1020, 466] on div "Entretien produit" at bounding box center [887, 474] width 294 height 28
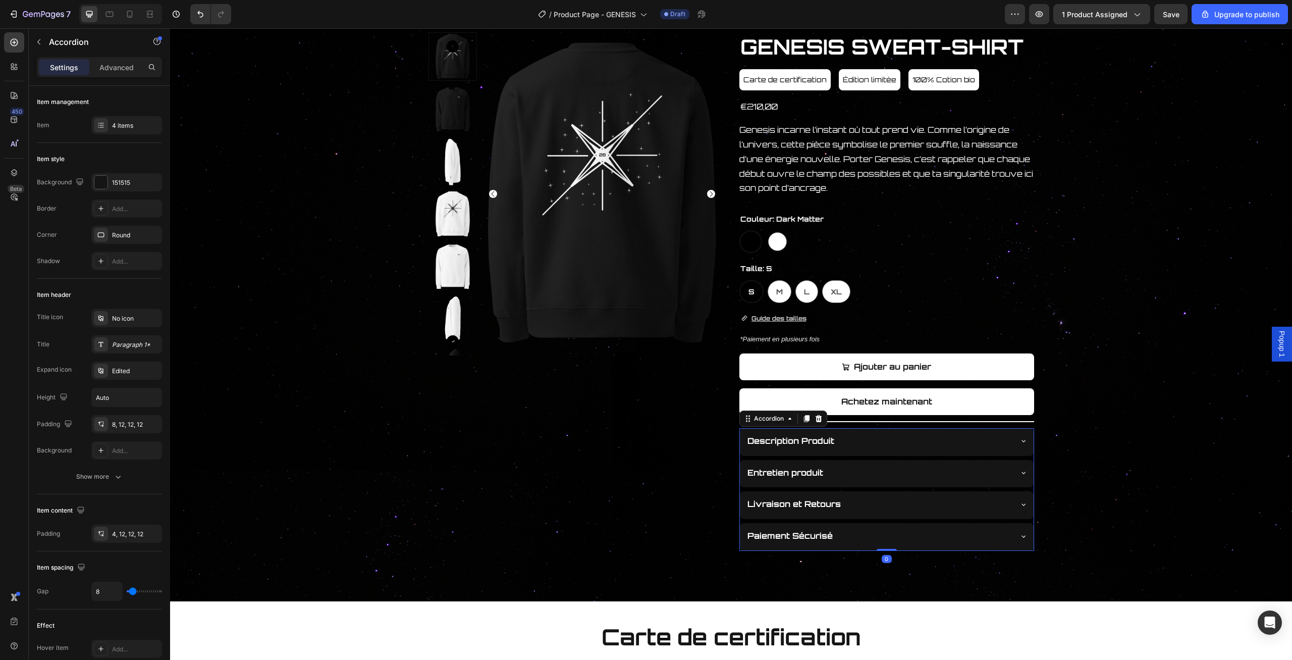
click at [834, 470] on div "Entretien produit" at bounding box center [878, 473] width 265 height 18
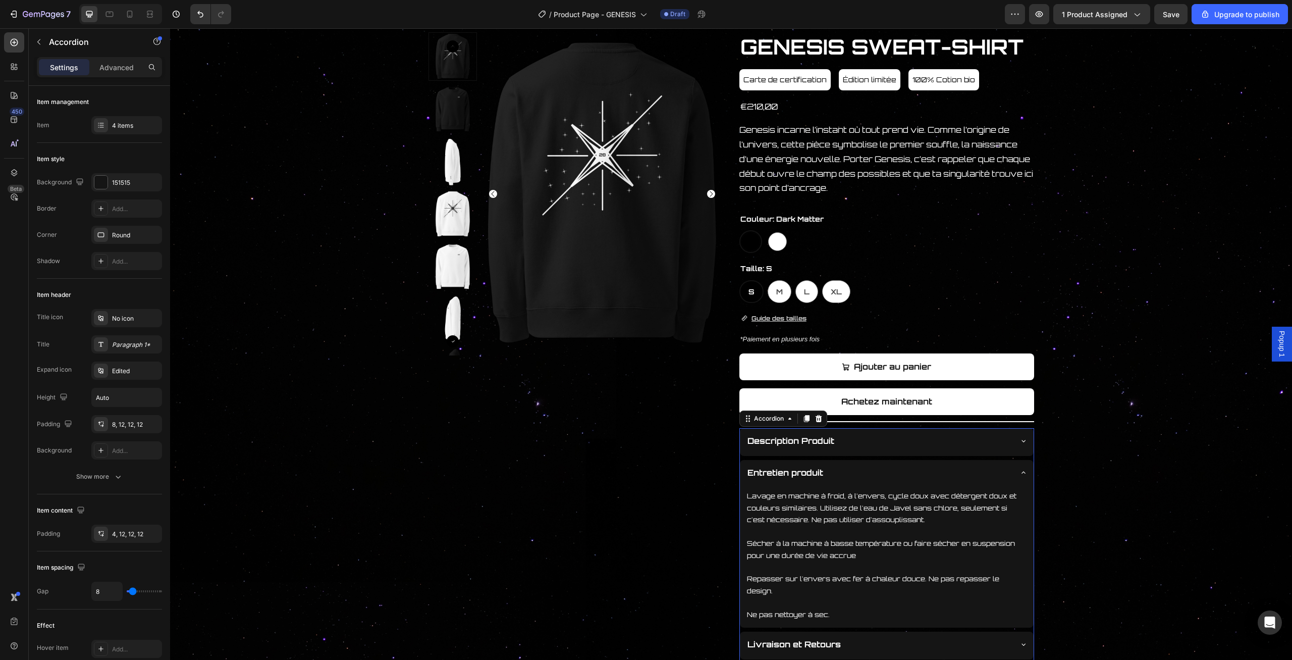
click at [797, 473] on p "Entretien produit" at bounding box center [786, 472] width 76 height 15
click at [809, 476] on p "Entretien produit" at bounding box center [786, 472] width 76 height 15
click at [799, 473] on p "Entretien produit" at bounding box center [786, 472] width 76 height 15
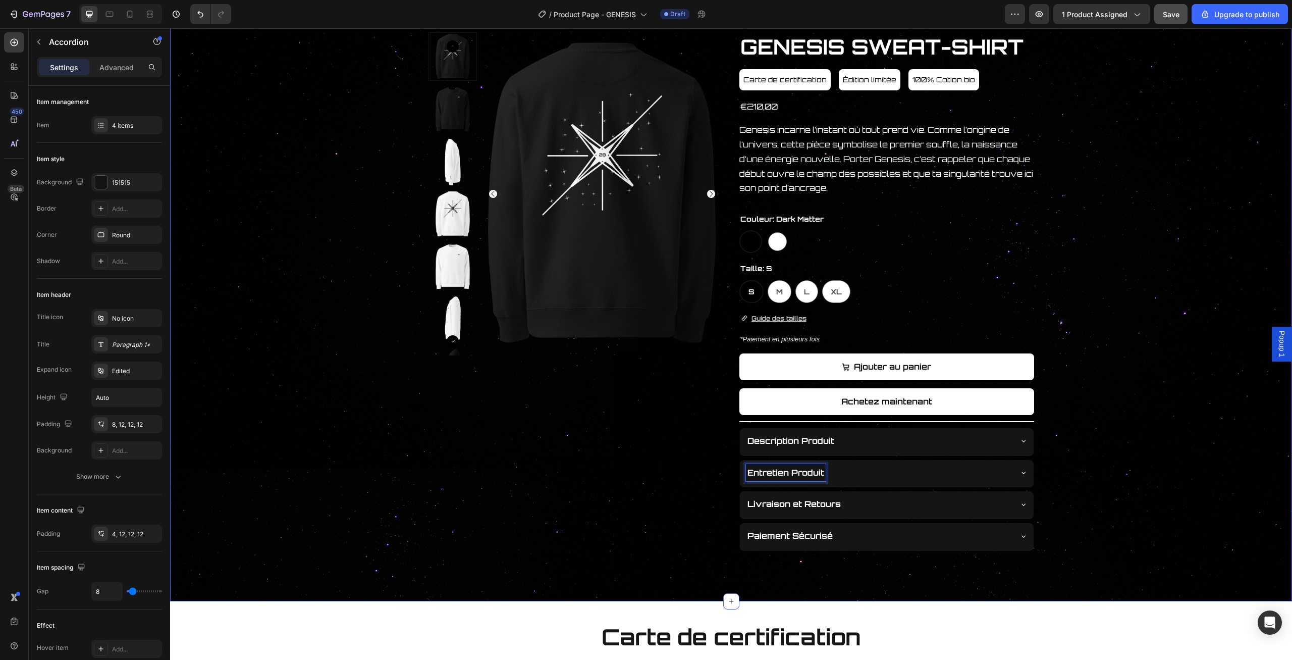
click at [1174, 14] on span "Save" at bounding box center [1171, 14] width 17 height 9
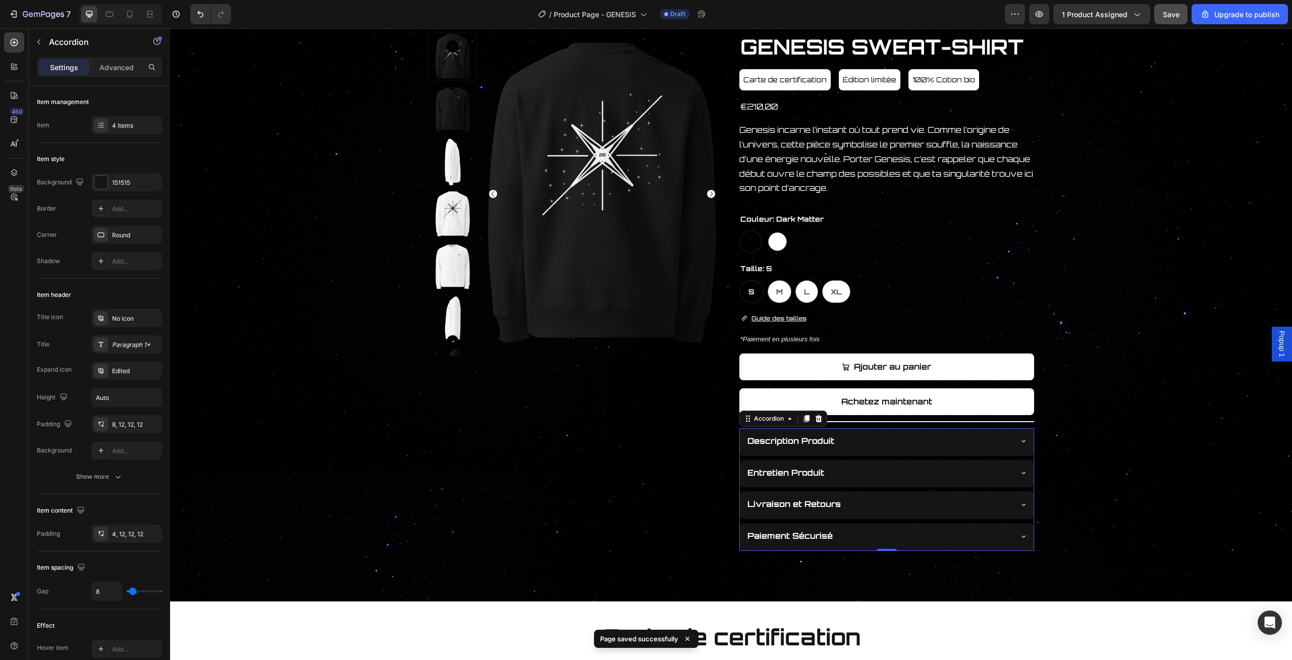
click at [1028, 472] on div "Entretien Produit" at bounding box center [887, 474] width 294 height 28
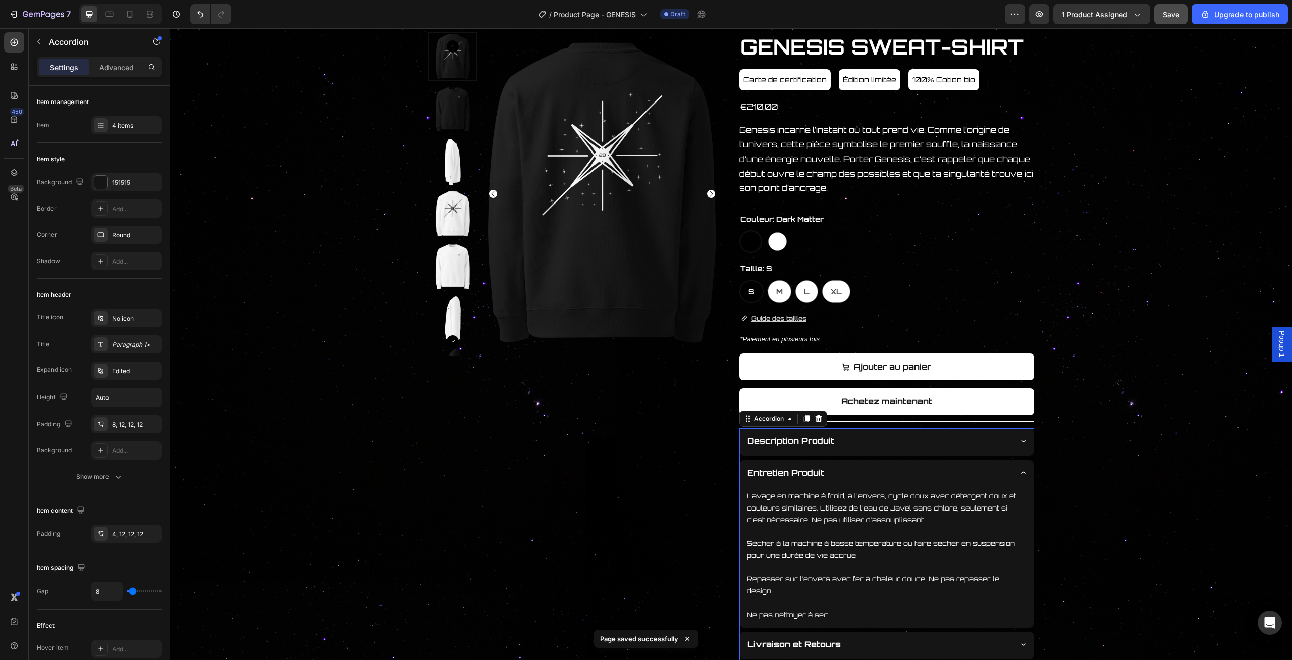
click at [1018, 487] on div "Lavage en machine à froid, à l'envers, cycle doux avec détergent doux et couleu…" at bounding box center [887, 557] width 294 height 140
click at [1023, 477] on div "Entretien Produit" at bounding box center [887, 474] width 294 height 28
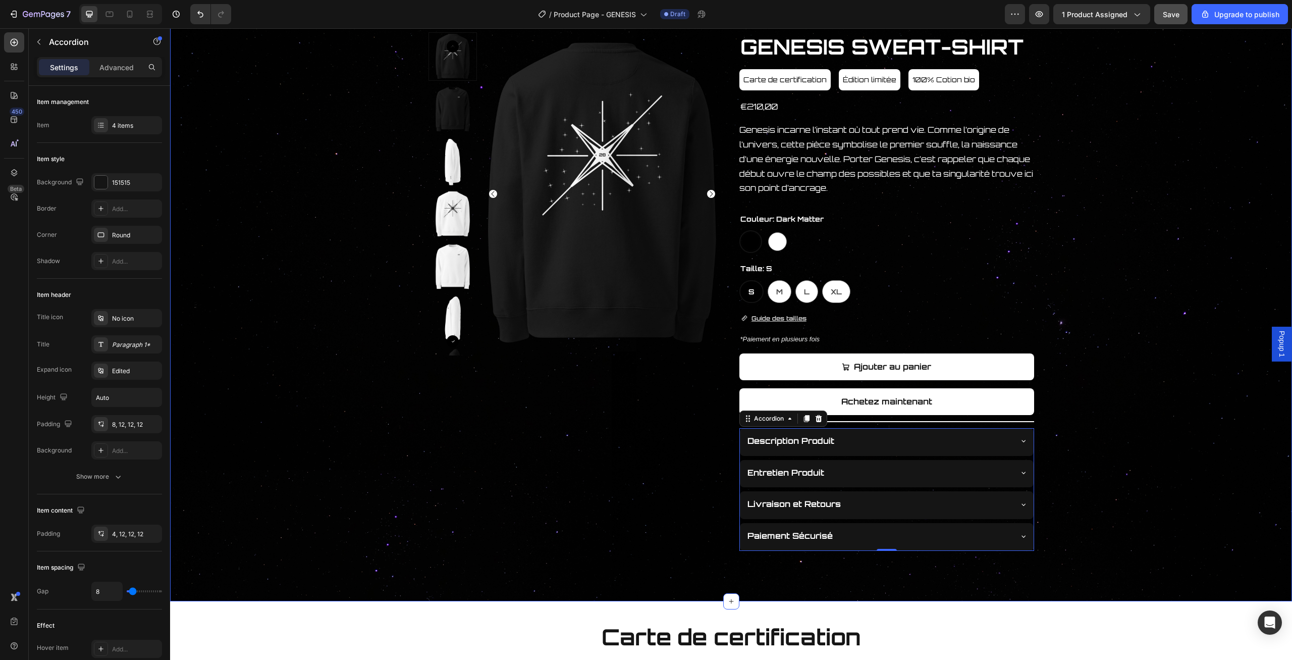
click at [1185, 245] on div "Product Images GENESIS SWEAT-SHIRT Product Title Carte de certification Button …" at bounding box center [731, 291] width 1121 height 518
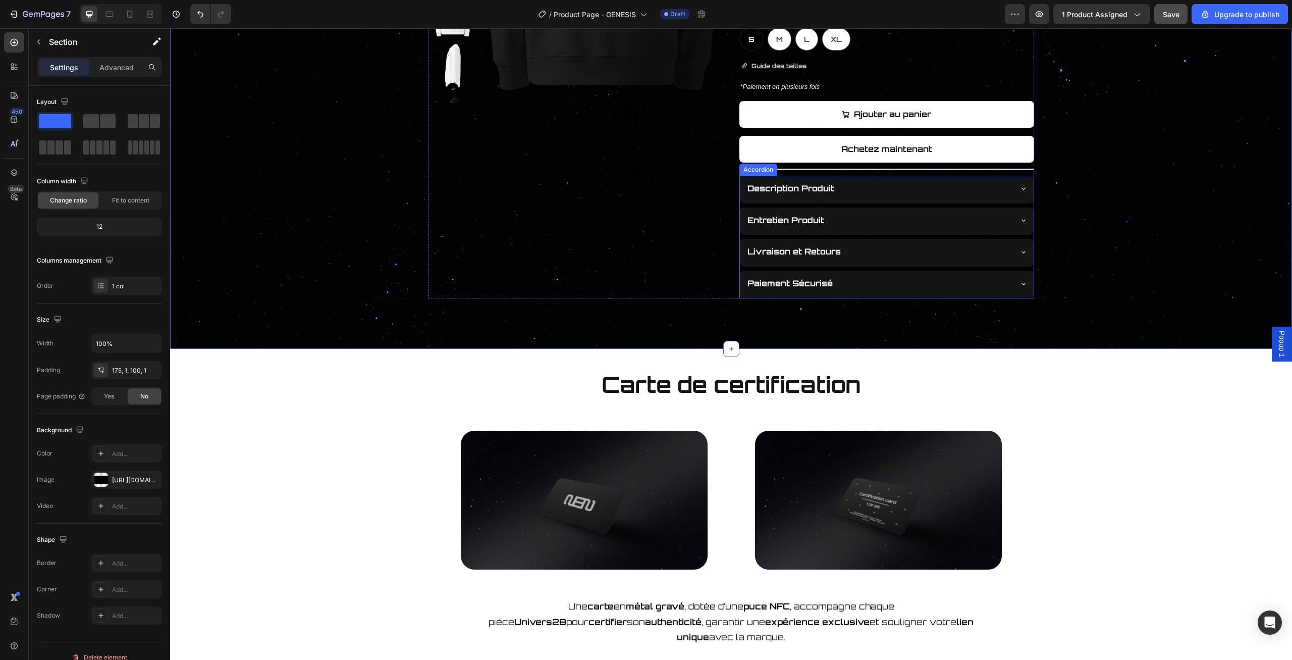
scroll to position [367, 0]
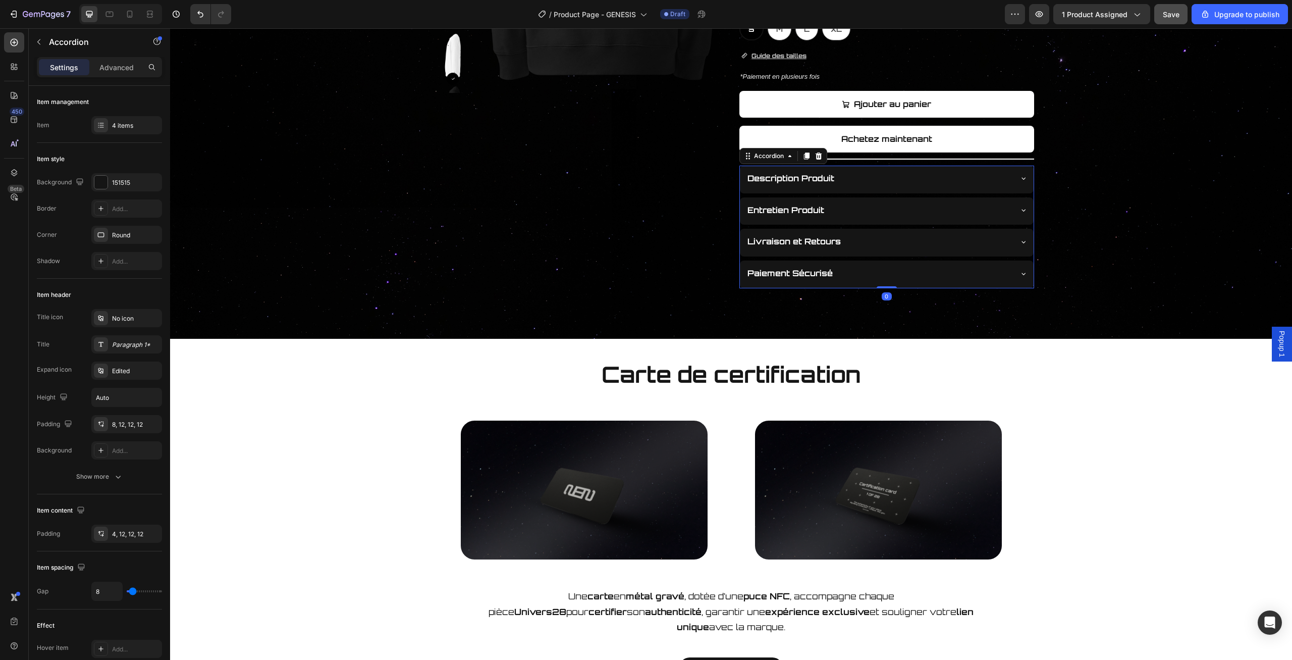
click at [883, 260] on div "Paiement Sécurisé" at bounding box center [887, 274] width 294 height 28
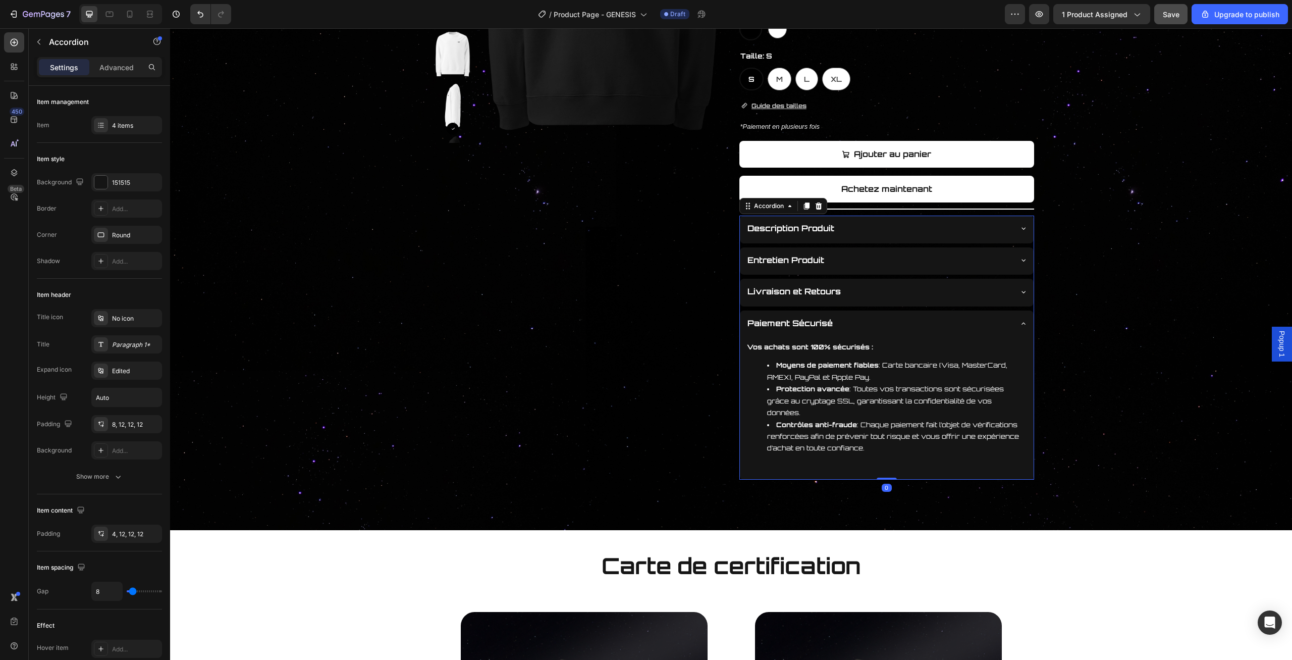
scroll to position [315, 0]
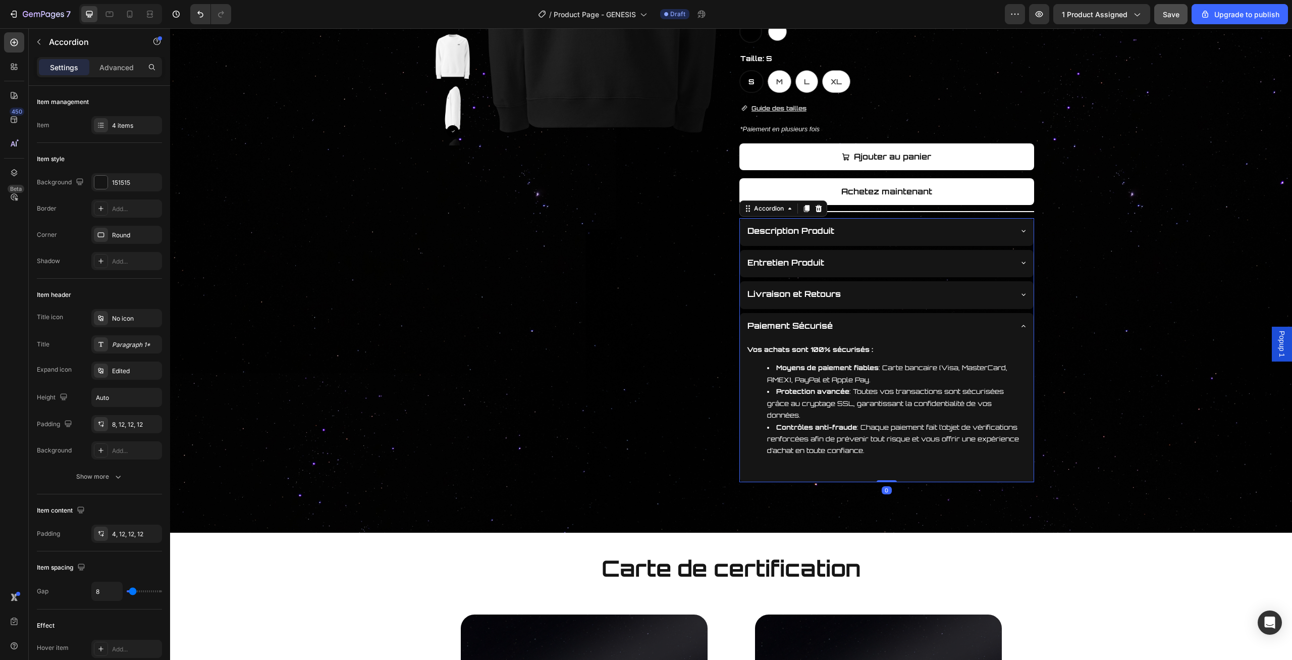
click at [874, 291] on div "Livraison et Retours" at bounding box center [878, 294] width 265 height 18
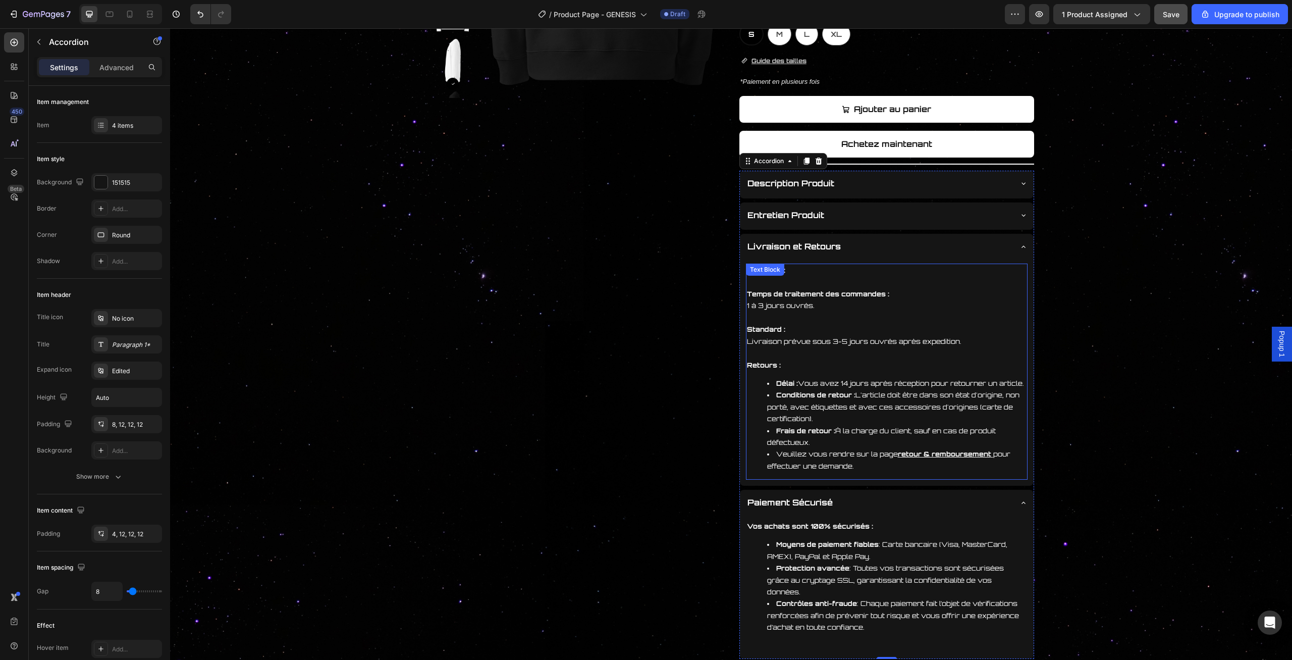
scroll to position [367, 0]
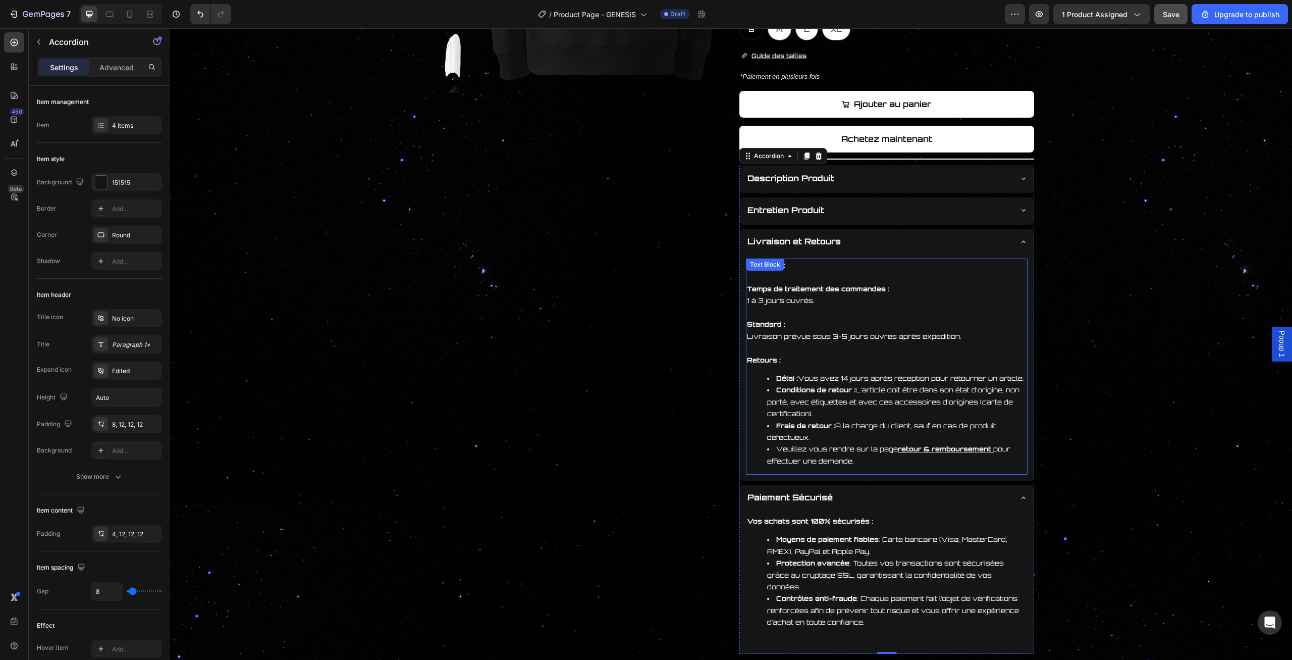
click at [864, 464] on li "Veuillez vous rendre sur la page retour & remboursement pour effectuer une dema…" at bounding box center [896, 455] width 259 height 24
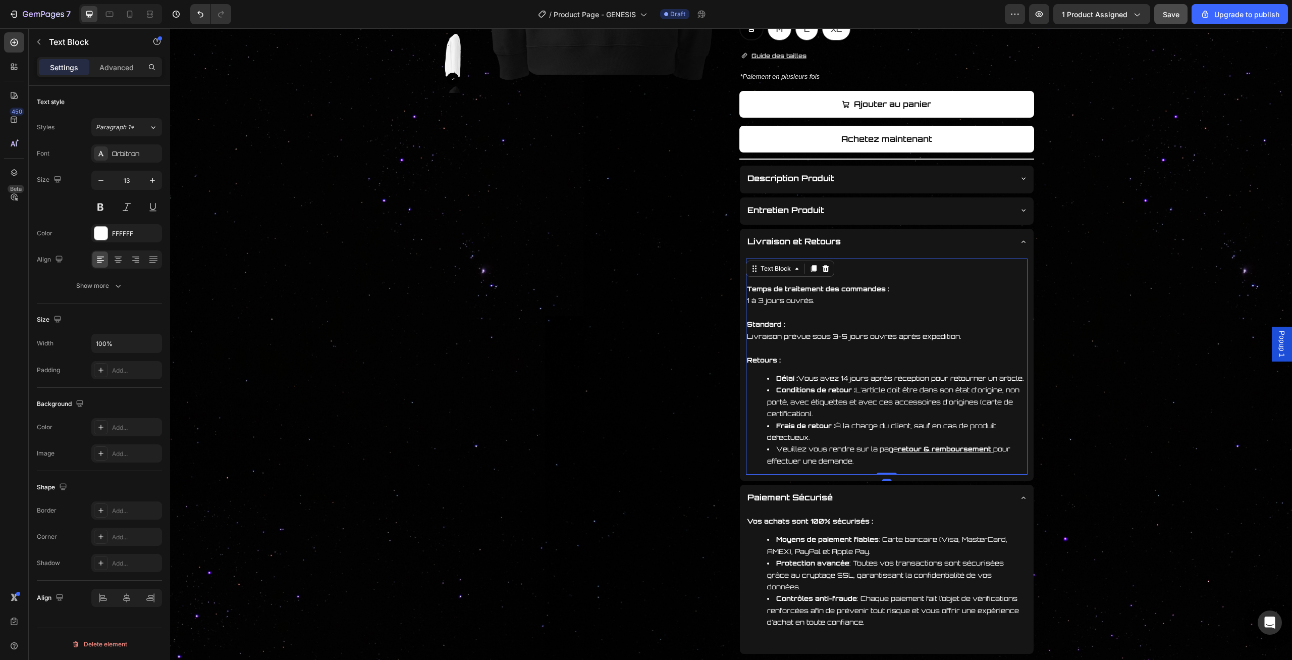
click at [862, 462] on li "Veuillez vous rendre sur la page retour & remboursement pour effectuer une dema…" at bounding box center [896, 455] width 259 height 24
click at [1041, 429] on div "Product Images GENESIS SWEAT-SHIRT Product Title Carte de certification Button …" at bounding box center [731, 212] width 1121 height 884
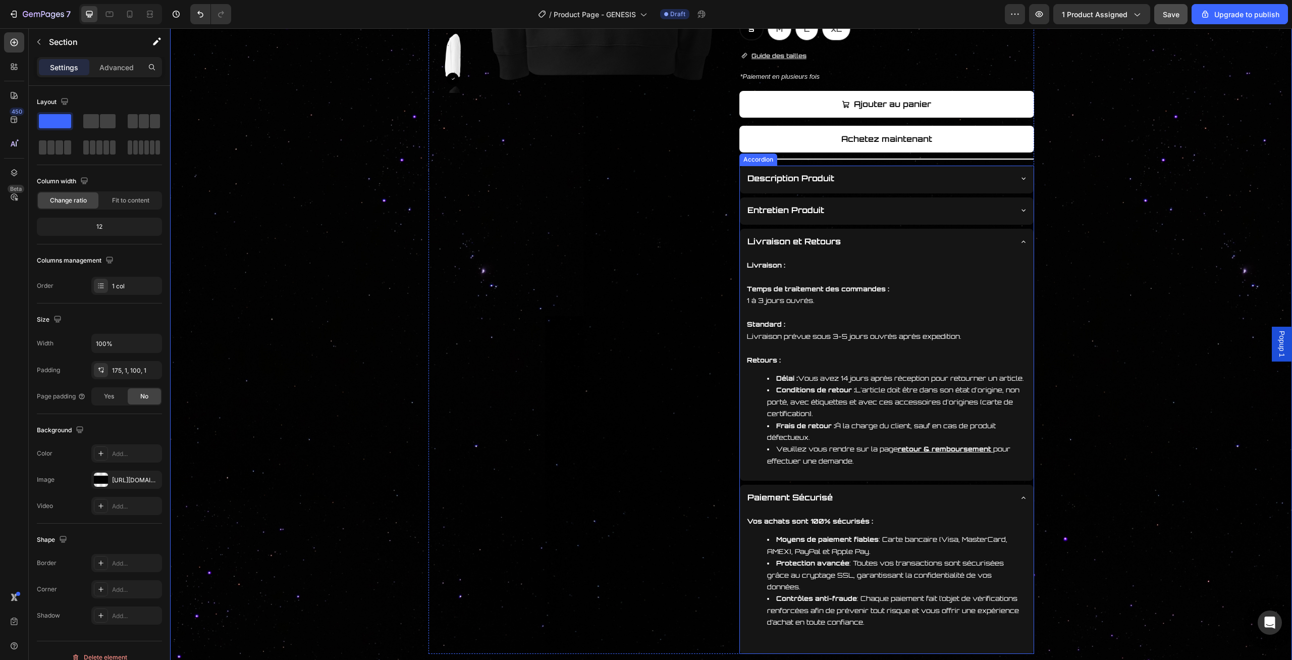
click at [1023, 490] on div "Paiement Sécurisé" at bounding box center [887, 499] width 294 height 28
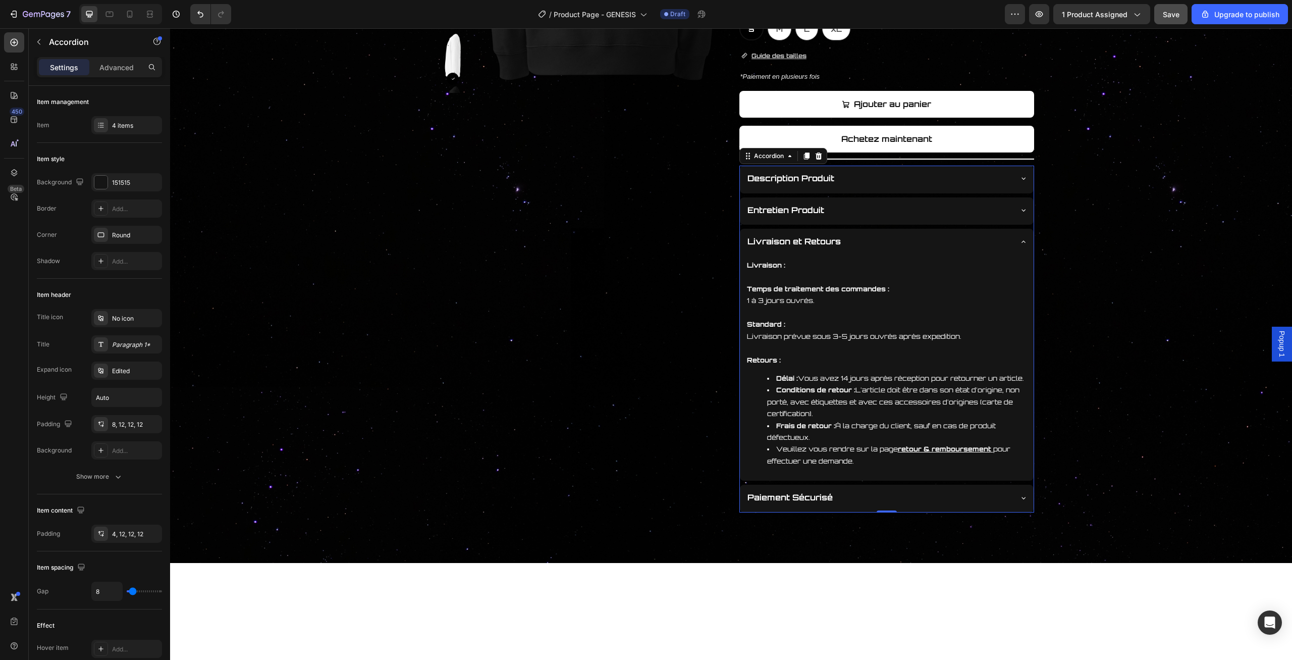
click at [1026, 236] on div "Livraison et Retours" at bounding box center [887, 243] width 294 height 28
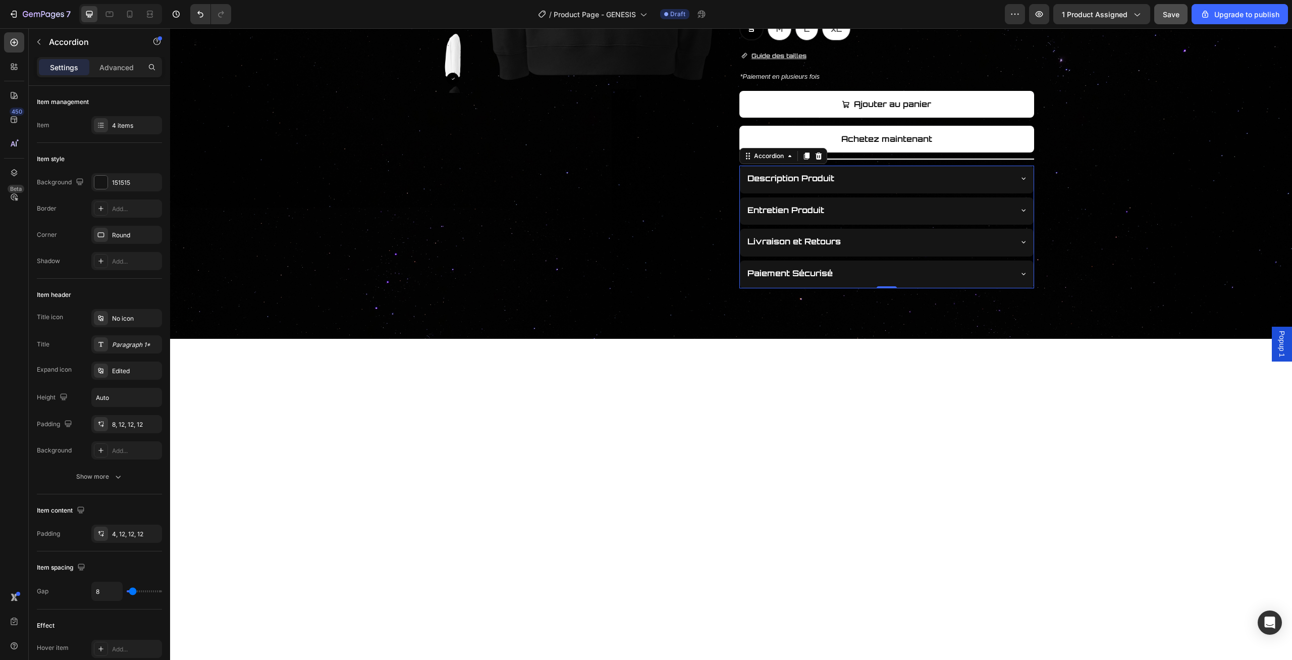
click at [1026, 231] on div "Livraison et Retours" at bounding box center [887, 243] width 294 height 28
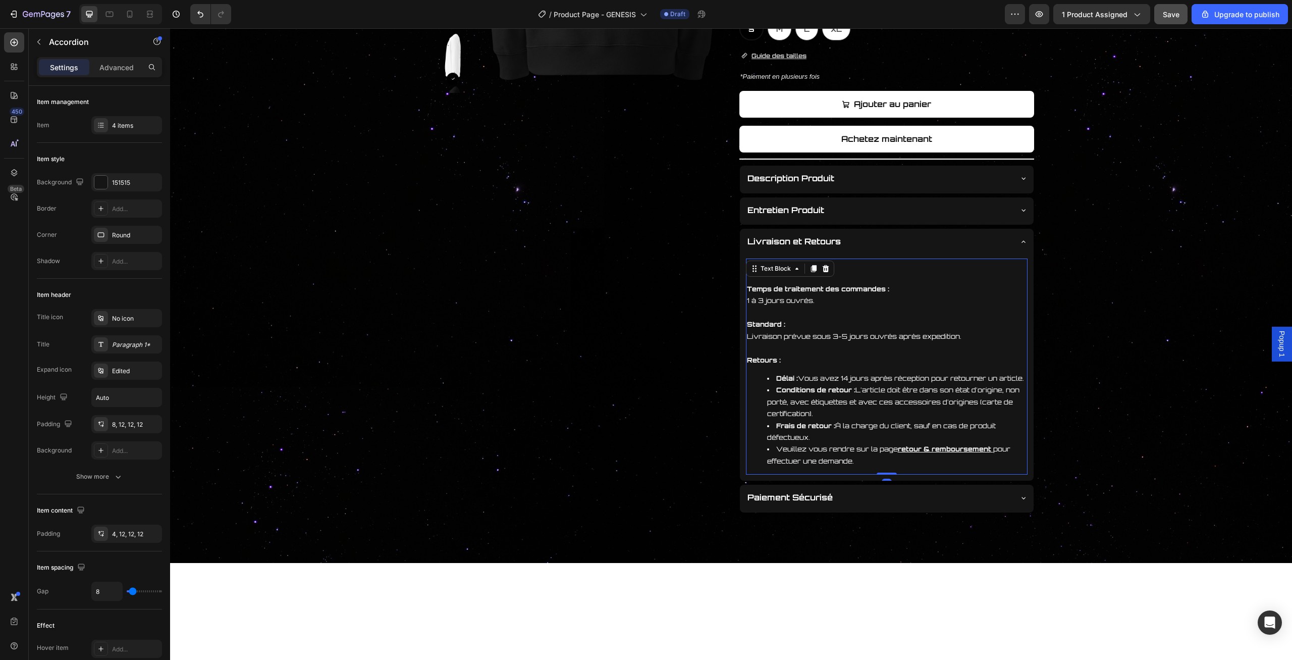
click at [755, 287] on strong "Temps de traitement des commandes :" at bounding box center [818, 289] width 142 height 8
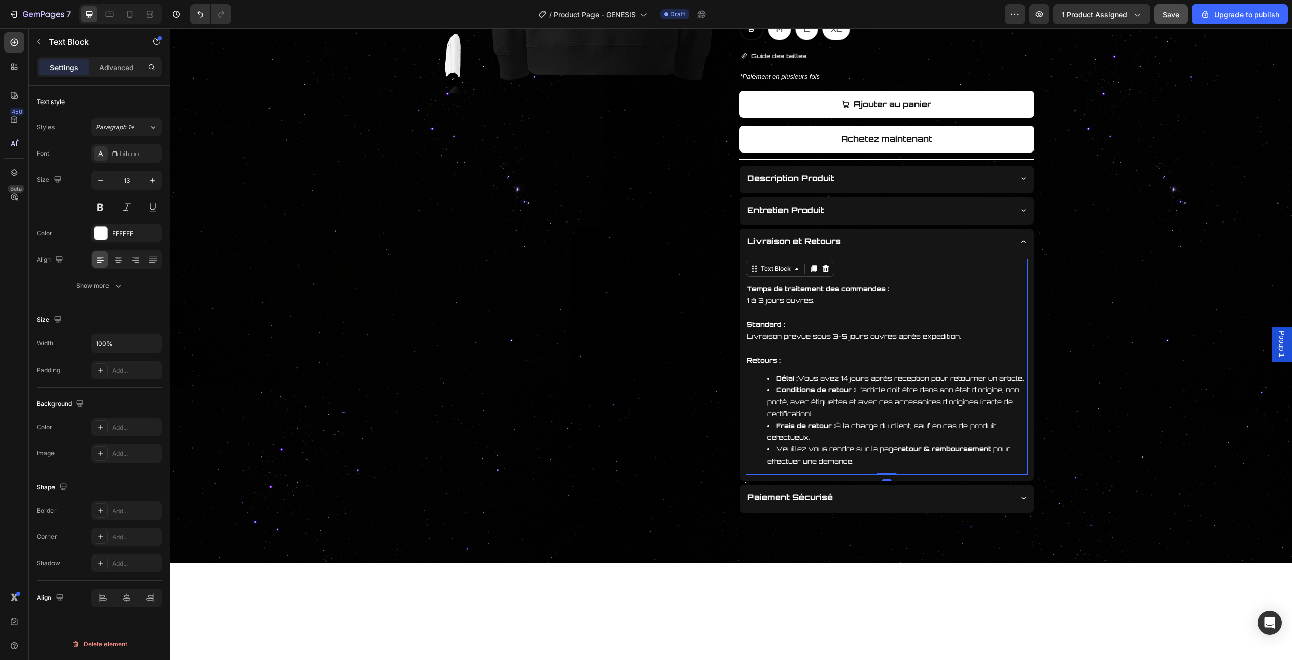
click at [695, 301] on div "Product Images" at bounding box center [576, 141] width 295 height 742
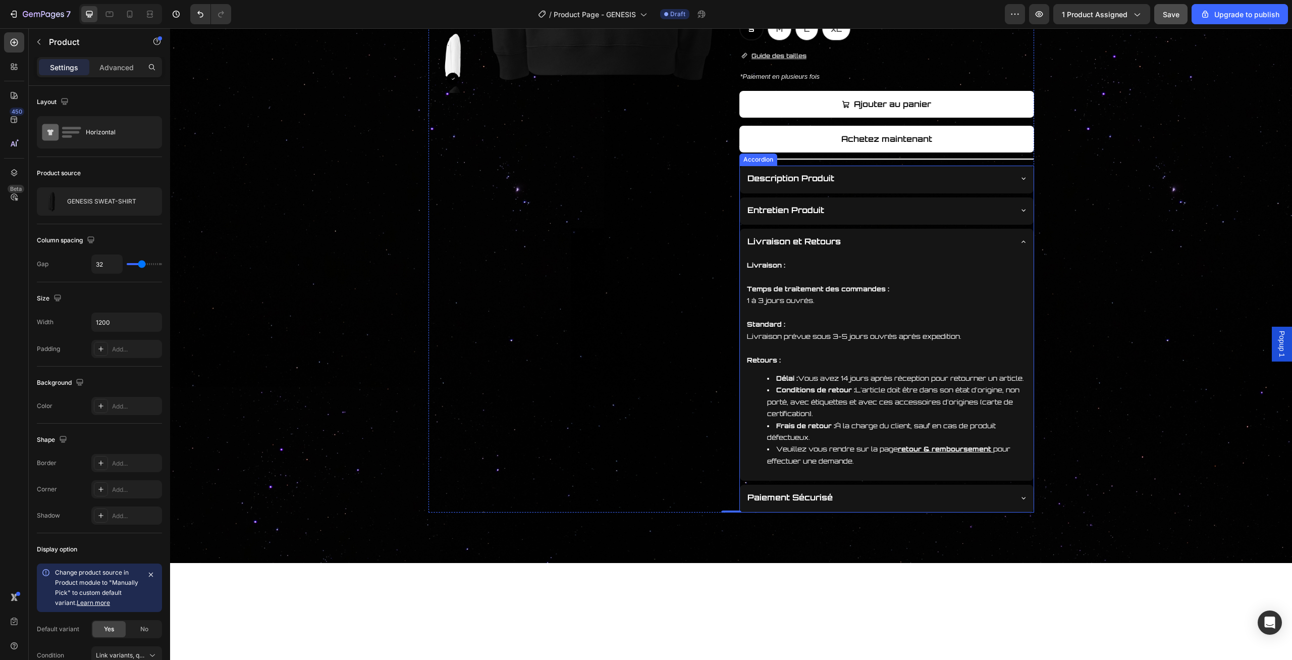
click at [1028, 241] on div "Livraison et Retours" at bounding box center [887, 243] width 294 height 28
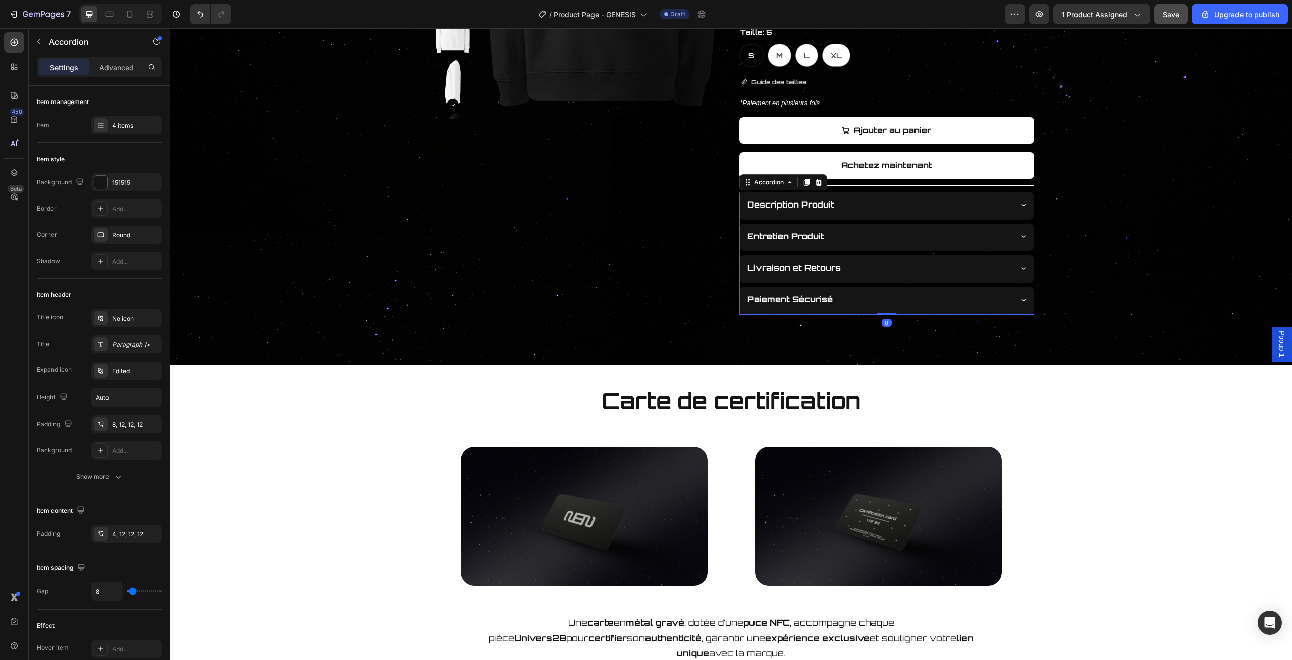
scroll to position [262, 0]
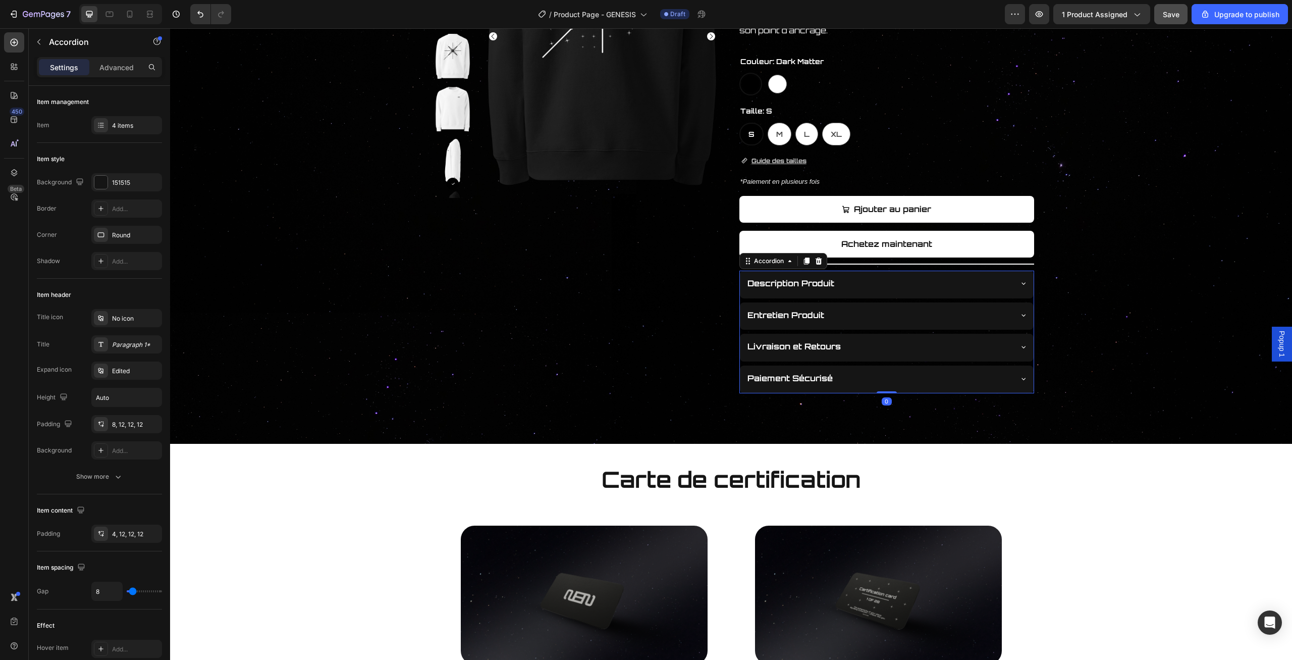
click at [1016, 313] on div "Entretien Produit" at bounding box center [887, 316] width 294 height 28
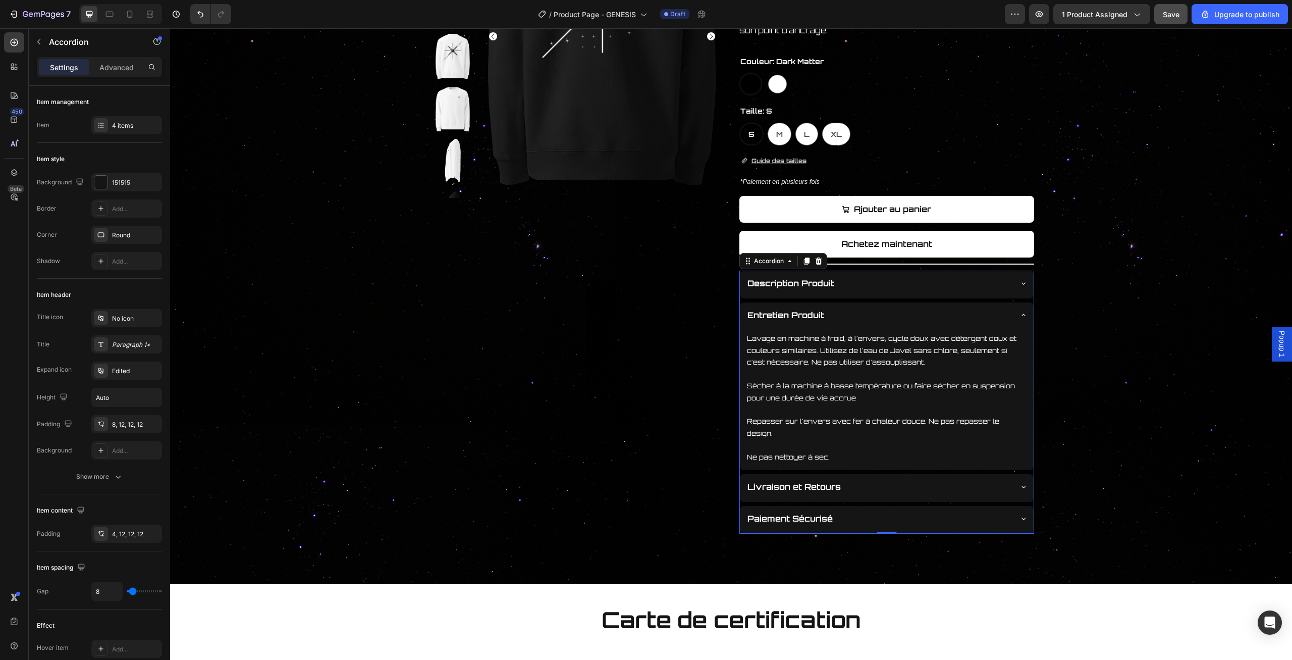
click at [1016, 313] on div "Entretien Produit" at bounding box center [887, 316] width 294 height 28
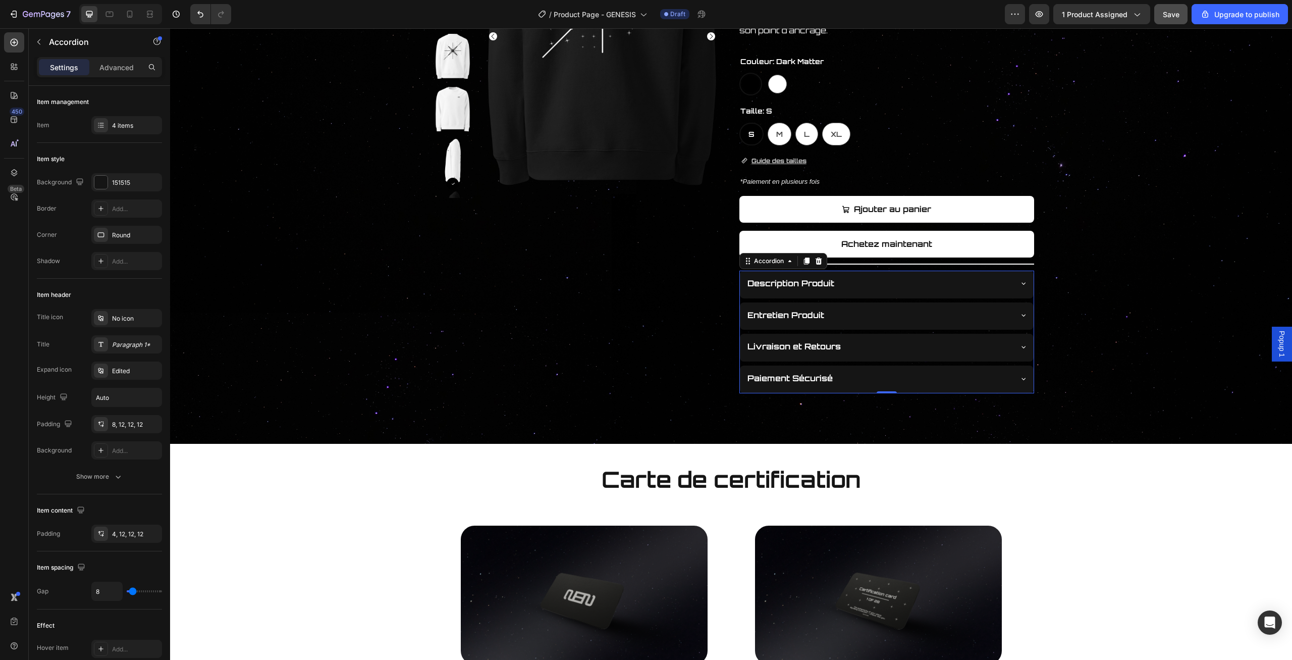
click at [1015, 287] on div "Description Produit" at bounding box center [887, 285] width 294 height 28
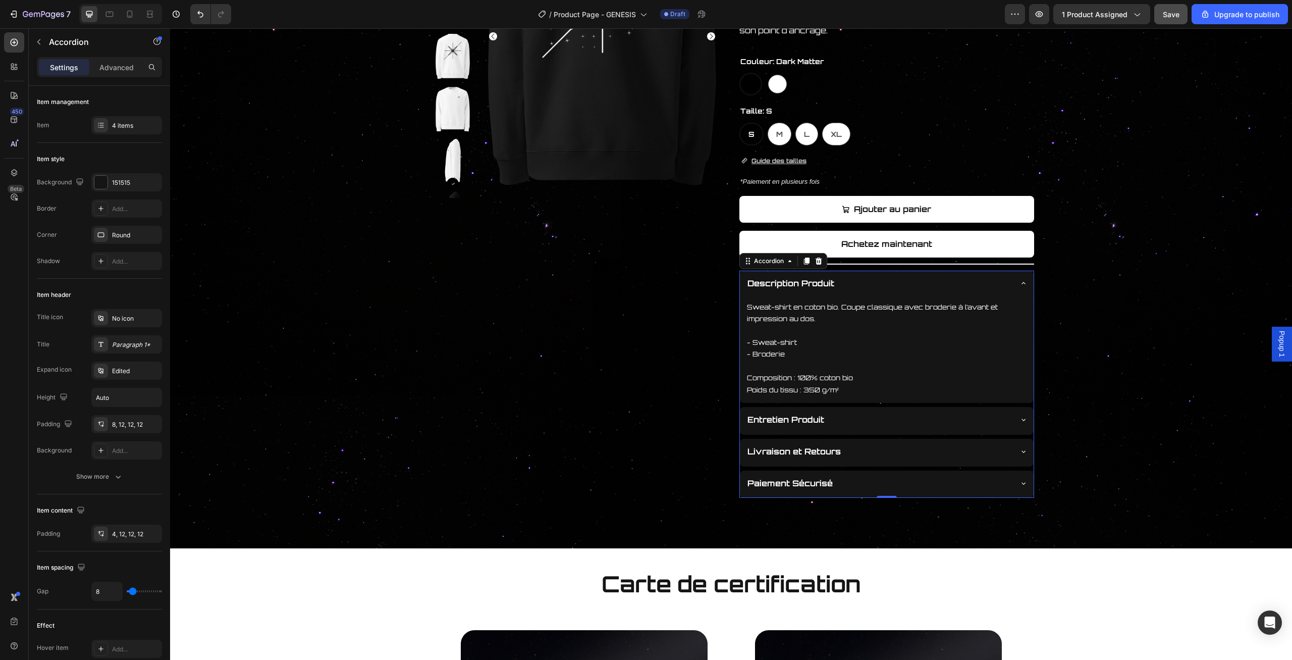
click at [1015, 287] on div "Description Produit" at bounding box center [887, 285] width 294 height 28
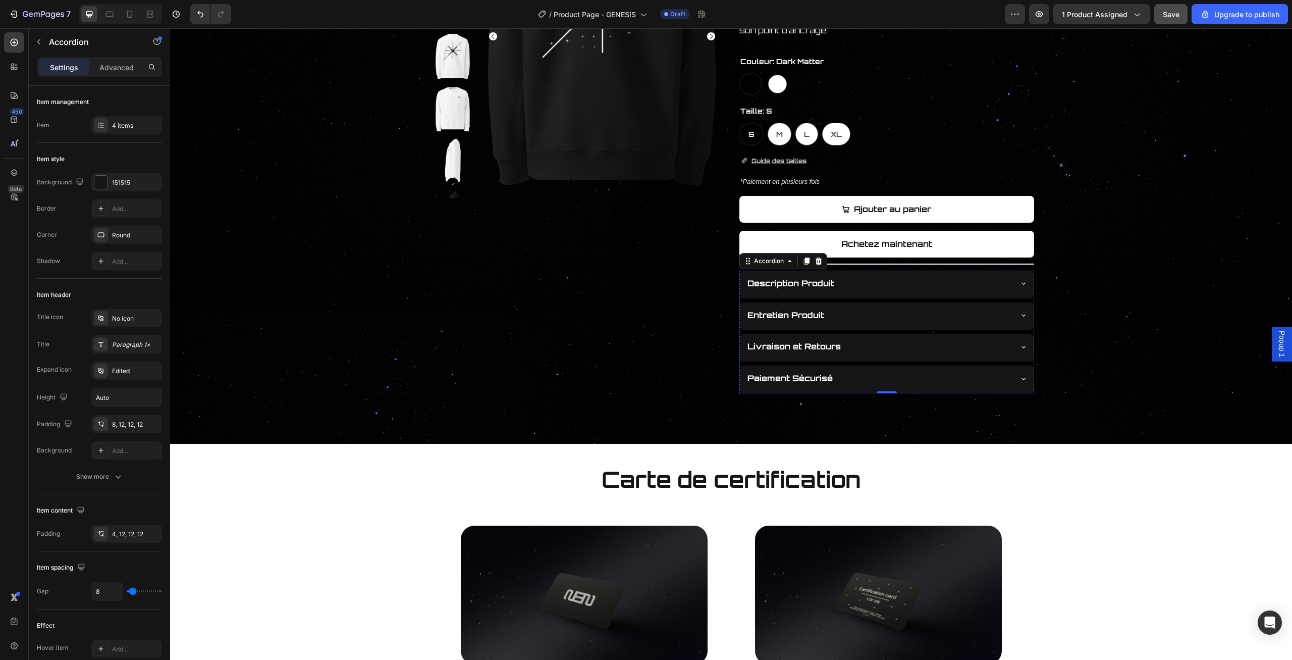
click at [1011, 326] on div "Entretien Produit" at bounding box center [887, 316] width 294 height 28
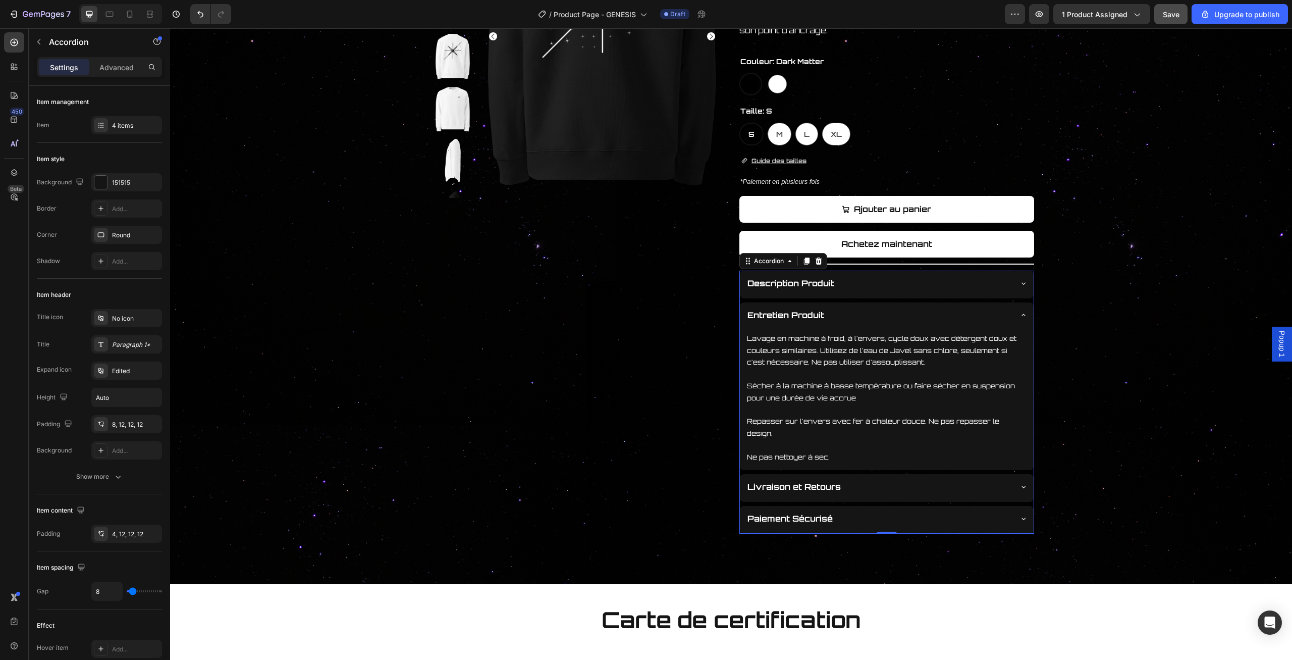
click at [983, 478] on div "Livraison et Retours" at bounding box center [878, 487] width 265 height 18
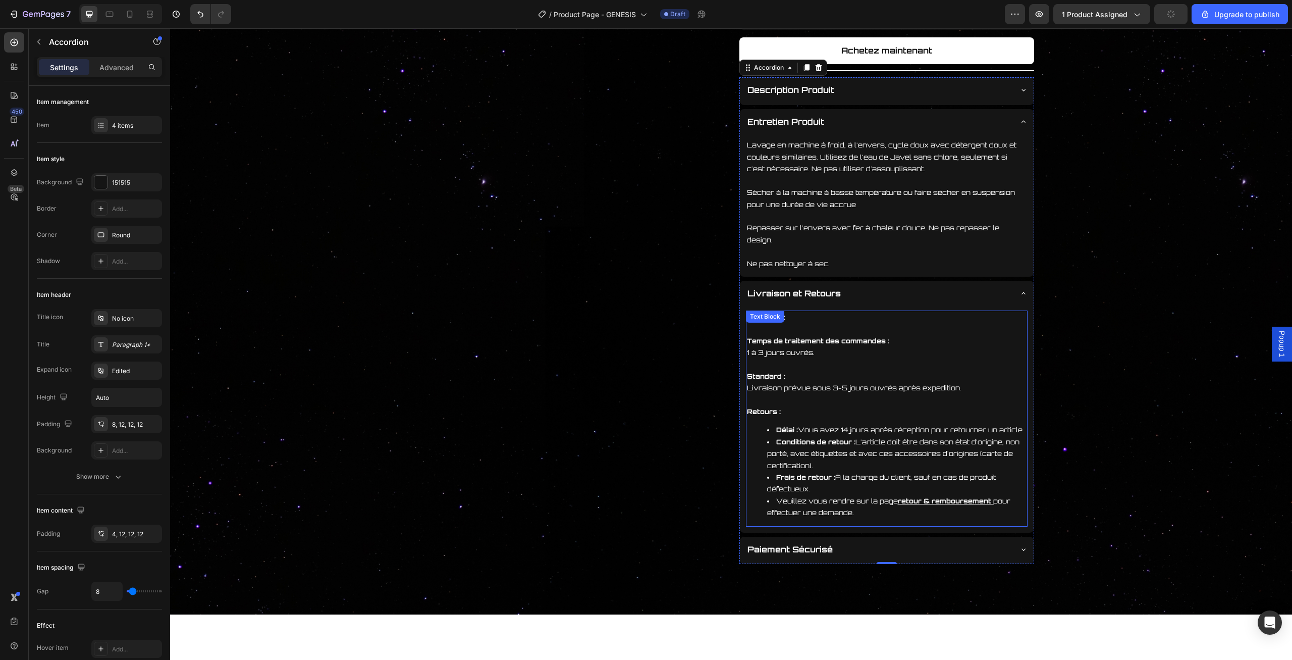
scroll to position [472, 0]
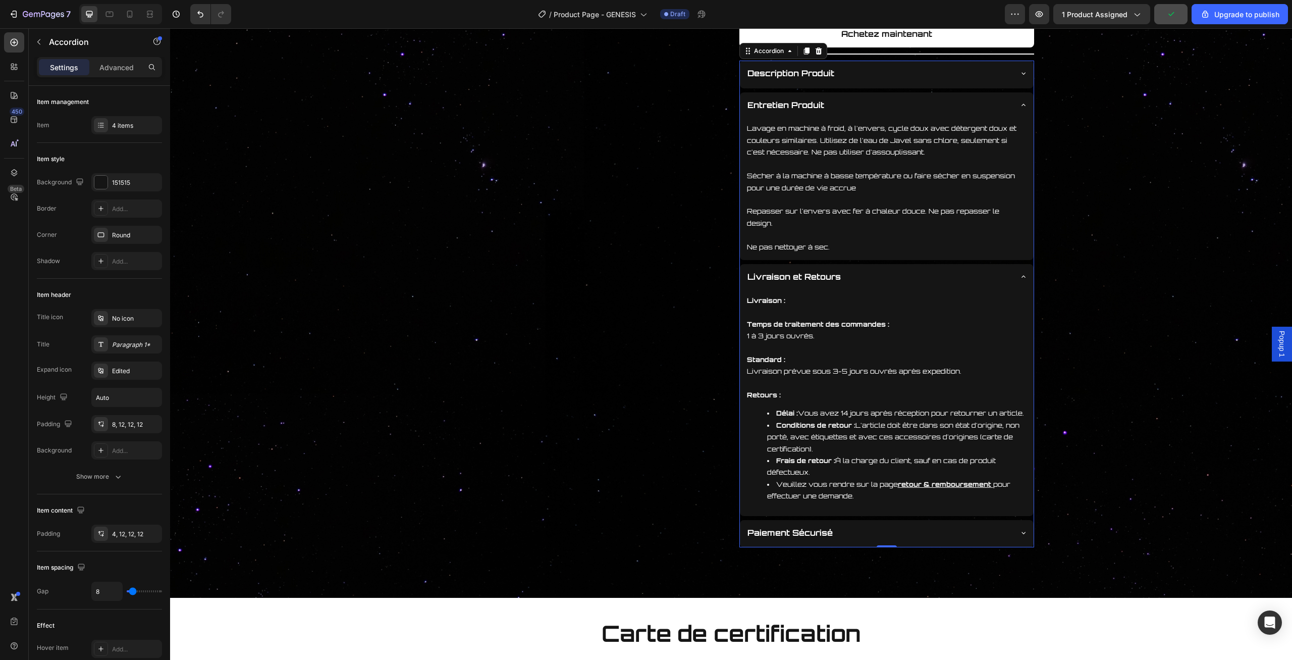
click at [989, 520] on div "Paiement Sécurisé" at bounding box center [887, 534] width 294 height 28
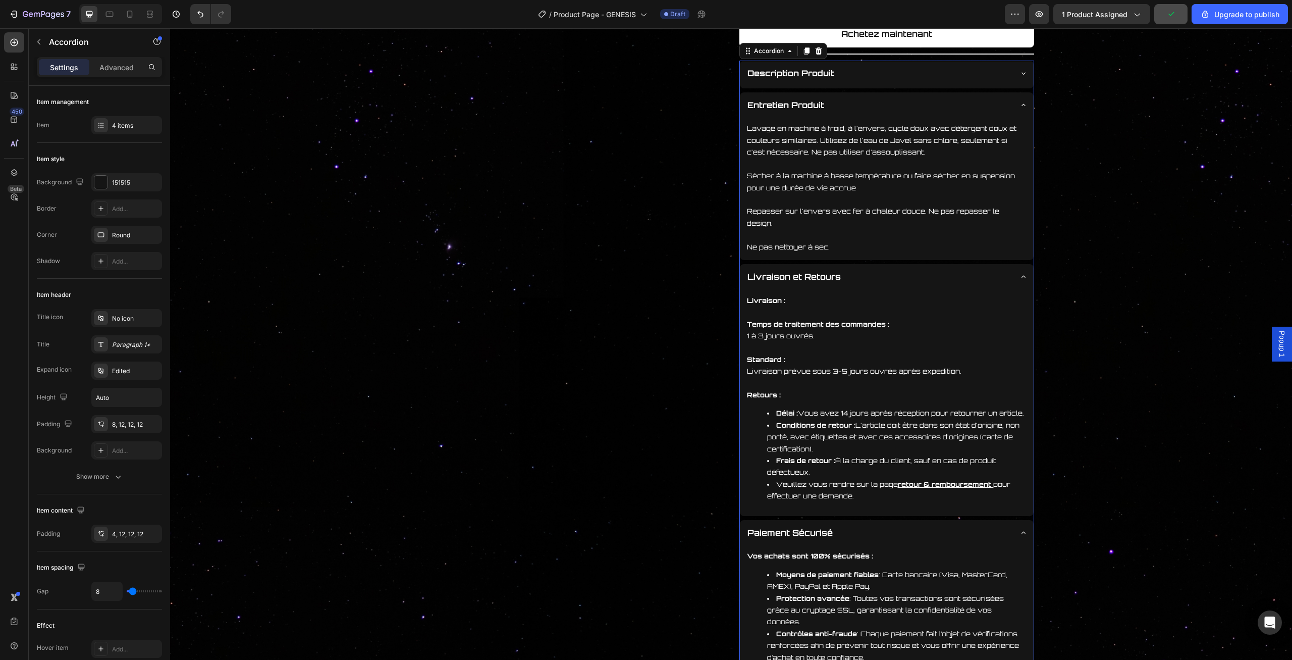
click at [989, 524] on div "Paiement Sécurisé" at bounding box center [878, 533] width 265 height 18
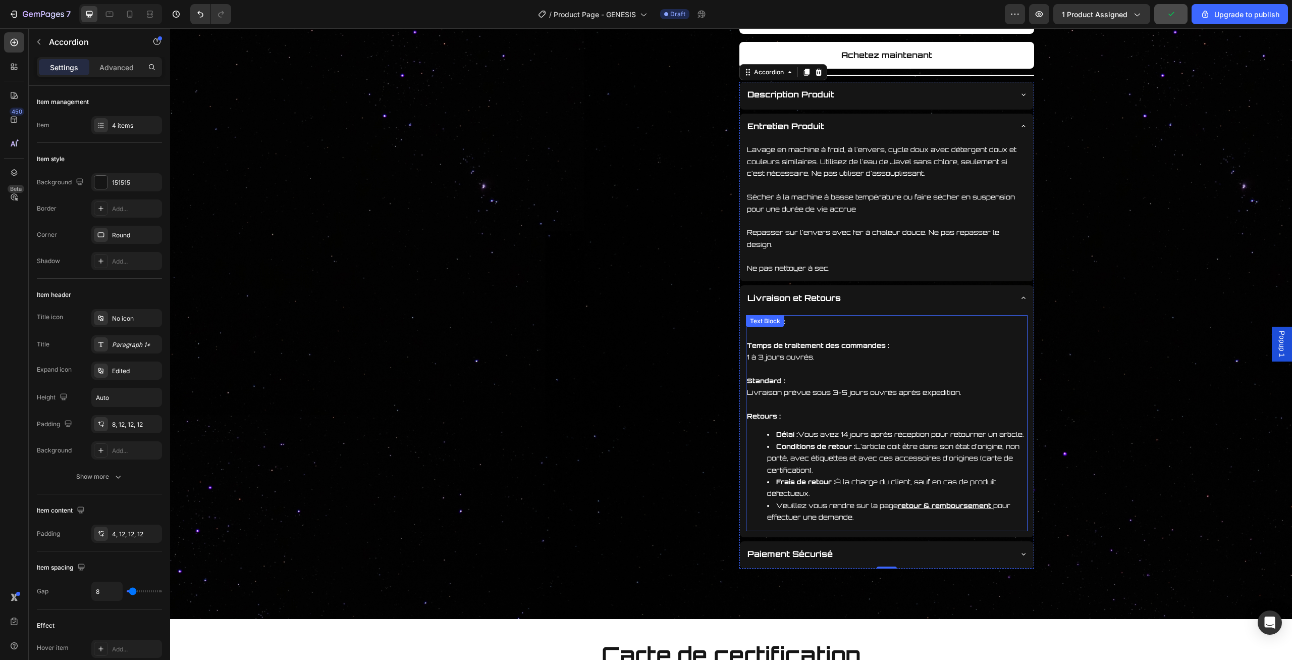
scroll to position [420, 0]
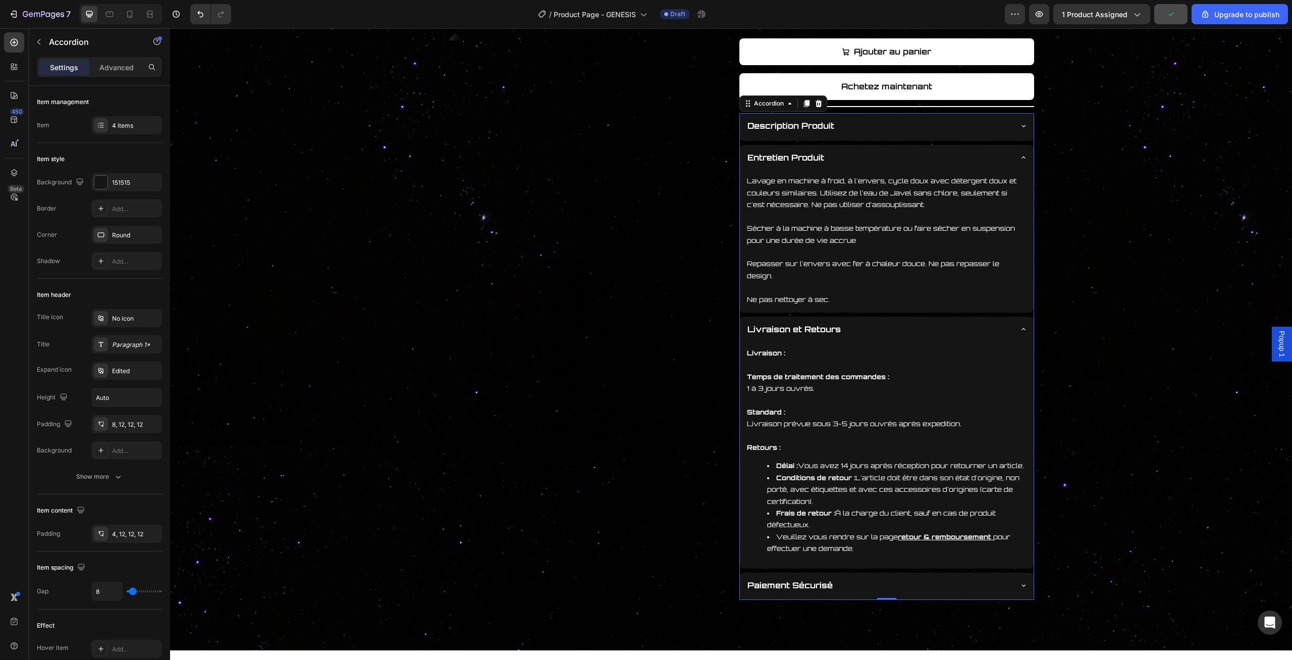
click at [1001, 321] on div "Livraison et Retours" at bounding box center [878, 330] width 265 height 18
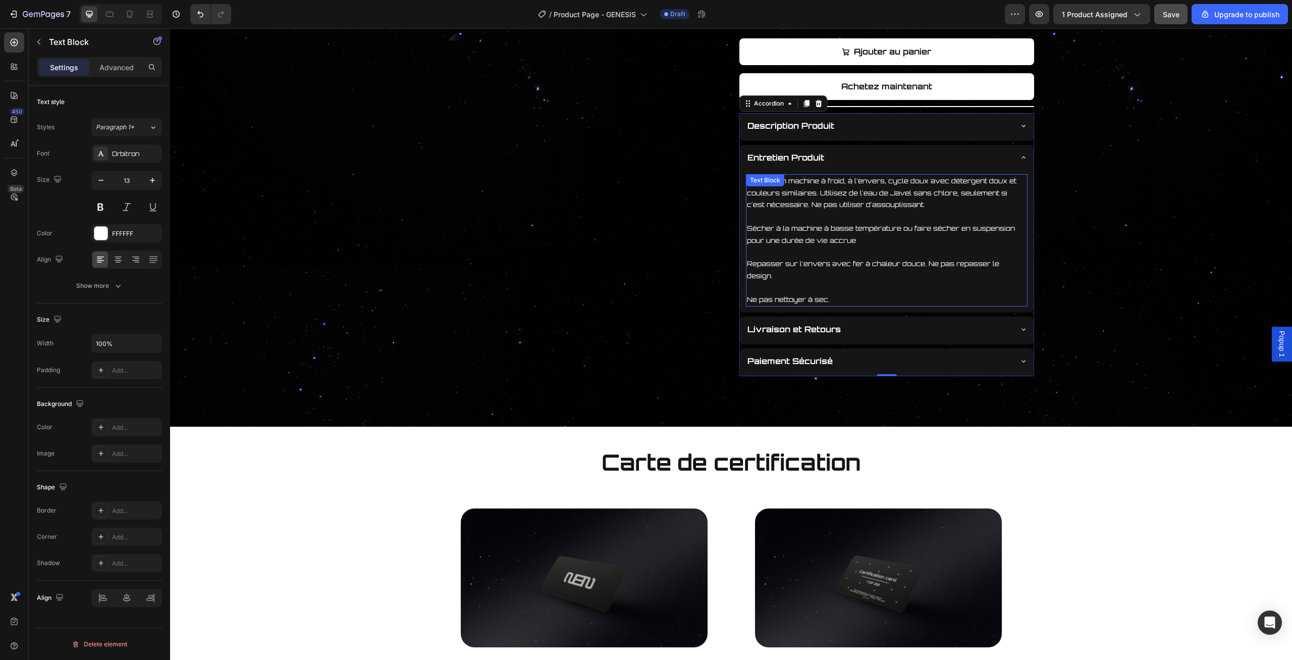
click at [834, 220] on p at bounding box center [887, 217] width 280 height 12
click at [797, 183] on icon at bounding box center [797, 184] width 8 height 8
click at [838, 253] on p at bounding box center [887, 252] width 280 height 12
click at [103, 286] on div "Show more" at bounding box center [99, 286] width 47 height 10
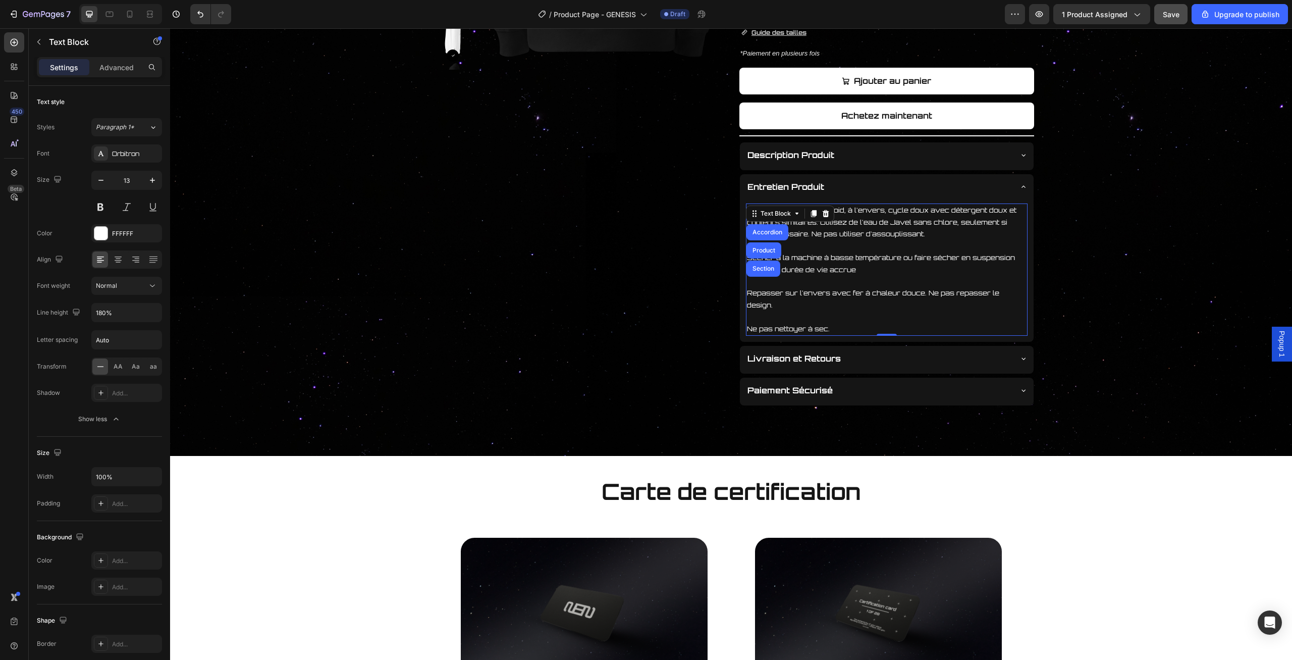
scroll to position [315, 0]
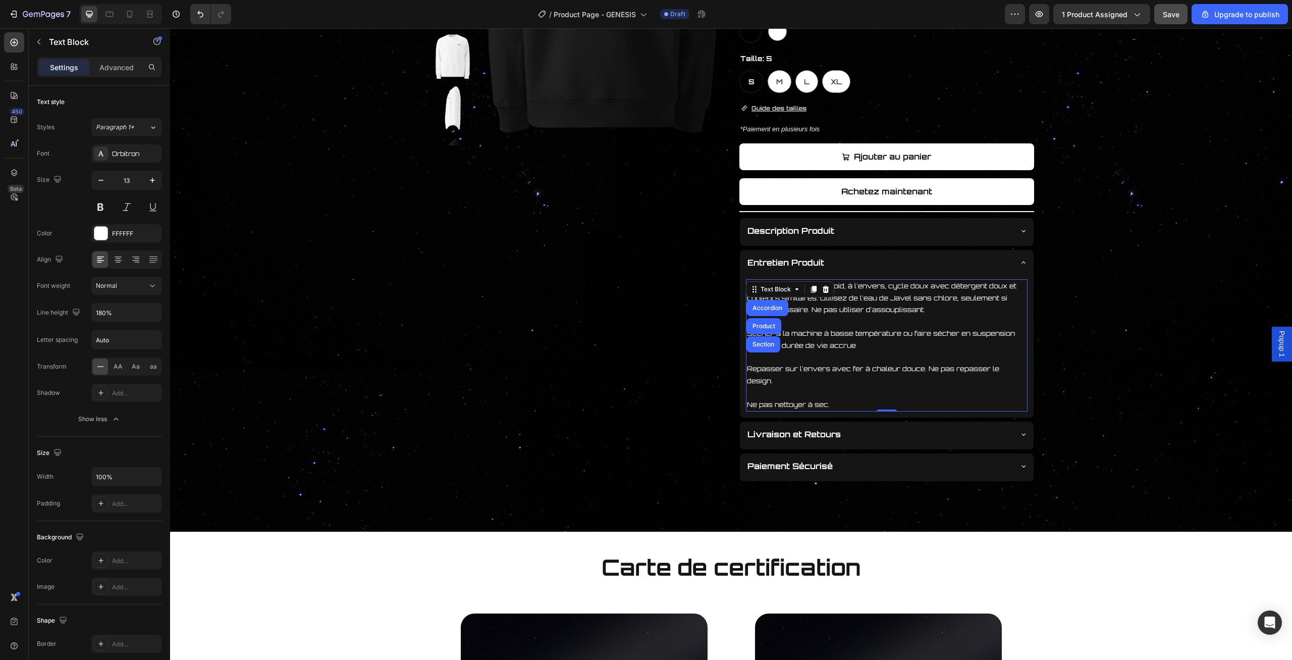
click at [1112, 317] on div "Product Images GENESIS SWEAT-SHIRT Product Title Carte de certification Button …" at bounding box center [731, 151] width 1121 height 659
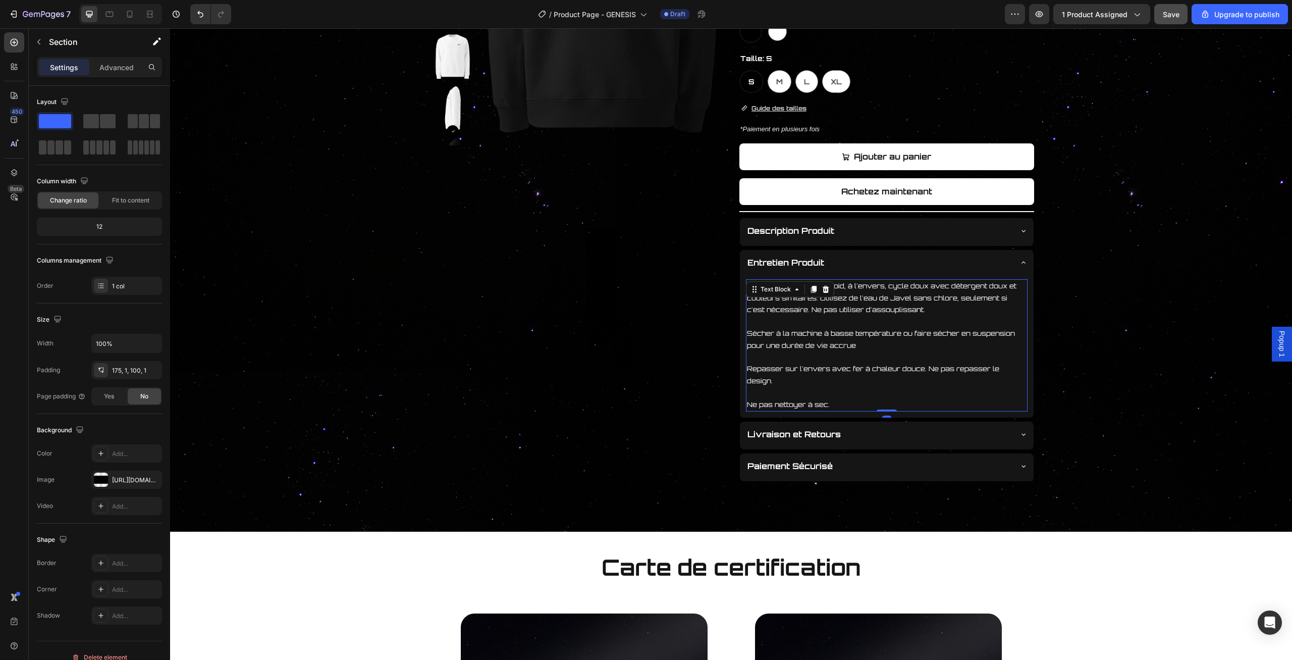
click at [921, 328] on p "Sécher à la machine à basse température ou faire sécher en suspension pour une …" at bounding box center [887, 340] width 280 height 24
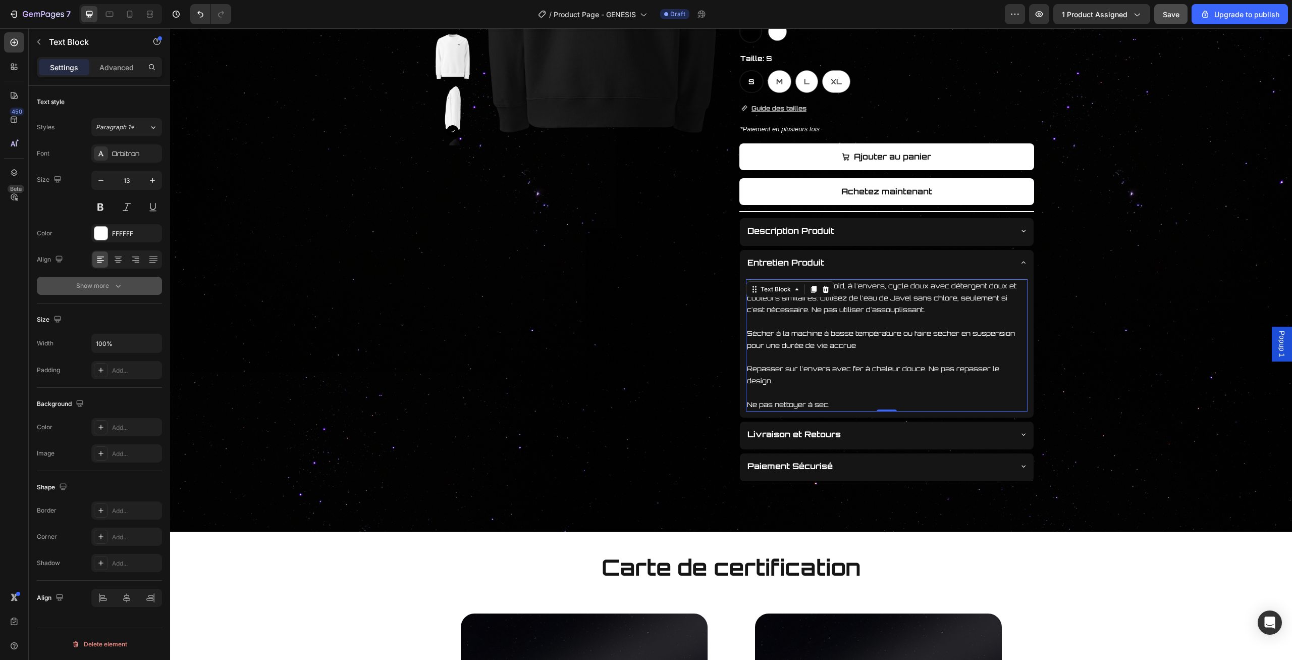
click at [121, 291] on button "Show more" at bounding box center [99, 286] width 125 height 18
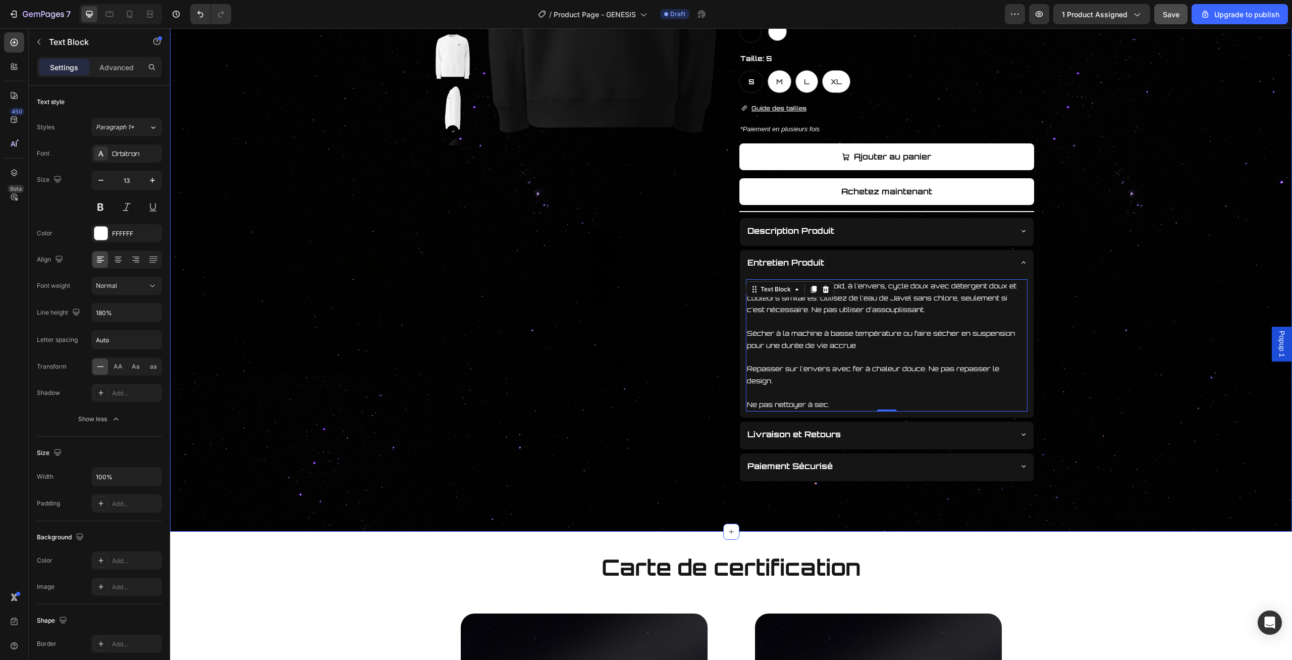
click at [1119, 346] on div "Product Images GENESIS SWEAT-SHIRT Product Title Carte de certification Button …" at bounding box center [731, 151] width 1121 height 659
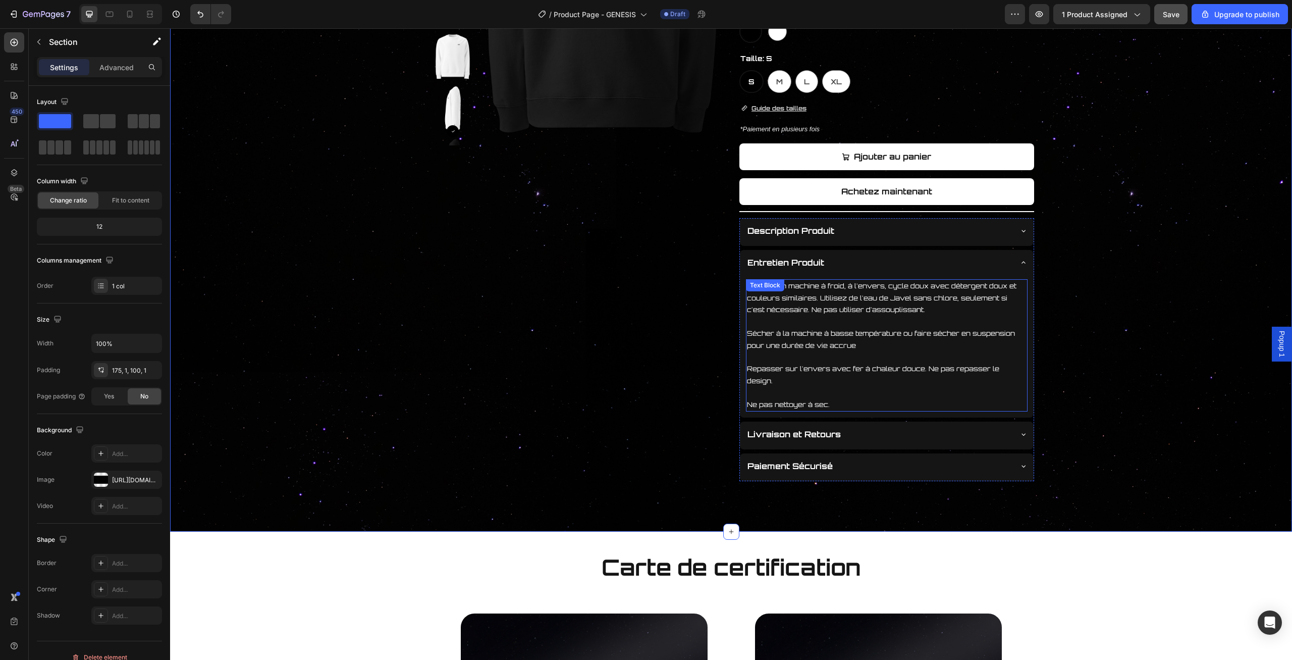
click at [925, 339] on p "Sécher à la machine à basse température ou faire sécher en suspension pour une …" at bounding box center [887, 340] width 280 height 24
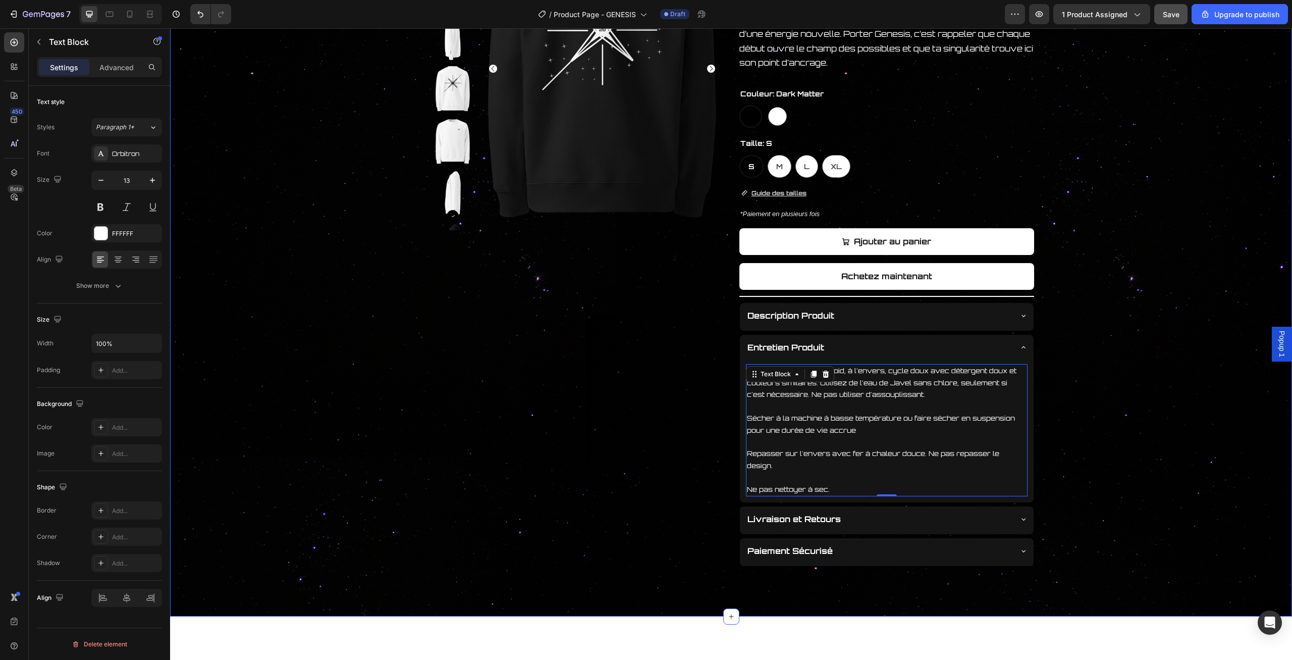
scroll to position [262, 0]
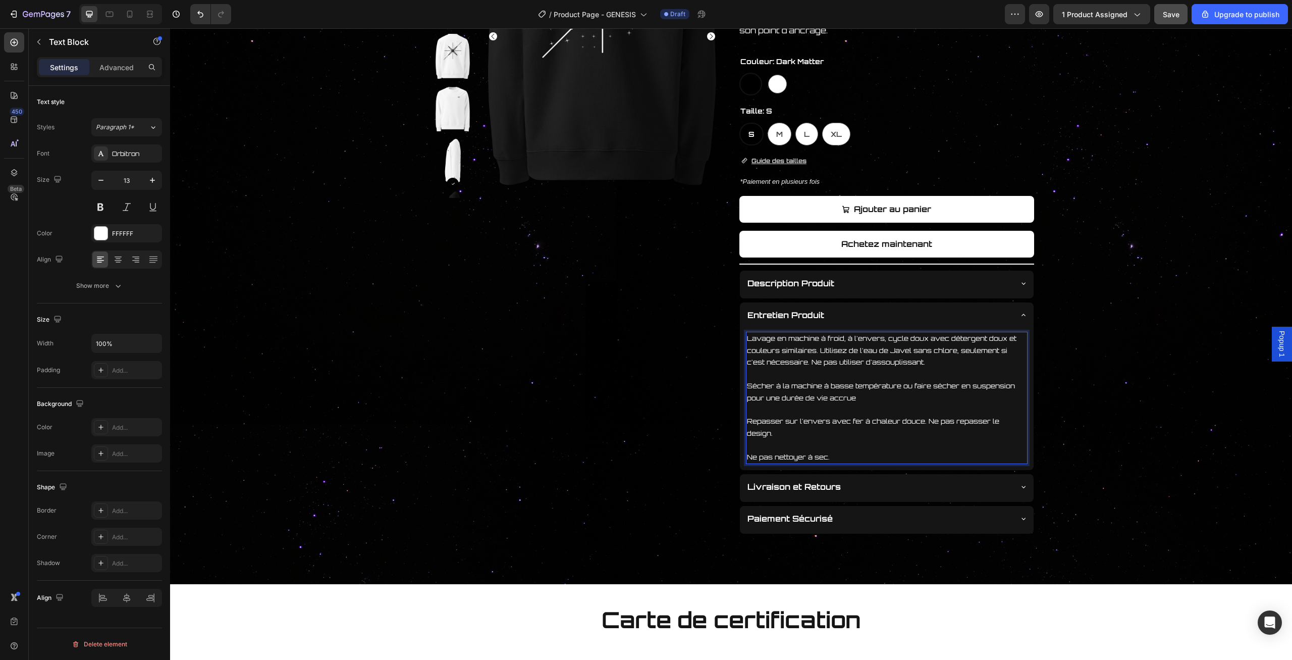
click at [901, 410] on p "Rich Text Editor. Editing area: main" at bounding box center [887, 410] width 280 height 12
click at [896, 410] on p "Rich Text Editor. Editing area: main" at bounding box center [887, 410] width 280 height 12
click at [826, 423] on p "Repasser sur l'envers avec fer à chaleur douce. Ne pas repasser le design." at bounding box center [887, 427] width 280 height 24
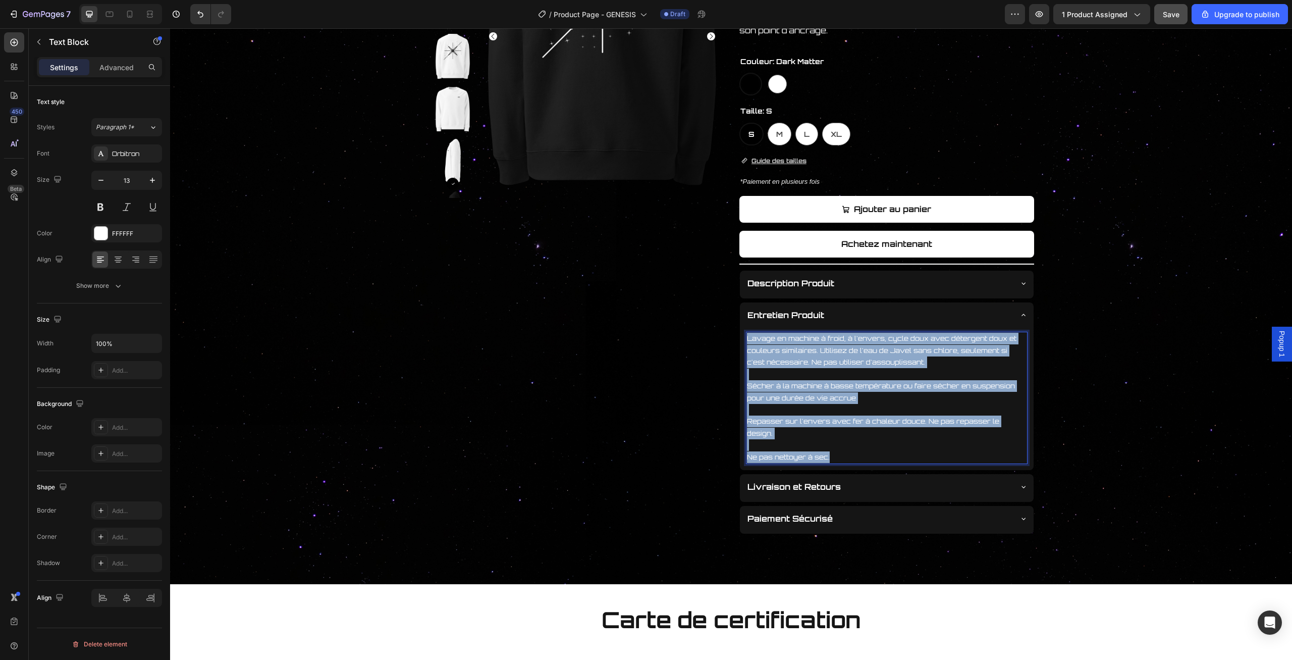
drag, startPoint x: 833, startPoint y: 448, endPoint x: 741, endPoint y: 338, distance: 143.3
click at [746, 338] on div "Lavage en machine à froid, à l'envers, cycle doux avec détergent doux et couleu…" at bounding box center [887, 398] width 282 height 132
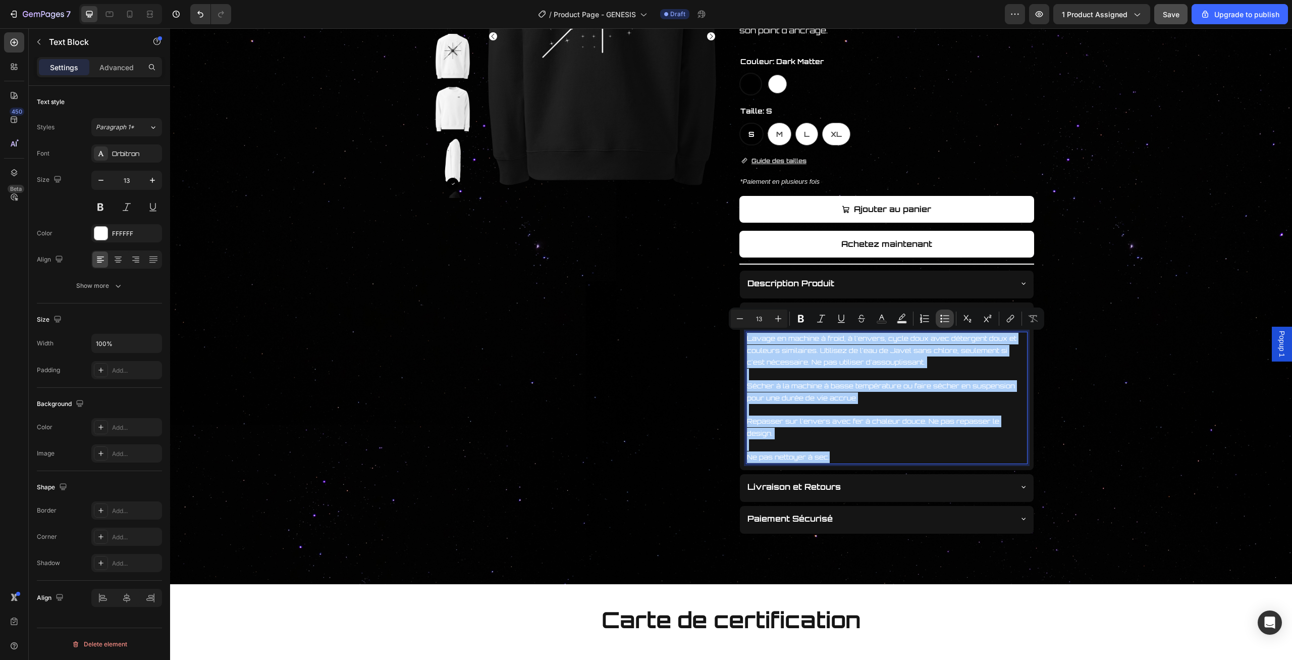
click at [944, 320] on icon "Editor contextual toolbar" at bounding box center [945, 318] width 10 height 10
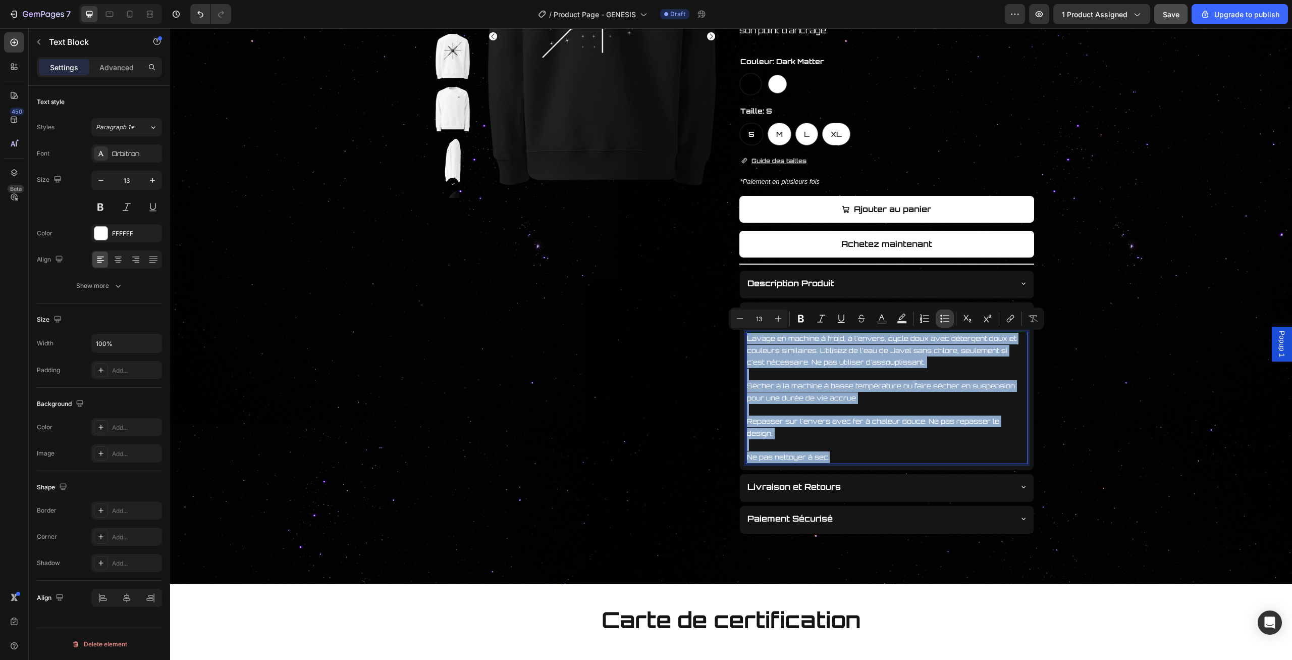
type input "13"
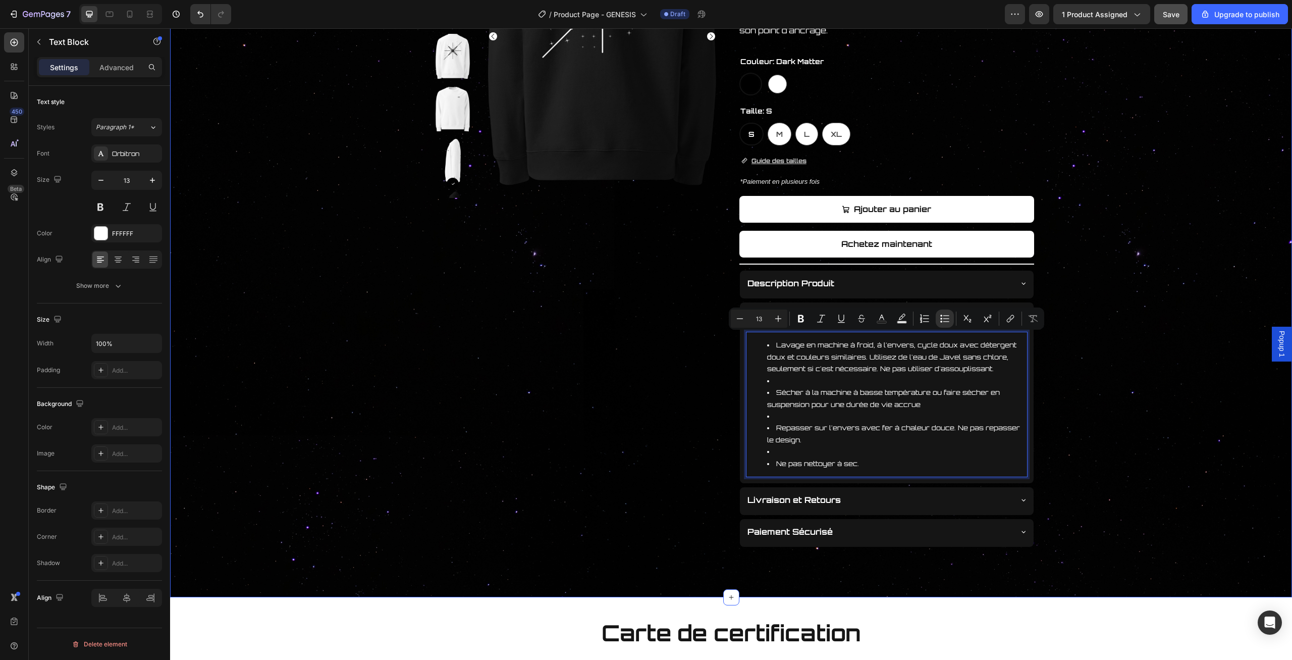
click at [1099, 372] on div "Product Images GENESIS SWEAT-SHIRT Product Title Carte de certification Button …" at bounding box center [731, 211] width 1121 height 672
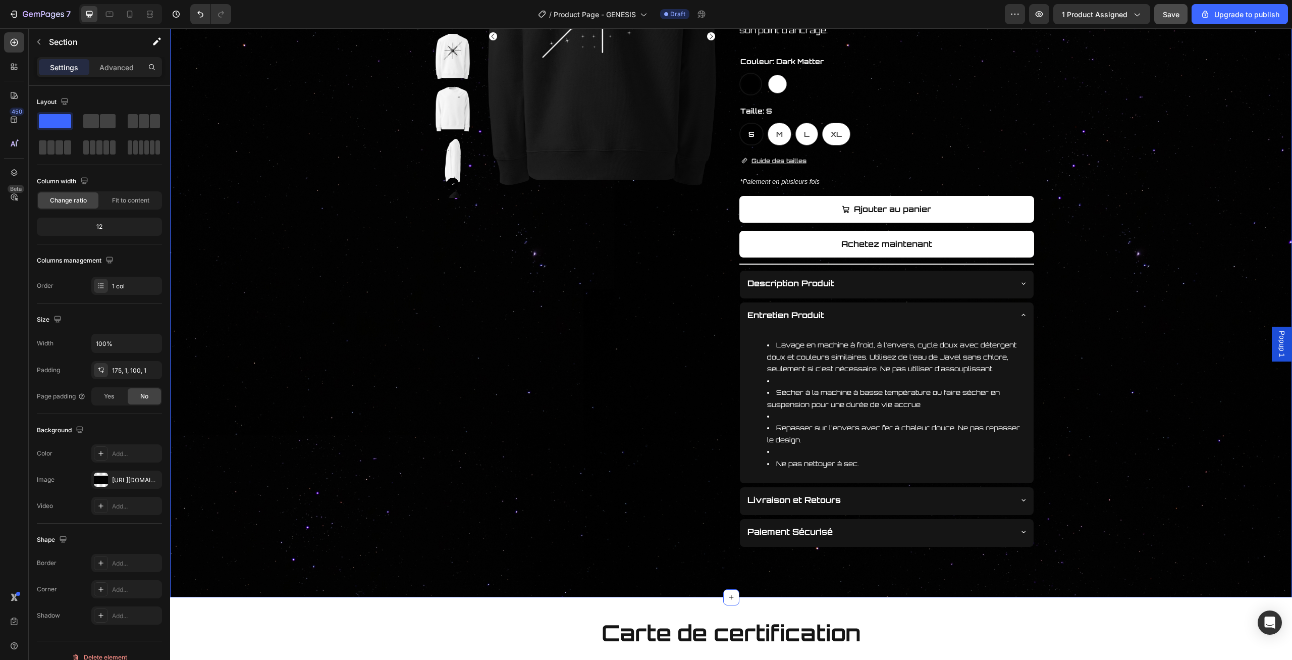
click at [1099, 376] on div "Product Images GENESIS SWEAT-SHIRT Product Title Carte de certification Button …" at bounding box center [731, 211] width 1121 height 672
click at [892, 397] on li "Sécher à la machine à basse température ou faire sécher en suspension pour une …" at bounding box center [896, 399] width 259 height 24
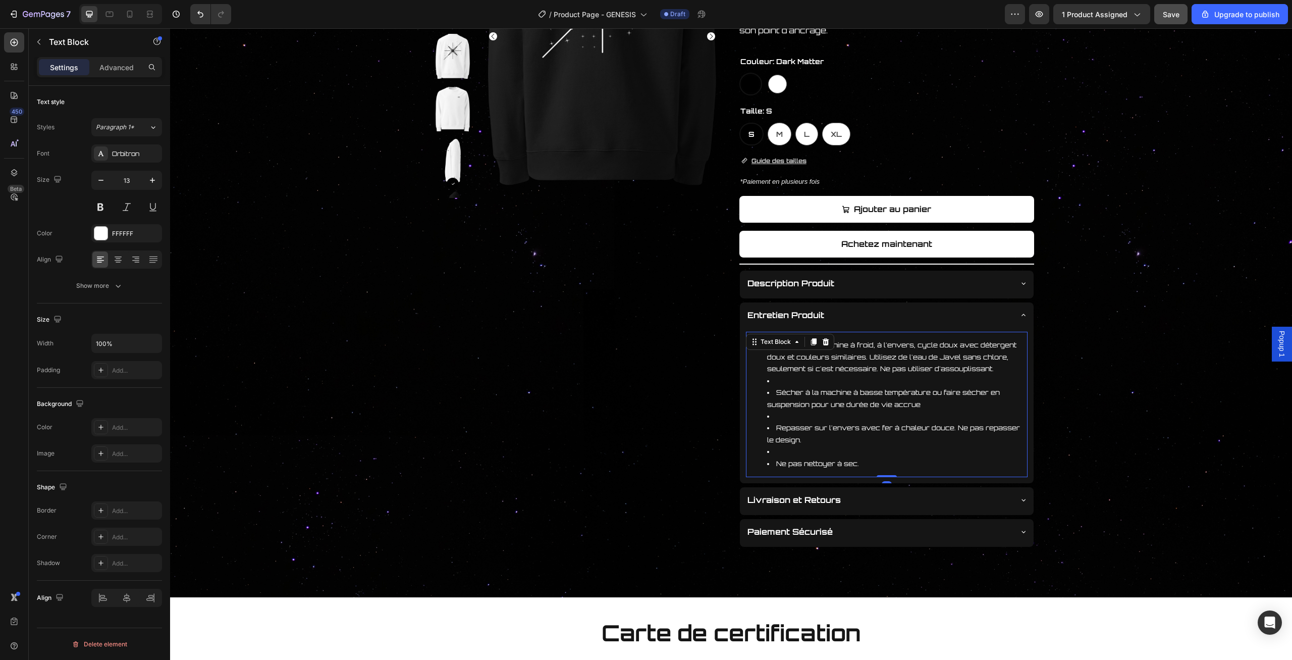
click at [1083, 348] on div "Product Images GENESIS SWEAT-SHIRT Product Title Carte de certification Button …" at bounding box center [731, 211] width 1121 height 672
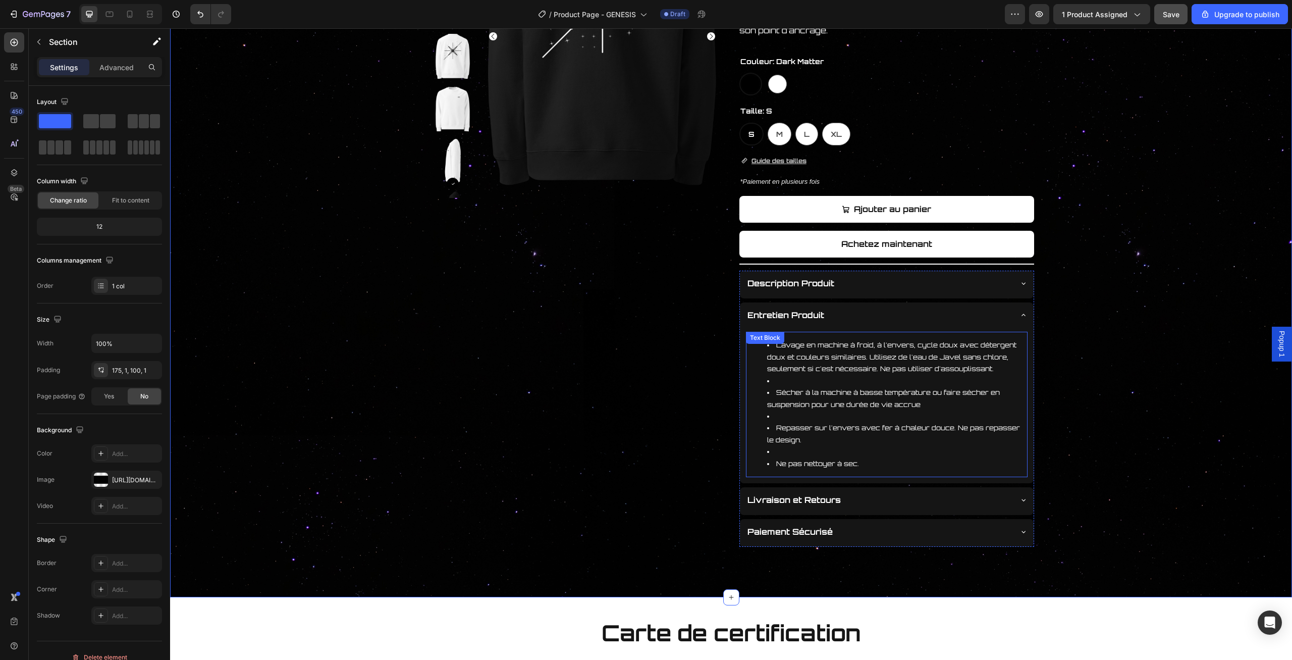
click at [798, 372] on li "Lavage en machine à froid, à l'envers, cycle doux avec détergent doux et couleu…" at bounding box center [896, 356] width 259 height 35
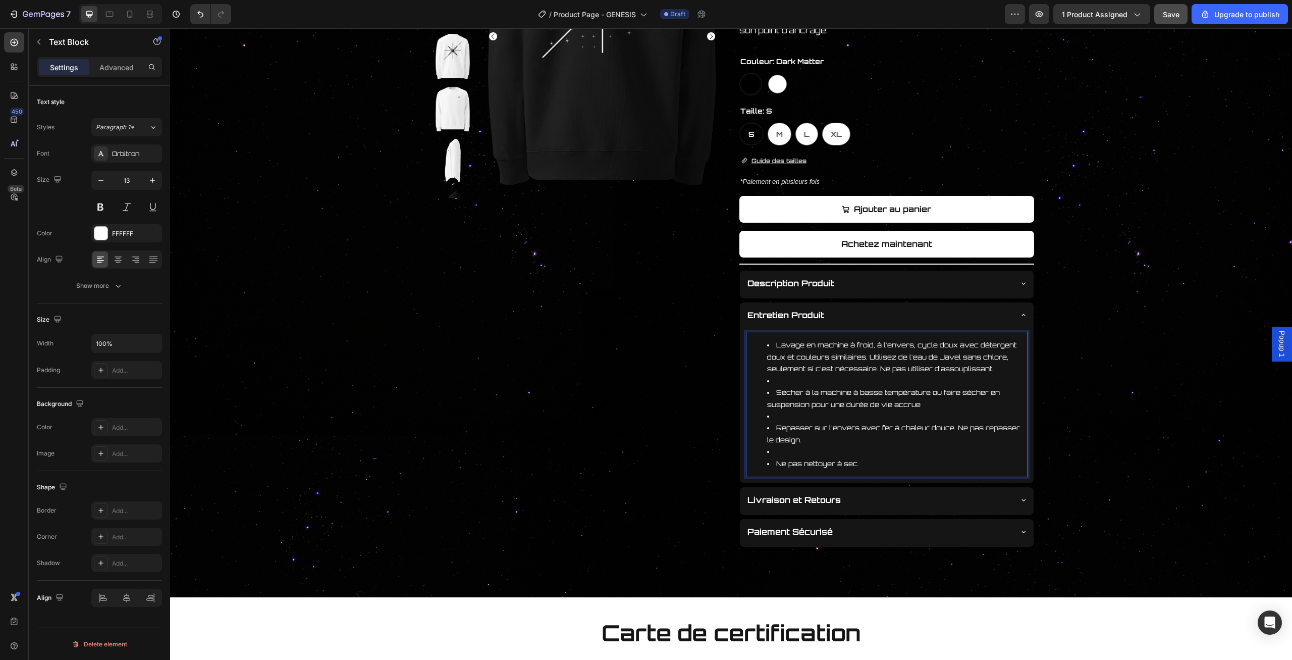
click at [778, 382] on li "Rich Text Editor. Editing area: main" at bounding box center [896, 381] width 259 height 12
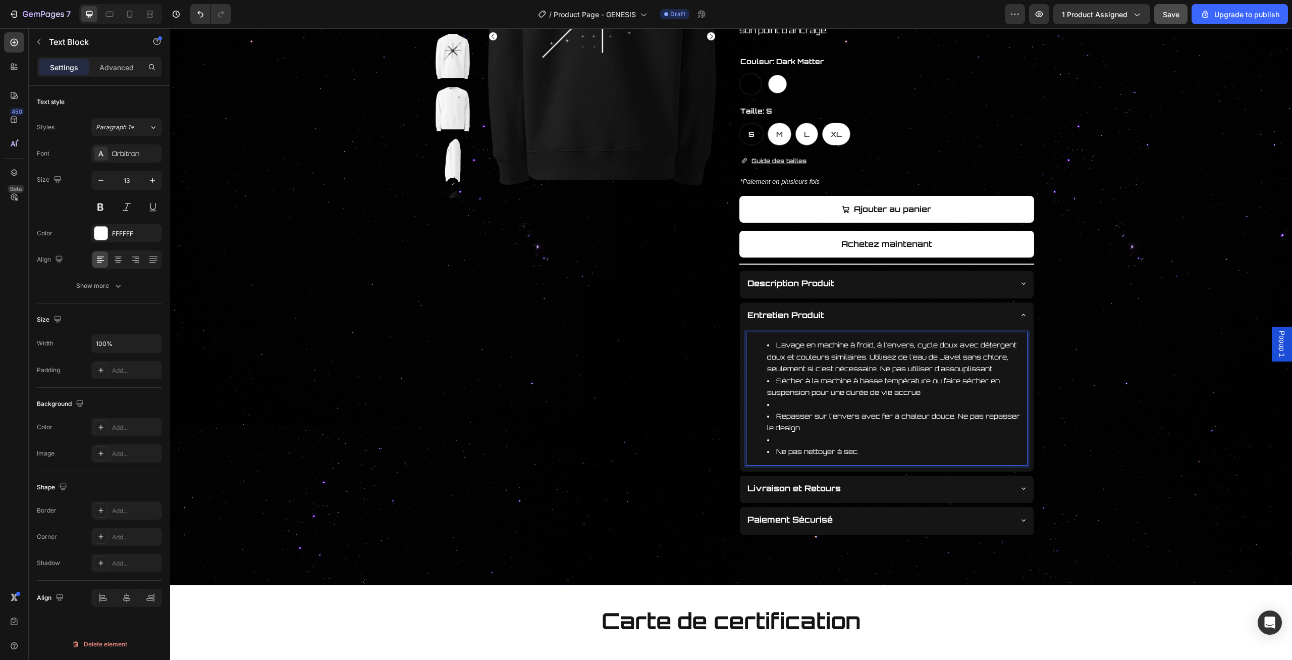
click at [805, 396] on li "Sécher à la machine à basse température ou faire sécher en suspension pour une …" at bounding box center [896, 387] width 259 height 24
click at [803, 404] on li "Rich Text Editor. Editing area: main" at bounding box center [896, 405] width 259 height 12
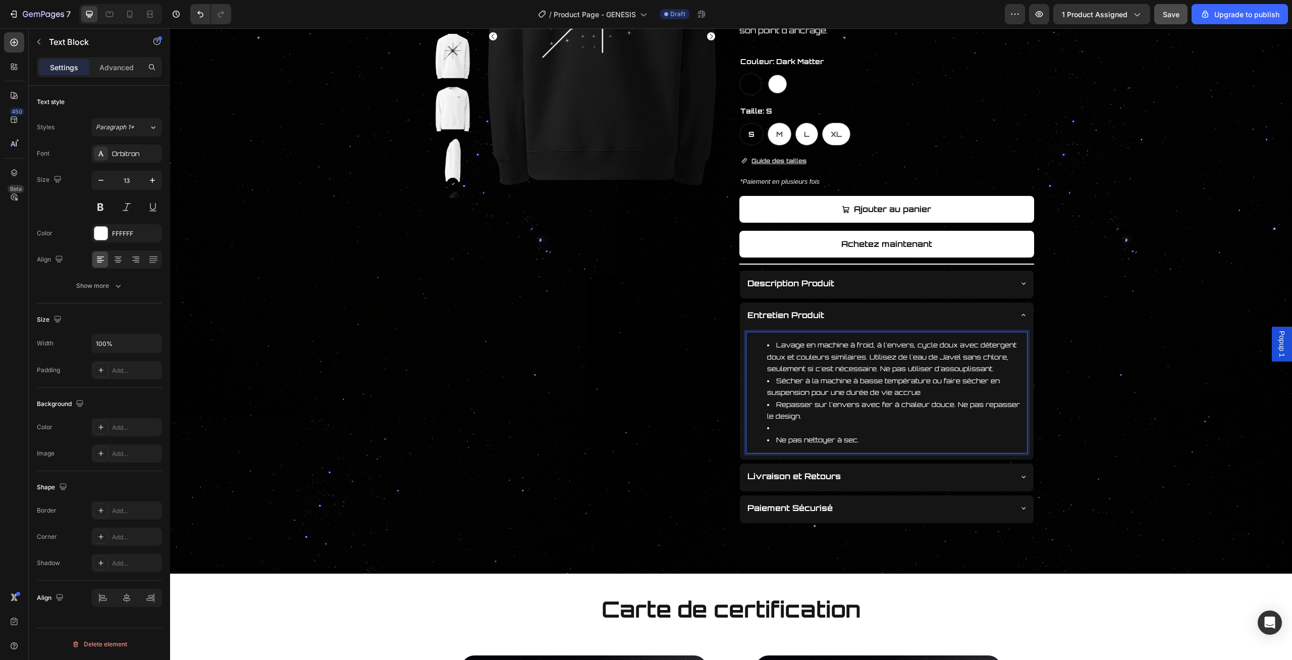
click at [808, 420] on li "Repasser sur l'envers avec fer à chaleur douce. Ne pas repasser le design." at bounding box center [896, 411] width 259 height 24
click at [808, 428] on li "Rich Text Editor. Editing area: main" at bounding box center [896, 428] width 259 height 12
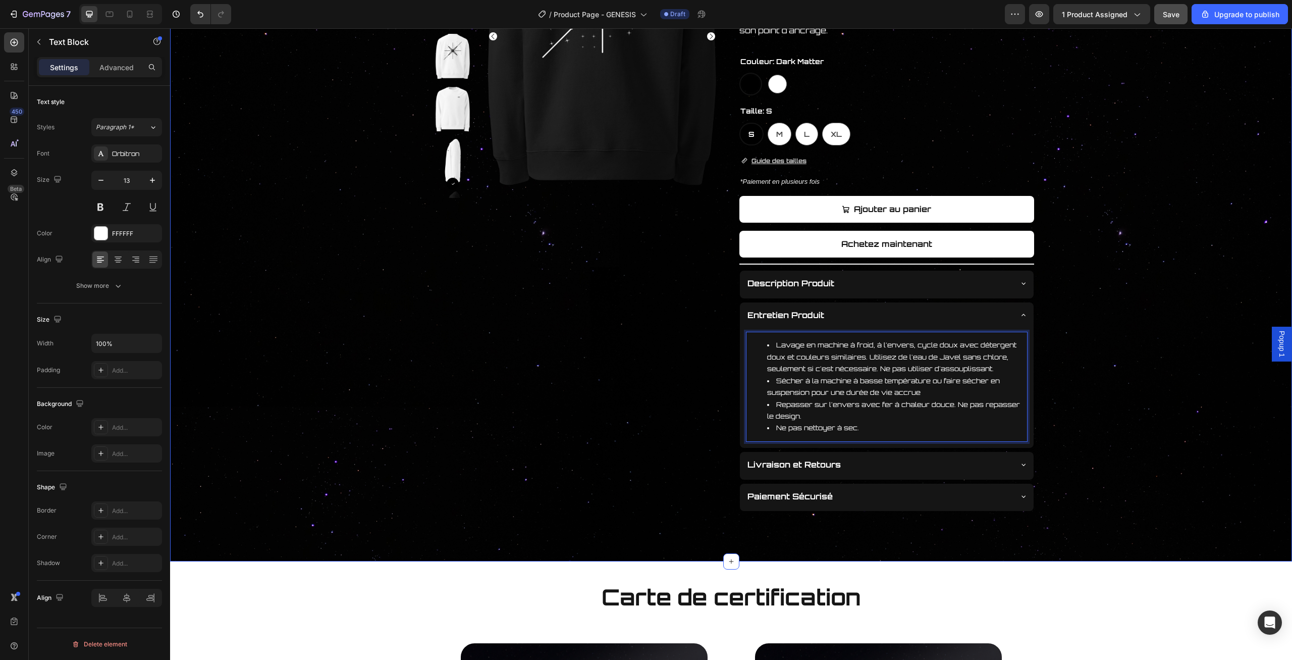
click at [1106, 338] on div "Product Images GENESIS SWEAT-SHIRT Product Title Carte de certification Button …" at bounding box center [731, 193] width 1121 height 636
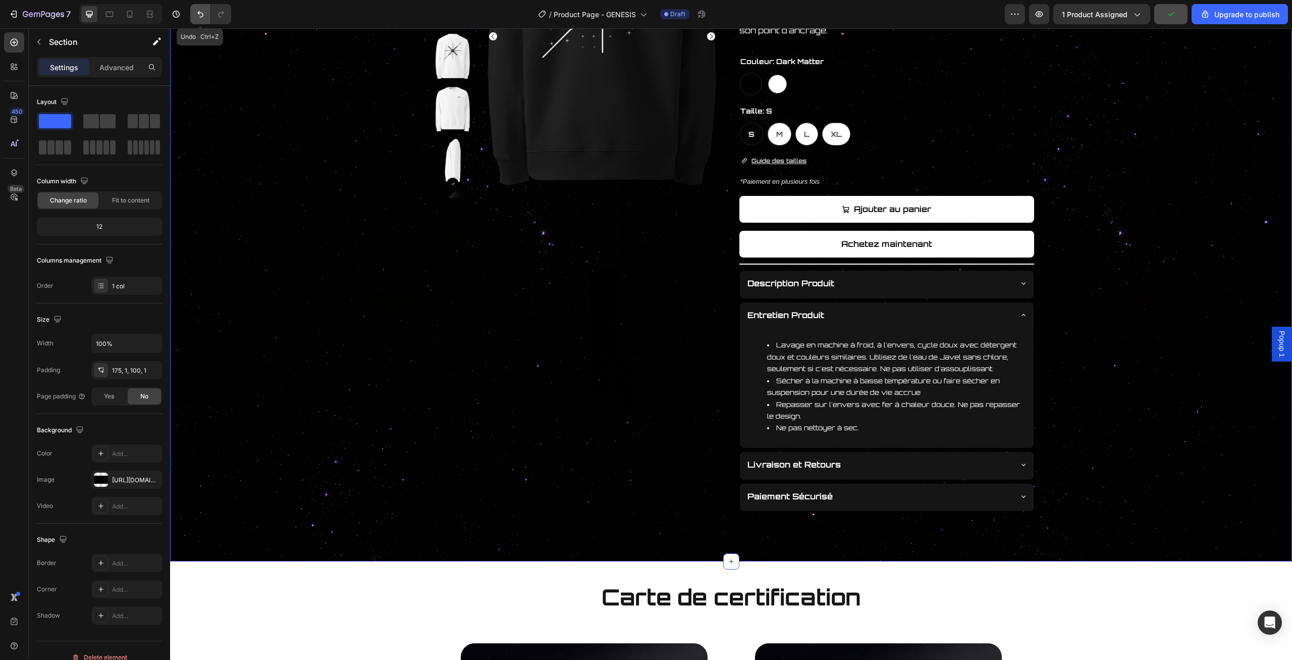
click at [192, 16] on button "Undo/Redo" at bounding box center [200, 14] width 20 height 20
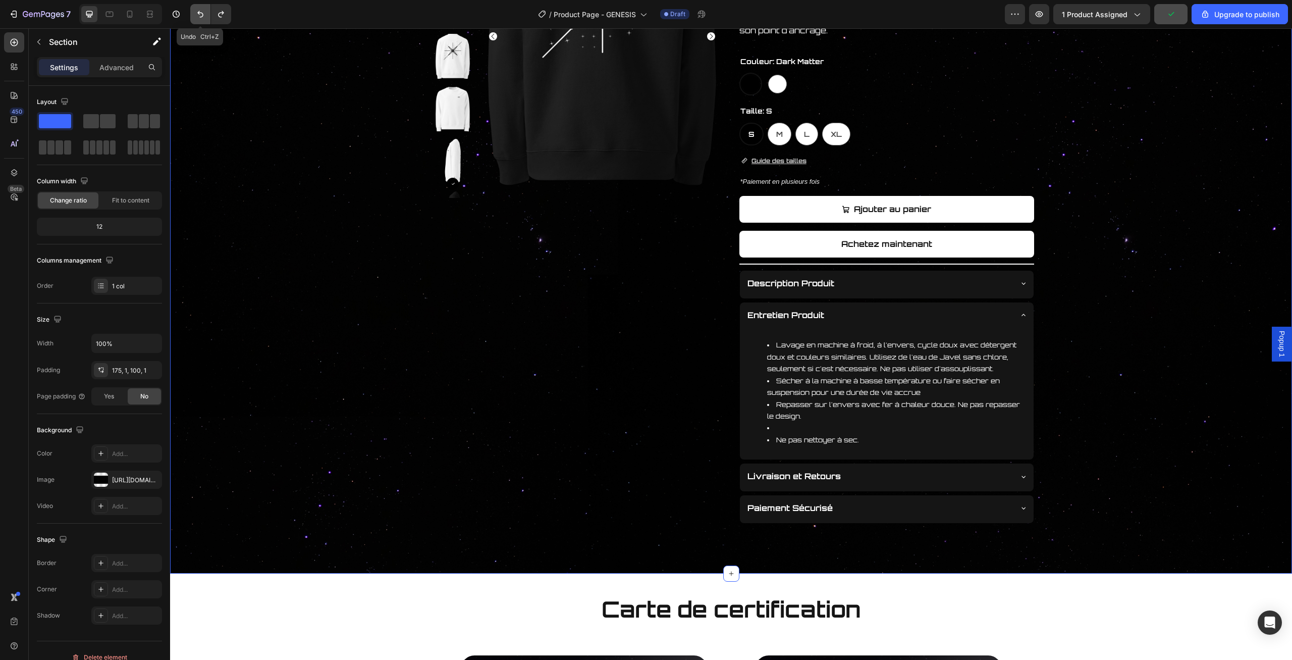
click at [192, 16] on button "Undo/Redo" at bounding box center [200, 14] width 20 height 20
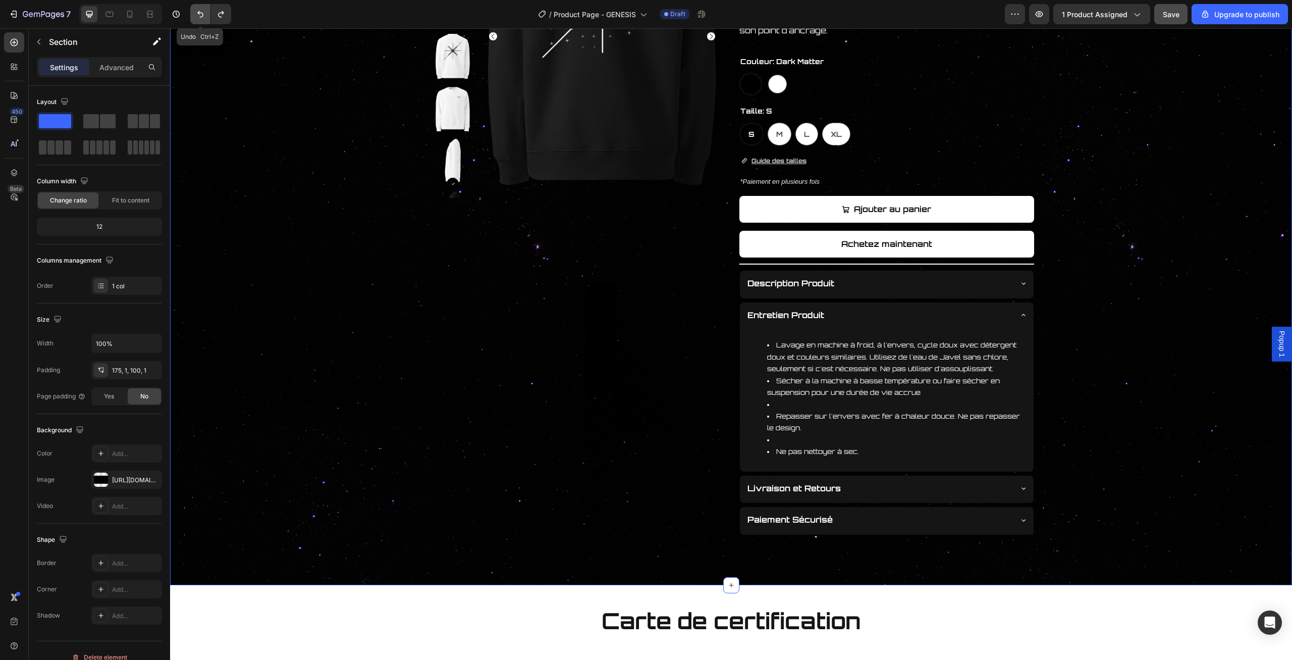
click at [192, 16] on button "Undo/Redo" at bounding box center [200, 14] width 20 height 20
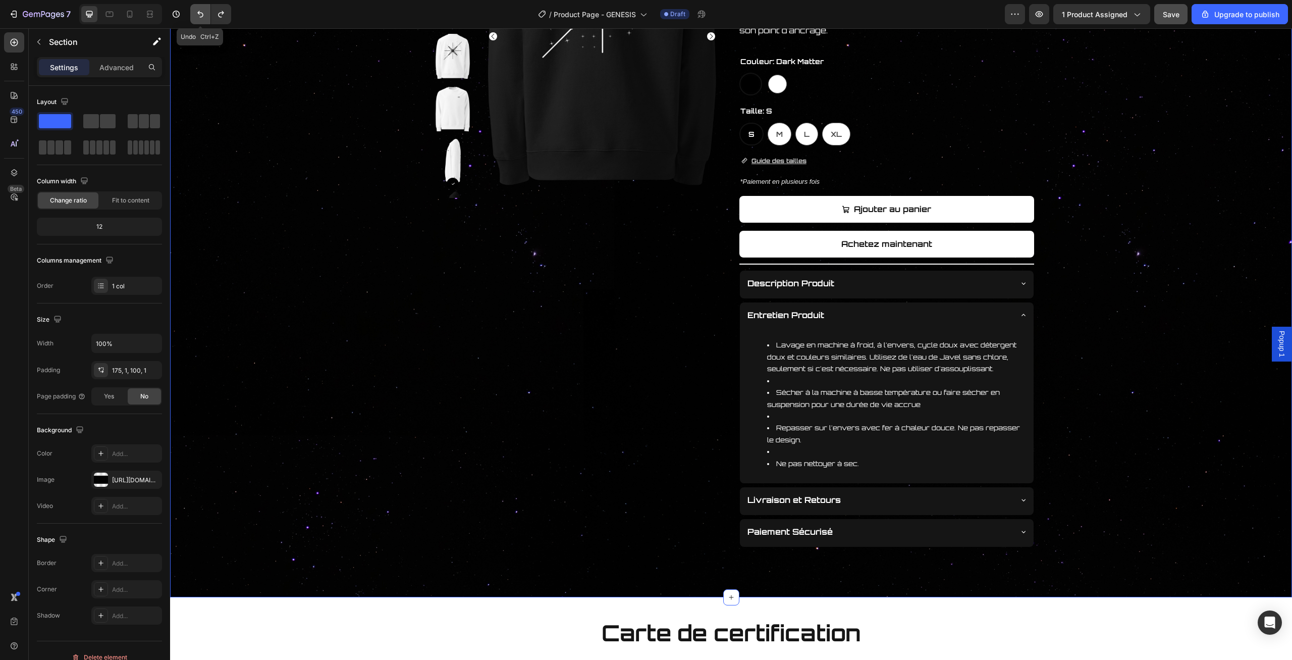
click at [192, 16] on button "Undo/Redo" at bounding box center [200, 14] width 20 height 20
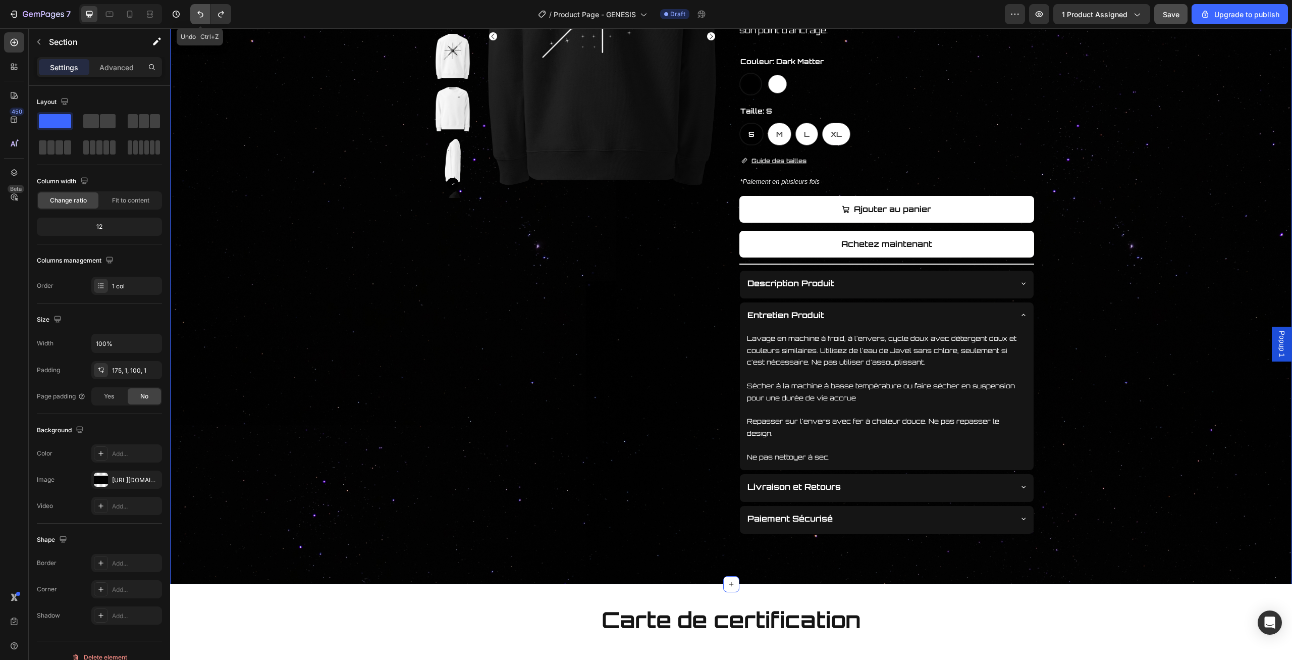
click at [192, 16] on button "Undo/Redo" at bounding box center [200, 14] width 20 height 20
click at [222, 19] on icon "Undo/Redo" at bounding box center [221, 14] width 10 height 10
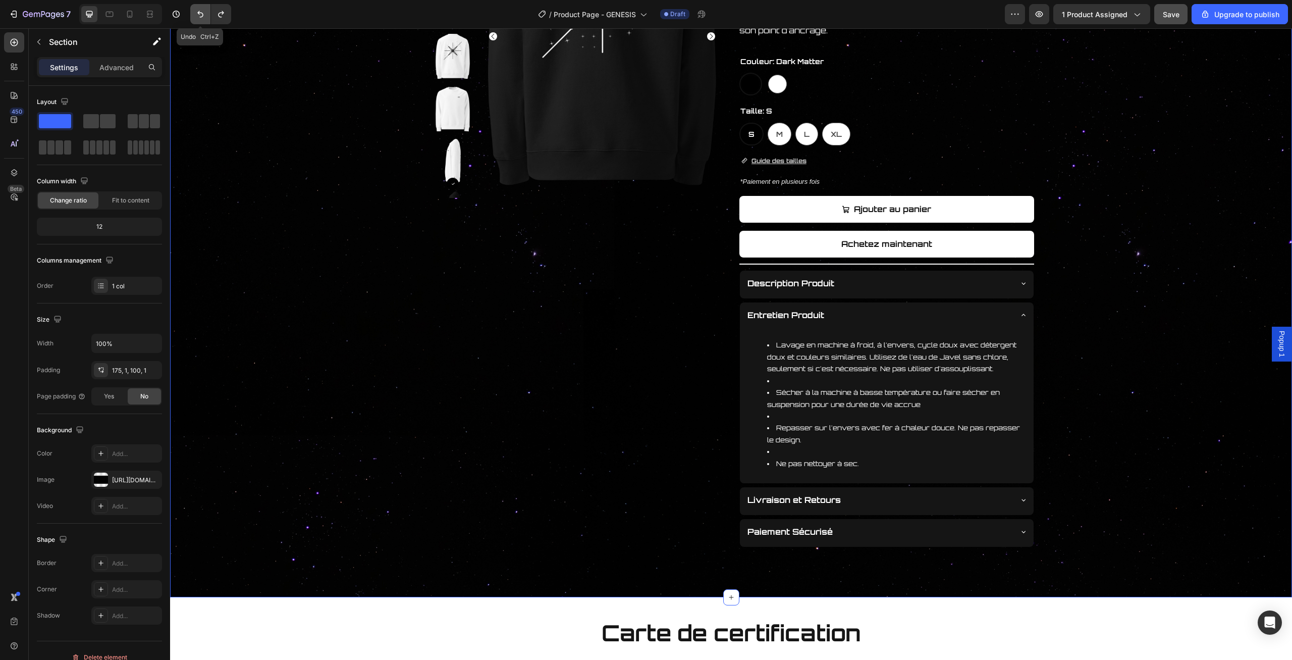
click at [205, 20] on button "Undo/Redo" at bounding box center [200, 14] width 20 height 20
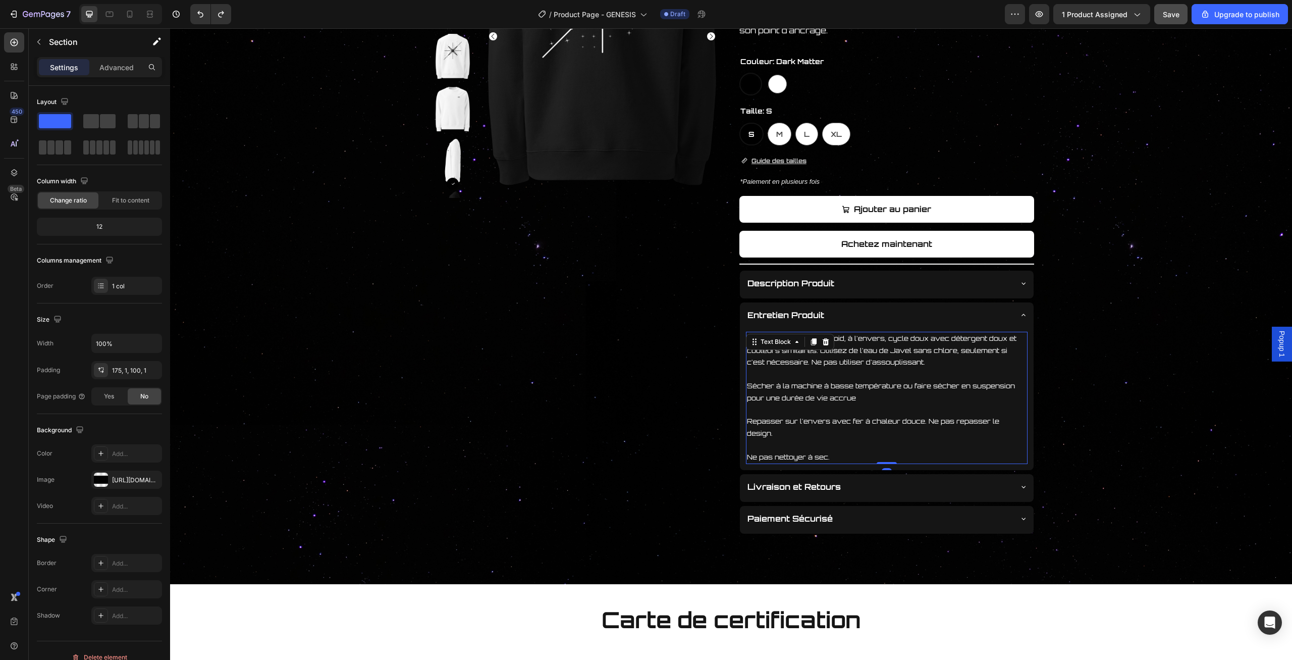
click at [991, 373] on p "Rich Text Editor. Editing area: main" at bounding box center [887, 374] width 280 height 12
click at [1066, 361] on div "Product Images GENESIS SWEAT-SHIRT Product Title Carte de certification Button …" at bounding box center [731, 204] width 1121 height 659
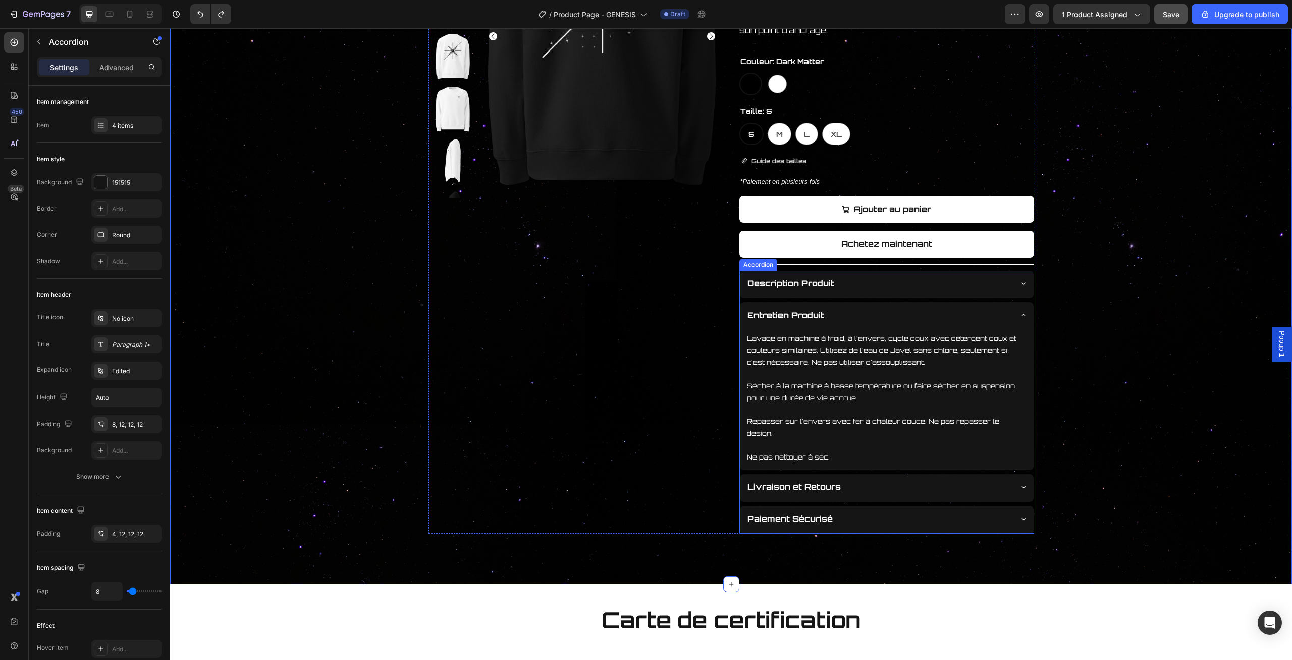
click at [1024, 315] on icon at bounding box center [1024, 315] width 8 height 8
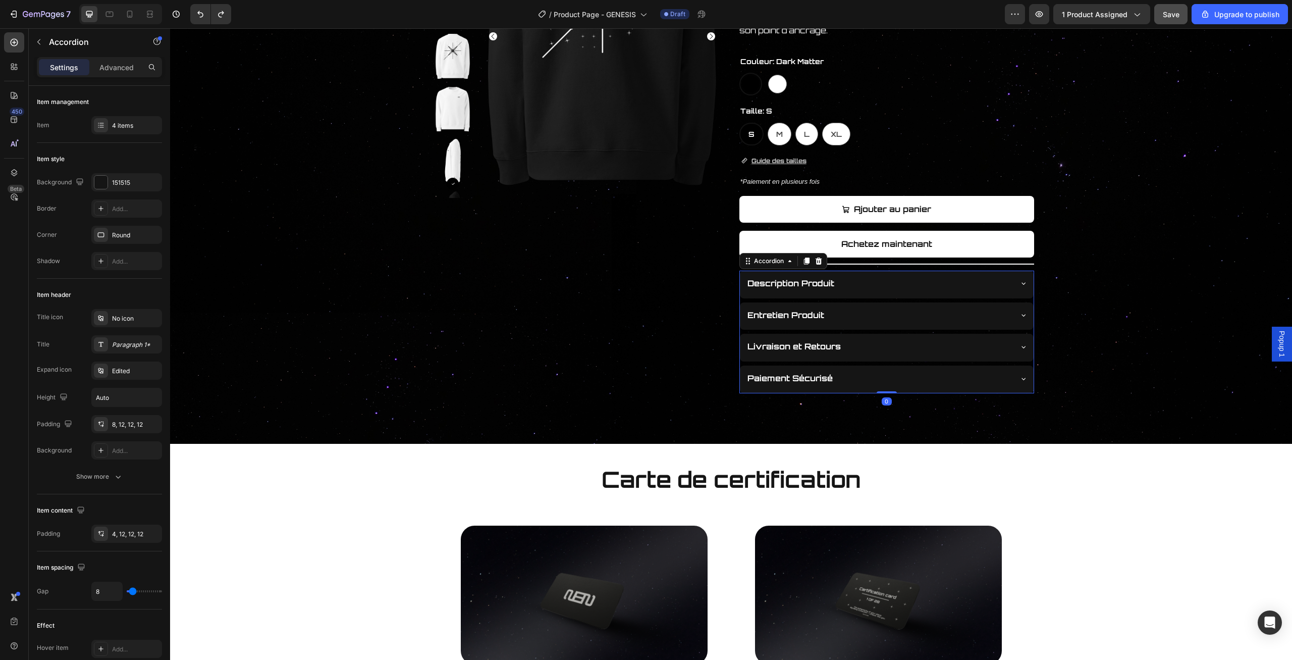
click at [1025, 314] on icon at bounding box center [1024, 315] width 4 height 2
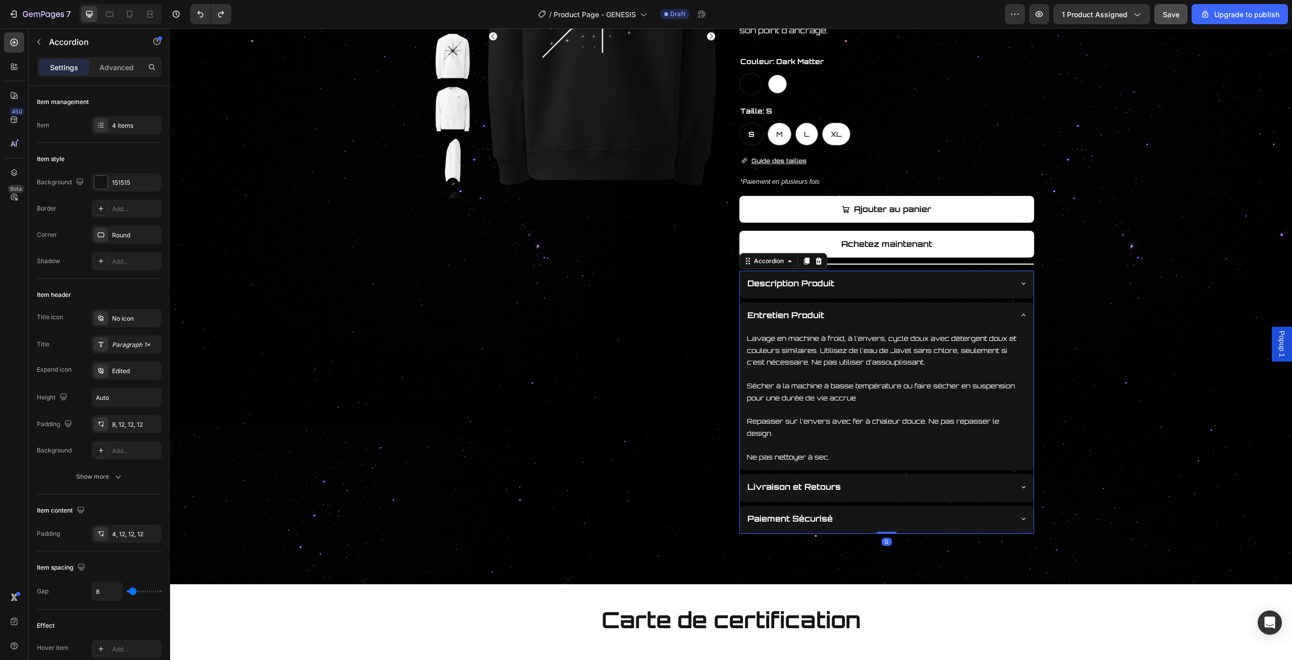
click at [1025, 314] on icon at bounding box center [1024, 315] width 8 height 8
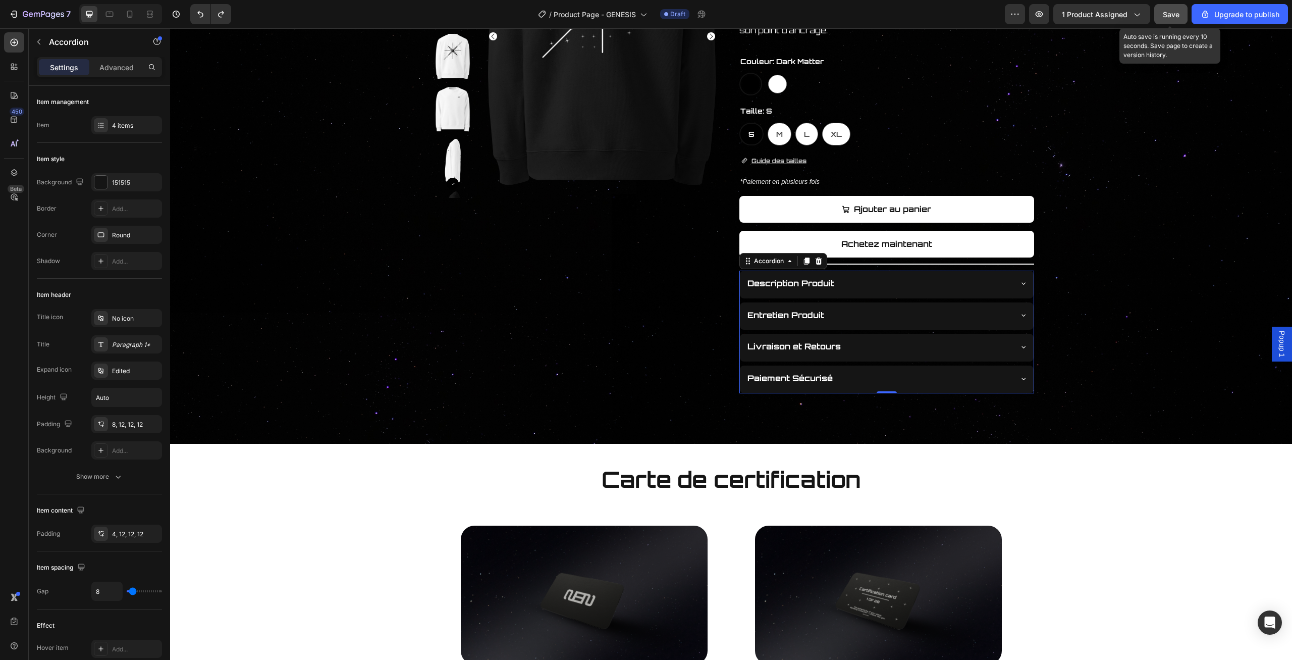
click at [1171, 20] on button "Save" at bounding box center [1170, 14] width 33 height 20
click at [997, 310] on div "Entretien Produit" at bounding box center [878, 315] width 265 height 18
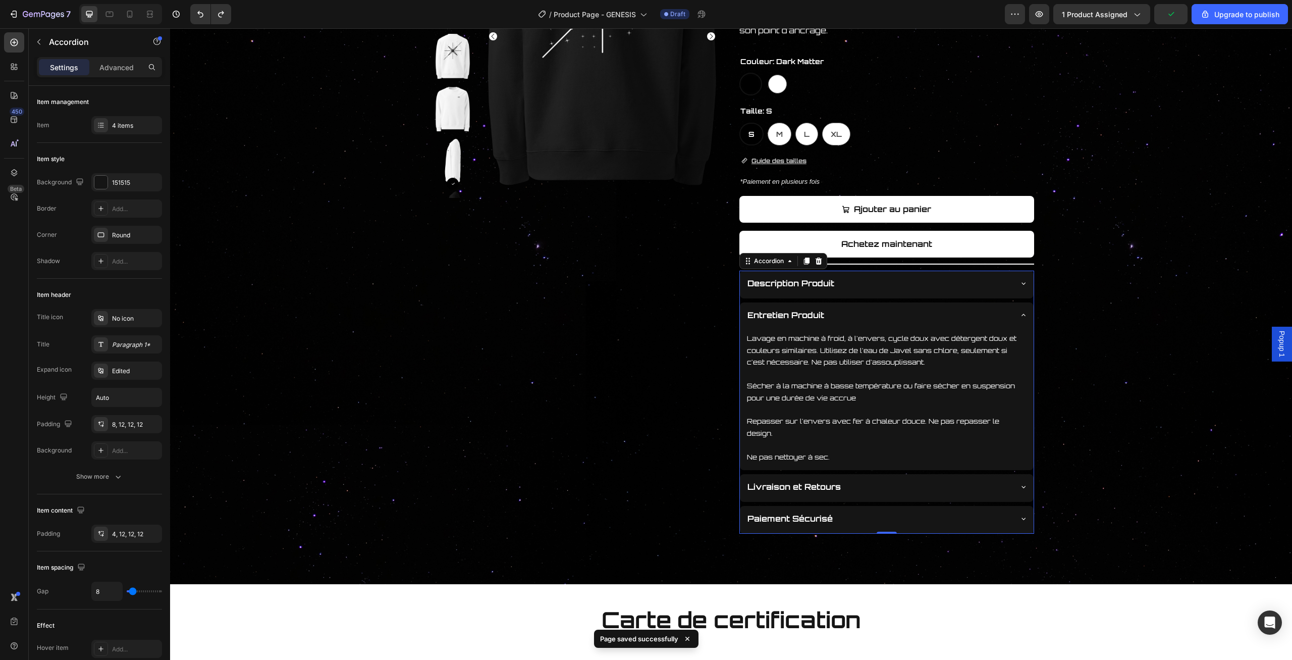
click at [997, 310] on div "Entretien Produit" at bounding box center [878, 315] width 265 height 18
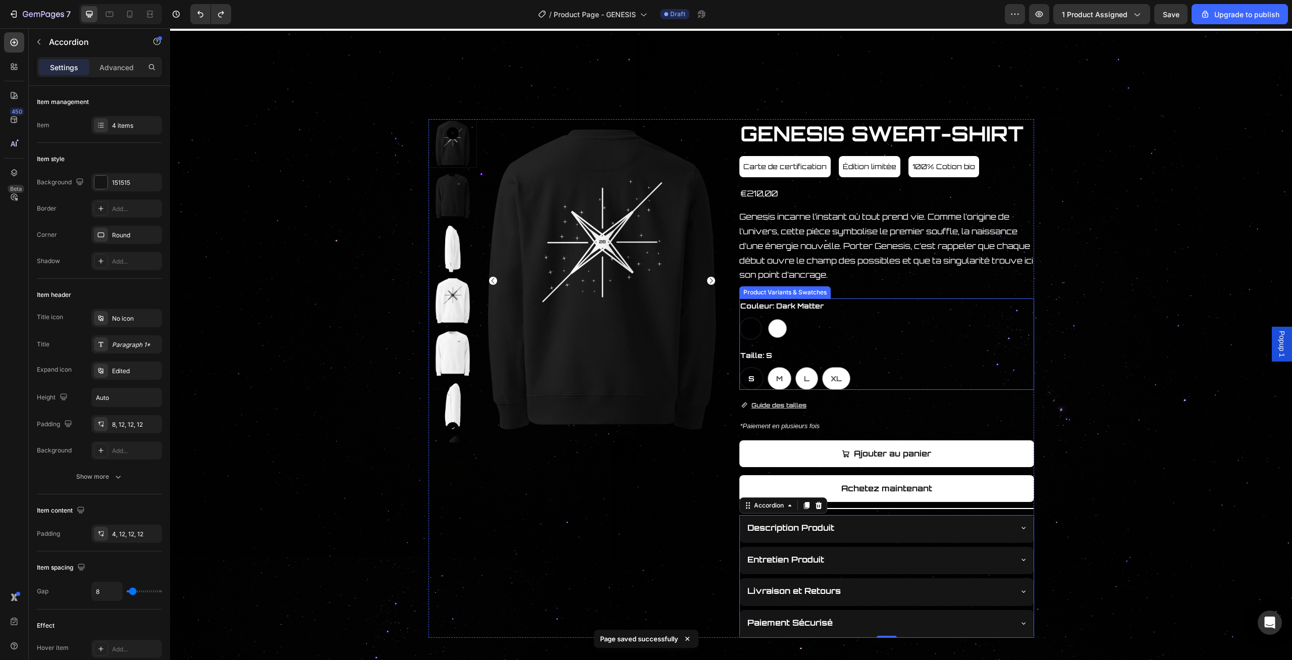
scroll to position [0, 0]
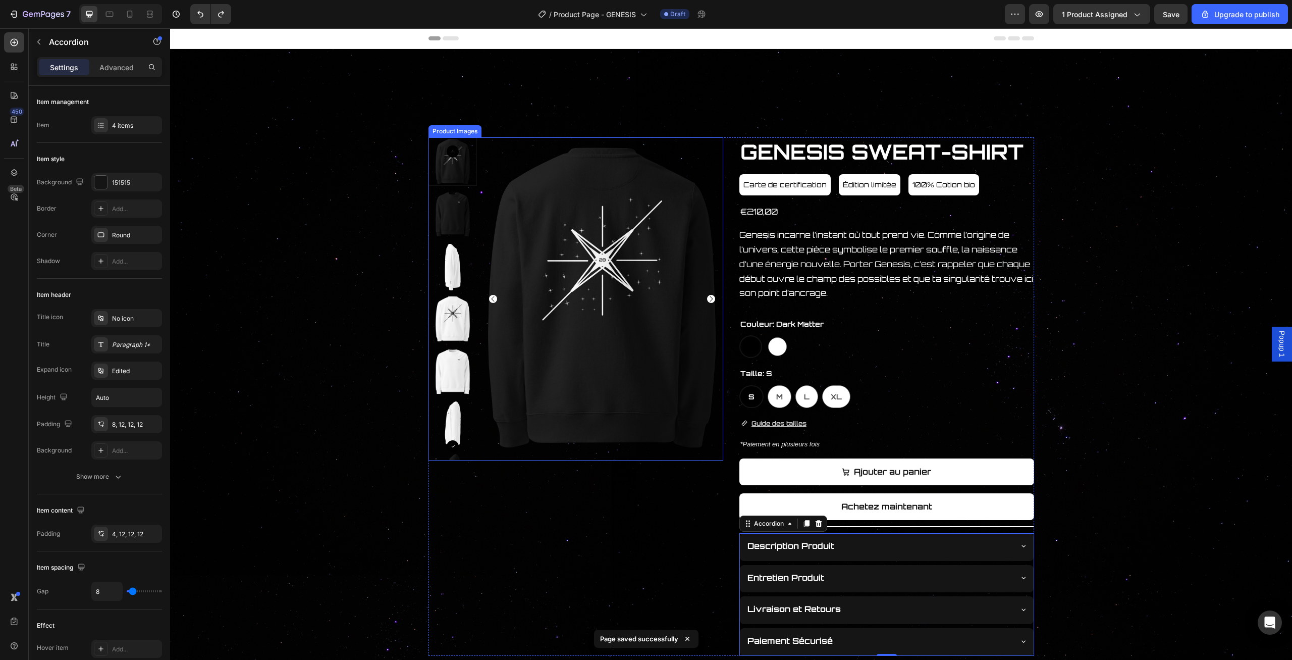
click at [451, 211] on img at bounding box center [453, 214] width 48 height 48
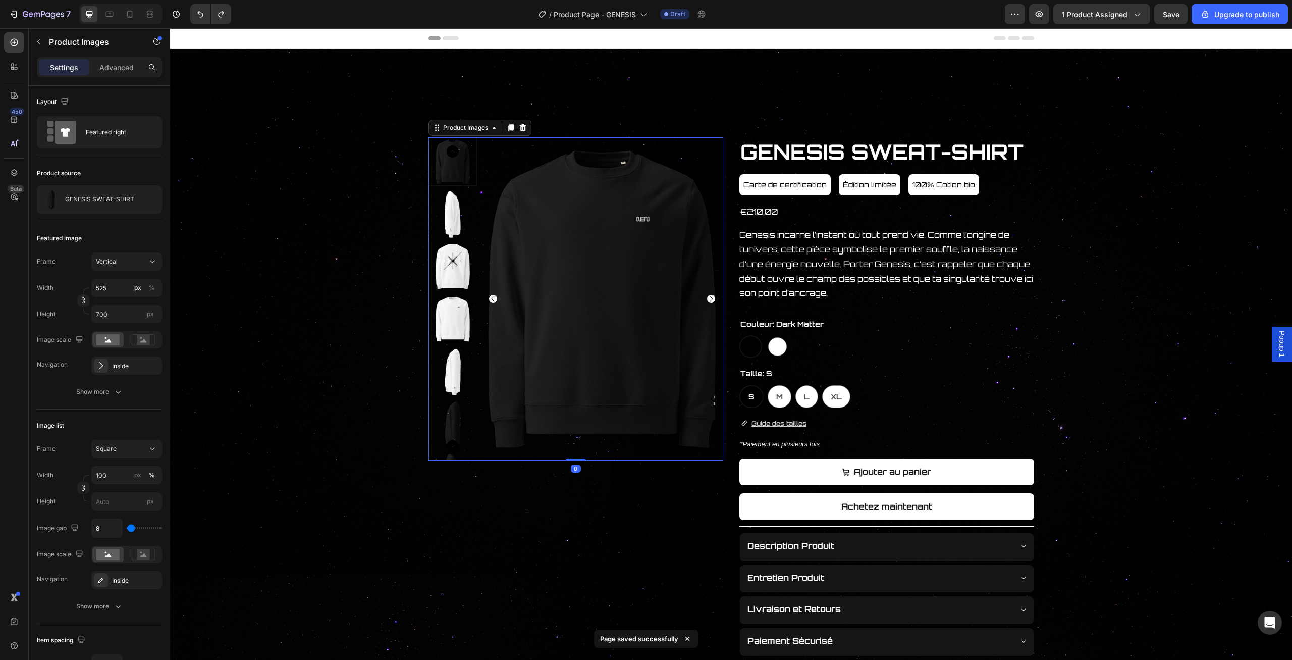
click at [460, 219] on img at bounding box center [453, 214] width 48 height 48
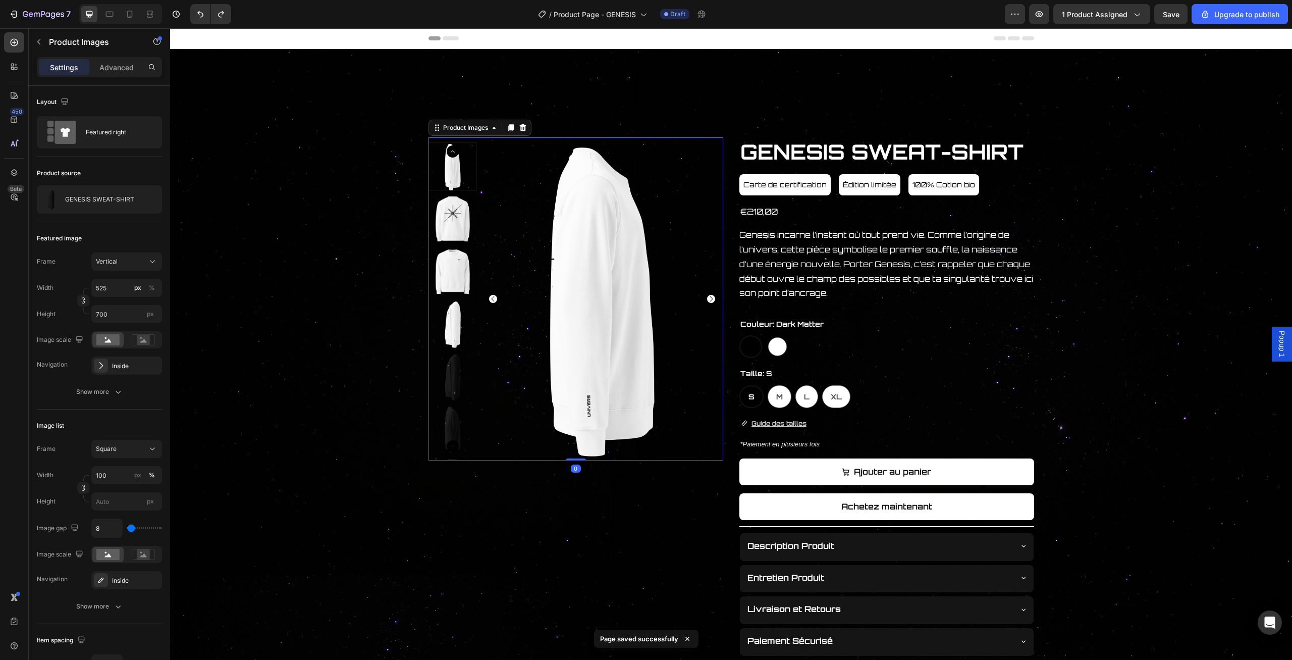
click at [458, 233] on img at bounding box center [453, 219] width 48 height 48
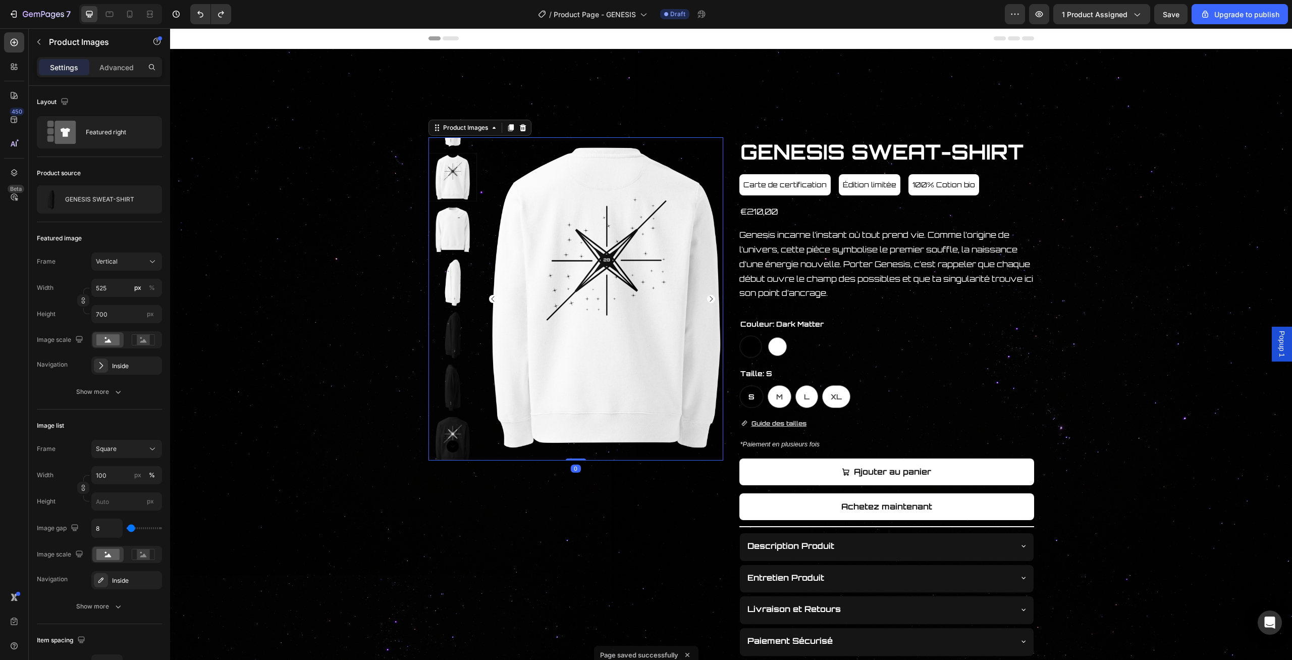
click at [458, 233] on img at bounding box center [453, 229] width 48 height 48
click at [458, 233] on div at bounding box center [453, 298] width 48 height 323
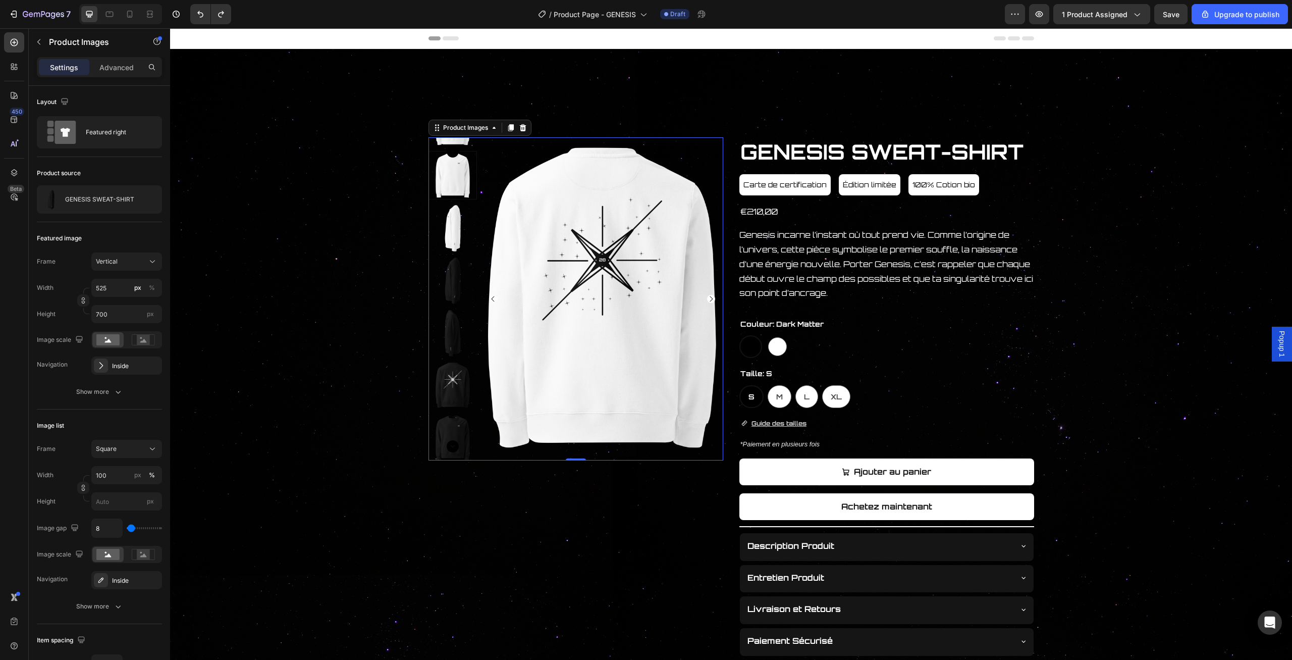
click at [458, 233] on img at bounding box center [453, 227] width 48 height 48
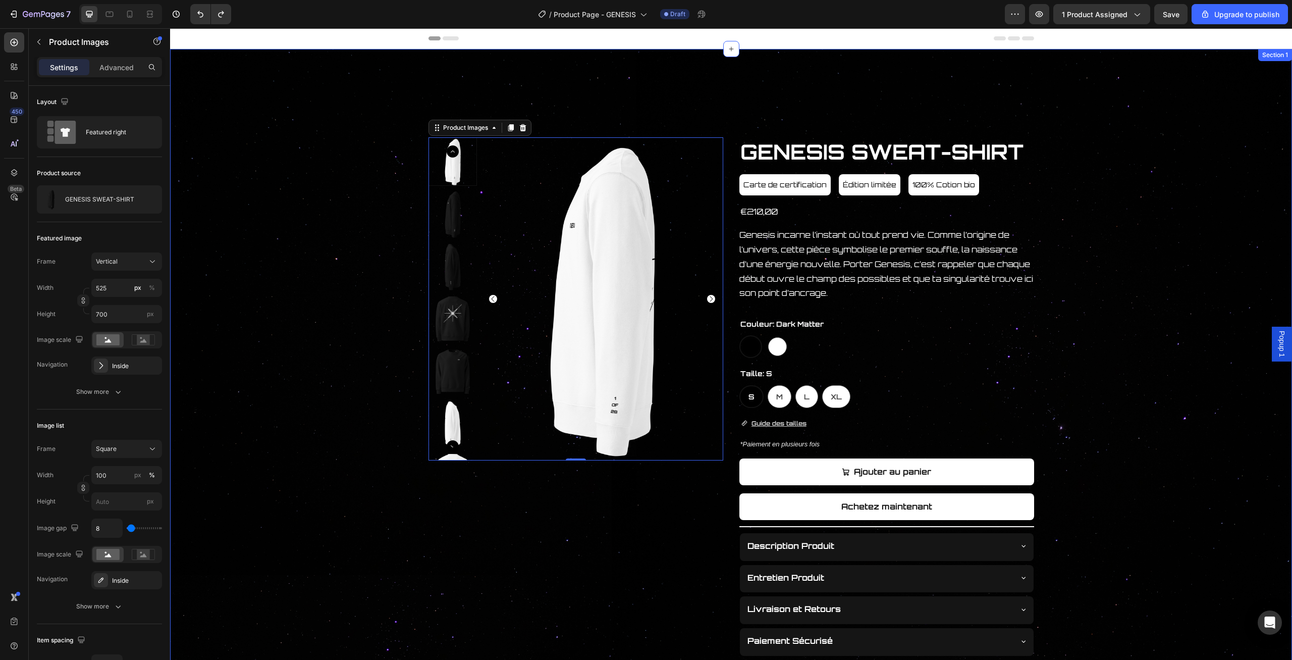
click at [499, 82] on div "Product Images 0 GENESIS SWEAT-SHIRT Product Title Carte de certification Butto…" at bounding box center [731, 377] width 1122 height 657
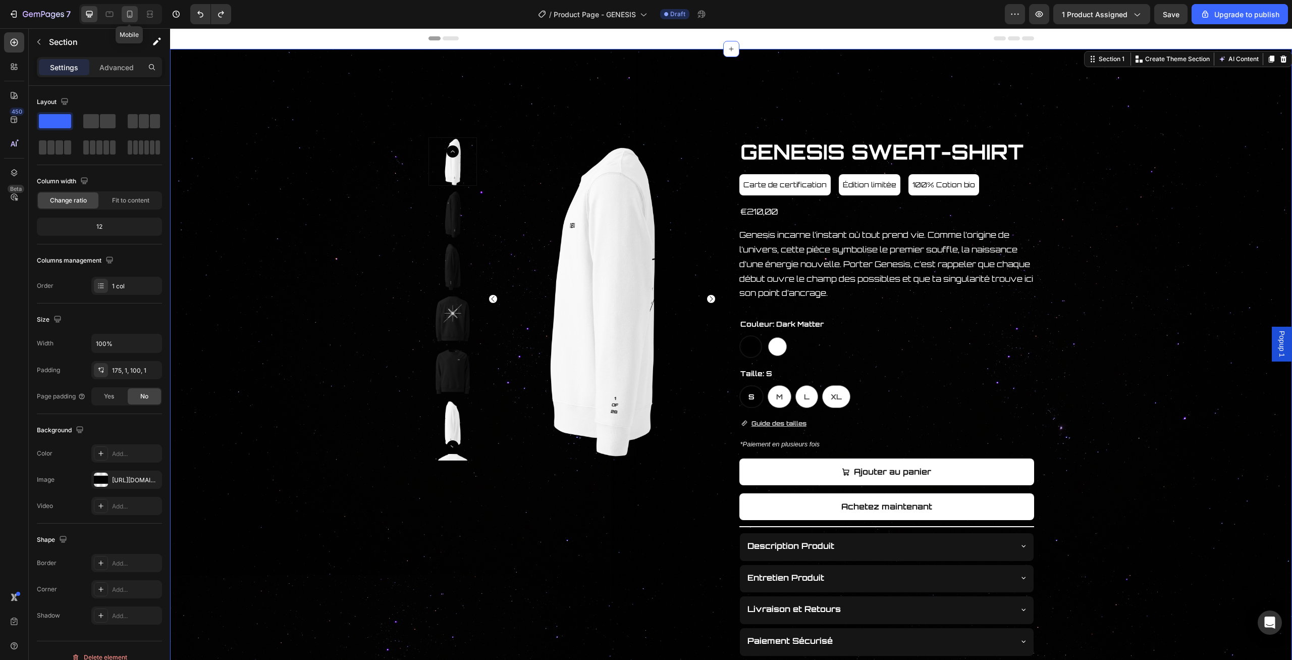
click at [125, 15] on icon at bounding box center [130, 14] width 10 height 10
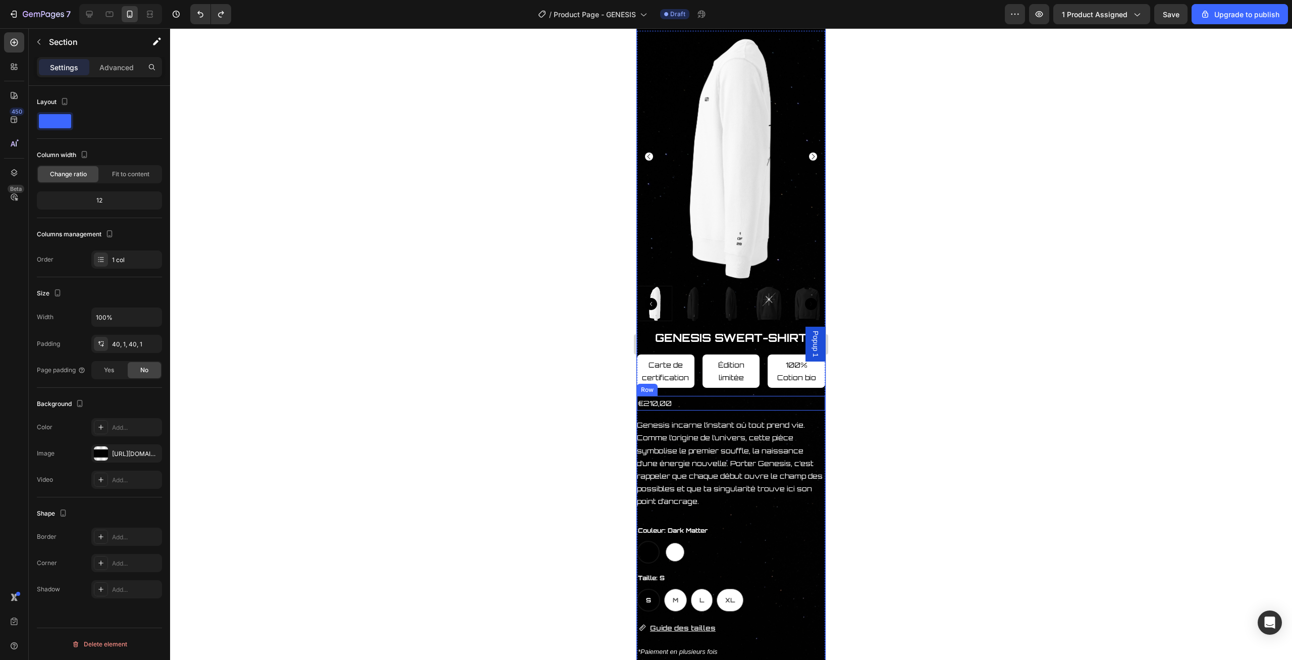
scroll to position [105, 0]
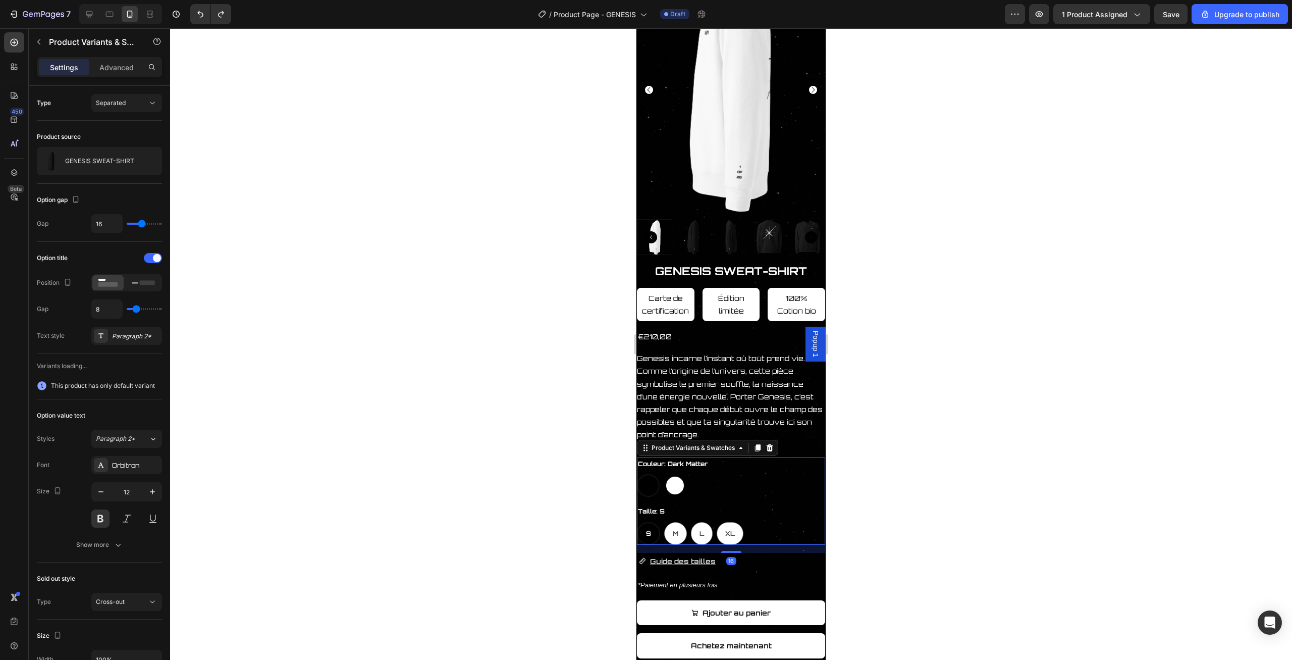
click at [670, 484] on div at bounding box center [675, 485] width 19 height 19
click at [664, 474] on input "Stellar Light Stellar Light" at bounding box center [663, 473] width 1 height 1
radio input "true"
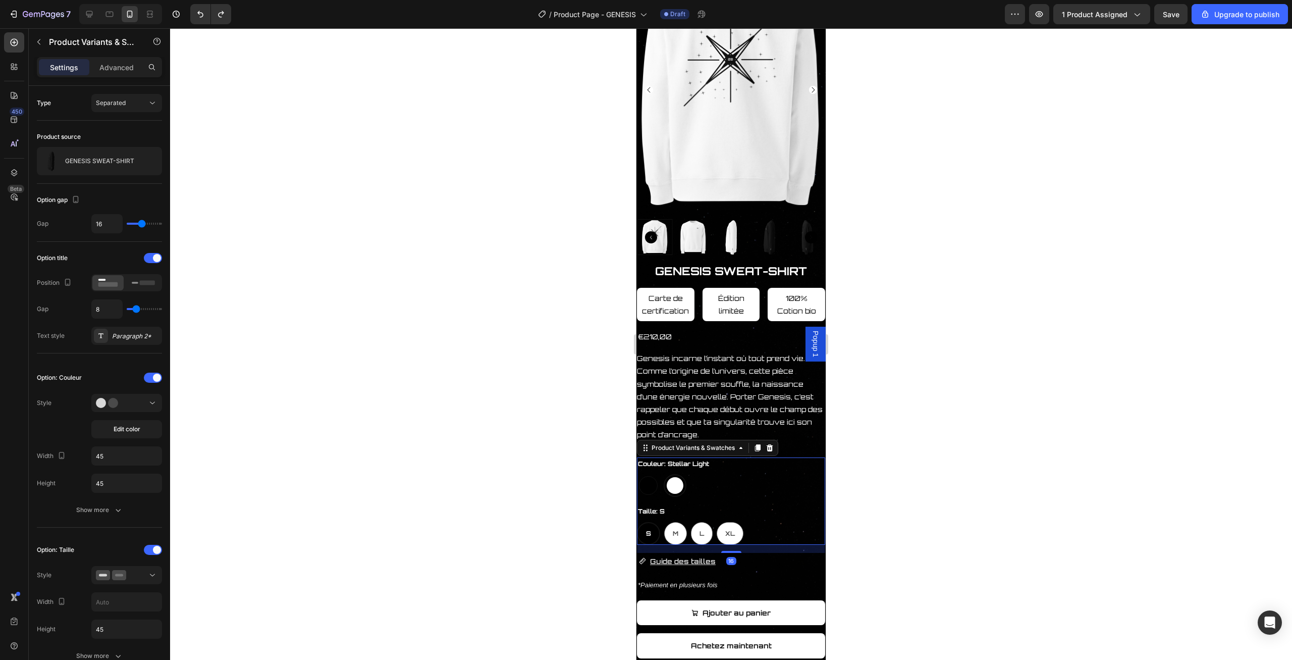
click at [653, 487] on div at bounding box center [648, 485] width 19 height 19
click at [637, 474] on input "Dark Matter Dark Matter" at bounding box center [636, 473] width 1 height 1
radio input "true"
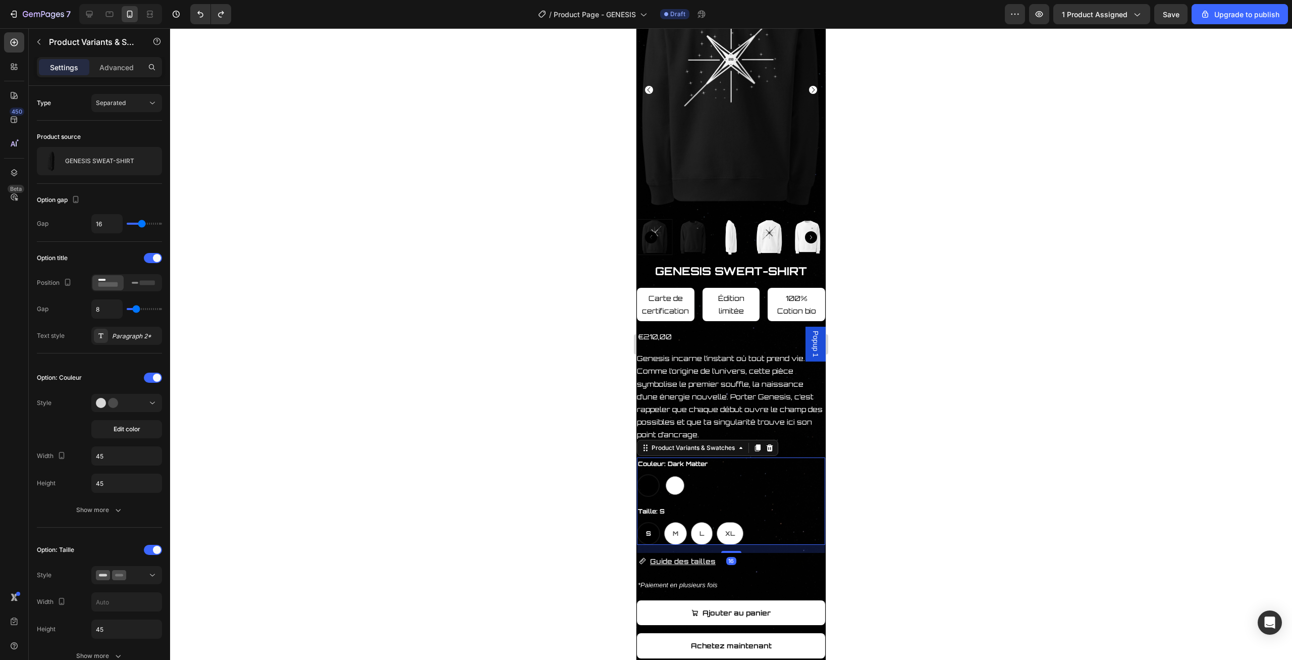
click at [1027, 332] on div at bounding box center [731, 343] width 1122 height 631
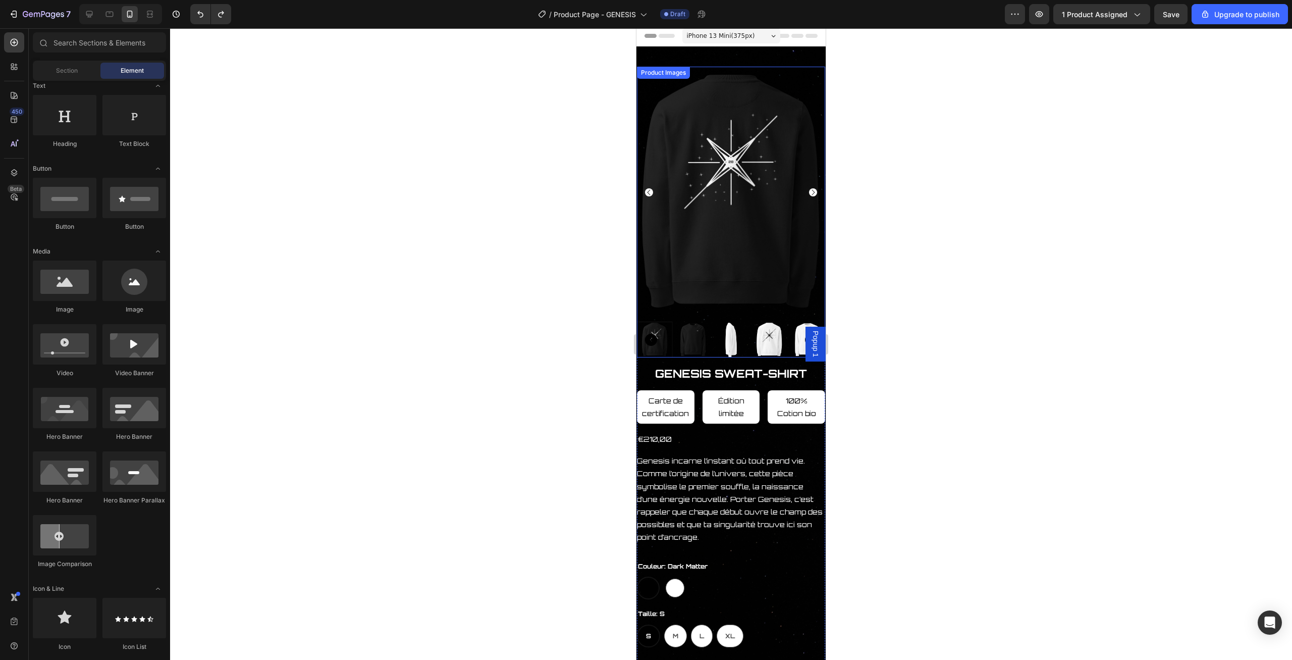
scroll to position [0, 0]
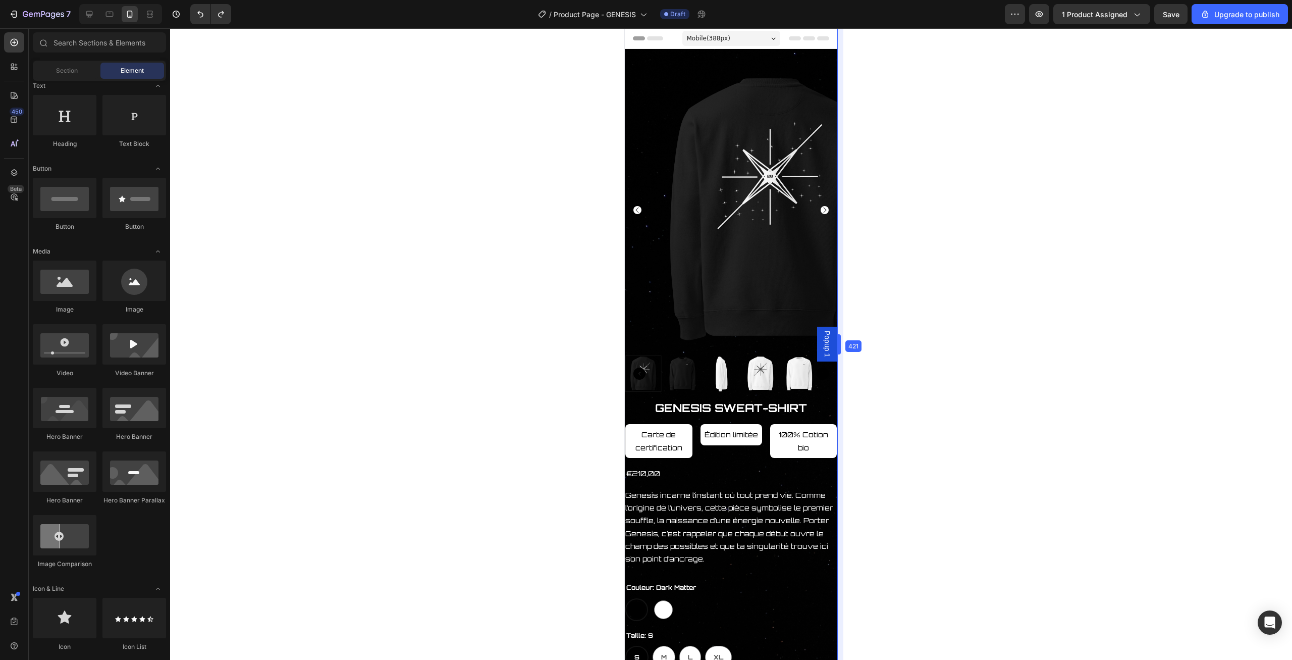
drag, startPoint x: 827, startPoint y: 145, endPoint x: 851, endPoint y: 149, distance: 24.1
click at [851, 0] on body "7 / Product Page - GENESIS Draft Preview 1 product assigned Save Upgrade to pub…" at bounding box center [646, 0] width 1292 height 0
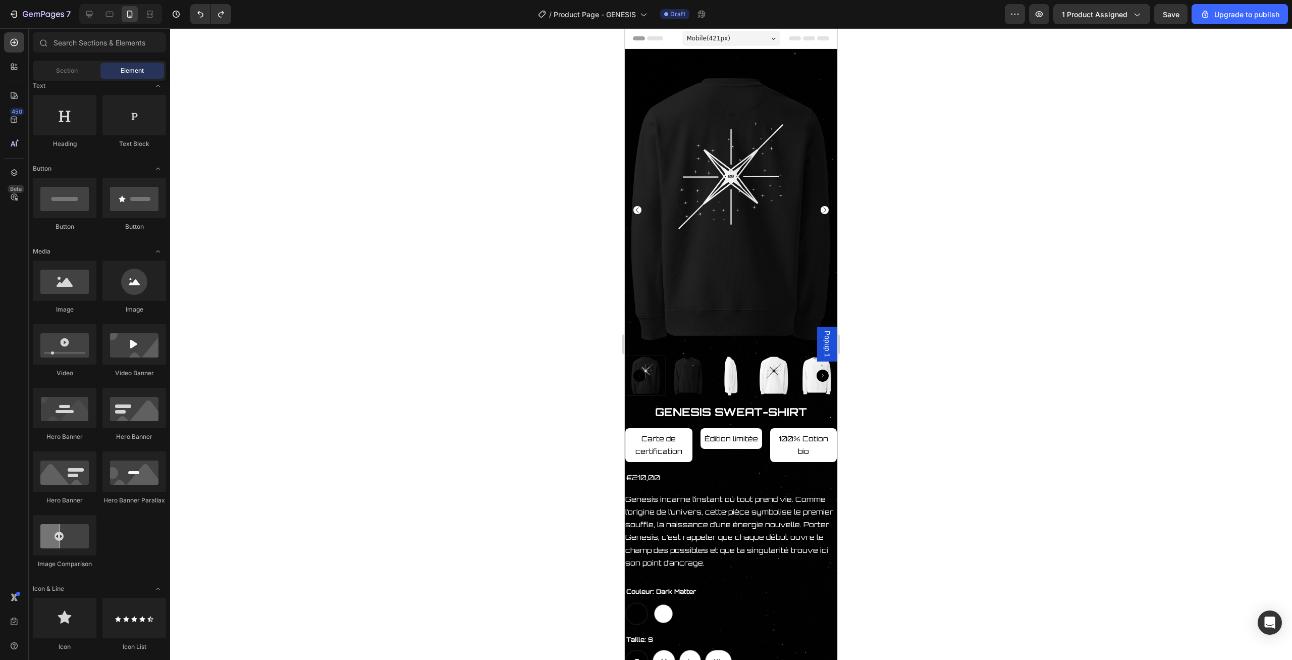
click at [714, 45] on div "Mobile ( 421 px)" at bounding box center [731, 38] width 98 height 15
click at [732, 118] on span "iPhone 15 Pro Max" at bounding box center [735, 115] width 56 height 10
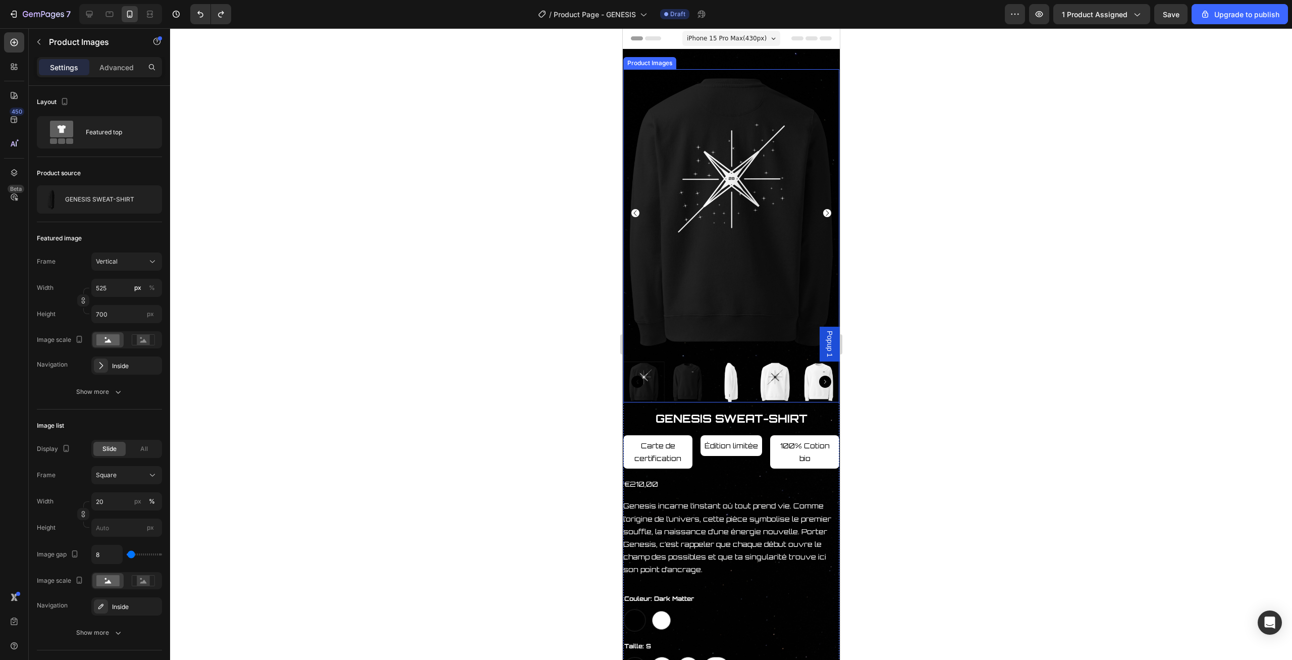
click at [825, 213] on icon "Carousel Next Arrow" at bounding box center [827, 213] width 8 height 8
click at [826, 215] on div "Product Images 0" at bounding box center [731, 235] width 216 height 333
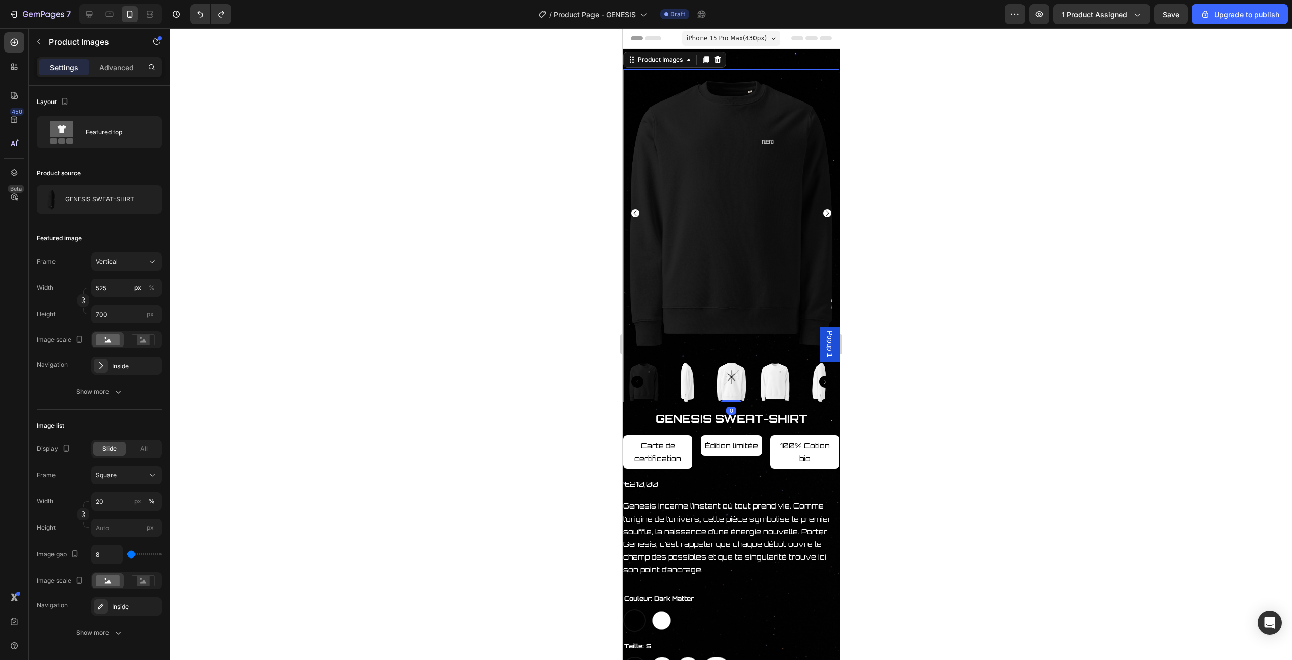
click at [826, 215] on icon "Carousel Next Arrow" at bounding box center [827, 213] width 8 height 8
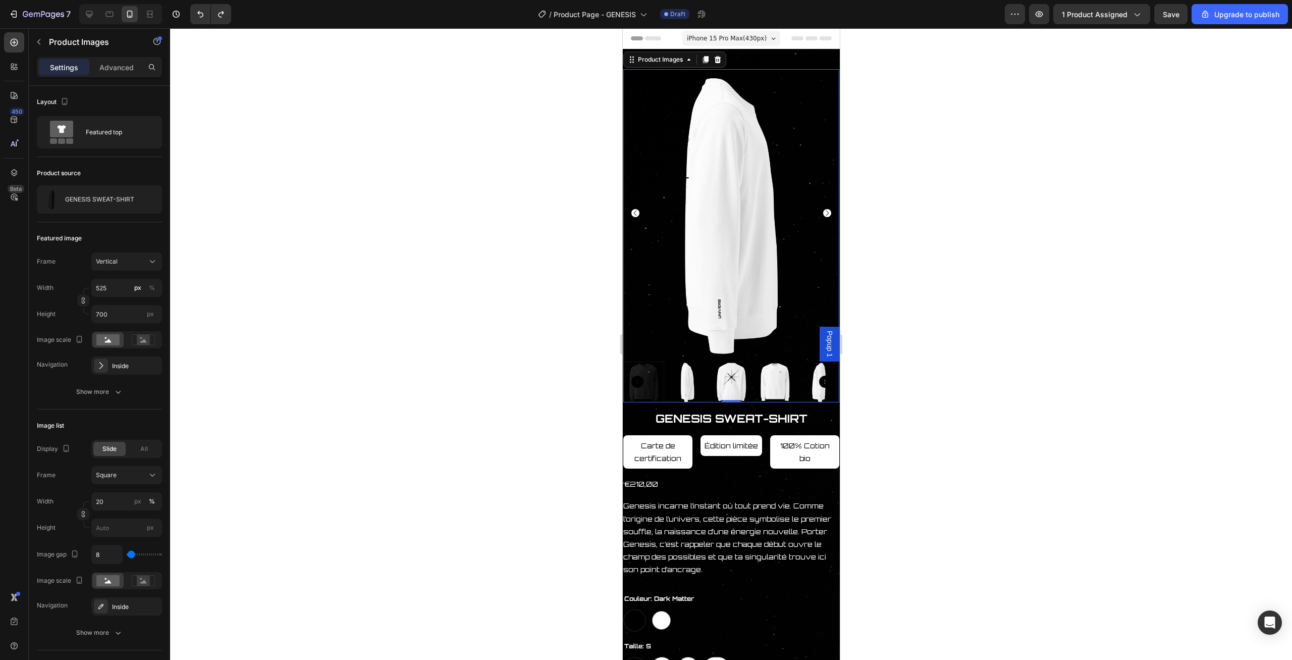
click at [826, 215] on icon "Carousel Next Arrow" at bounding box center [827, 213] width 8 height 8
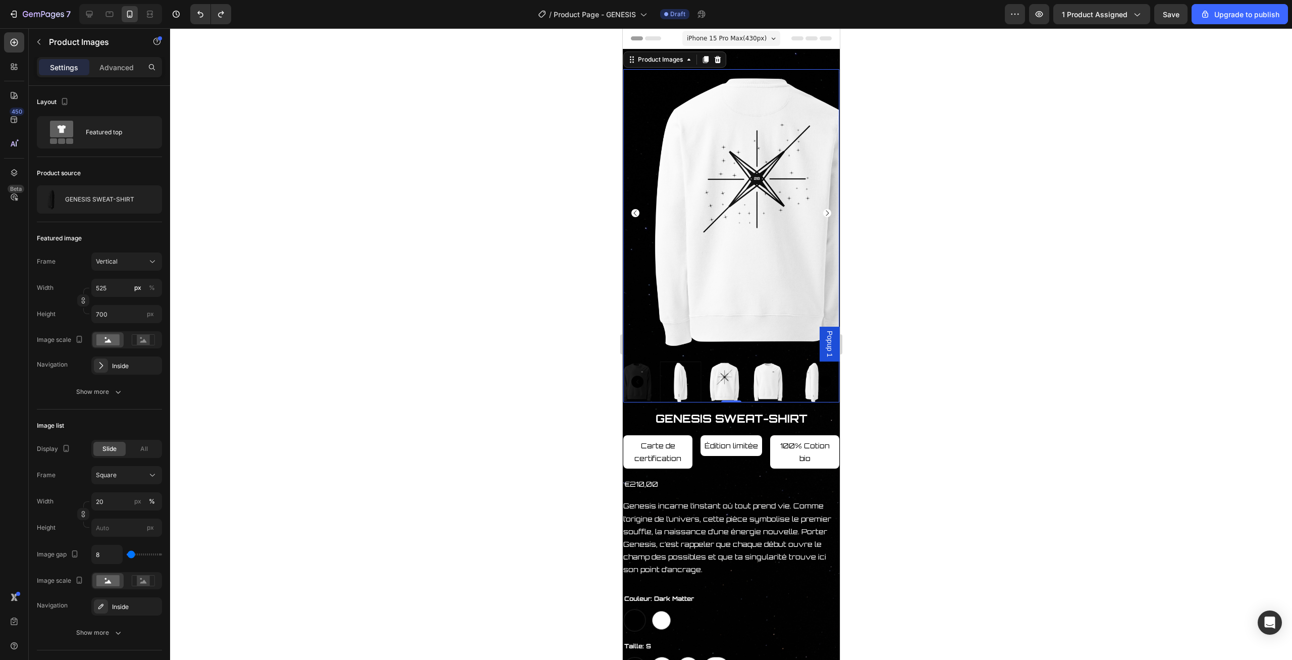
click at [826, 215] on icon "Carousel Next Arrow" at bounding box center [827, 213] width 8 height 8
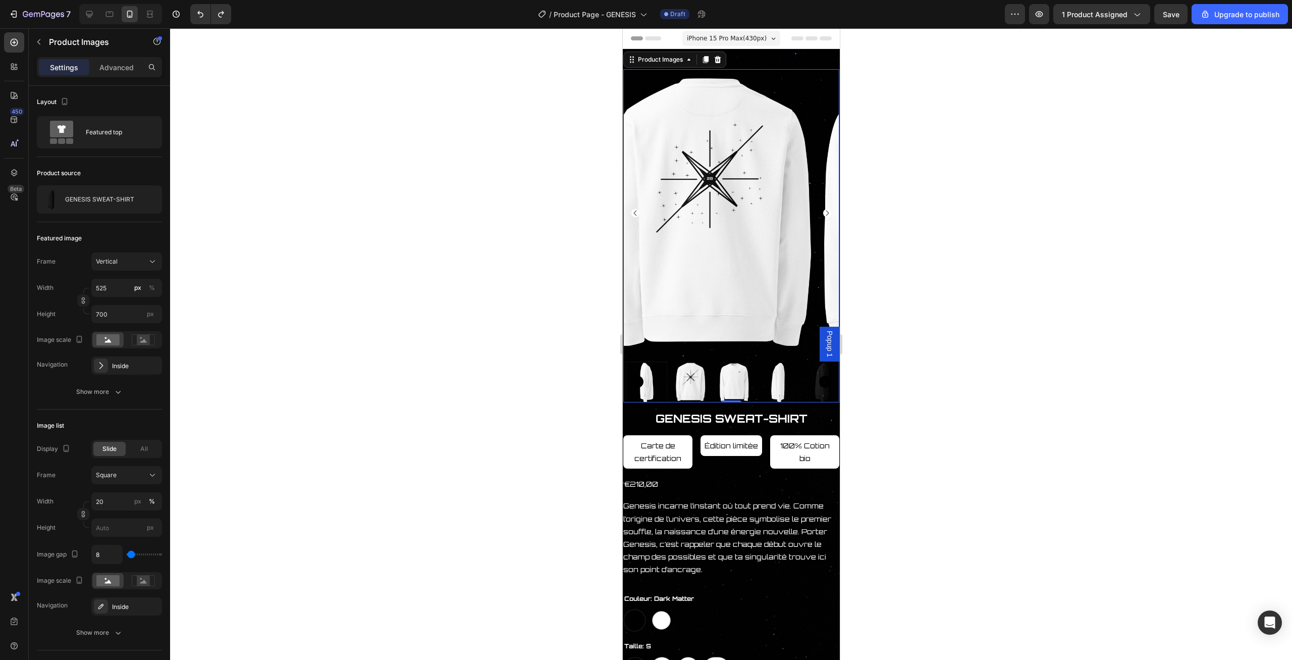
click at [826, 215] on icon "Carousel Next Arrow" at bounding box center [827, 213] width 8 height 8
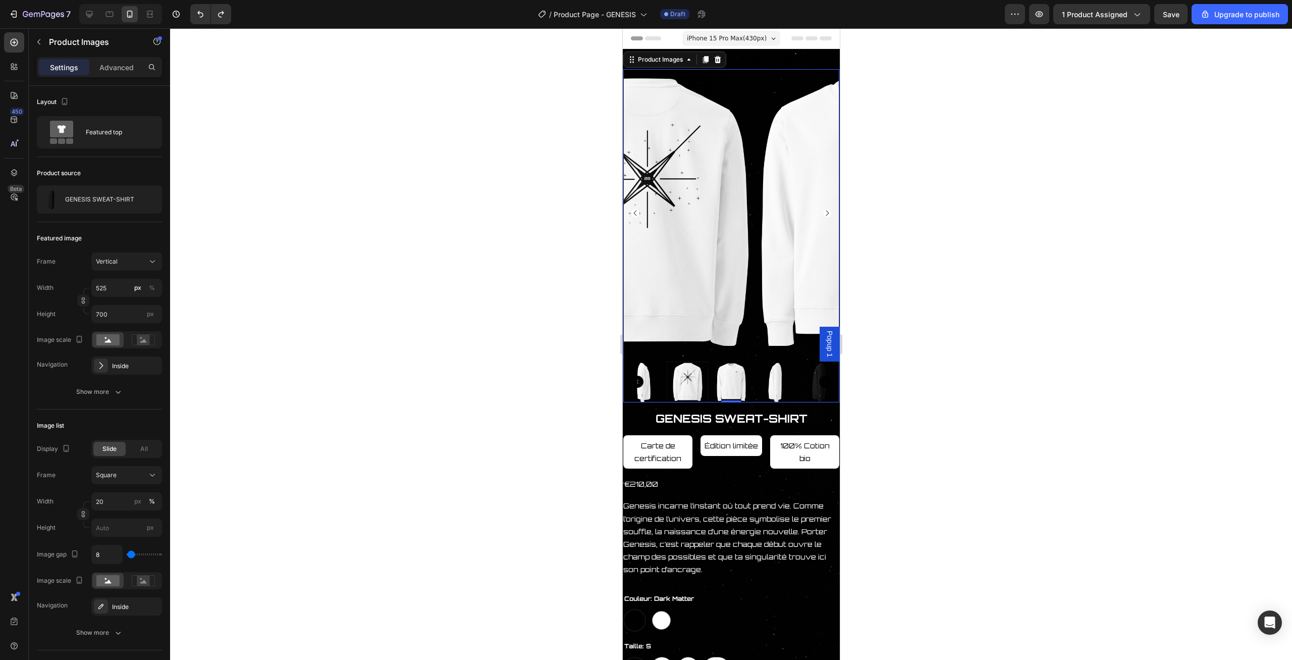
click at [826, 215] on icon "Carousel Next Arrow" at bounding box center [827, 213] width 8 height 8
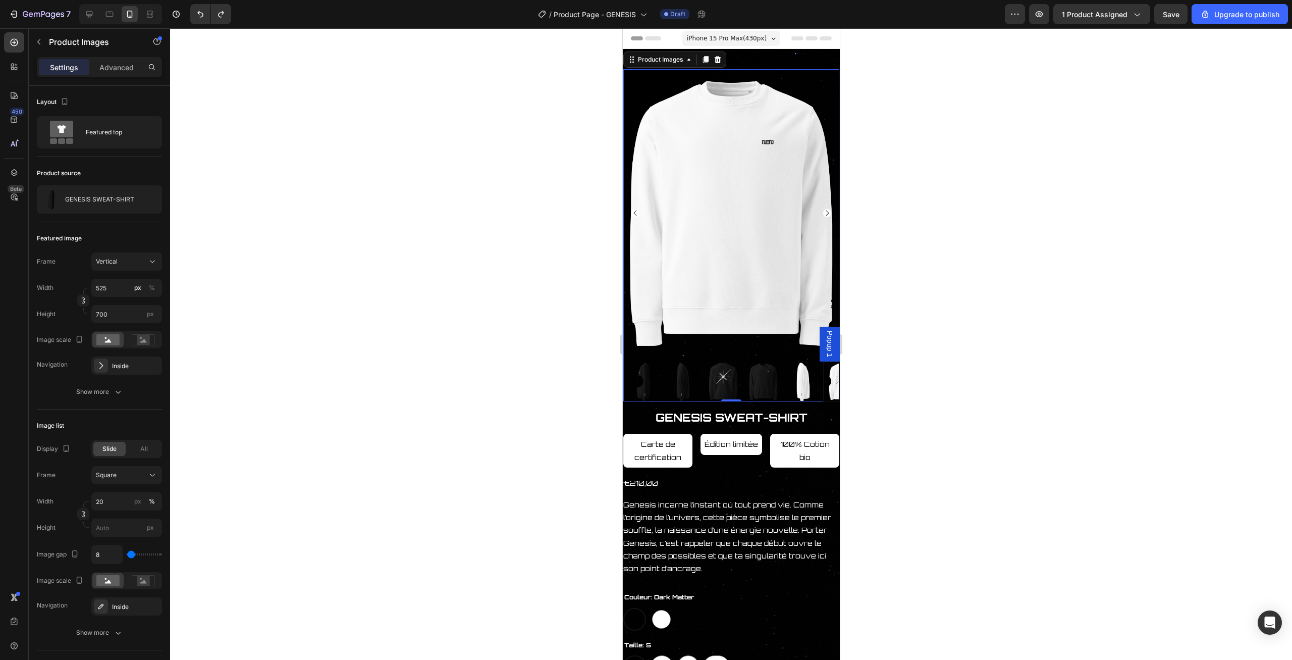
click at [826, 219] on div at bounding box center [731, 213] width 216 height 288
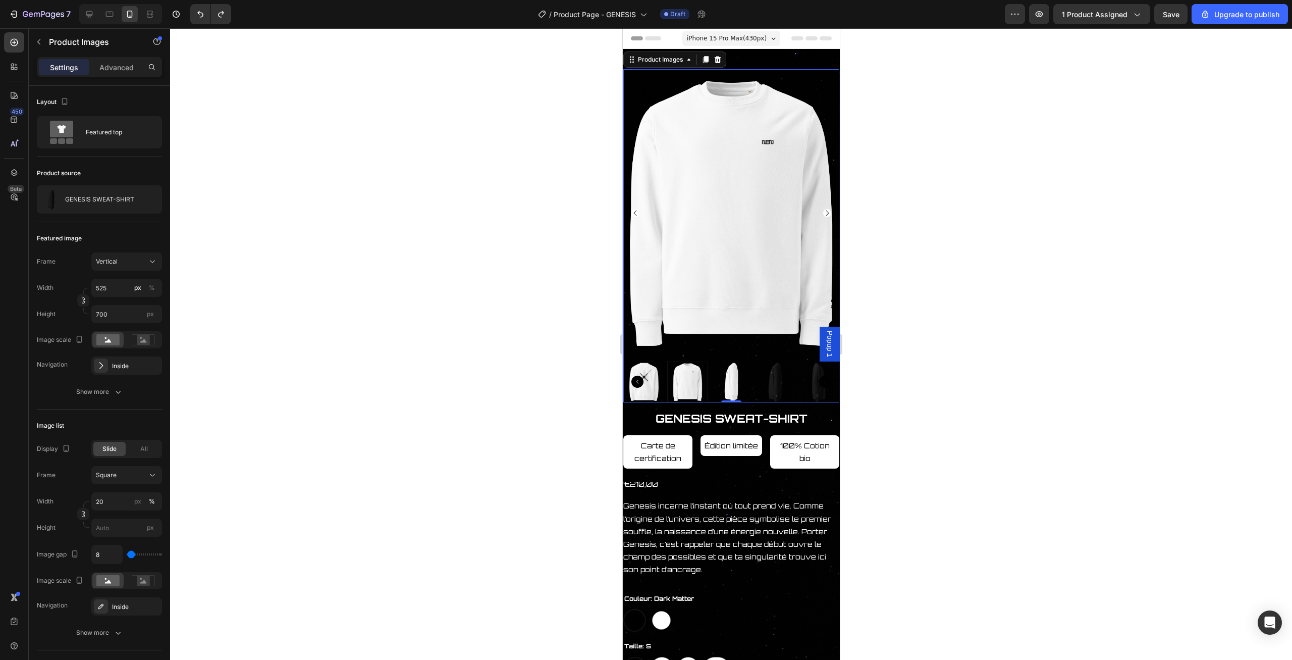
click at [830, 211] on icon "Carousel Next Arrow" at bounding box center [827, 213] width 8 height 8
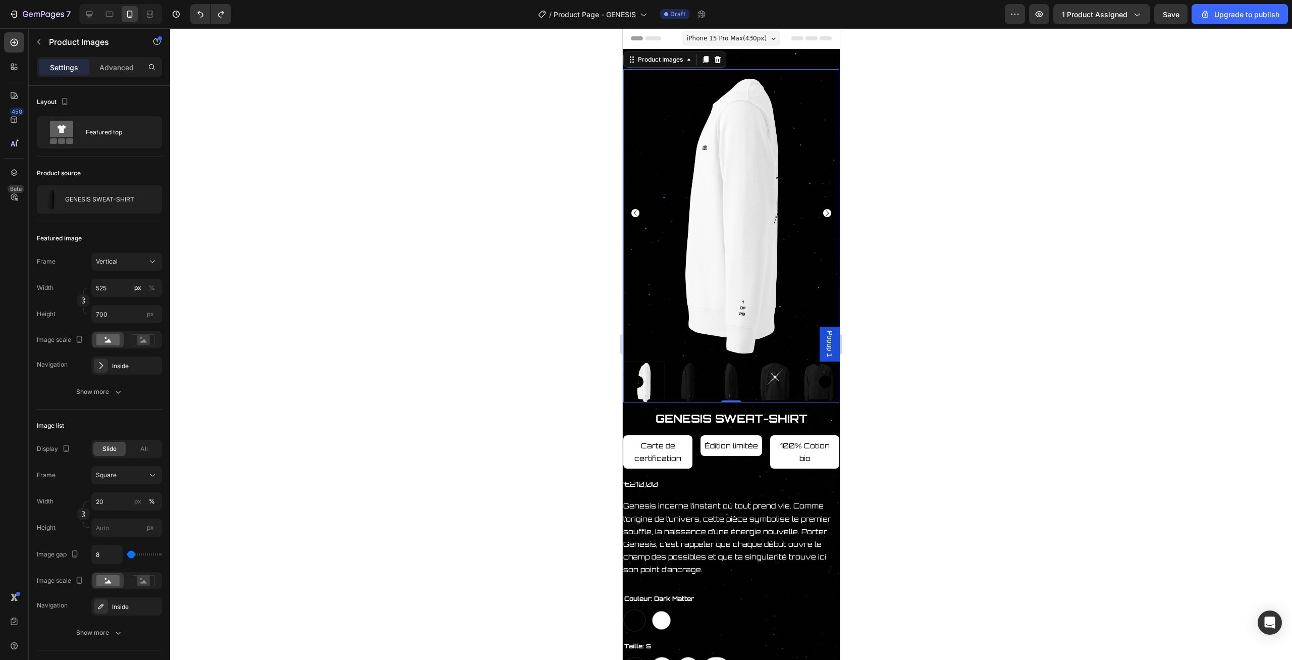
click at [824, 214] on icon "Carousel Next Arrow" at bounding box center [827, 213] width 8 height 8
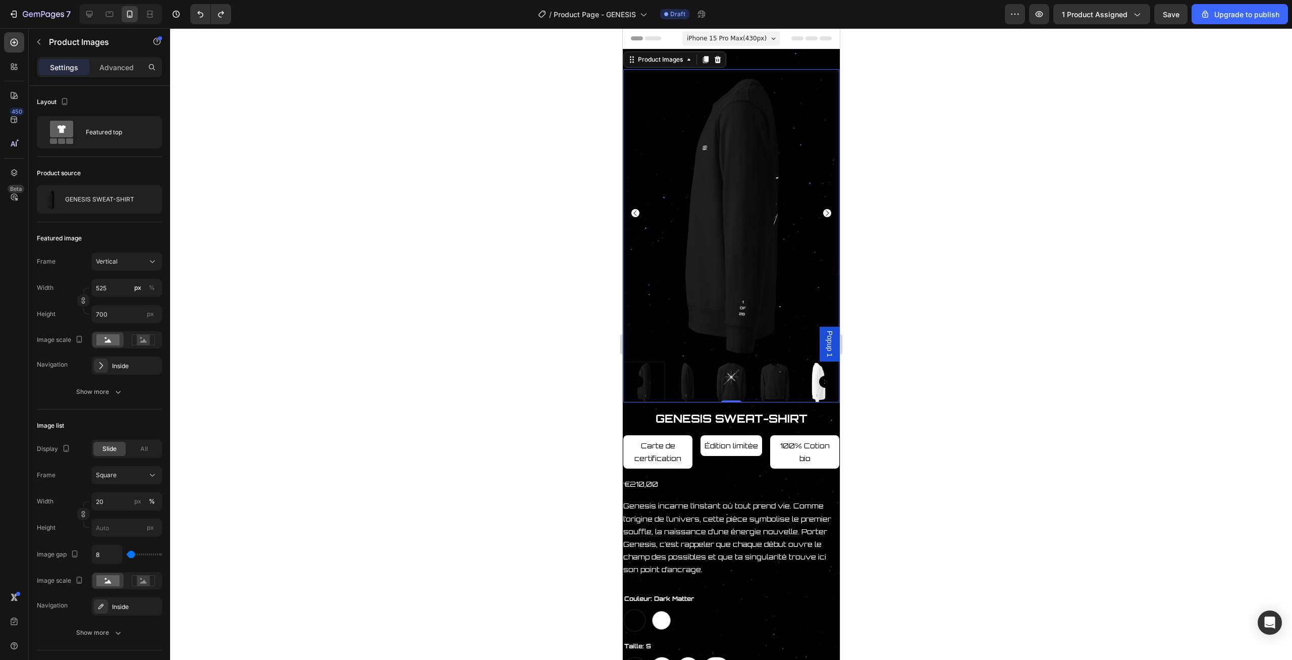
click at [921, 336] on div at bounding box center [731, 343] width 1122 height 631
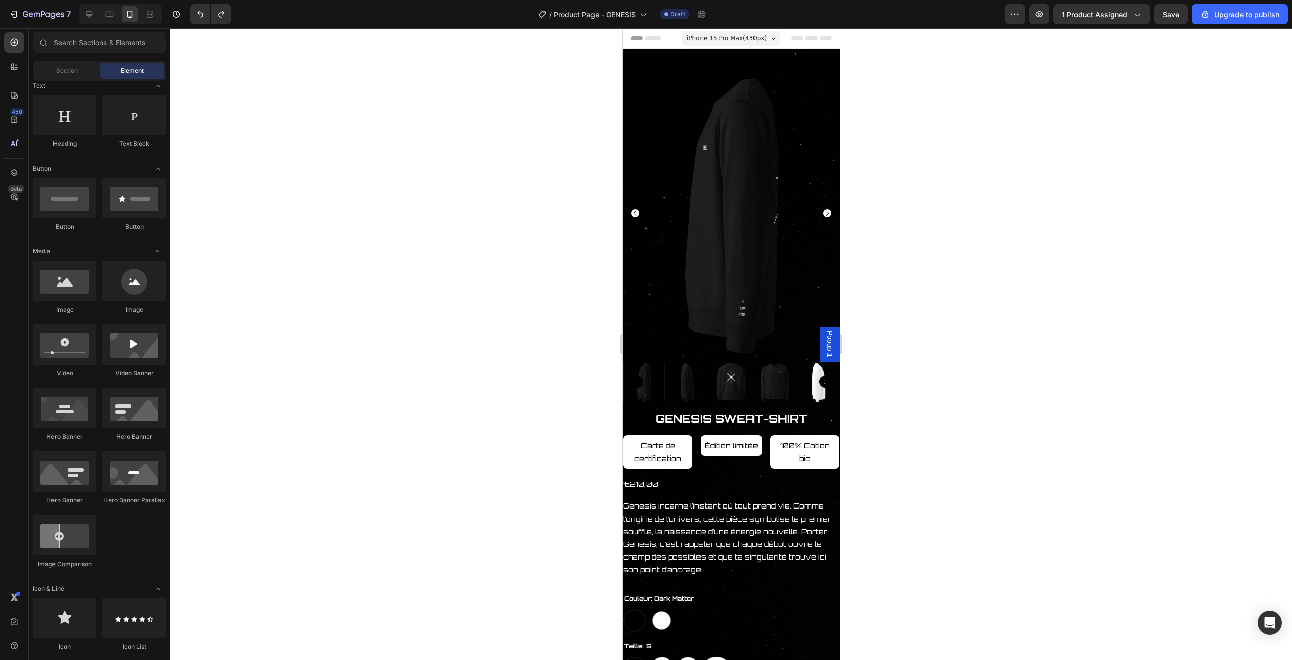
scroll to position [154, 0]
